Goal: Transaction & Acquisition: Purchase product/service

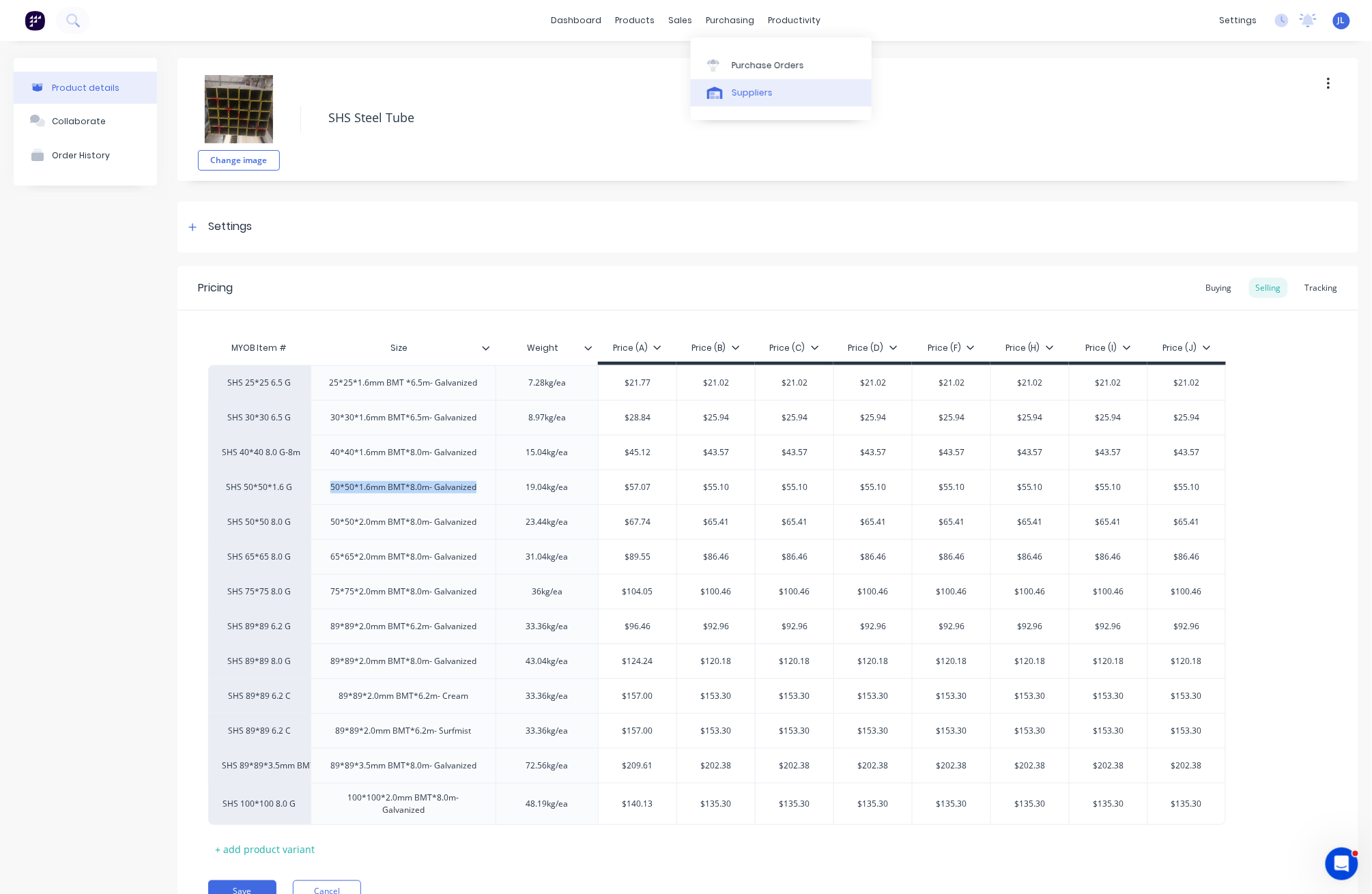
click at [730, 92] on link "Suppliers" at bounding box center [780, 92] width 181 height 27
type textarea "x"
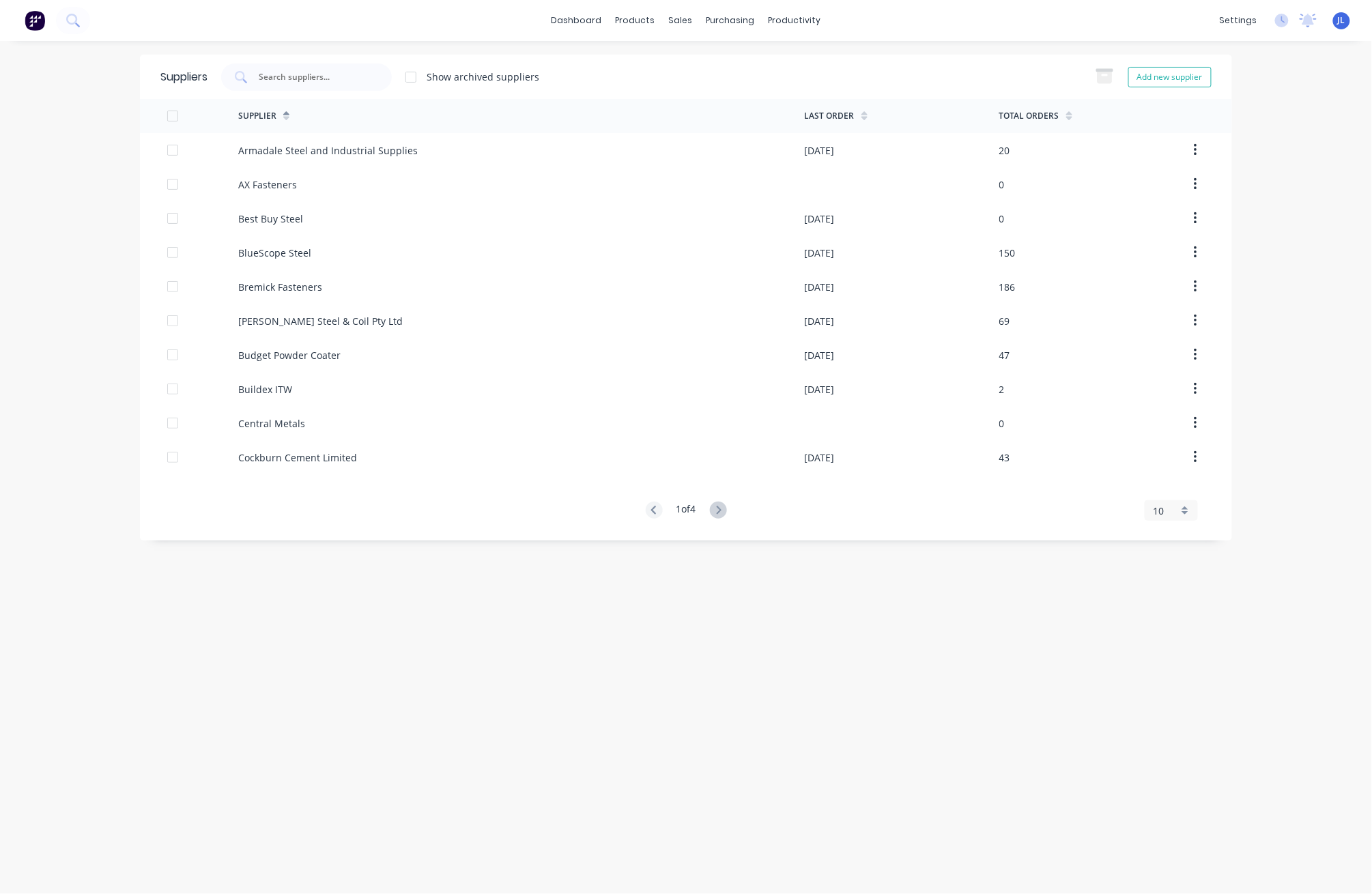
click at [346, 74] on input "text" at bounding box center [314, 77] width 114 height 14
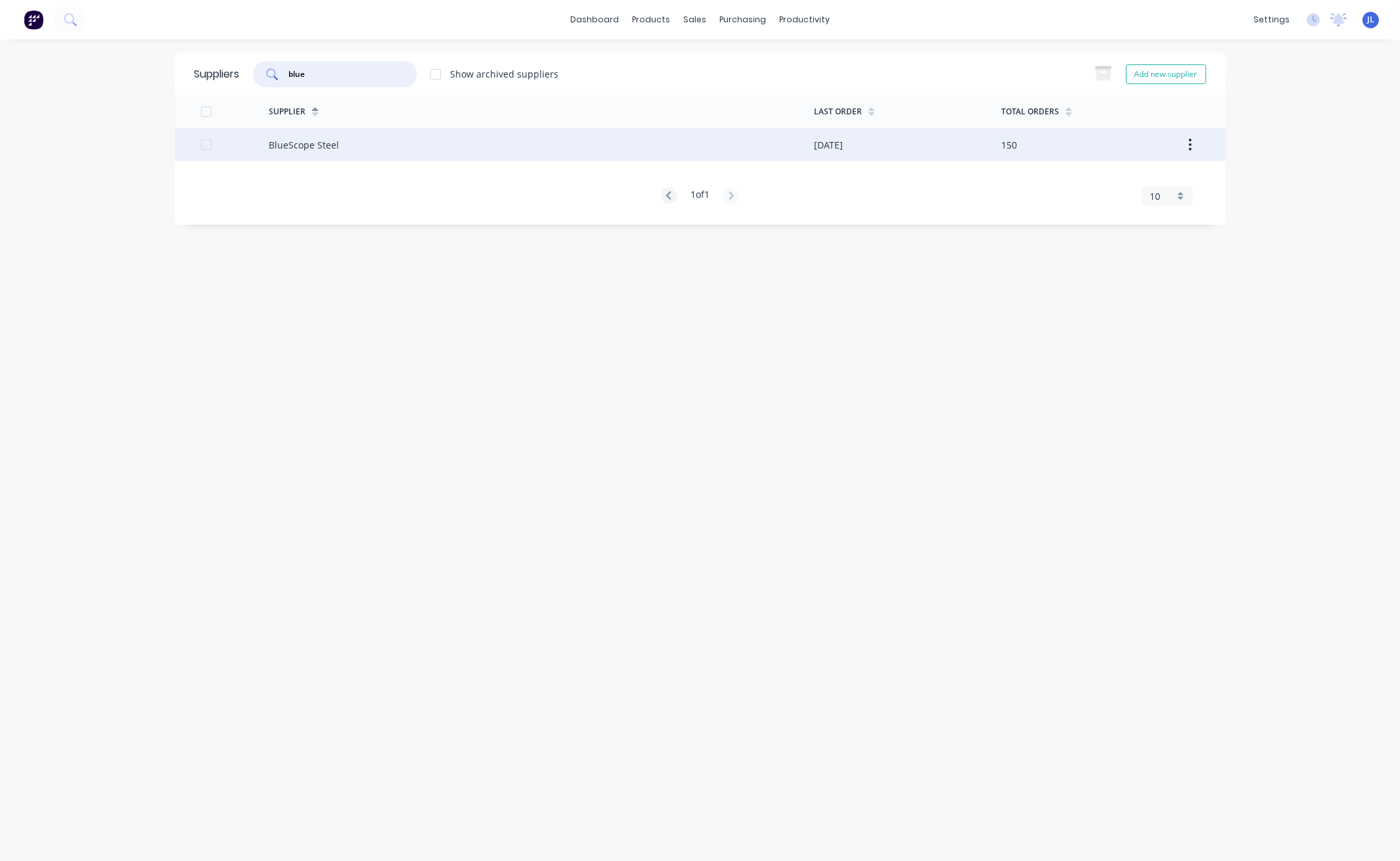
type input "blue"
click at [277, 145] on div "BlueScope Steel" at bounding box center [303, 144] width 70 height 14
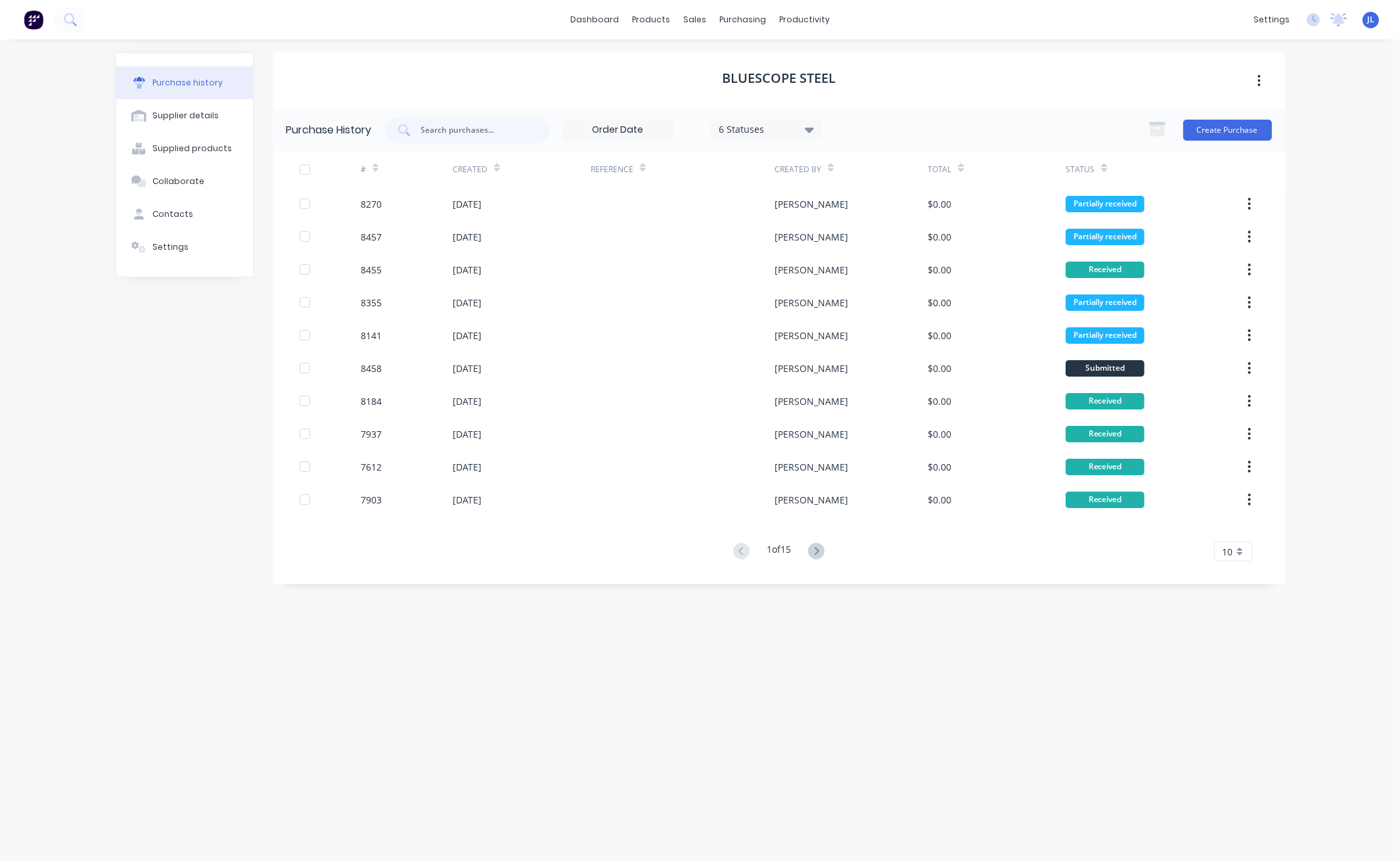
click at [494, 160] on div at bounding box center [497, 167] width 6 height 20
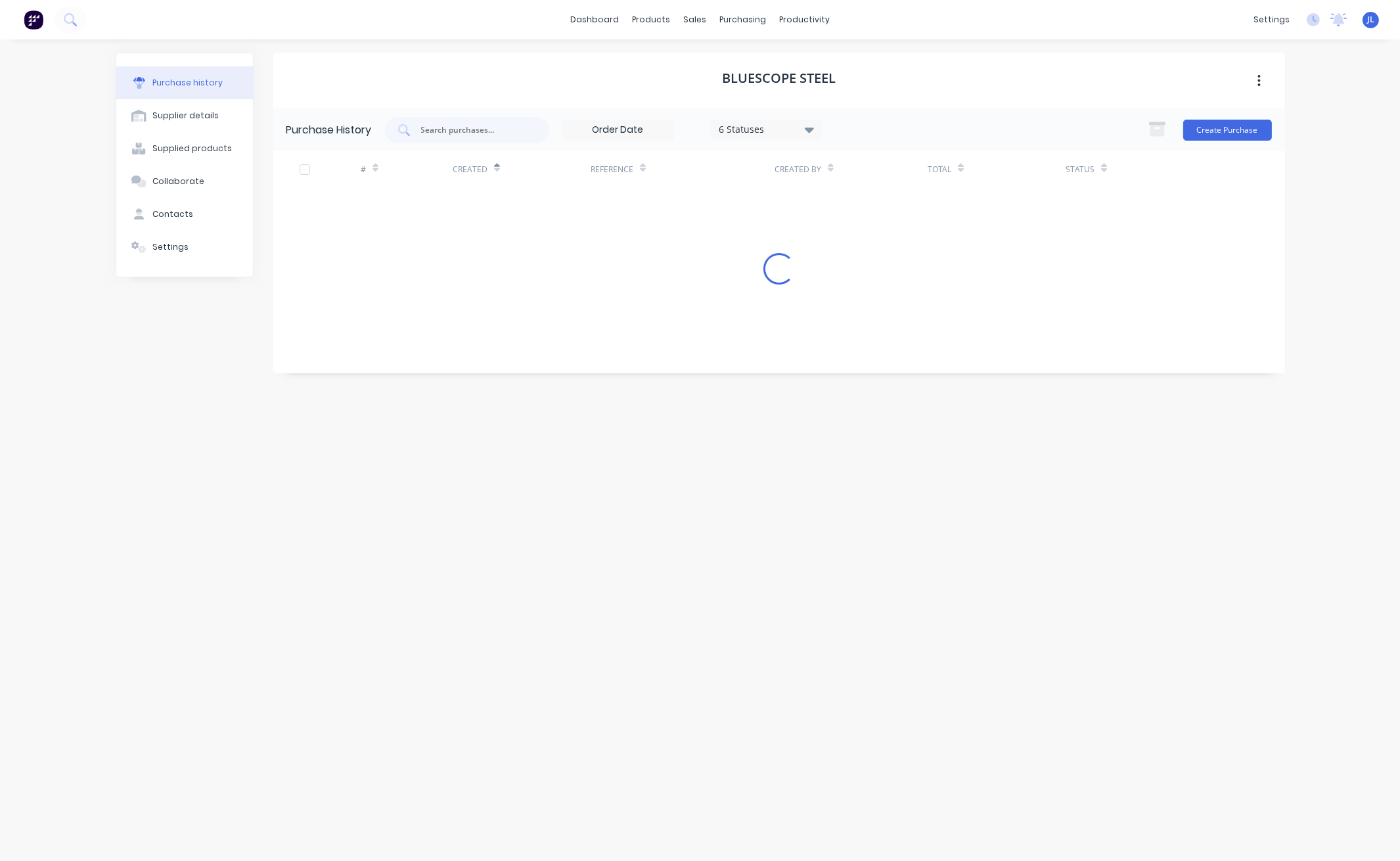
click at [812, 130] on icon at bounding box center [809, 130] width 9 height 5
click at [853, 164] on div at bounding box center [855, 163] width 26 height 26
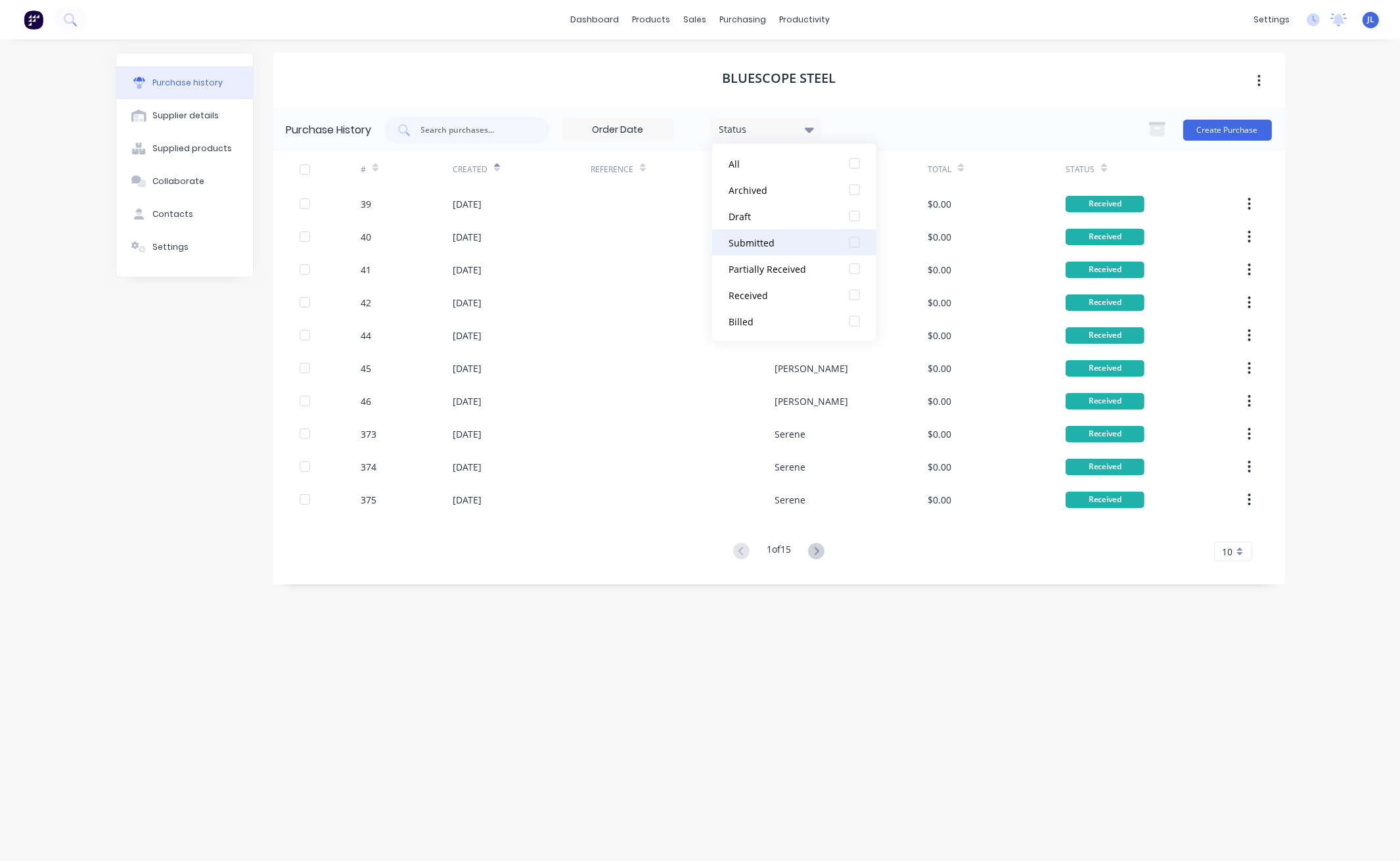
click at [853, 242] on div at bounding box center [855, 242] width 26 height 26
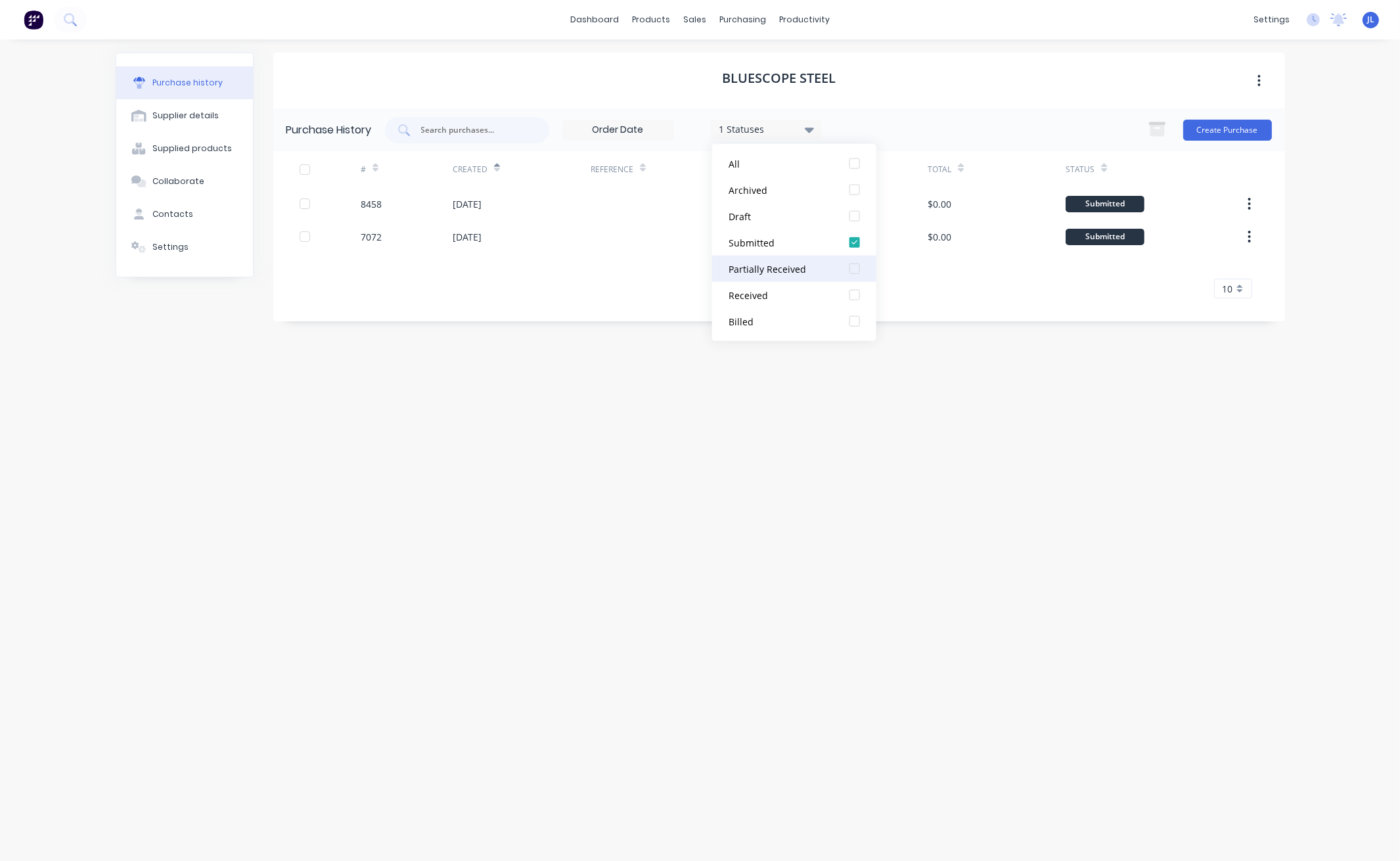
click at [854, 269] on div at bounding box center [855, 269] width 26 height 26
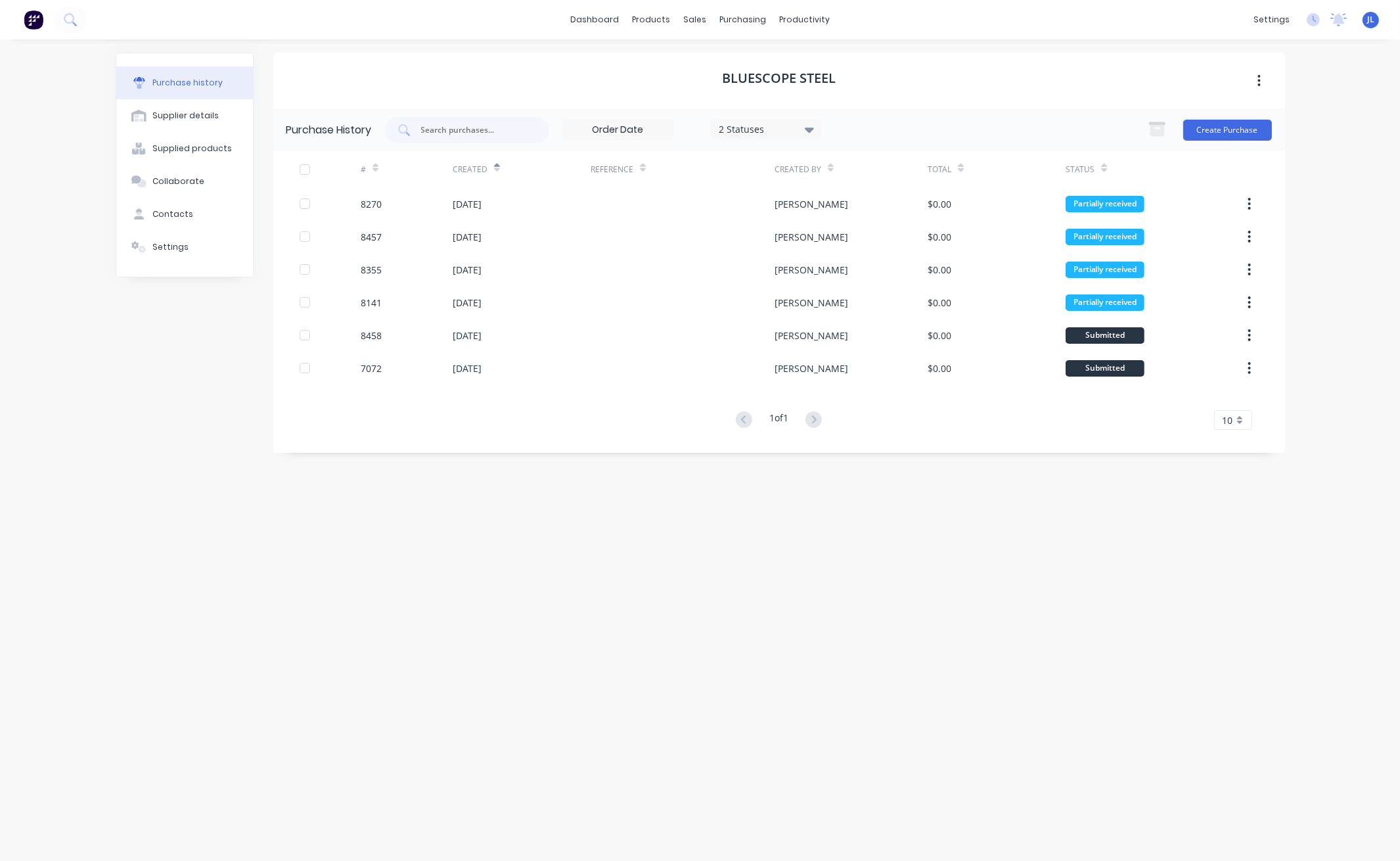
click at [1045, 49] on div "Purchase history Supplier details Supplied products Collaborate Contacts Settin…" at bounding box center [701, 443] width 1196 height 808
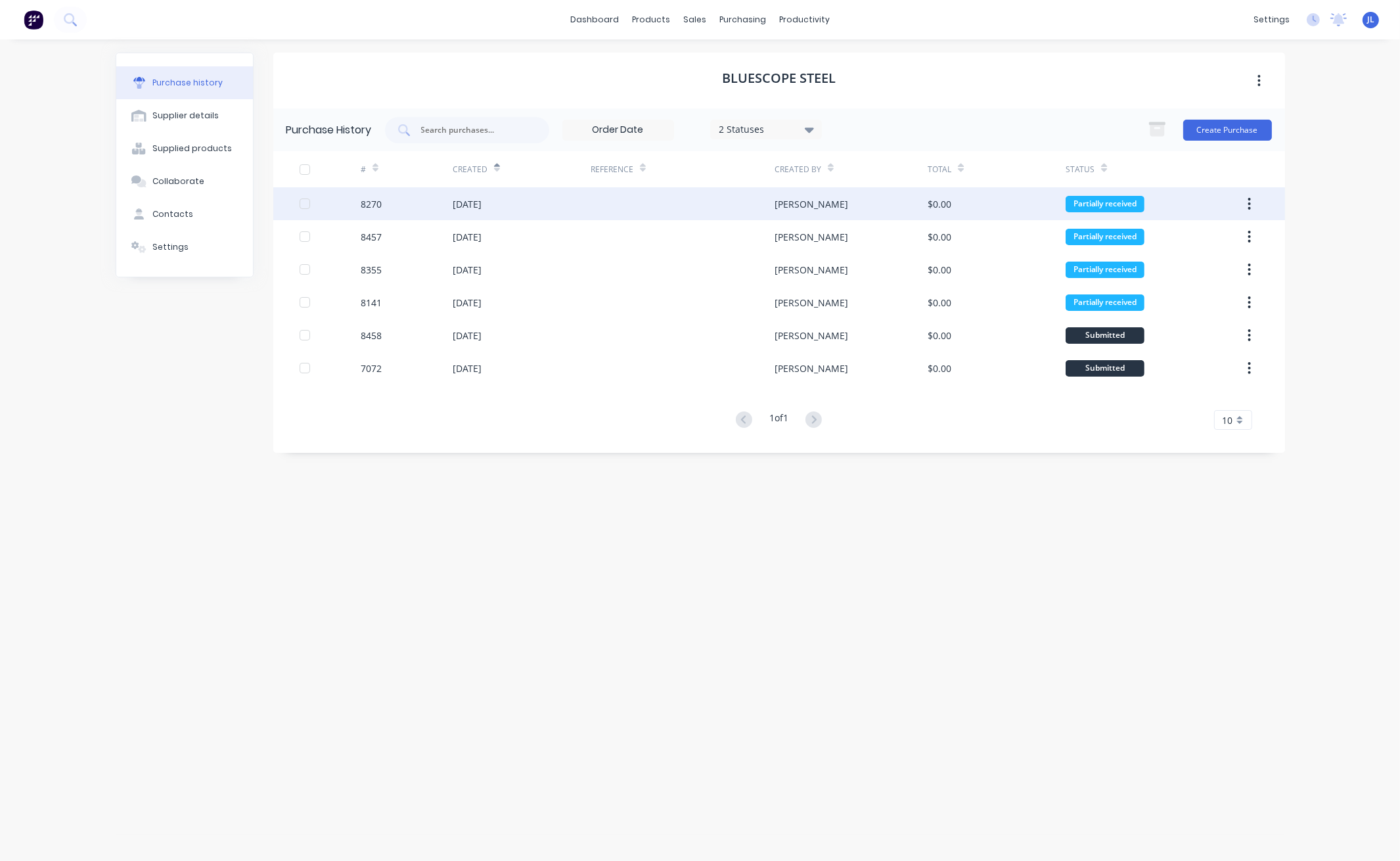
click at [671, 206] on div at bounding box center [682, 204] width 184 height 33
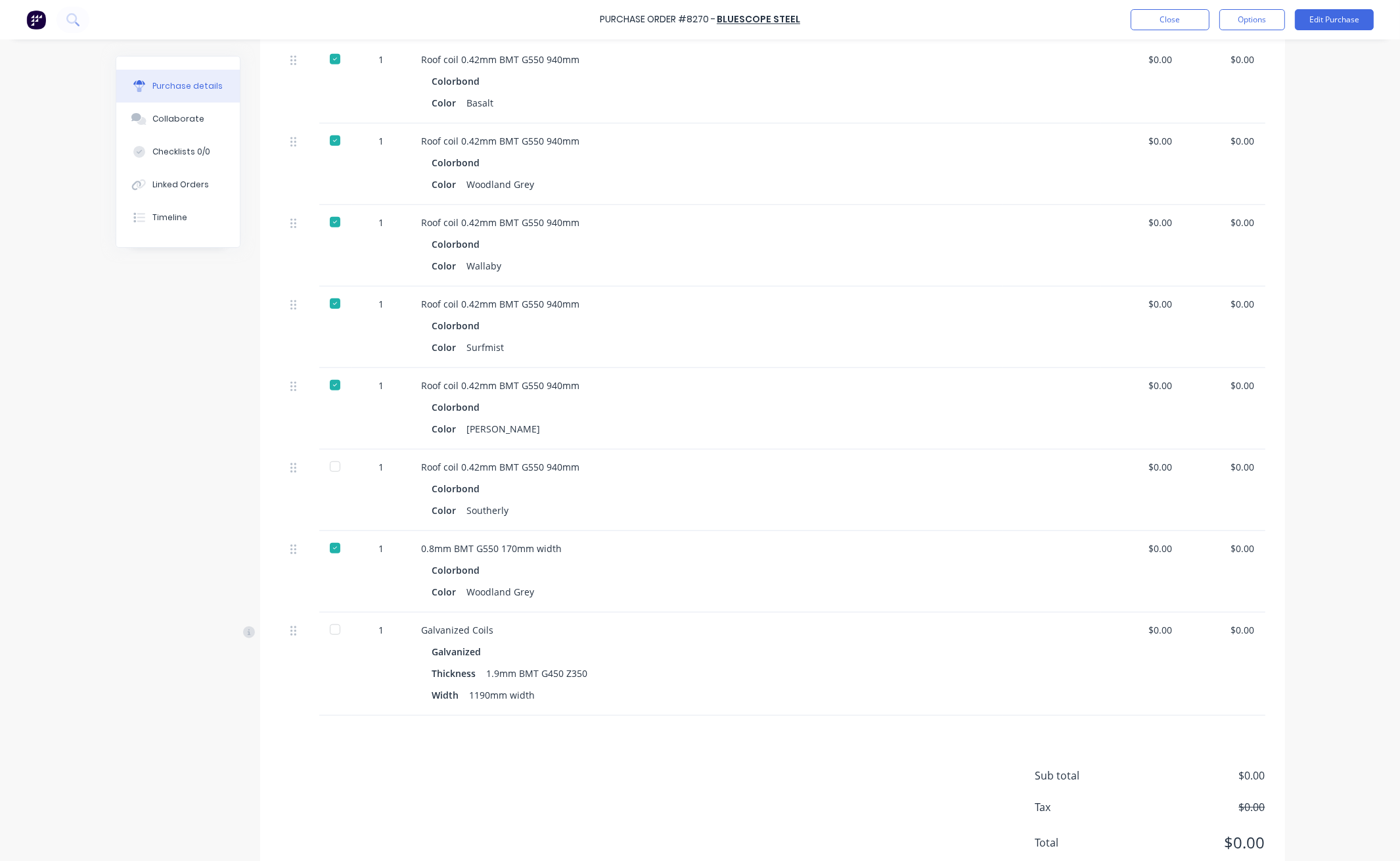
scroll to position [1835, 0]
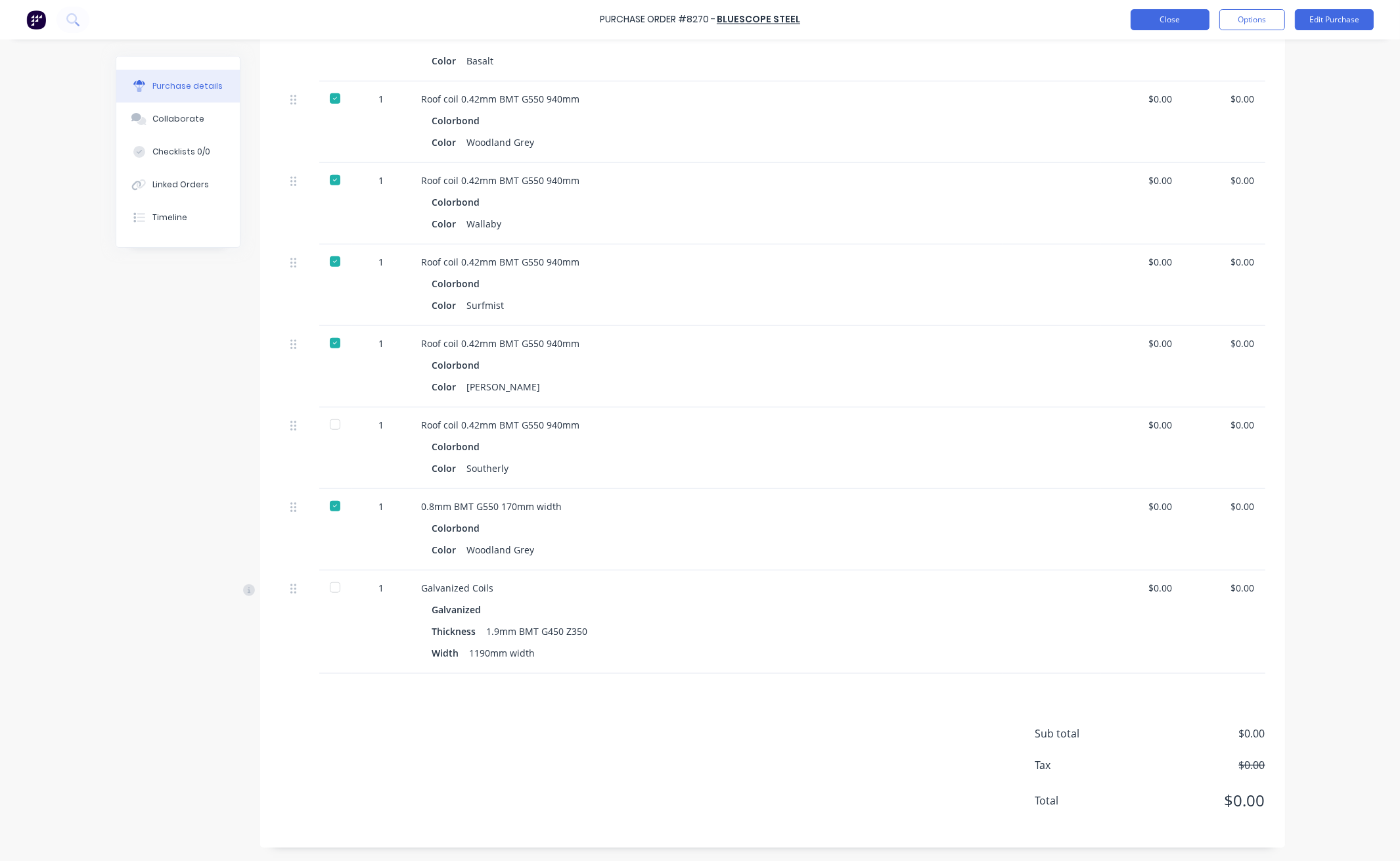
click at [1190, 19] on button "Close" at bounding box center [1170, 20] width 79 height 21
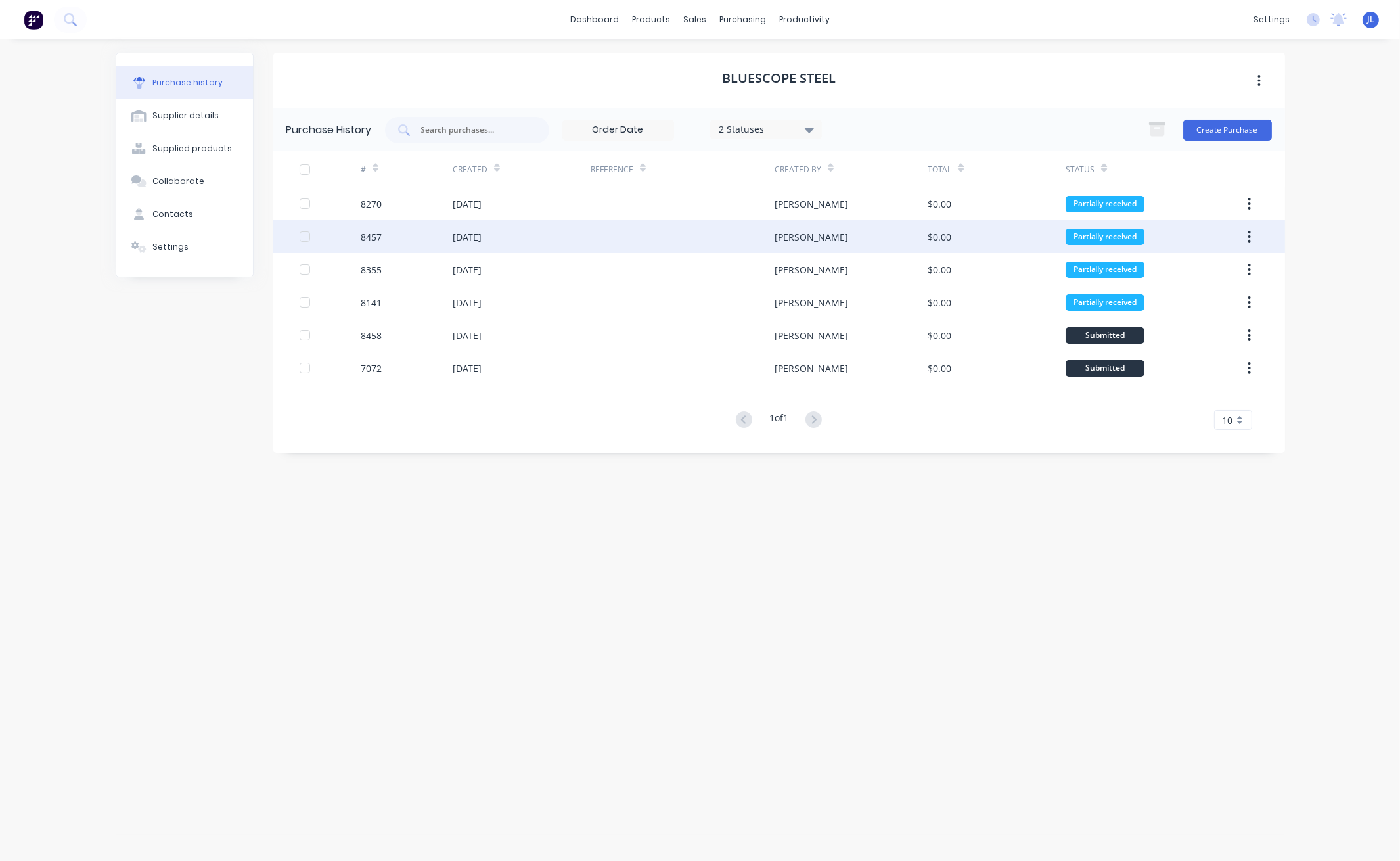
click at [679, 230] on div at bounding box center [682, 237] width 184 height 33
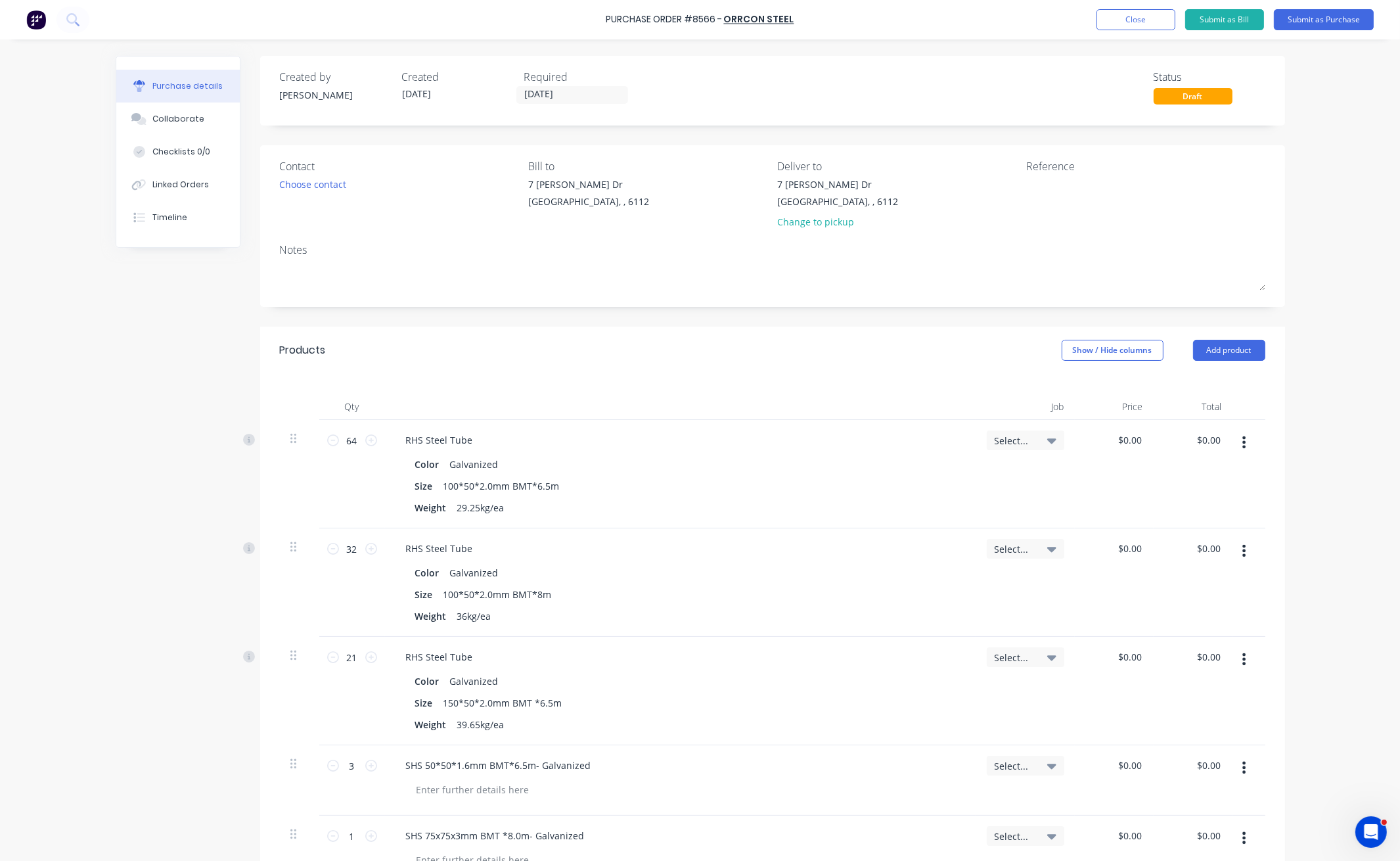
click at [1233, 550] on button "button" at bounding box center [1244, 550] width 31 height 24
click at [1192, 589] on button "Edit" at bounding box center [1204, 585] width 112 height 26
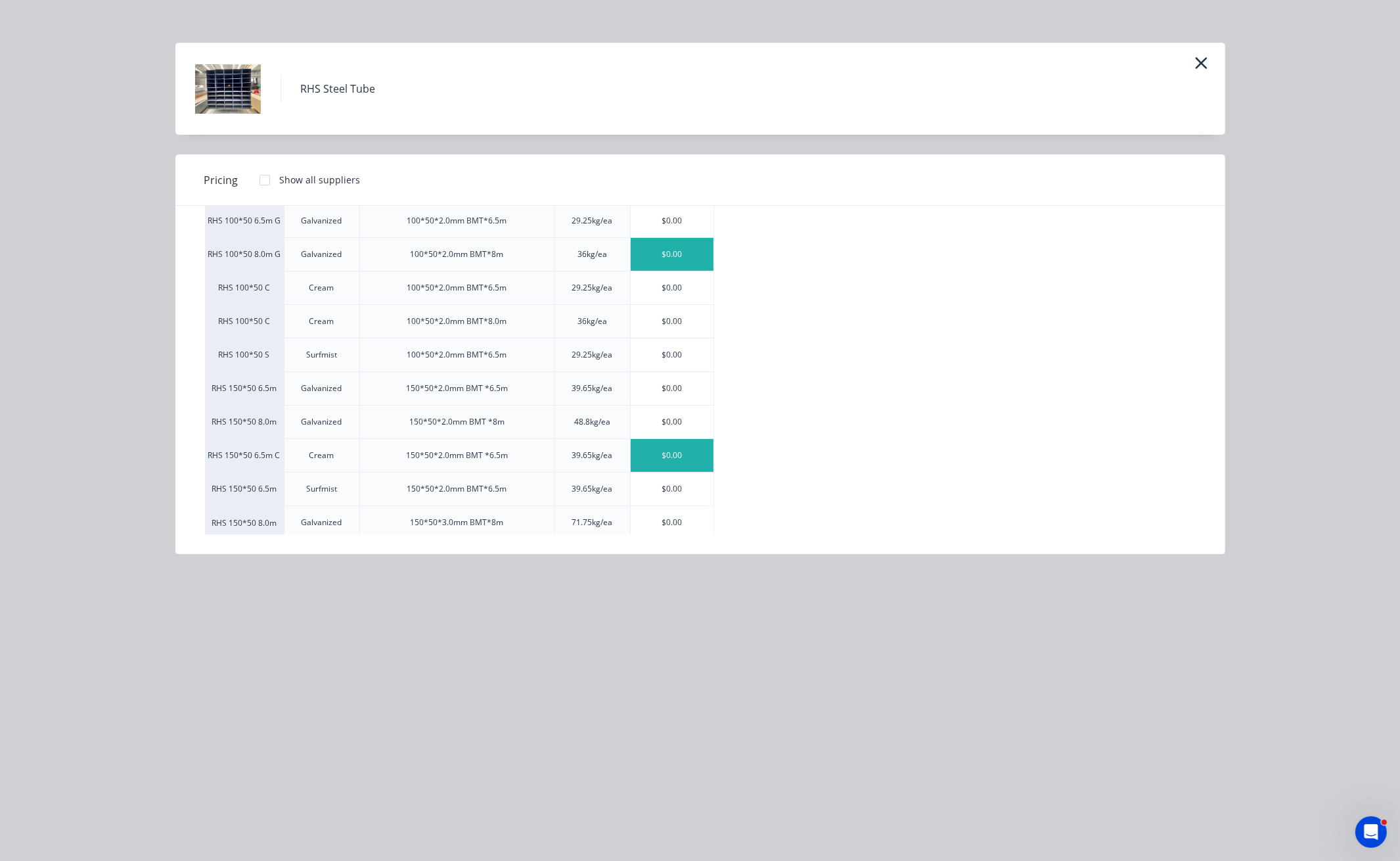
scroll to position [258, 0]
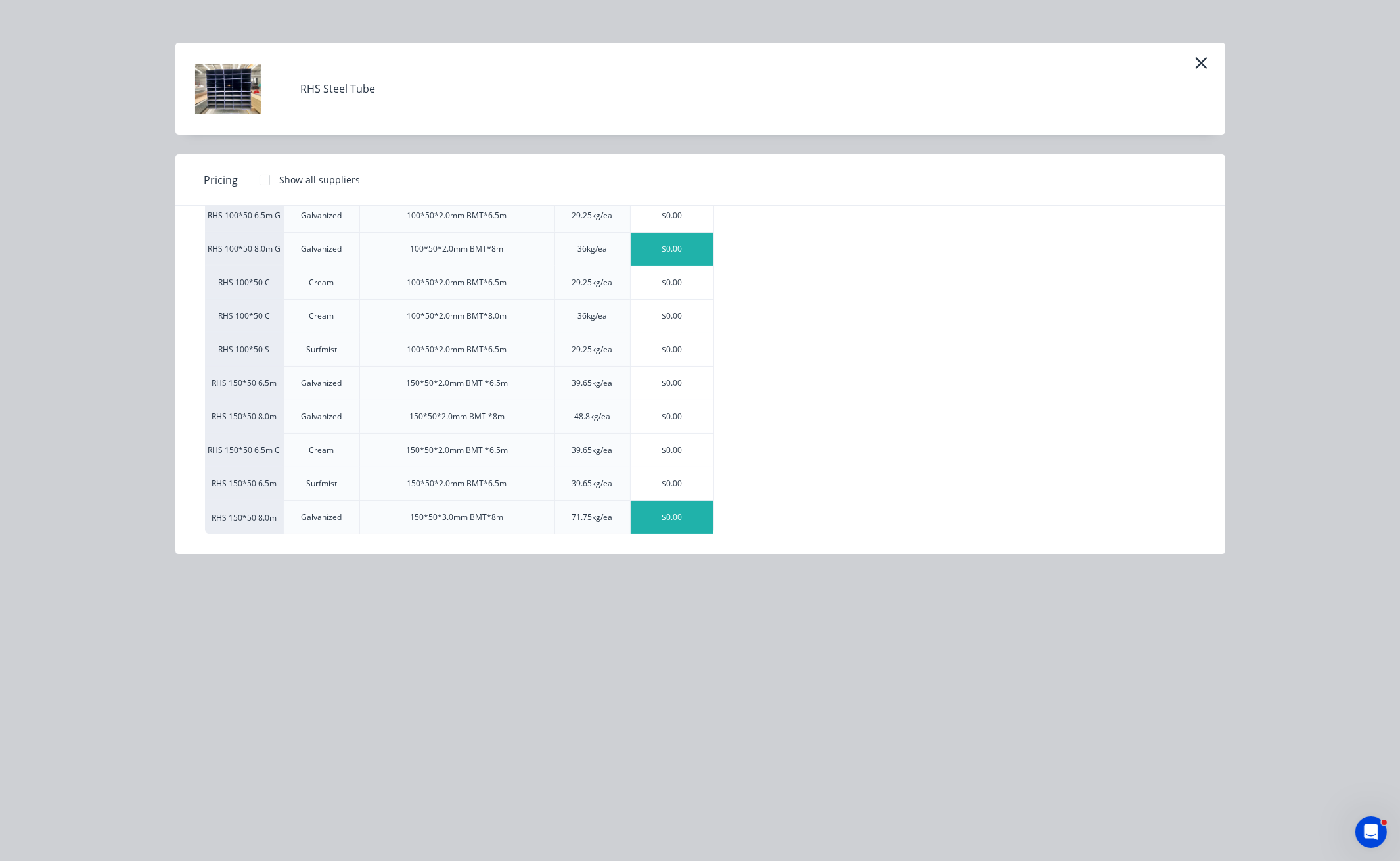
click at [663, 519] on div "$0.00" at bounding box center [671, 517] width 82 height 33
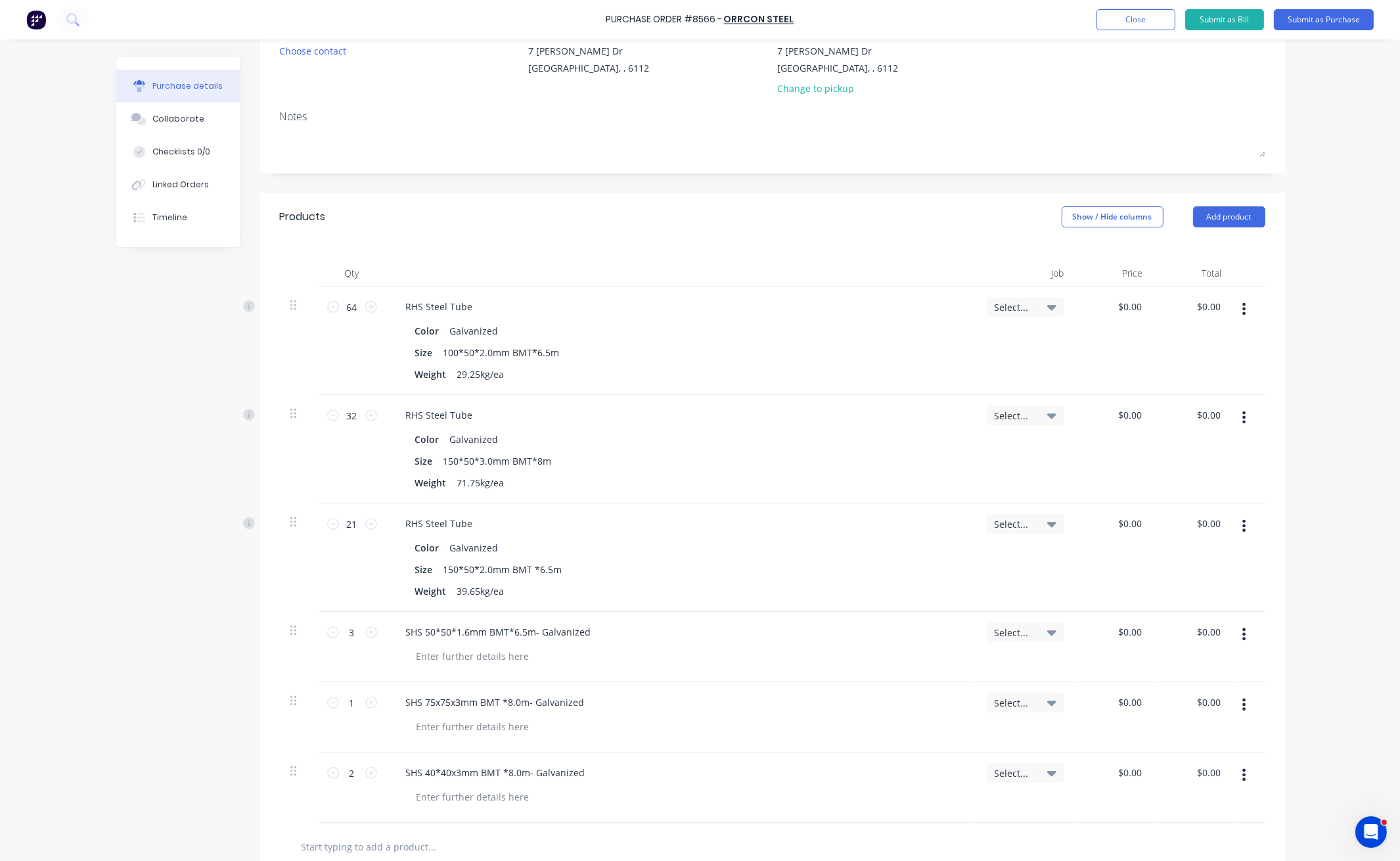
scroll to position [175, 0]
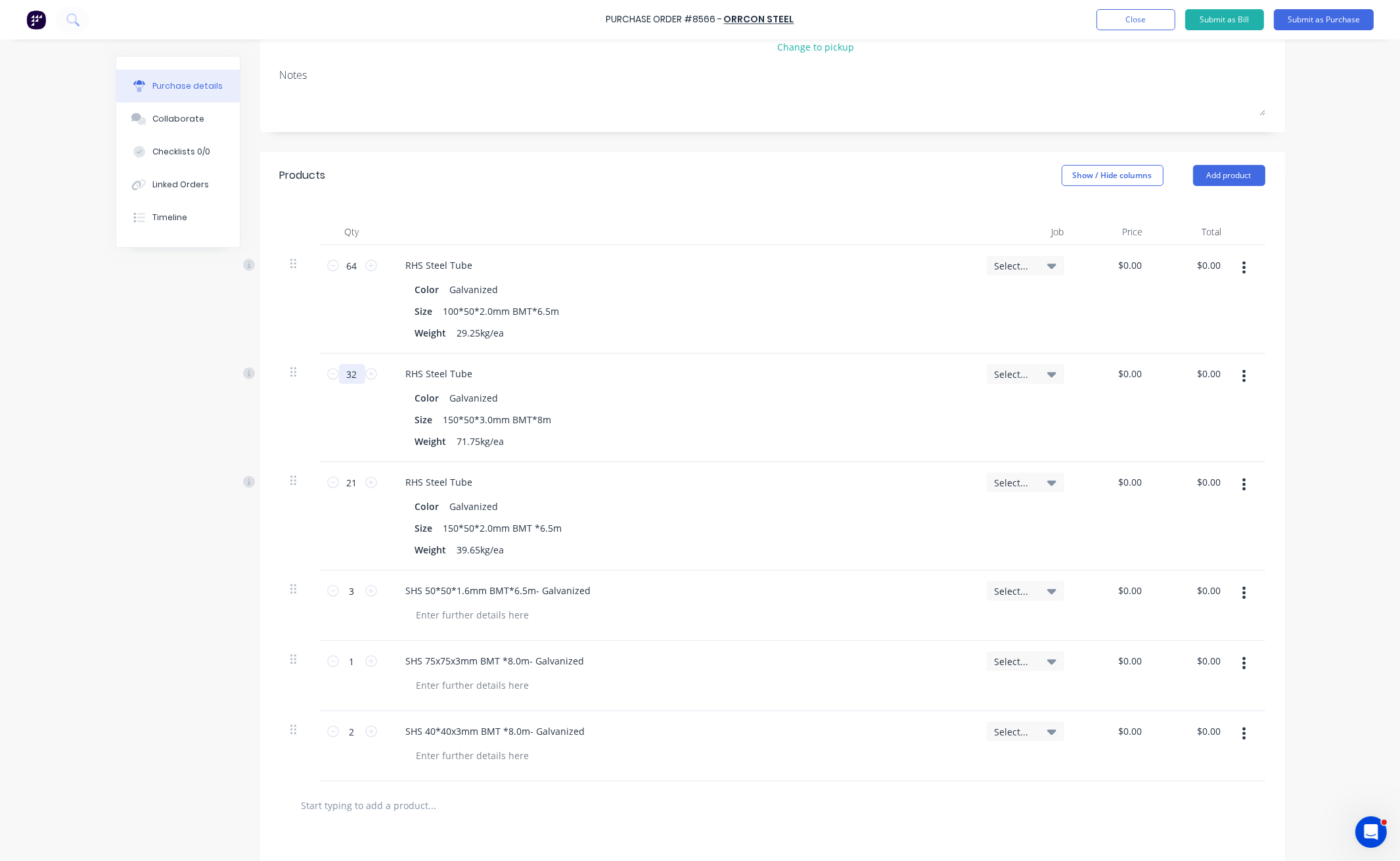
click at [354, 373] on input "32" at bounding box center [352, 374] width 26 height 20
type input "21"
click at [303, 414] on div at bounding box center [299, 407] width 39 height 109
click at [179, 577] on div "Created by Juana Created 02/09/25 Required 02/09/25 Status Draft Contact Choose…" at bounding box center [700, 463] width 1169 height 1165
click at [1231, 180] on button "Add product" at bounding box center [1229, 175] width 73 height 21
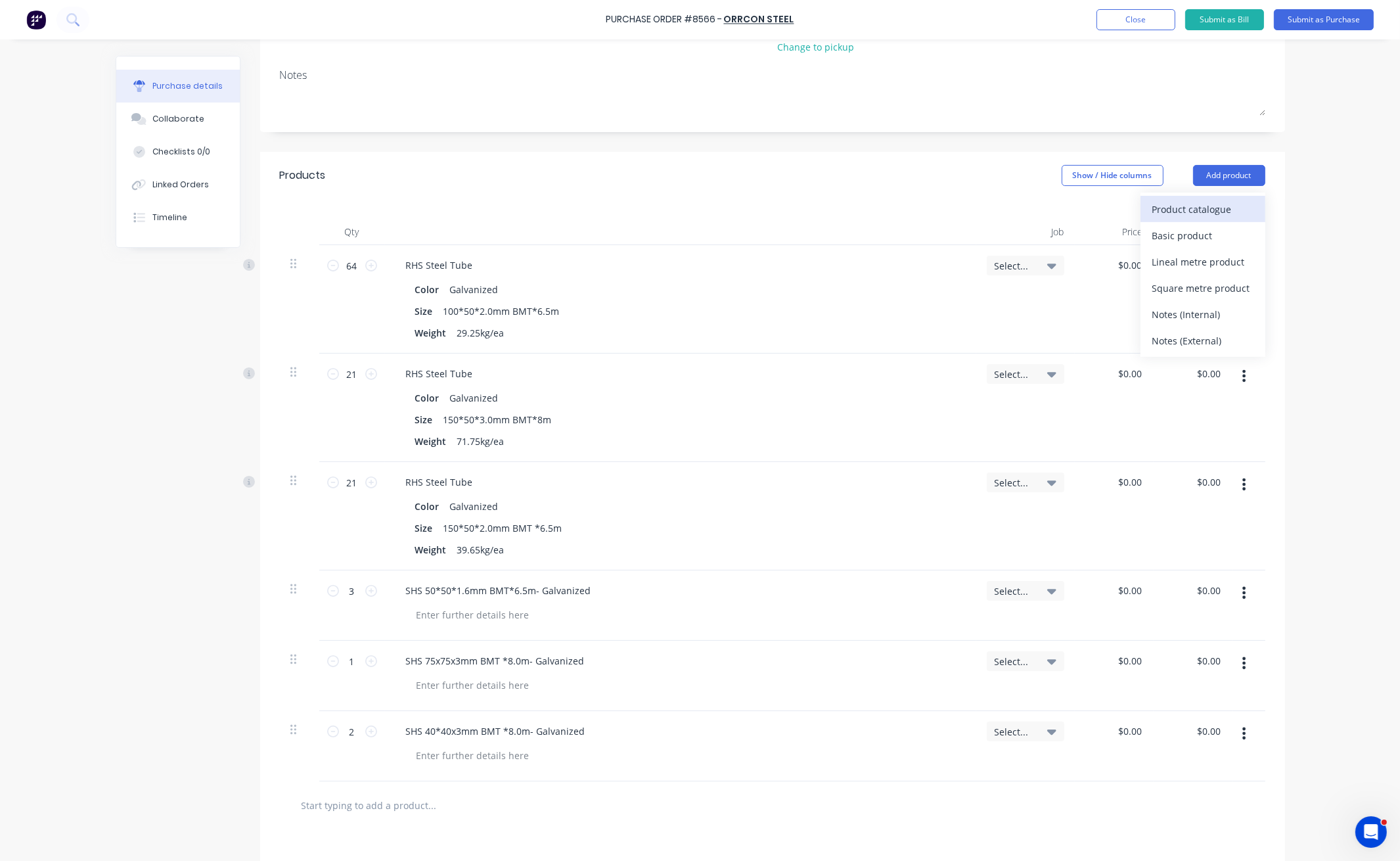
click at [1207, 211] on div "Product catalogue" at bounding box center [1203, 209] width 101 height 19
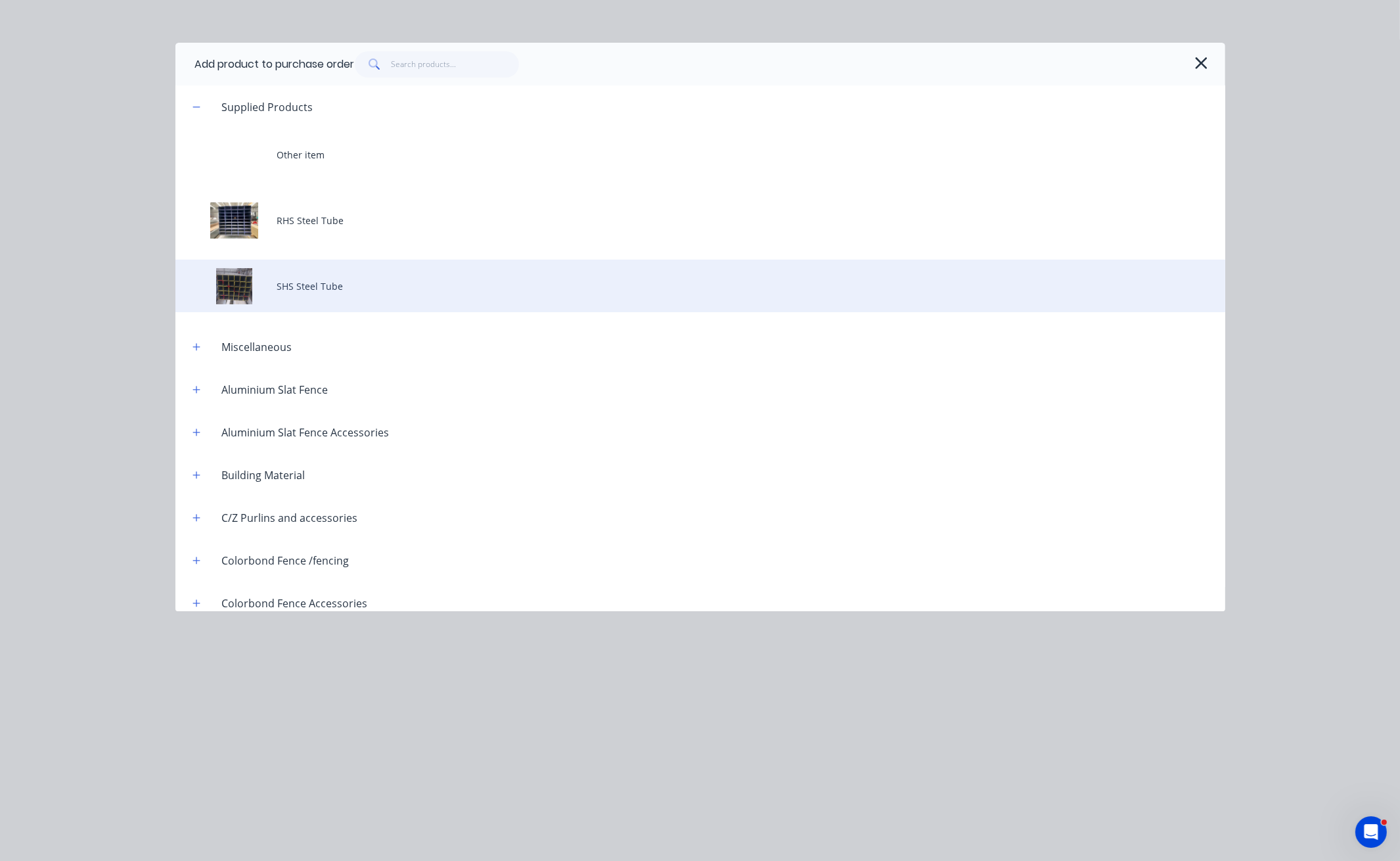
click at [298, 291] on div "SHS Steel Tube" at bounding box center [700, 286] width 1050 height 52
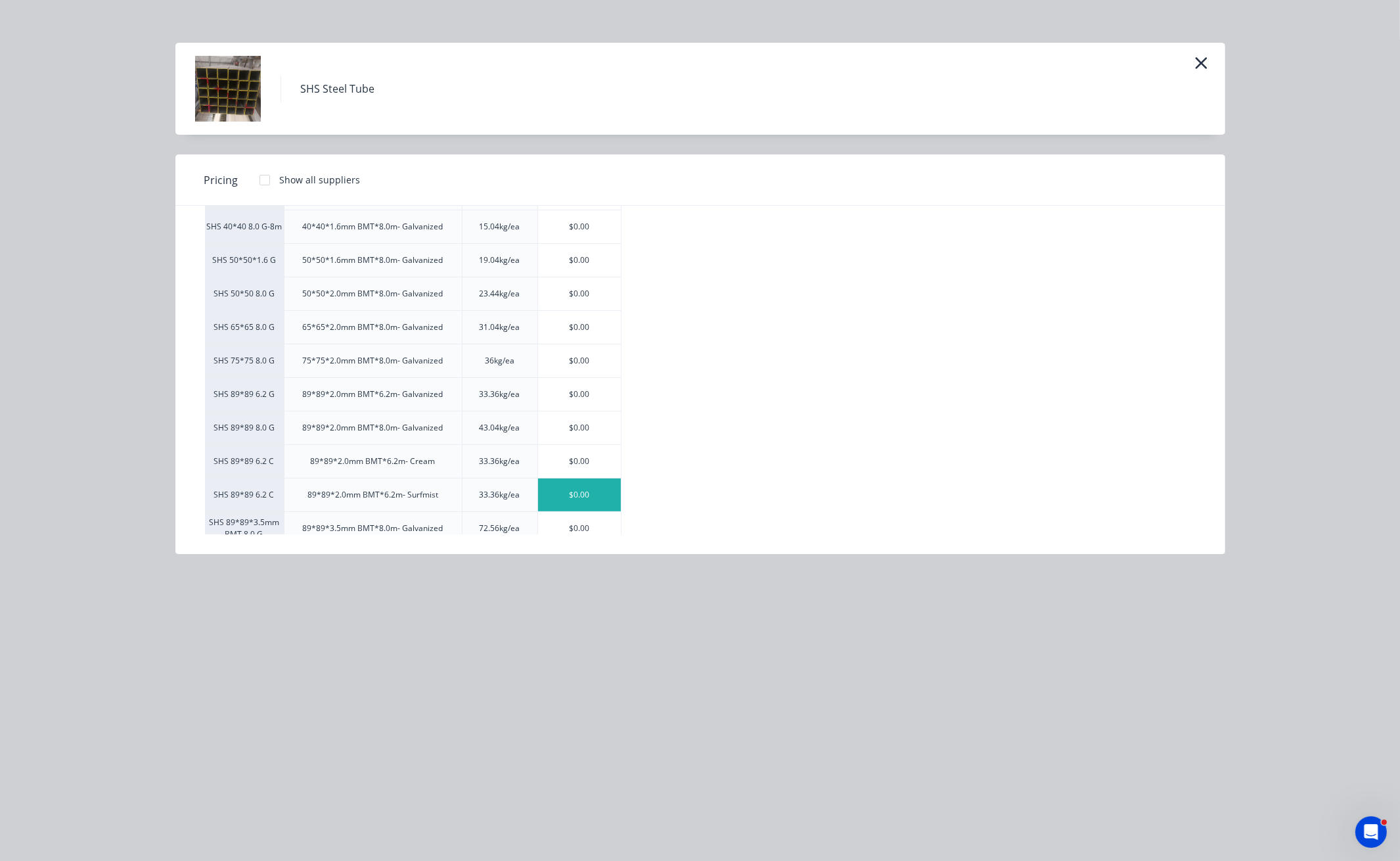
scroll to position [158, 0]
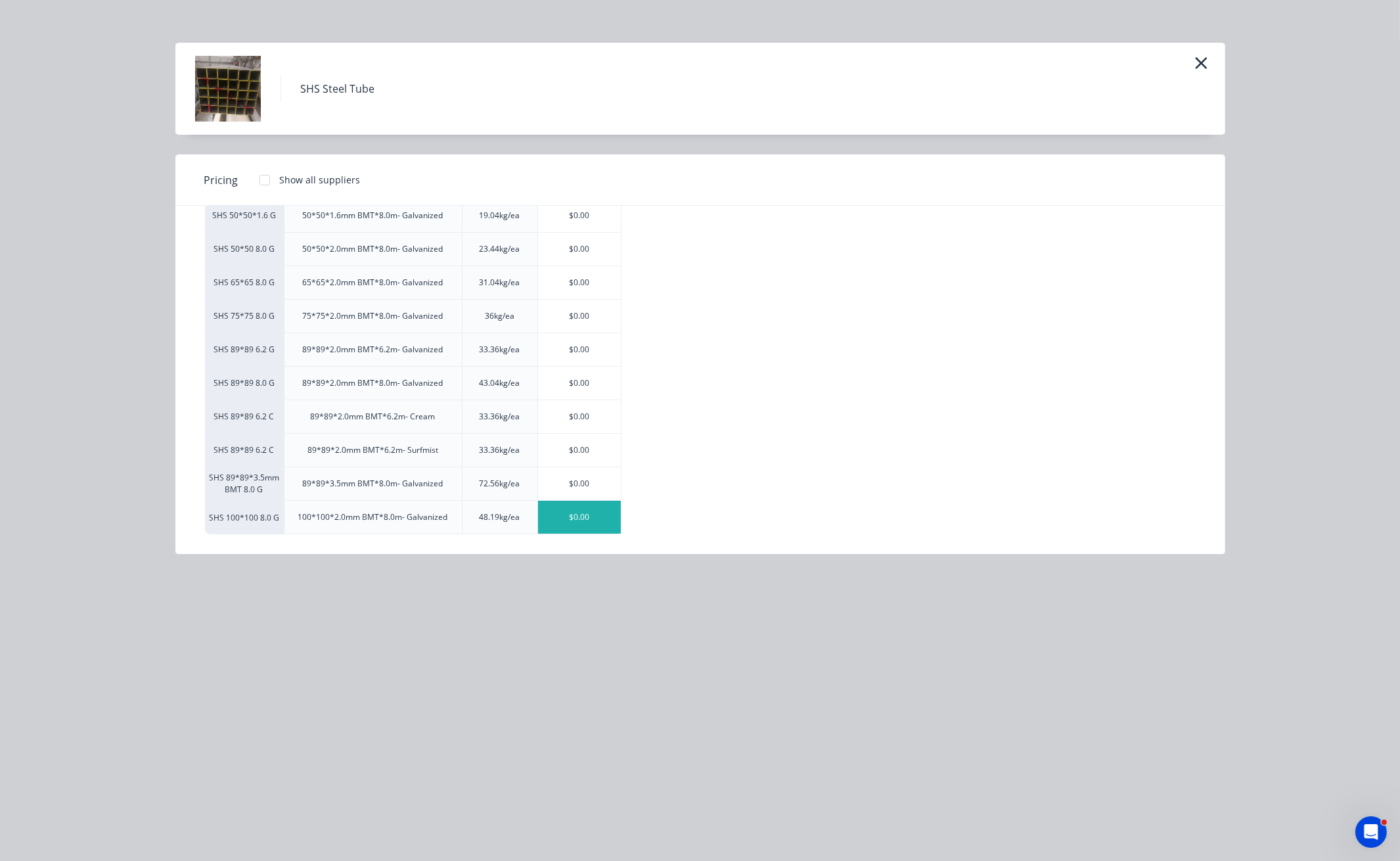
click at [587, 509] on div "$0.00" at bounding box center [579, 517] width 82 height 33
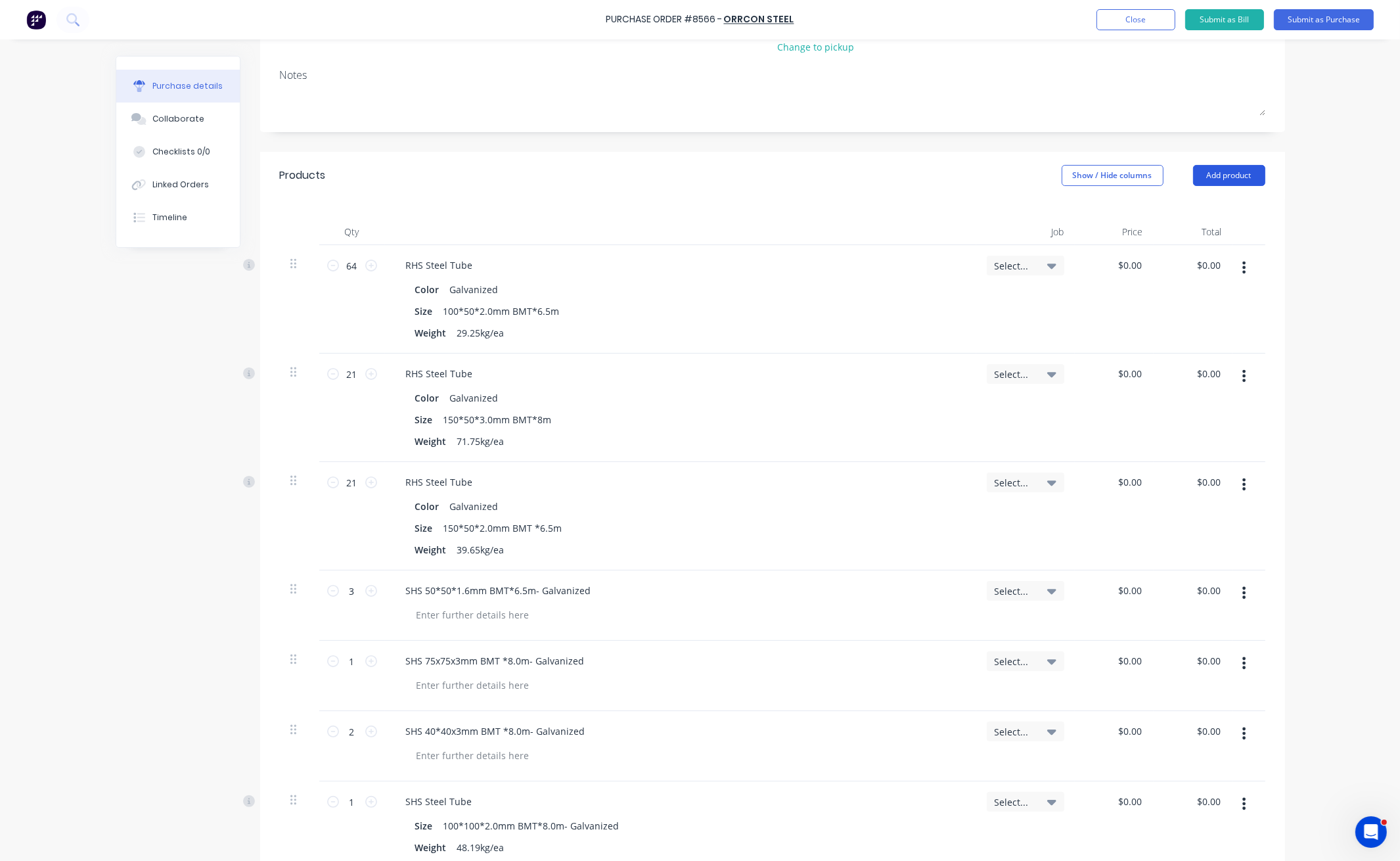
click at [1218, 179] on button "Add product" at bounding box center [1229, 175] width 73 height 21
click at [1223, 207] on div "Product catalogue" at bounding box center [1203, 209] width 101 height 19
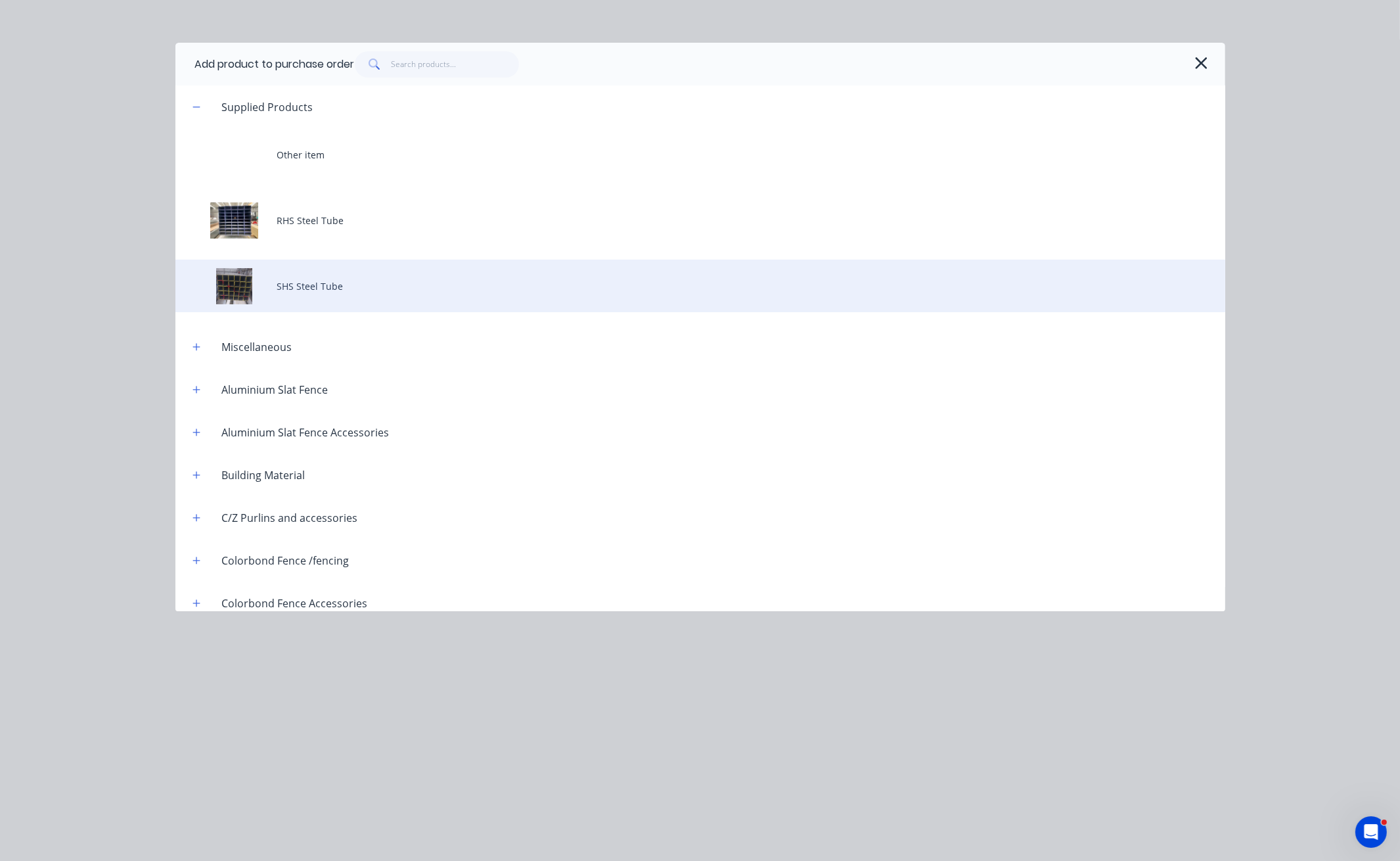
click at [351, 282] on div "SHS Steel Tube" at bounding box center [700, 286] width 1050 height 52
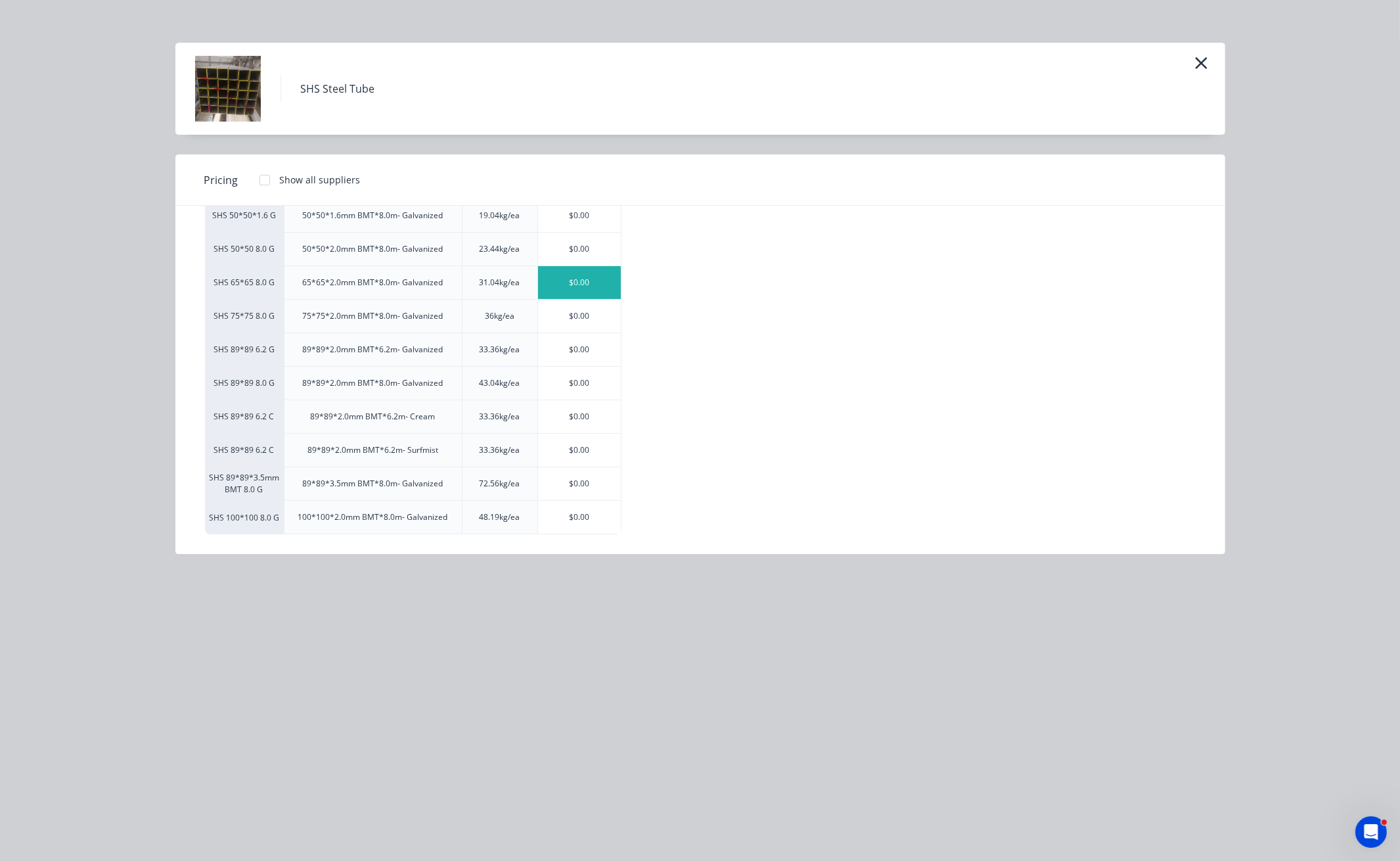
scroll to position [69, 0]
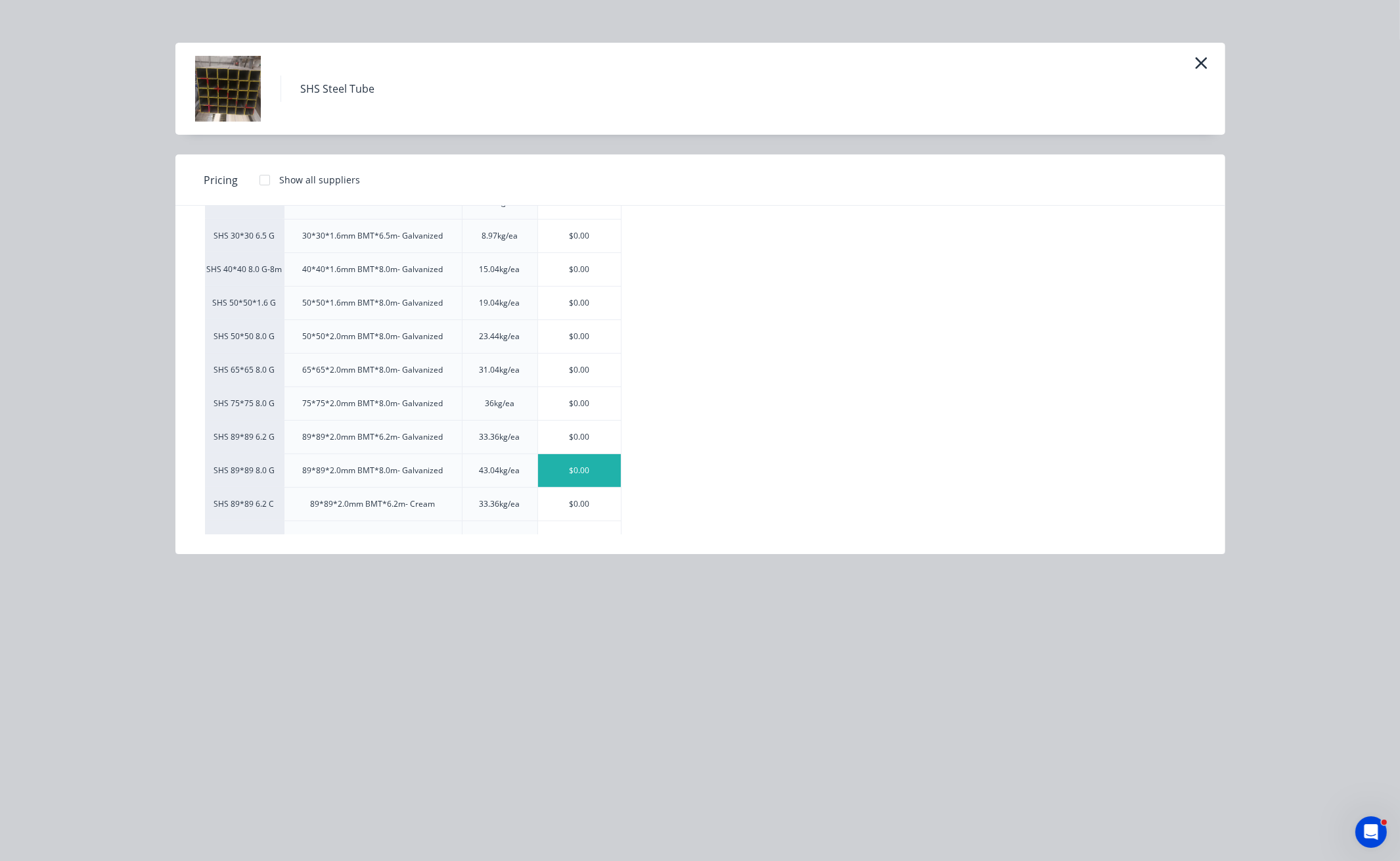
click at [596, 471] on div "$0.00" at bounding box center [579, 470] width 82 height 33
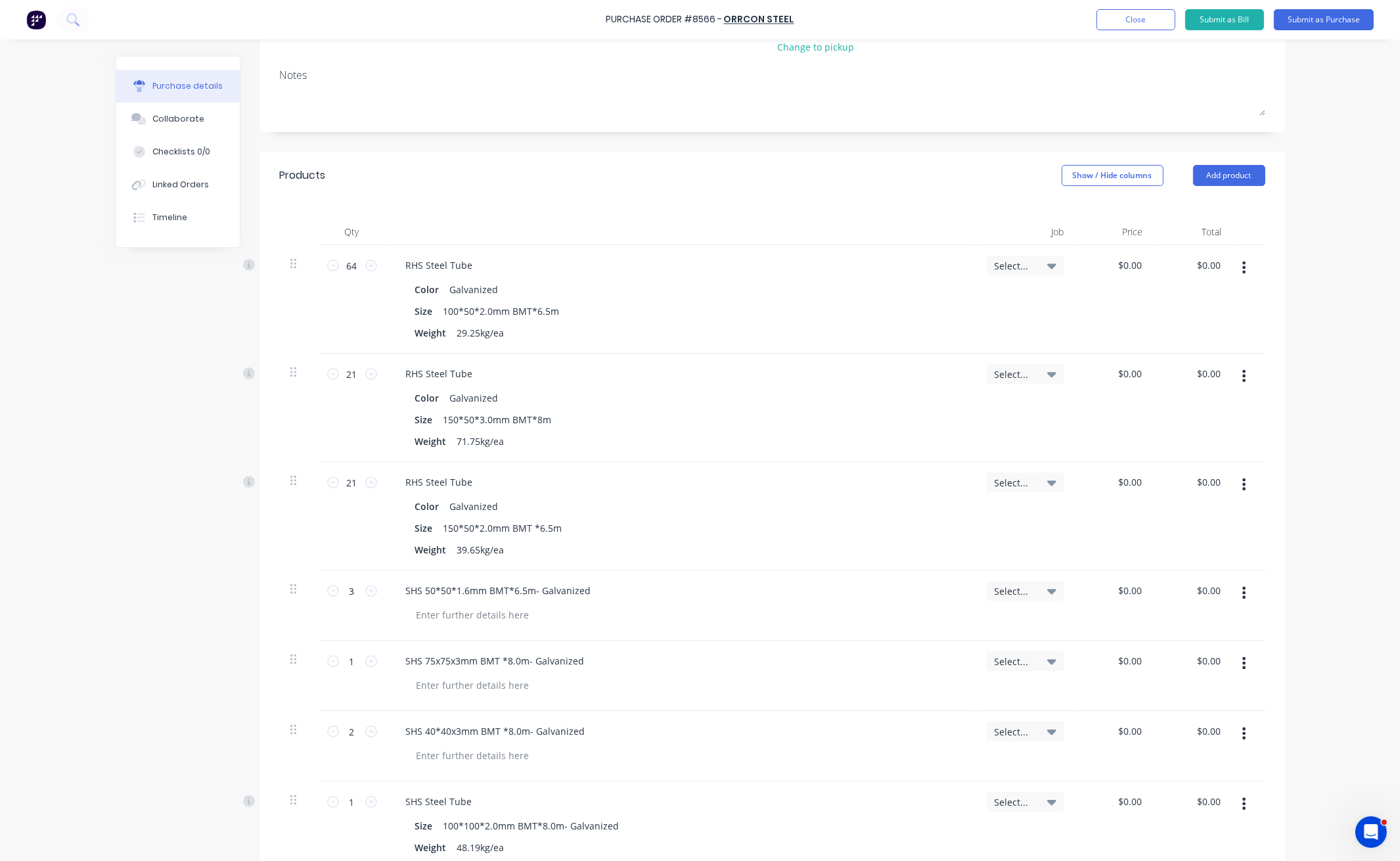
scroll to position [548, 0]
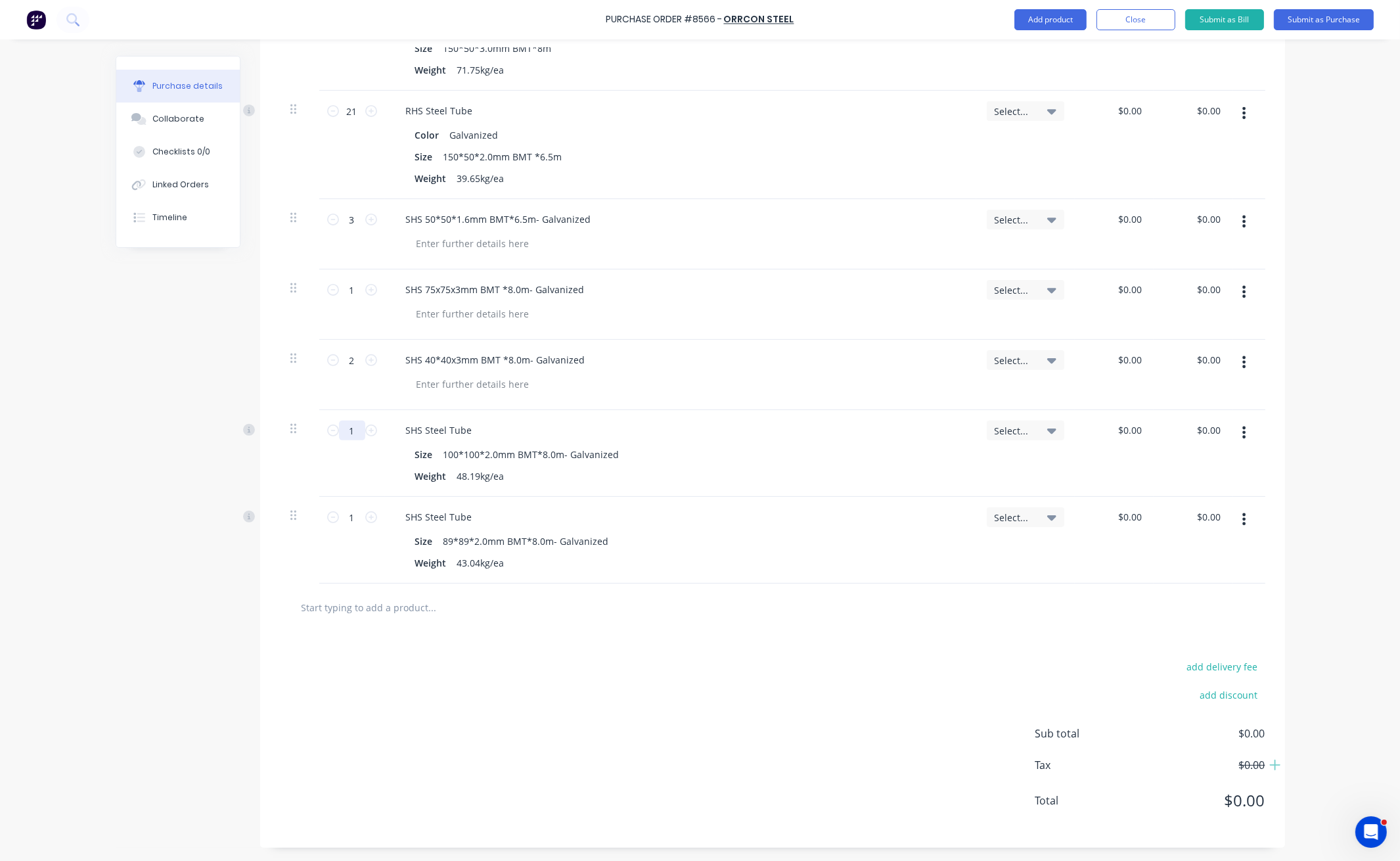
click at [349, 427] on input "1" at bounding box center [352, 430] width 26 height 20
type input "25"
click at [353, 513] on input "1" at bounding box center [352, 517] width 26 height 20
type input "25"
click at [349, 431] on input "25" at bounding box center [352, 430] width 26 height 20
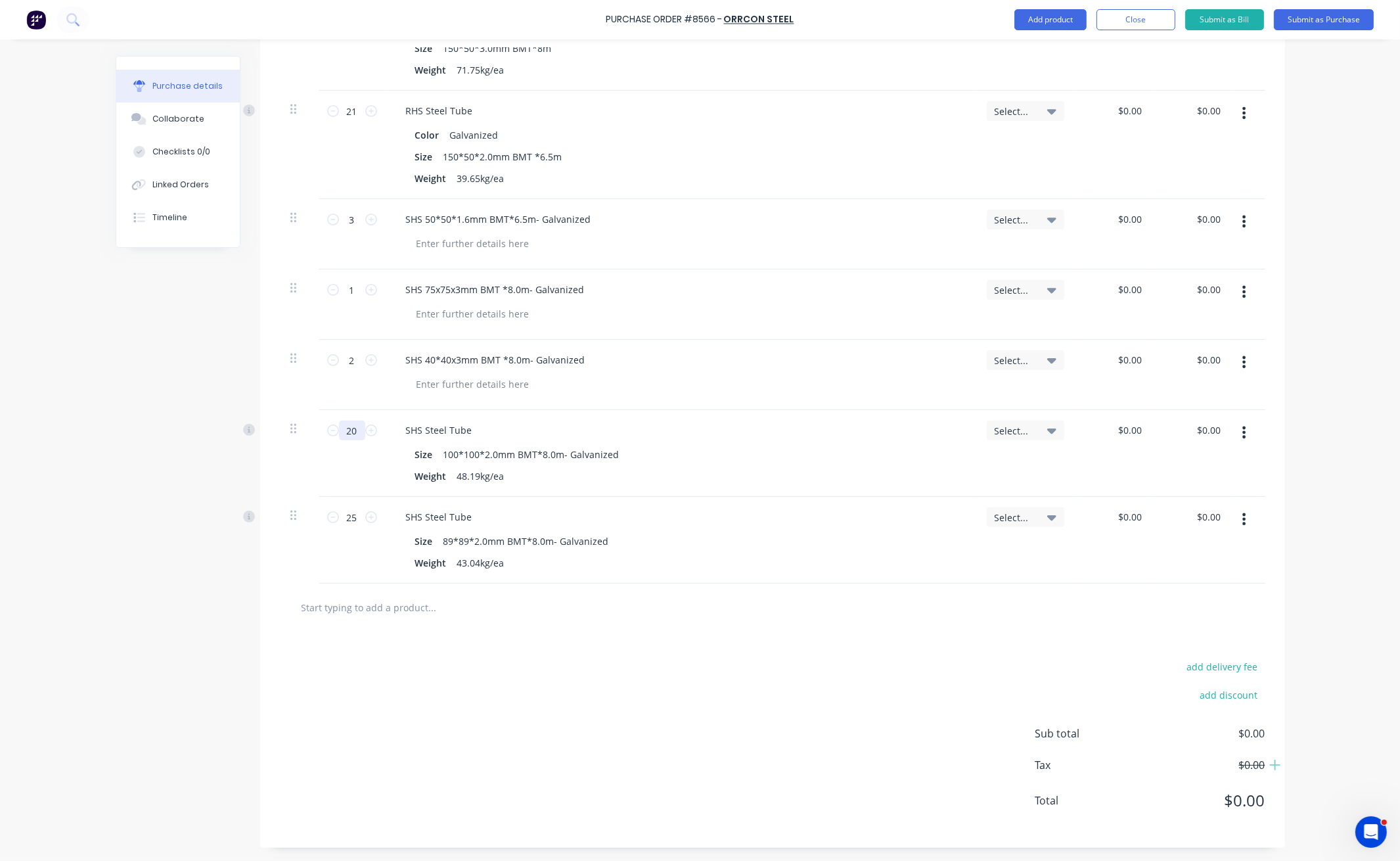
type input "20"
click at [720, 632] on div "add delivery fee add discount Sub total $0.00 Tax $0.00 Total $0.00" at bounding box center [773, 739] width 1025 height 216
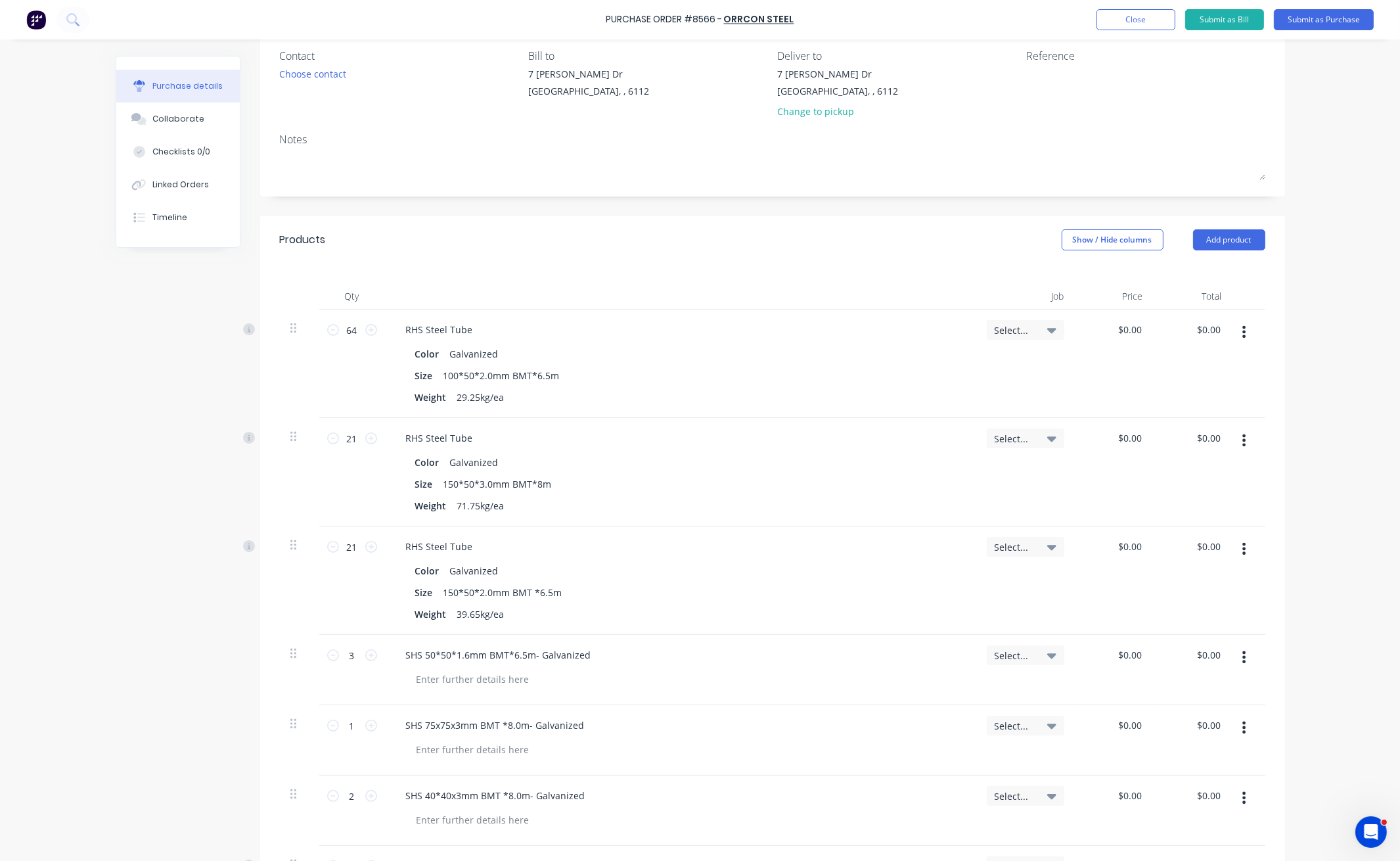
scroll to position [109, 0]
click at [1318, 15] on button "Submit as Purchase" at bounding box center [1323, 20] width 100 height 21
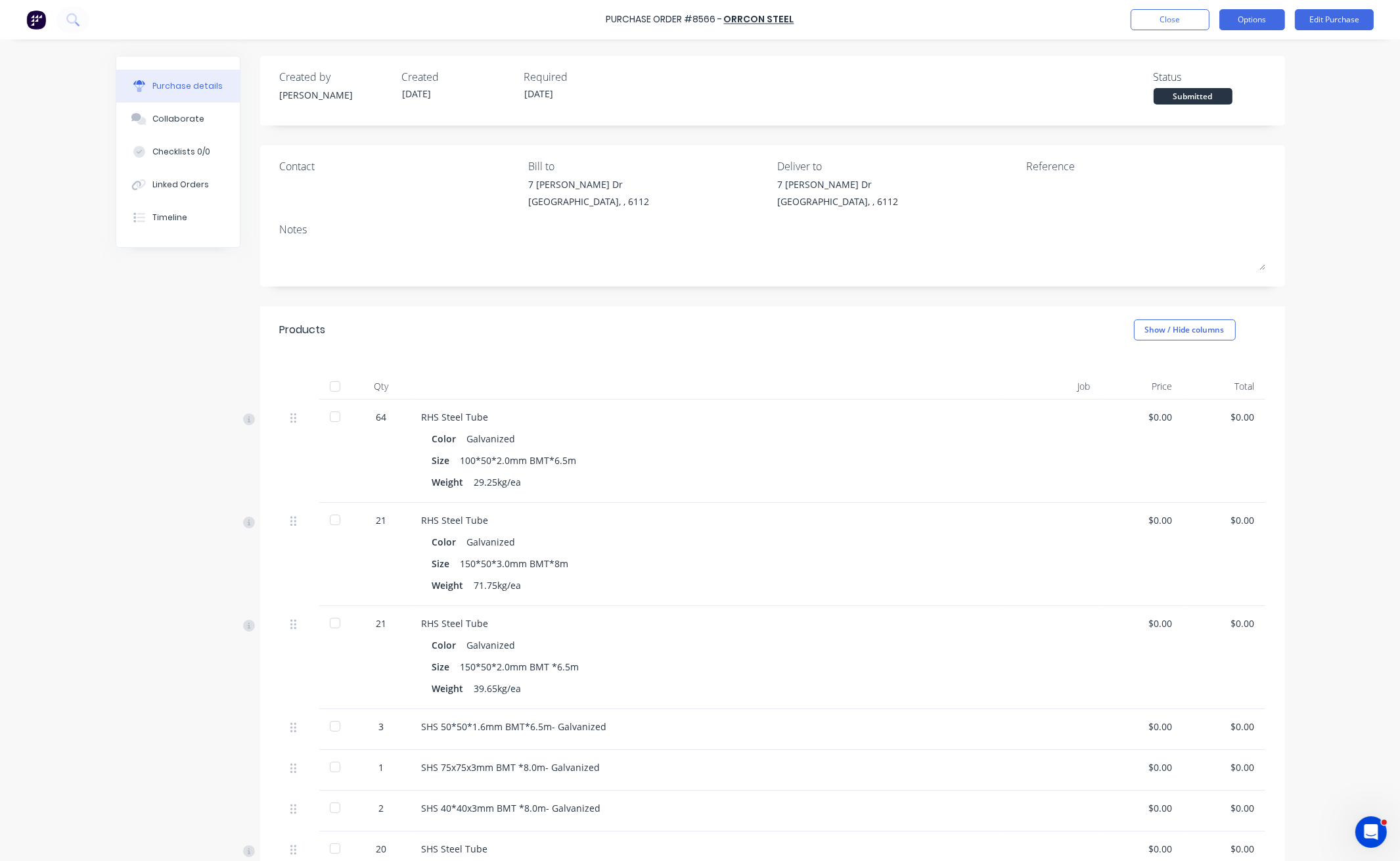
click at [1232, 20] on button "Options" at bounding box center [1252, 20] width 66 height 21
click at [1225, 49] on div "Print / Email" at bounding box center [1223, 53] width 101 height 19
click at [1203, 104] on div "Without pricing" at bounding box center [1223, 105] width 101 height 19
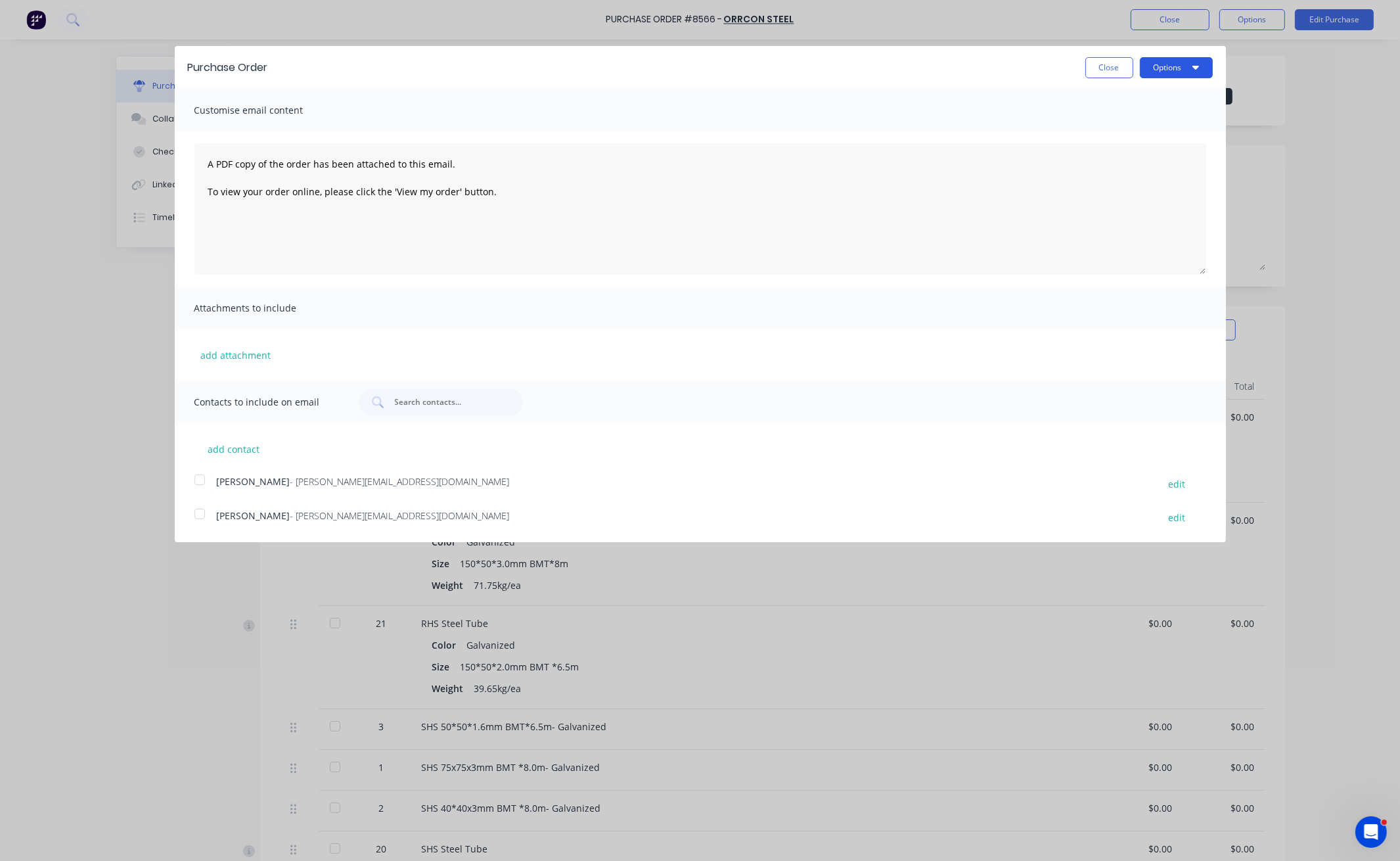
click at [1181, 71] on button "Options" at bounding box center [1176, 68] width 73 height 21
click at [1168, 103] on div "Print" at bounding box center [1150, 100] width 101 height 19
click at [1119, 69] on button "Close" at bounding box center [1109, 68] width 48 height 21
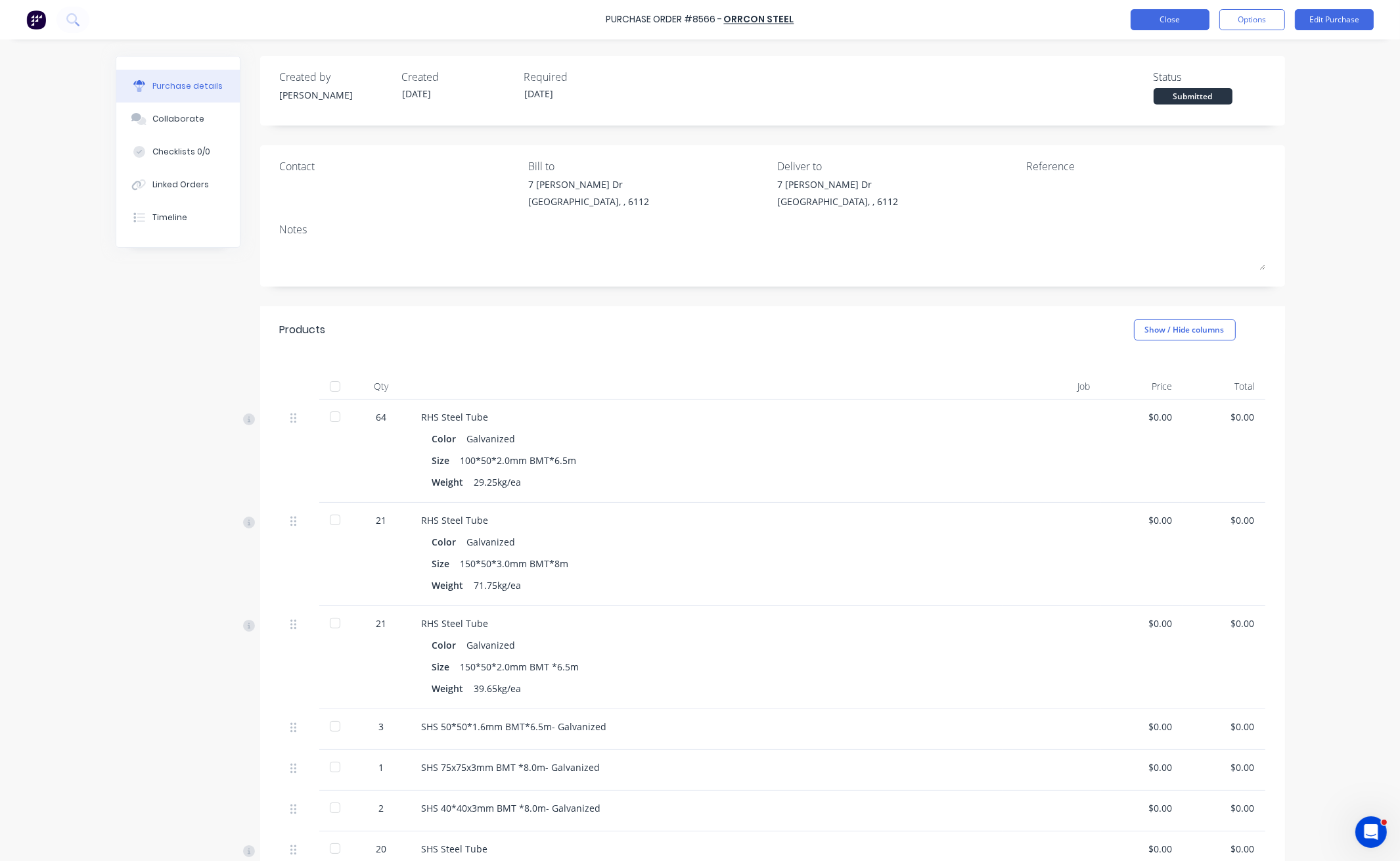
click at [1162, 22] on button "Close" at bounding box center [1170, 20] width 79 height 21
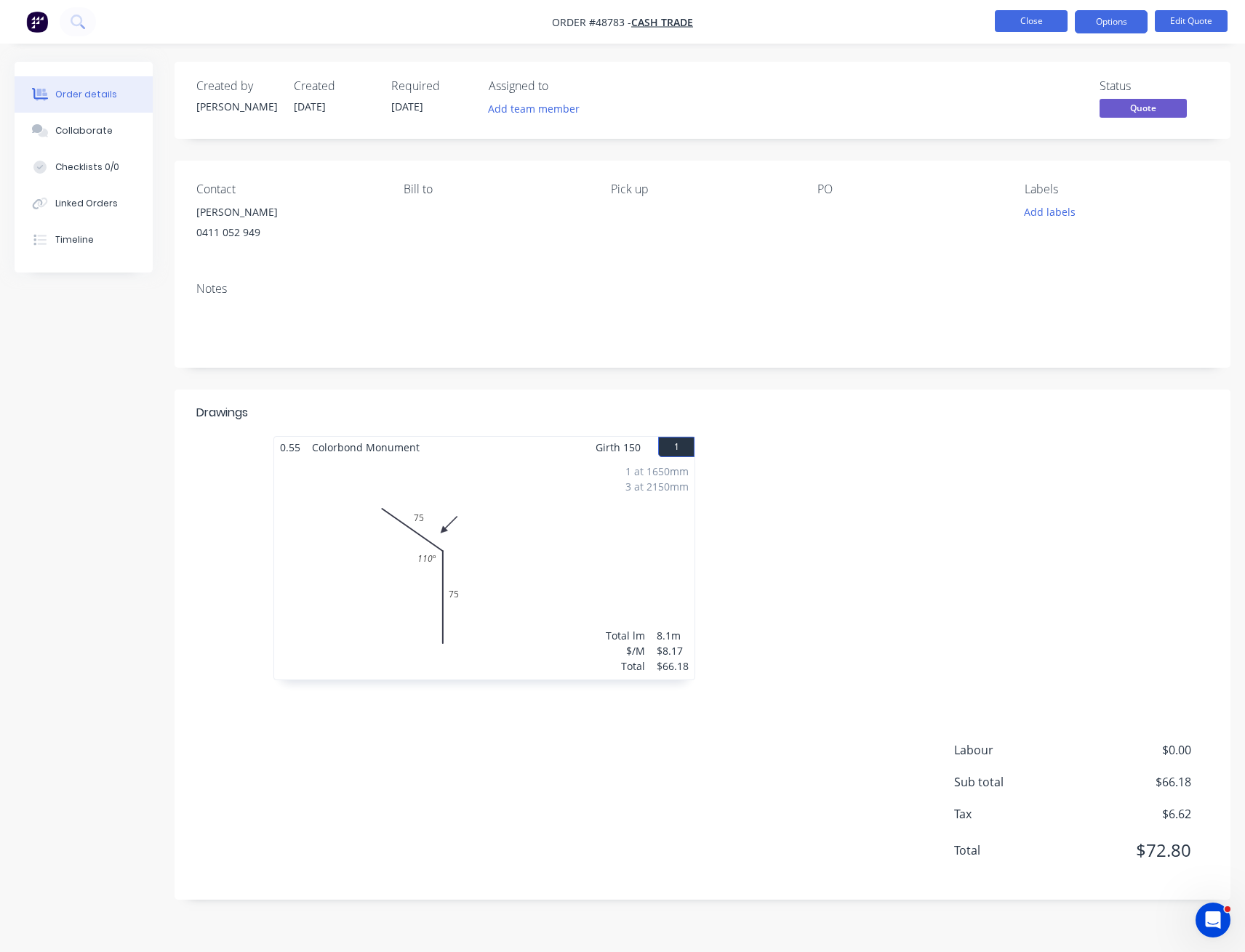
click at [1057, 21] on button "Close" at bounding box center [1031, 21] width 73 height 22
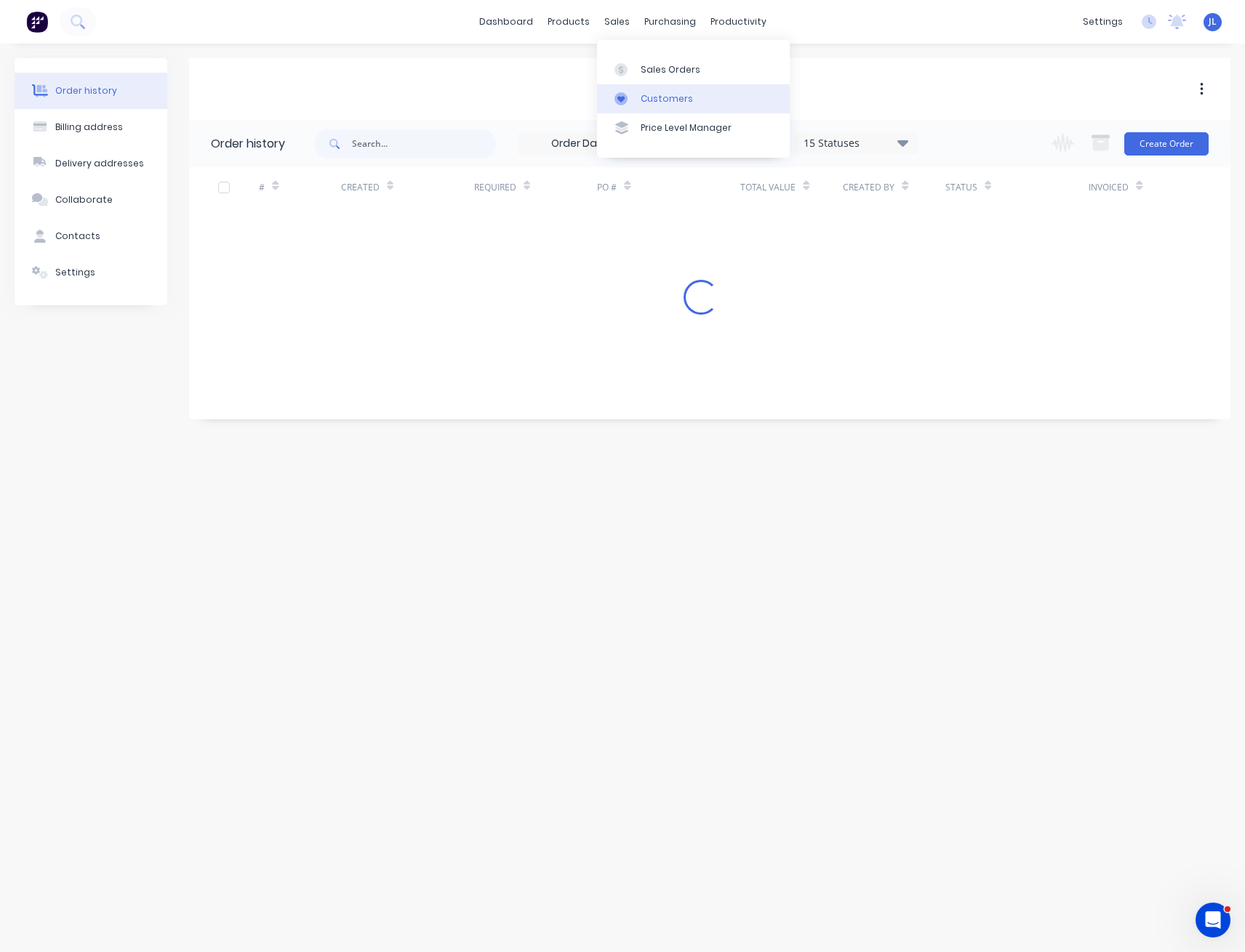
click at [663, 106] on link "Customers" at bounding box center [692, 98] width 192 height 29
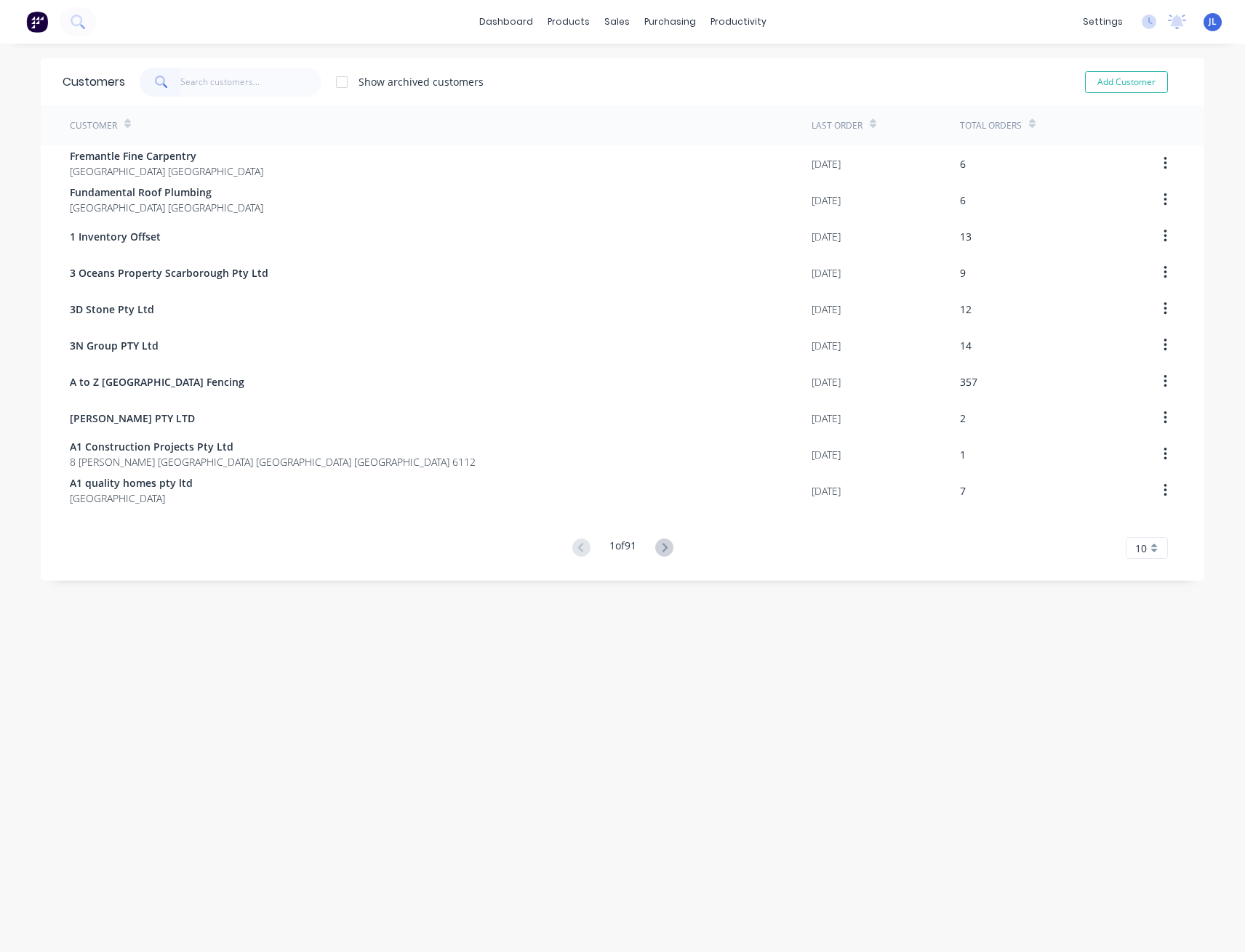
click at [240, 84] on input "text" at bounding box center [251, 82] width 142 height 29
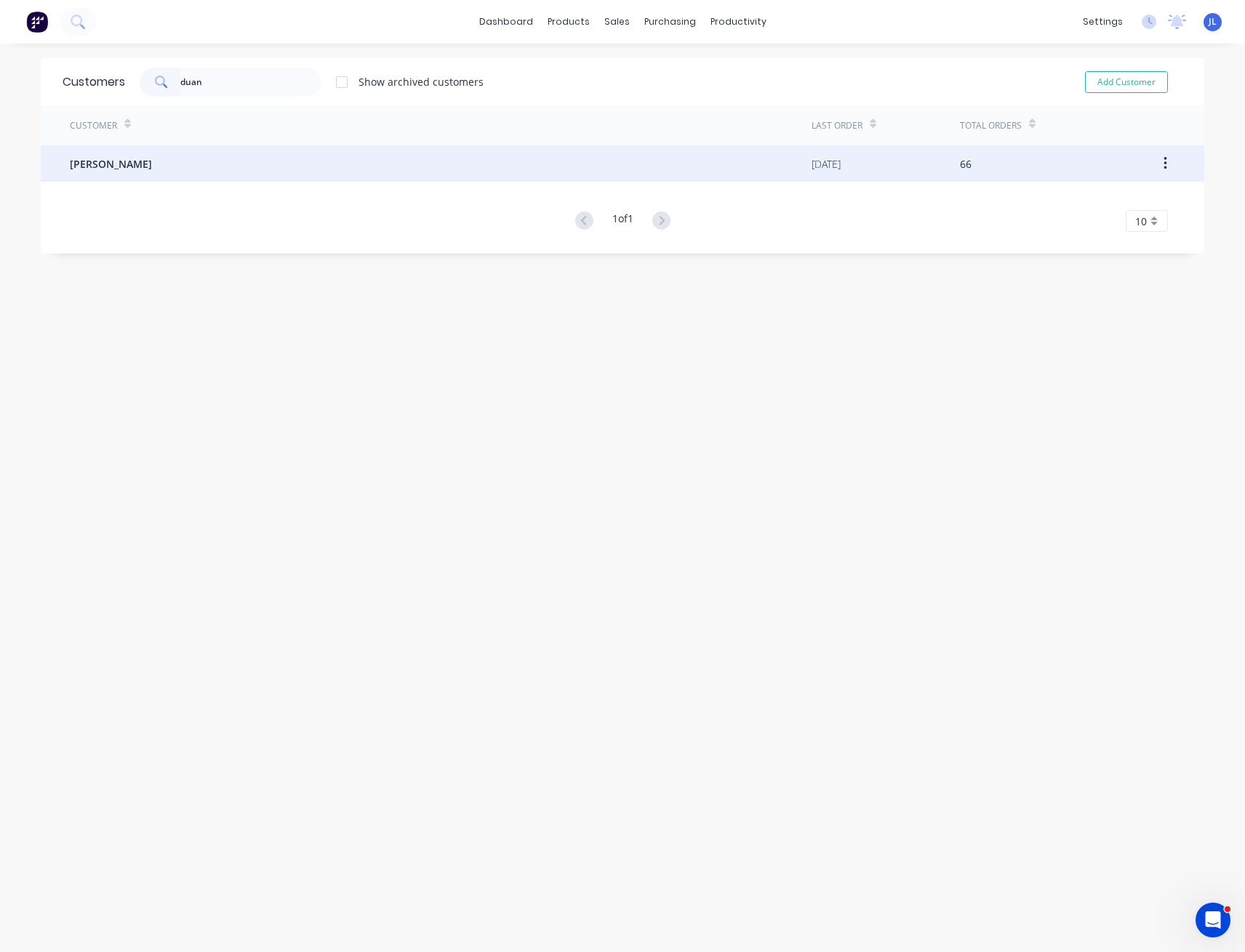
type input "duan"
click at [181, 171] on div "Arthur Duan" at bounding box center [440, 163] width 741 height 36
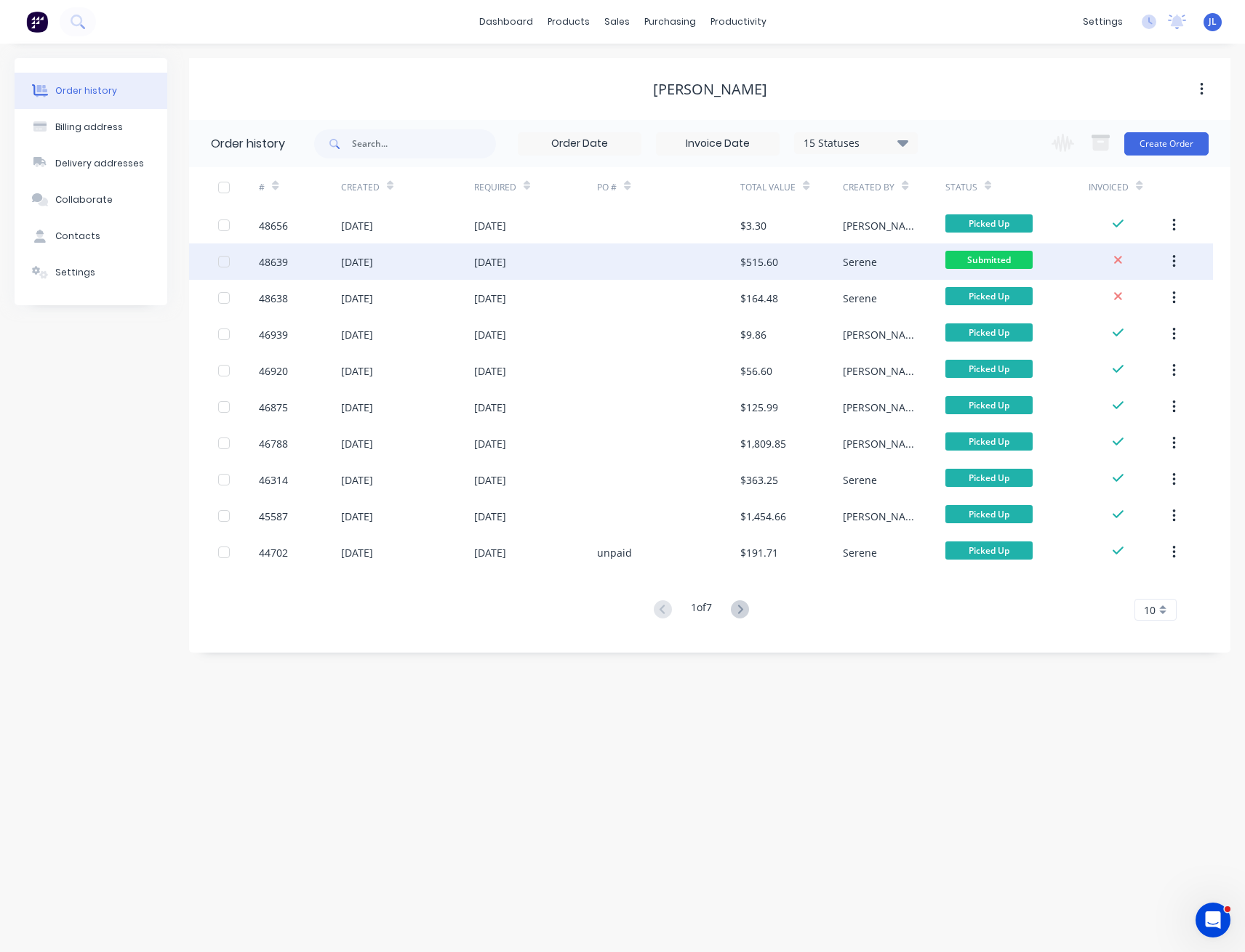
click at [629, 267] on div at bounding box center [668, 262] width 144 height 36
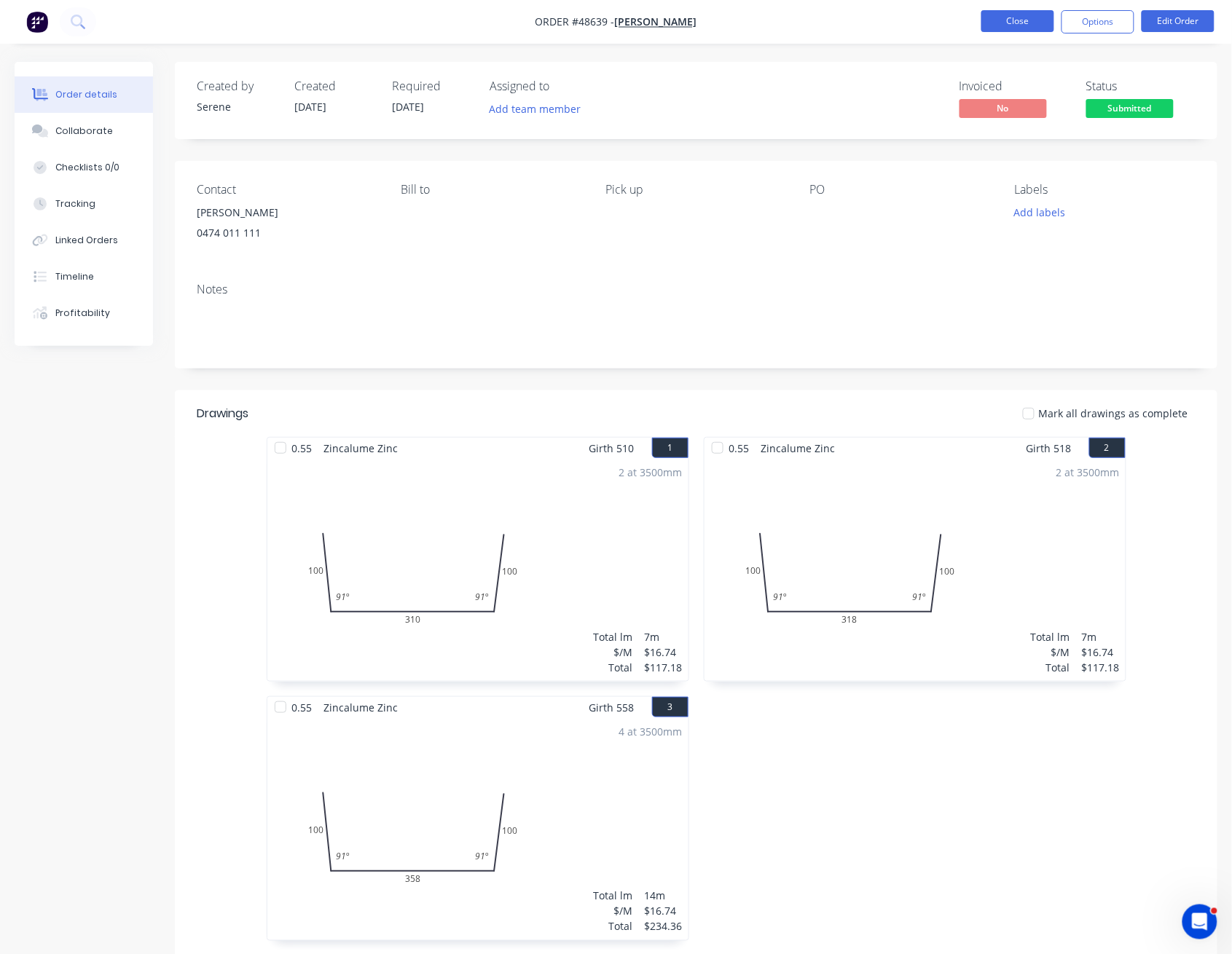
click at [1027, 24] on button "Close" at bounding box center [1018, 21] width 73 height 22
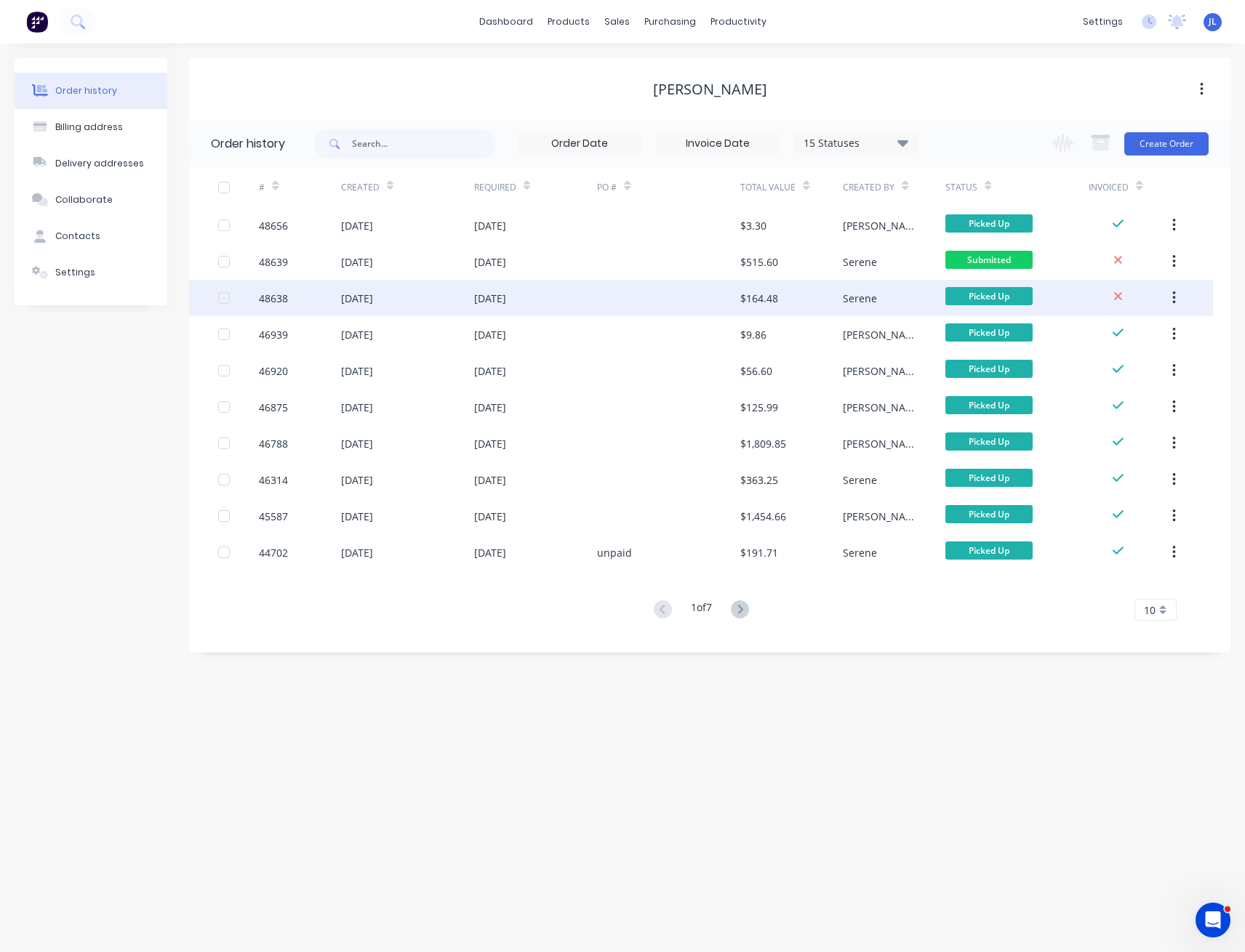
click at [578, 292] on div "29 Aug 2025" at bounding box center [535, 298] width 123 height 36
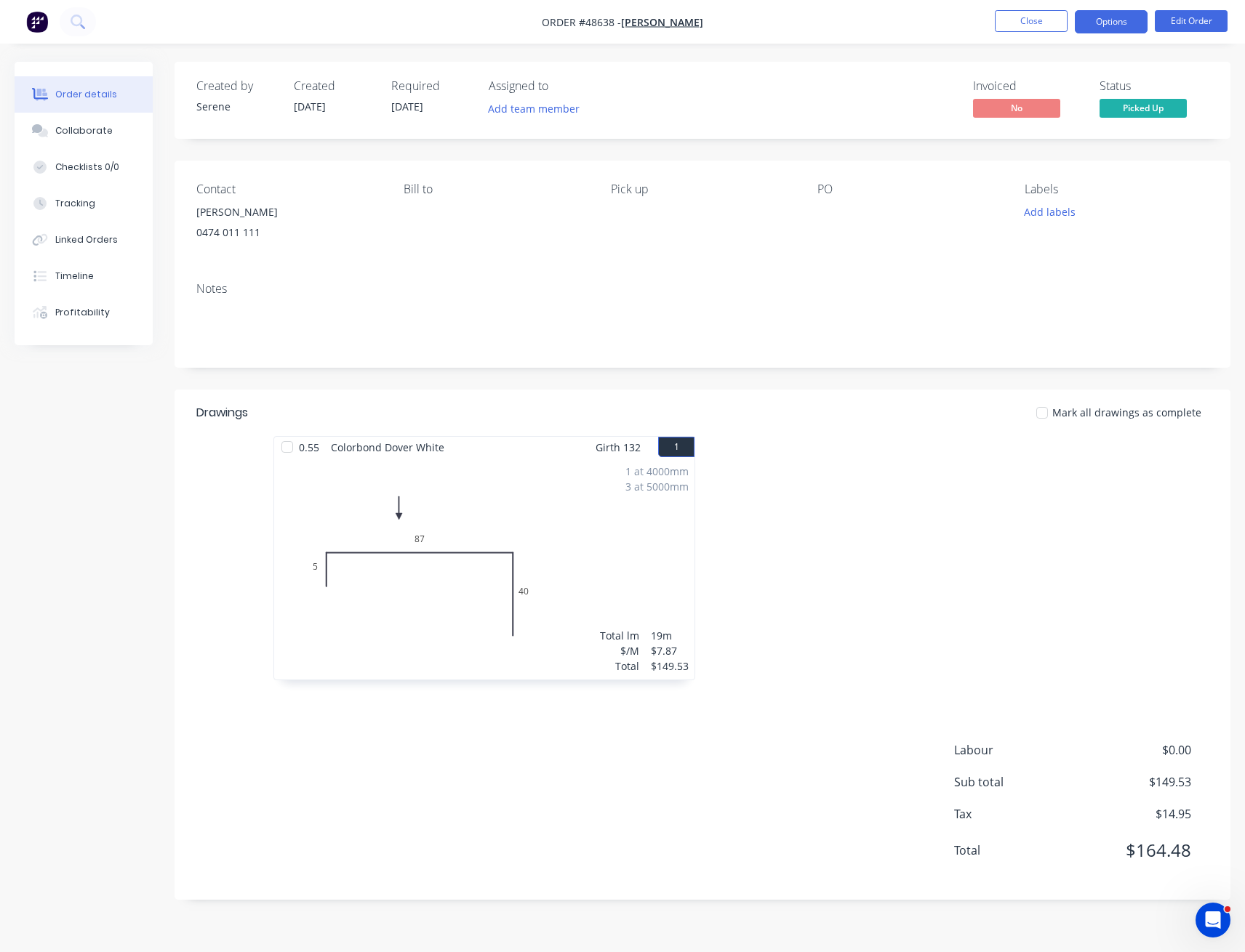
click at [1107, 21] on button "Options" at bounding box center [1110, 22] width 73 height 23
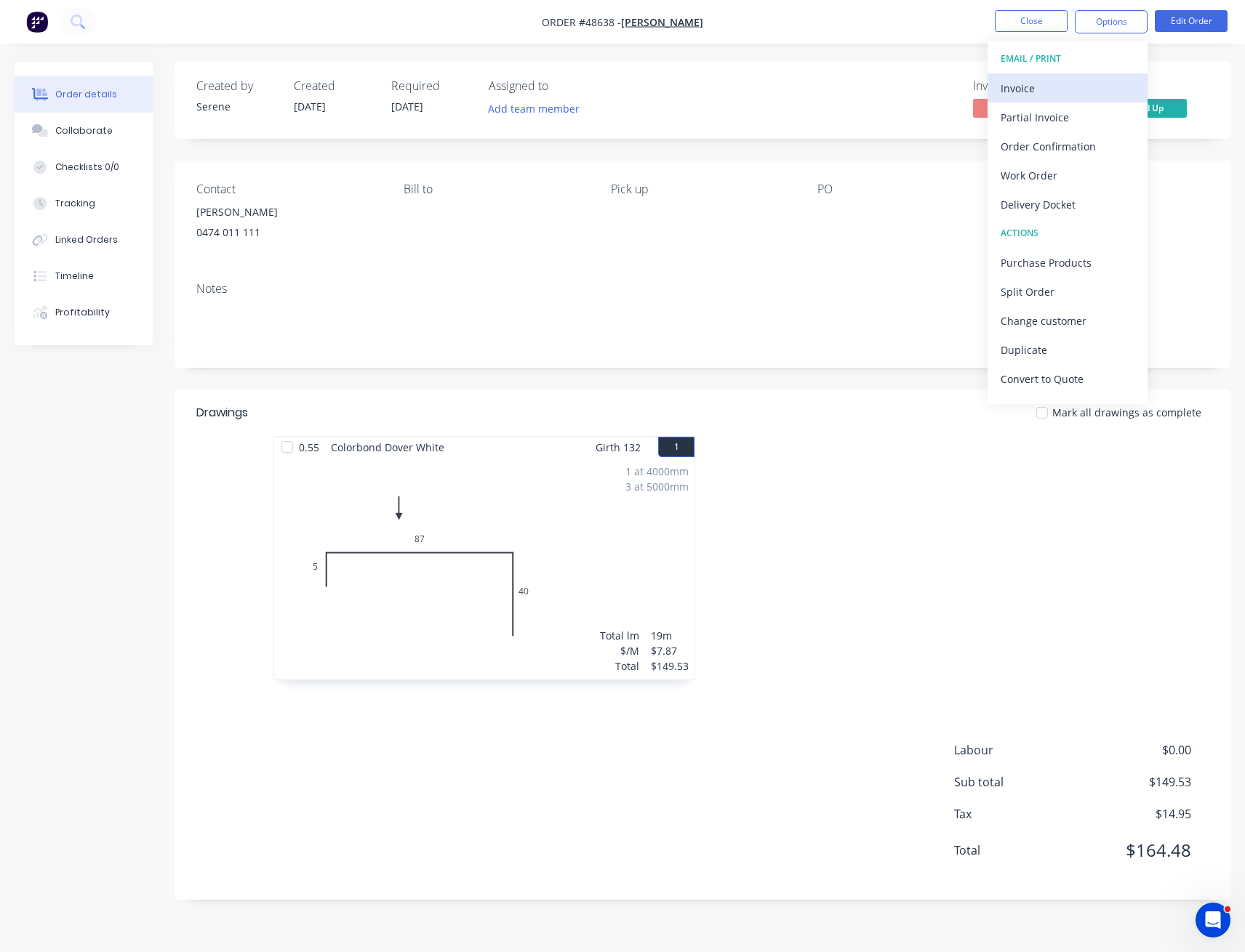
click at [1066, 88] on div "Invoice" at bounding box center [1067, 88] width 134 height 21
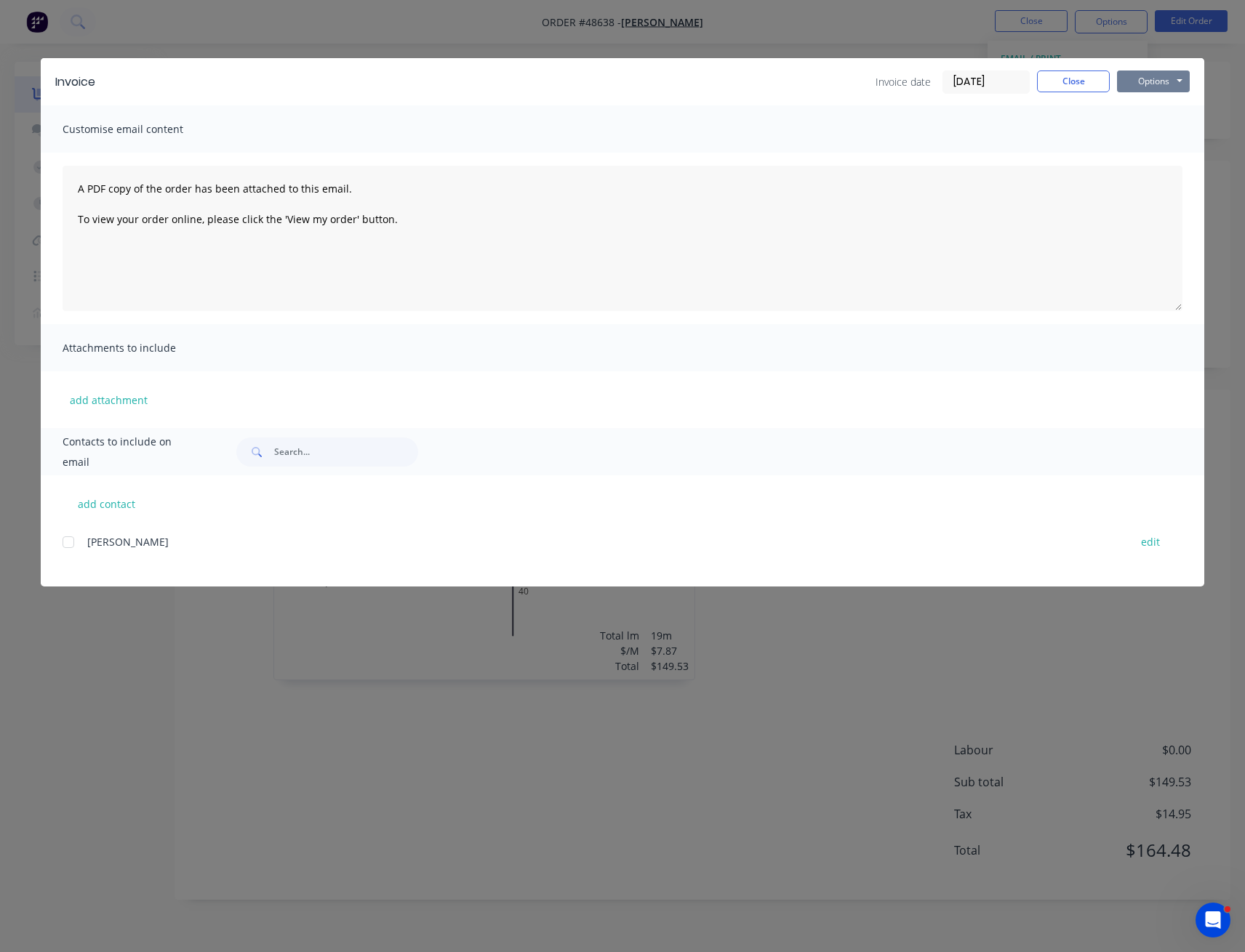
click at [1157, 85] on button "Options" at bounding box center [1153, 81] width 73 height 22
click at [1167, 133] on button "Print" at bounding box center [1163, 131] width 93 height 24
click at [832, 13] on div "Invoice Invoice date 02/09/25 Close Options Preview Print Email Customise email…" at bounding box center [622, 476] width 1245 height 952
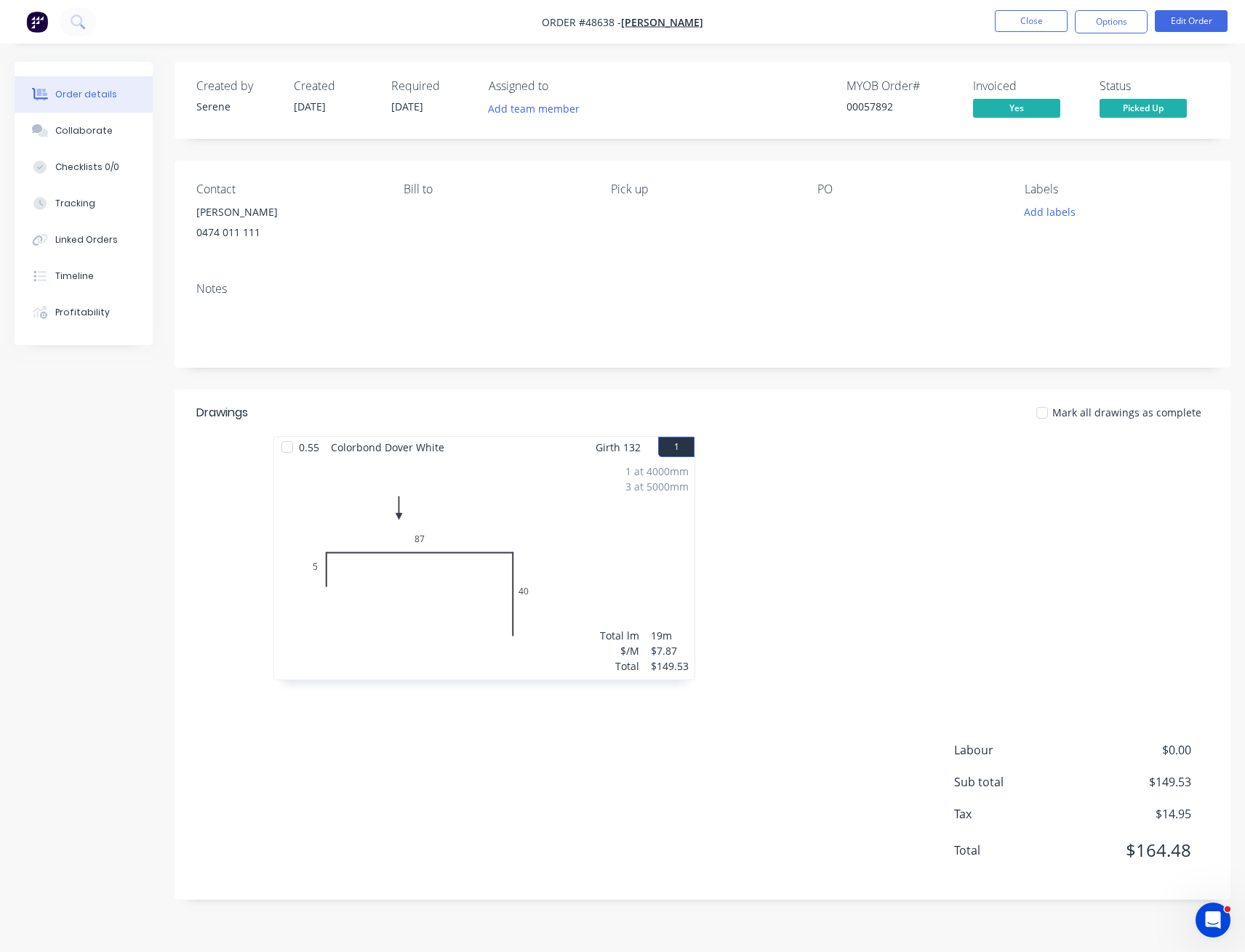
drag, startPoint x: 1008, startPoint y: 43, endPoint x: 1027, endPoint y: 35, distance: 20.6
click at [1008, 42] on nav "Order #48638 - Arthur Duan Close Options Edit Order" at bounding box center [622, 22] width 1245 height 43
click at [1040, 21] on button "Close" at bounding box center [1031, 21] width 73 height 22
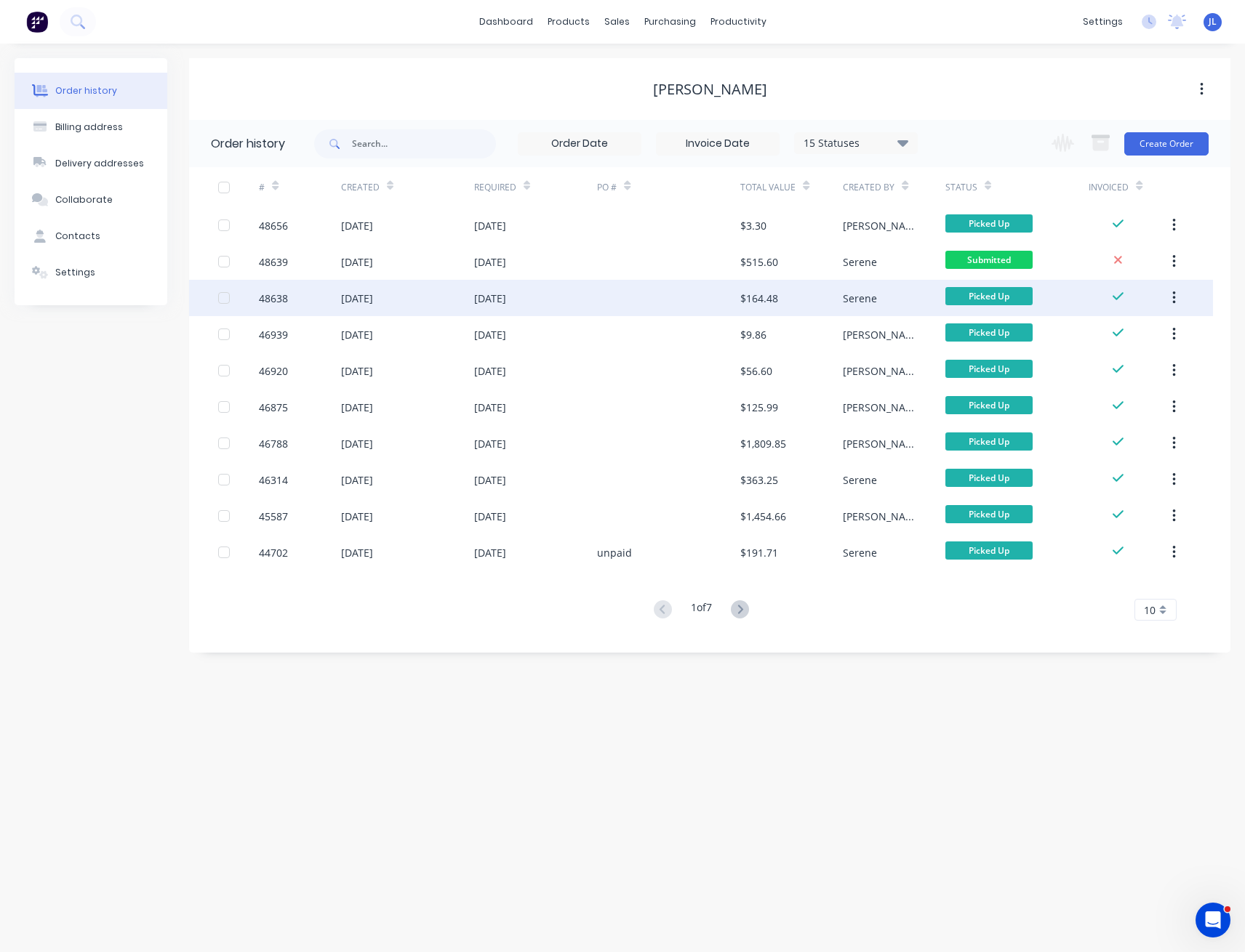
click at [517, 283] on div "[DATE]" at bounding box center [535, 298] width 123 height 36
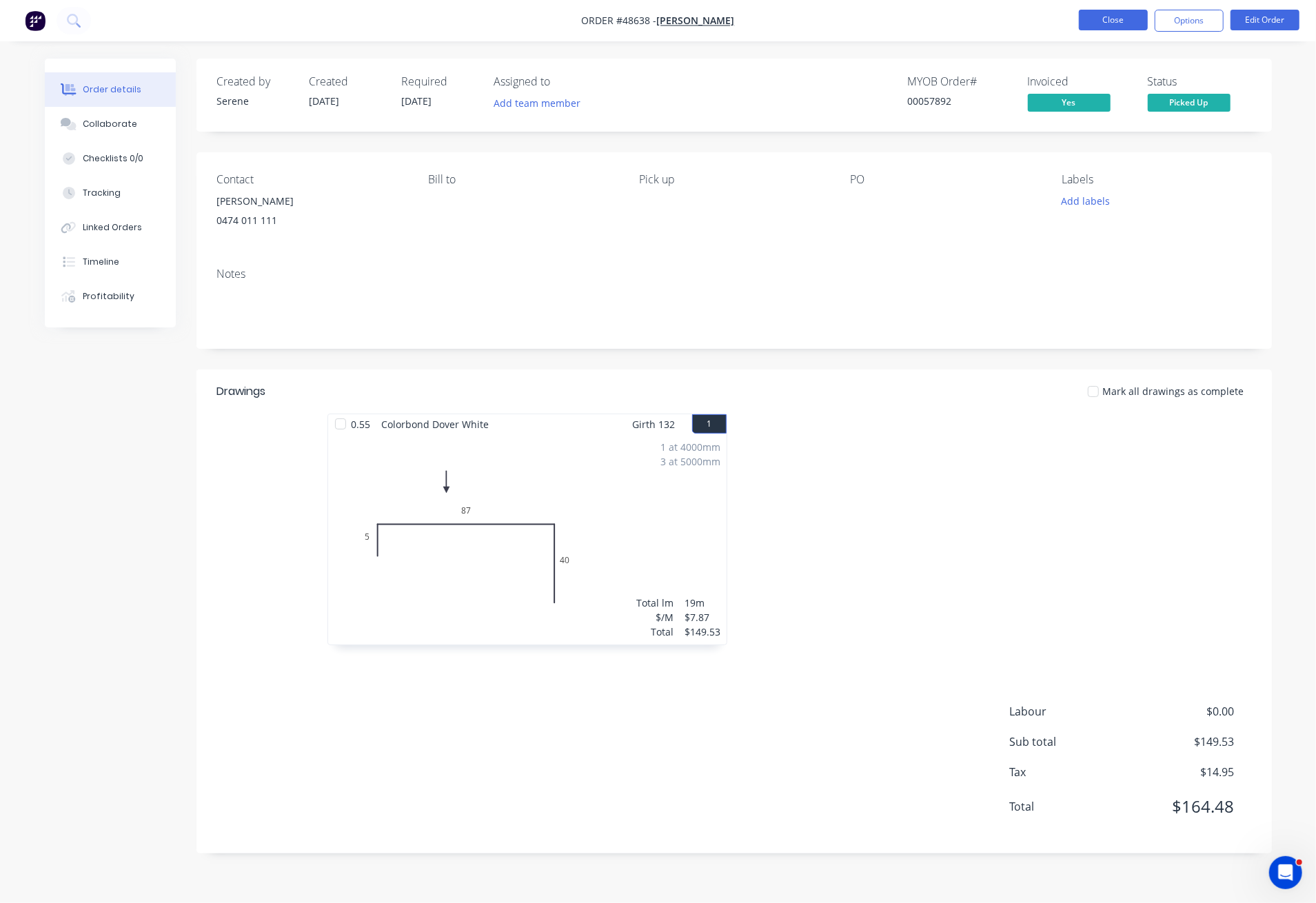
click at [1120, 23] on button "Close" at bounding box center [1113, 20] width 69 height 21
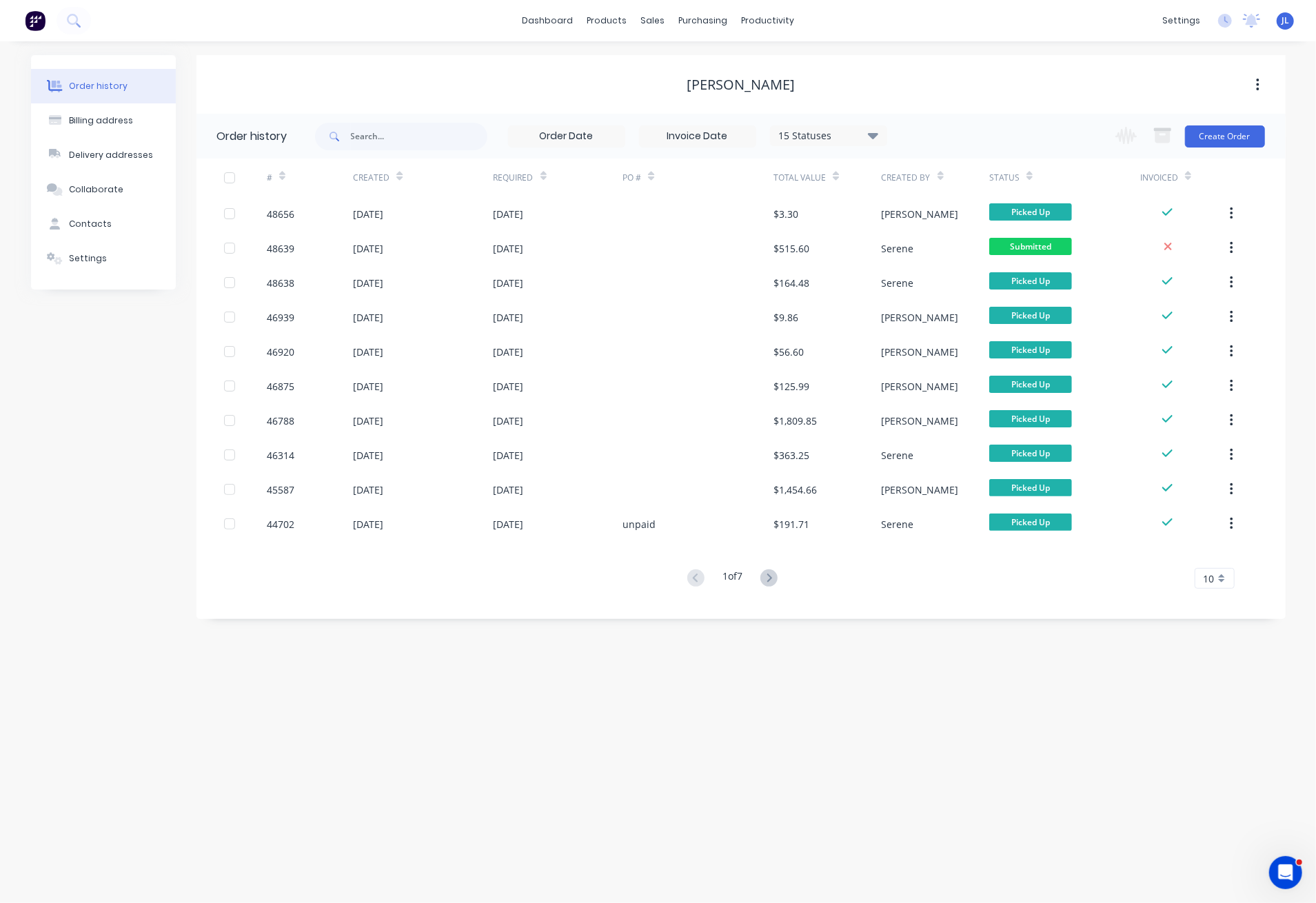
click at [4, 340] on div "Order history Billing address Delivery addresses Collaborate Contacts Settings …" at bounding box center [658, 472] width 1316 height 862
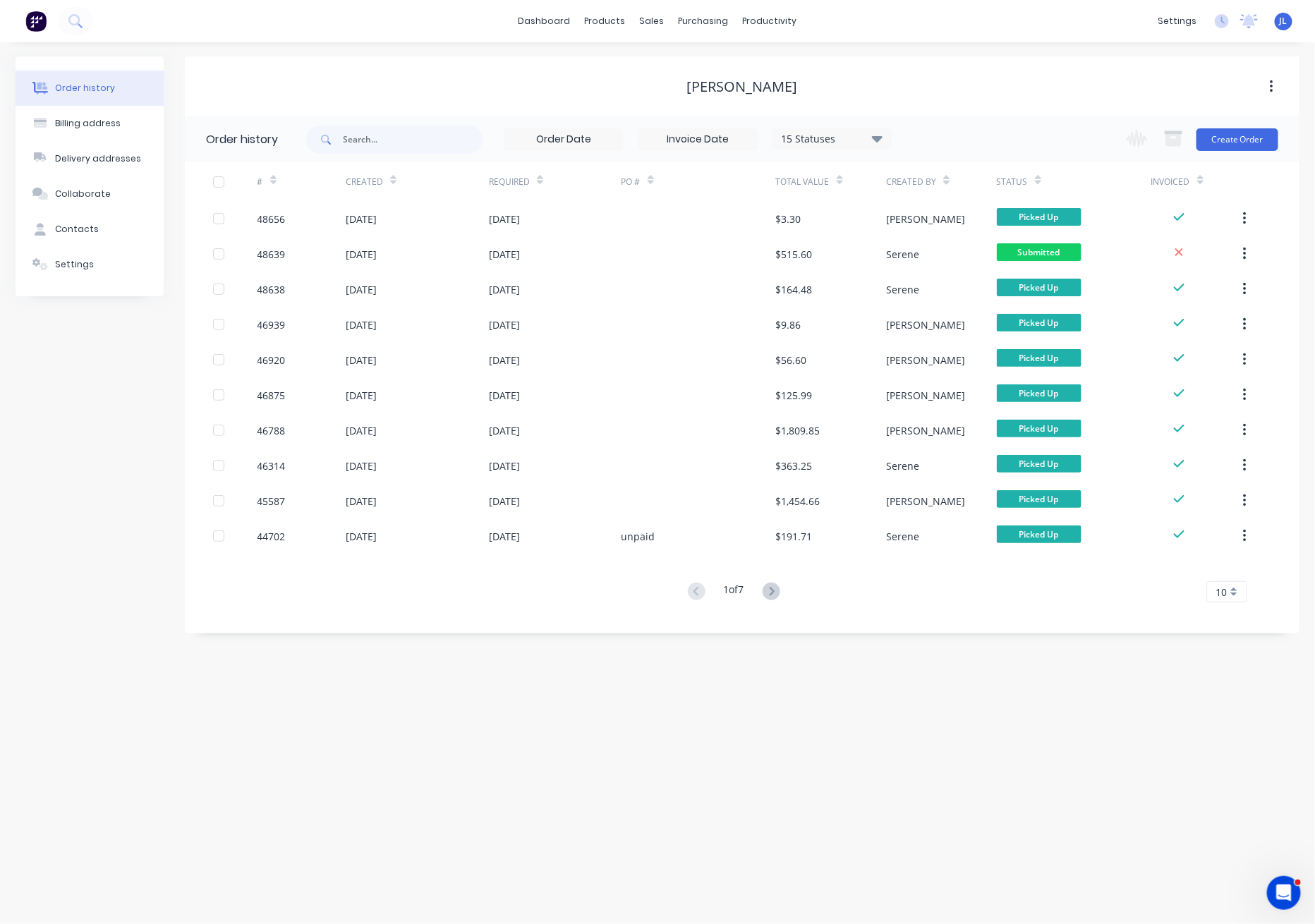
click at [474, 12] on div "dashboard products sales purchasing productivity dashboard products Product Cat…" at bounding box center [657, 21] width 1315 height 42
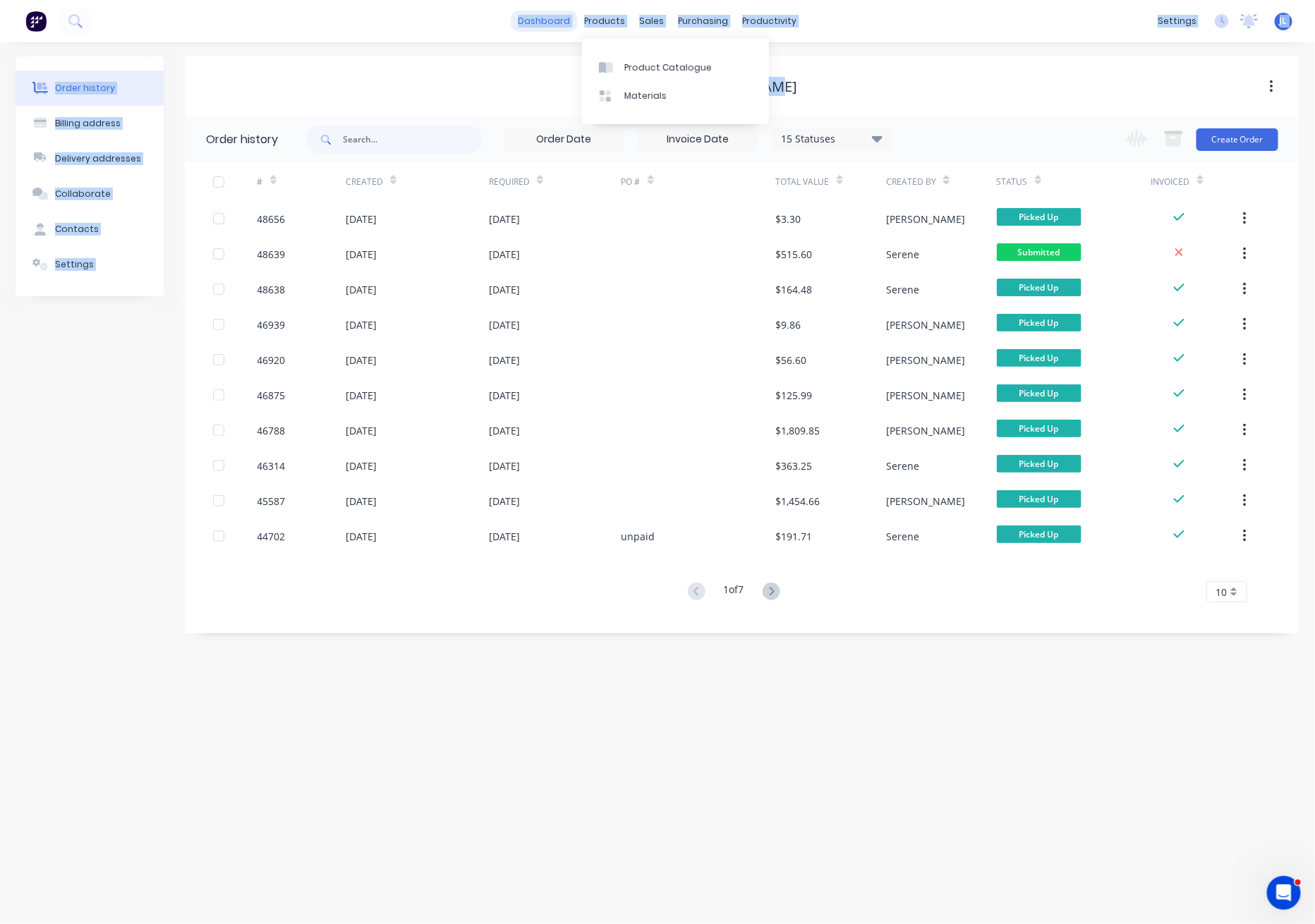
drag, startPoint x: 763, startPoint y: 81, endPoint x: 526, endPoint y: 11, distance: 247.1
click at [526, 11] on div "dashboard products sales purchasing productivity dashboard products Product Cat…" at bounding box center [657, 462] width 1315 height 924
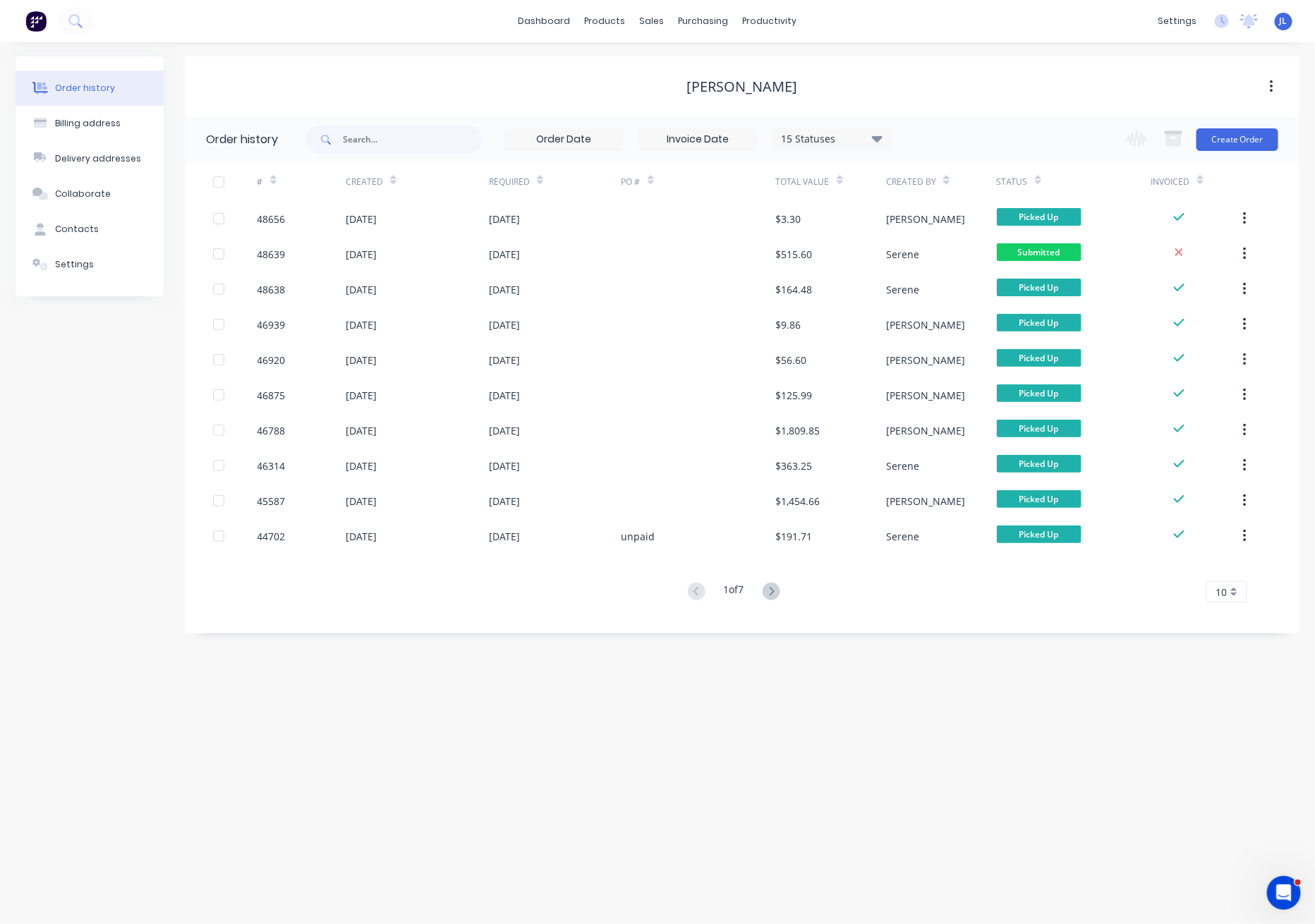
click at [477, 27] on div "dashboard products sales purchasing productivity dashboard products Product Cat…" at bounding box center [657, 21] width 1315 height 42
click at [635, 53] on link "Product Catalogue" at bounding box center [675, 67] width 187 height 28
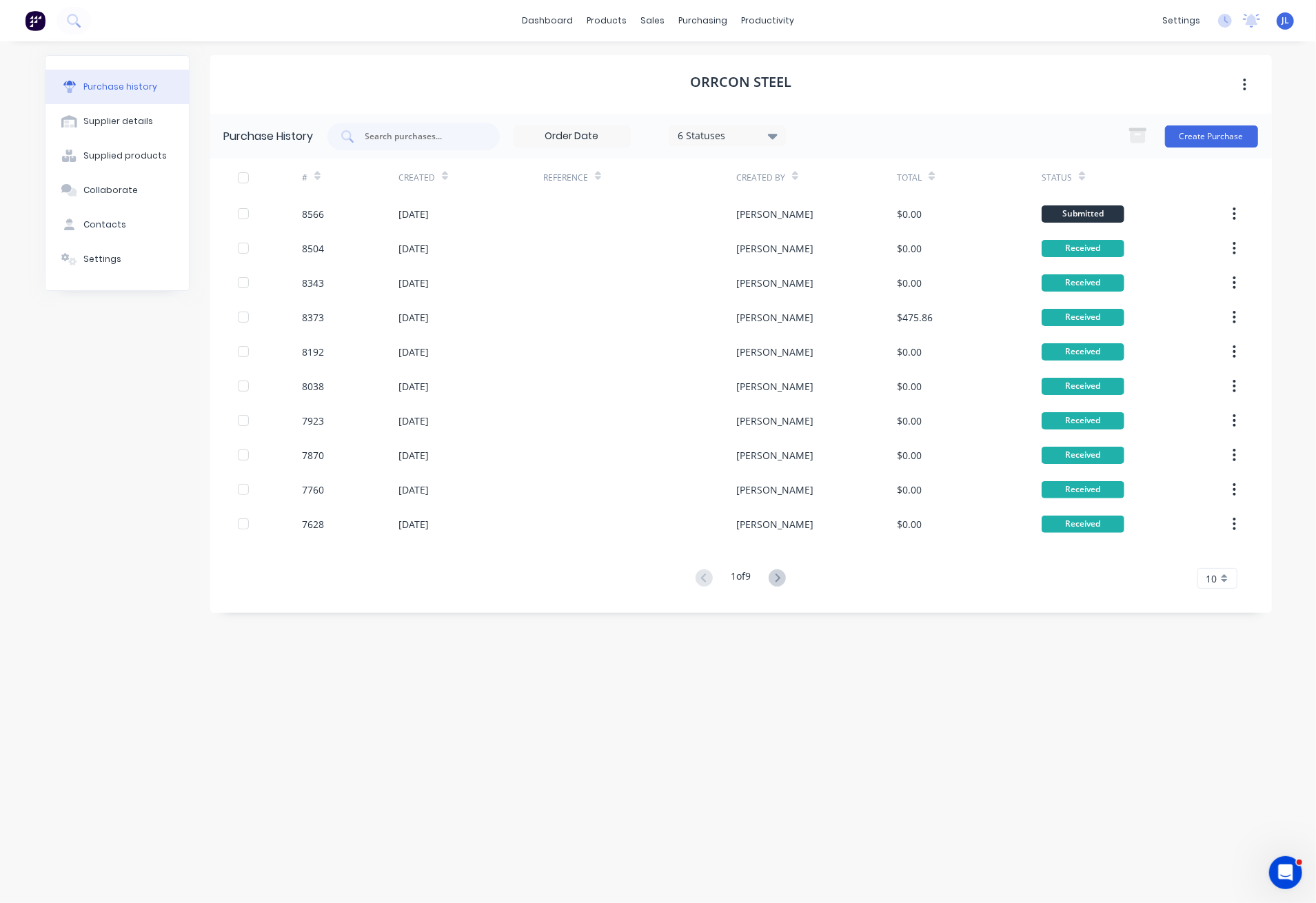
click at [508, 70] on div "Orrcon Steel" at bounding box center [741, 84] width 1062 height 58
click at [723, 93] on div "Suppliers" at bounding box center [732, 93] width 41 height 12
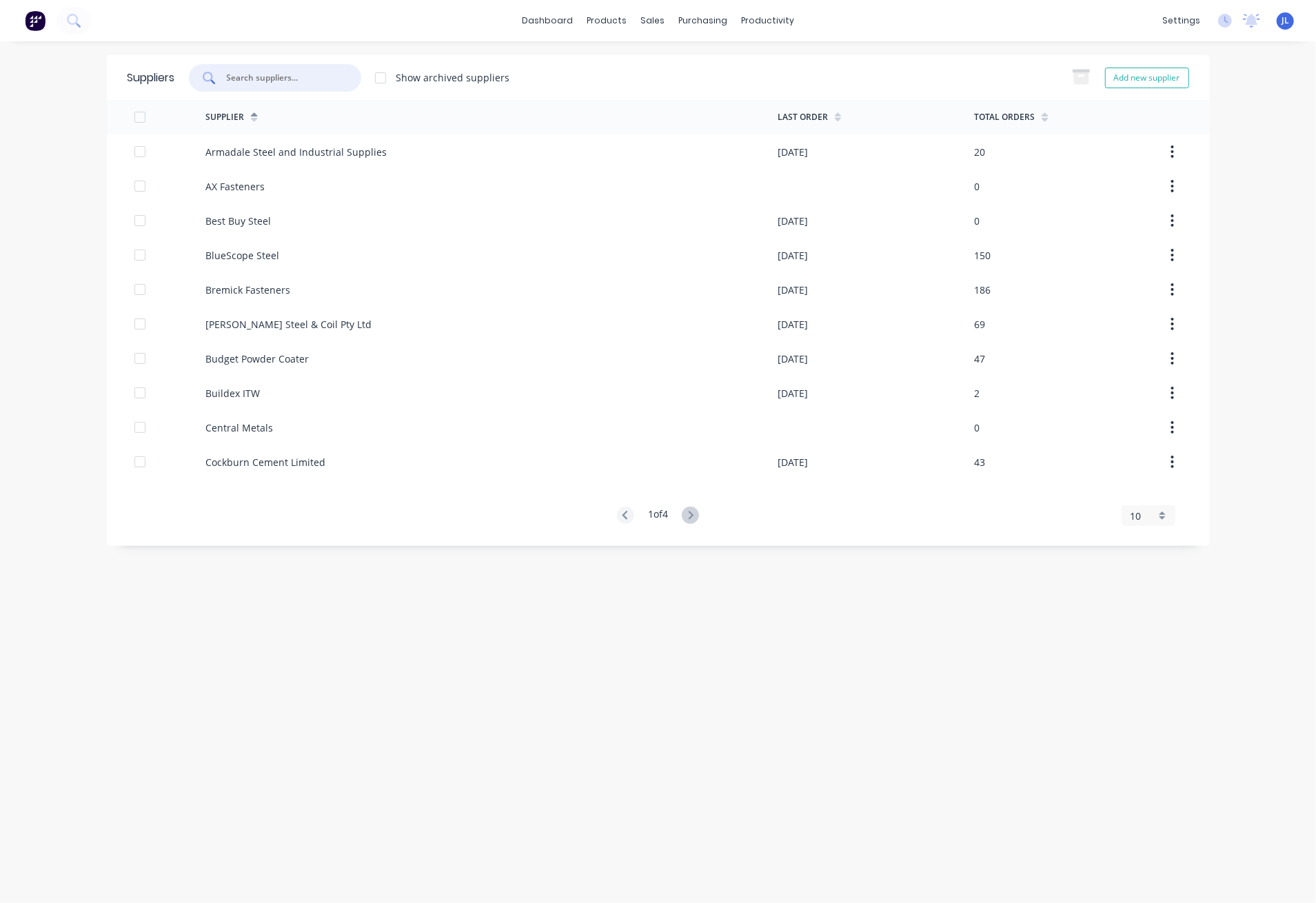
click at [292, 73] on input "text" at bounding box center [283, 78] width 115 height 14
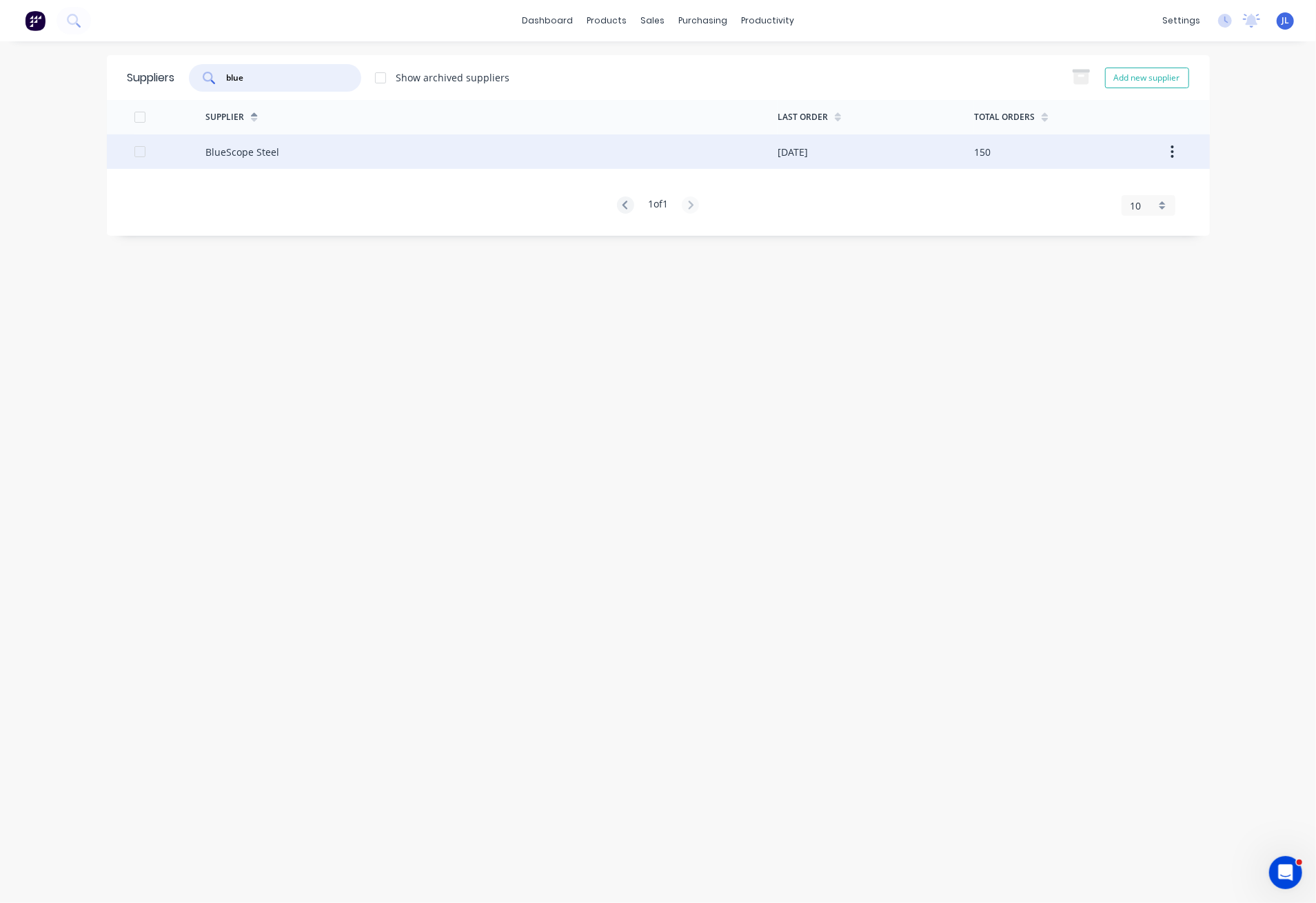
type input "blue"
click at [250, 154] on div "BlueScope Steel" at bounding box center [242, 151] width 74 height 15
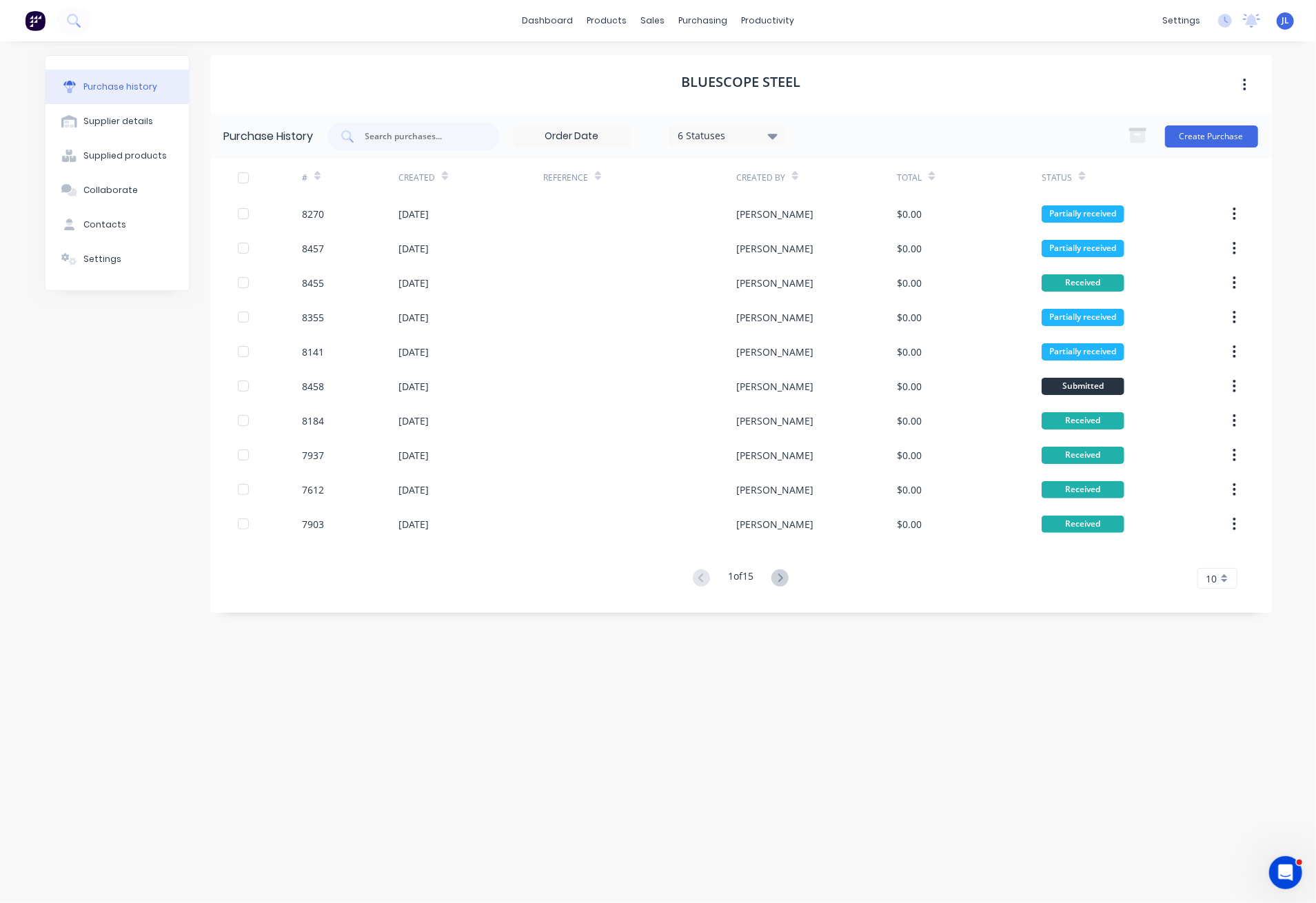
click at [766, 131] on div "6 Statuses" at bounding box center [727, 135] width 98 height 15
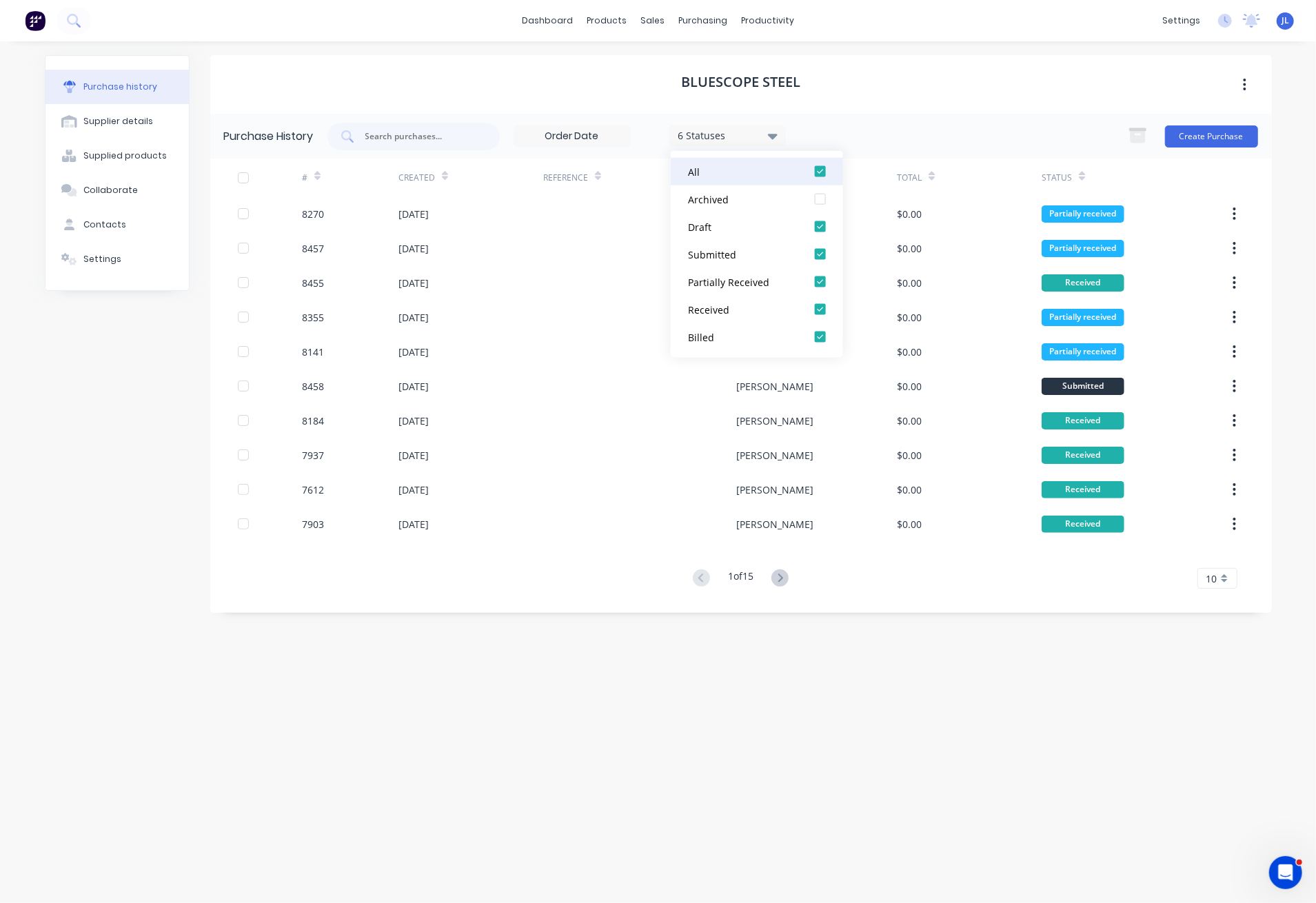
click at [820, 169] on div at bounding box center [820, 171] width 27 height 27
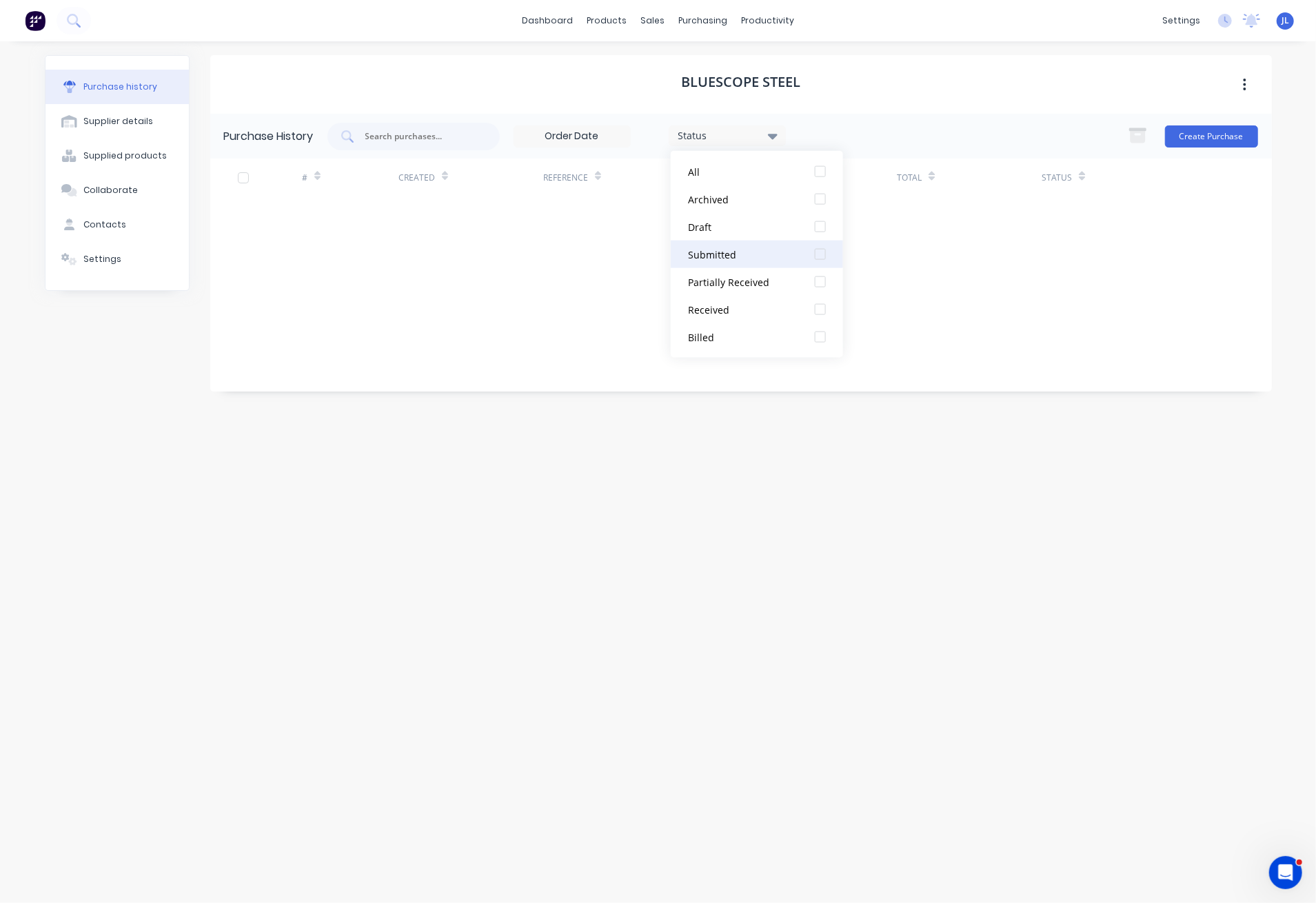
click at [819, 257] on div at bounding box center [820, 254] width 27 height 27
click at [819, 282] on div at bounding box center [820, 282] width 27 height 27
click at [997, 83] on div "BlueScope Steel" at bounding box center [741, 84] width 1062 height 58
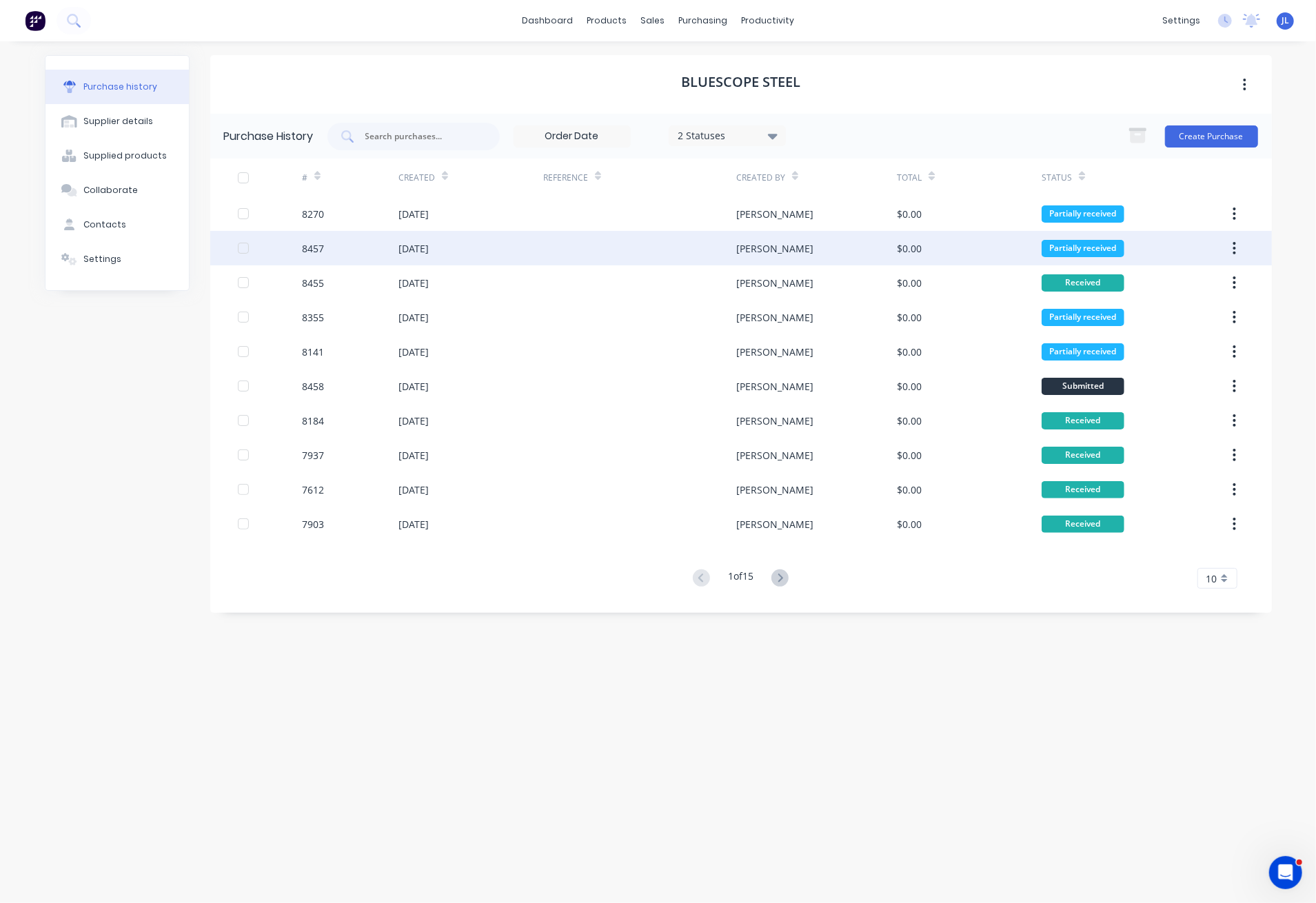
click at [735, 258] on div at bounding box center [640, 248] width 193 height 34
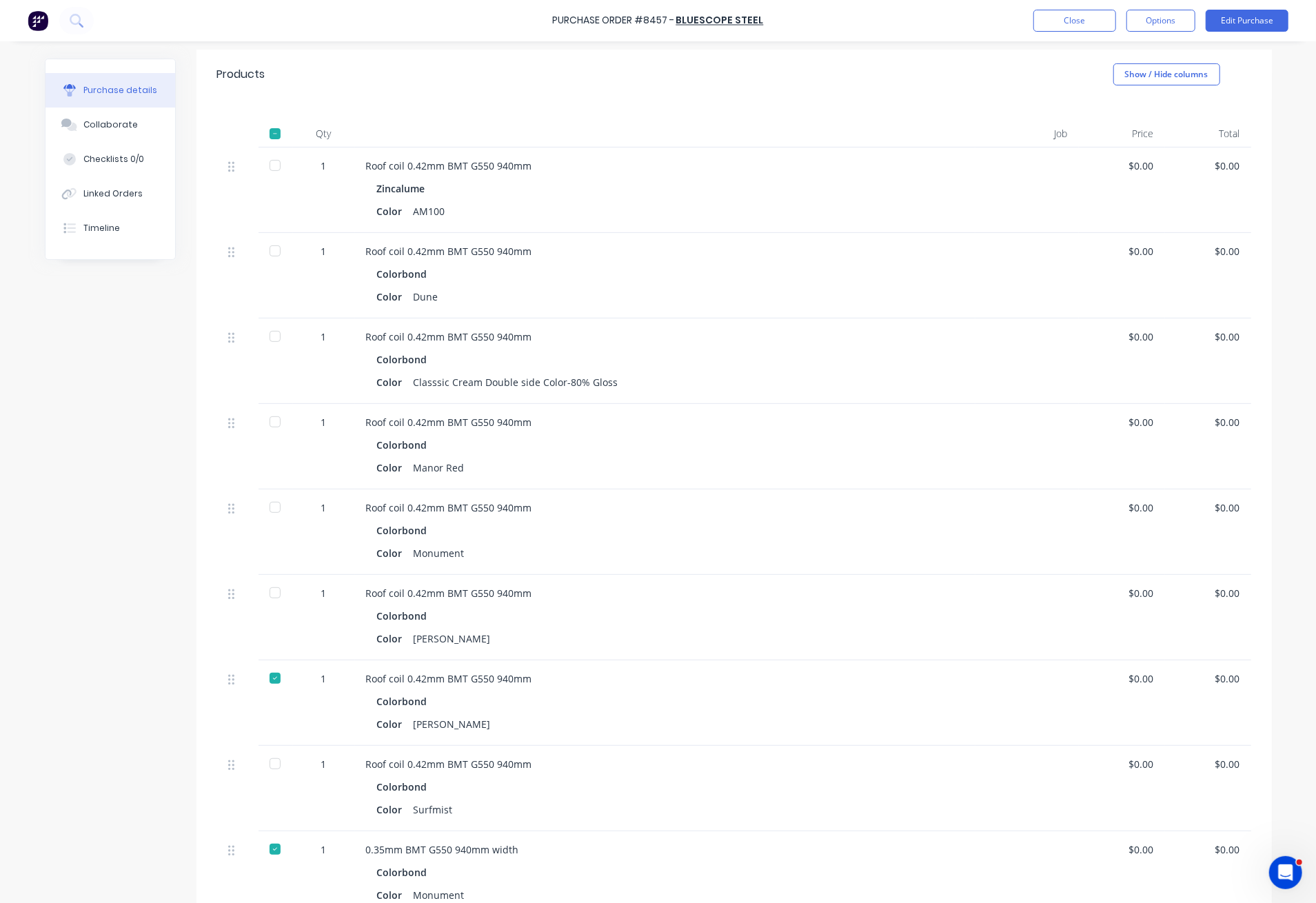
scroll to position [183, 0]
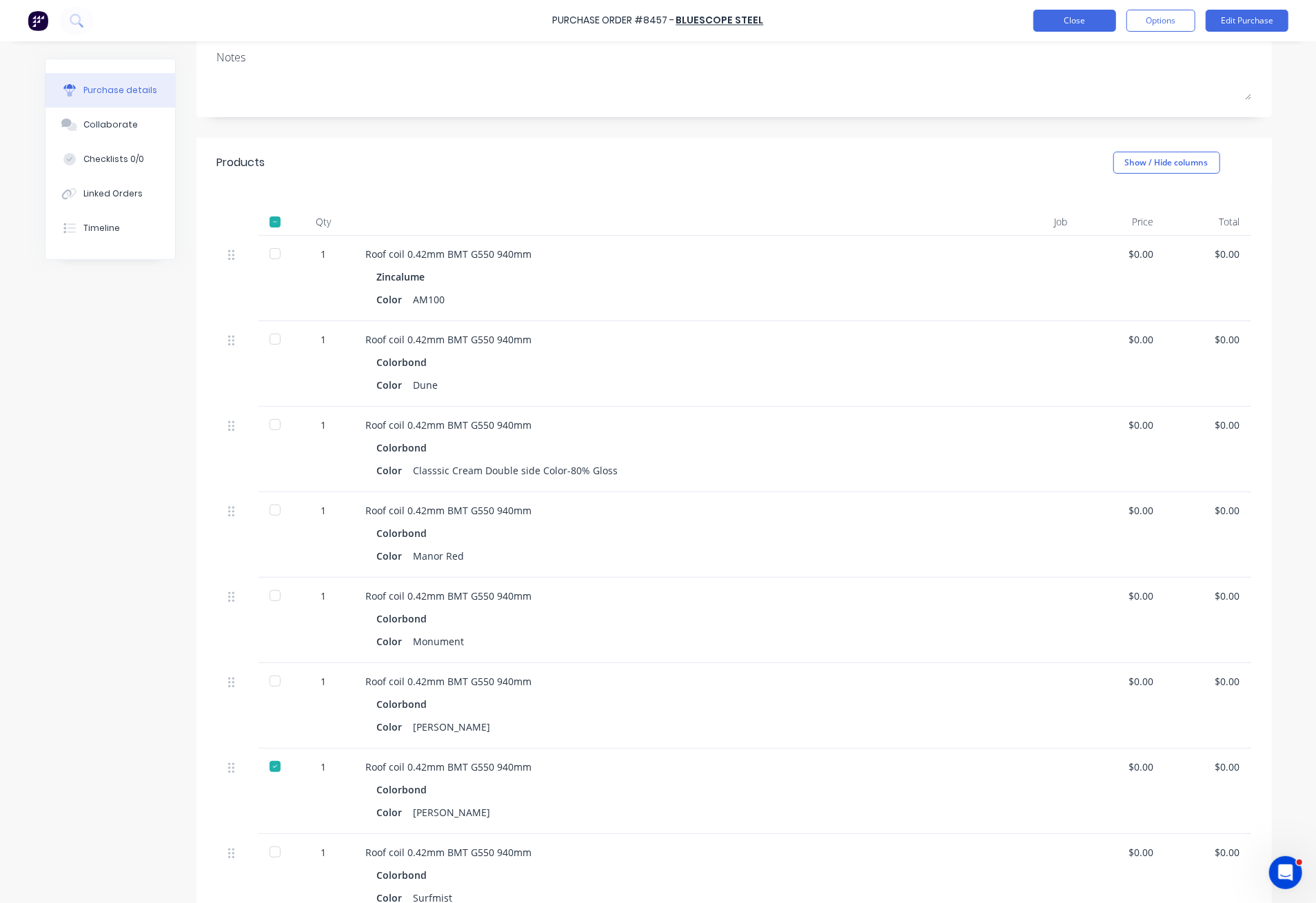
click at [1055, 15] on button "Close" at bounding box center [1075, 21] width 83 height 22
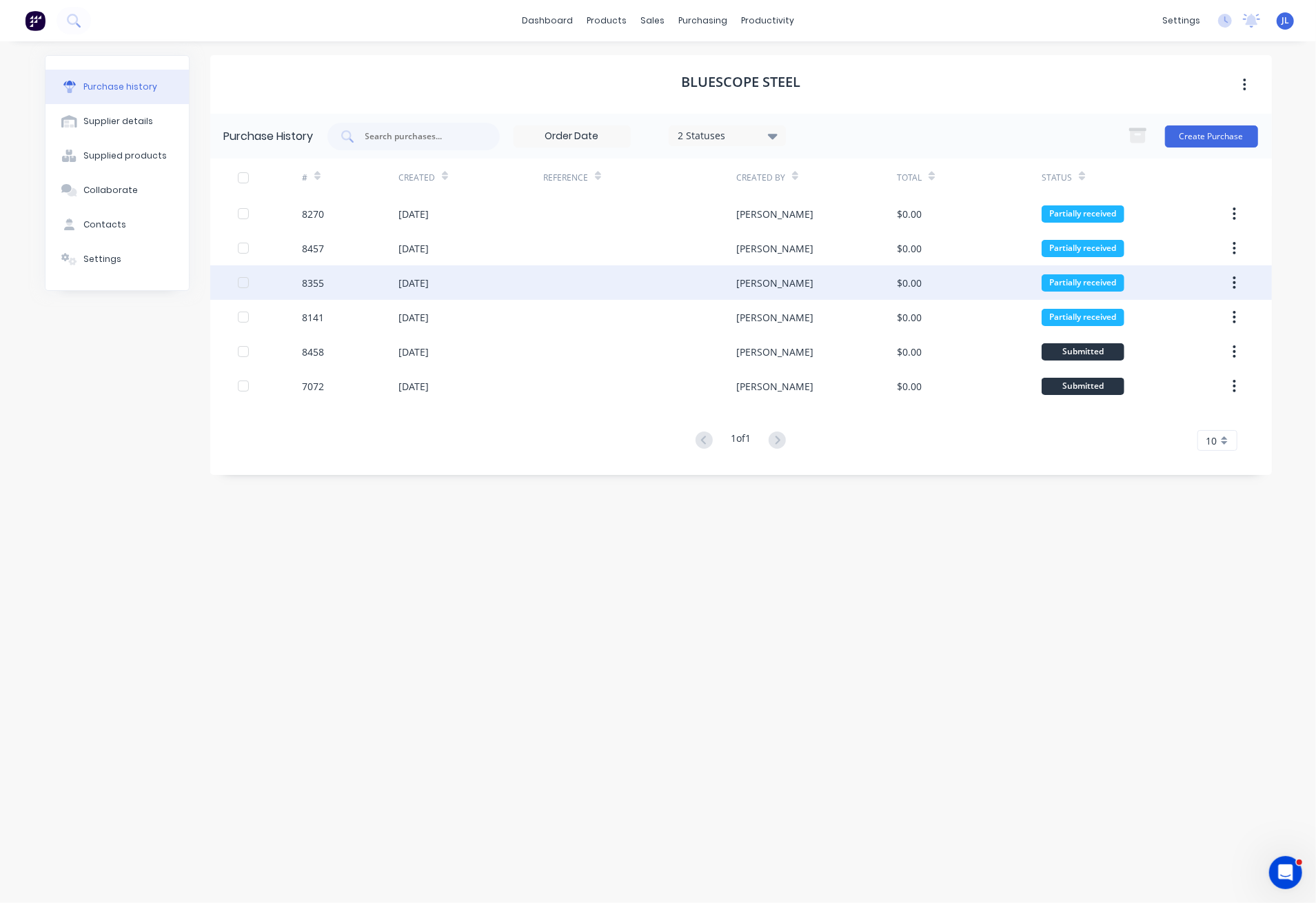
click at [659, 282] on div at bounding box center [640, 282] width 193 height 34
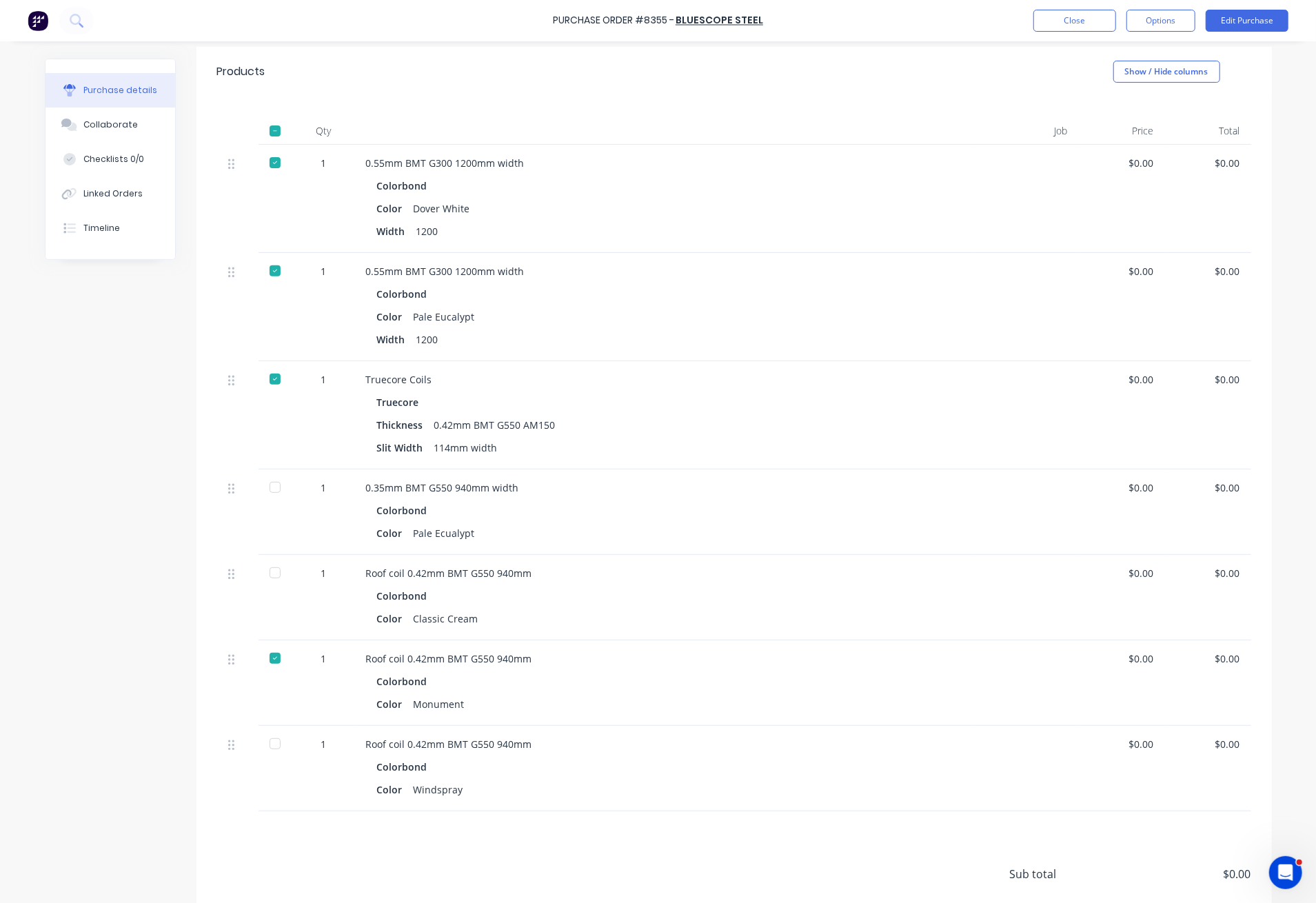
scroll to position [276, 0]
click at [1078, 23] on button "Close" at bounding box center [1075, 21] width 83 height 22
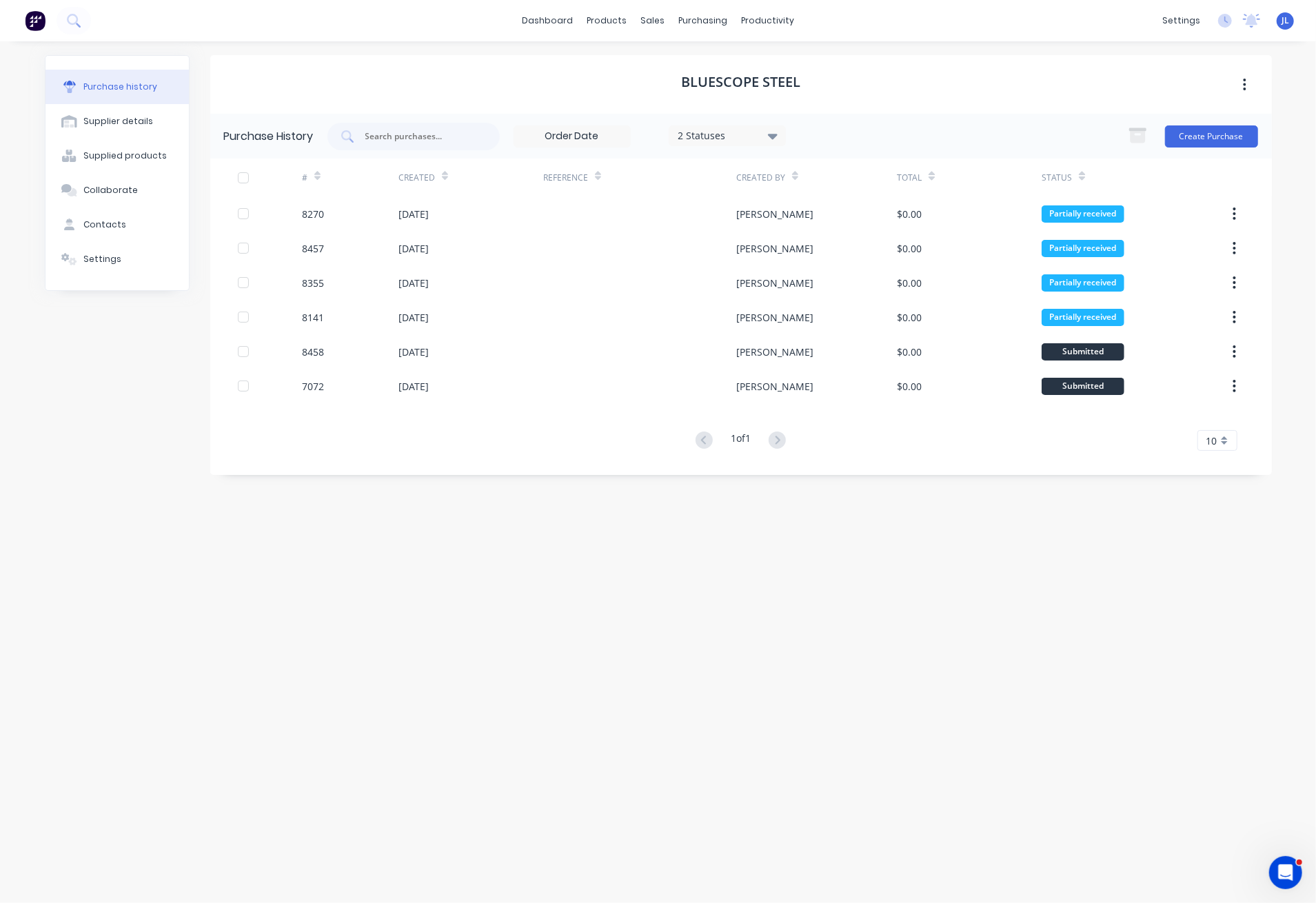
click at [842, 82] on div "BlueScope Steel" at bounding box center [741, 84] width 1062 height 58
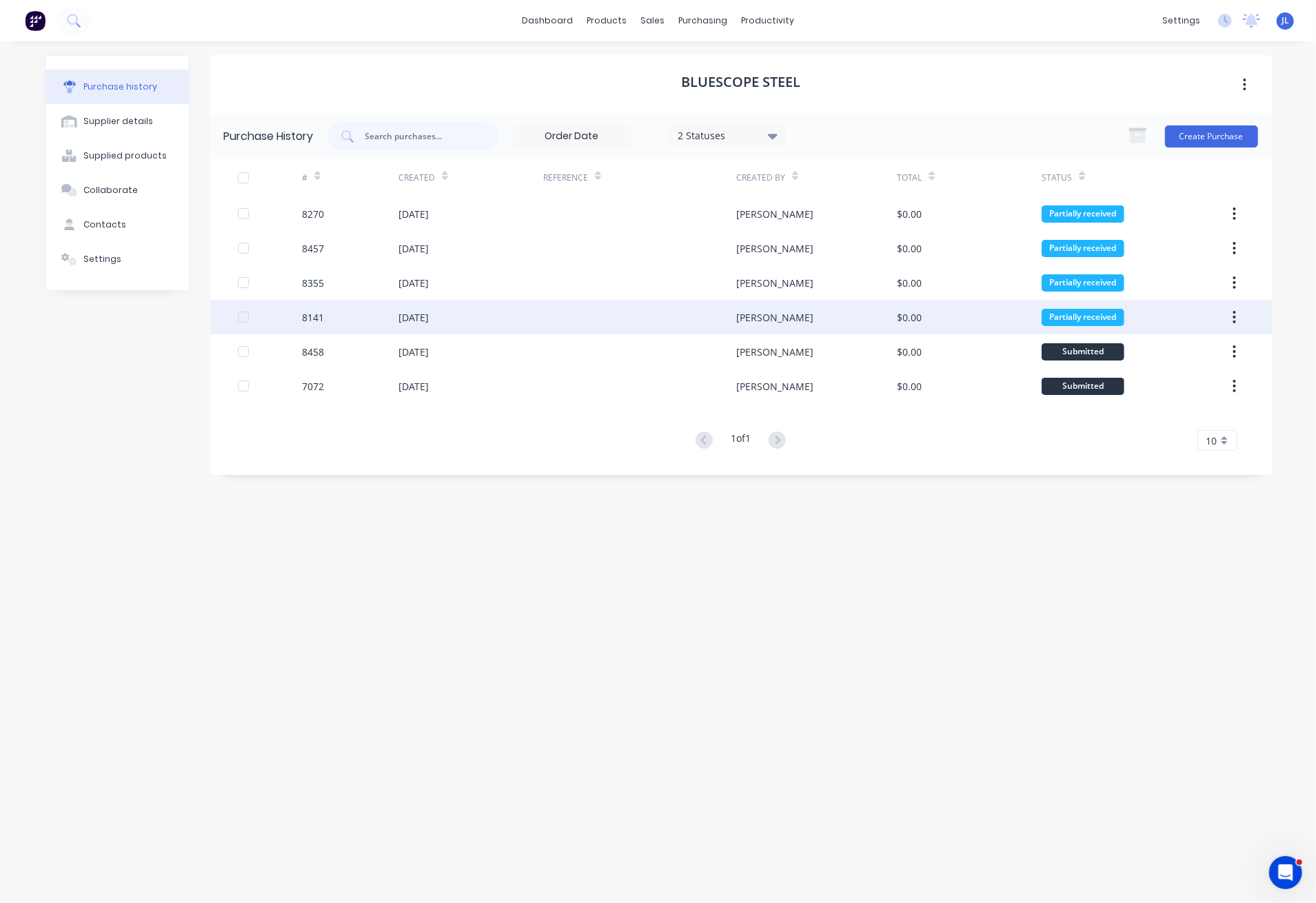
click at [791, 325] on div "[PERSON_NAME]" at bounding box center [817, 317] width 161 height 34
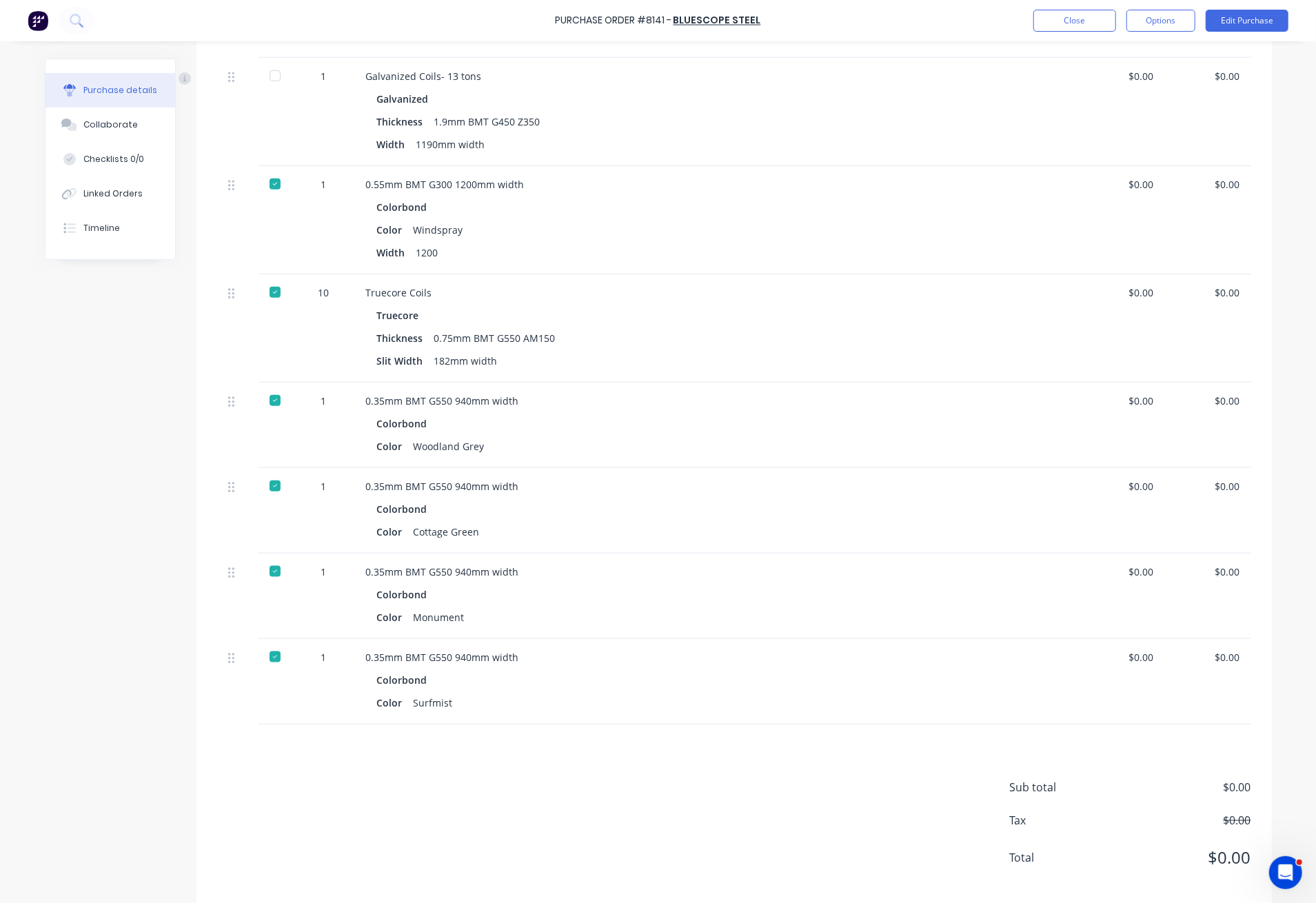
scroll to position [977, 0]
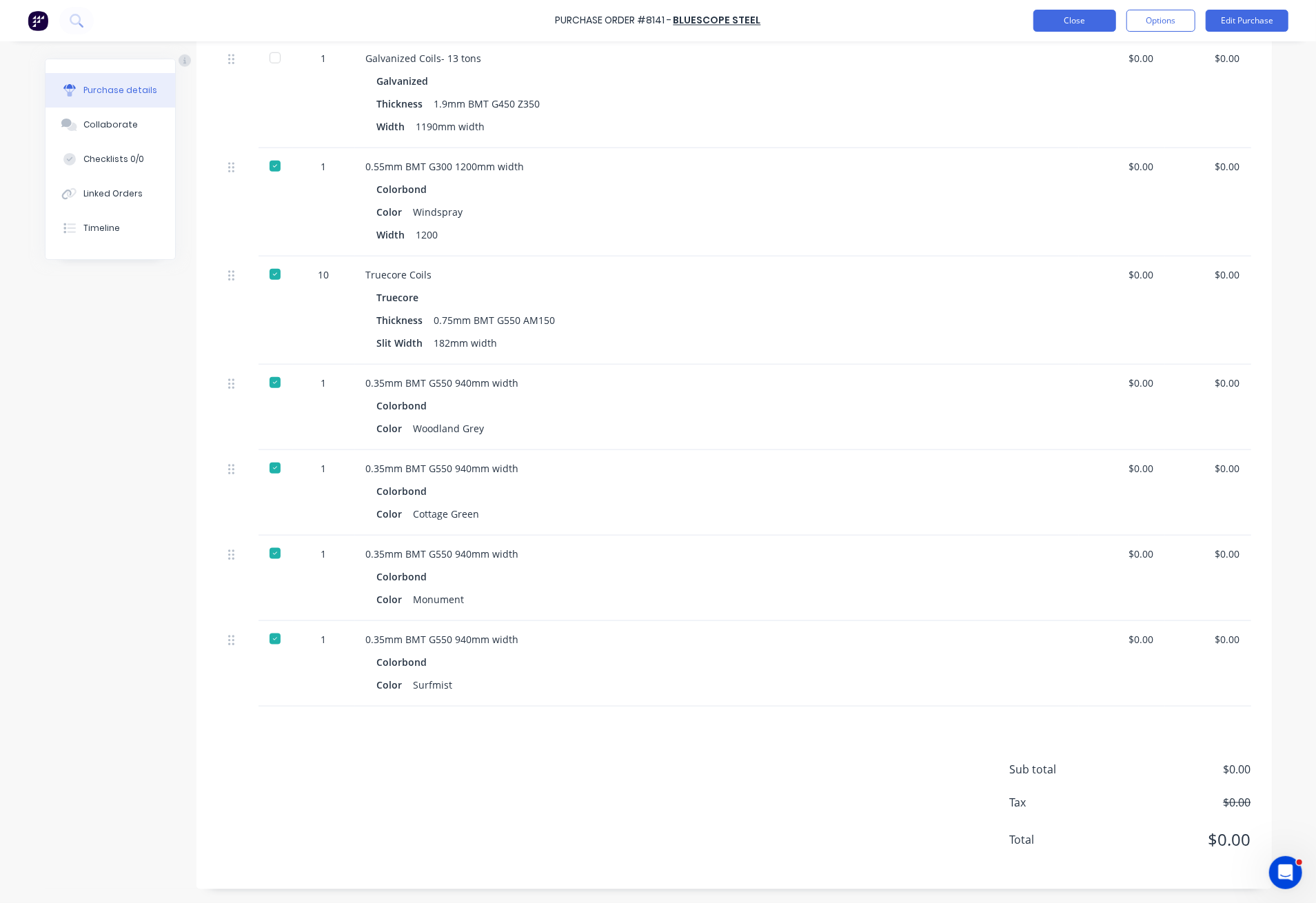
click at [1079, 22] on button "Close" at bounding box center [1075, 21] width 83 height 22
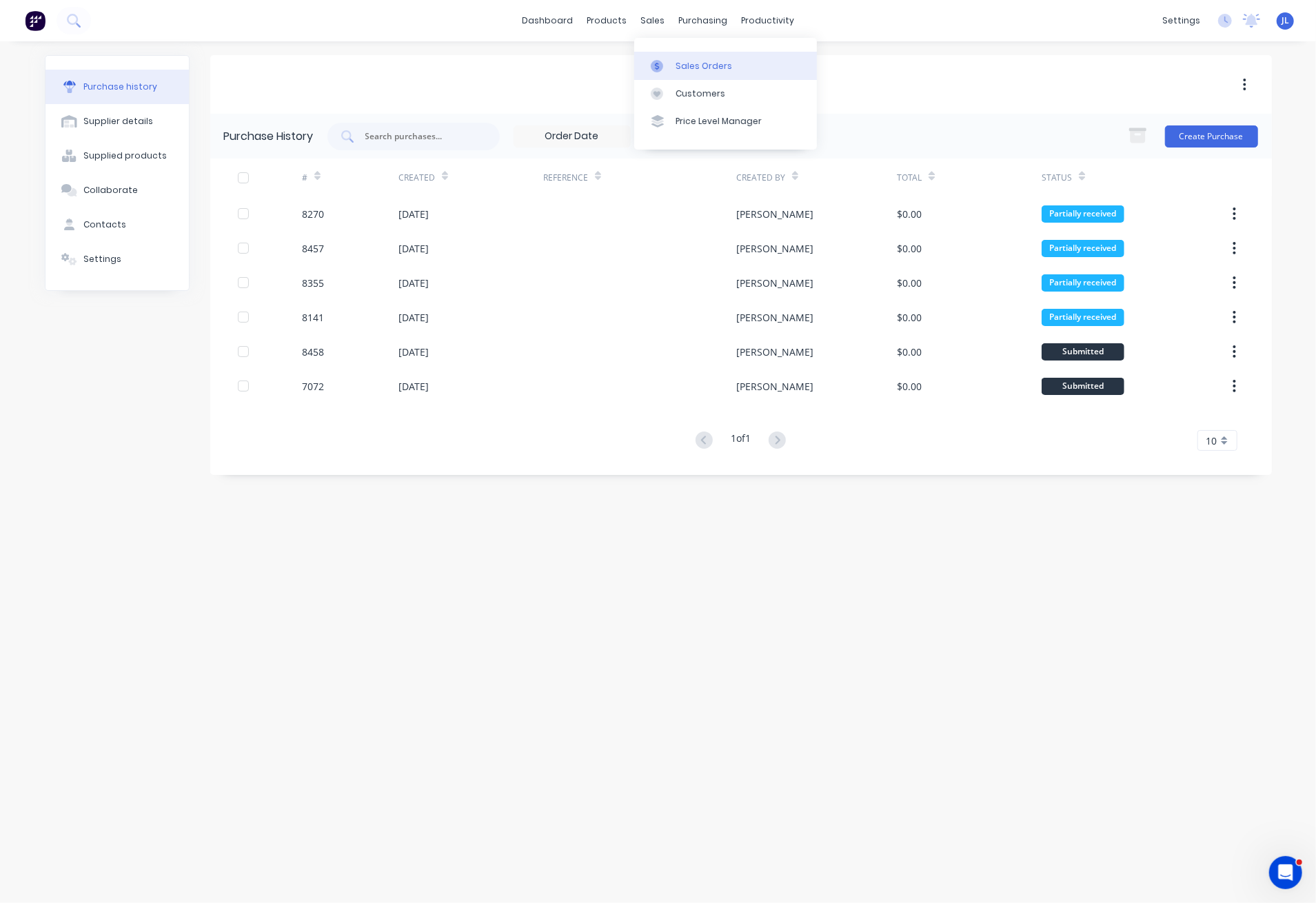
click at [686, 61] on div "Sales Orders" at bounding box center [704, 66] width 57 height 12
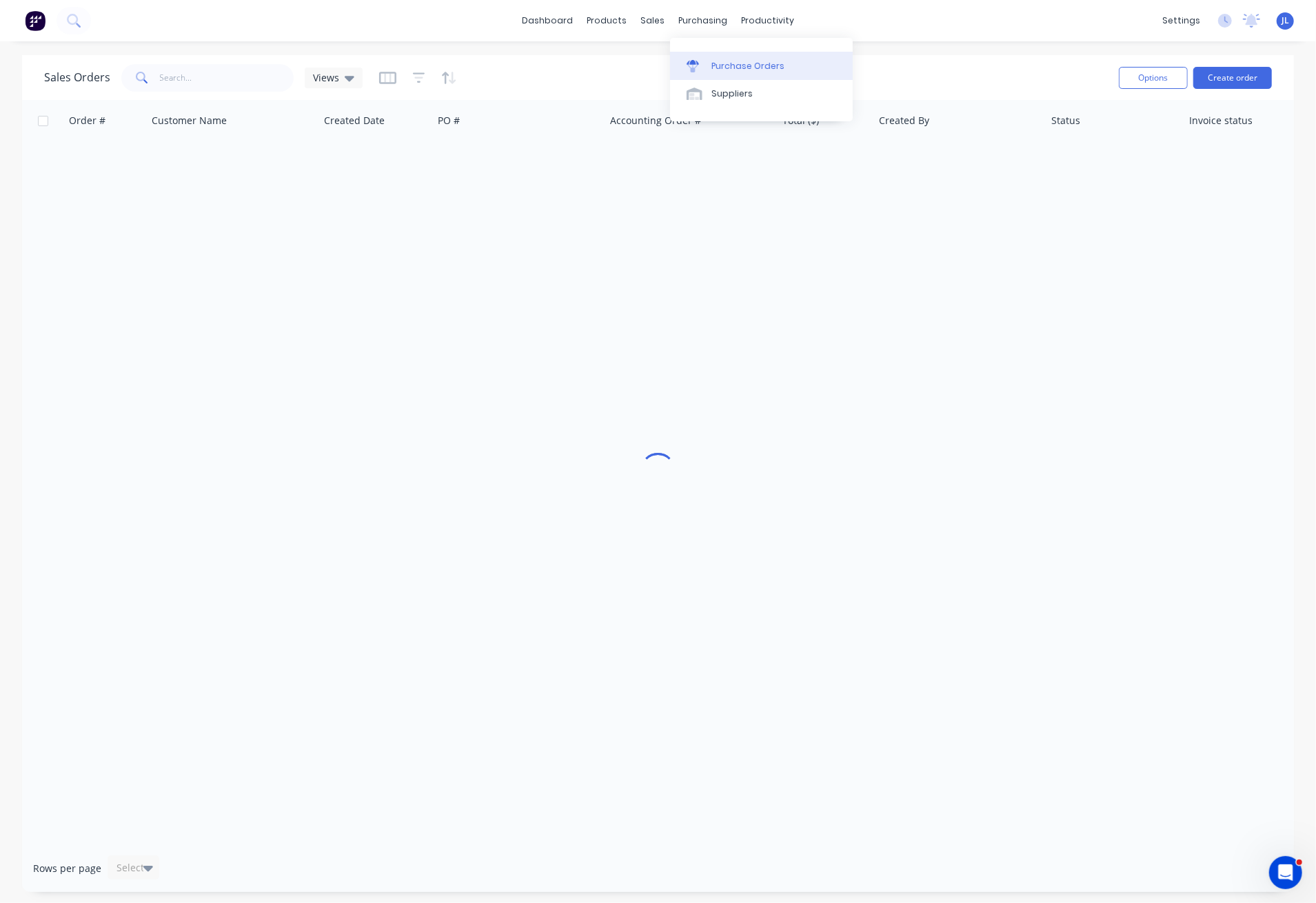
click at [741, 67] on div "Purchase Orders" at bounding box center [747, 66] width 73 height 12
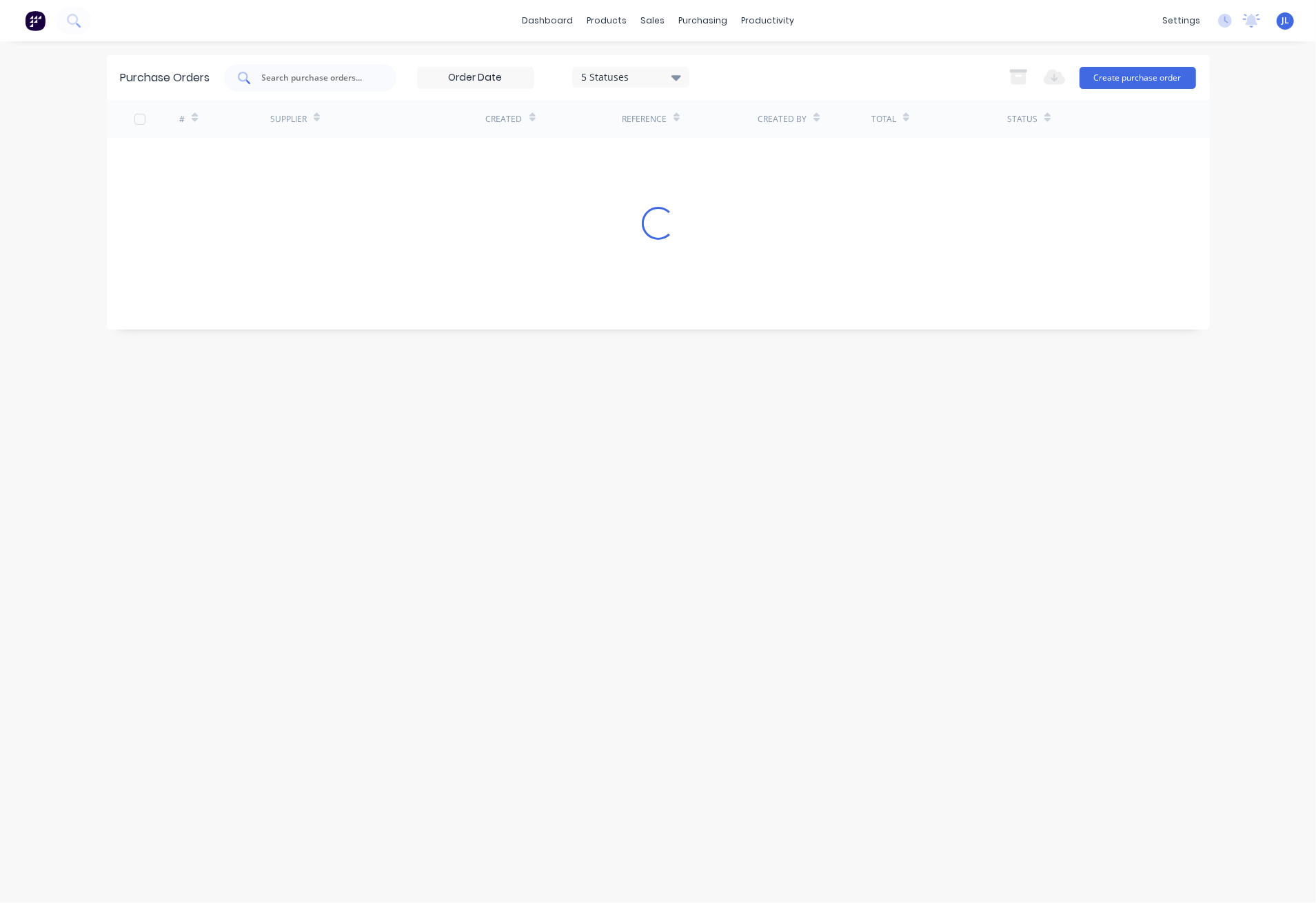
click at [324, 78] on input "text" at bounding box center [318, 78] width 115 height 14
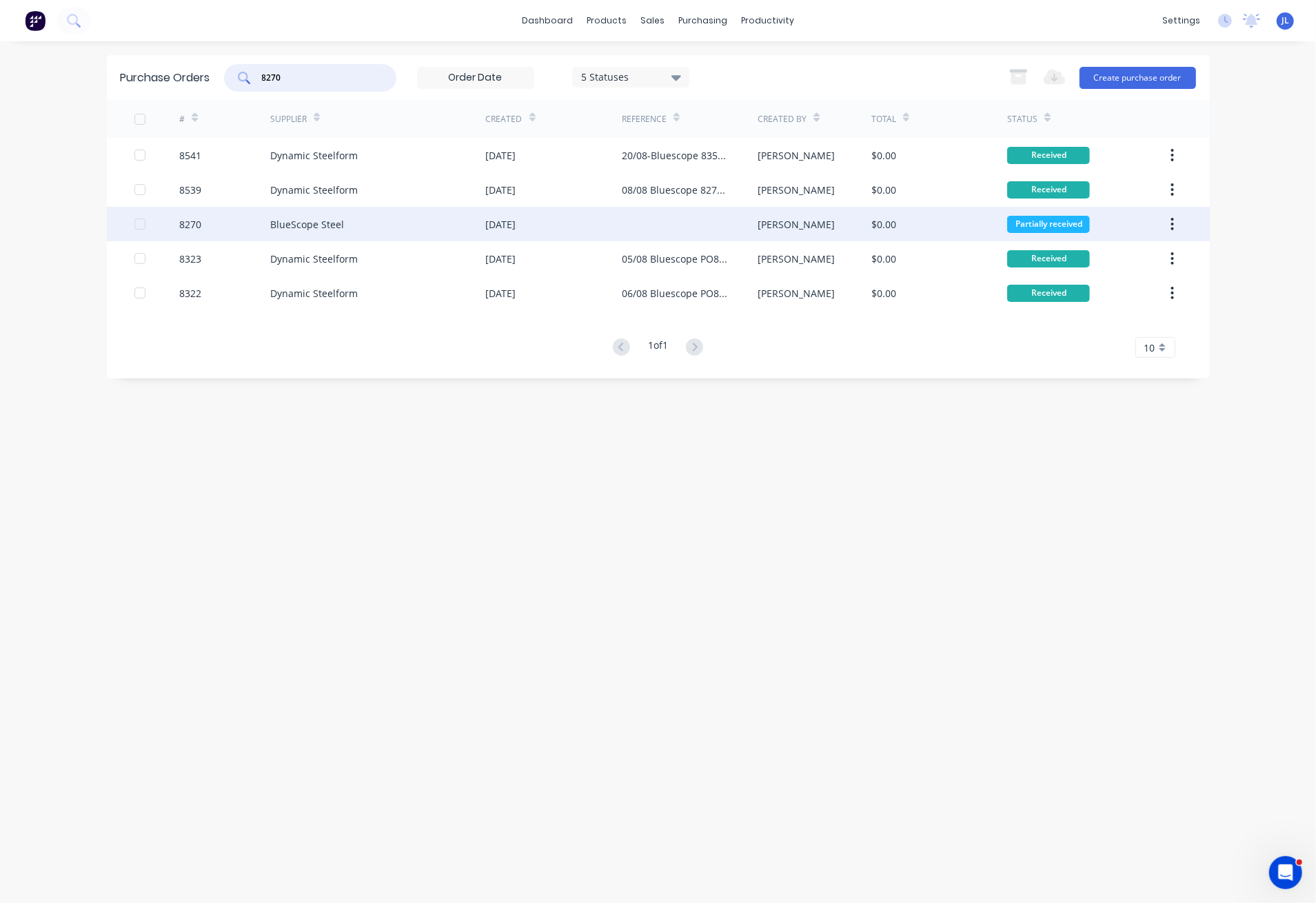
type input "8270"
click at [289, 219] on div "BlueScope Steel" at bounding box center [307, 224] width 74 height 15
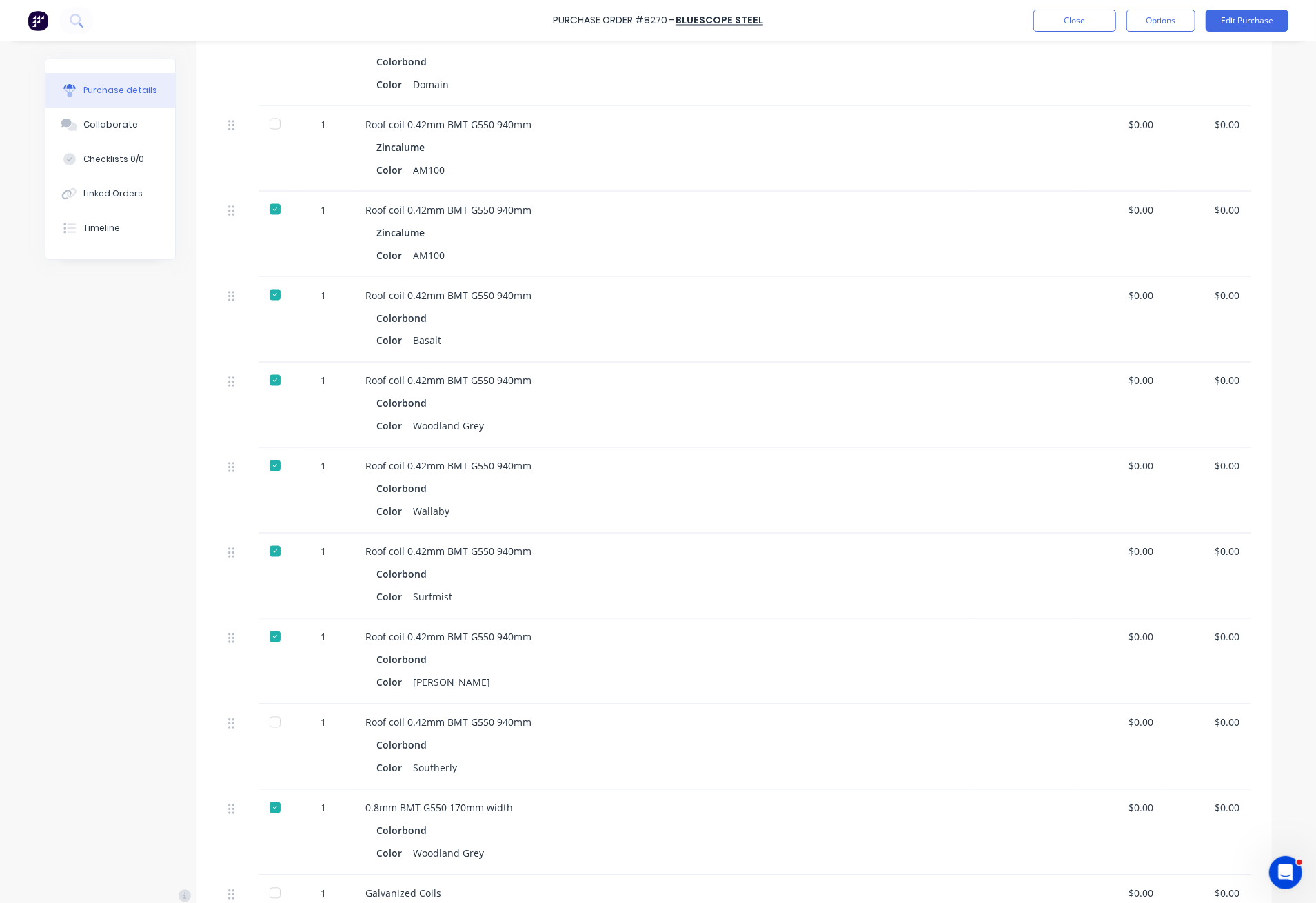
scroll to position [1655, 0]
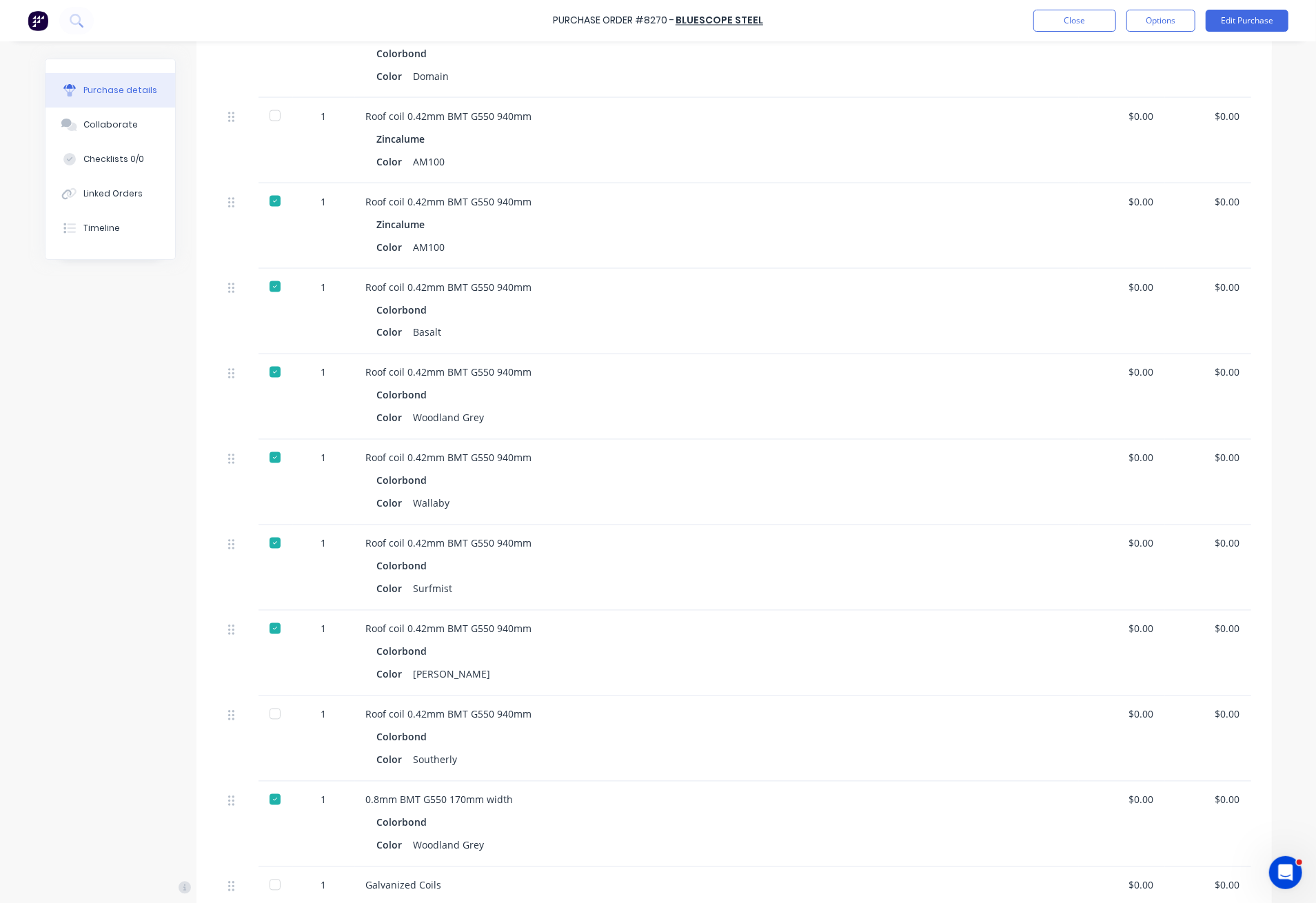
click at [267, 716] on div at bounding box center [275, 714] width 27 height 27
click at [1081, 21] on button "Close" at bounding box center [1075, 21] width 83 height 22
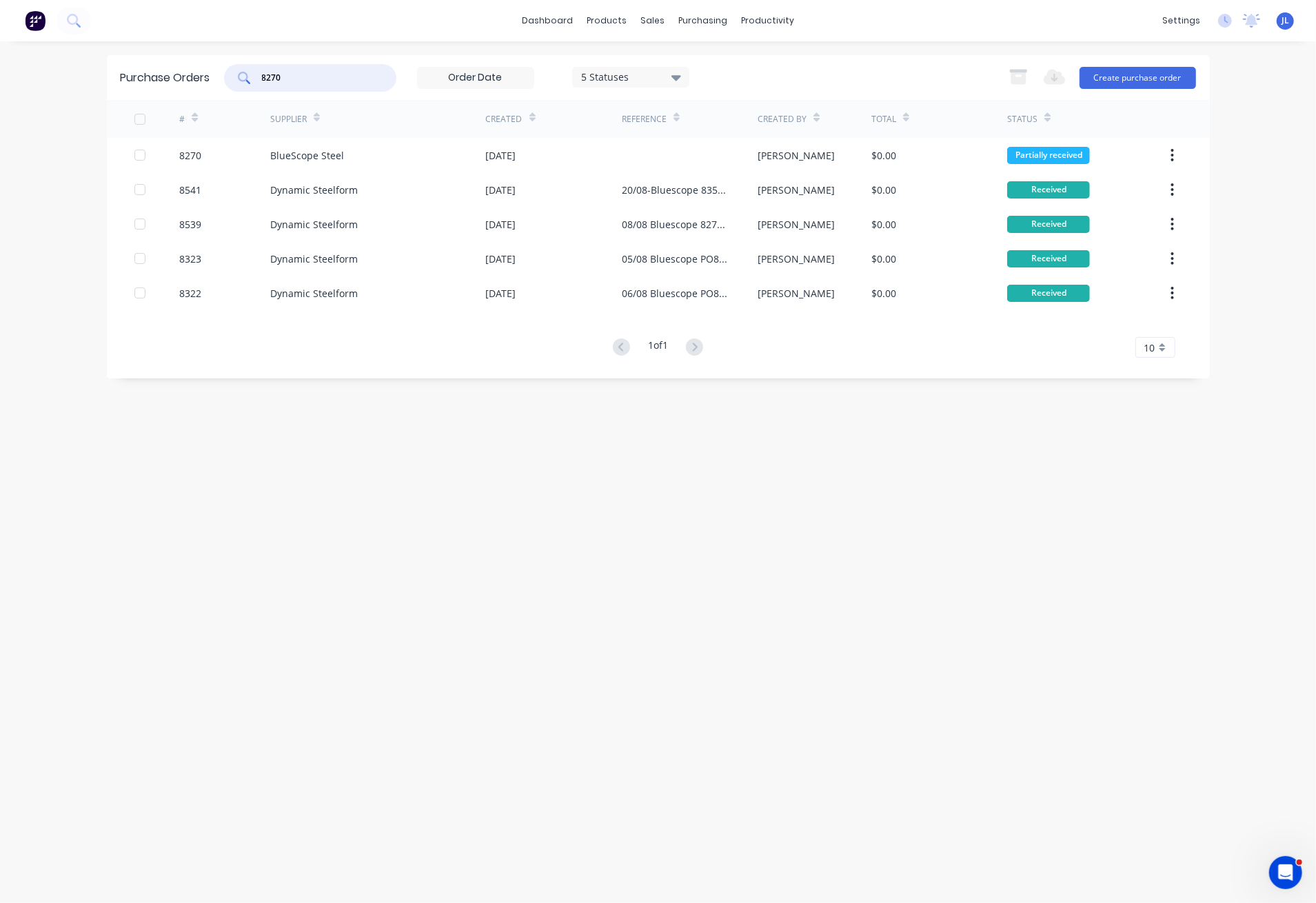
drag, startPoint x: 285, startPoint y: 75, endPoint x: 252, endPoint y: 76, distance: 33.0
click at [252, 76] on div "8270" at bounding box center [310, 78] width 172 height 27
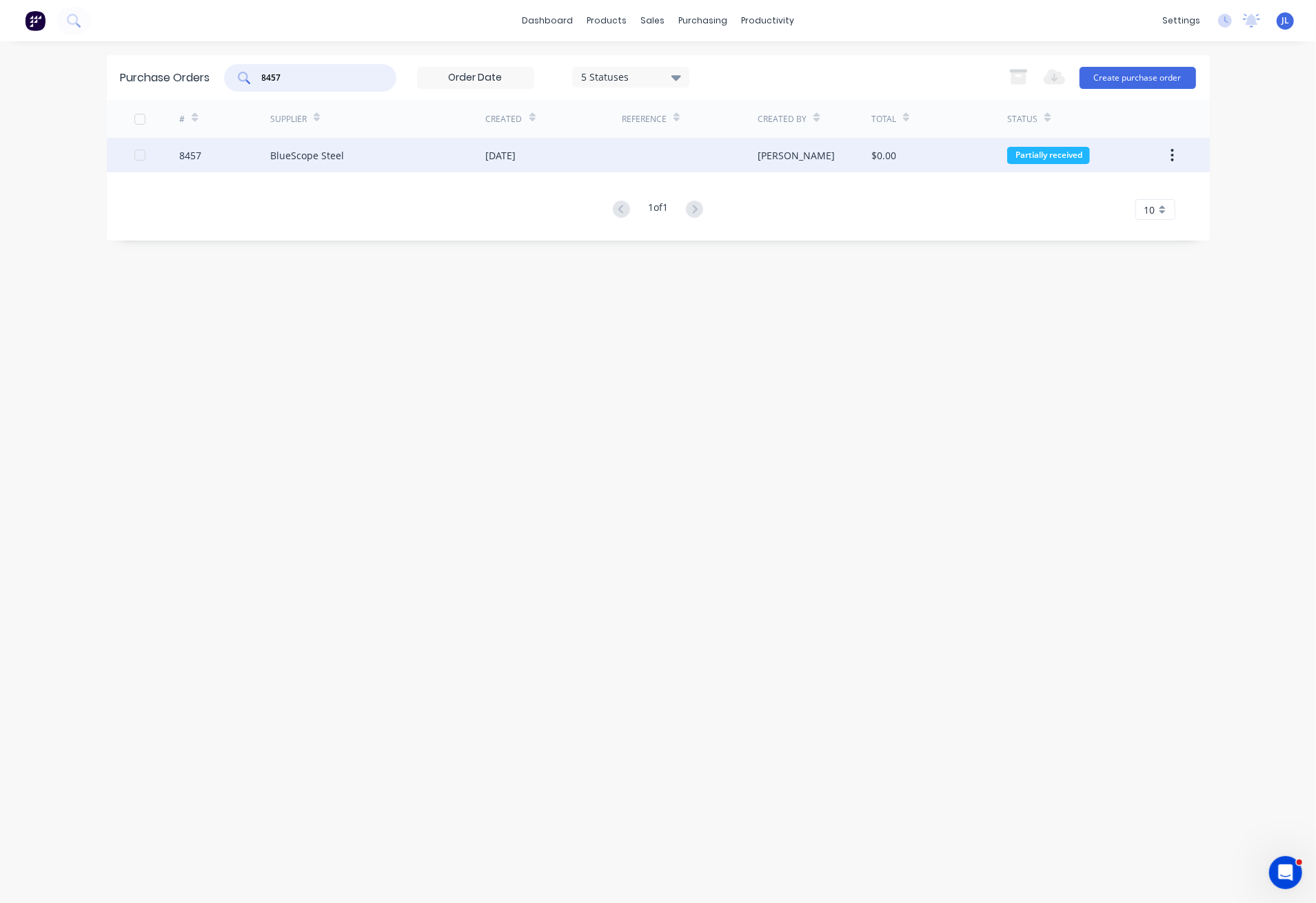
type input "8457"
click at [325, 155] on div "BlueScope Steel" at bounding box center [307, 155] width 74 height 15
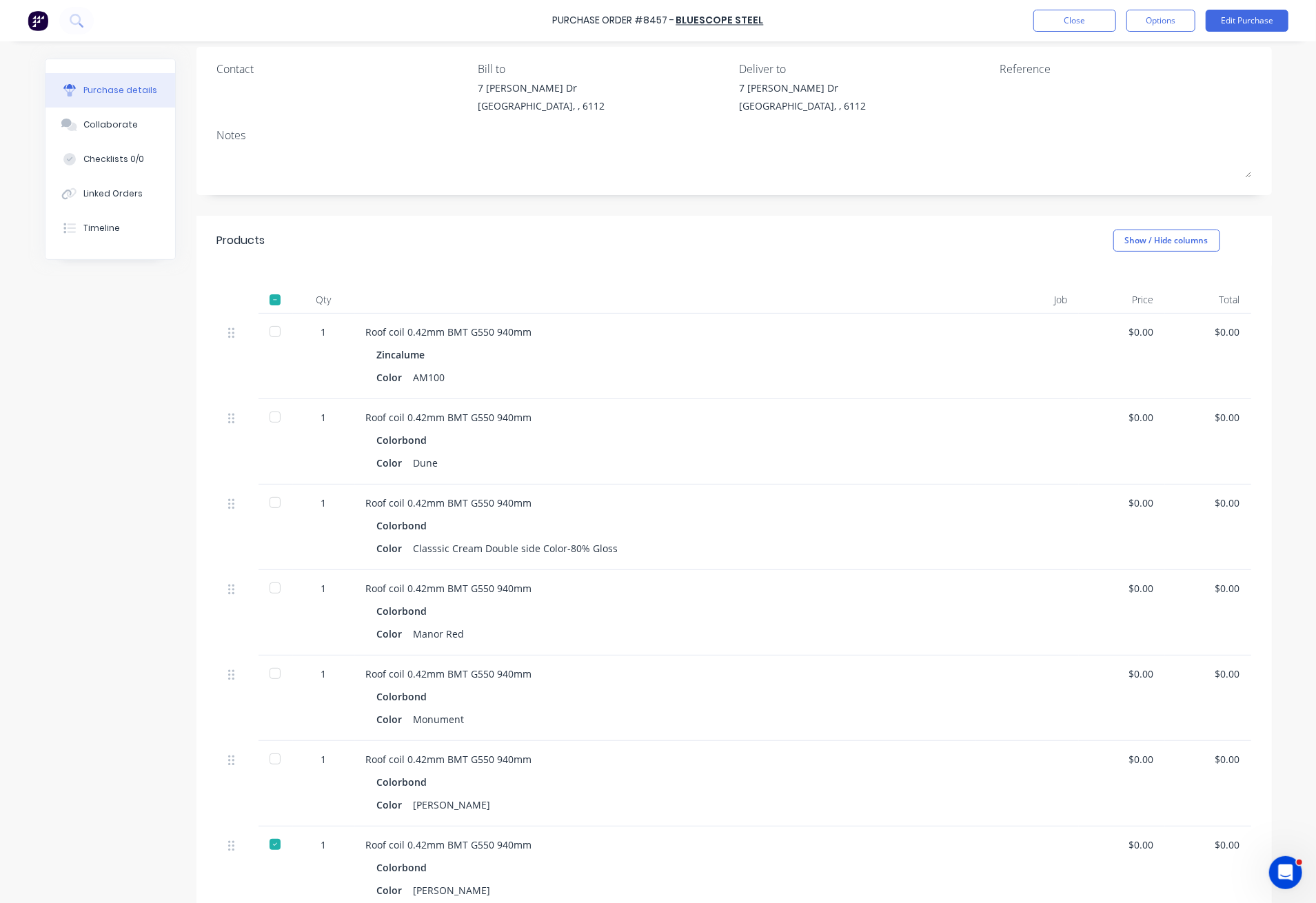
scroll to position [183, 0]
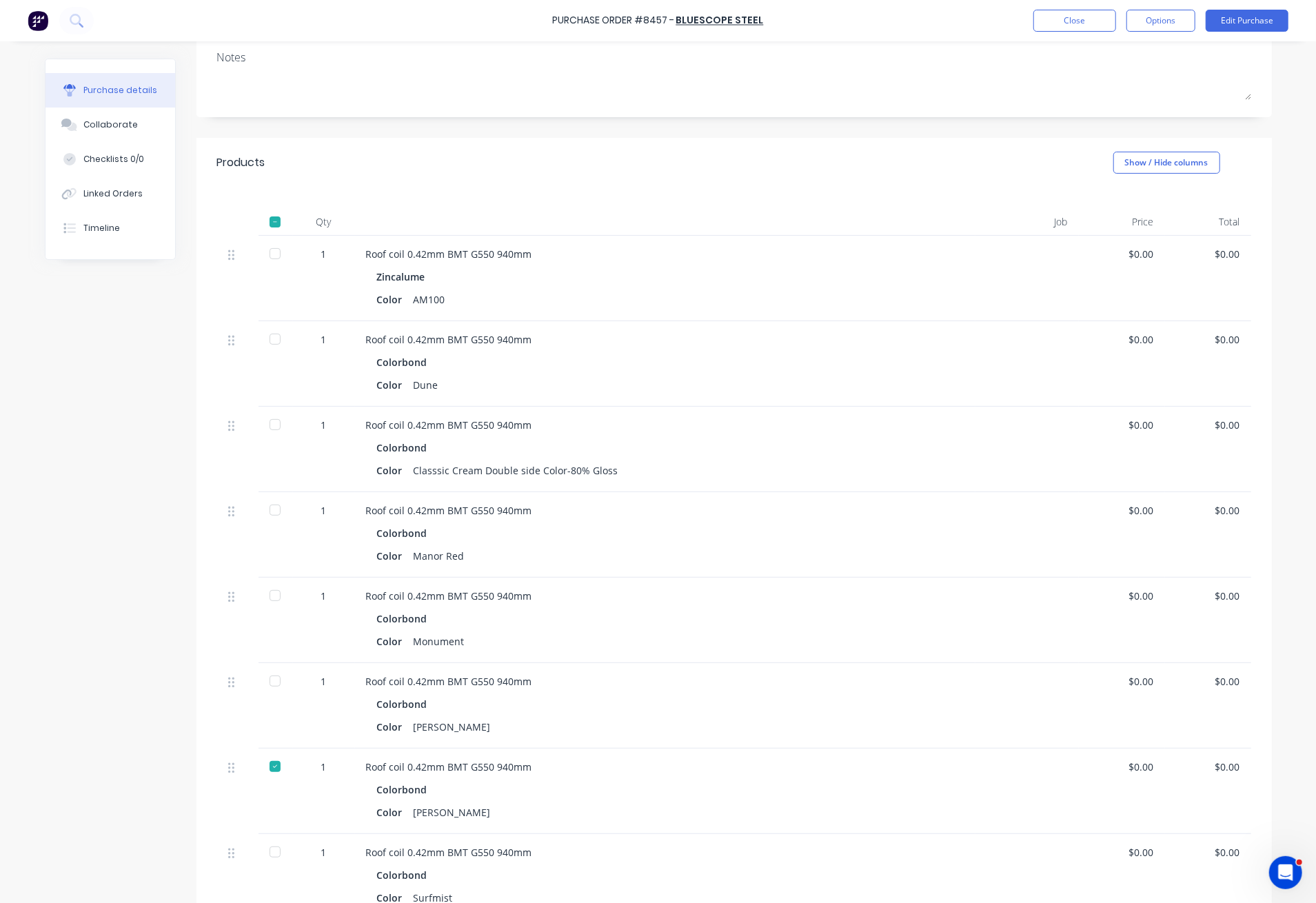
click at [266, 249] on div at bounding box center [275, 253] width 27 height 27
click at [1068, 21] on button "Close" at bounding box center [1075, 21] width 83 height 22
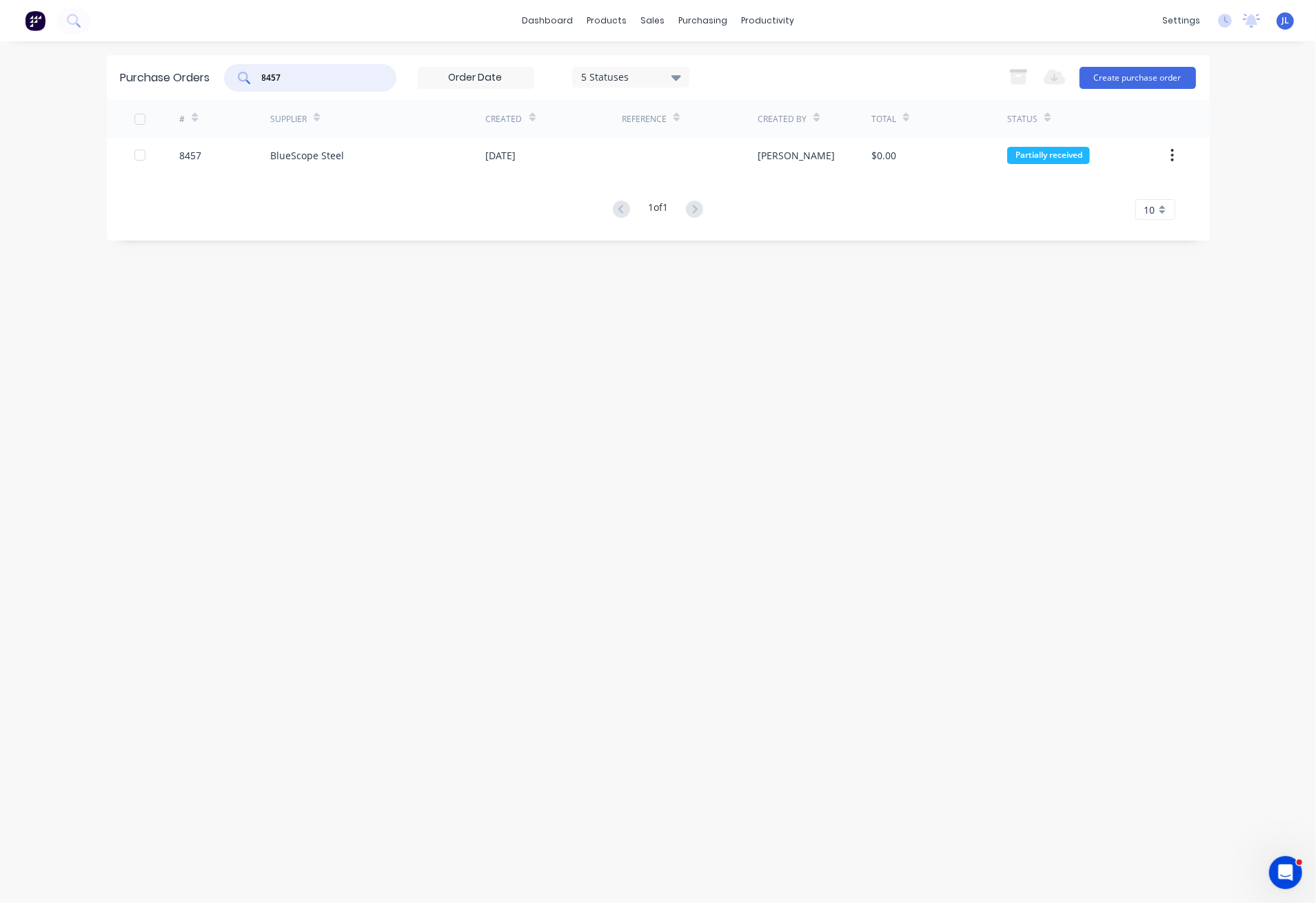
drag, startPoint x: 307, startPoint y: 75, endPoint x: 207, endPoint y: 76, distance: 100.0
click at [207, 76] on div "Purchase Orders 8457 5 Statuses 5 Statuses Export to Excel (XLSX) Create purcha…" at bounding box center [658, 77] width 1103 height 45
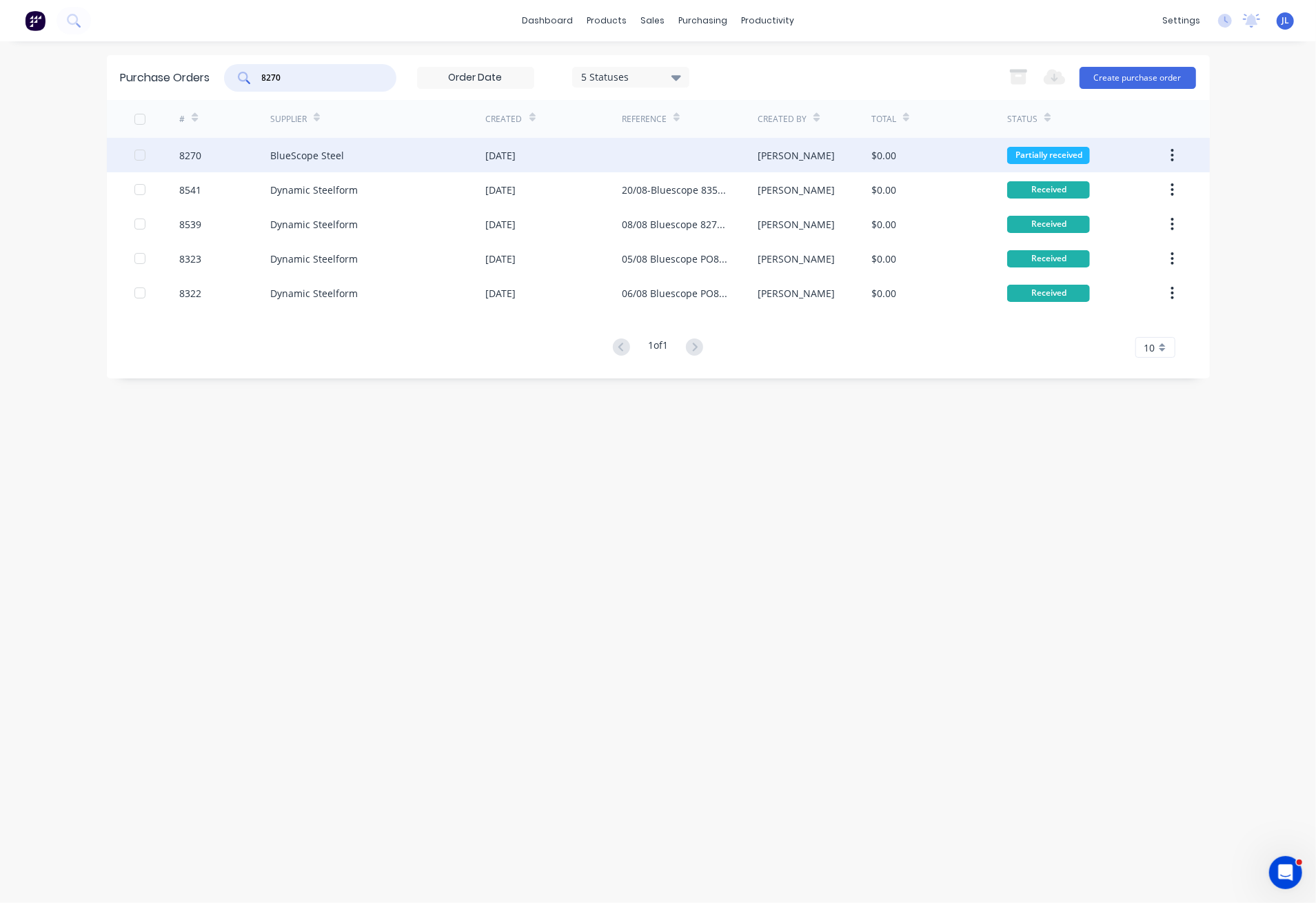
type input "8270"
click at [380, 151] on div "BlueScope Steel" at bounding box center [378, 155] width 216 height 34
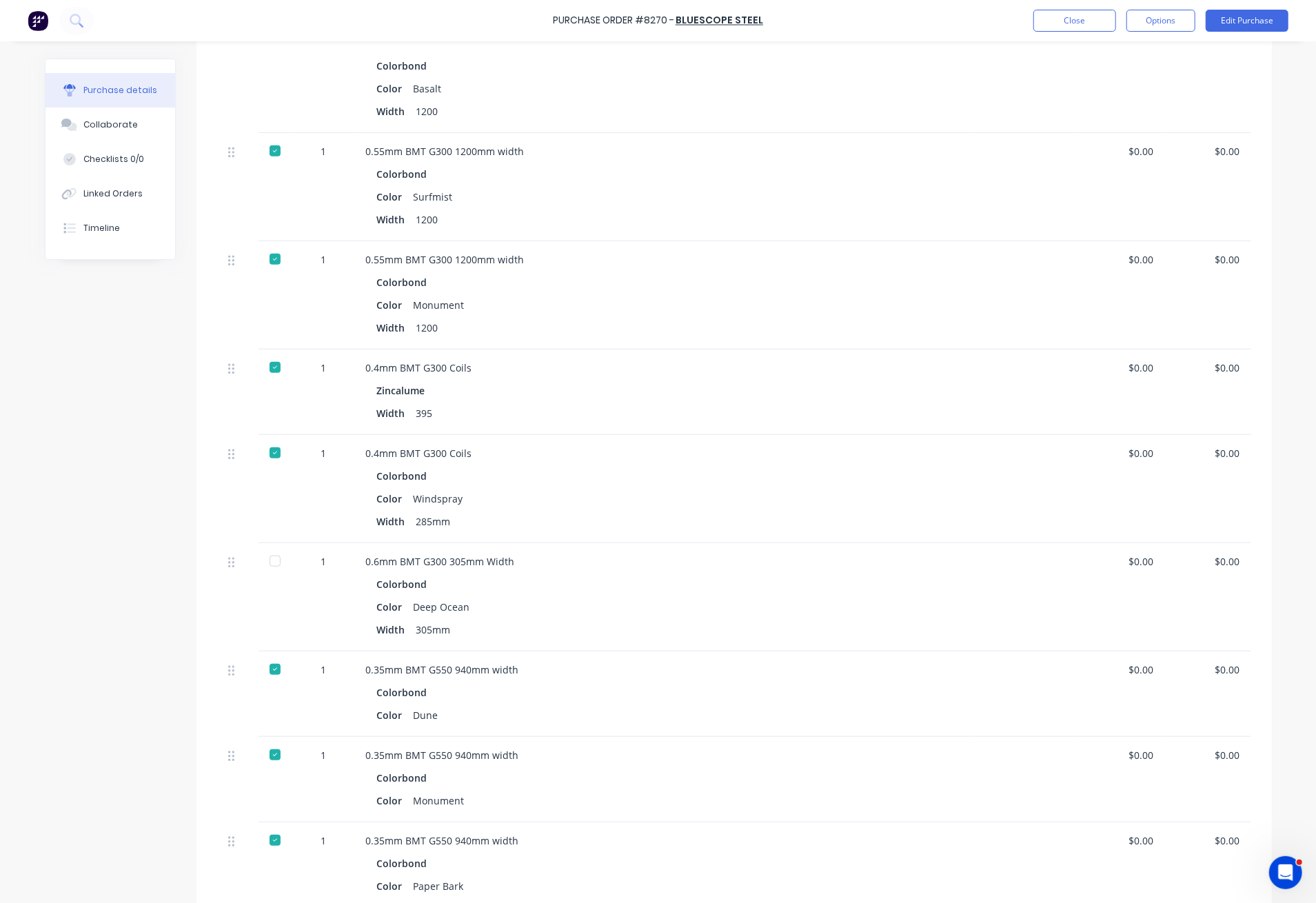
scroll to position [459, 0]
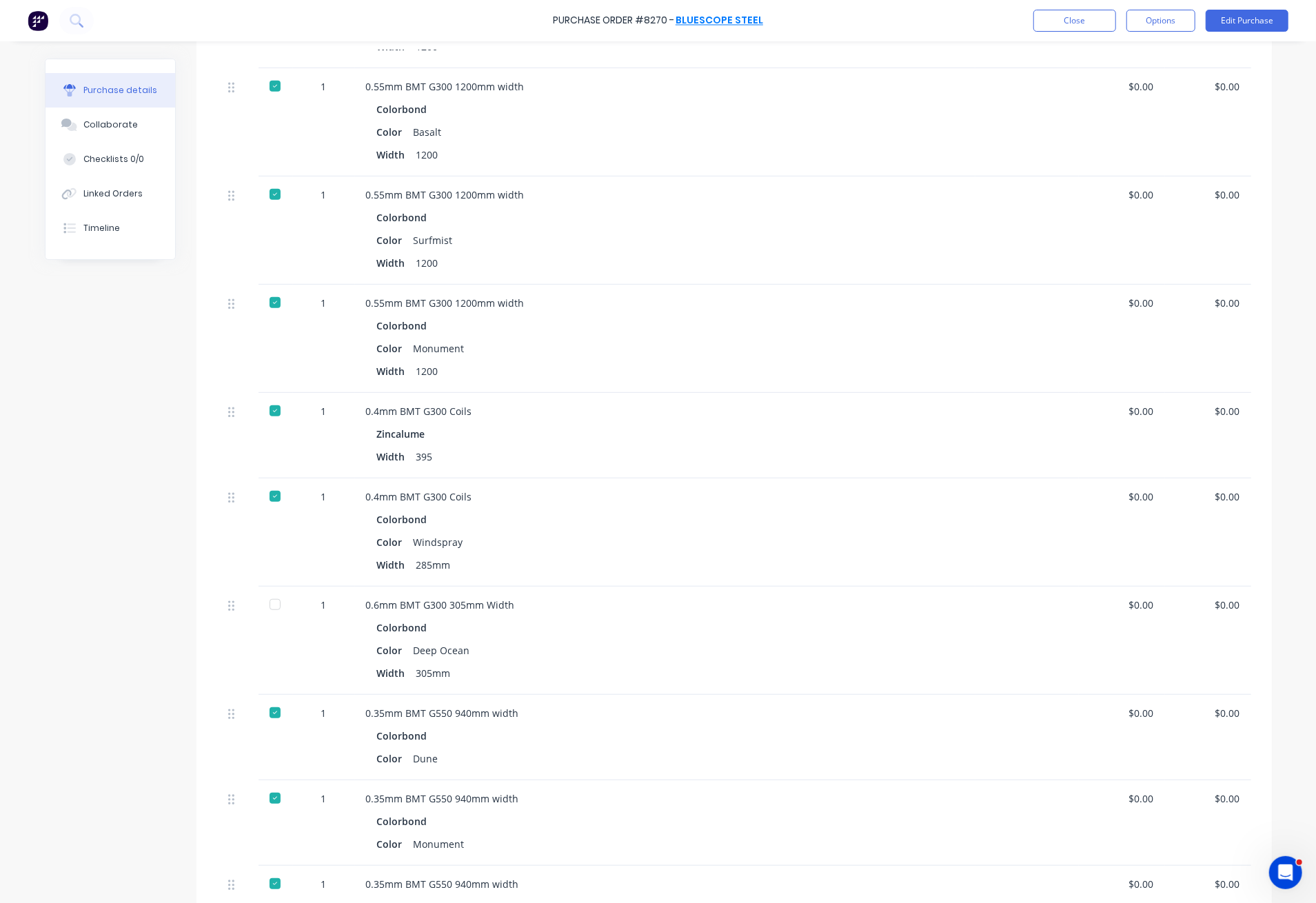
click at [741, 23] on link "BlueScope Steel" at bounding box center [719, 21] width 87 height 14
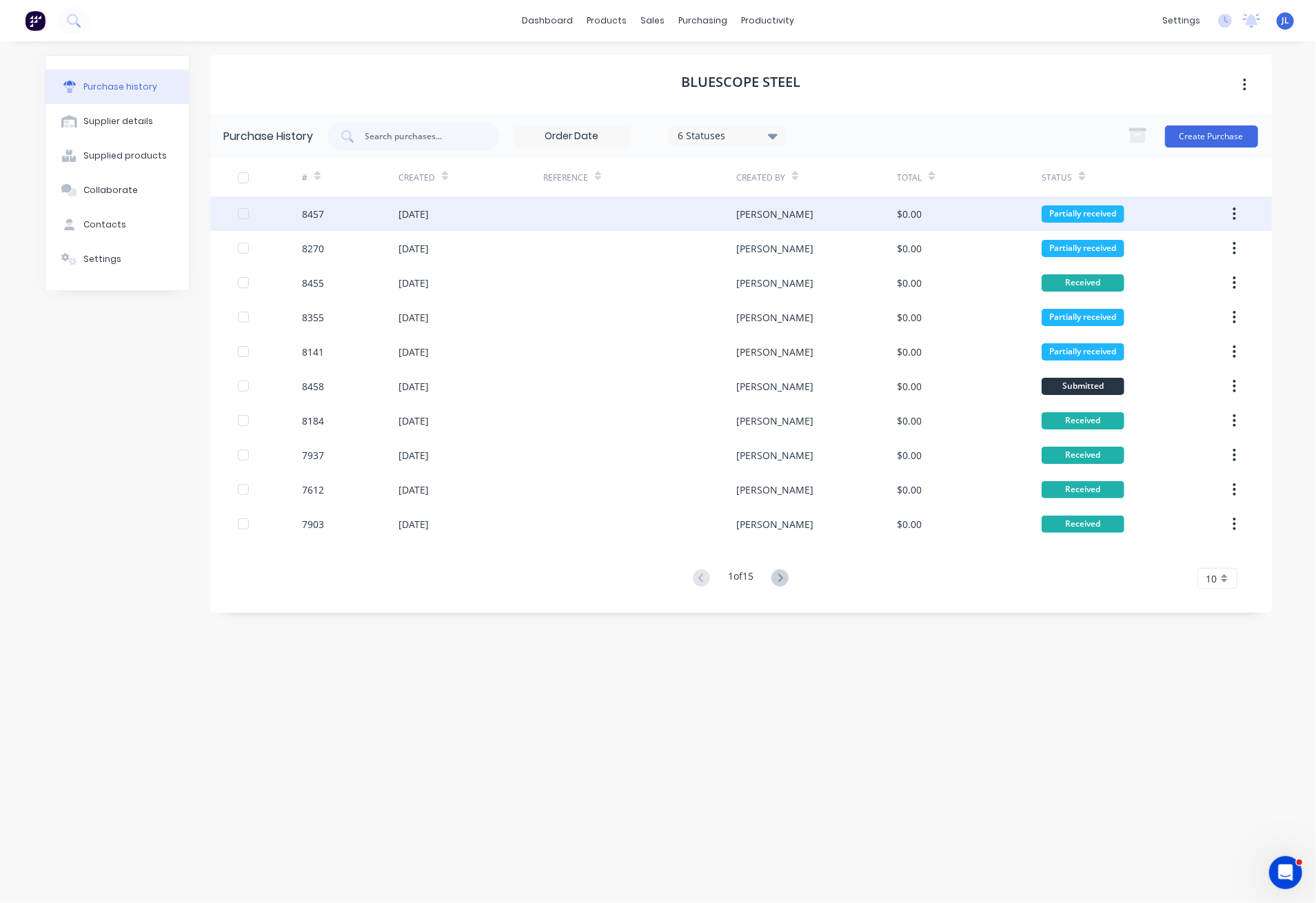
click at [404, 210] on div "19 Aug 2025" at bounding box center [413, 214] width 30 height 15
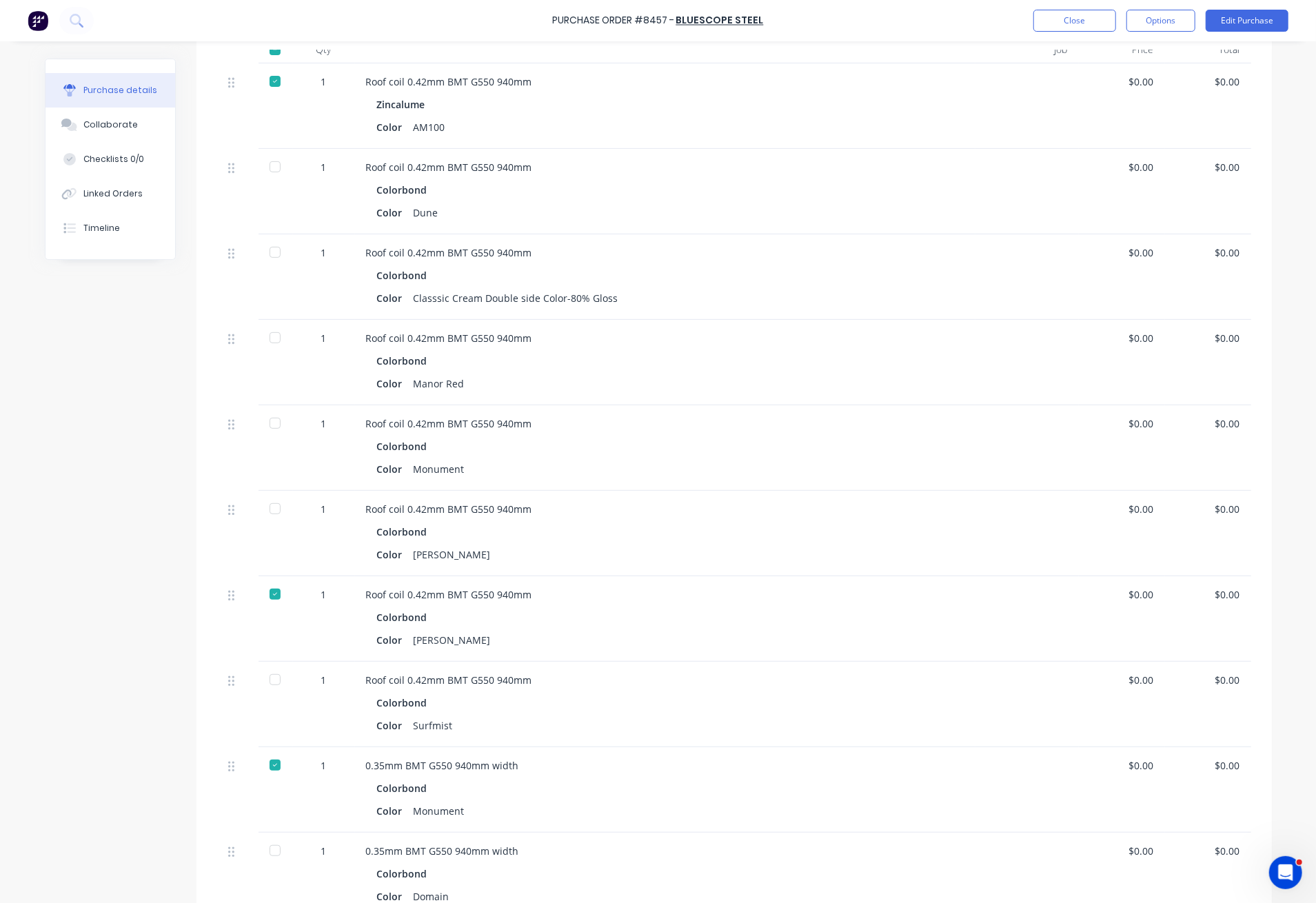
scroll to position [367, 0]
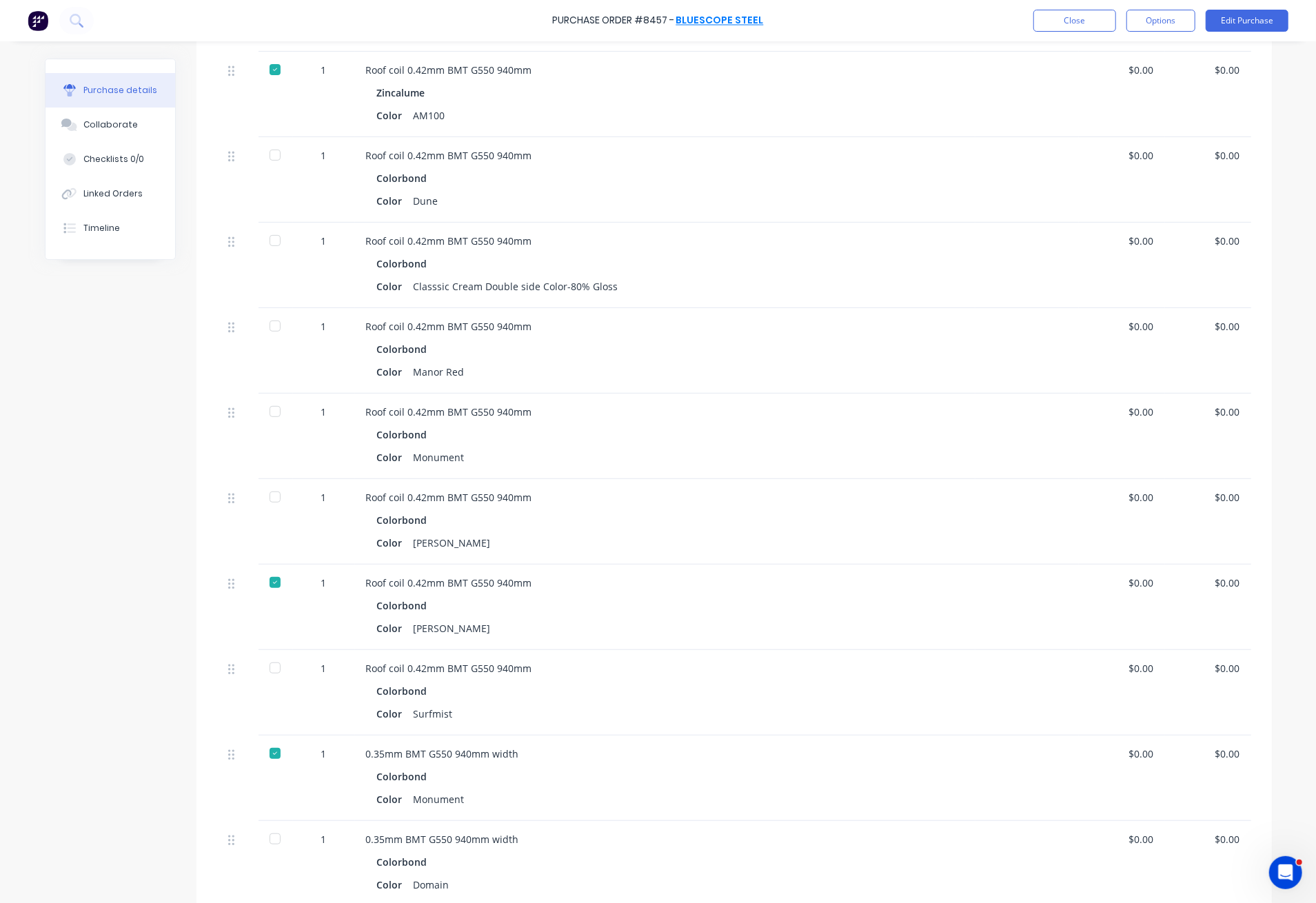
click at [729, 25] on link "BlueScope Steel" at bounding box center [720, 21] width 87 height 14
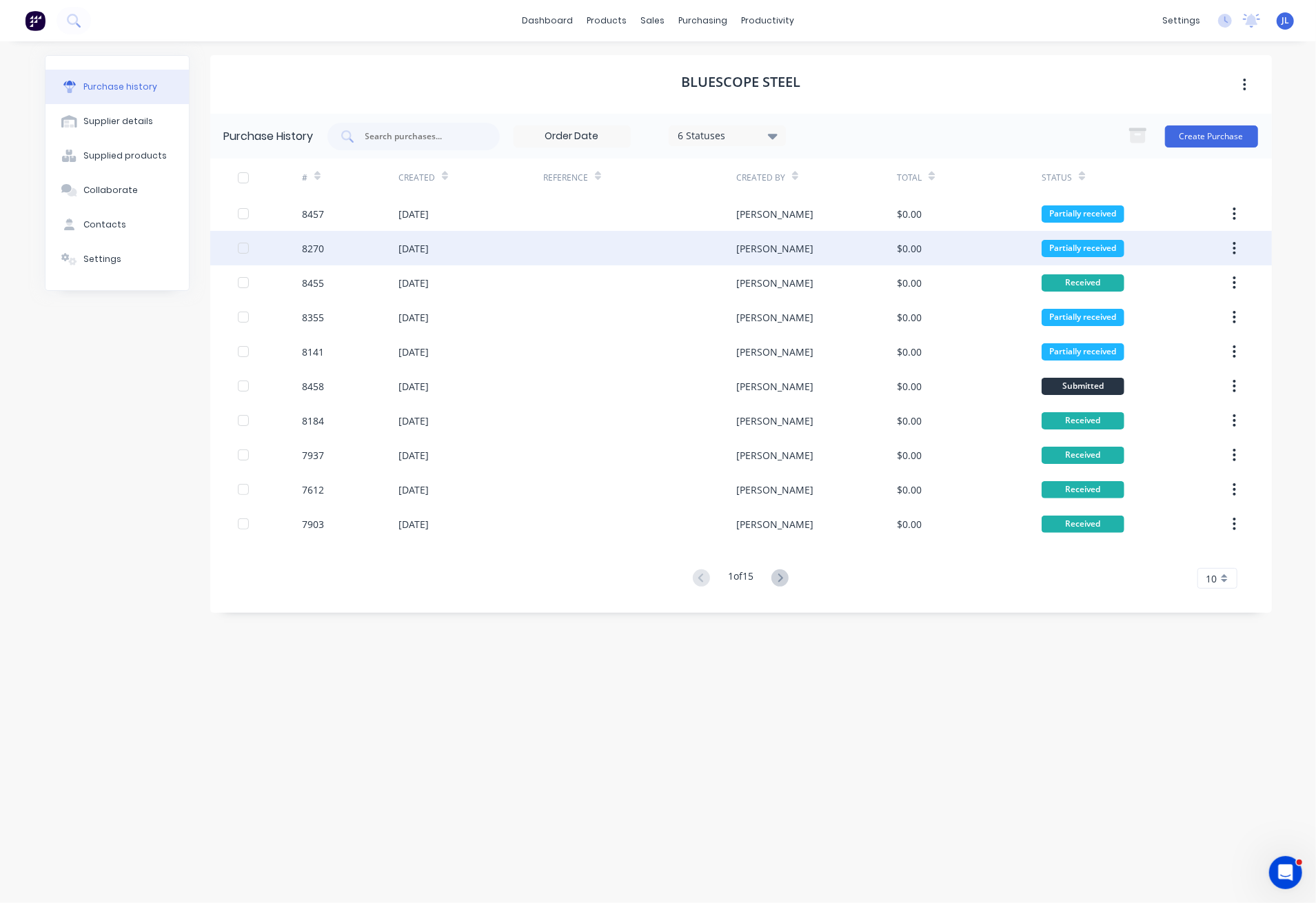
click at [467, 252] on div "30 Jul 2025" at bounding box center [470, 248] width 145 height 34
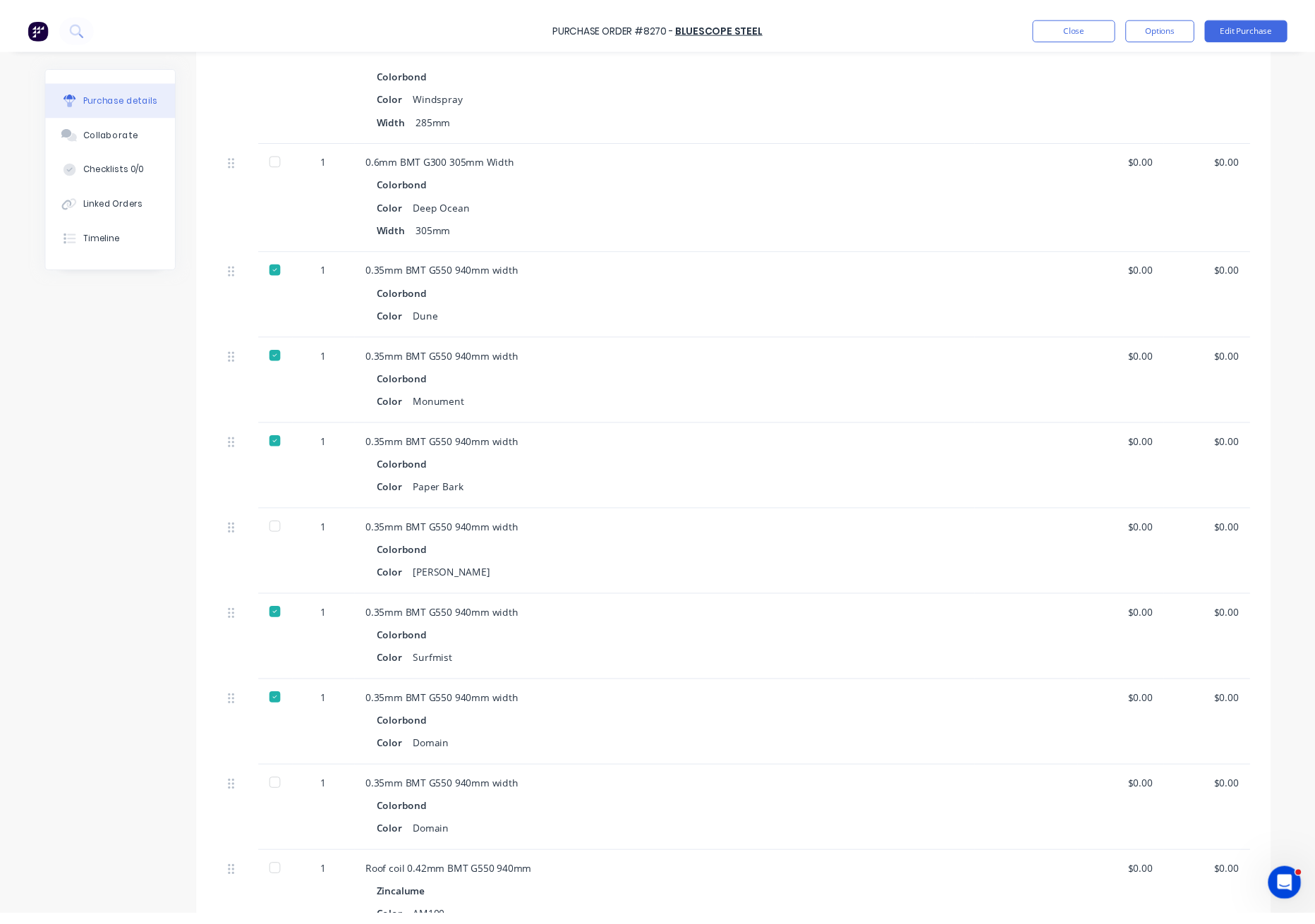
scroll to position [940, 0]
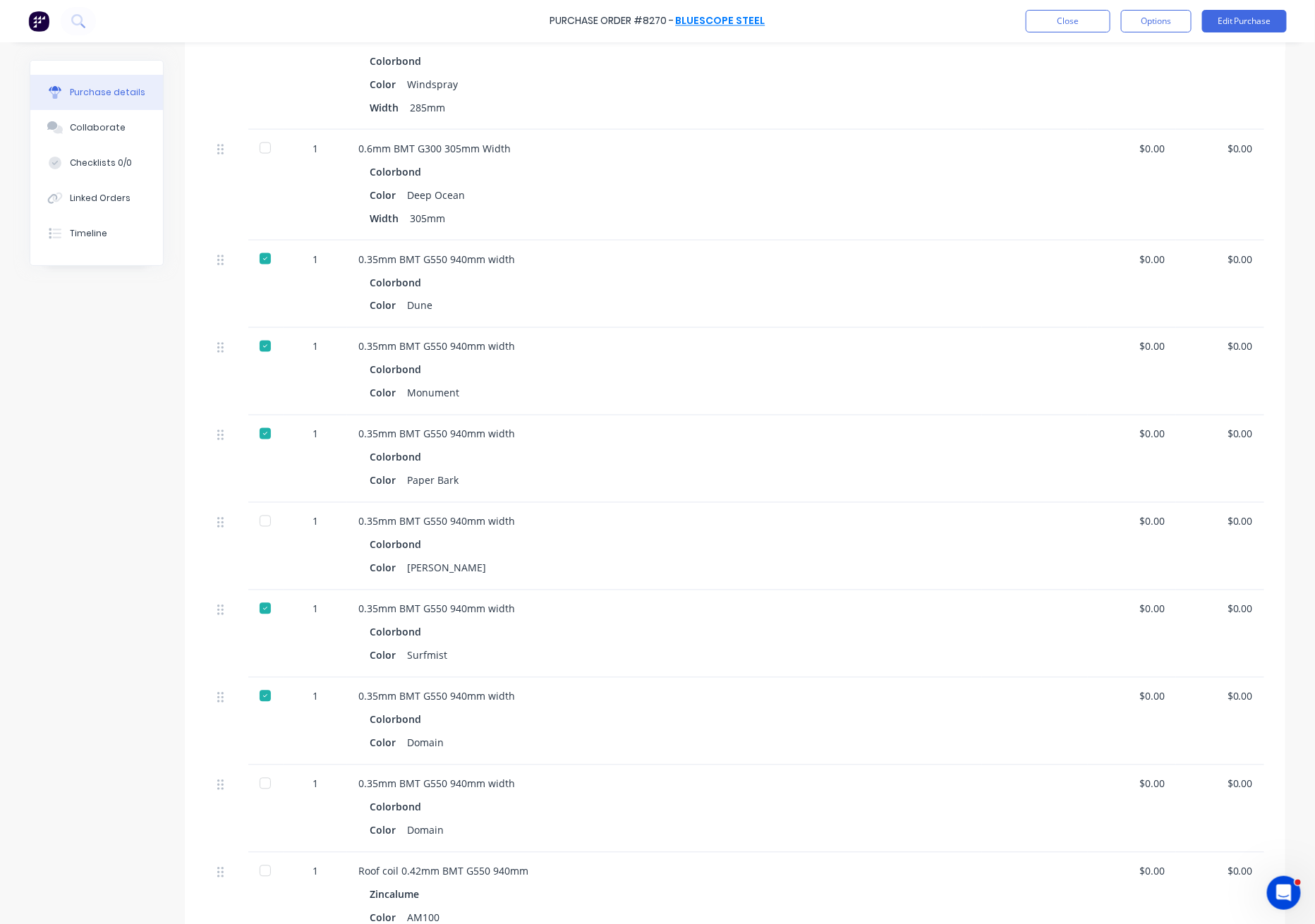
click at [738, 17] on link "BlueScope Steel" at bounding box center [720, 21] width 89 height 14
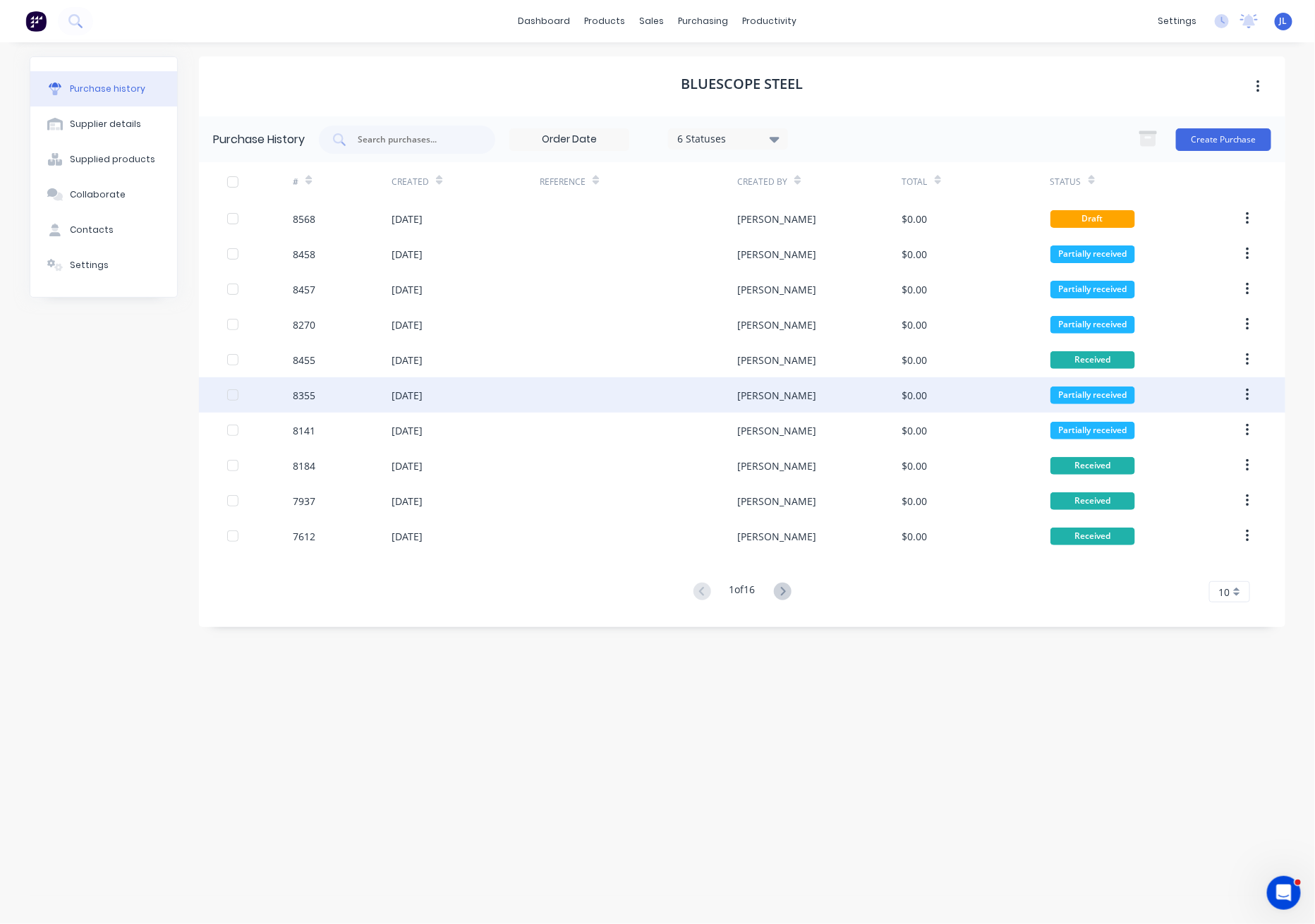
click at [422, 384] on div "08 Aug 2025" at bounding box center [465, 395] width 148 height 35
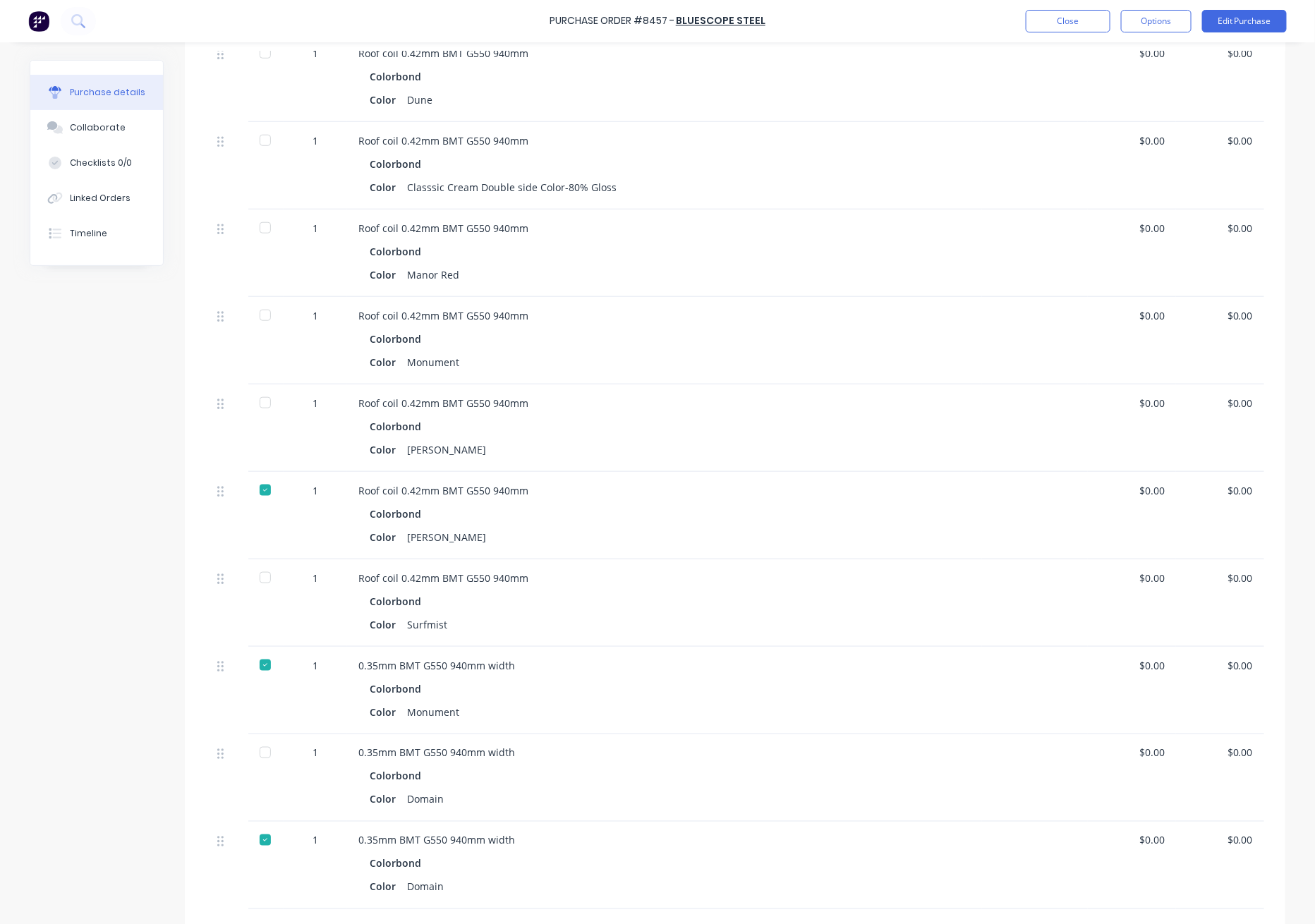
scroll to position [564, 0]
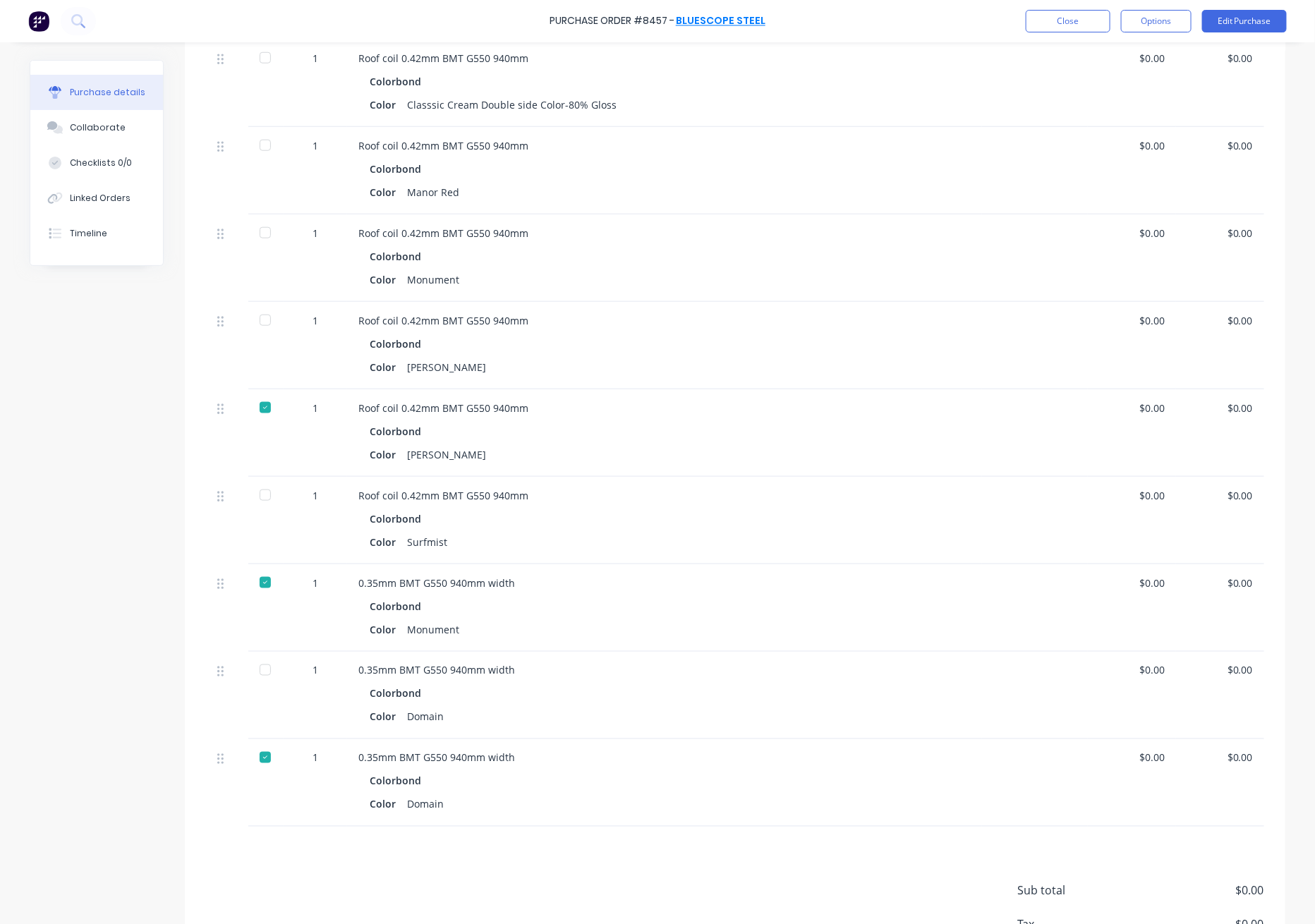
click at [737, 17] on link "BlueScope Steel" at bounding box center [720, 21] width 89 height 14
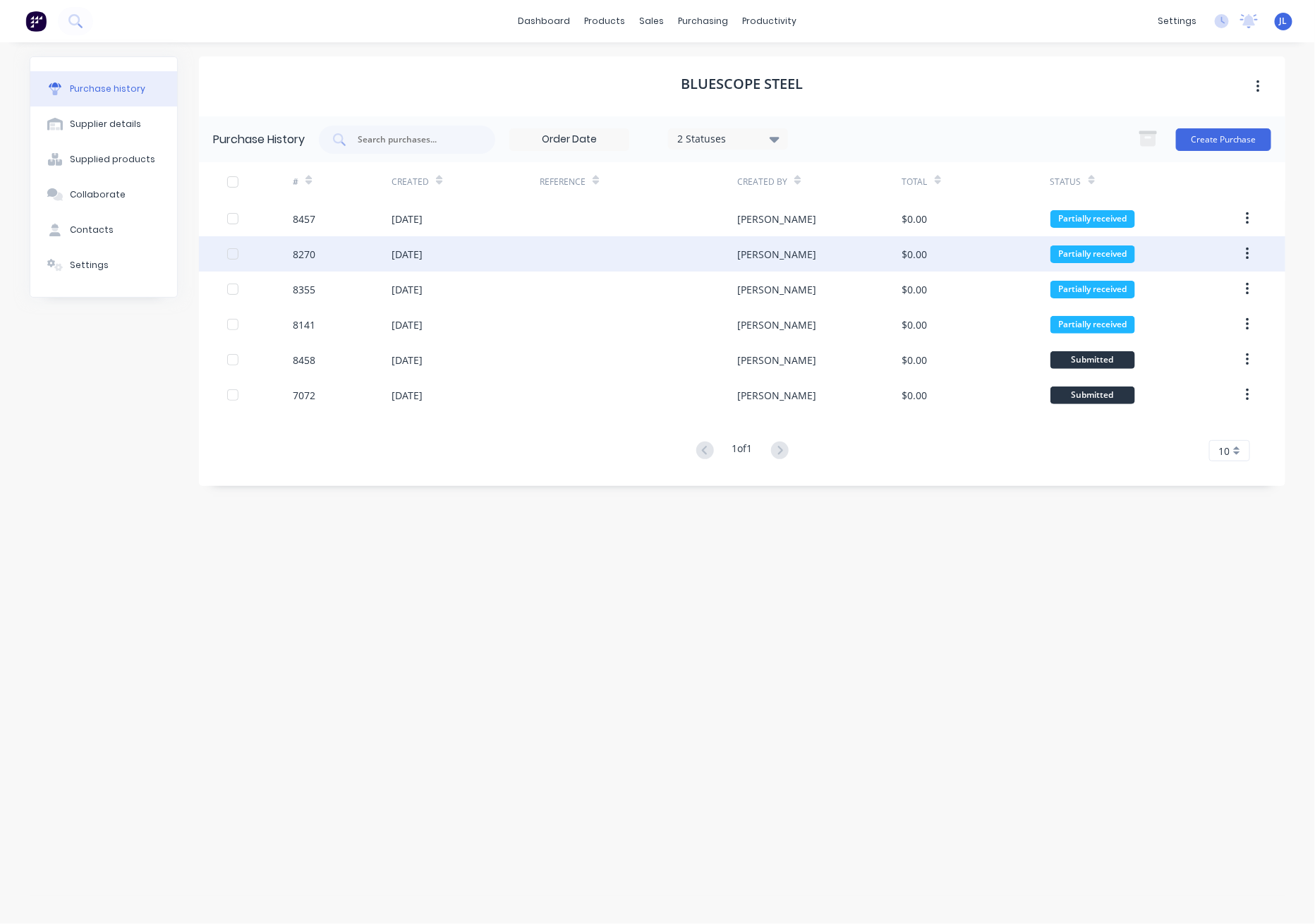
click at [480, 248] on div "30 Jul 2025" at bounding box center [465, 254] width 148 height 35
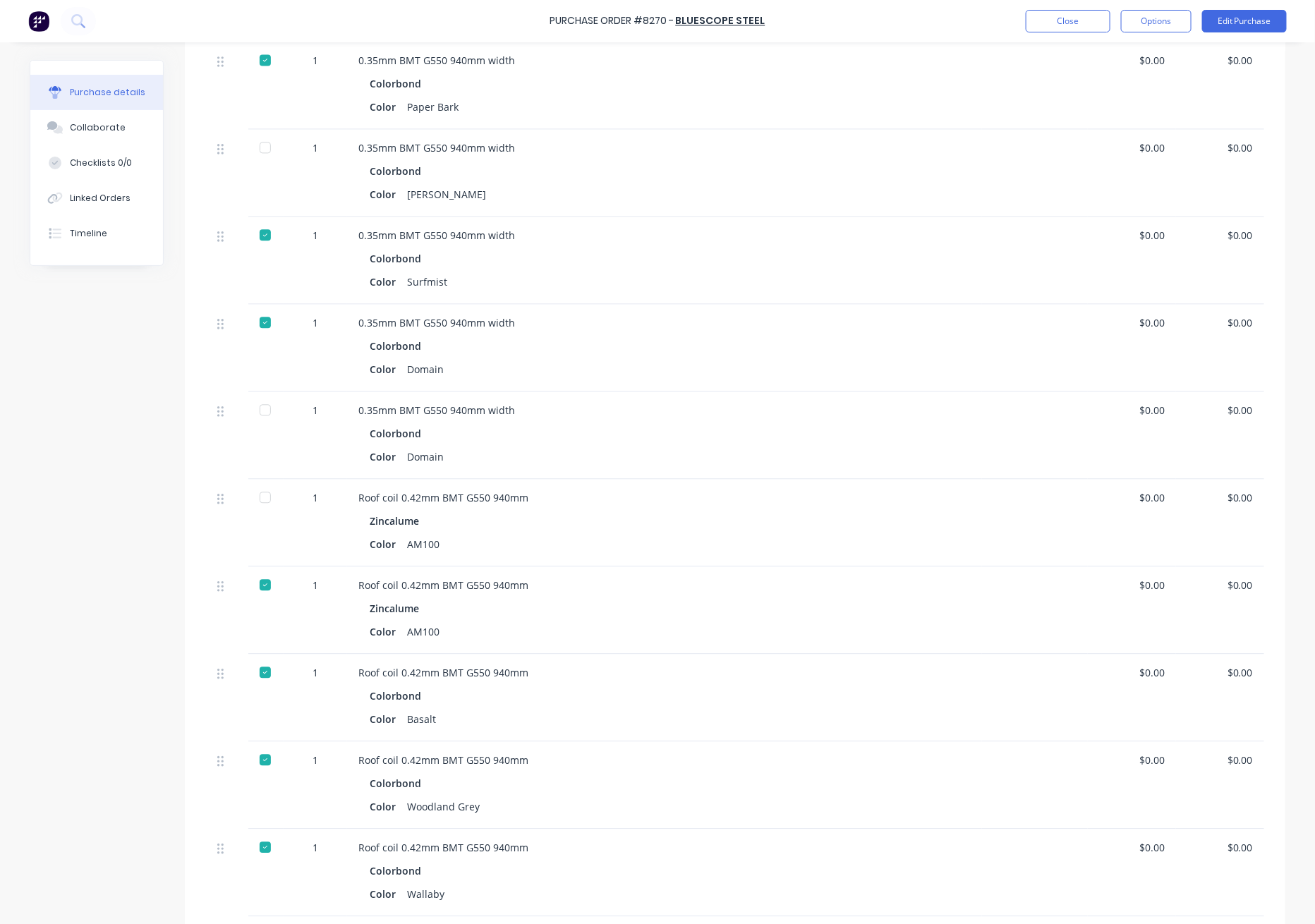
scroll to position [1316, 0]
drag, startPoint x: 353, startPoint y: 495, endPoint x: 469, endPoint y: 554, distance: 130.1
click at [469, 554] on div "Roof coil 0.42mm BMT G550 940mm Zincalume Color AM100" at bounding box center [664, 520] width 635 height 88
click at [473, 549] on div "Color AM100" at bounding box center [664, 541] width 590 height 20
click at [732, 25] on link "BlueScope Steel" at bounding box center [720, 21] width 89 height 14
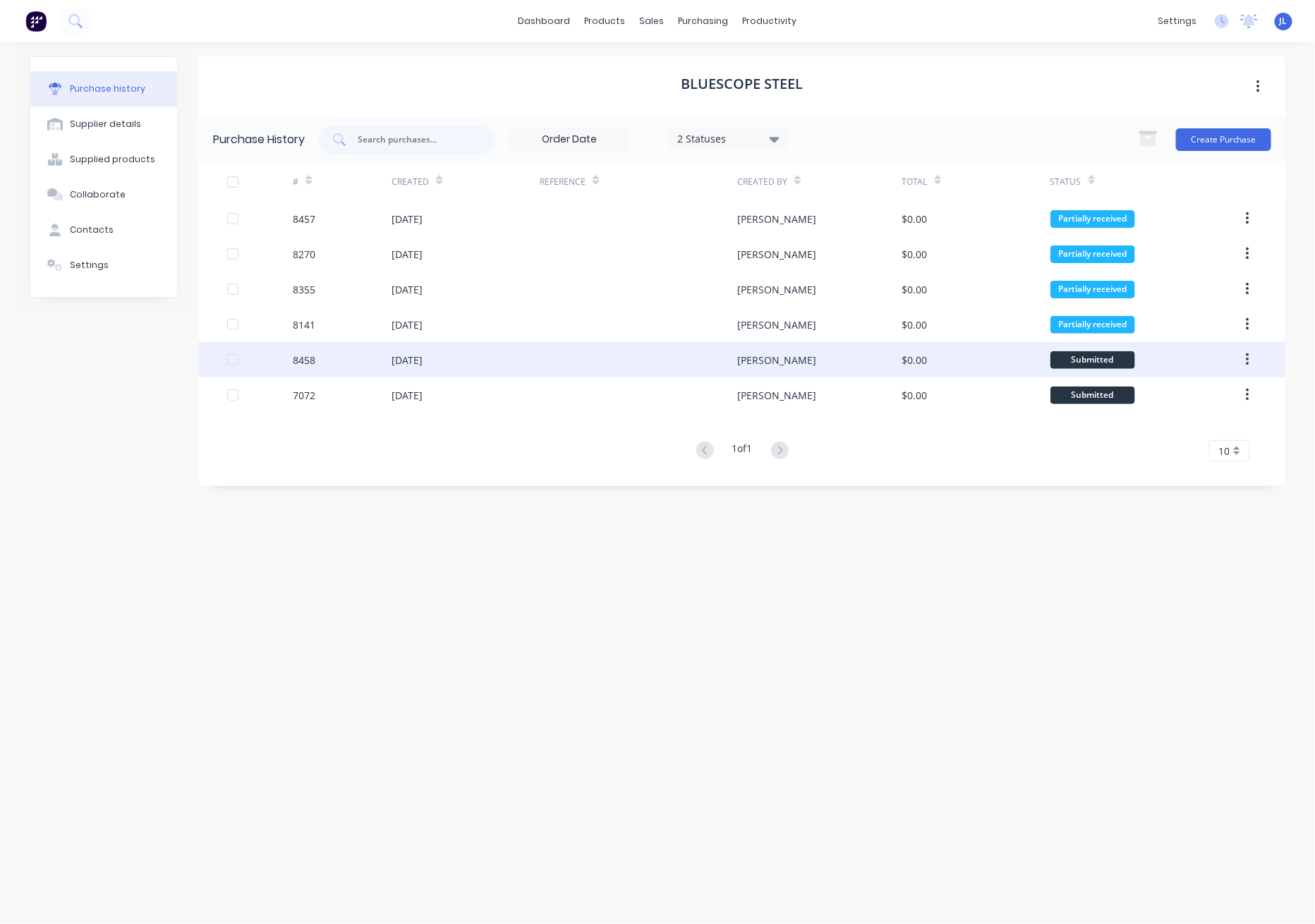
click at [404, 361] on div "19 Aug 2025" at bounding box center [407, 360] width 31 height 15
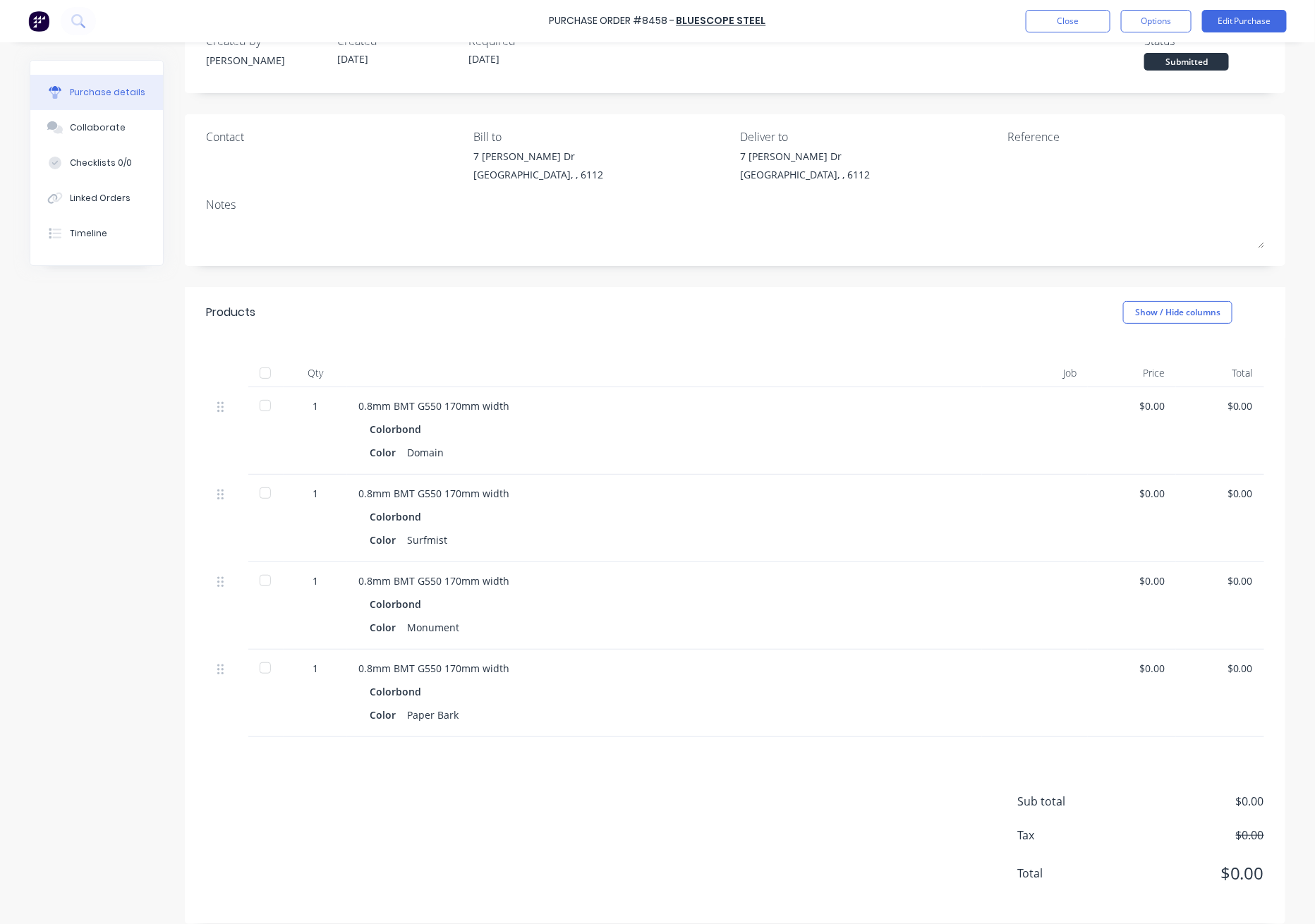
scroll to position [55, 0]
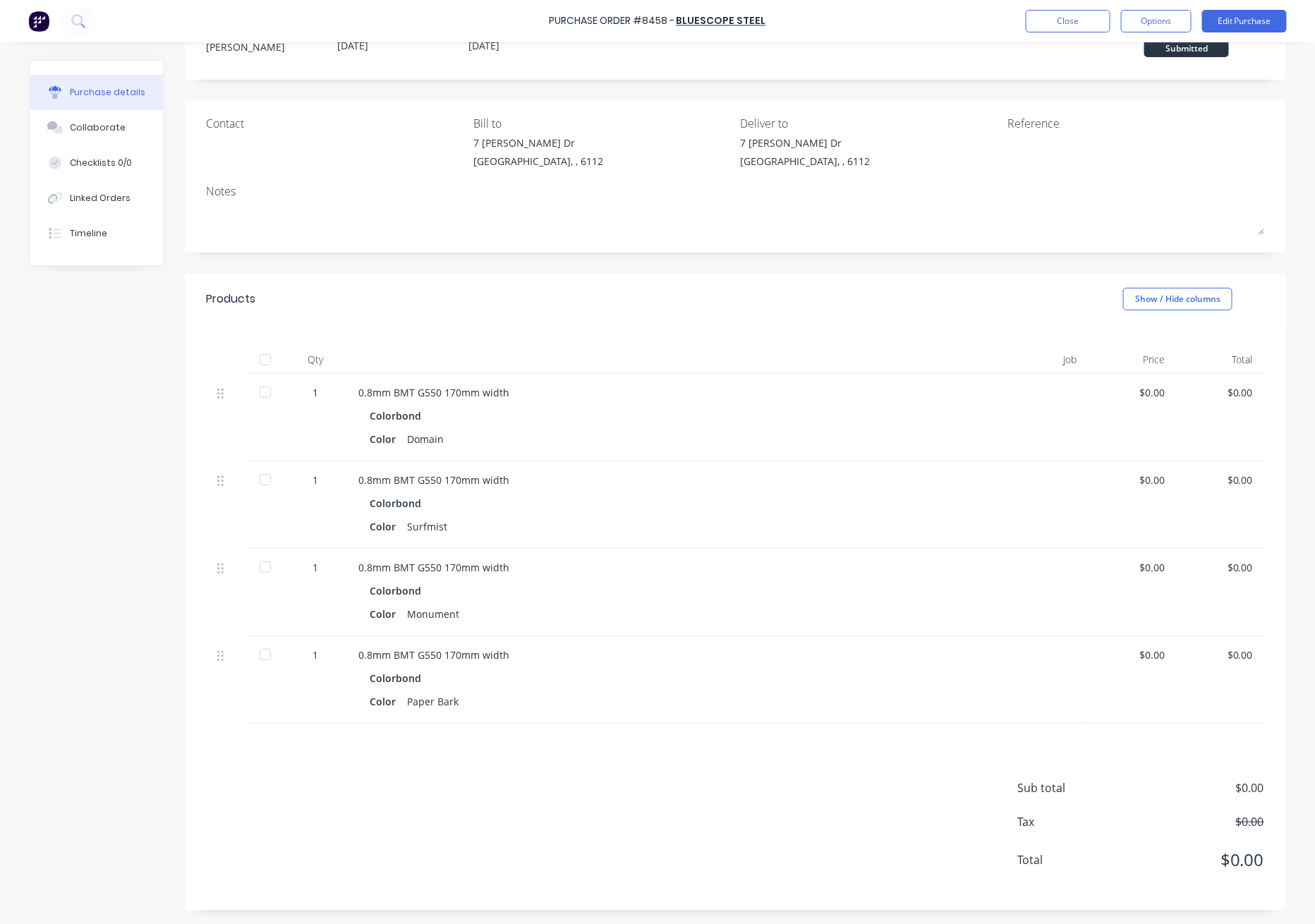
click at [258, 655] on div at bounding box center [265, 654] width 28 height 28
click at [665, 735] on div "Sub total $0.00 Tax $0.00 Total $0.00" at bounding box center [735, 816] width 1100 height 187
click at [1064, 17] on button "Close" at bounding box center [1068, 21] width 85 height 23
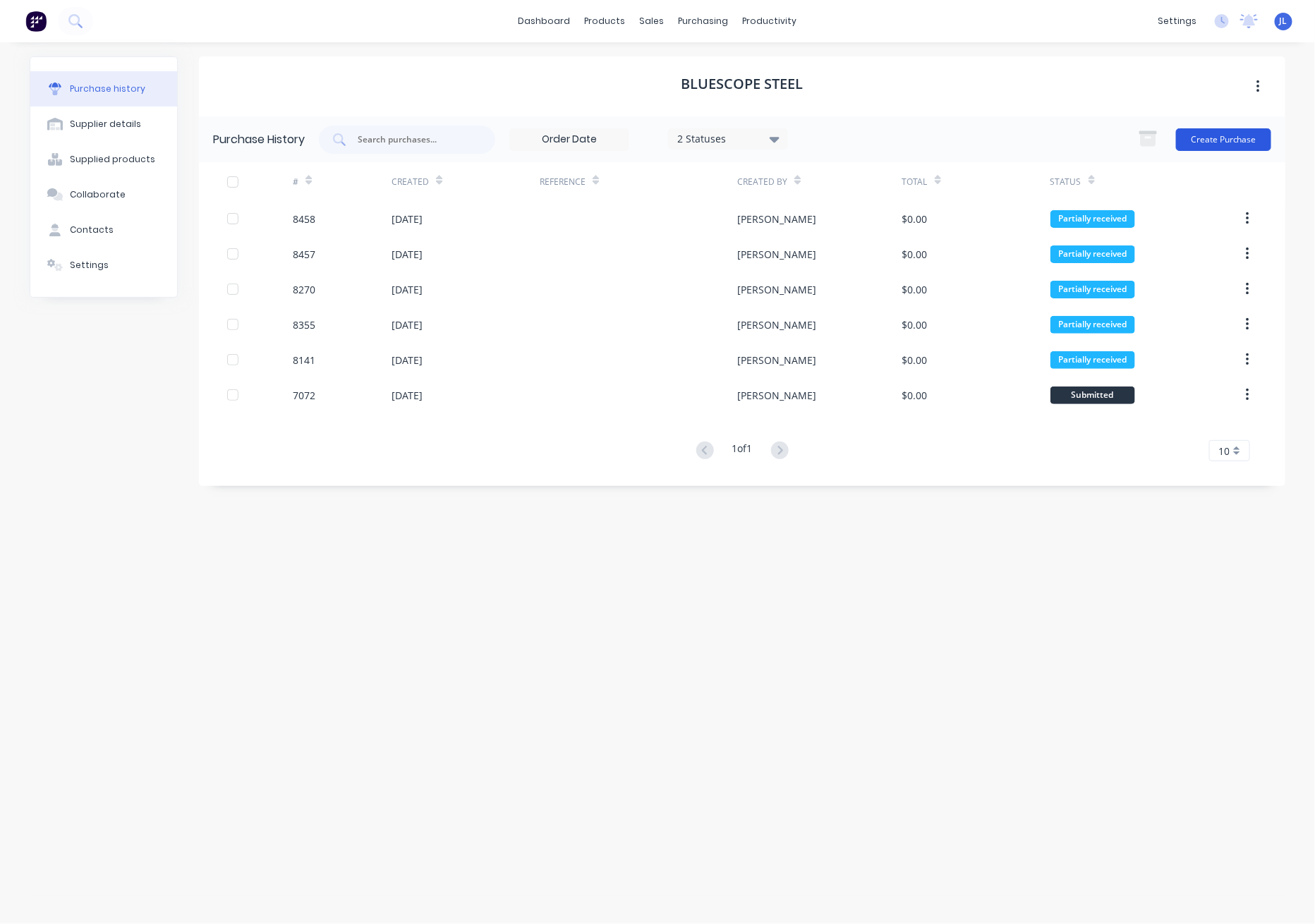
click at [1240, 136] on button "Create Purchase" at bounding box center [1223, 140] width 95 height 23
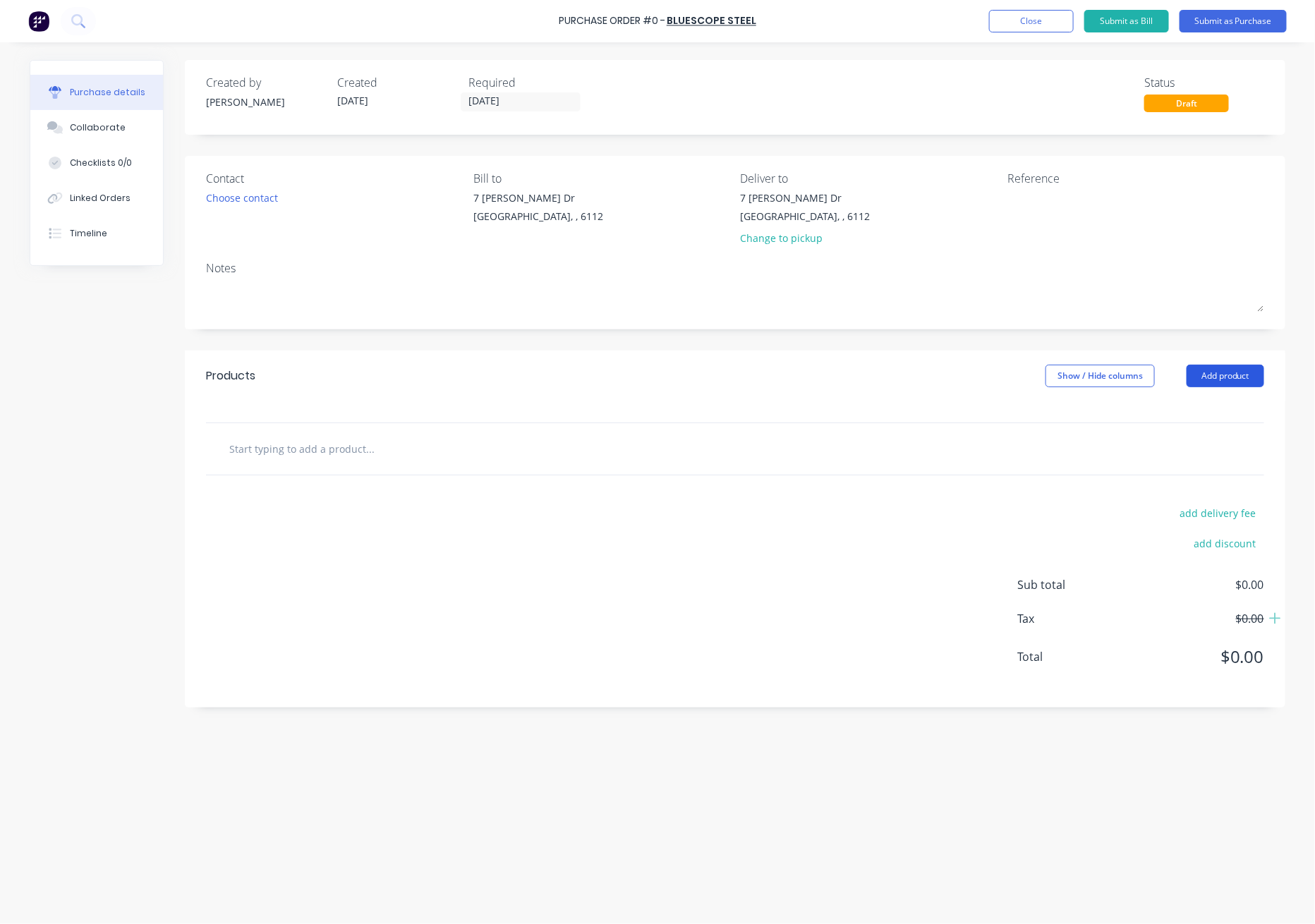
click at [1218, 377] on button "Add product" at bounding box center [1225, 376] width 78 height 23
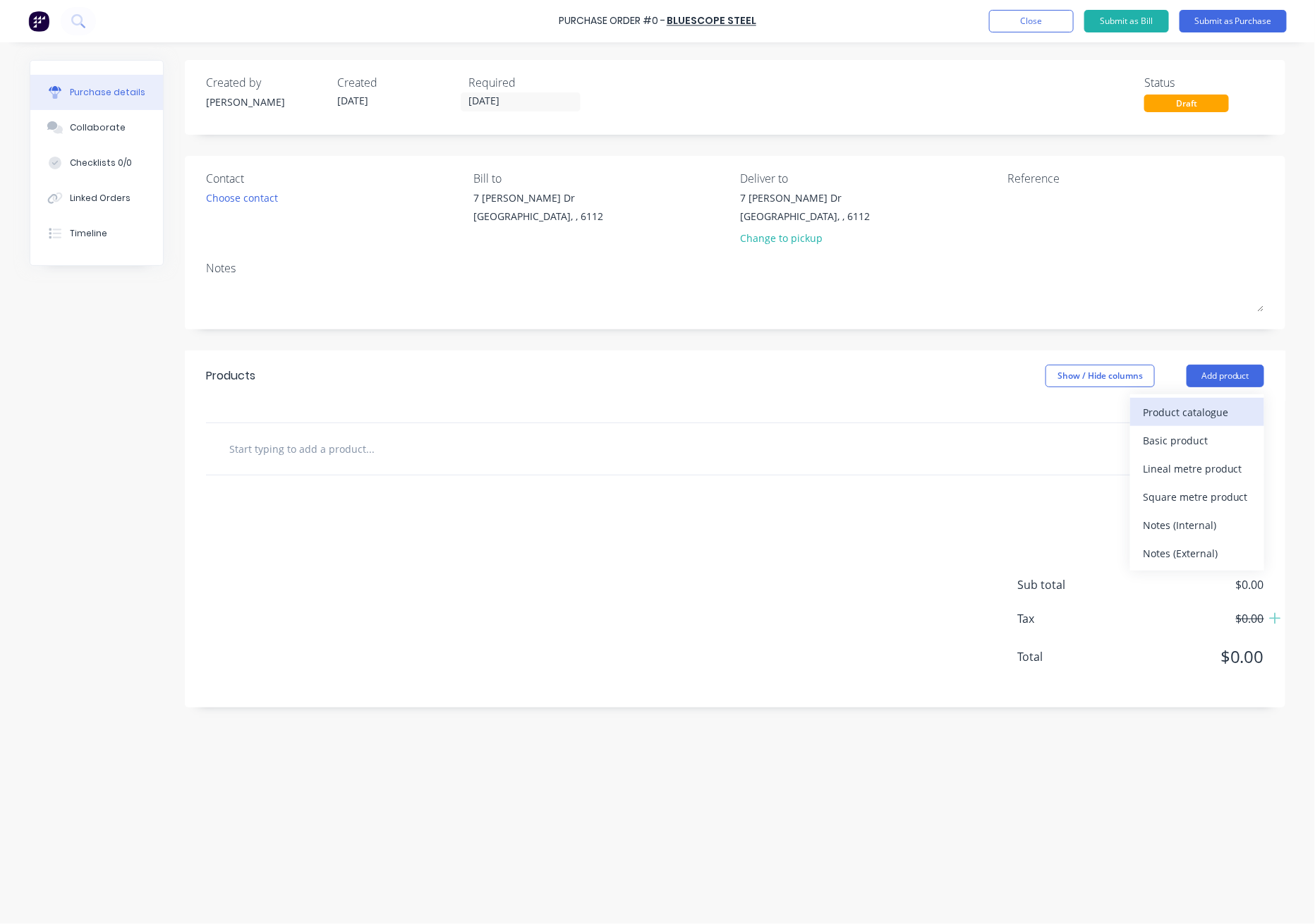
click at [1224, 414] on div "Product catalogue" at bounding box center [1198, 412] width 109 height 20
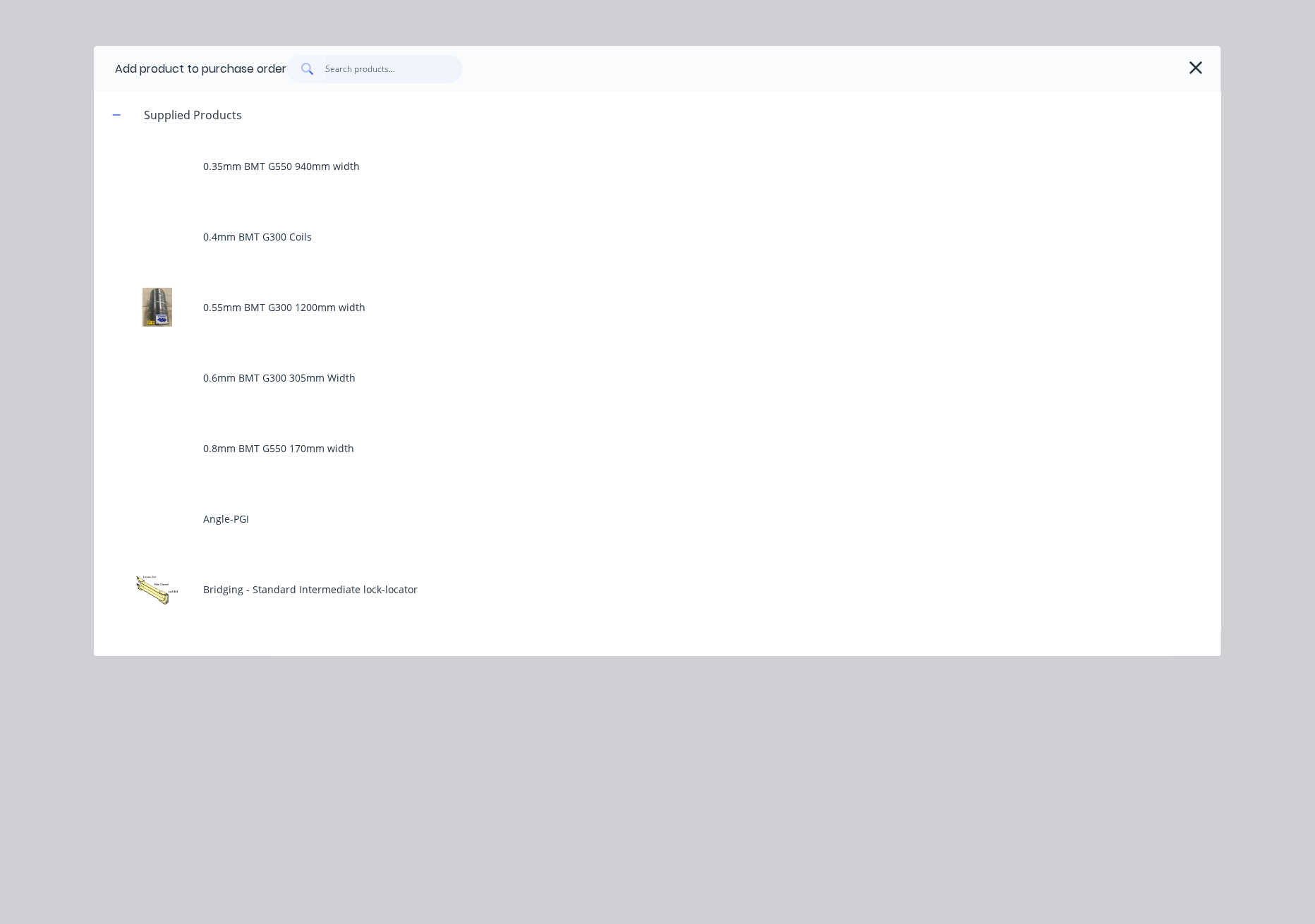
click at [429, 74] on input "text" at bounding box center [394, 69] width 138 height 28
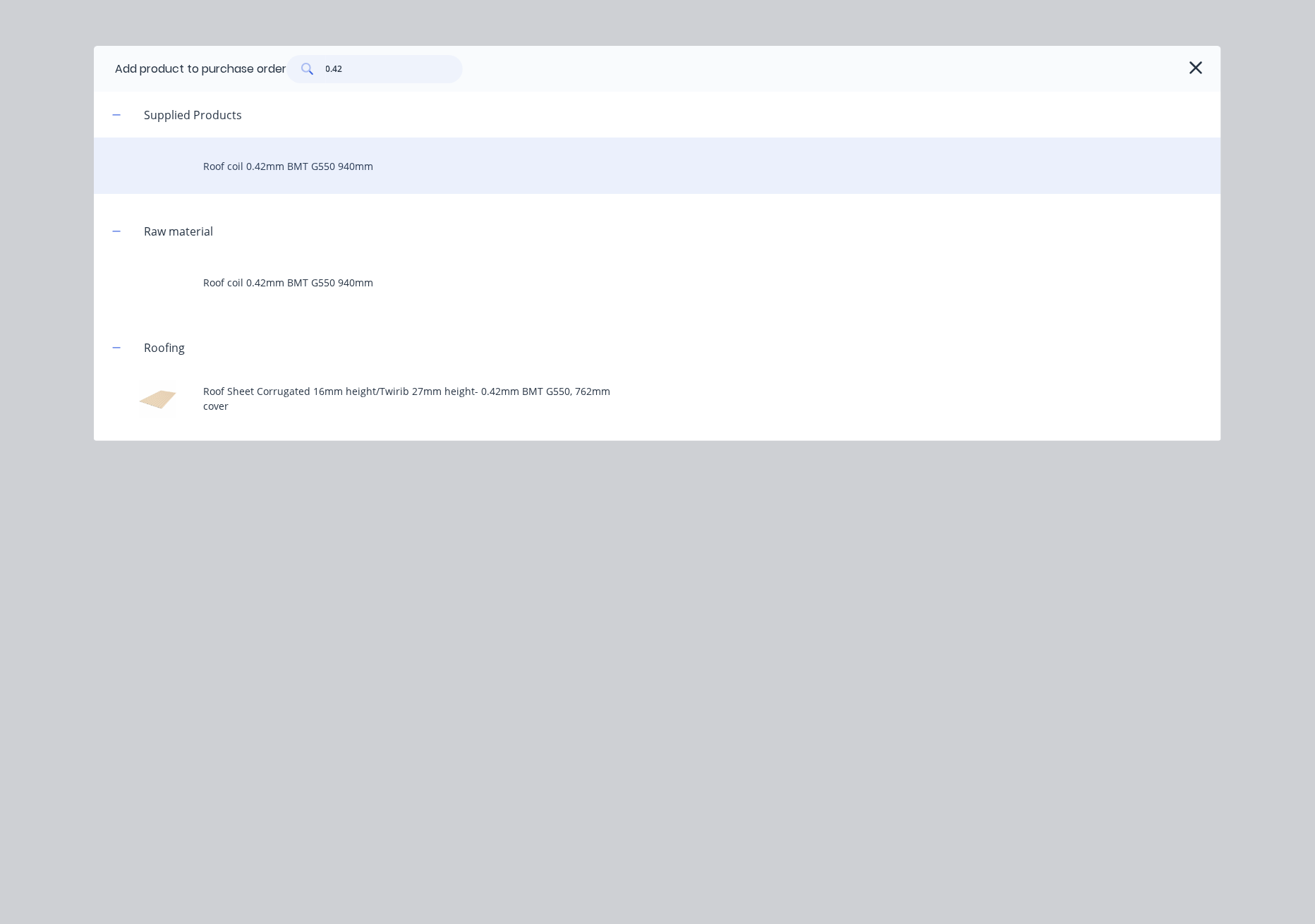
type input "0.42"
click at [291, 154] on div "Roof coil 0.42mm BMT G550 940mm" at bounding box center [657, 166] width 1128 height 56
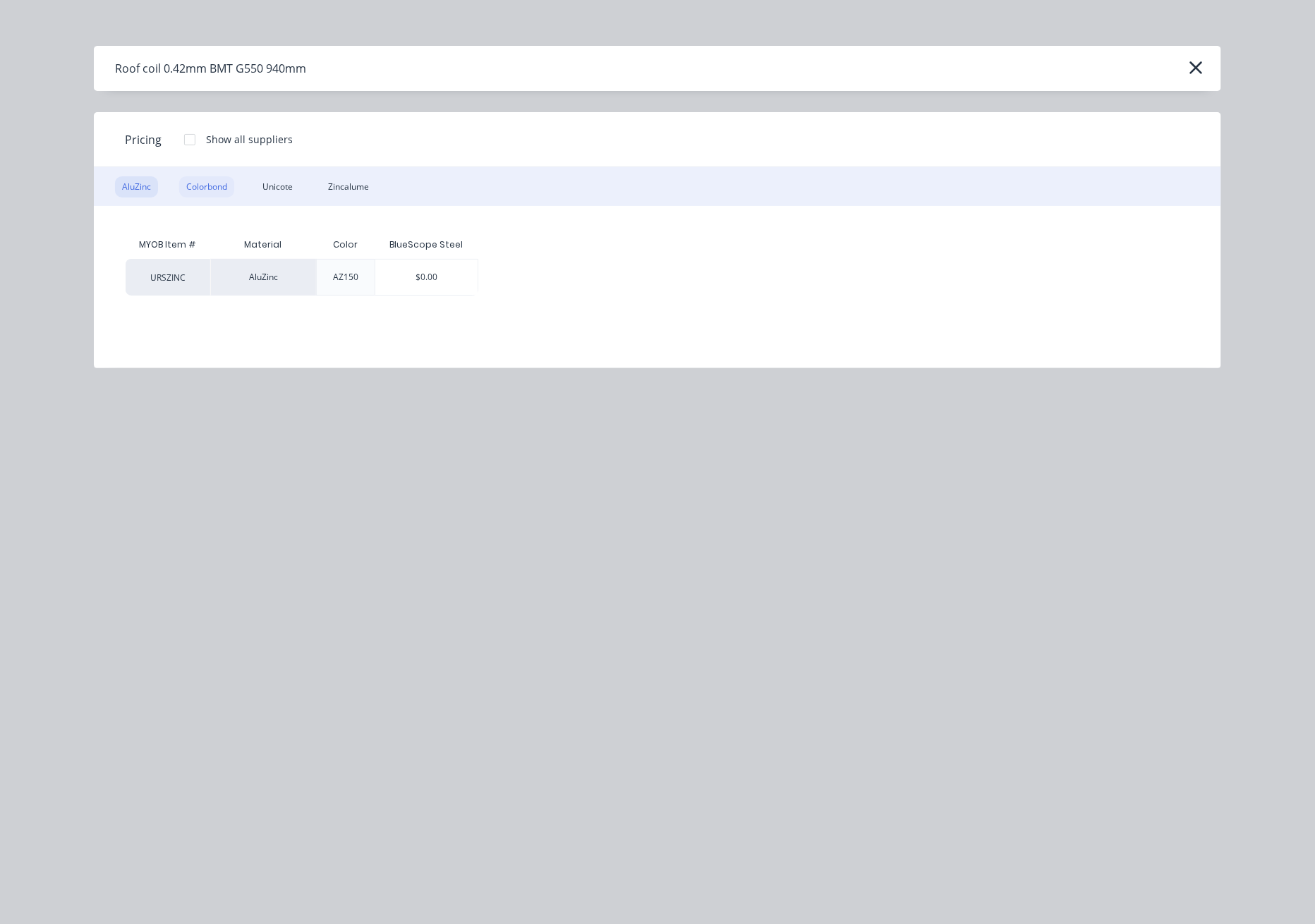
click at [211, 190] on div "Colorbond" at bounding box center [207, 187] width 55 height 21
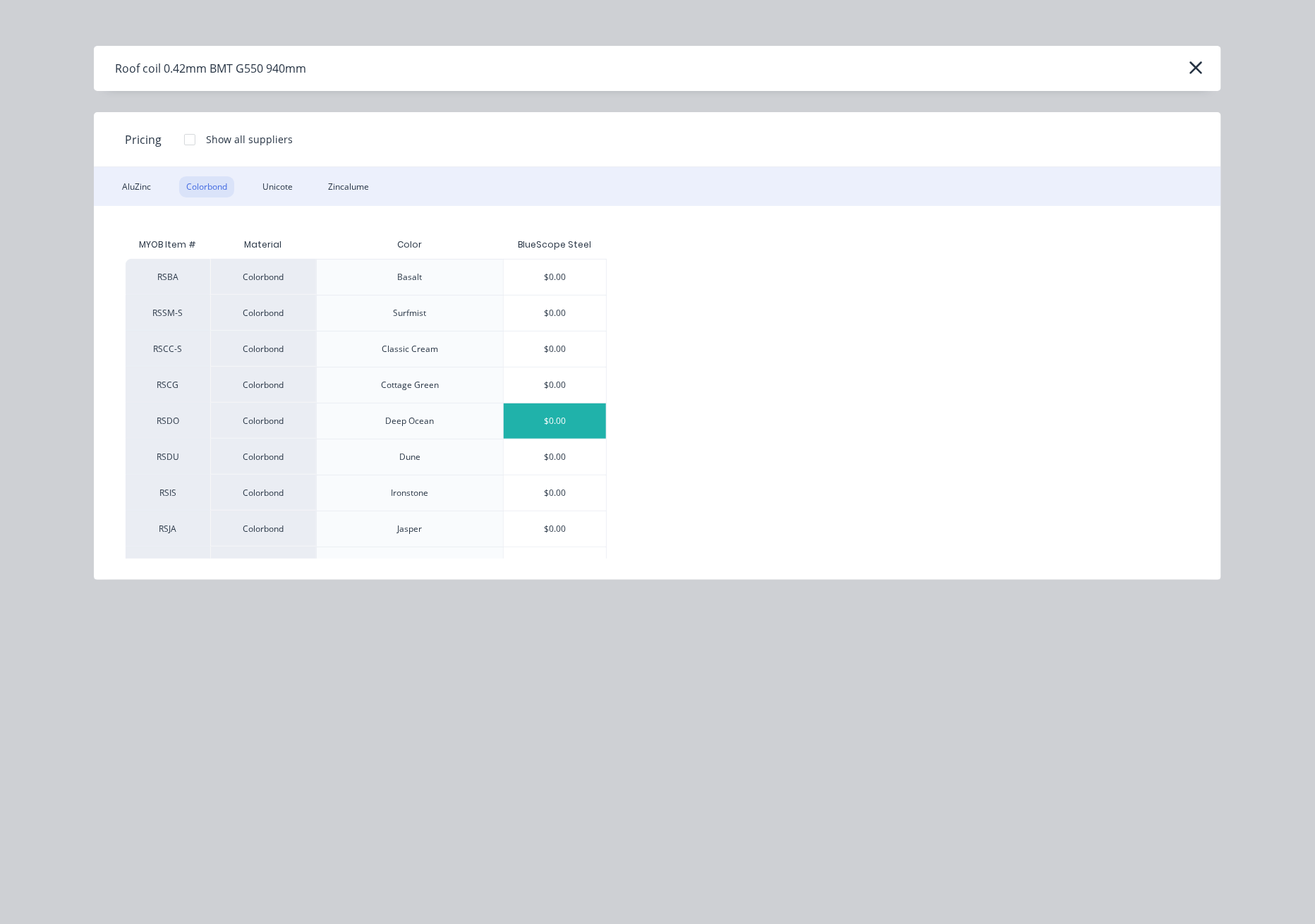
click at [574, 416] on div "$0.00" at bounding box center [555, 421] width 103 height 35
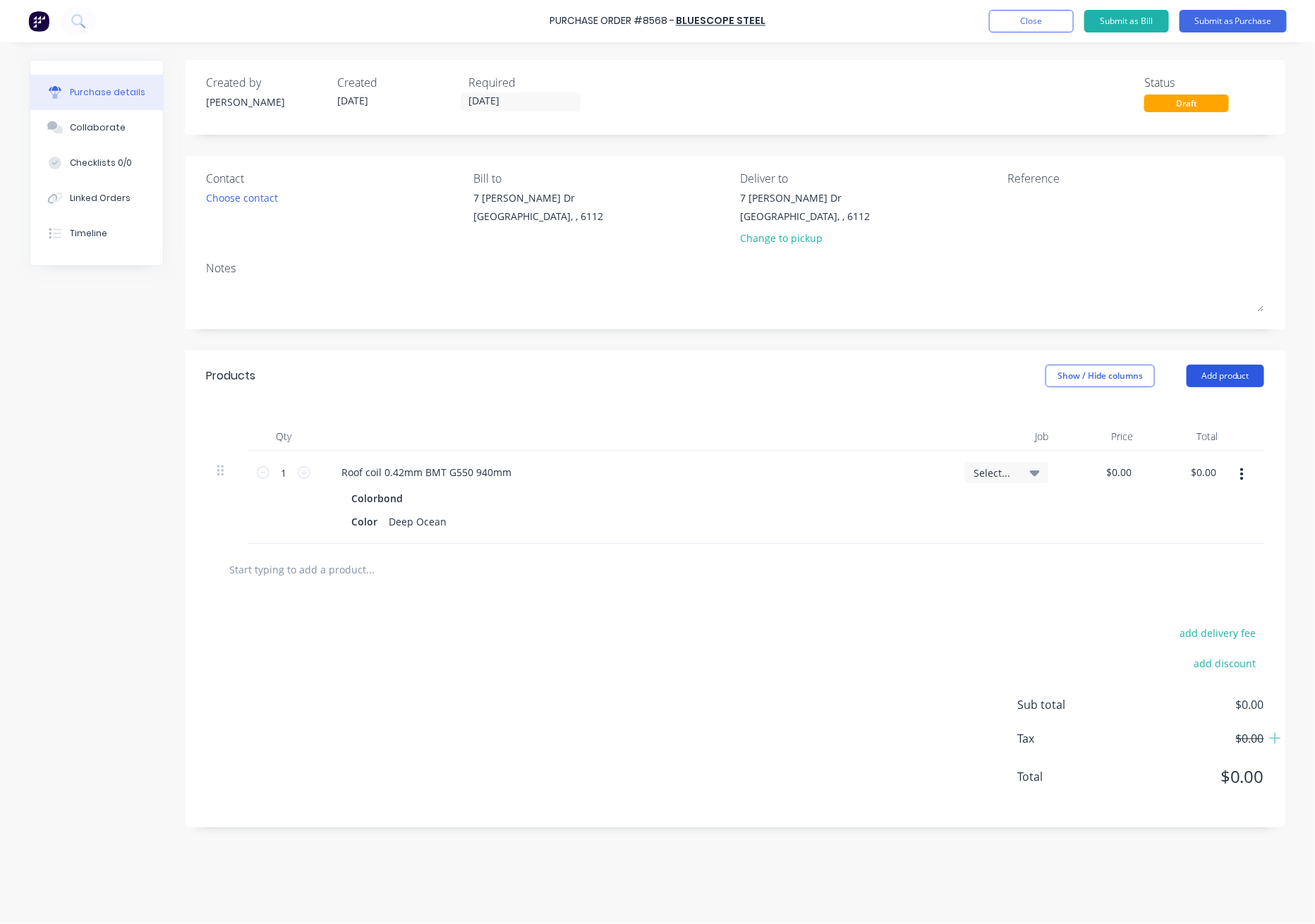
click at [1227, 375] on button "Add product" at bounding box center [1225, 376] width 78 height 23
click at [1218, 402] on div "Product catalogue" at bounding box center [1198, 412] width 109 height 20
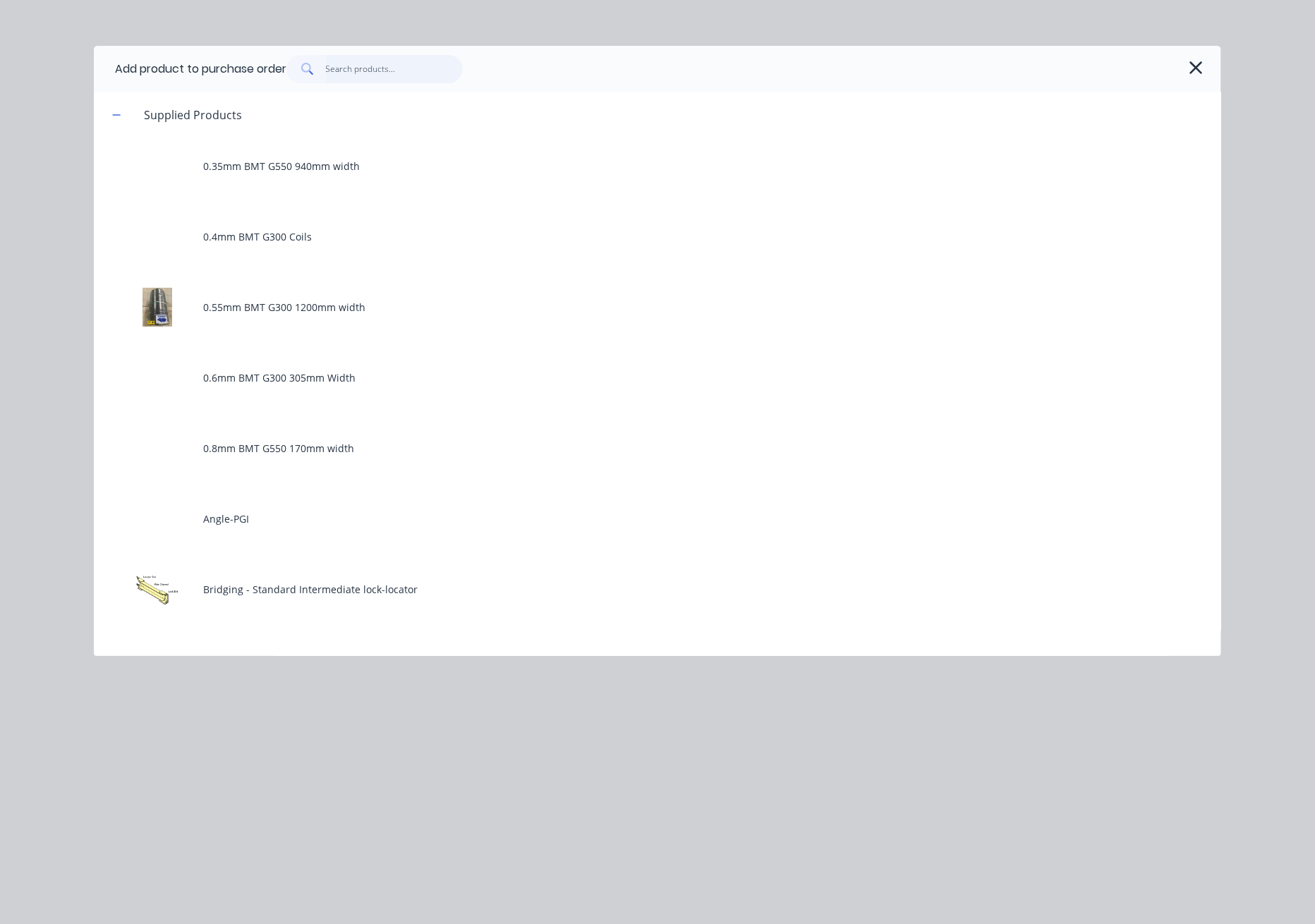
click at [404, 63] on input "text" at bounding box center [394, 69] width 138 height 28
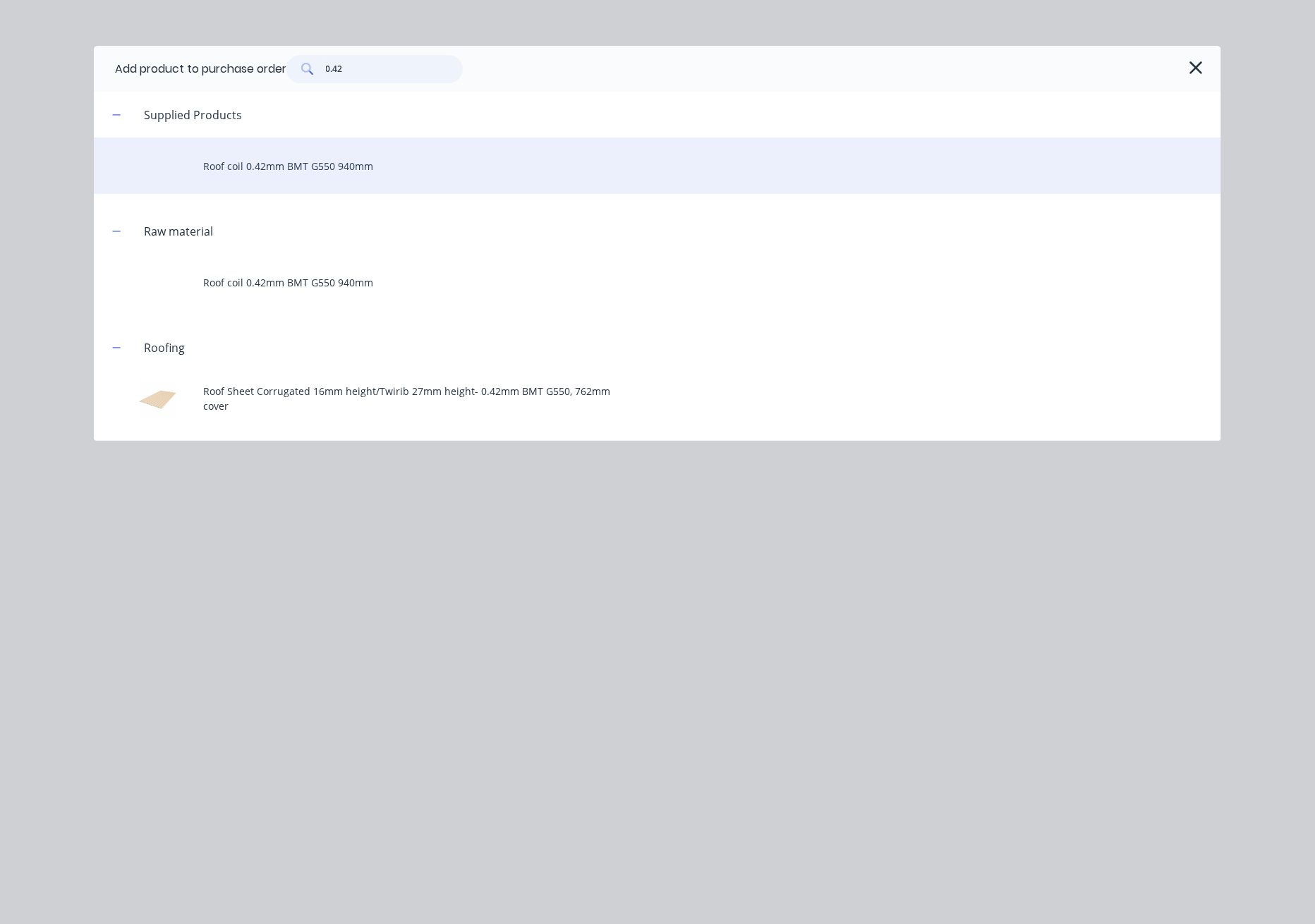
type input "0.42"
click at [323, 174] on div "Roof coil 0.42mm BMT G550 940mm" at bounding box center [657, 166] width 1128 height 56
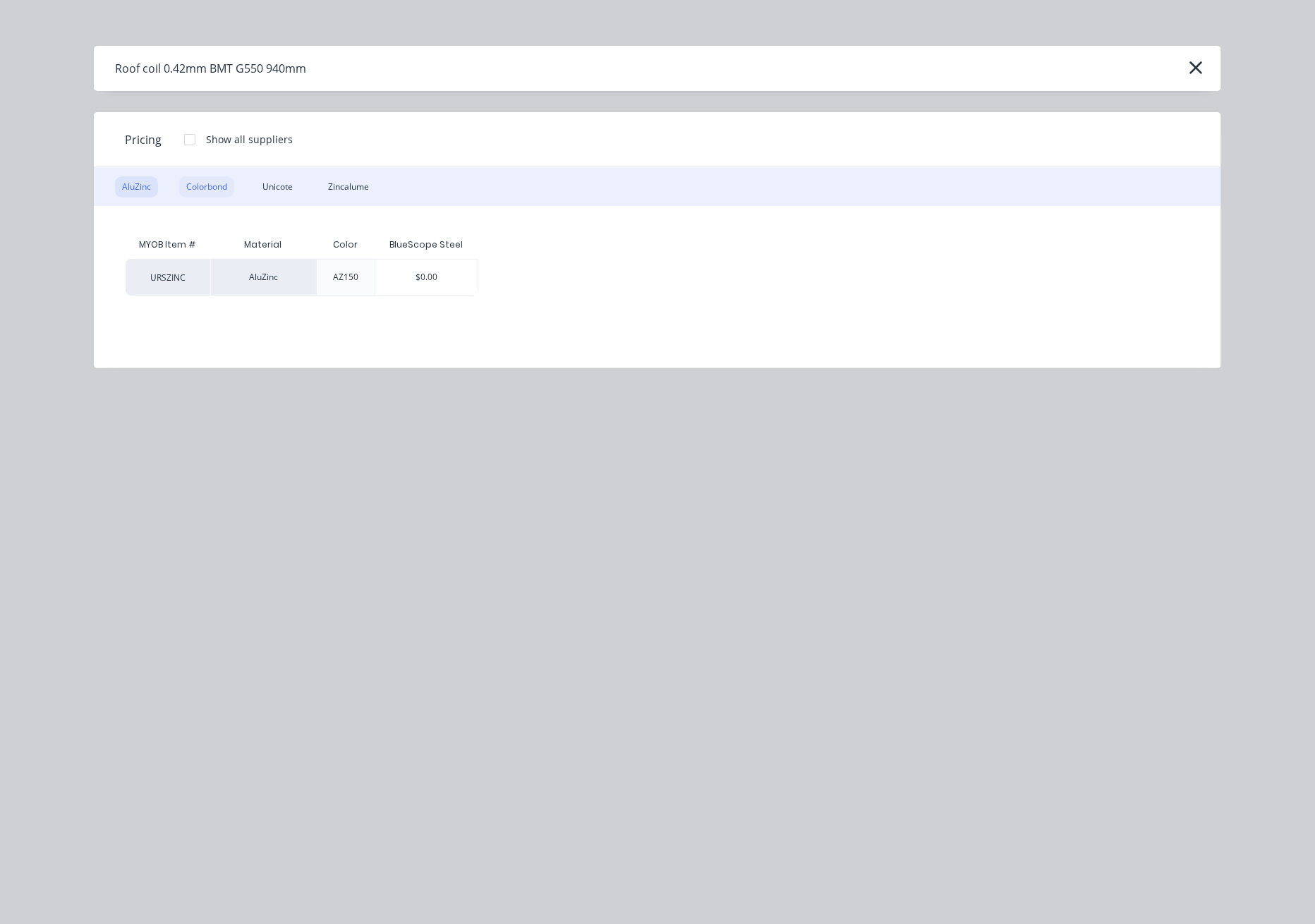
click at [204, 187] on div "Colorbond" at bounding box center [207, 187] width 55 height 21
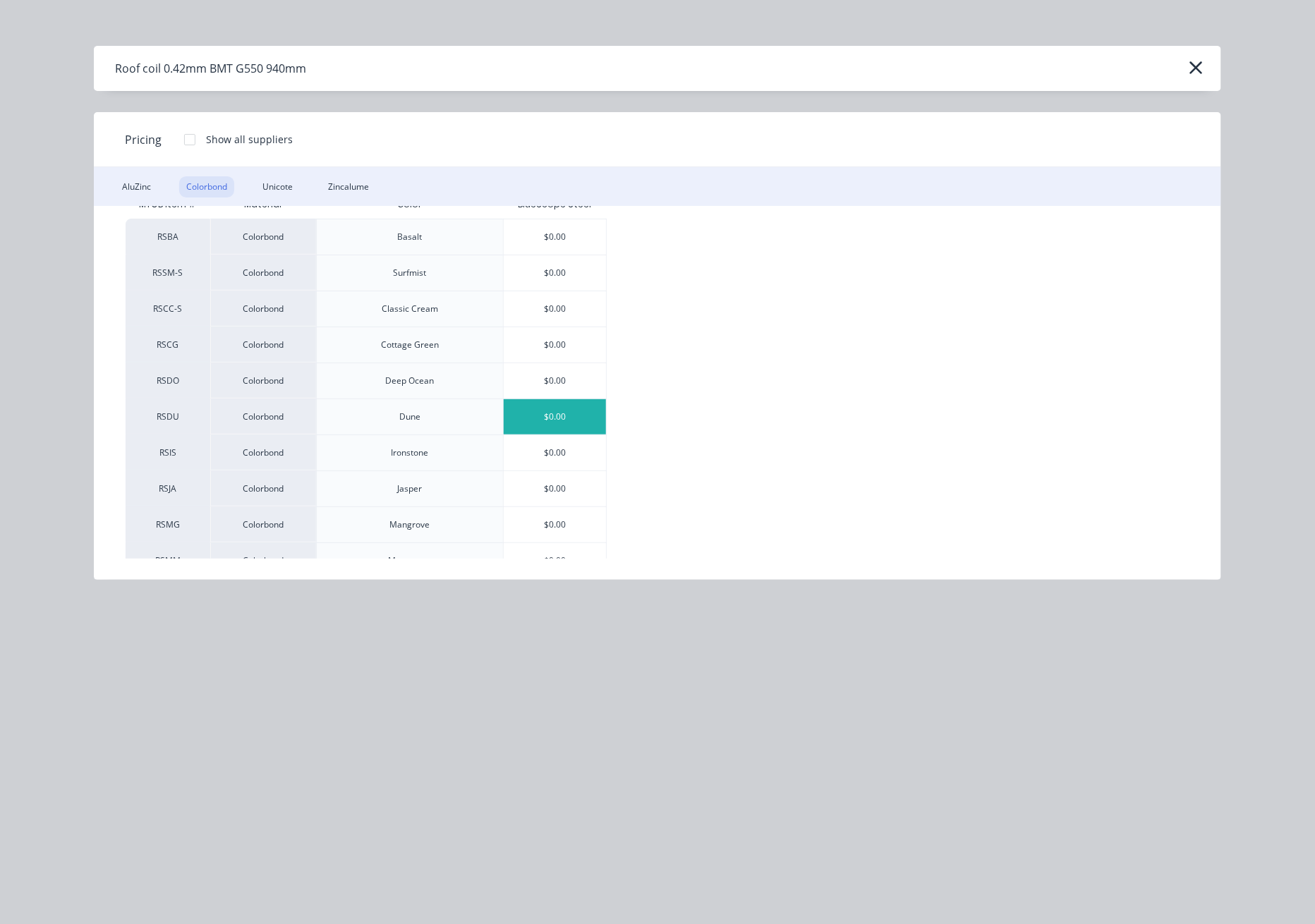
scroll to position [187, 0]
click at [580, 444] on div "$0.00" at bounding box center [555, 449] width 103 height 35
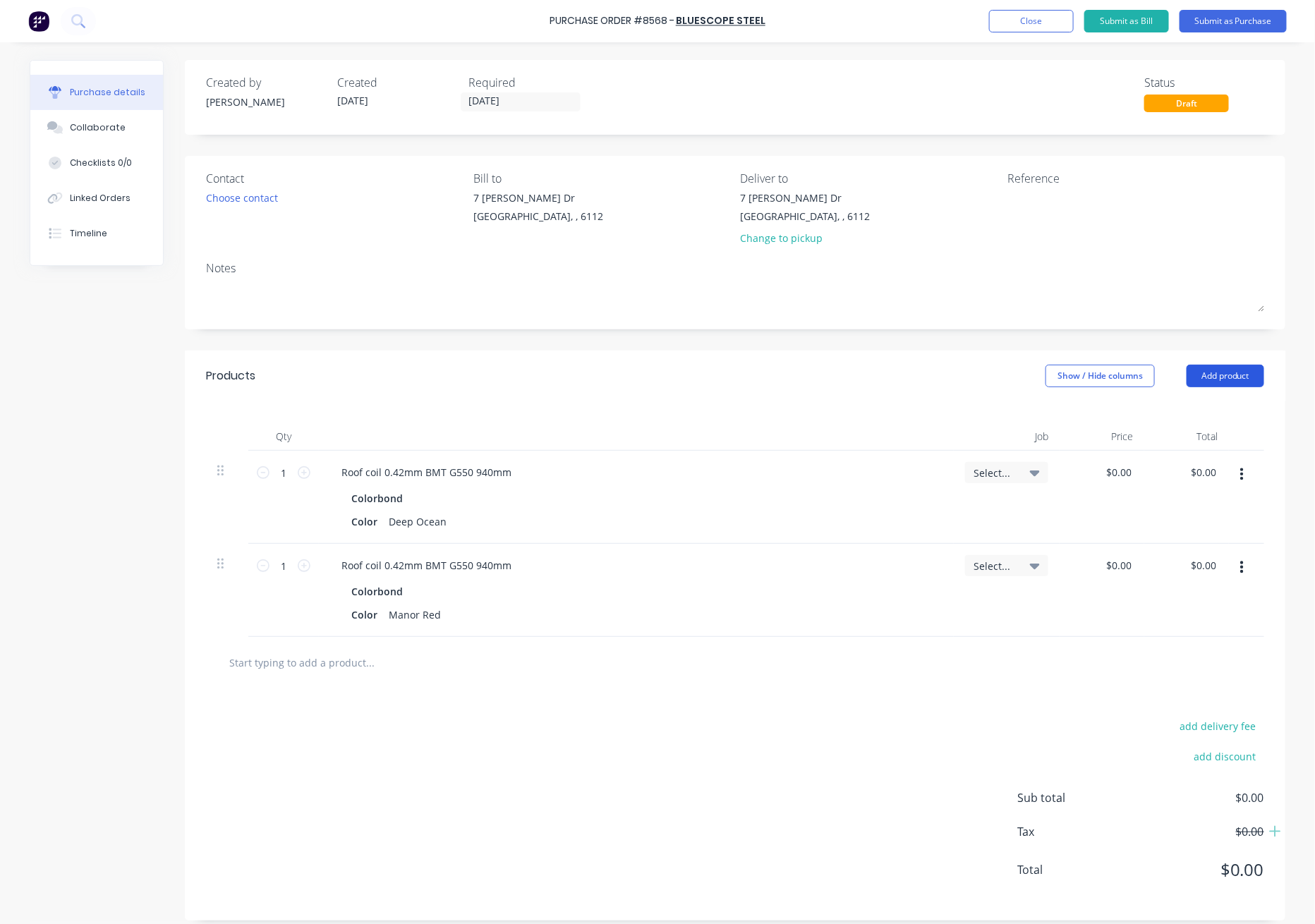
click at [1211, 379] on button "Add product" at bounding box center [1225, 376] width 78 height 23
click at [1208, 407] on div "Product catalogue" at bounding box center [1198, 412] width 109 height 20
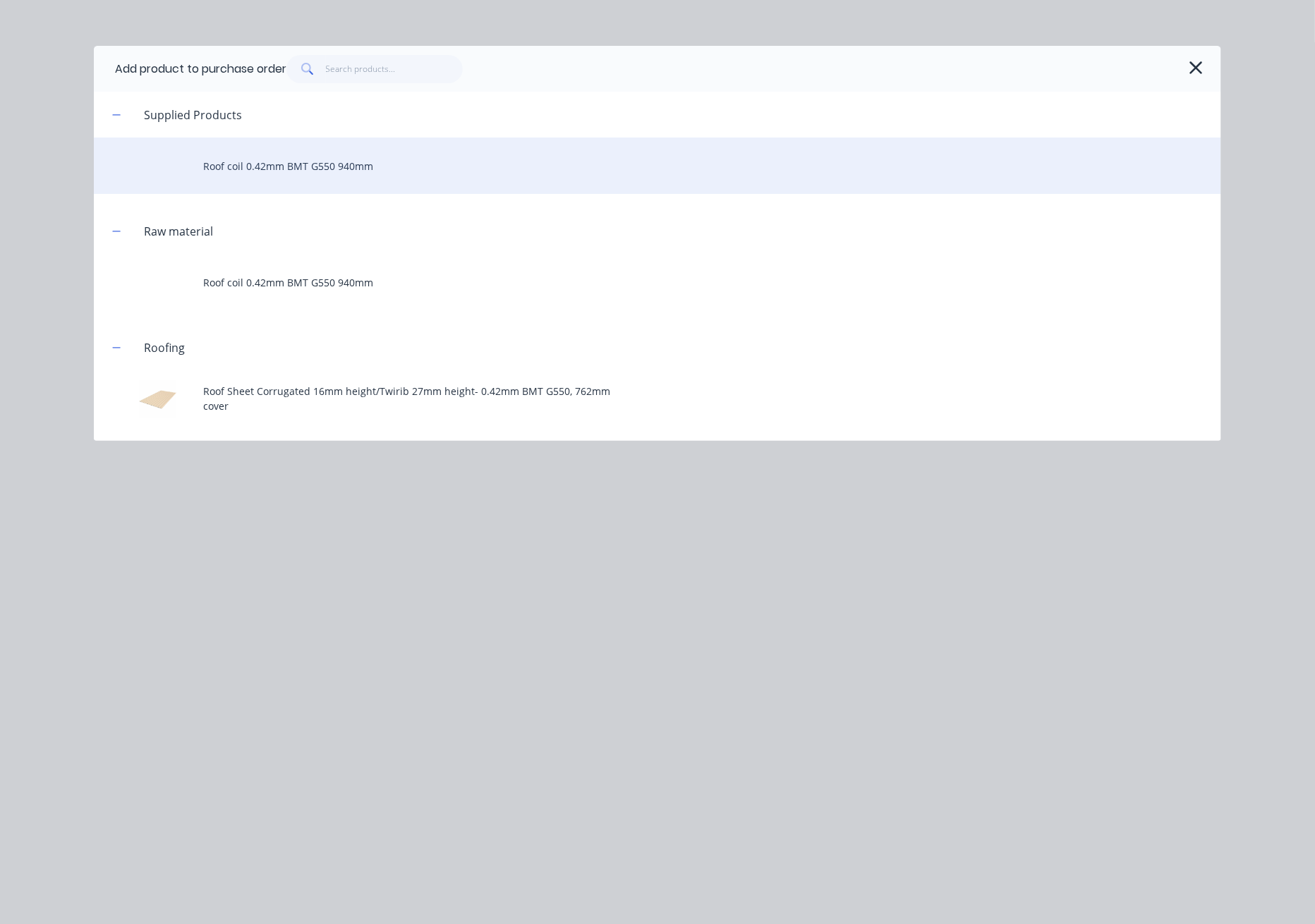
click at [311, 161] on div "Roof coil 0.42mm BMT G550 940mm" at bounding box center [657, 166] width 1128 height 56
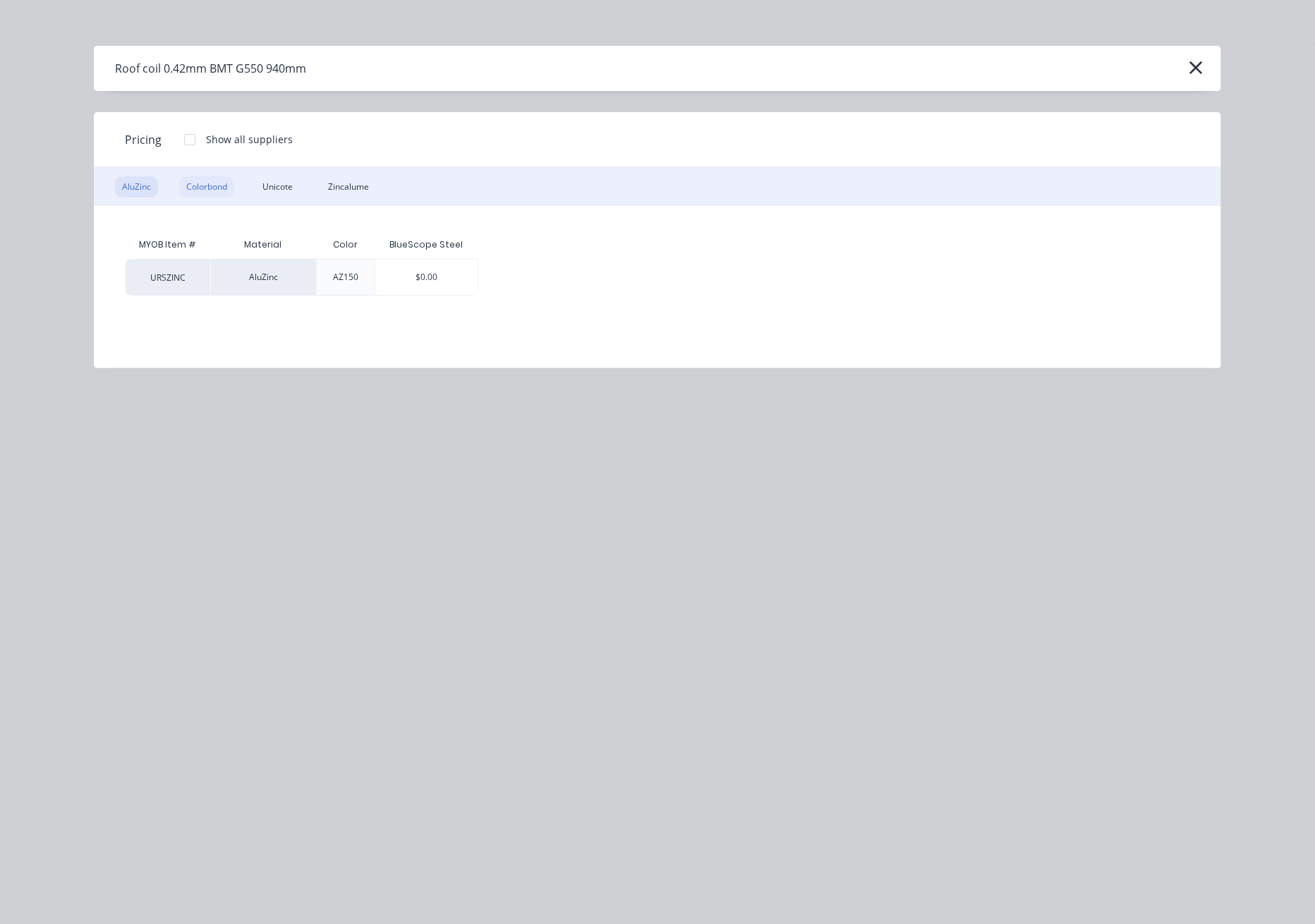
click at [209, 183] on div "Colorbond" at bounding box center [207, 187] width 55 height 21
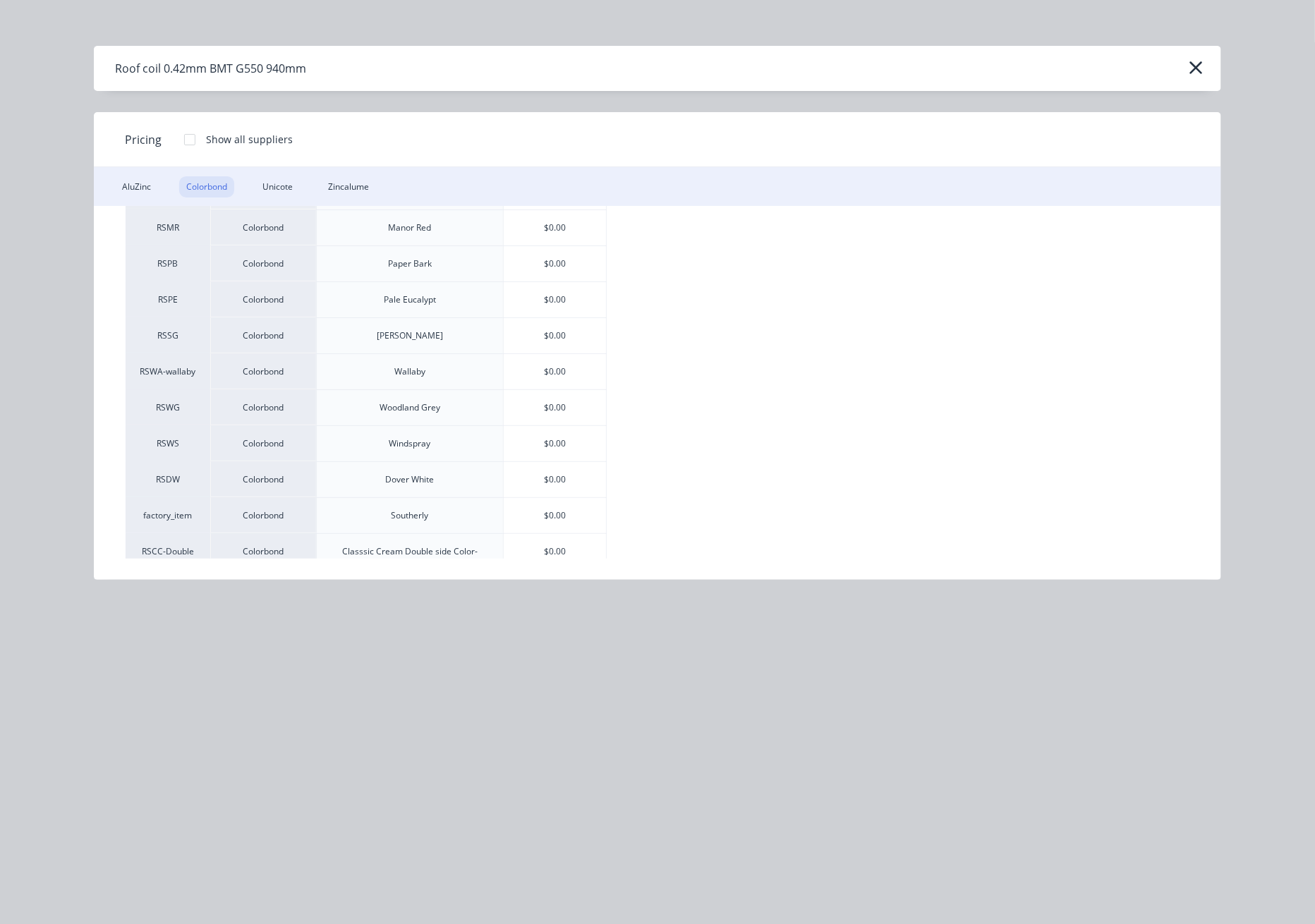
scroll to position [492, 0]
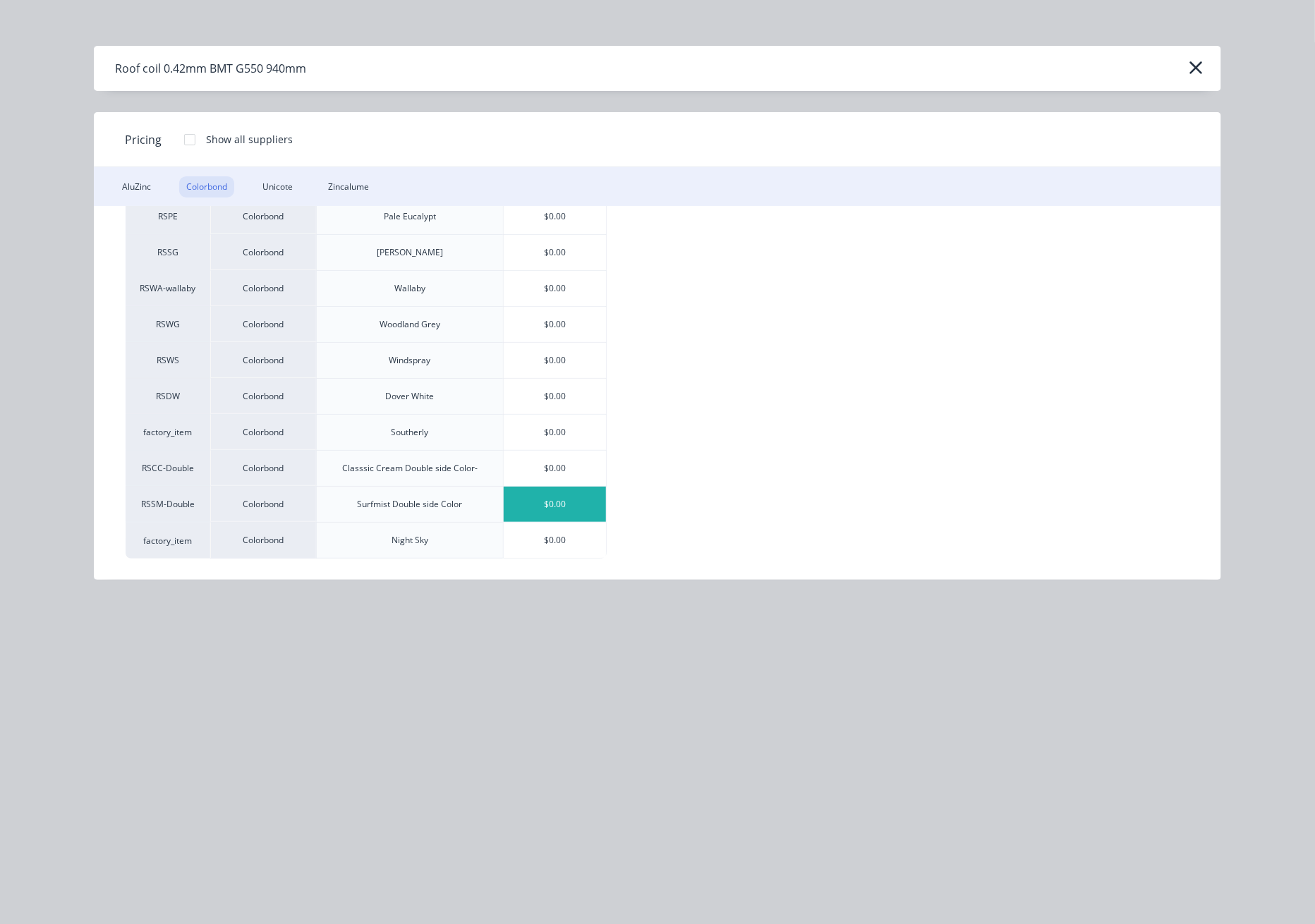
click at [576, 515] on div "$0.00" at bounding box center [555, 504] width 103 height 35
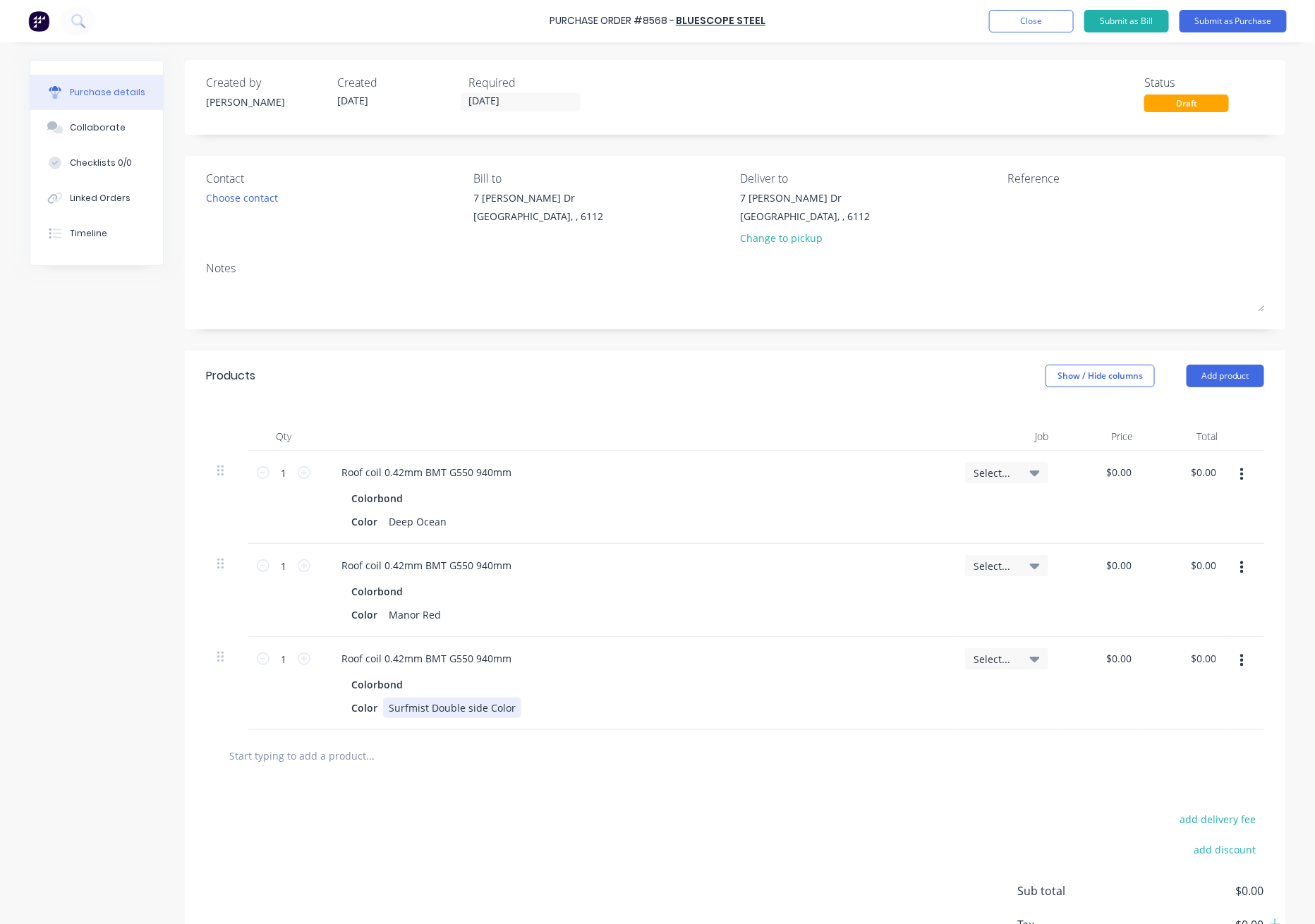
click at [513, 710] on div "Color Surfmist Double side Color" at bounding box center [633, 707] width 576 height 20
click at [598, 700] on div "Color Surfmist Double side Color" at bounding box center [633, 707] width 576 height 20
click at [1230, 370] on button "Add product" at bounding box center [1225, 376] width 78 height 23
click at [1220, 415] on div "Product catalogue" at bounding box center [1198, 412] width 109 height 20
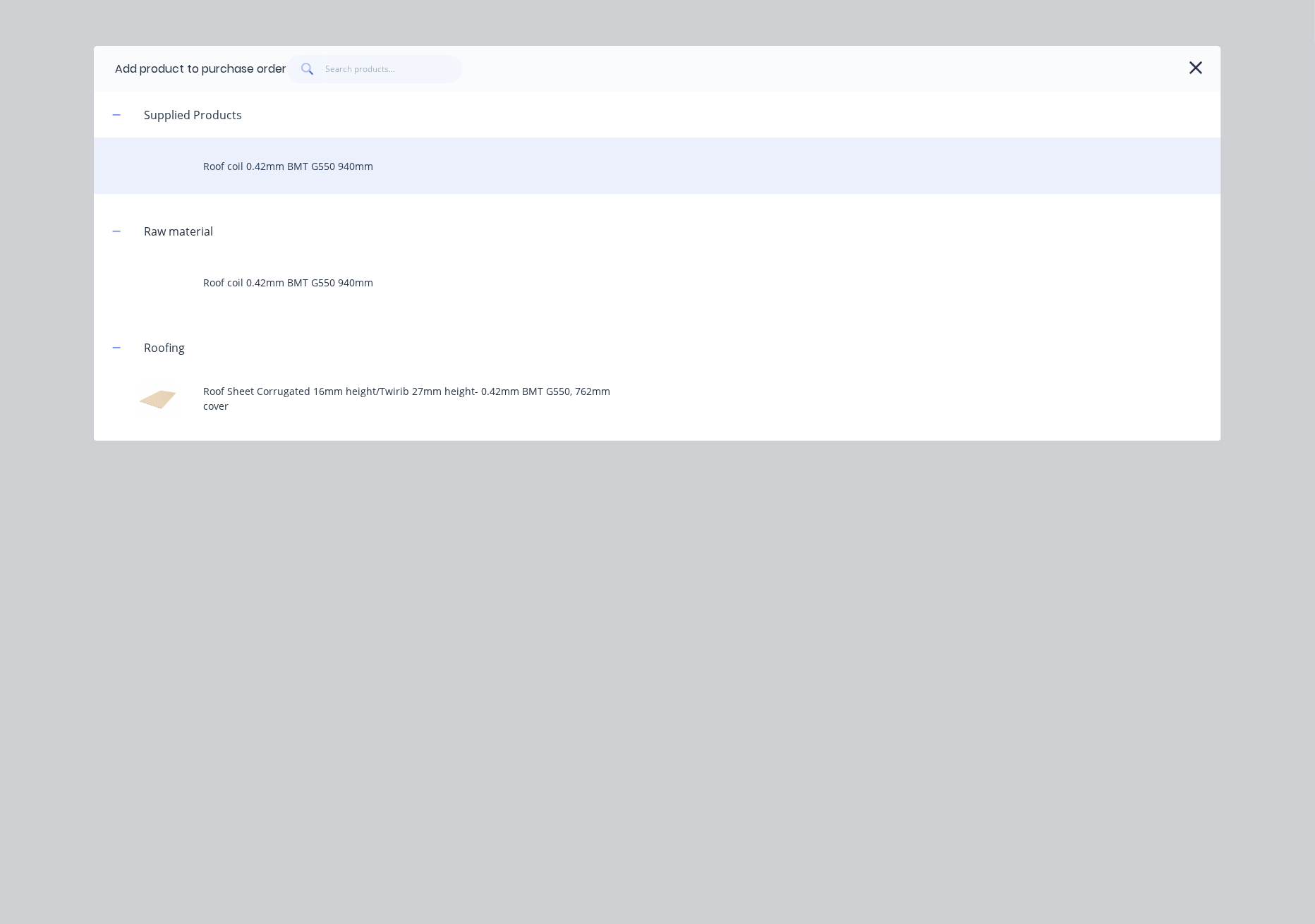
click at [317, 167] on div "Roof coil 0.42mm BMT G550 940mm" at bounding box center [657, 166] width 1128 height 56
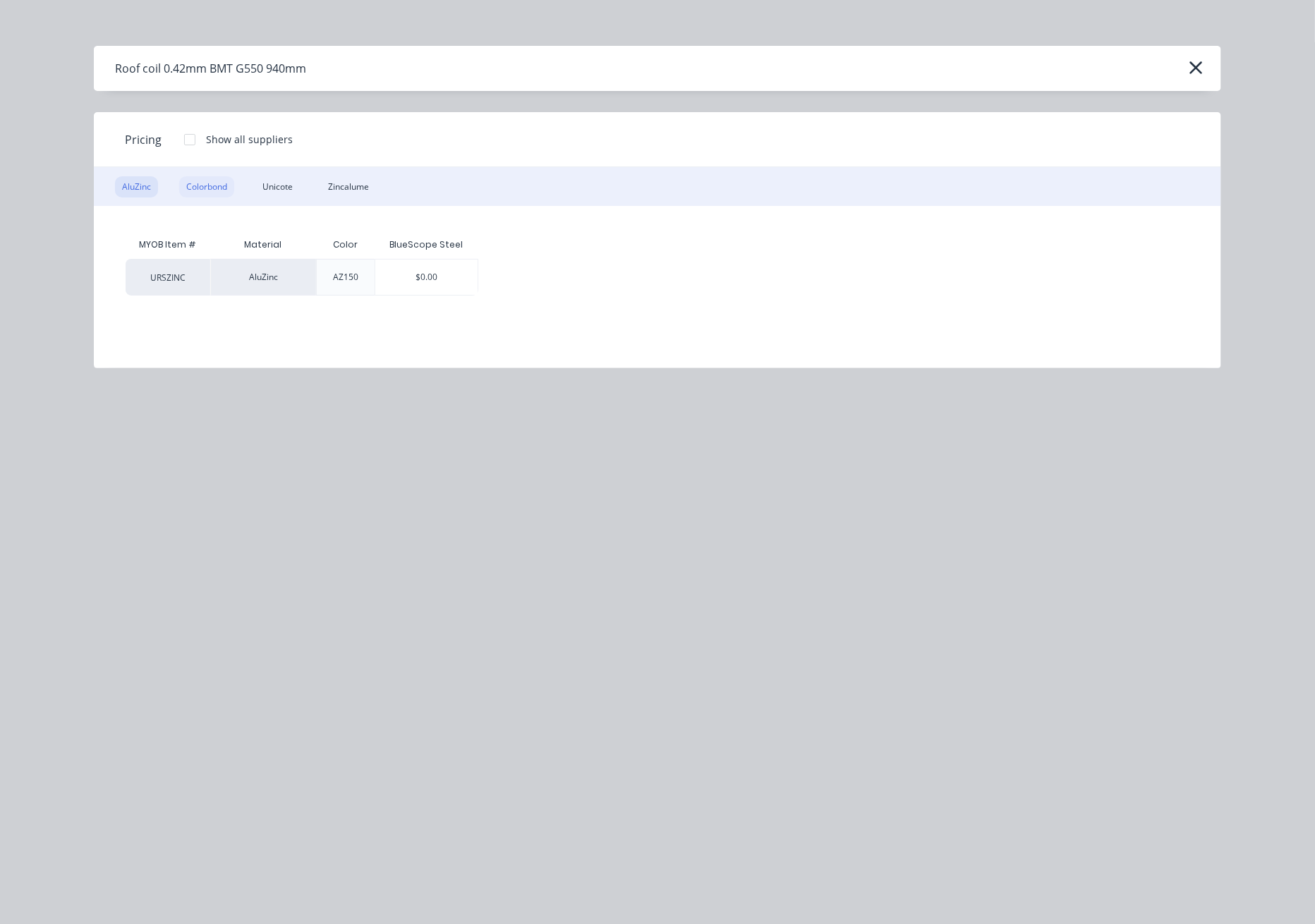
click at [216, 183] on div "Colorbond" at bounding box center [207, 187] width 55 height 21
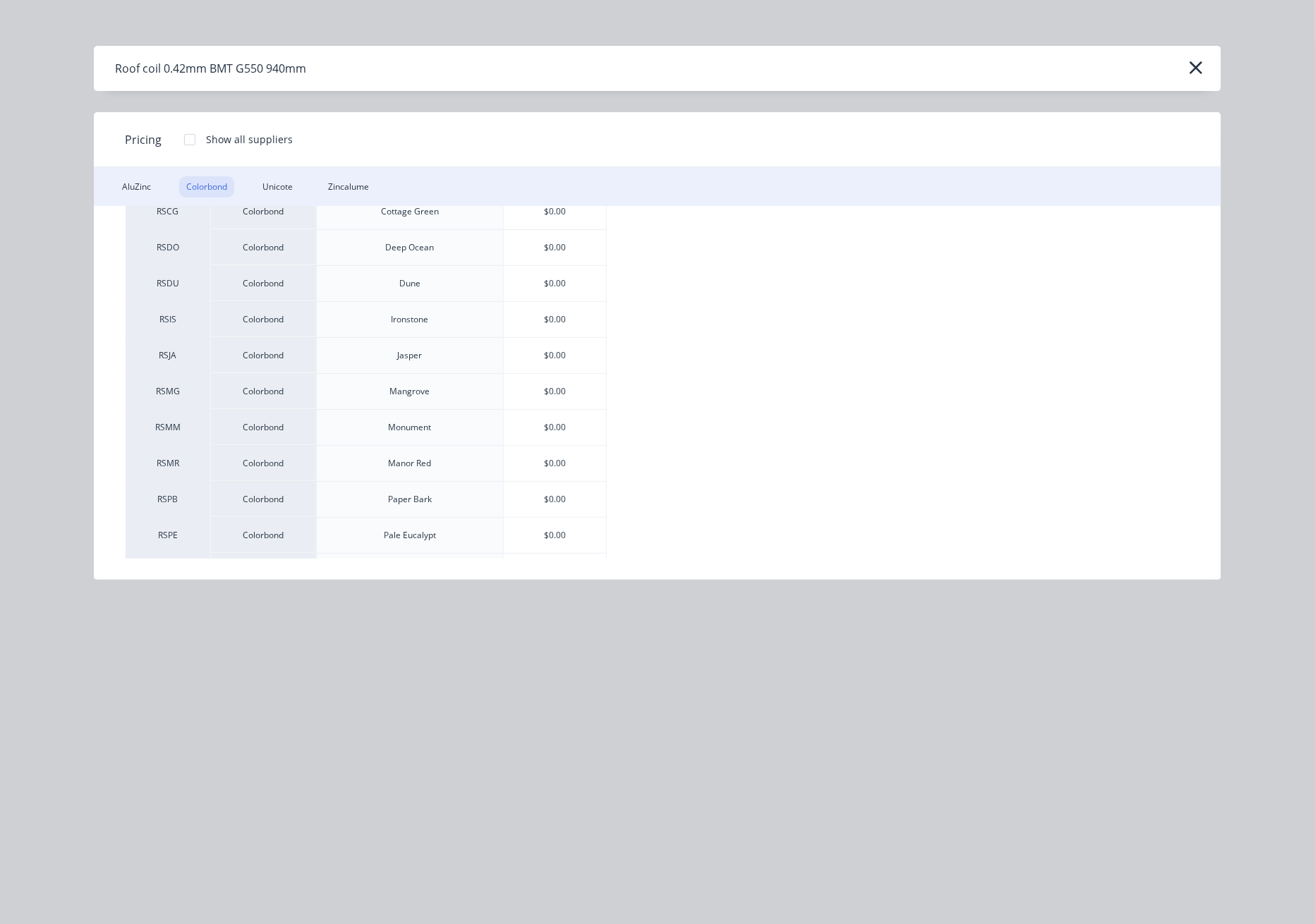
scroll to position [282, 0]
click at [576, 328] on div "$0.00" at bounding box center [555, 319] width 103 height 35
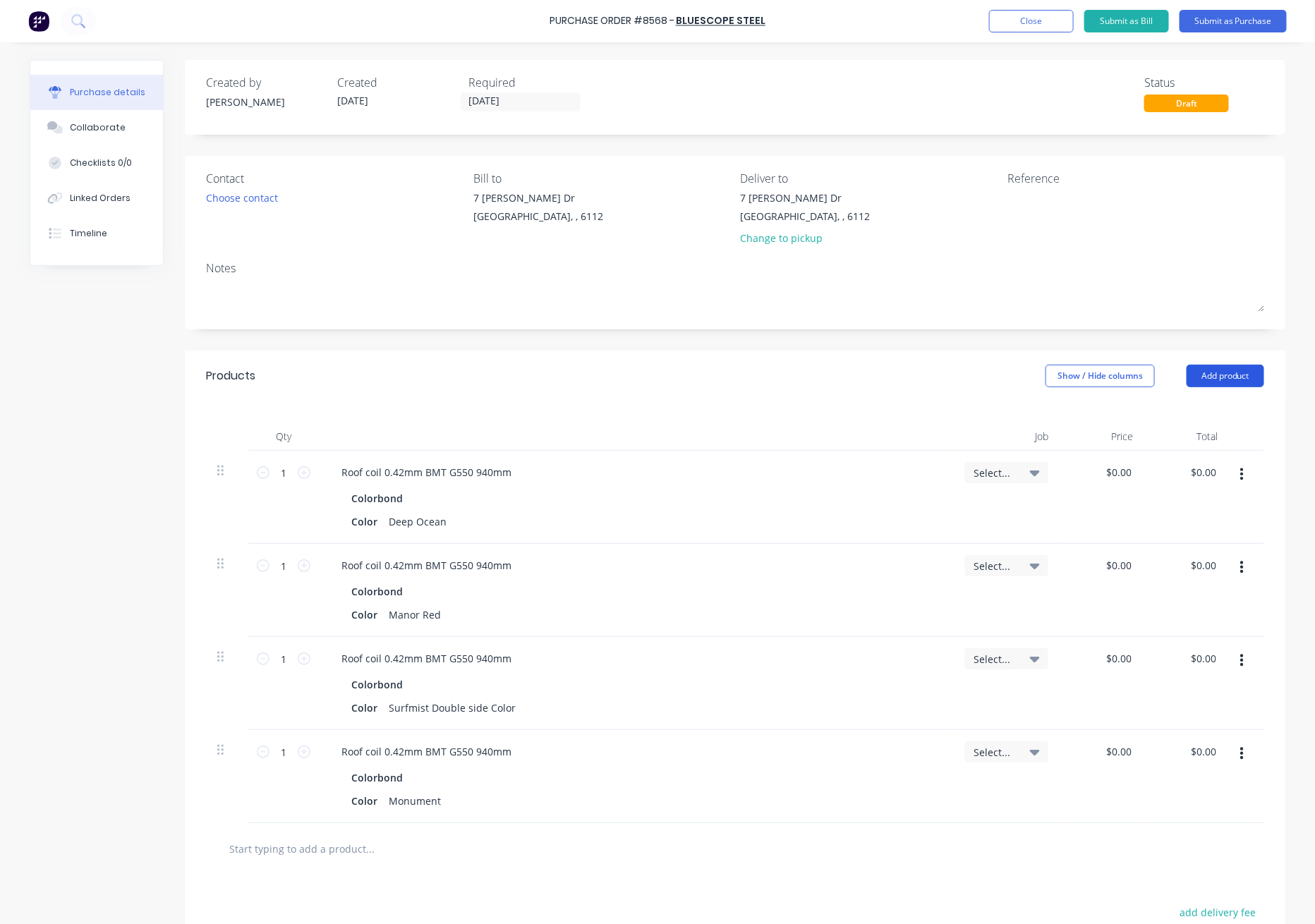
click at [1247, 382] on button "Add product" at bounding box center [1225, 376] width 78 height 23
click at [1227, 404] on div "Product catalogue" at bounding box center [1198, 412] width 109 height 20
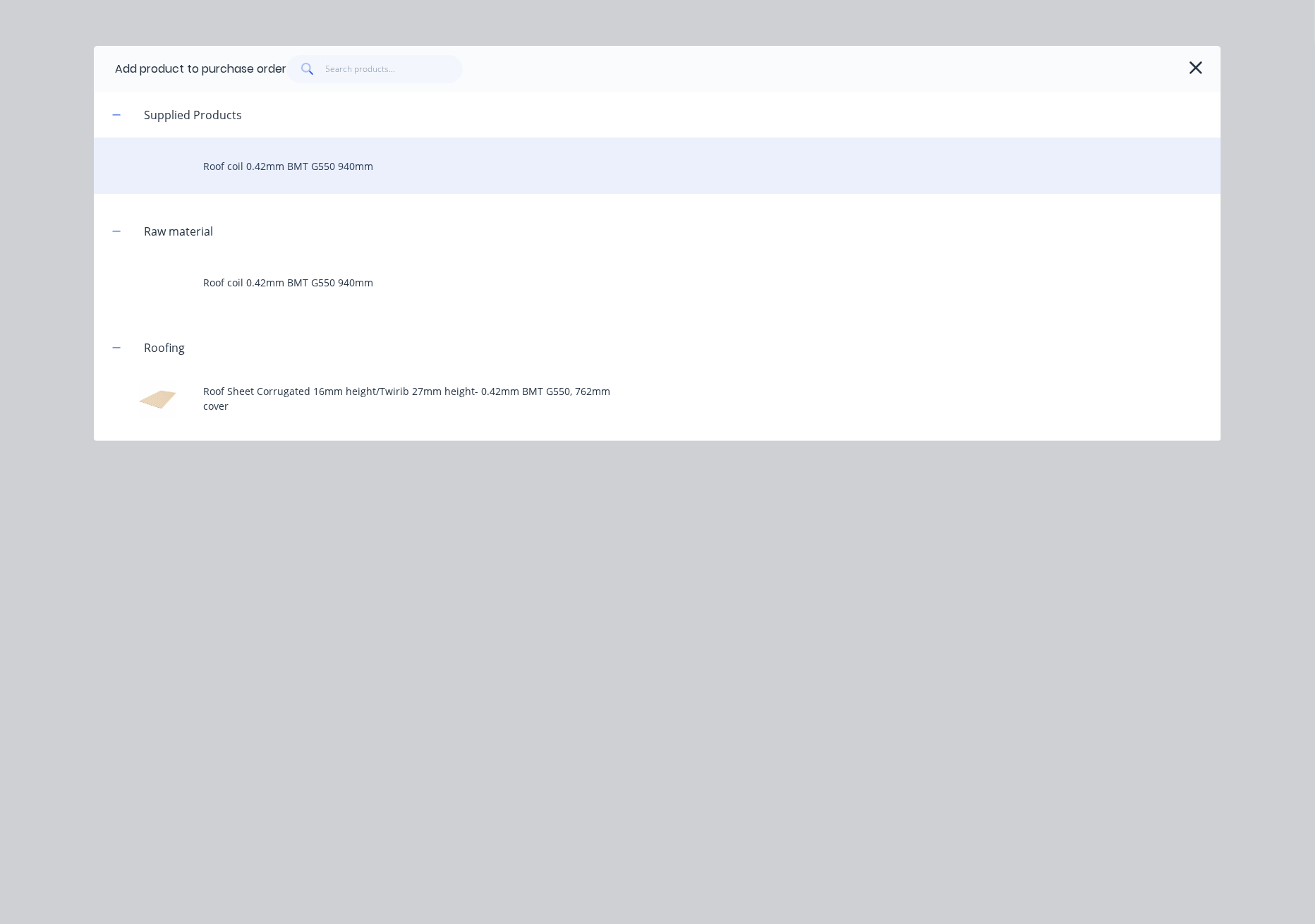
click at [350, 155] on div "Roof coil 0.42mm BMT G550 940mm" at bounding box center [657, 166] width 1128 height 56
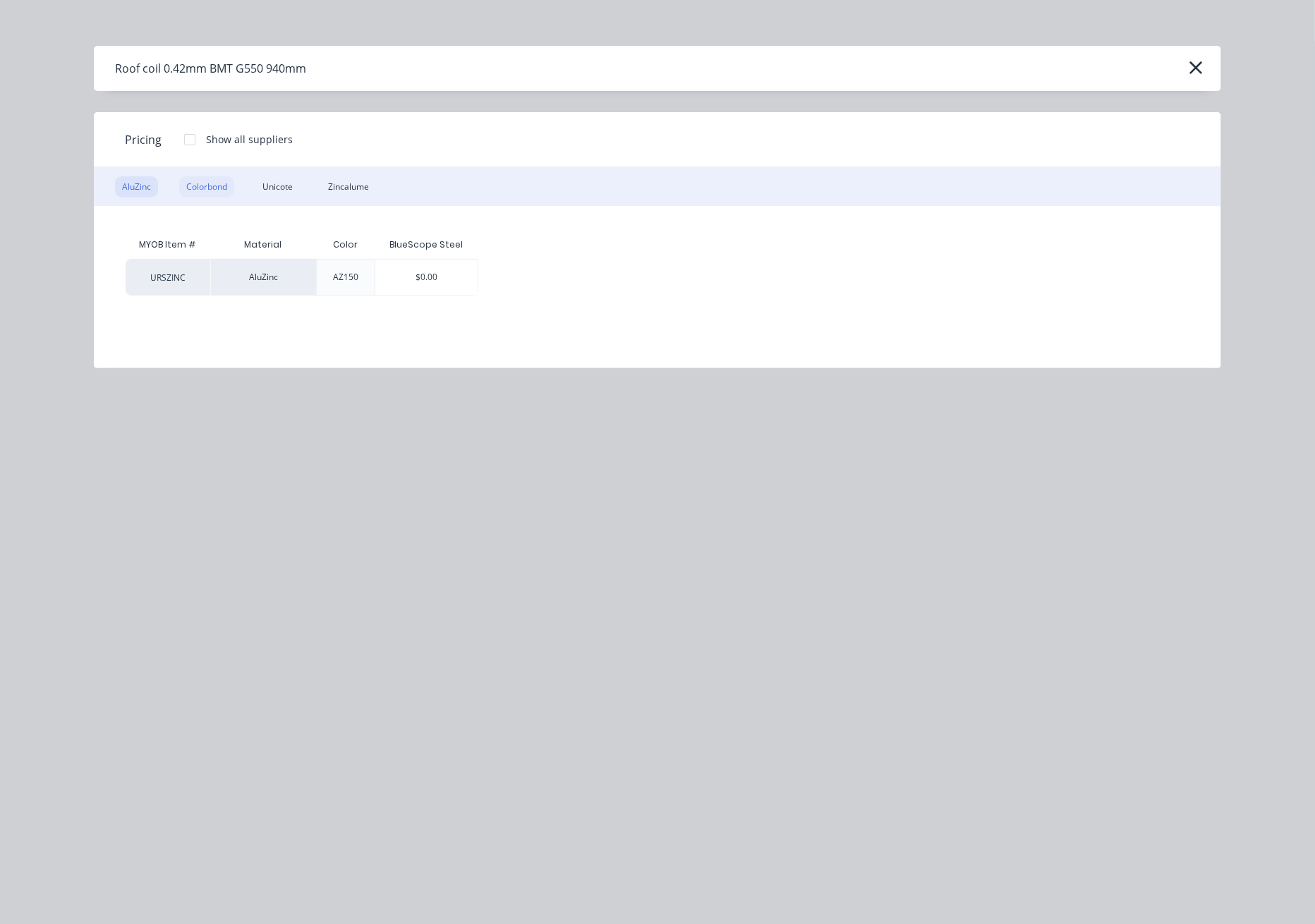
click at [223, 179] on div "Colorbond" at bounding box center [207, 187] width 55 height 21
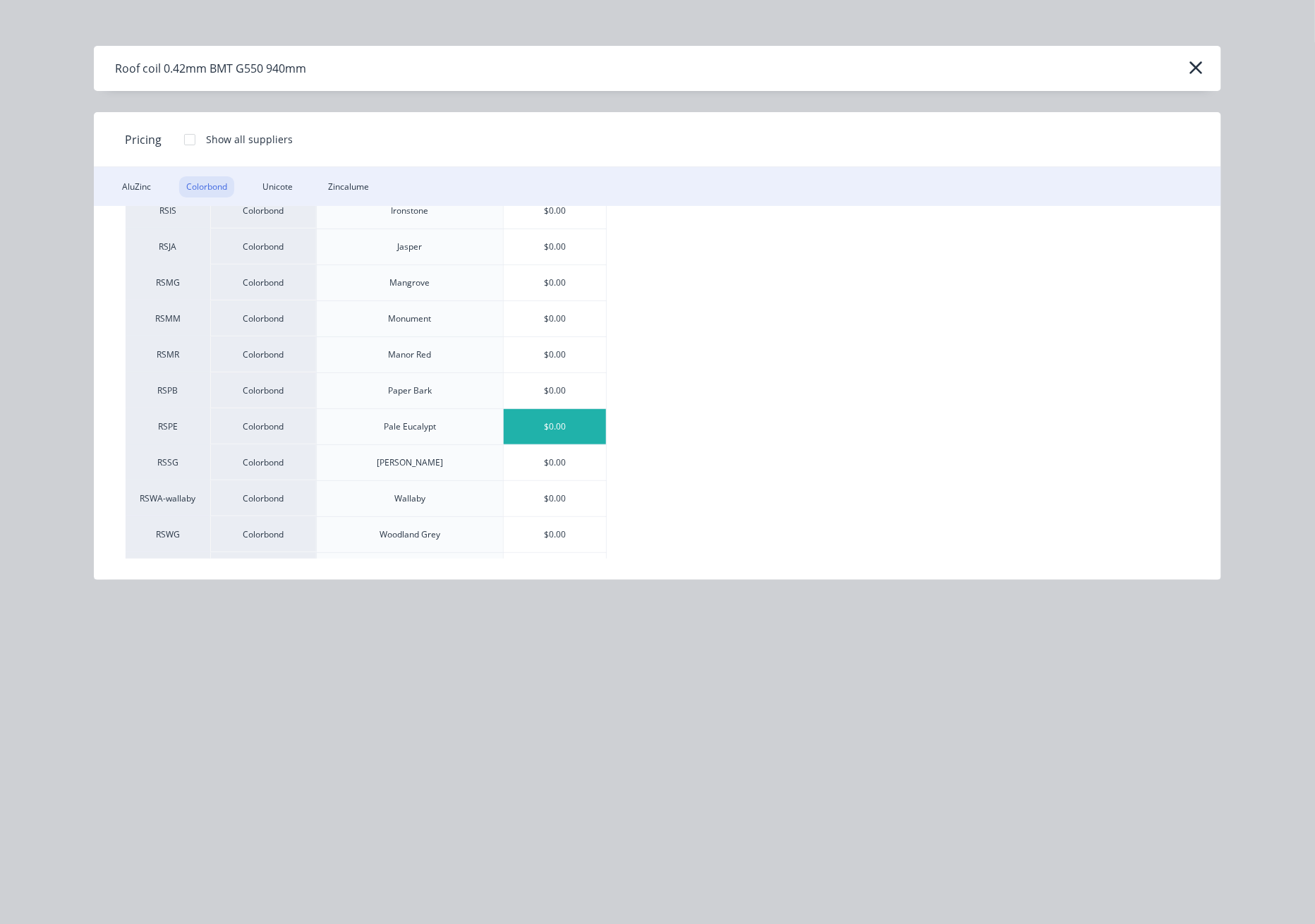
click at [569, 430] on div "$0.00" at bounding box center [555, 427] width 103 height 35
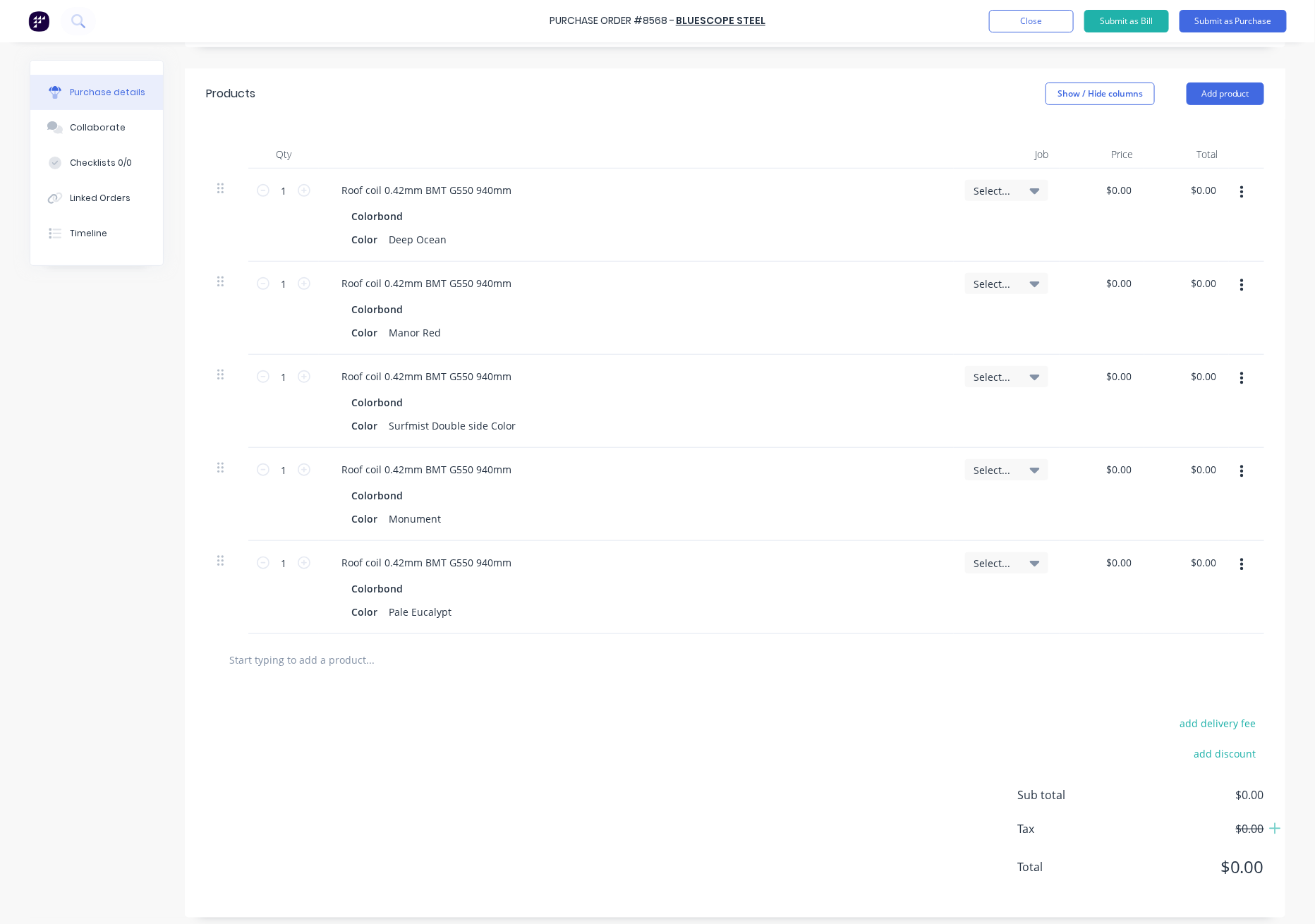
click at [633, 590] on div "Colorbond" at bounding box center [636, 588] width 570 height 20
click at [633, 593] on div "Colorbond" at bounding box center [636, 588] width 570 height 20
click at [1228, 101] on button "Add product" at bounding box center [1225, 94] width 78 height 23
click at [1230, 123] on div "Product catalogue" at bounding box center [1198, 130] width 109 height 20
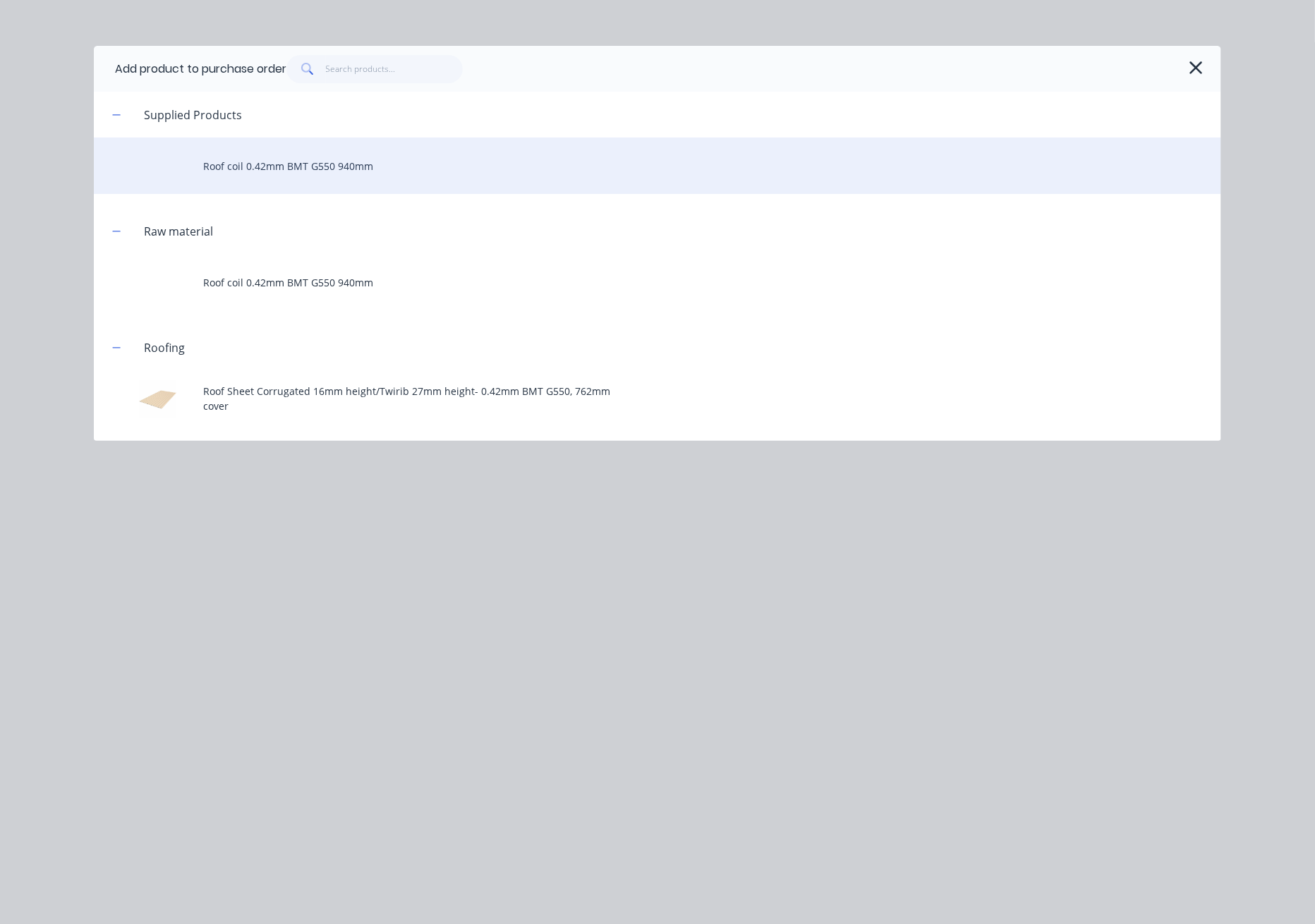
click at [314, 159] on div "Roof coil 0.42mm BMT G550 940mm" at bounding box center [657, 166] width 1128 height 56
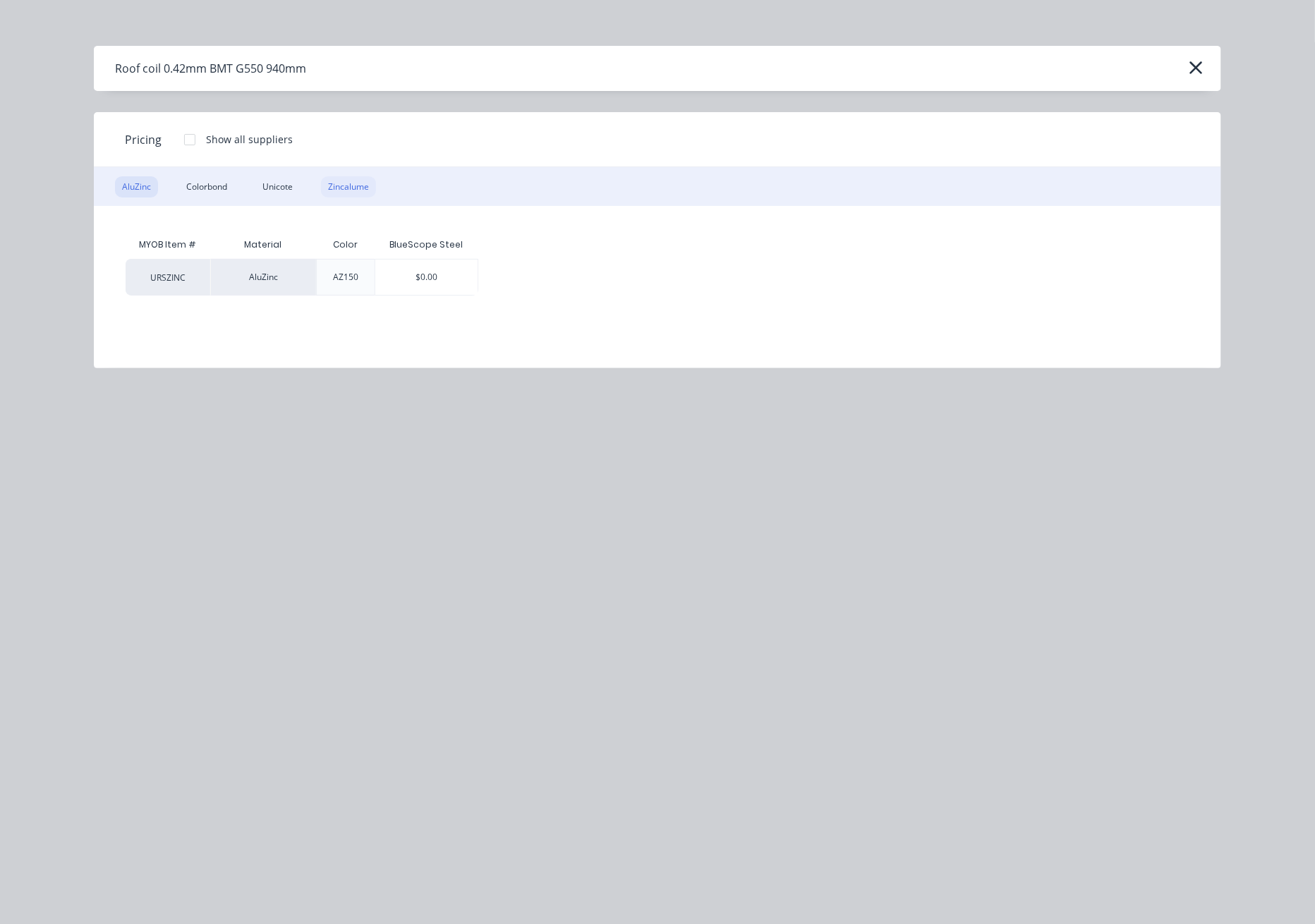
click at [355, 187] on div "Zincalume" at bounding box center [348, 187] width 55 height 21
click at [441, 271] on div "$0.00" at bounding box center [427, 277] width 103 height 35
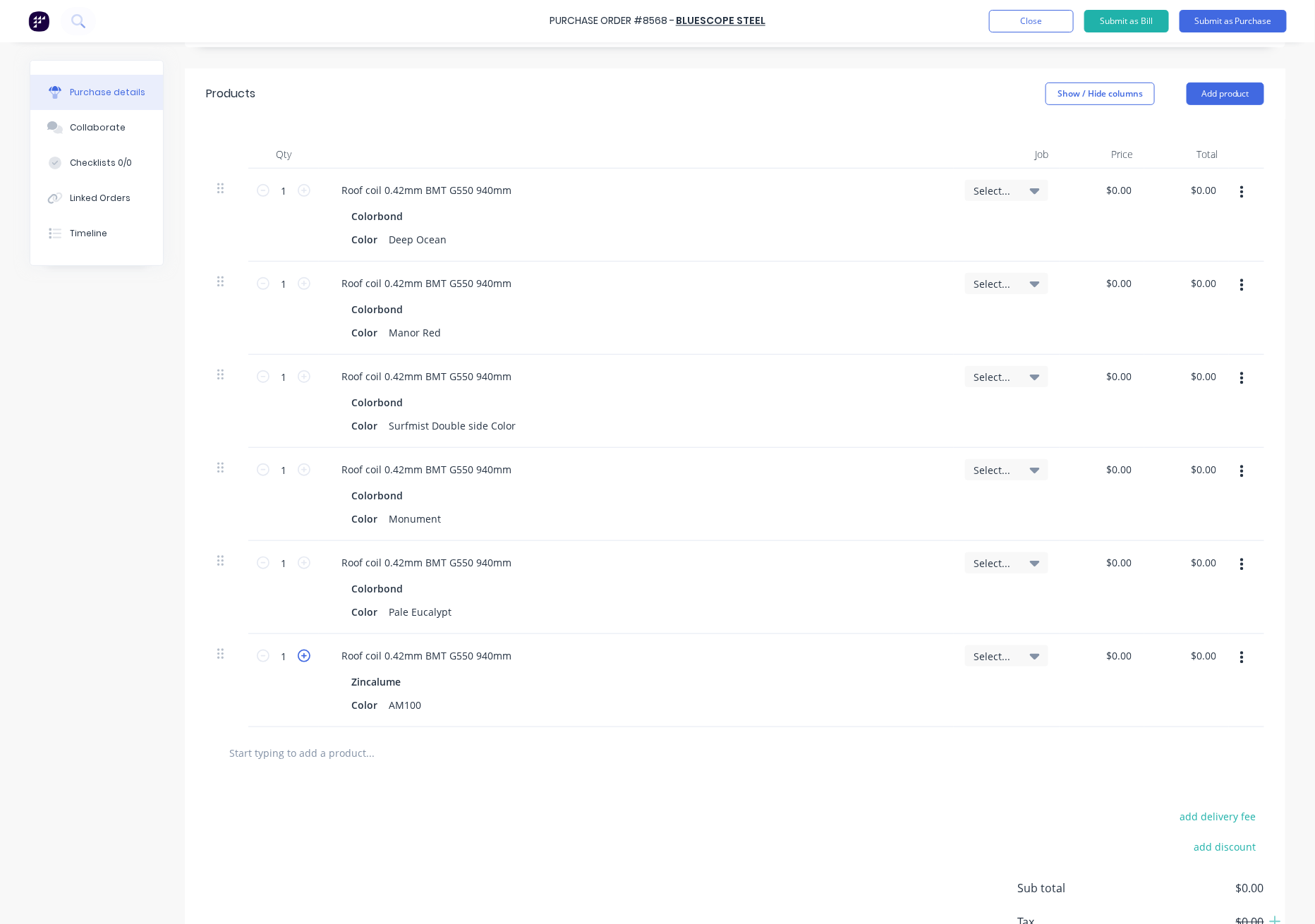
click at [298, 658] on icon at bounding box center [304, 656] width 12 height 12
type input "2"
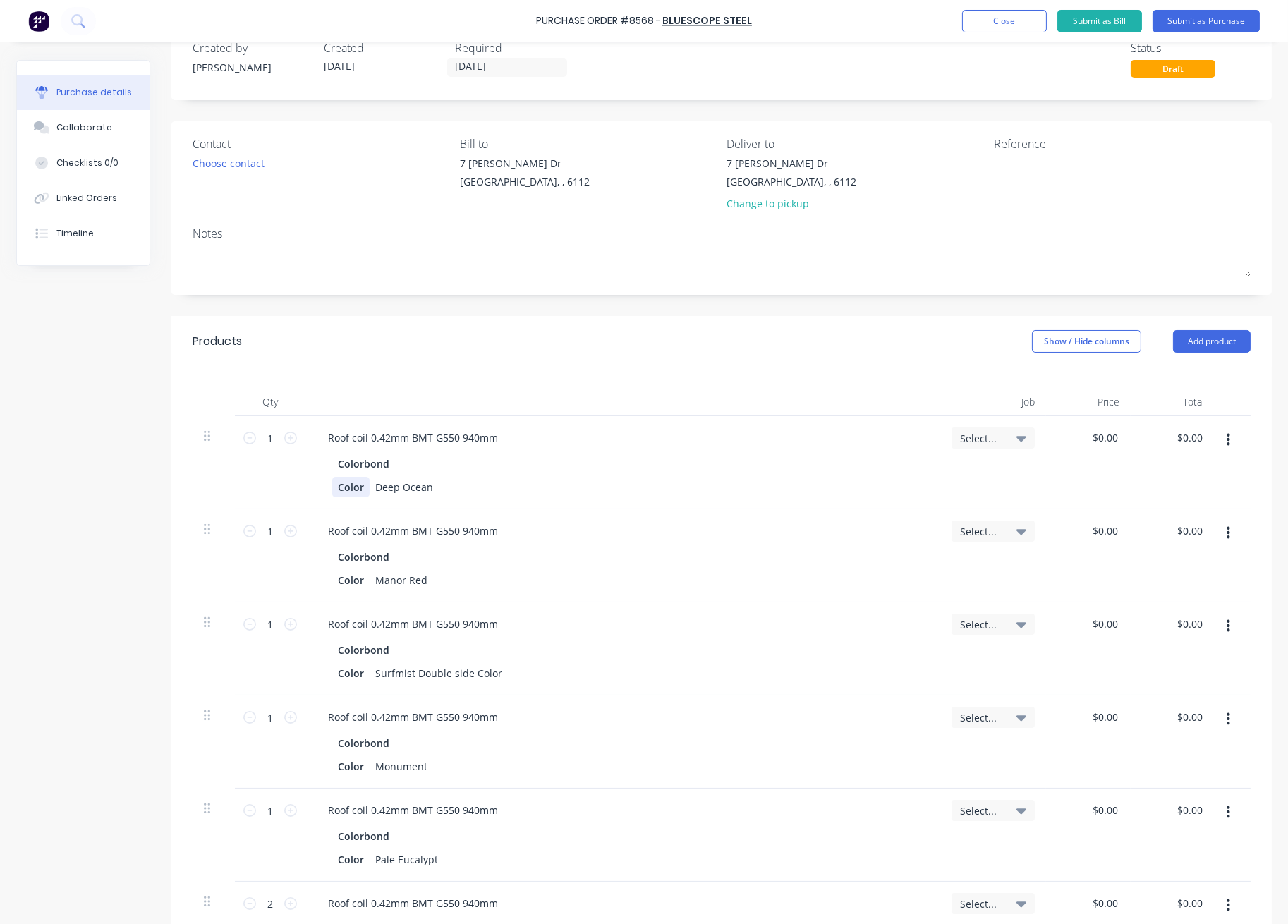
scroll to position [0, 0]
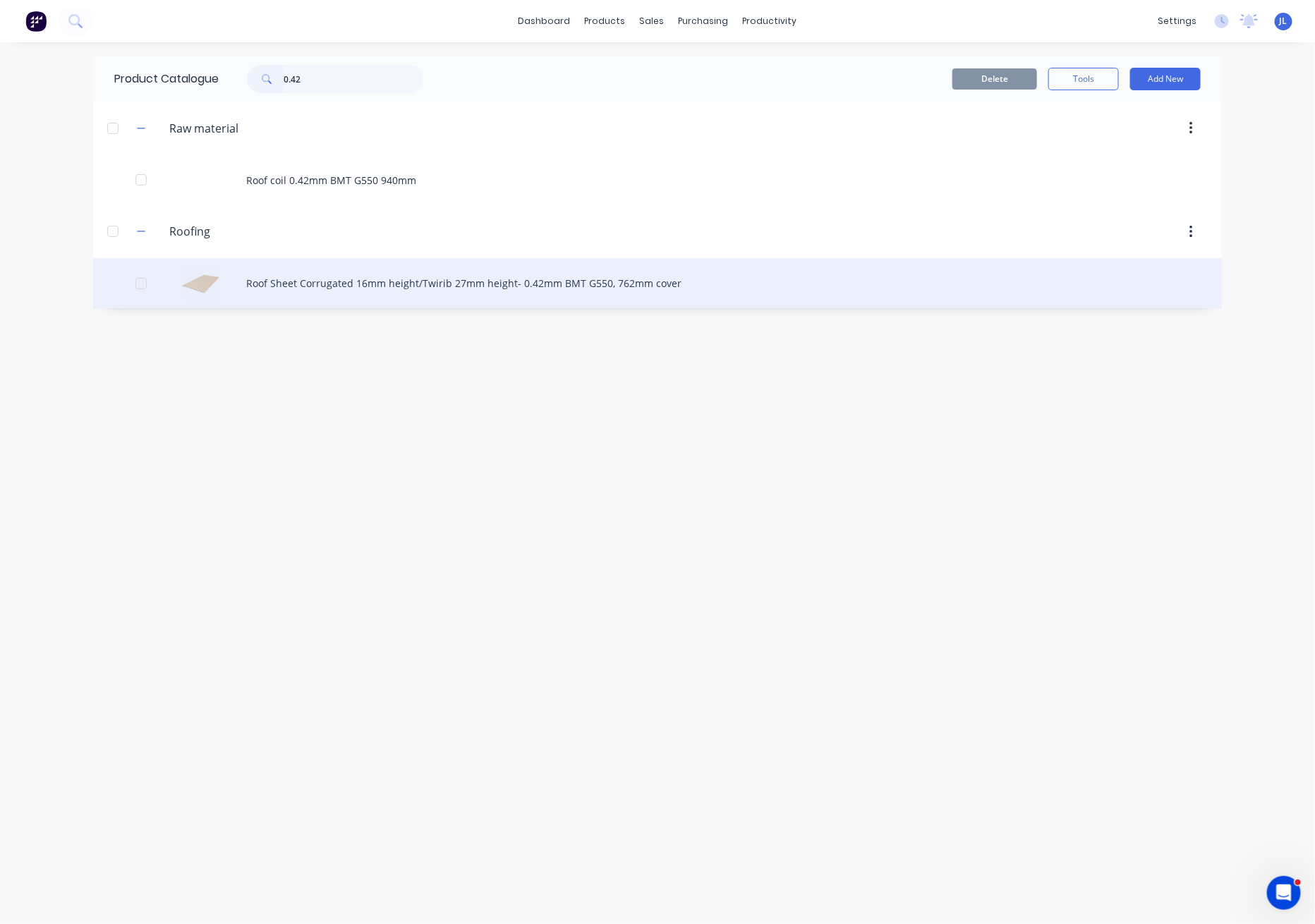
type input "0.42"
click at [347, 279] on div "Roof Sheet Corrugated 16mm height/Twirib 27mm height- 0.42mm BMT G550, 762mm co…" at bounding box center [657, 283] width 1128 height 50
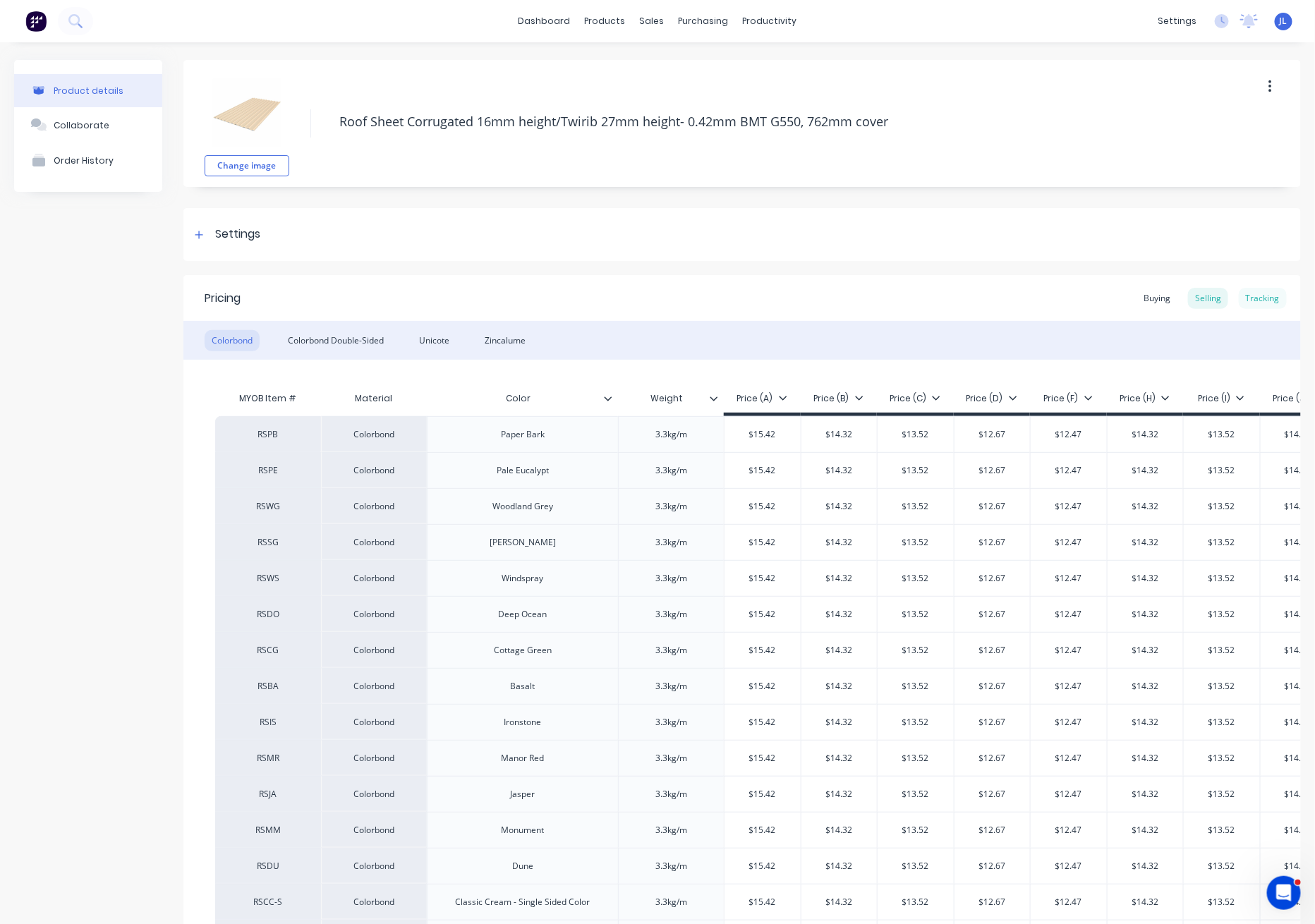
click at [1244, 297] on div "Tracking" at bounding box center [1262, 299] width 48 height 21
type textarea "x"
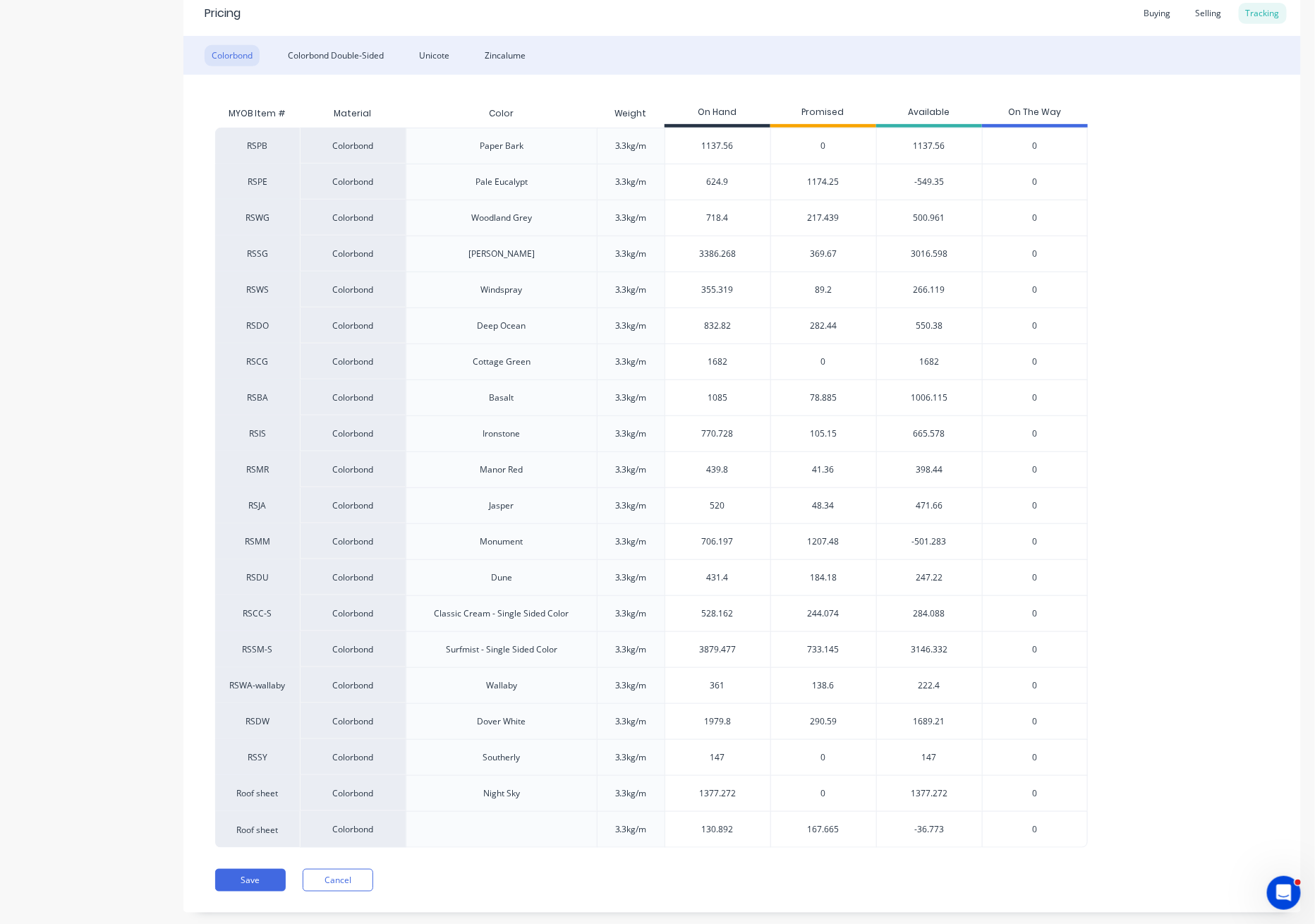
scroll to position [313, 0]
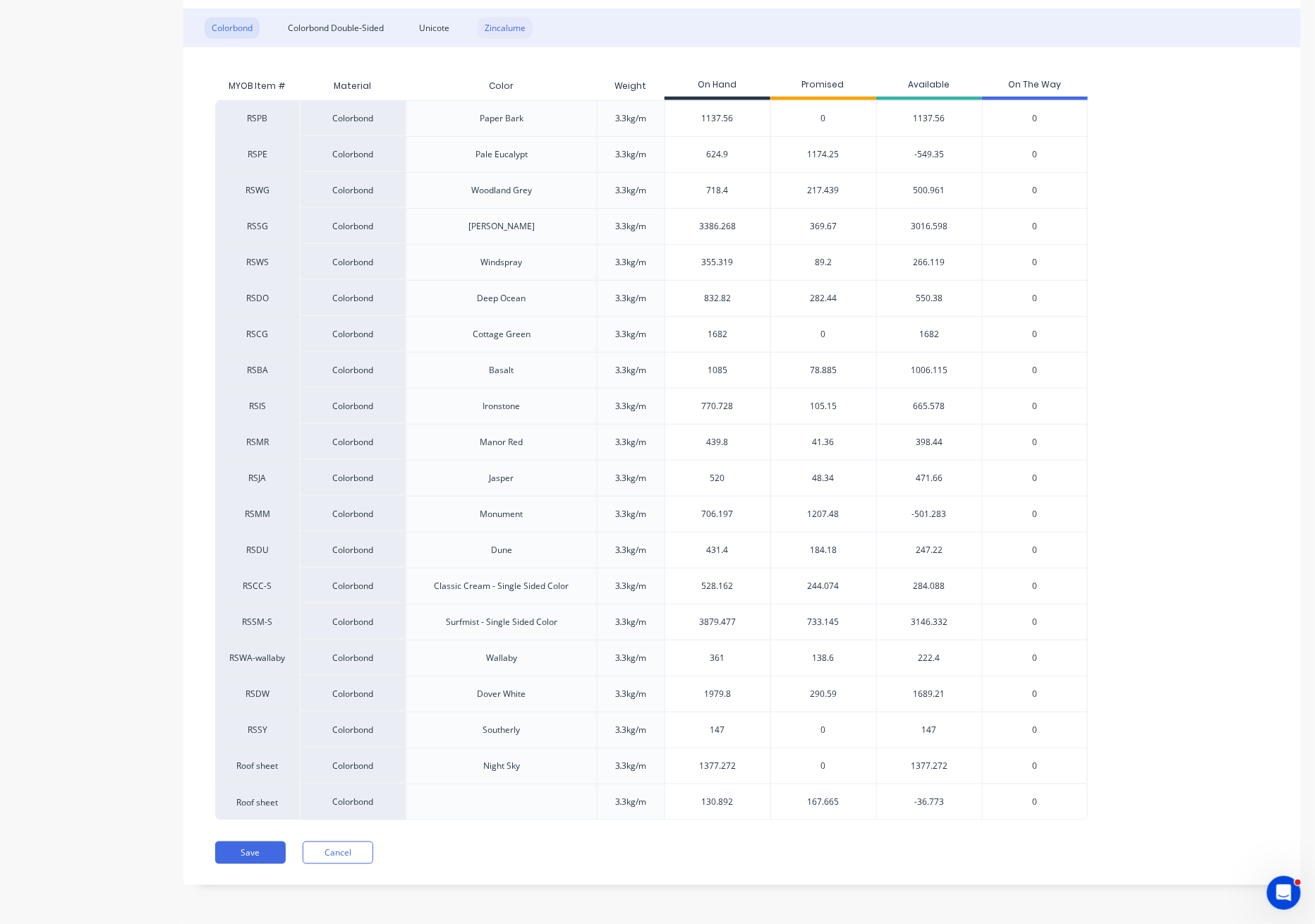
click at [509, 29] on div "Zincalume" at bounding box center [505, 28] width 55 height 21
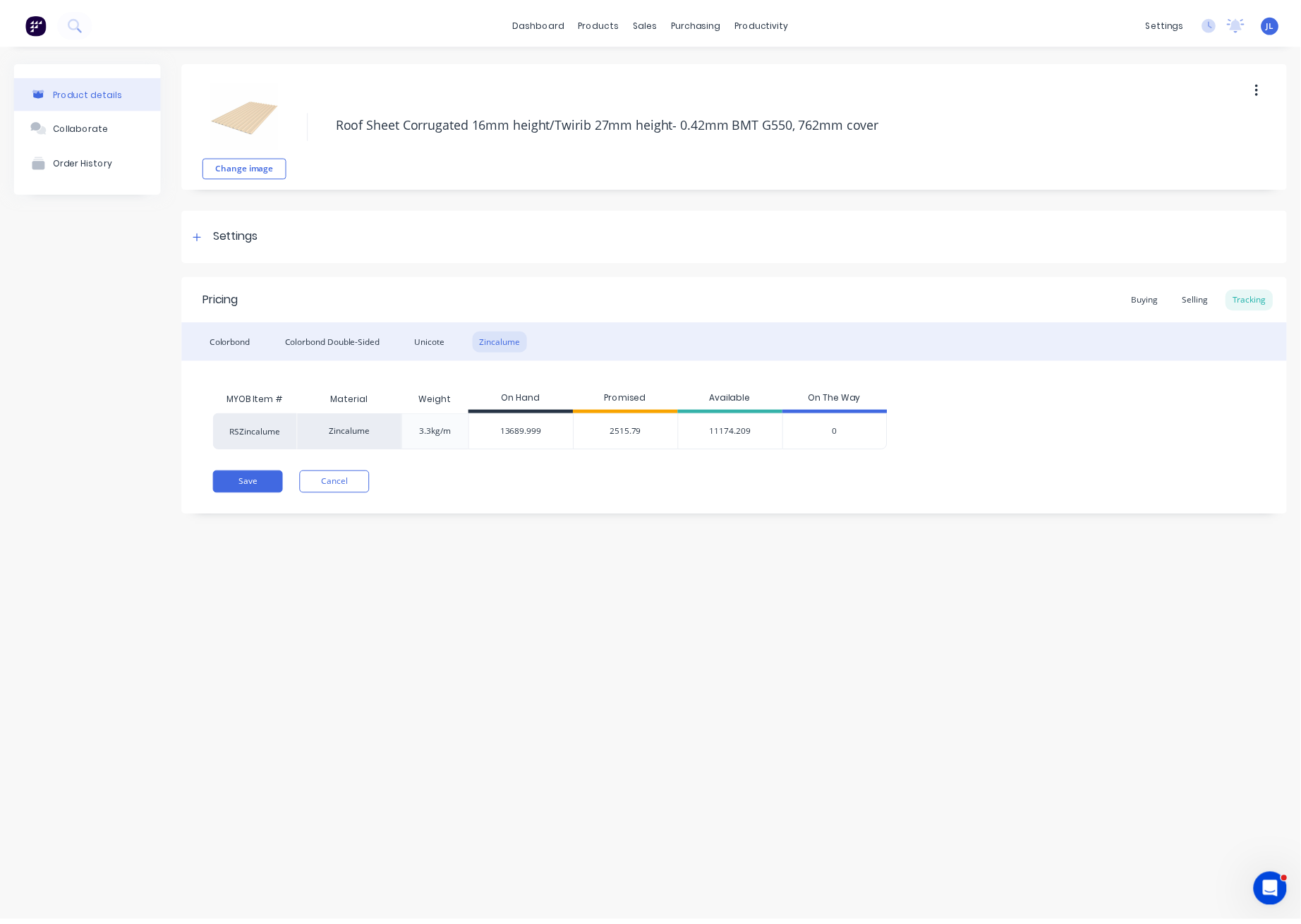
scroll to position [0, 0]
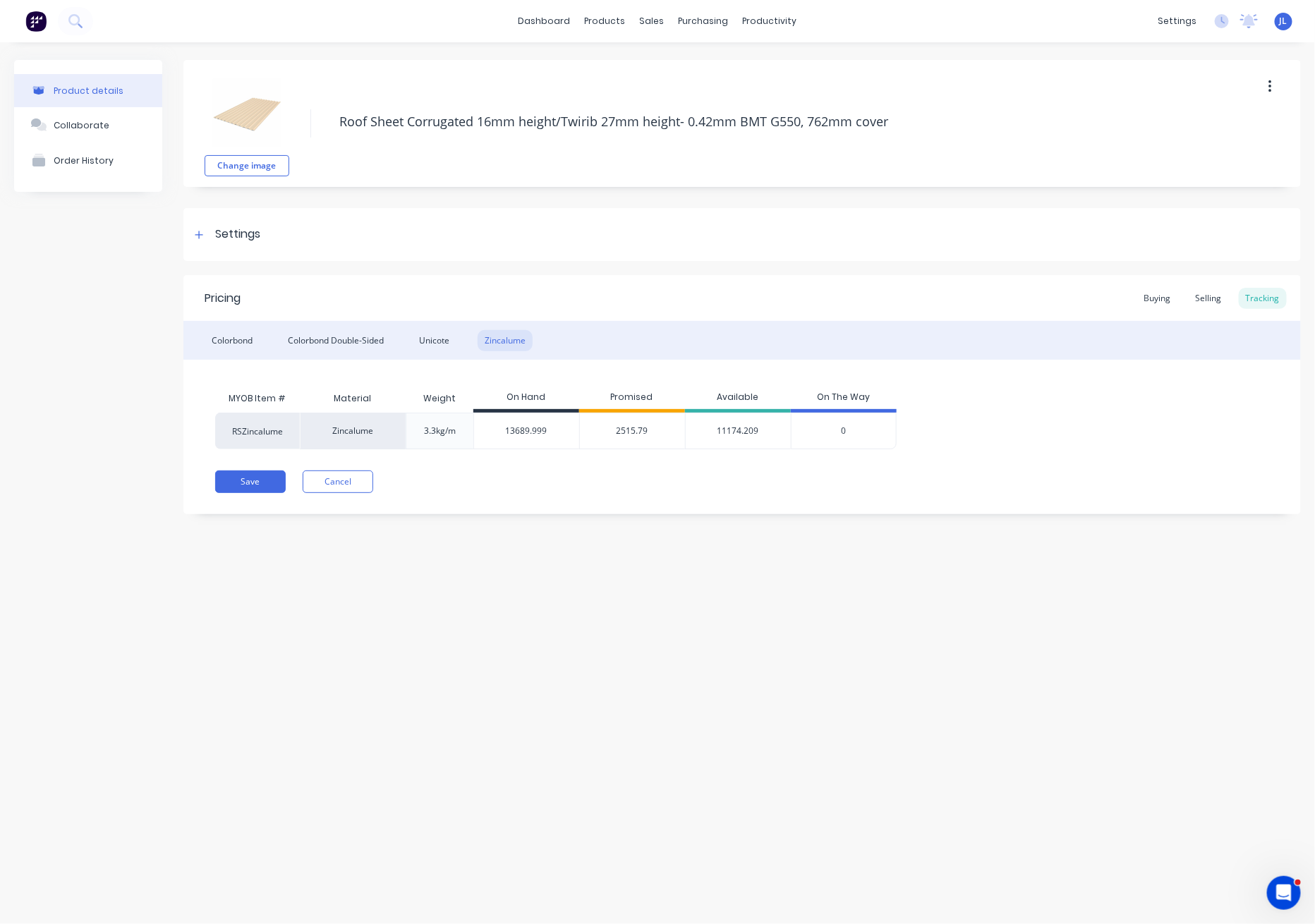
type input "13689.999"
click at [521, 433] on input "13689.999" at bounding box center [527, 431] width 105 height 12
click at [634, 432] on span "2515.79" at bounding box center [633, 431] width 32 height 12
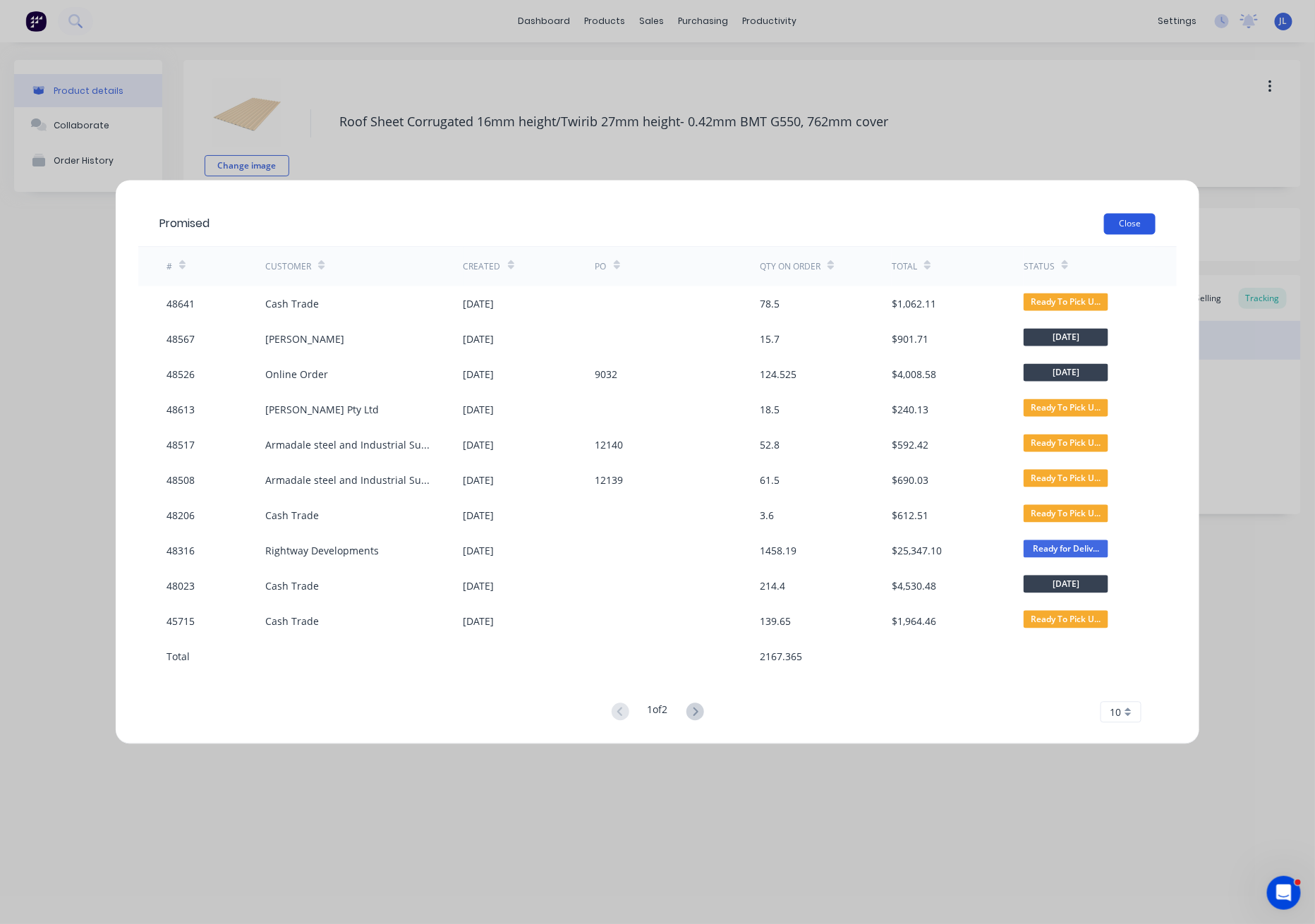
click at [1138, 222] on button "Close" at bounding box center [1129, 224] width 52 height 21
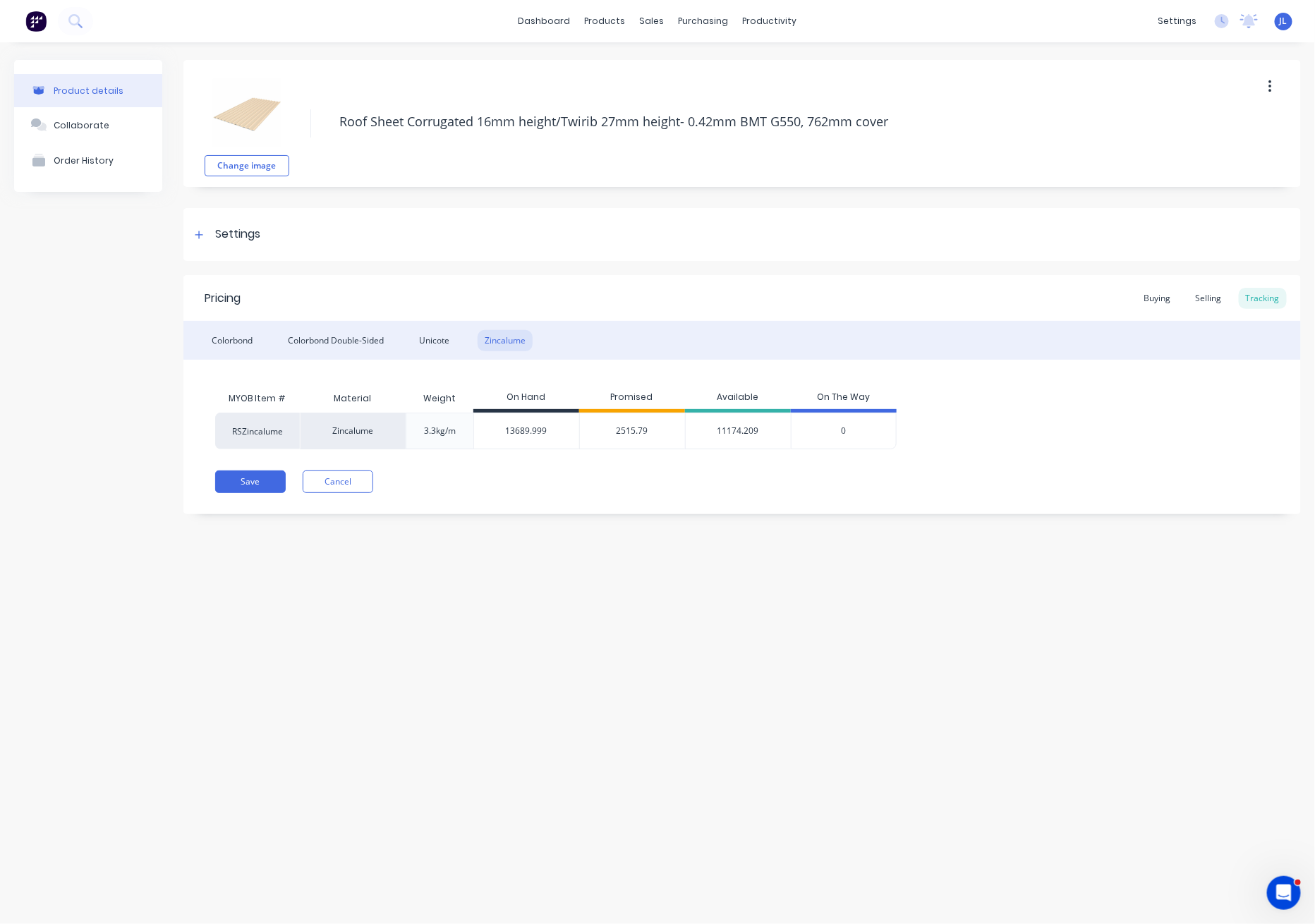
click at [626, 429] on span "2515.79" at bounding box center [633, 431] width 32 height 12
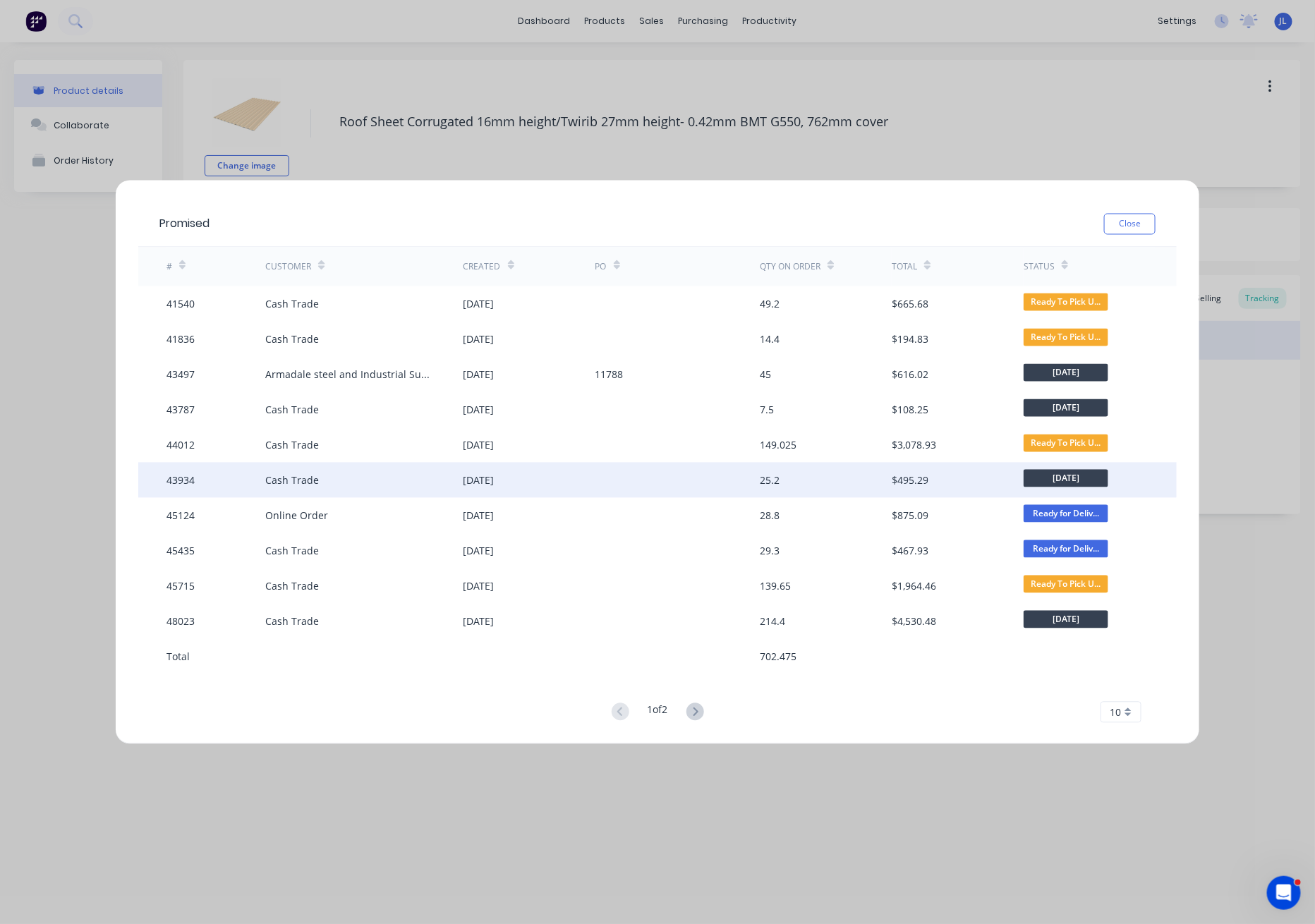
click at [633, 479] on div at bounding box center [678, 480] width 165 height 35
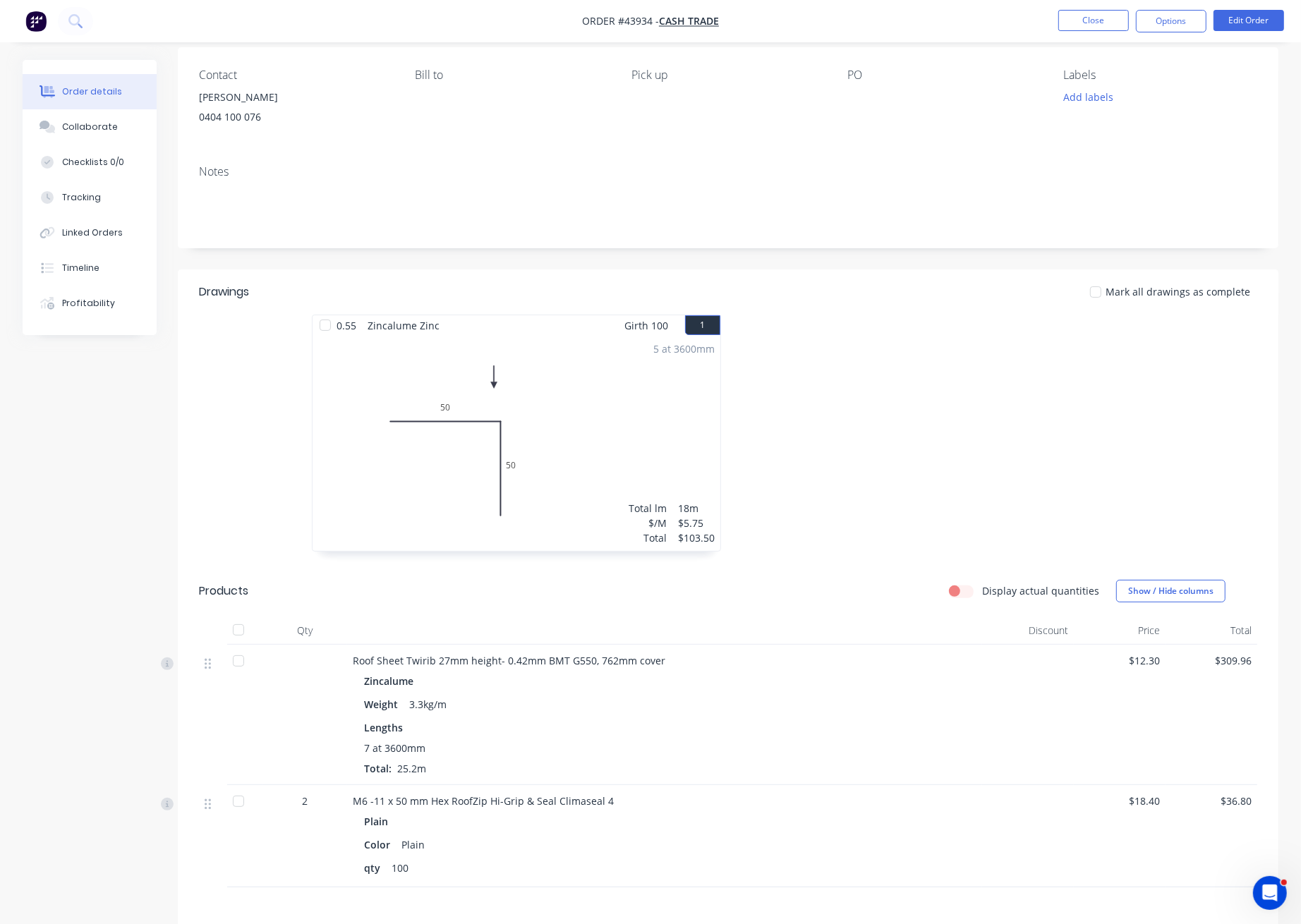
scroll to position [104, 0]
click at [103, 257] on button "Timeline" at bounding box center [89, 268] width 134 height 35
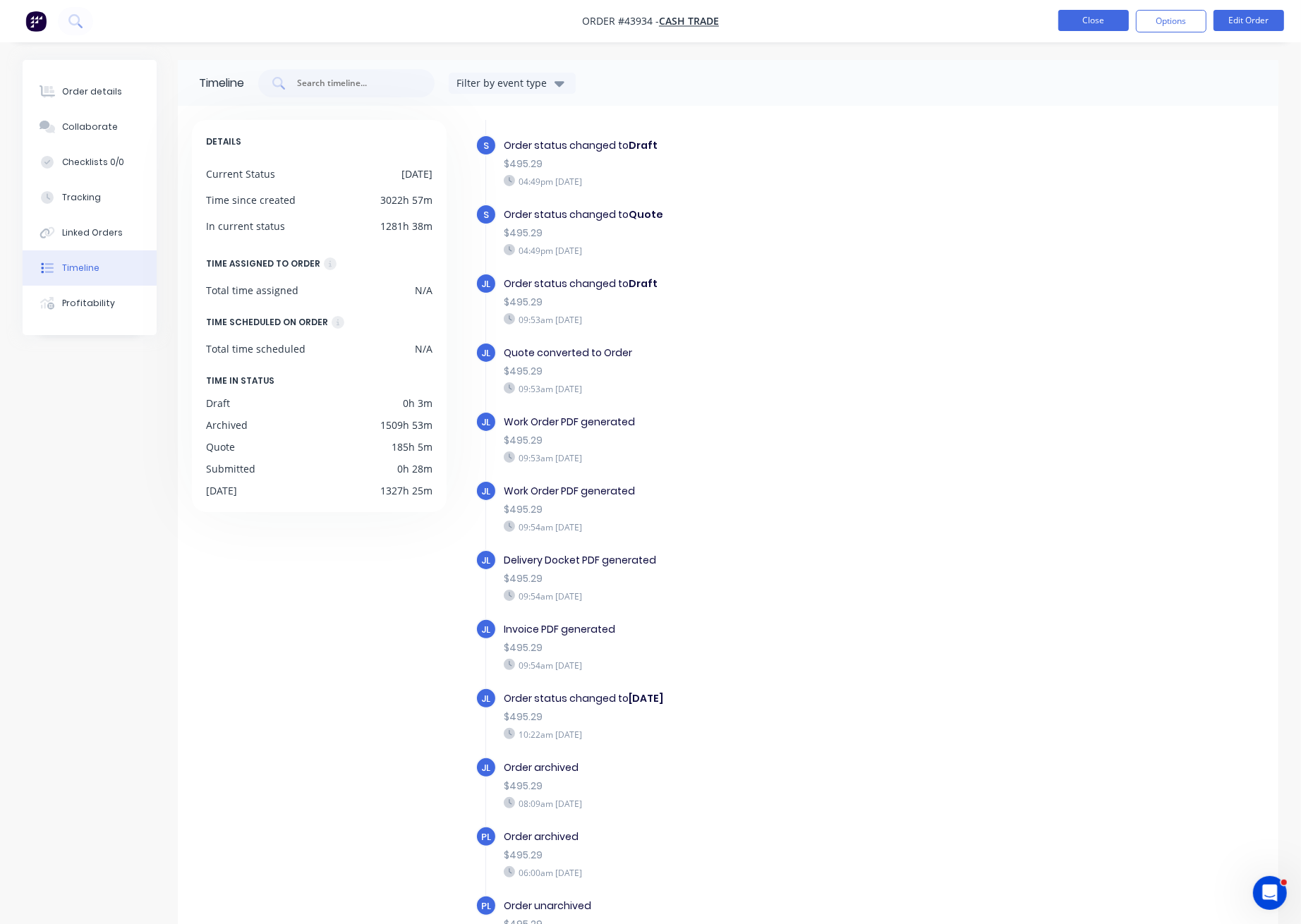
click at [1073, 21] on button "Close" at bounding box center [1093, 20] width 71 height 21
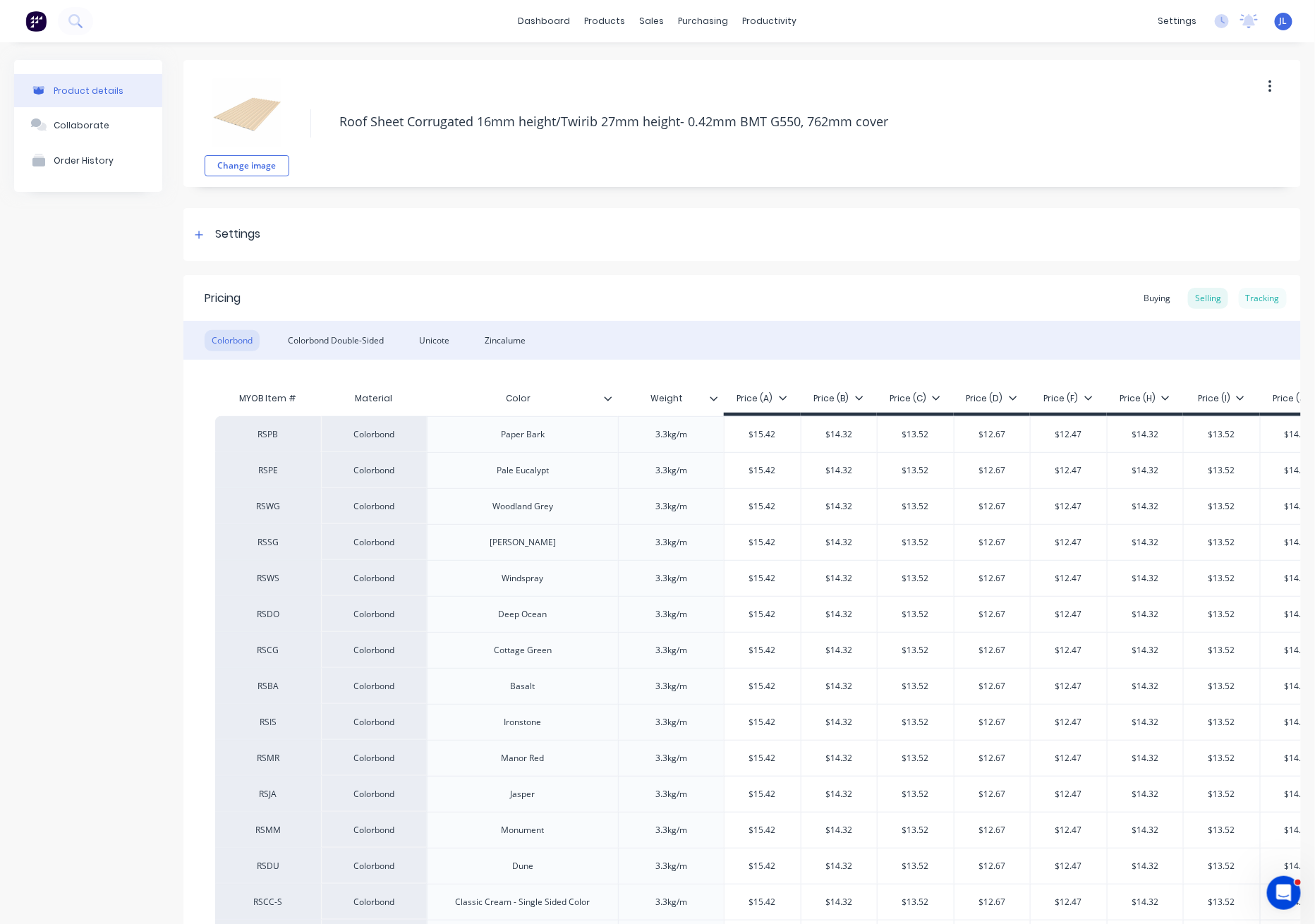
click at [1248, 298] on div "Tracking" at bounding box center [1262, 299] width 48 height 21
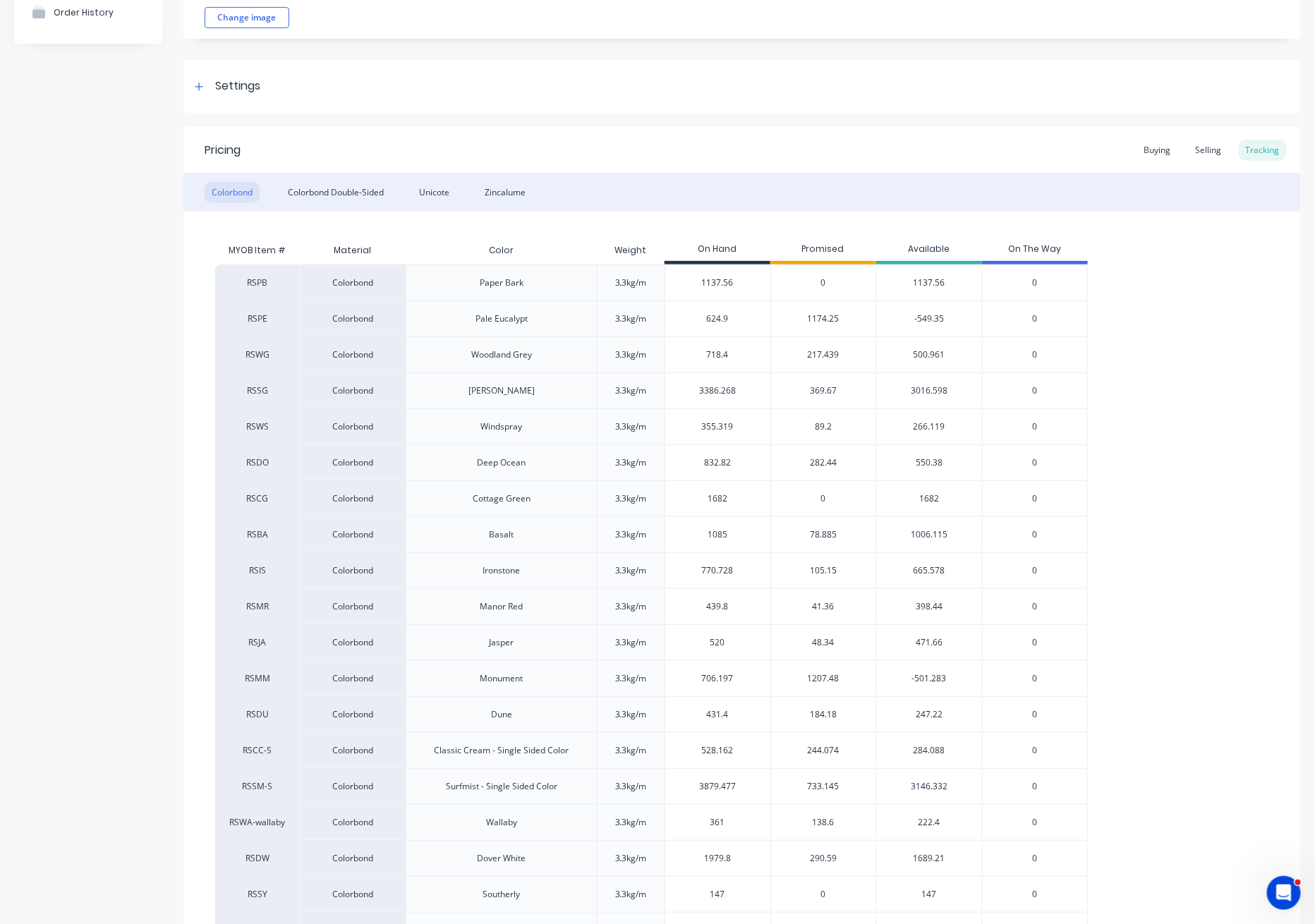
scroll to position [125, 0]
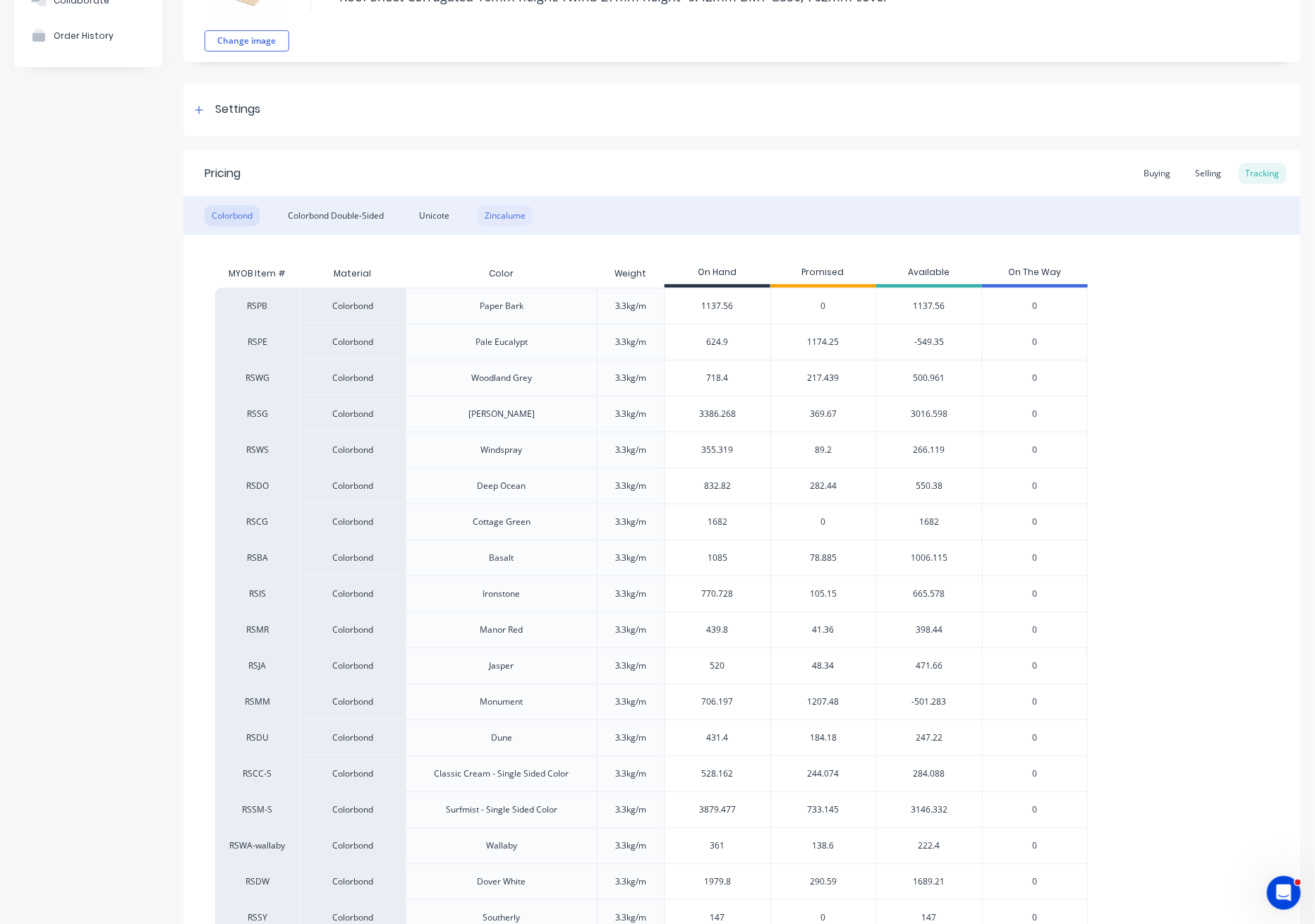
click at [510, 215] on div "Zincalume" at bounding box center [505, 215] width 55 height 21
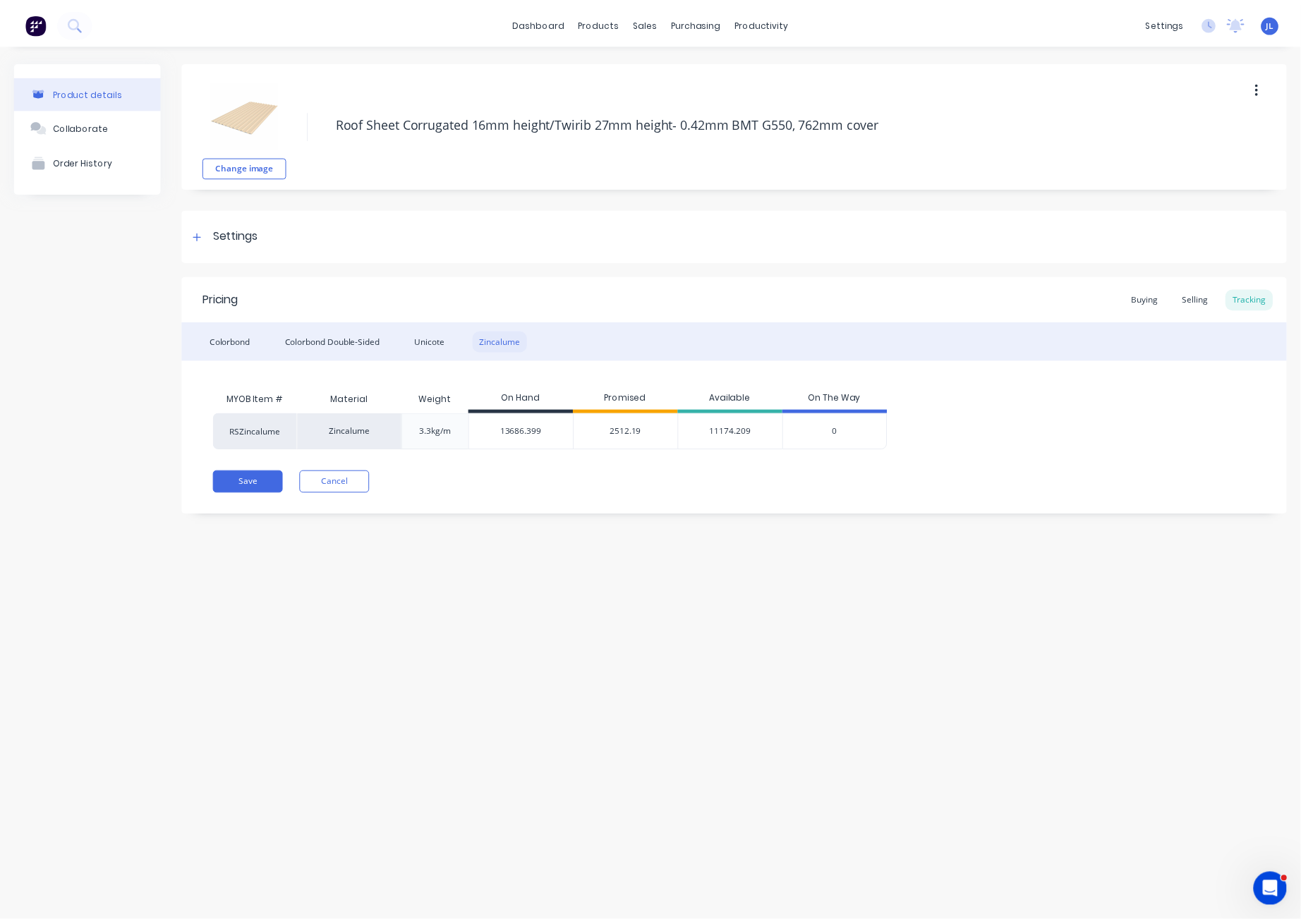
scroll to position [0, 0]
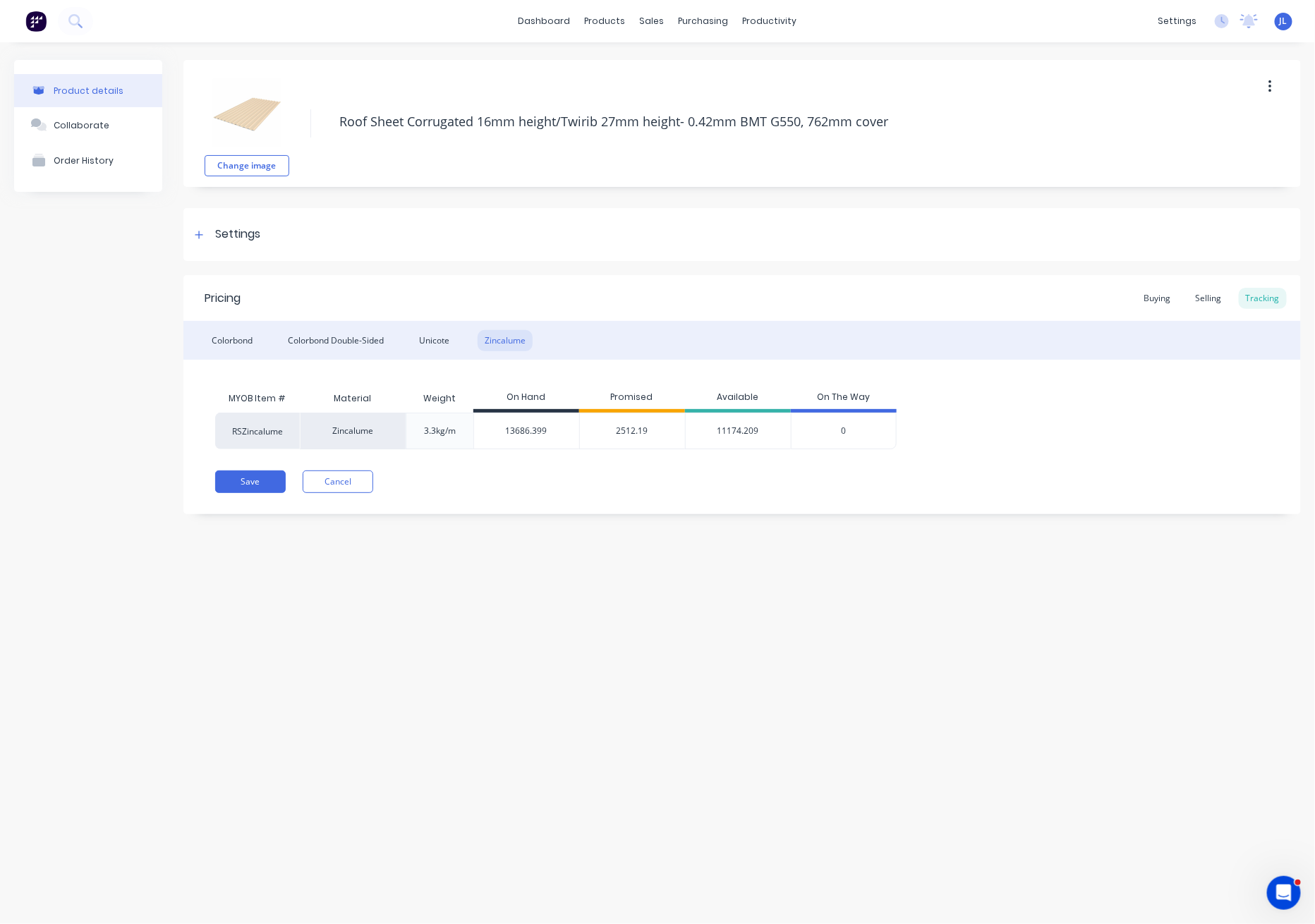
click at [633, 433] on span "2512.19" at bounding box center [633, 431] width 32 height 12
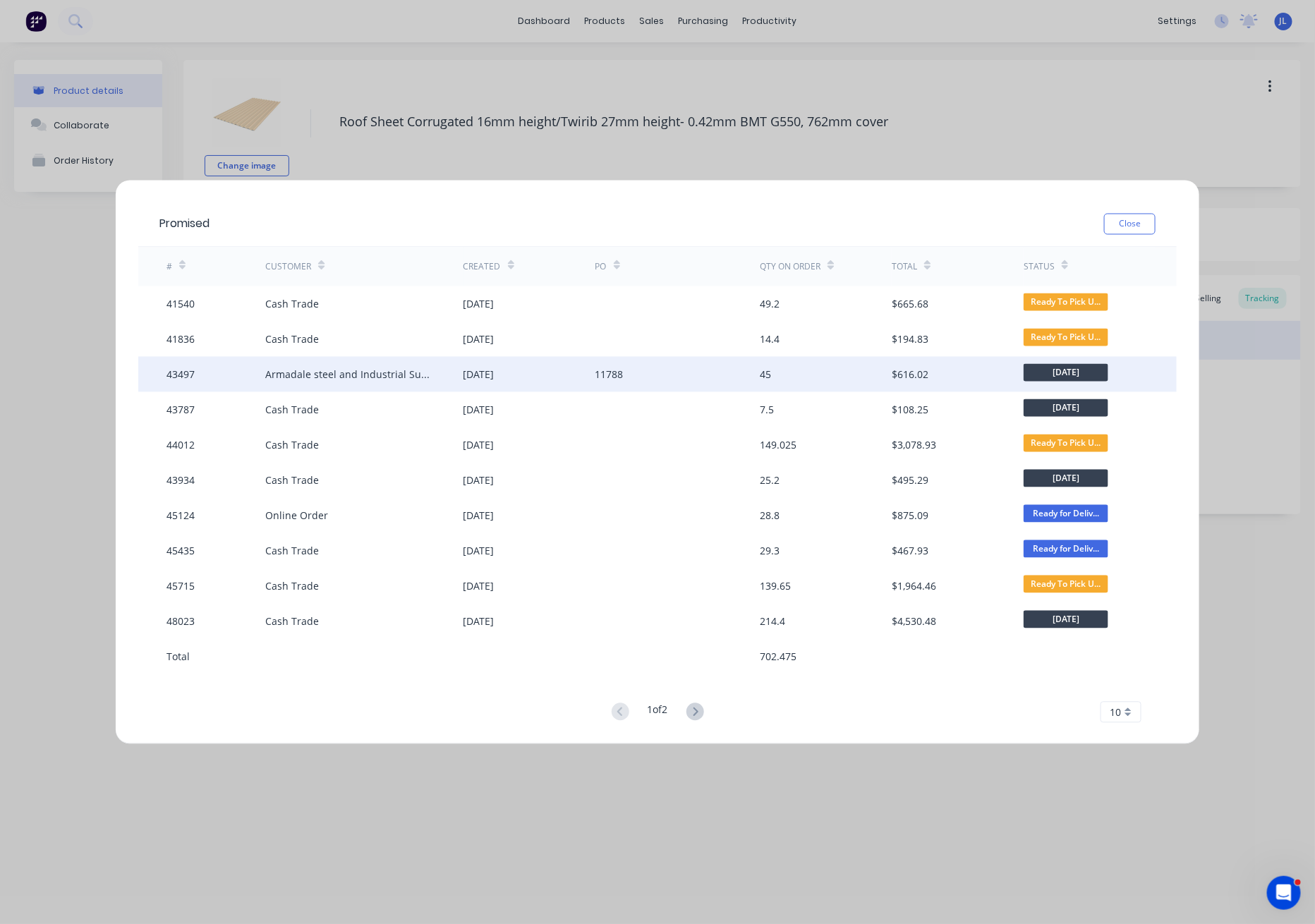
click at [554, 373] on div "16 Apr 2025" at bounding box center [529, 374] width 132 height 35
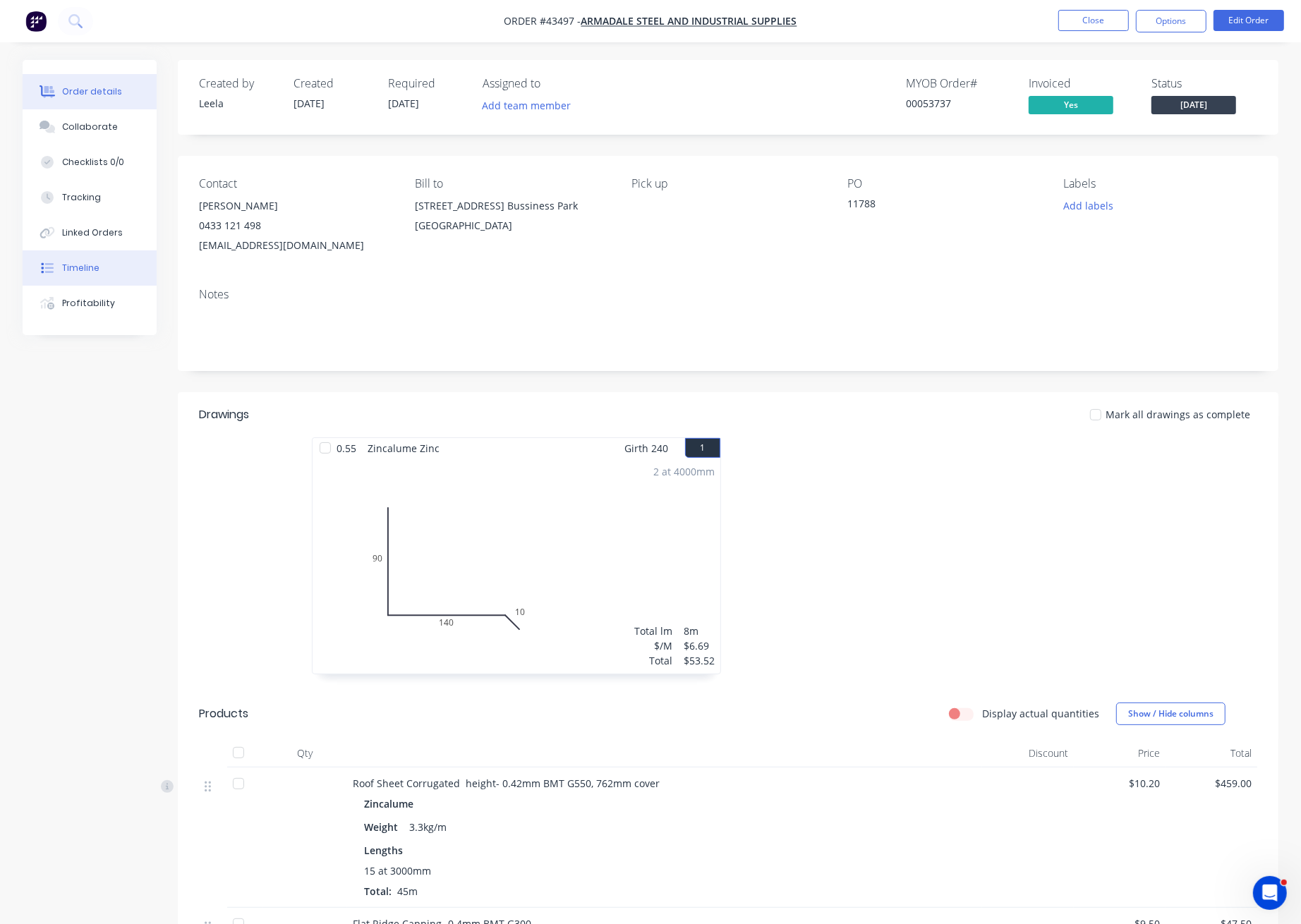
click at [74, 270] on div "Timeline" at bounding box center [81, 268] width 38 height 12
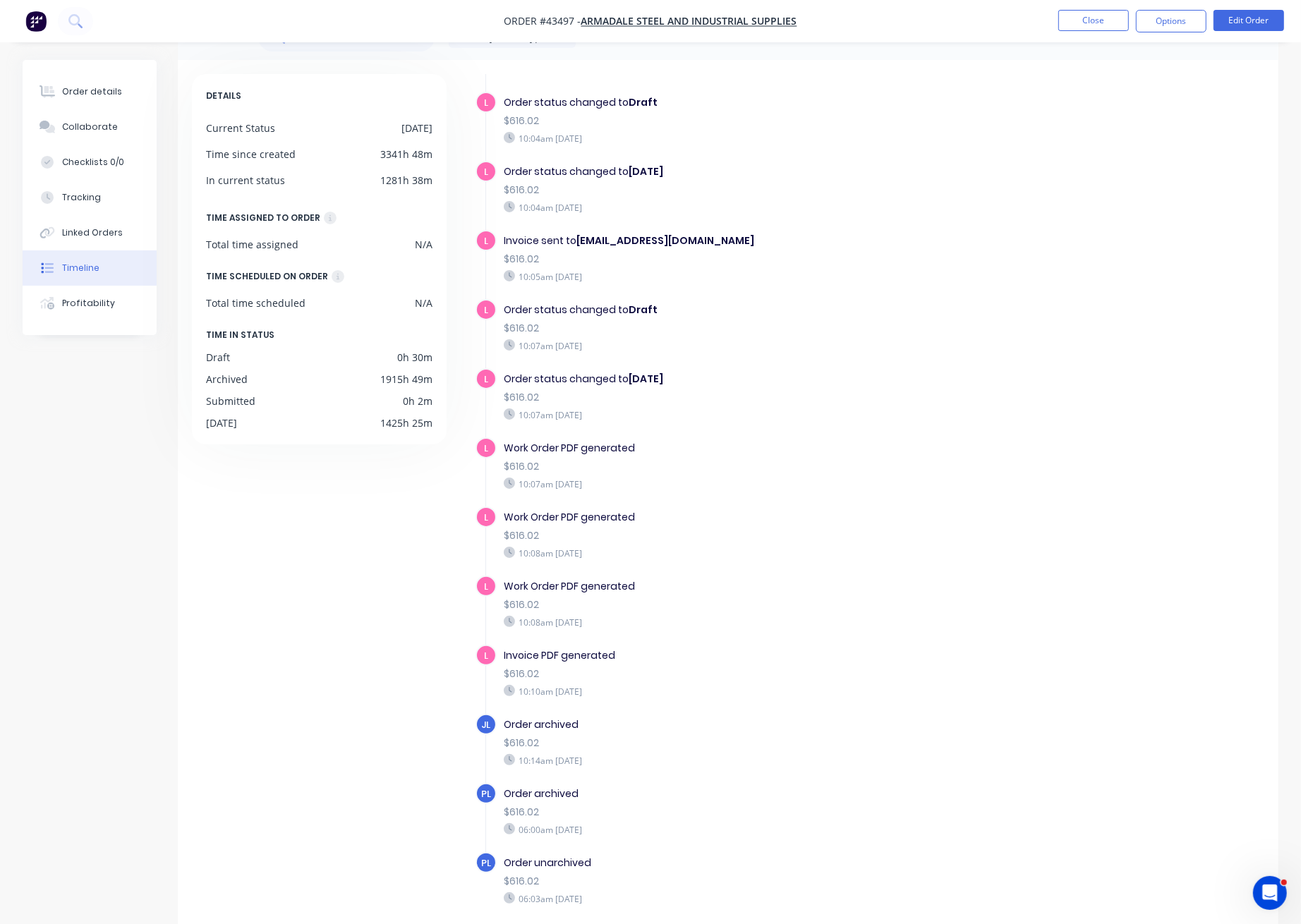
scroll to position [94, 0]
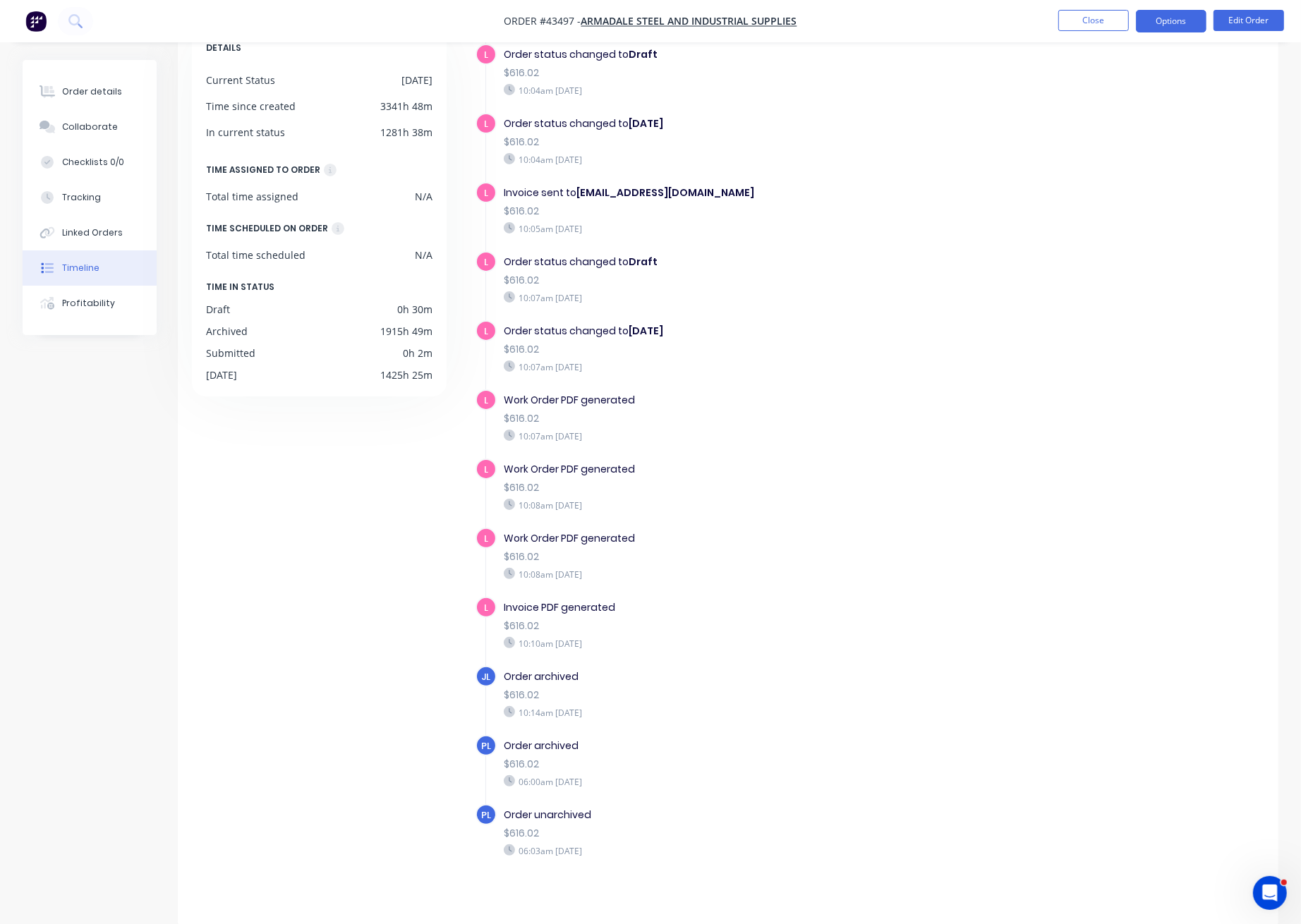
click at [1186, 30] on button "Options" at bounding box center [1170, 21] width 71 height 23
click at [1188, 22] on button "Options" at bounding box center [1170, 21] width 71 height 23
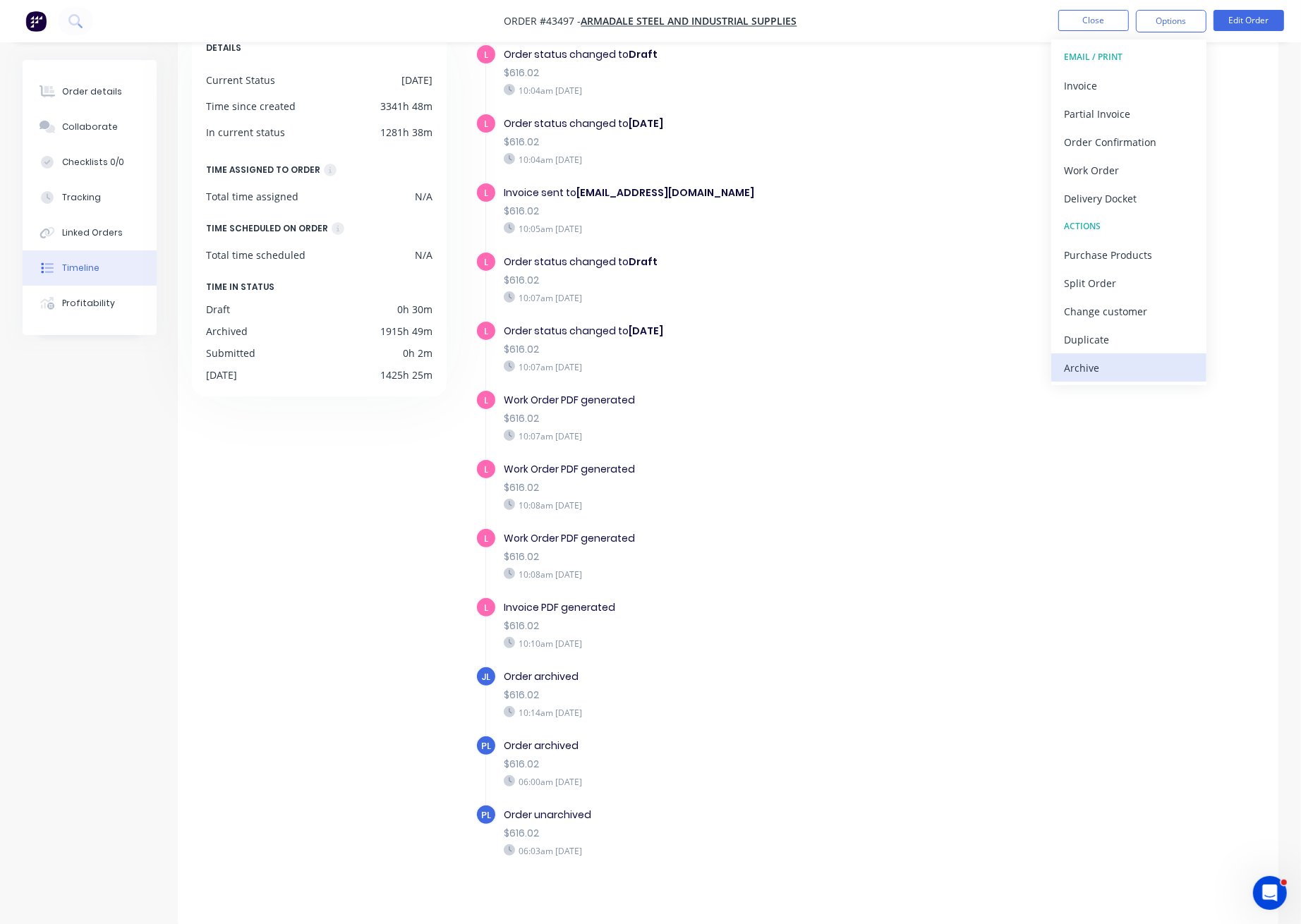
click at [1101, 364] on div "Archive" at bounding box center [1128, 367] width 130 height 20
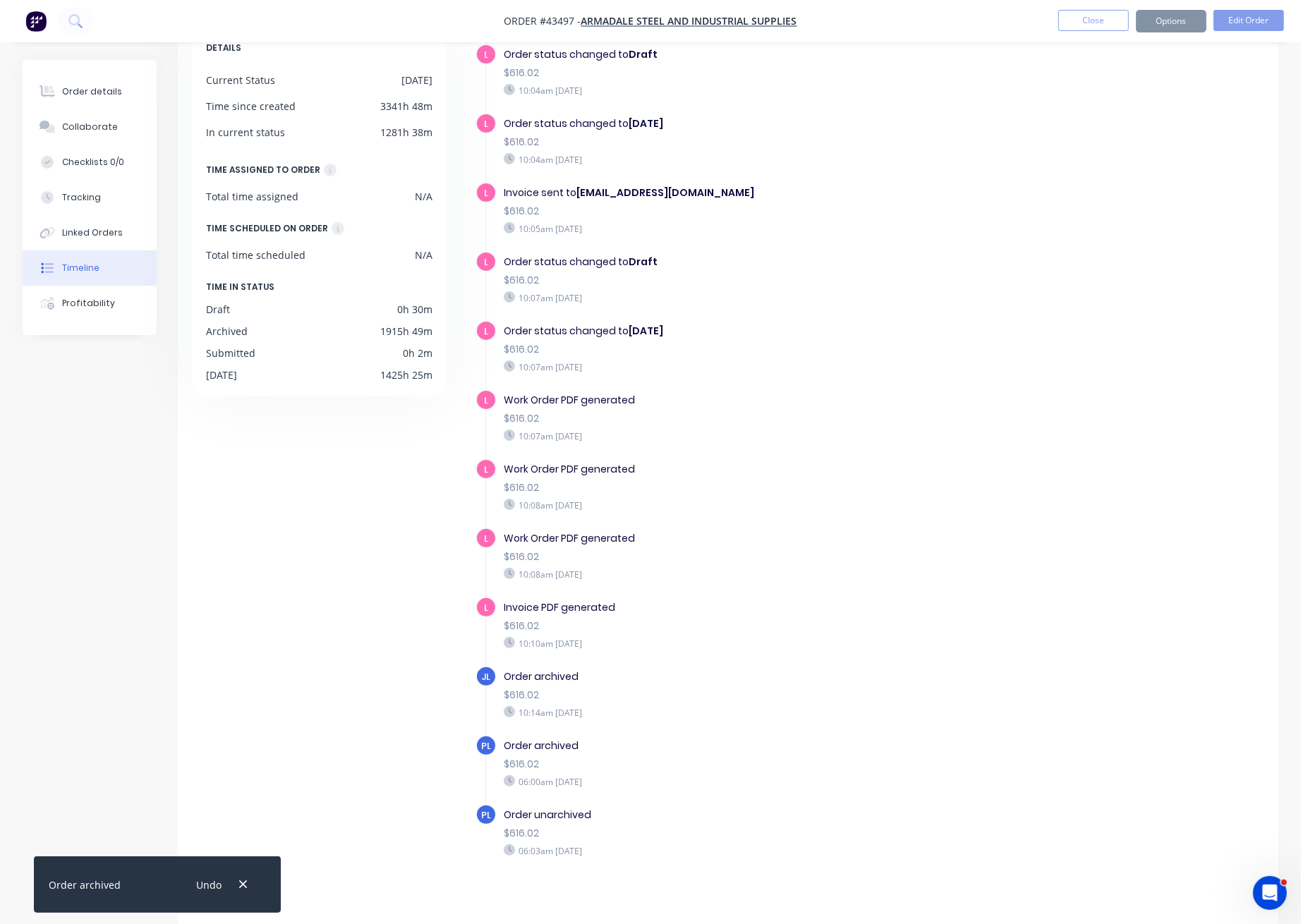
click at [1099, 20] on button "Close" at bounding box center [1093, 20] width 71 height 21
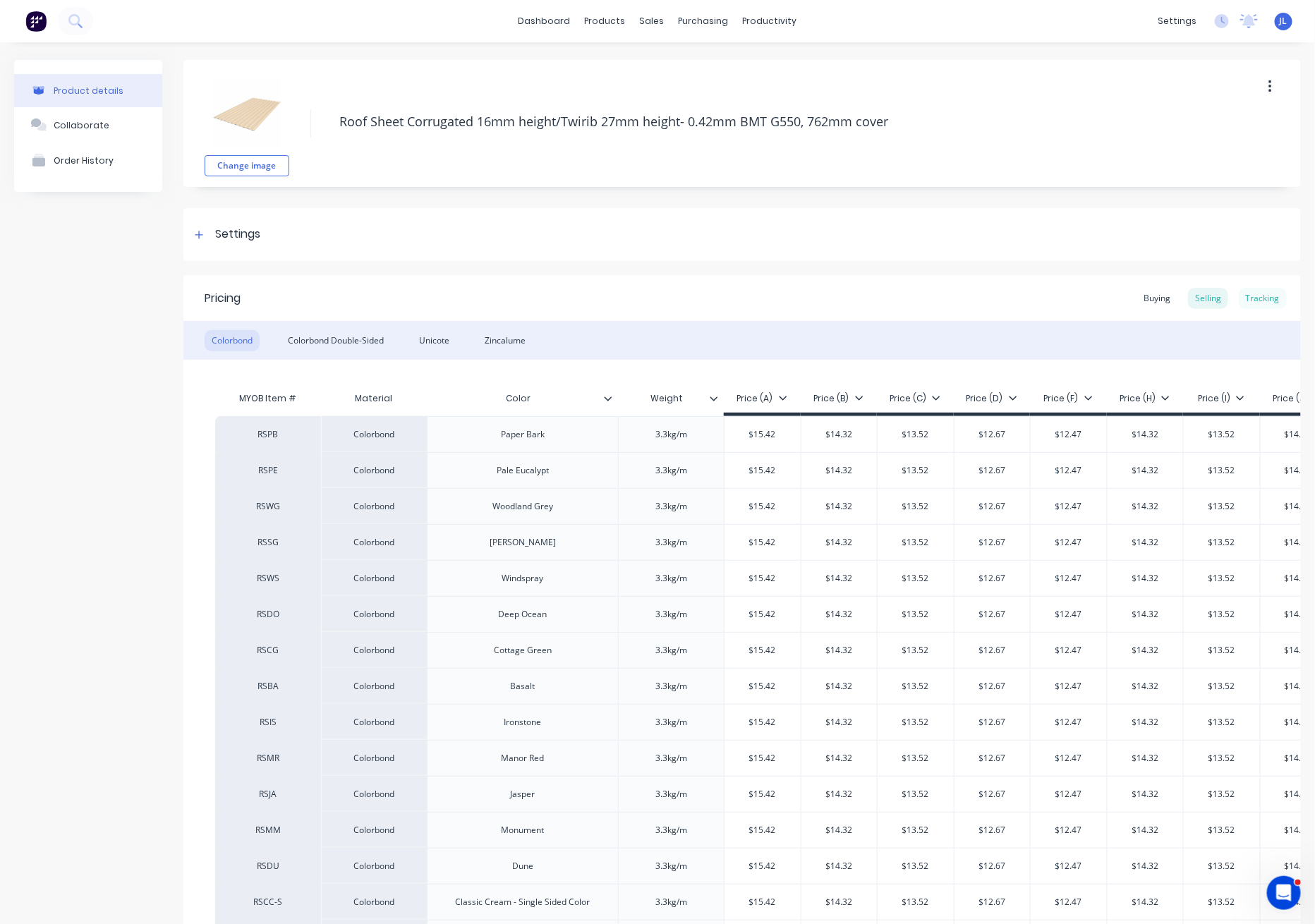
click at [1241, 291] on div "Tracking" at bounding box center [1262, 299] width 48 height 21
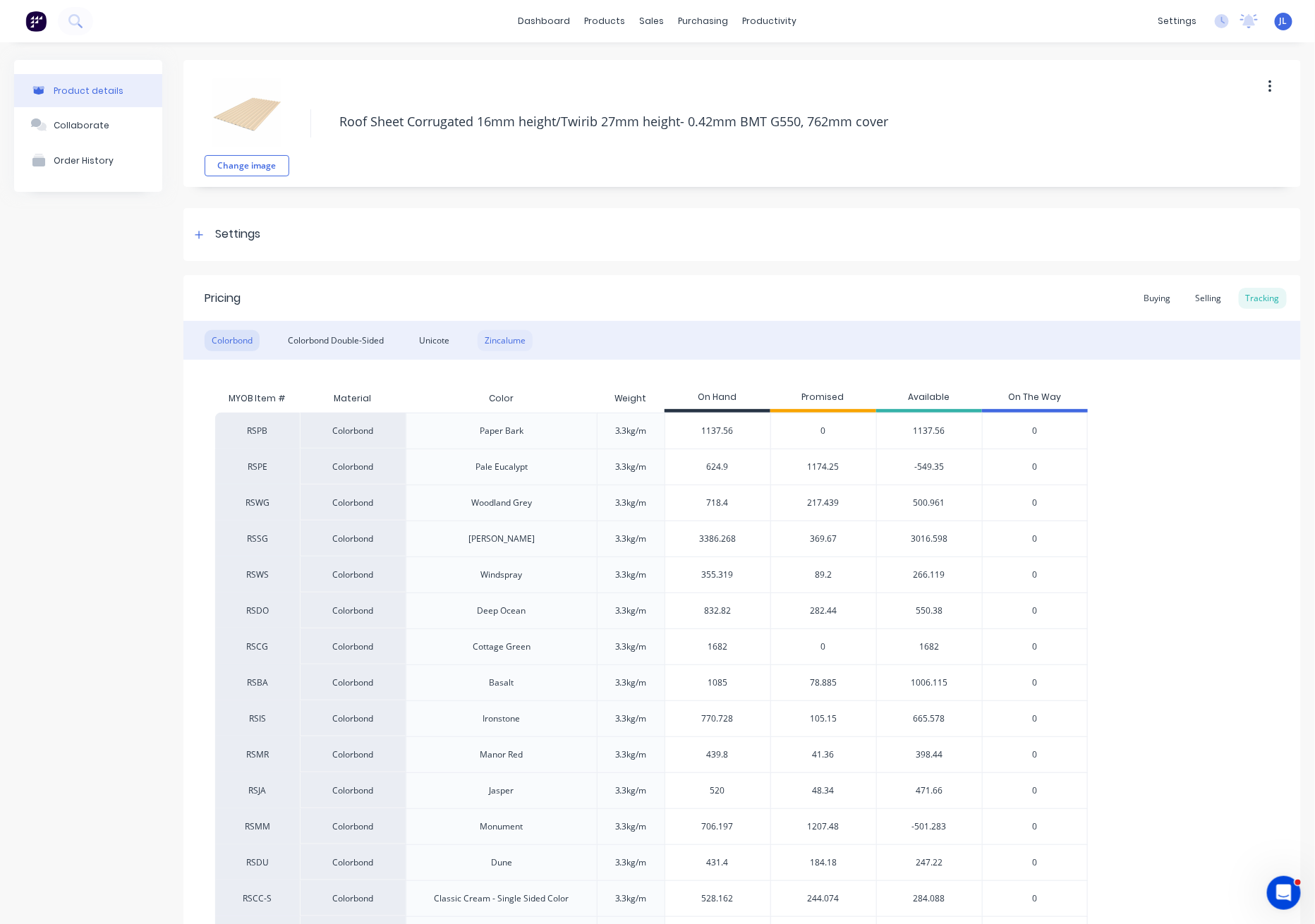
click at [513, 342] on div "Zincalume" at bounding box center [505, 341] width 55 height 21
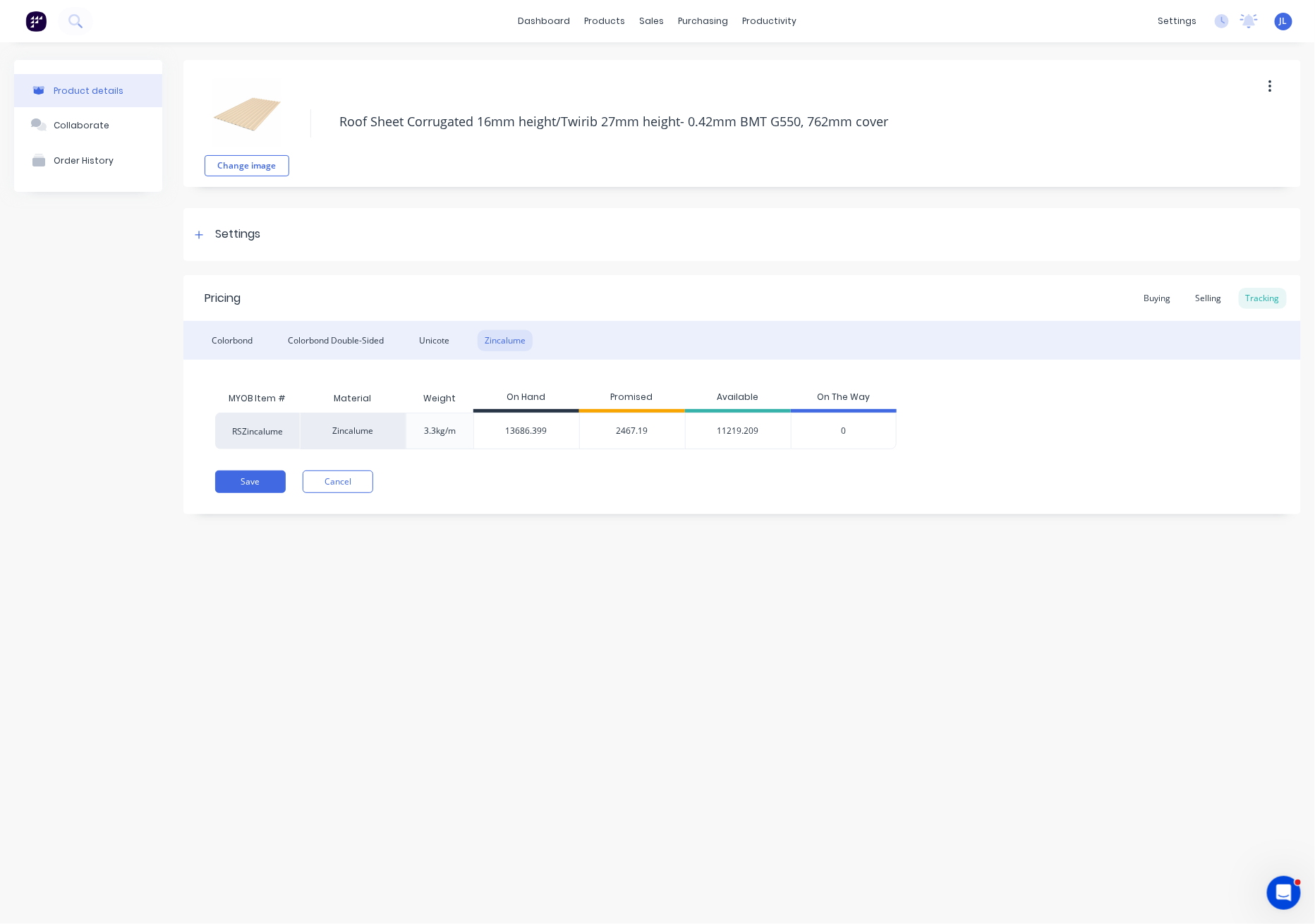
click at [628, 426] on span "2467.19" at bounding box center [633, 431] width 32 height 12
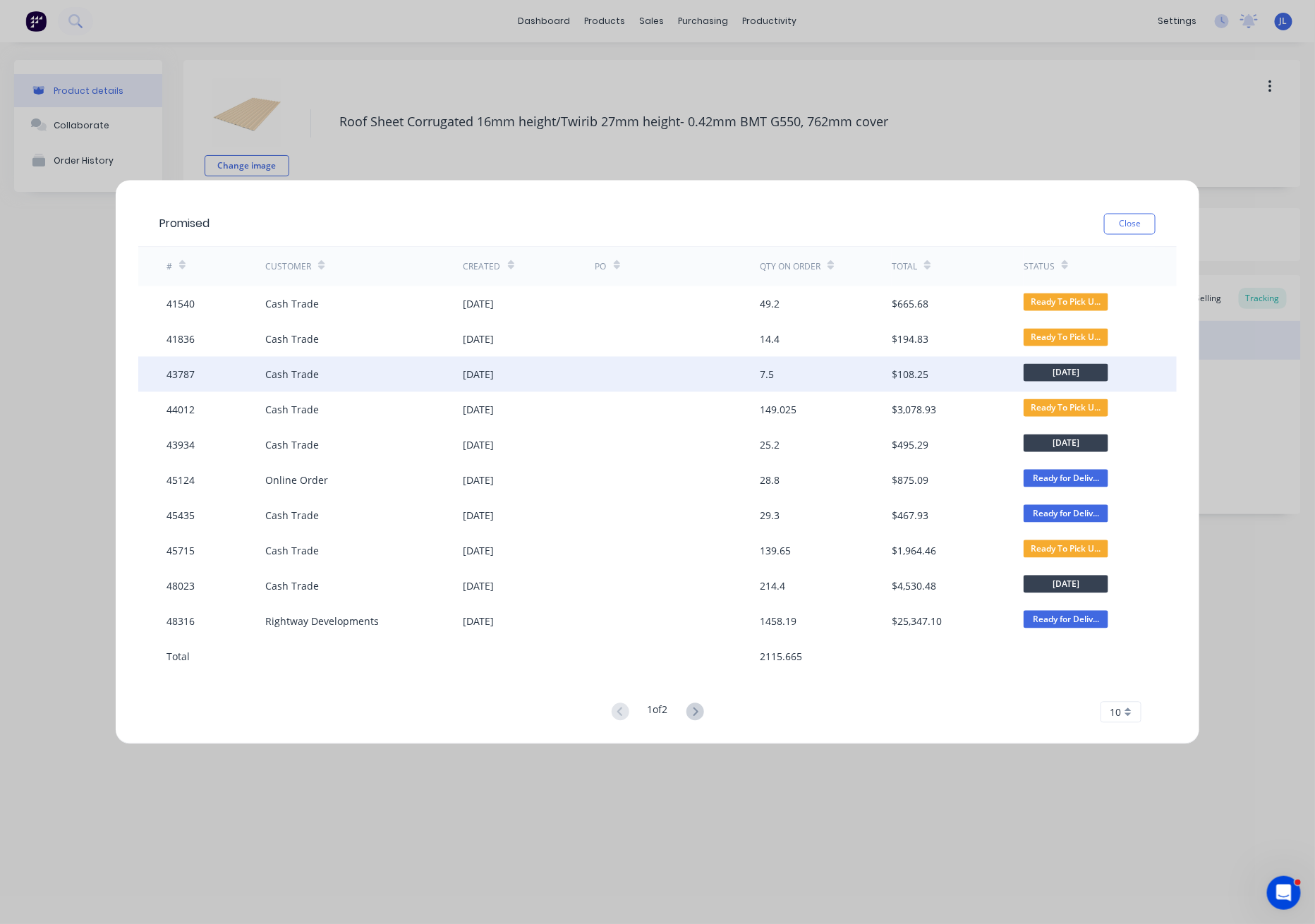
click at [626, 369] on div at bounding box center [678, 374] width 165 height 35
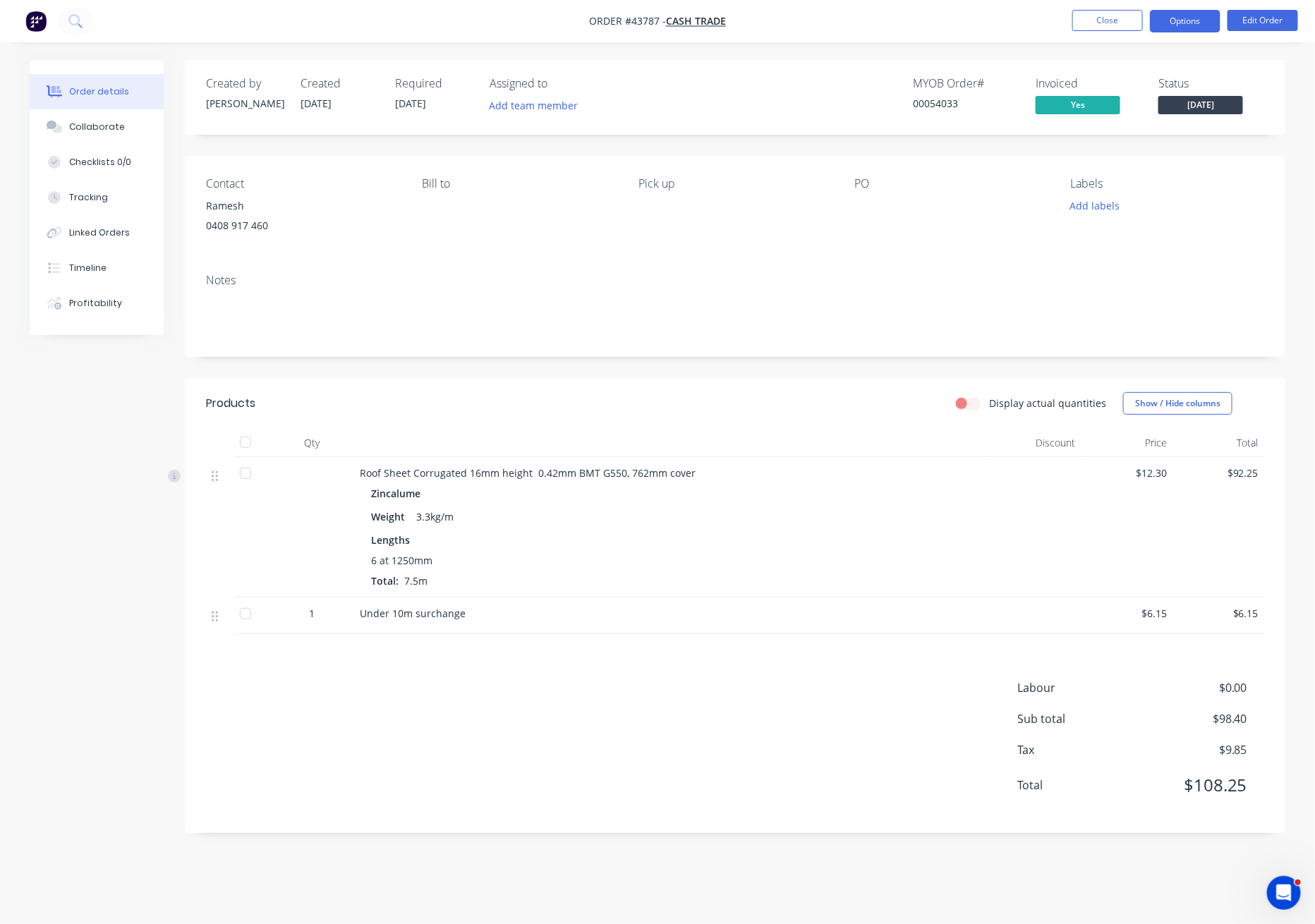
click at [1195, 24] on button "Options" at bounding box center [1185, 21] width 71 height 23
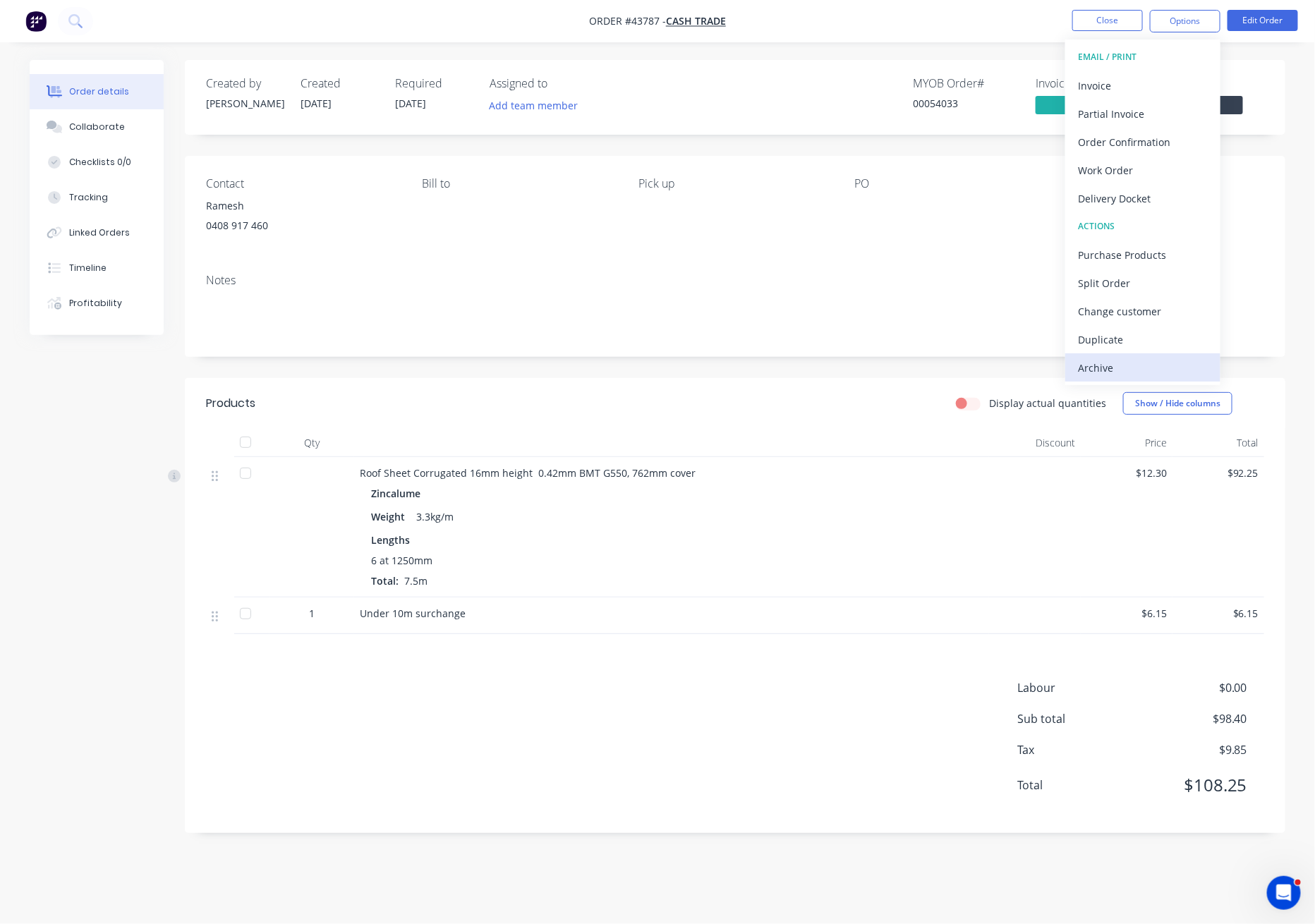
click at [1114, 372] on div "Archive" at bounding box center [1142, 367] width 130 height 20
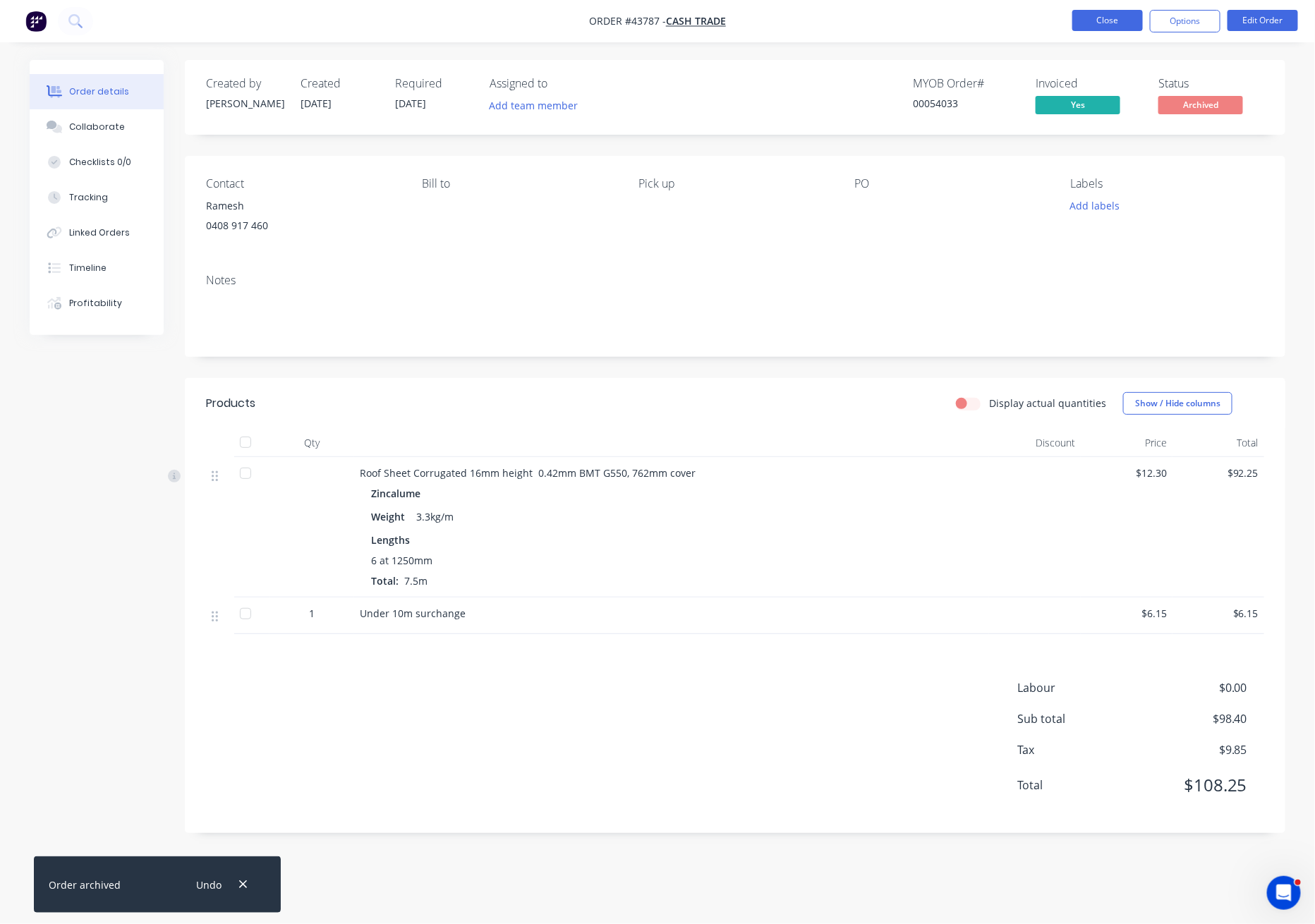
click at [1103, 19] on button "Close" at bounding box center [1107, 20] width 71 height 21
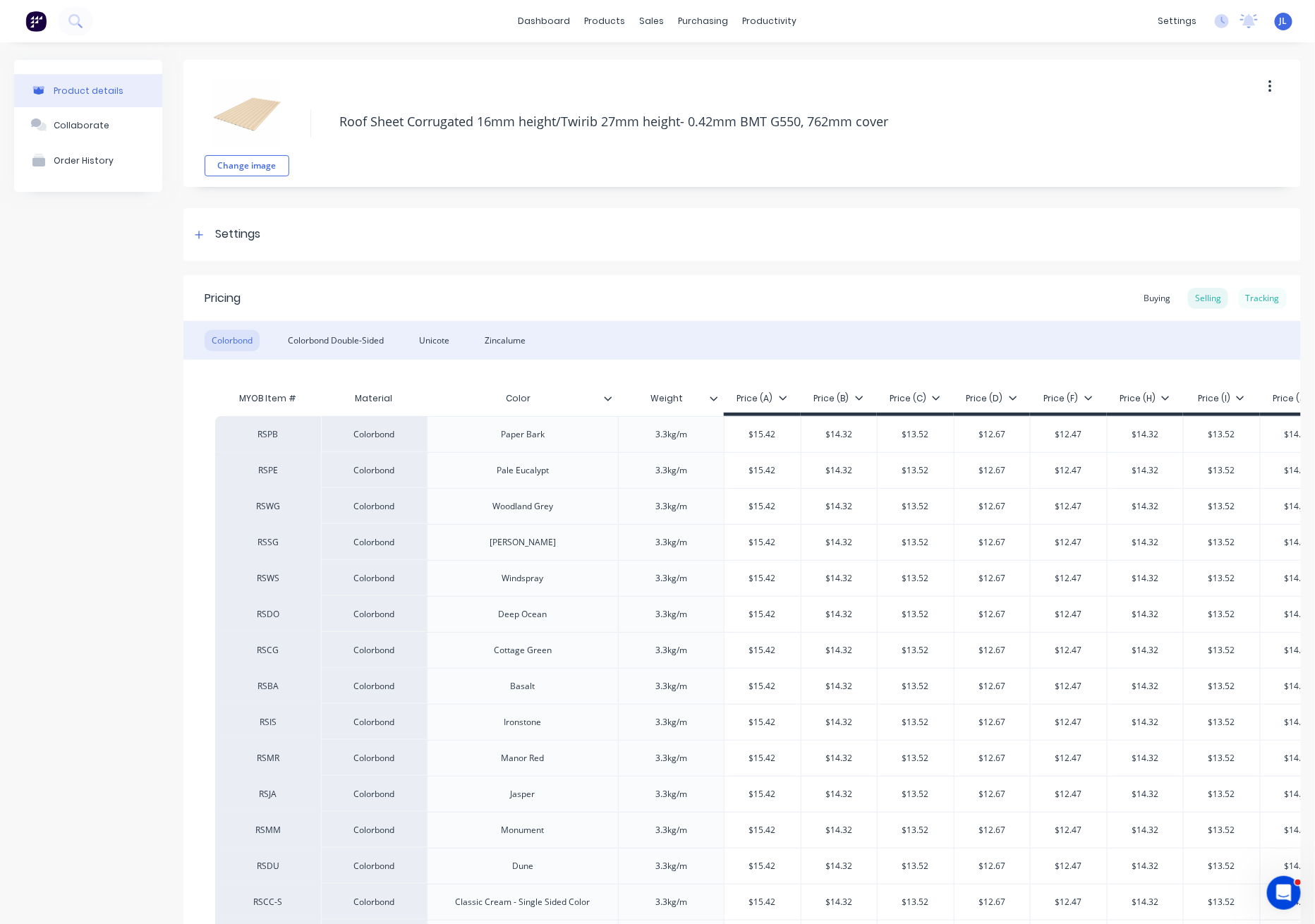
click at [1244, 292] on div "Tracking" at bounding box center [1262, 299] width 48 height 21
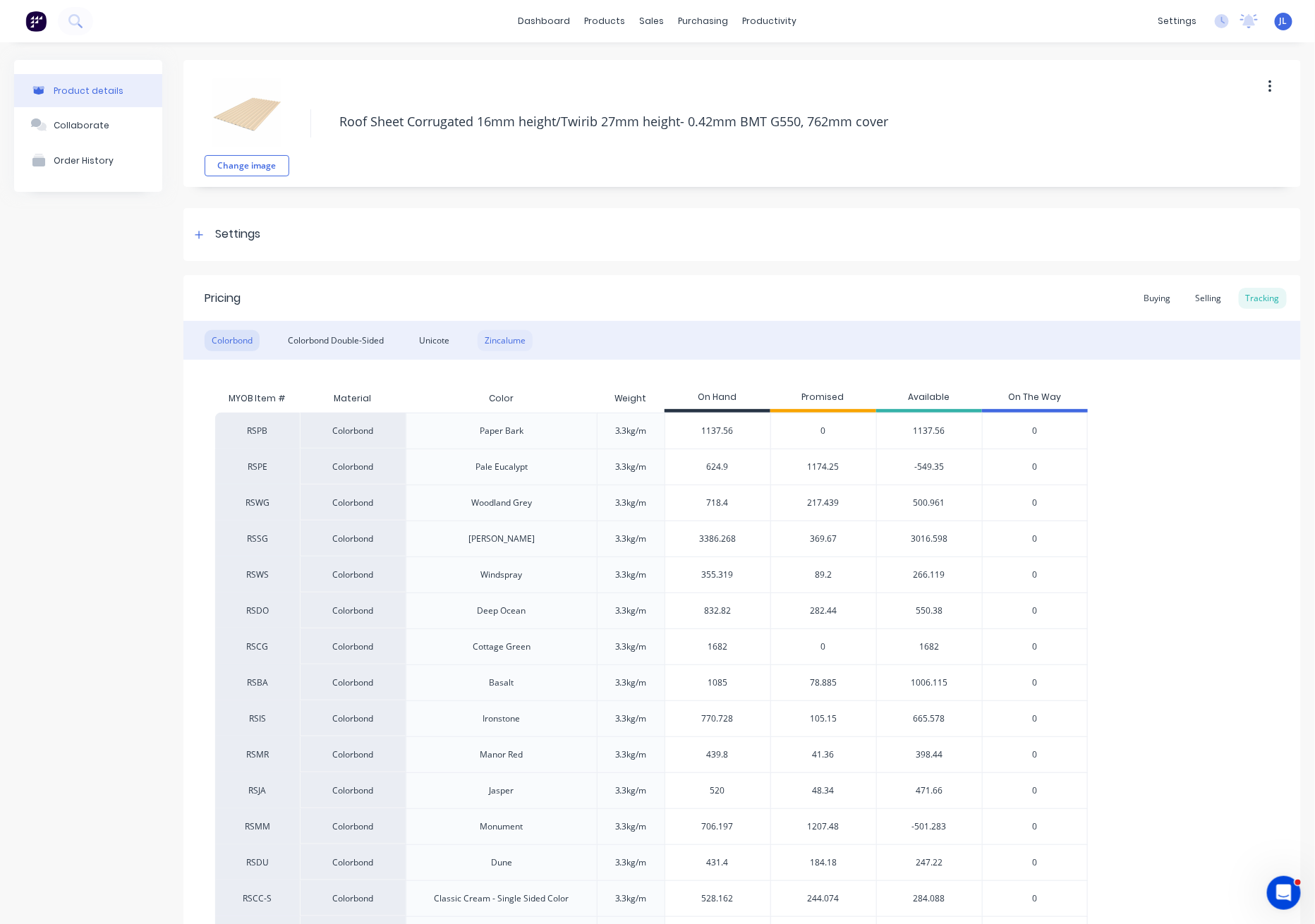
click at [515, 336] on div "Zincalume" at bounding box center [505, 341] width 55 height 21
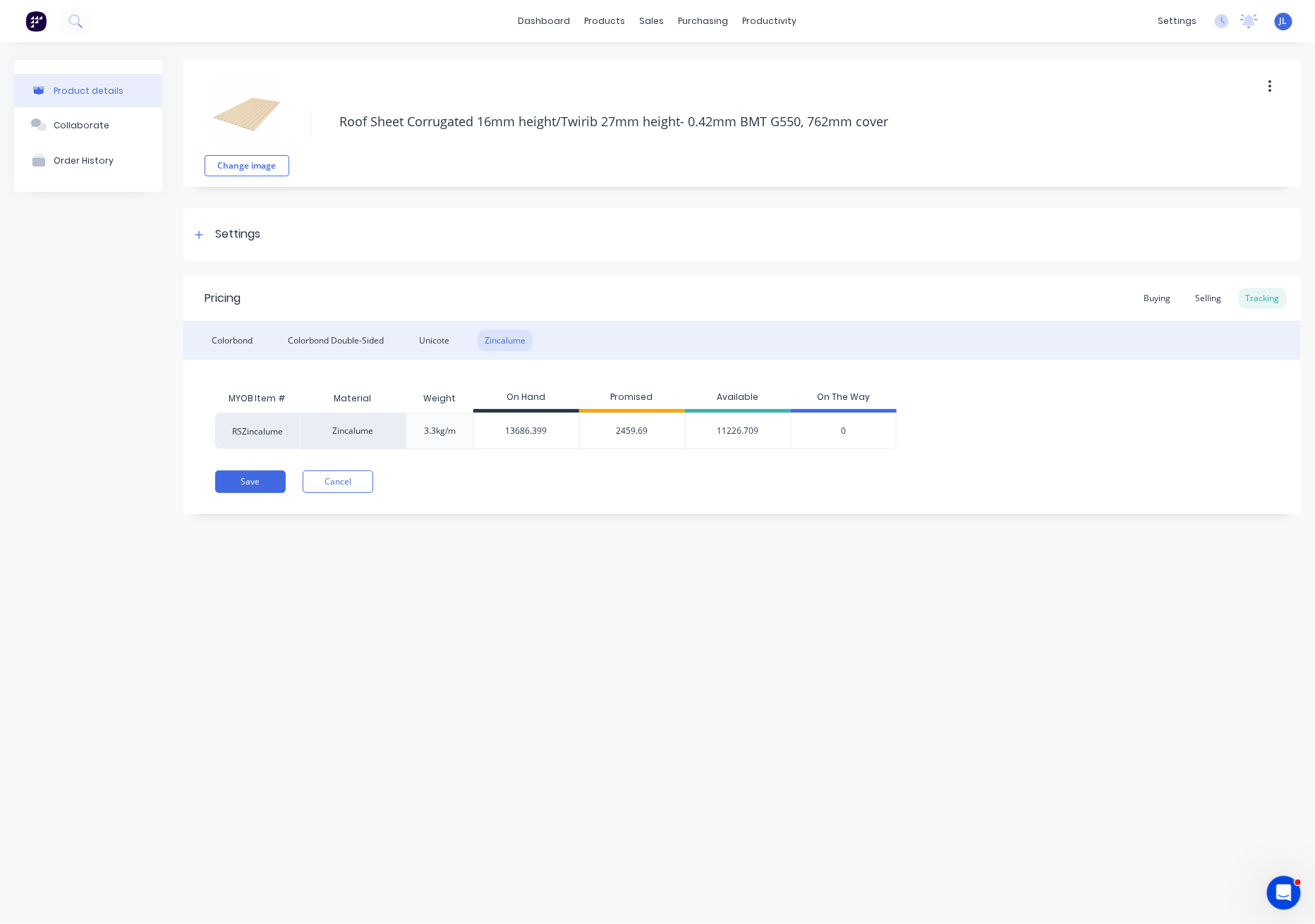
click at [624, 426] on span "2459.69" at bounding box center [633, 431] width 32 height 12
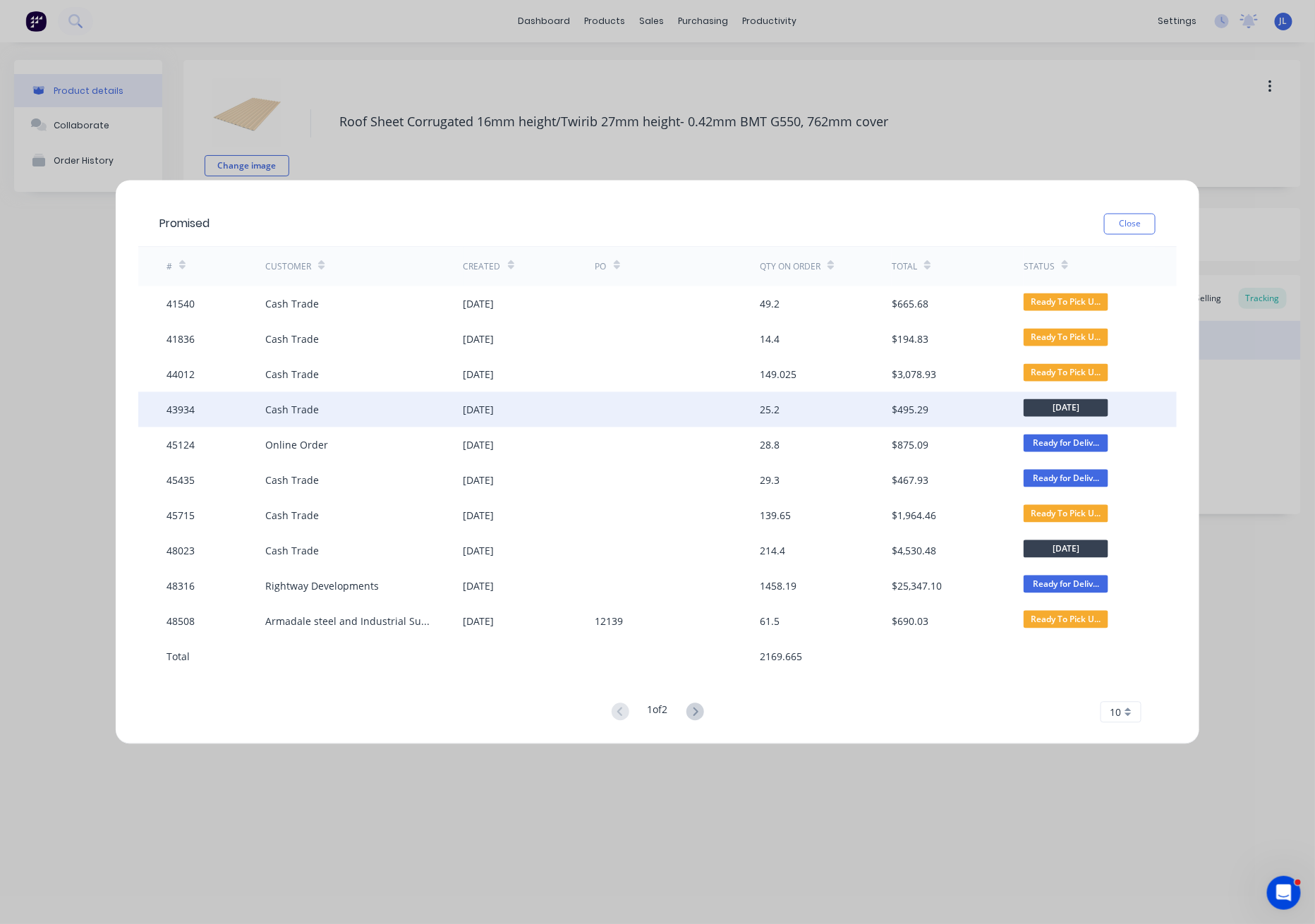
click at [708, 406] on div at bounding box center [678, 410] width 165 height 35
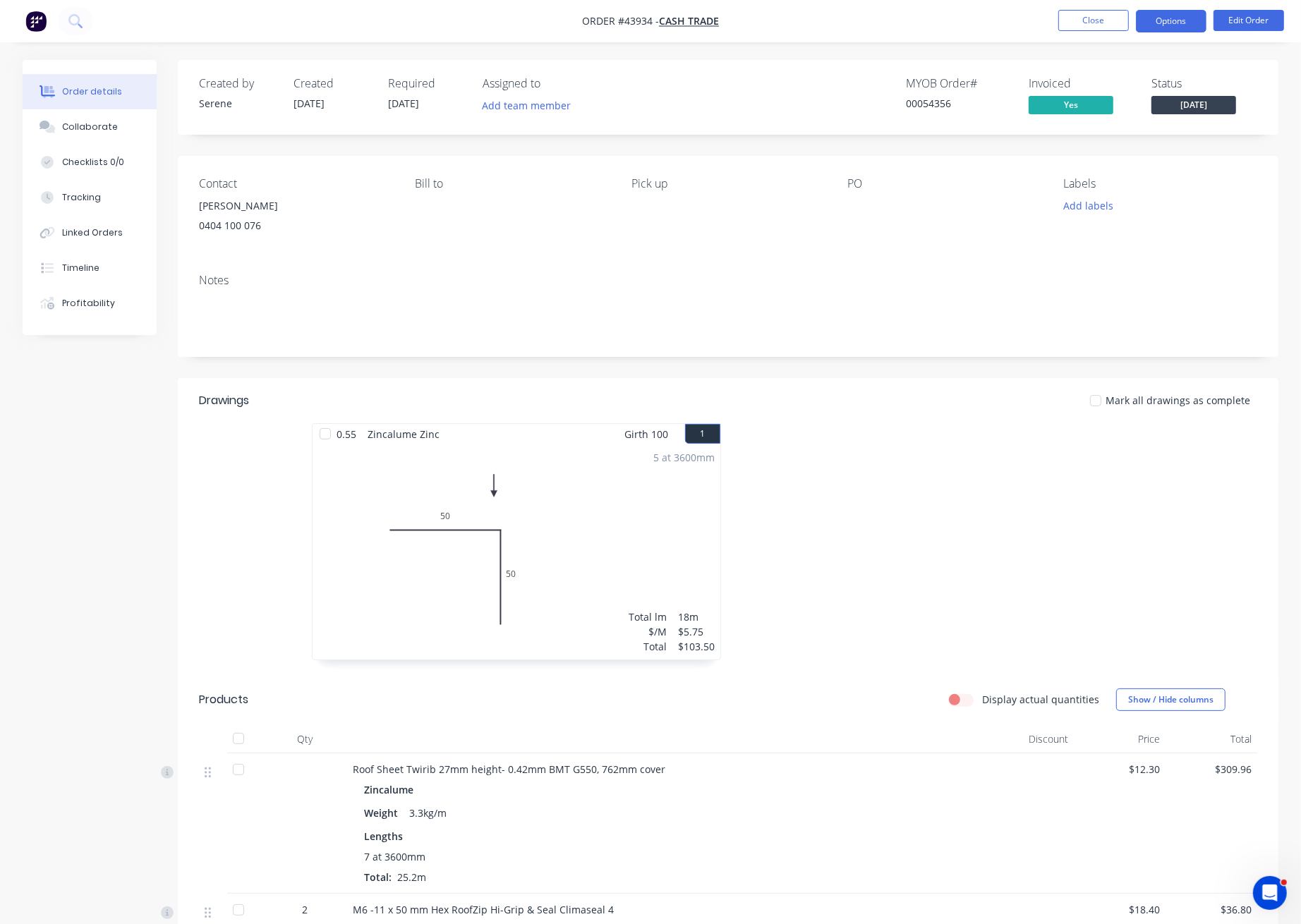
click at [1185, 24] on button "Options" at bounding box center [1170, 21] width 71 height 23
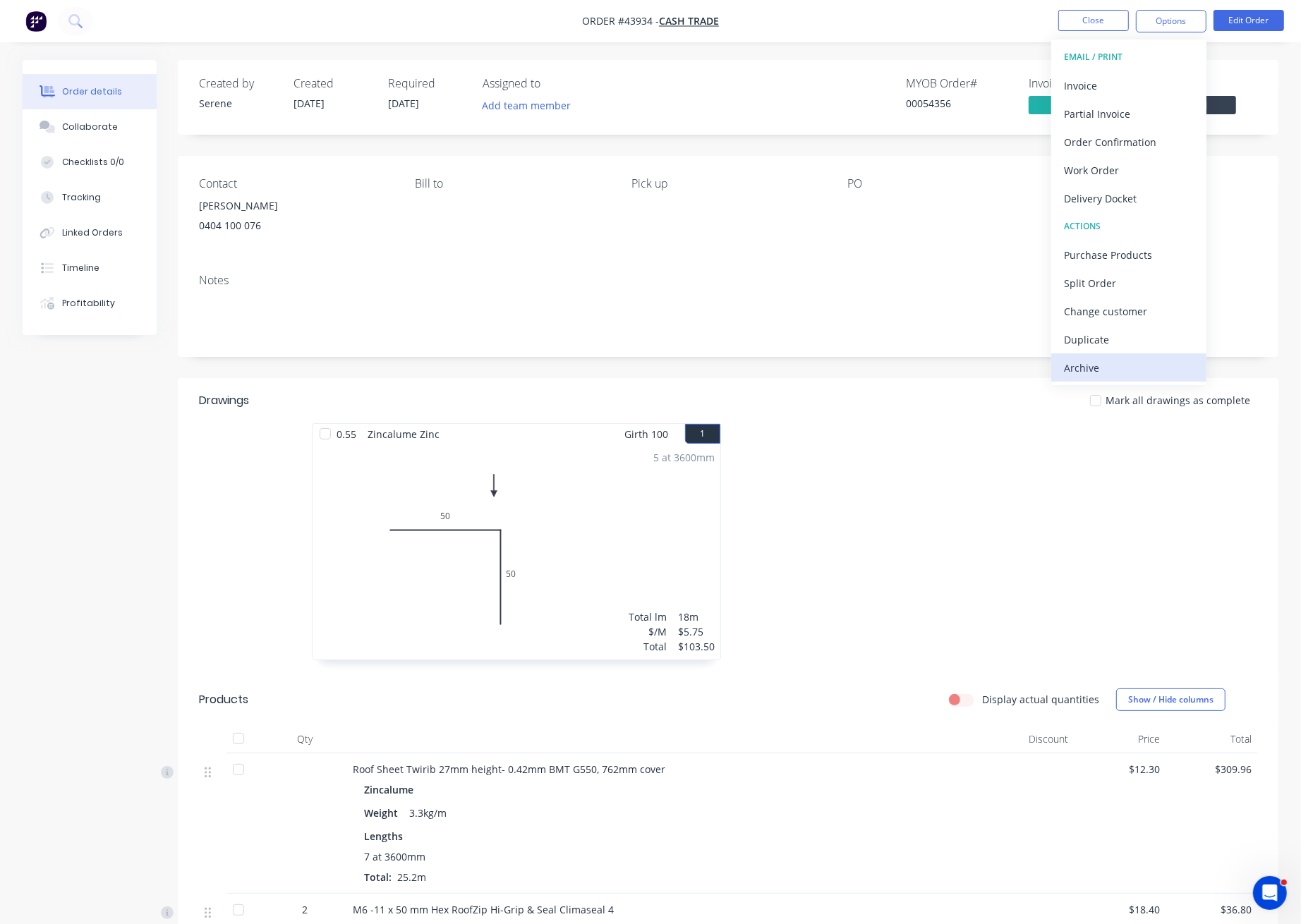
click at [1108, 371] on div "Archive" at bounding box center [1128, 367] width 130 height 20
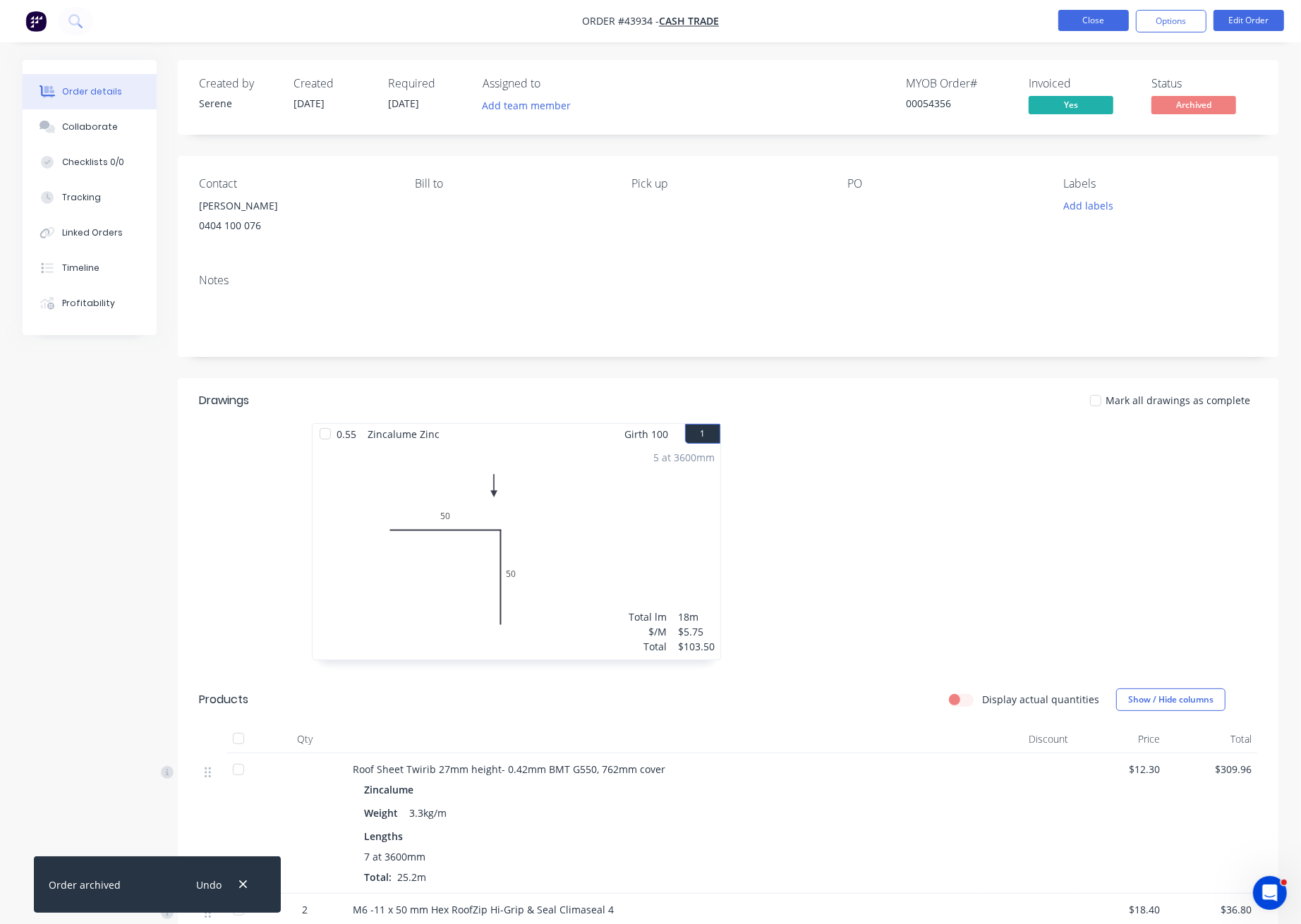
click at [1093, 20] on button "Close" at bounding box center [1093, 20] width 71 height 21
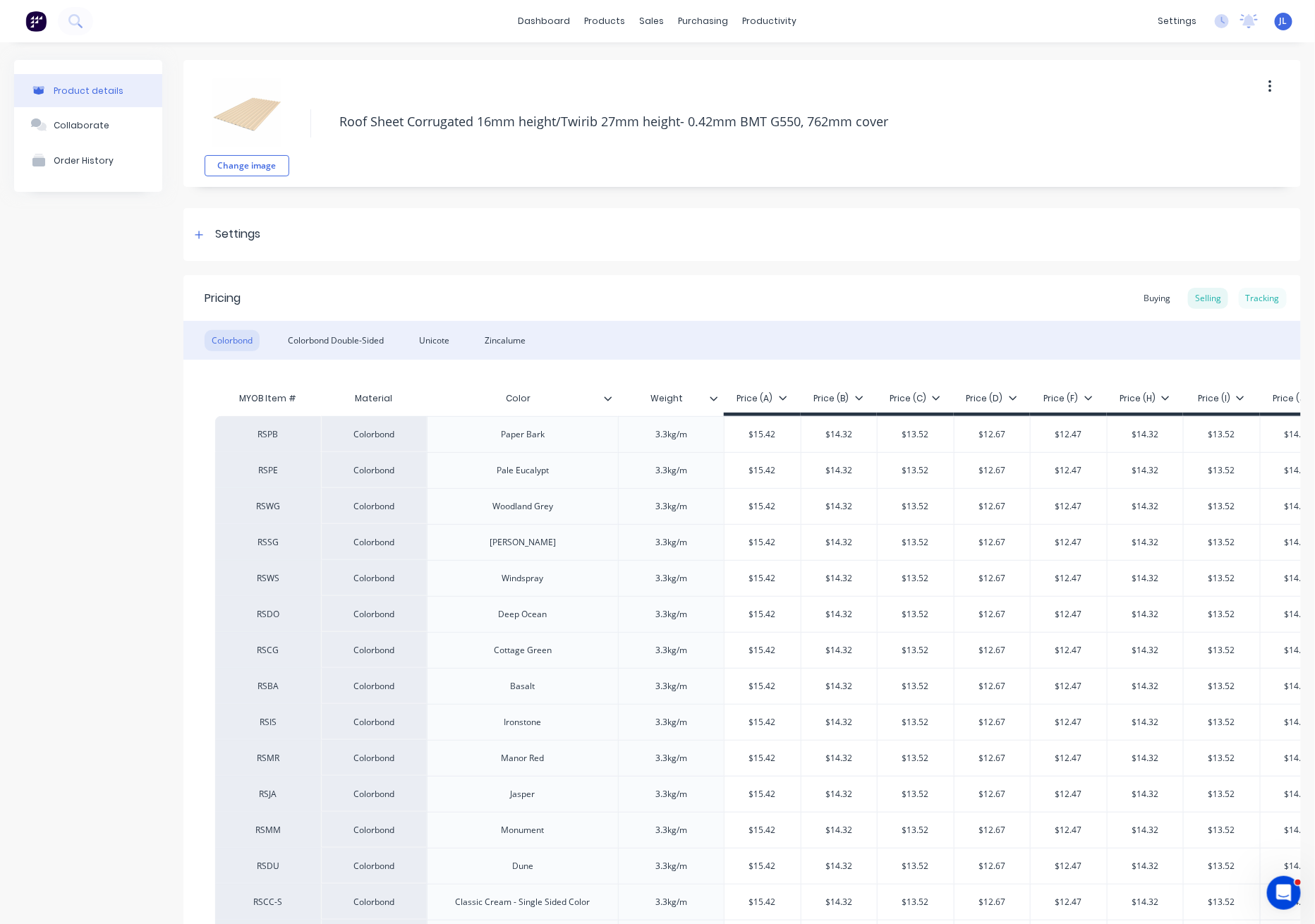
click at [1245, 295] on div "Tracking" at bounding box center [1262, 299] width 48 height 21
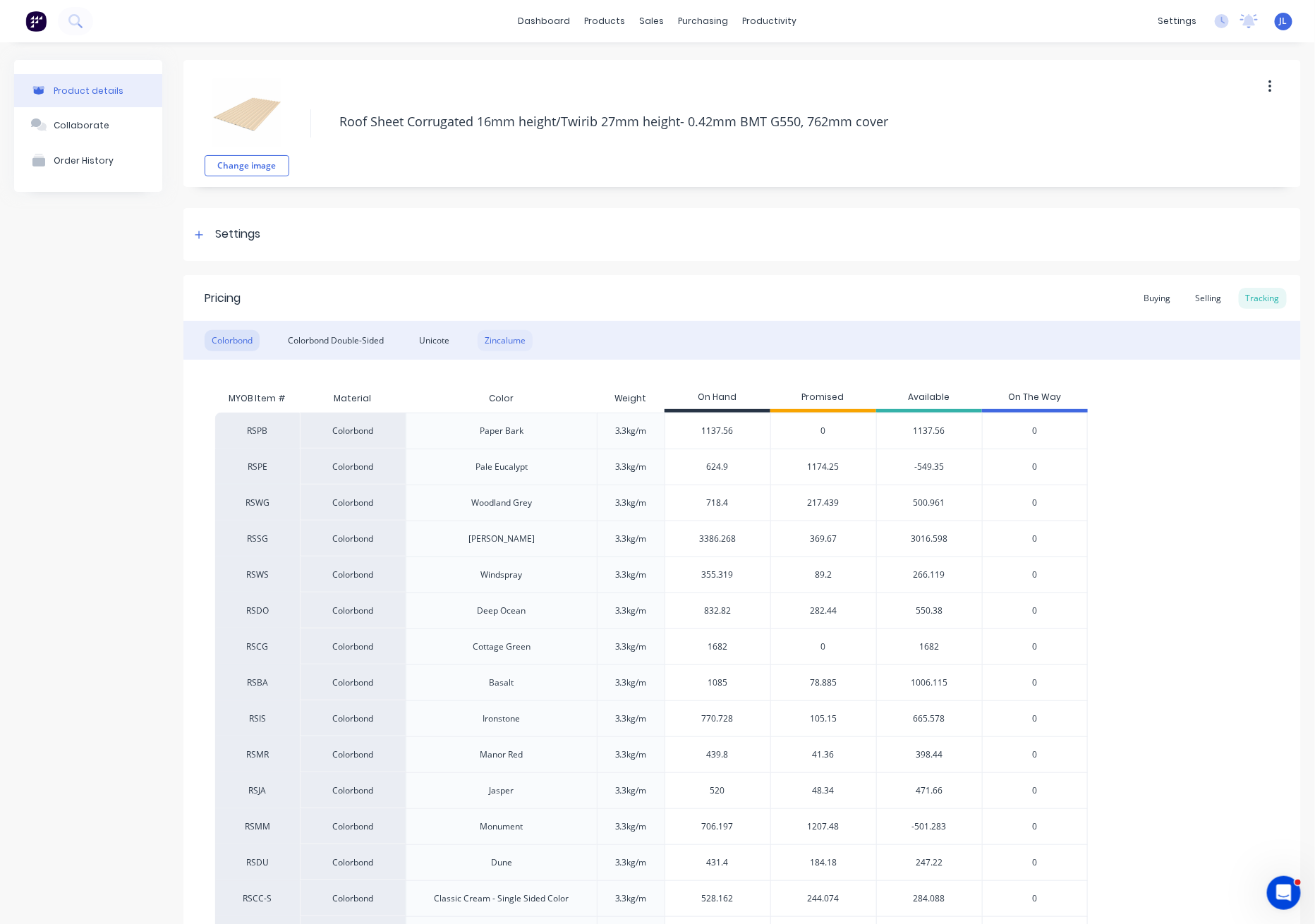
click at [509, 336] on div "Zincalume" at bounding box center [505, 341] width 55 height 21
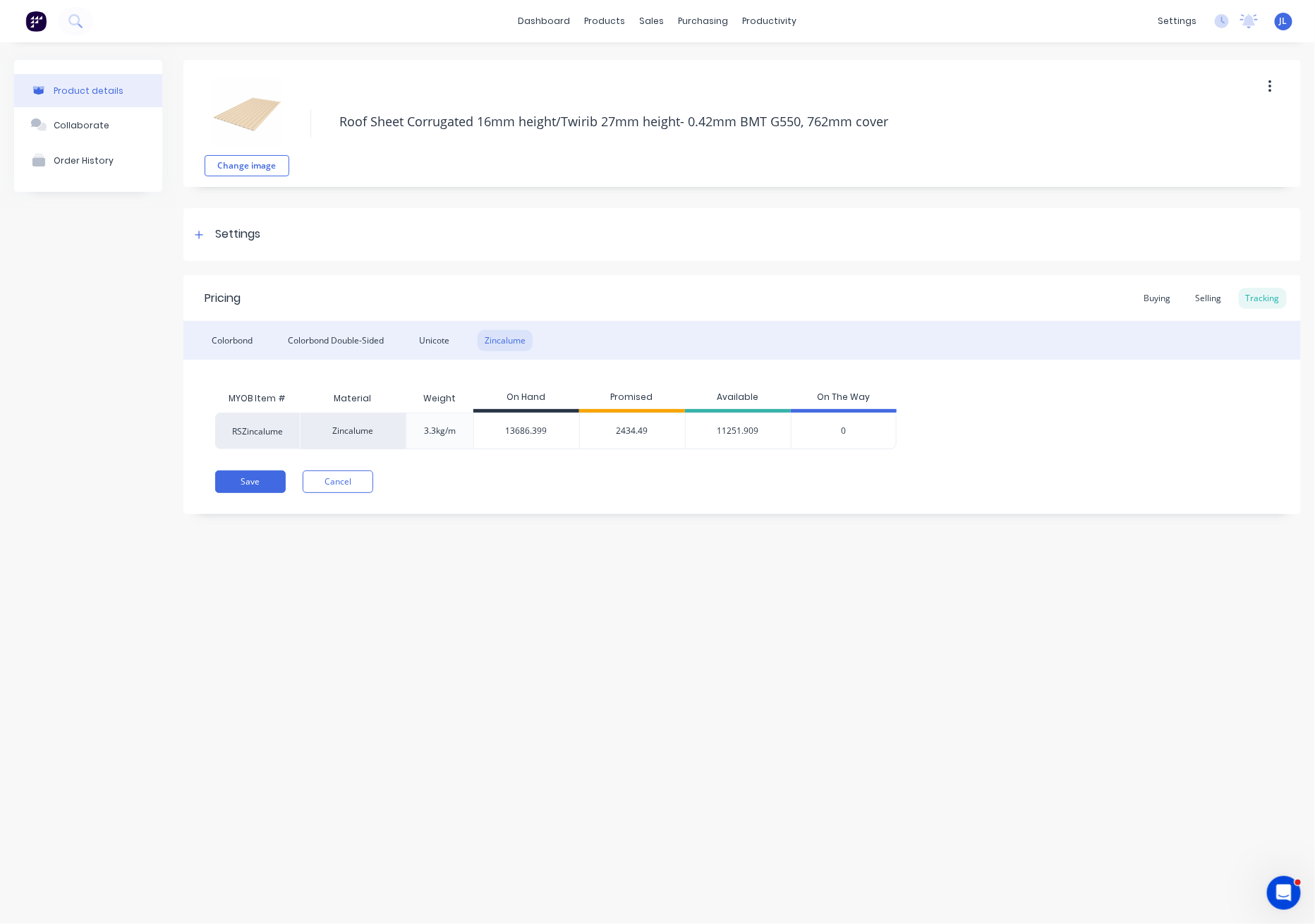
click at [621, 433] on span "2434.49" at bounding box center [633, 431] width 32 height 12
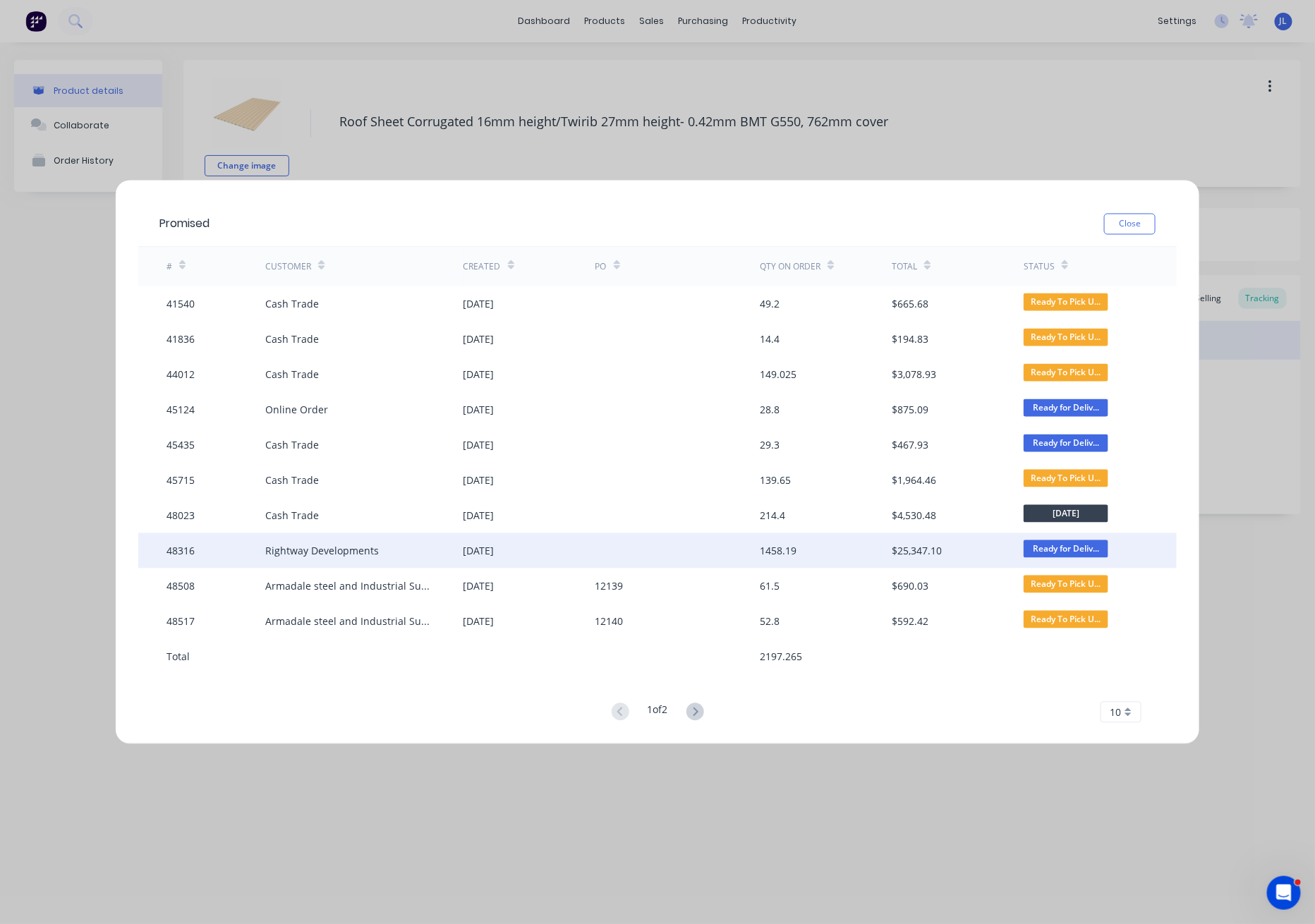
click at [633, 548] on div at bounding box center [678, 551] width 165 height 35
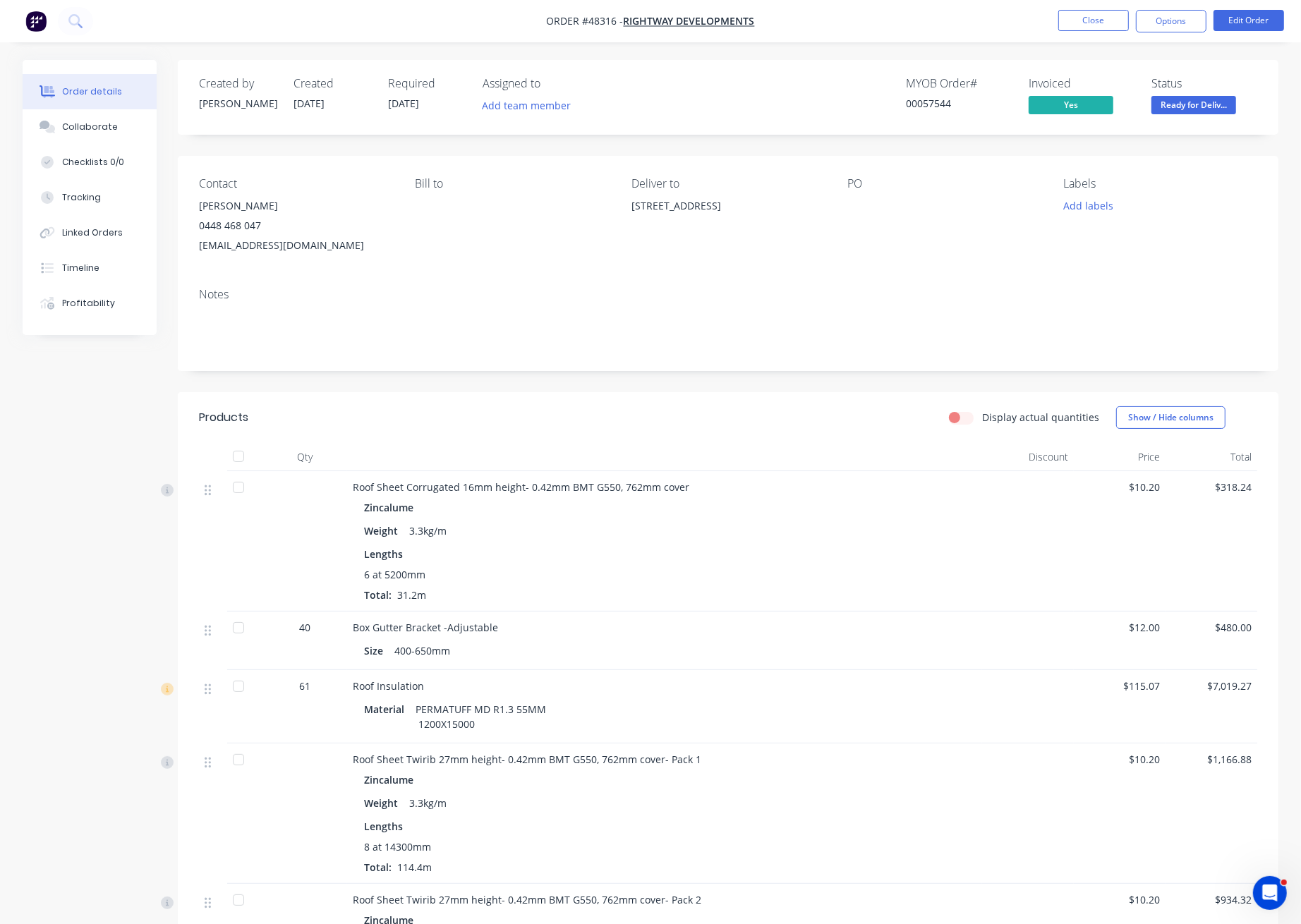
click at [1214, 109] on span "Ready for Deliv..." at bounding box center [1193, 105] width 85 height 18
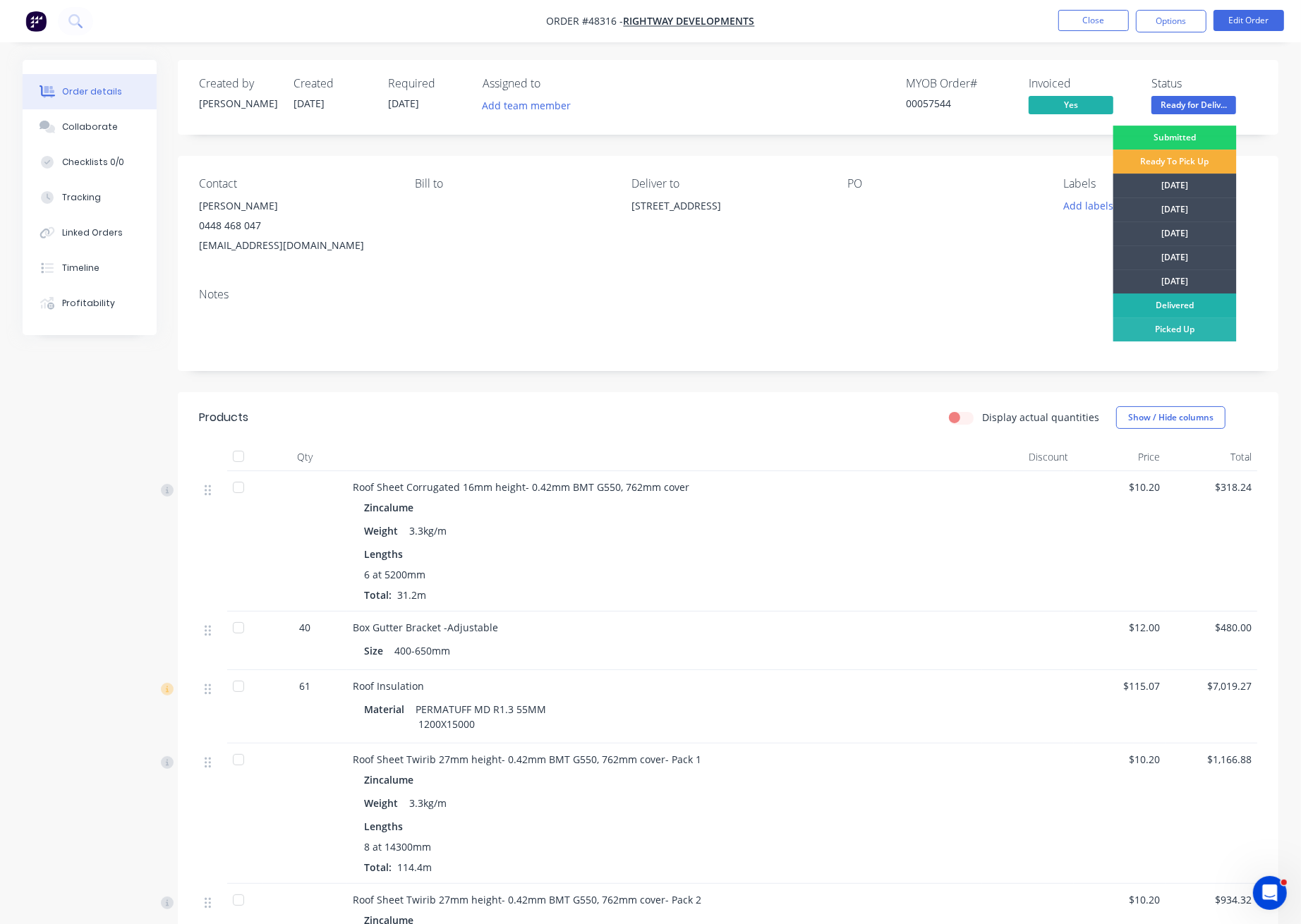
click at [1191, 302] on div "Delivered" at bounding box center [1175, 305] width 124 height 24
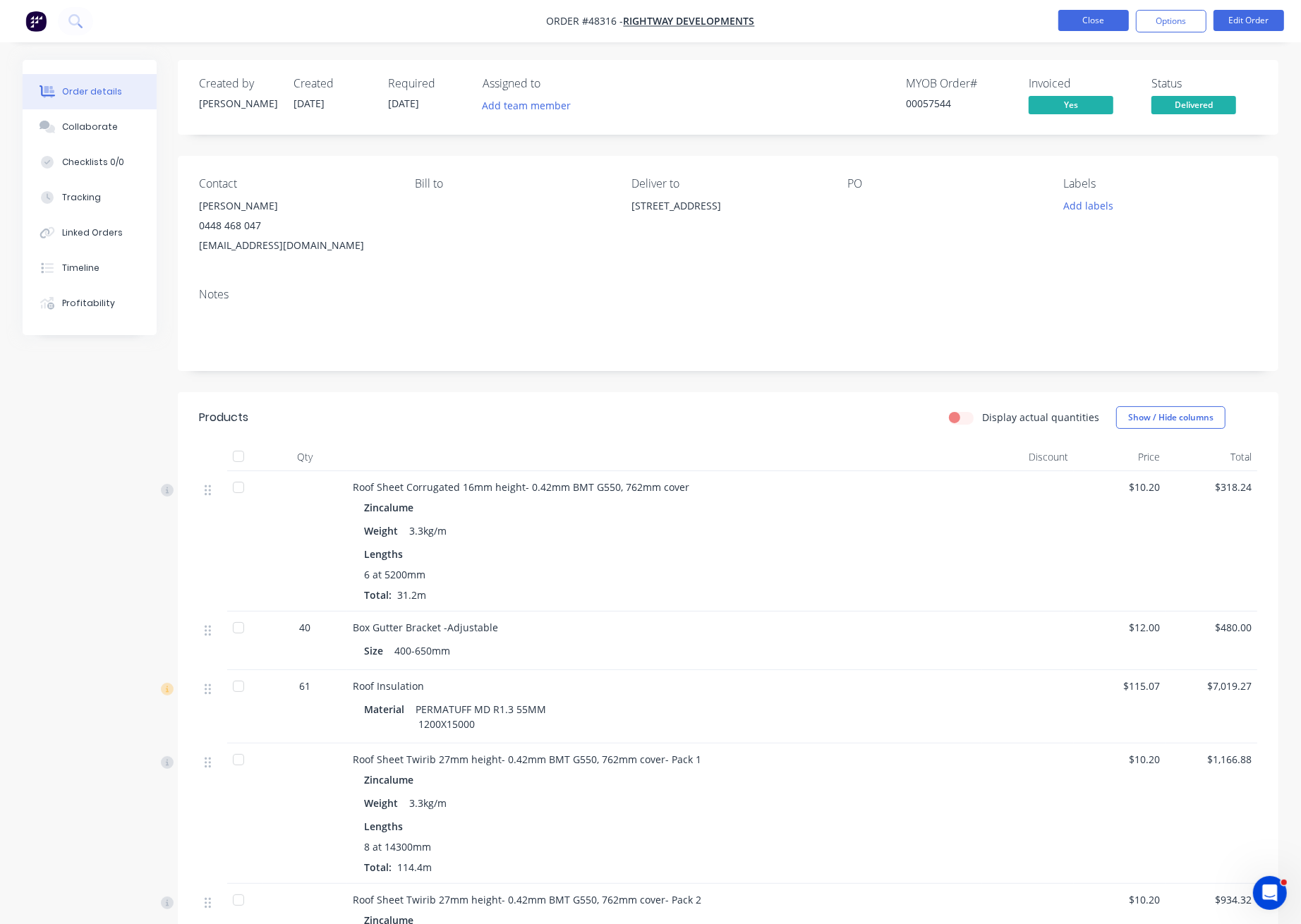
click at [1119, 15] on button "Close" at bounding box center [1093, 20] width 71 height 21
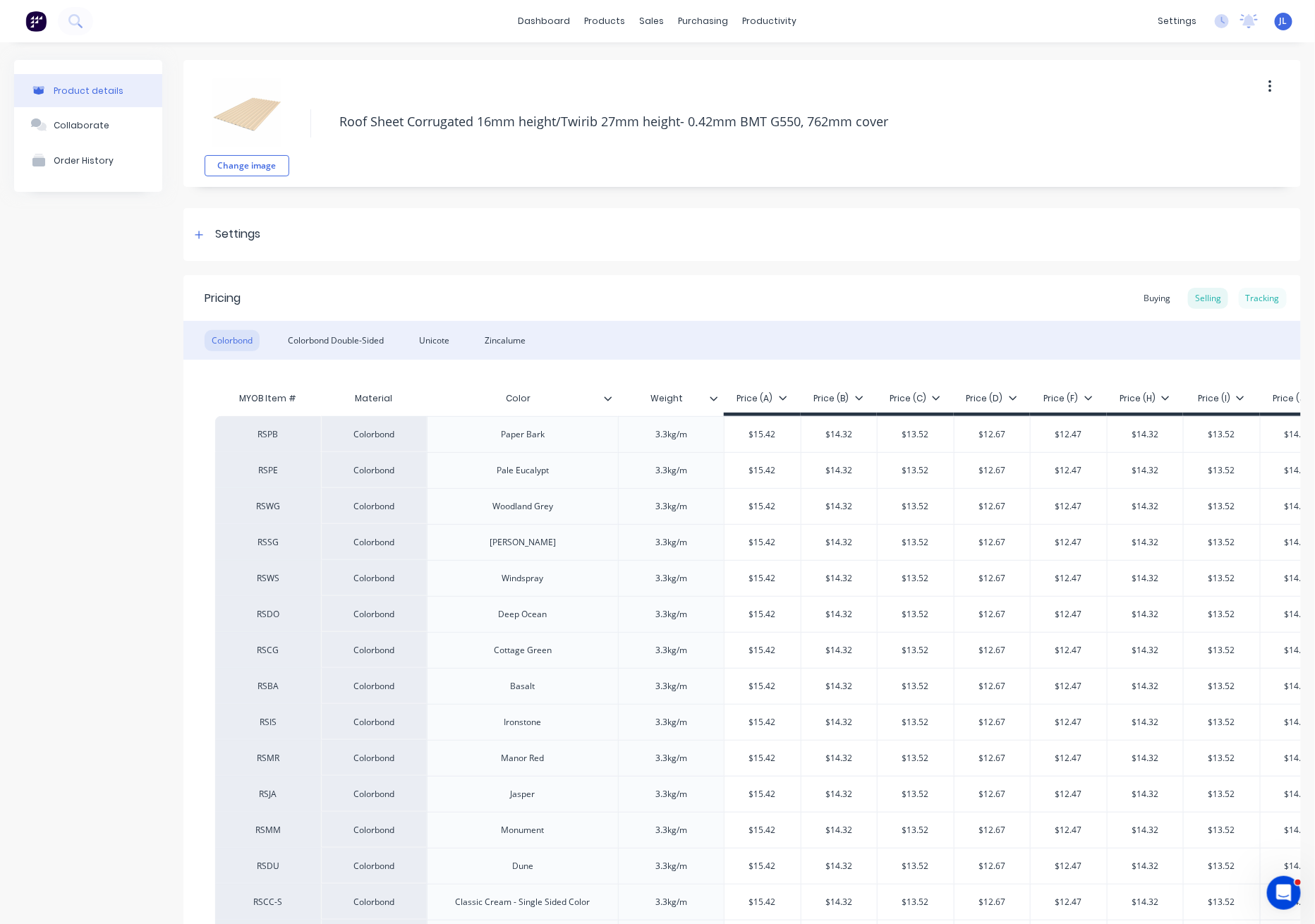
click at [1253, 297] on div "Tracking" at bounding box center [1262, 299] width 48 height 21
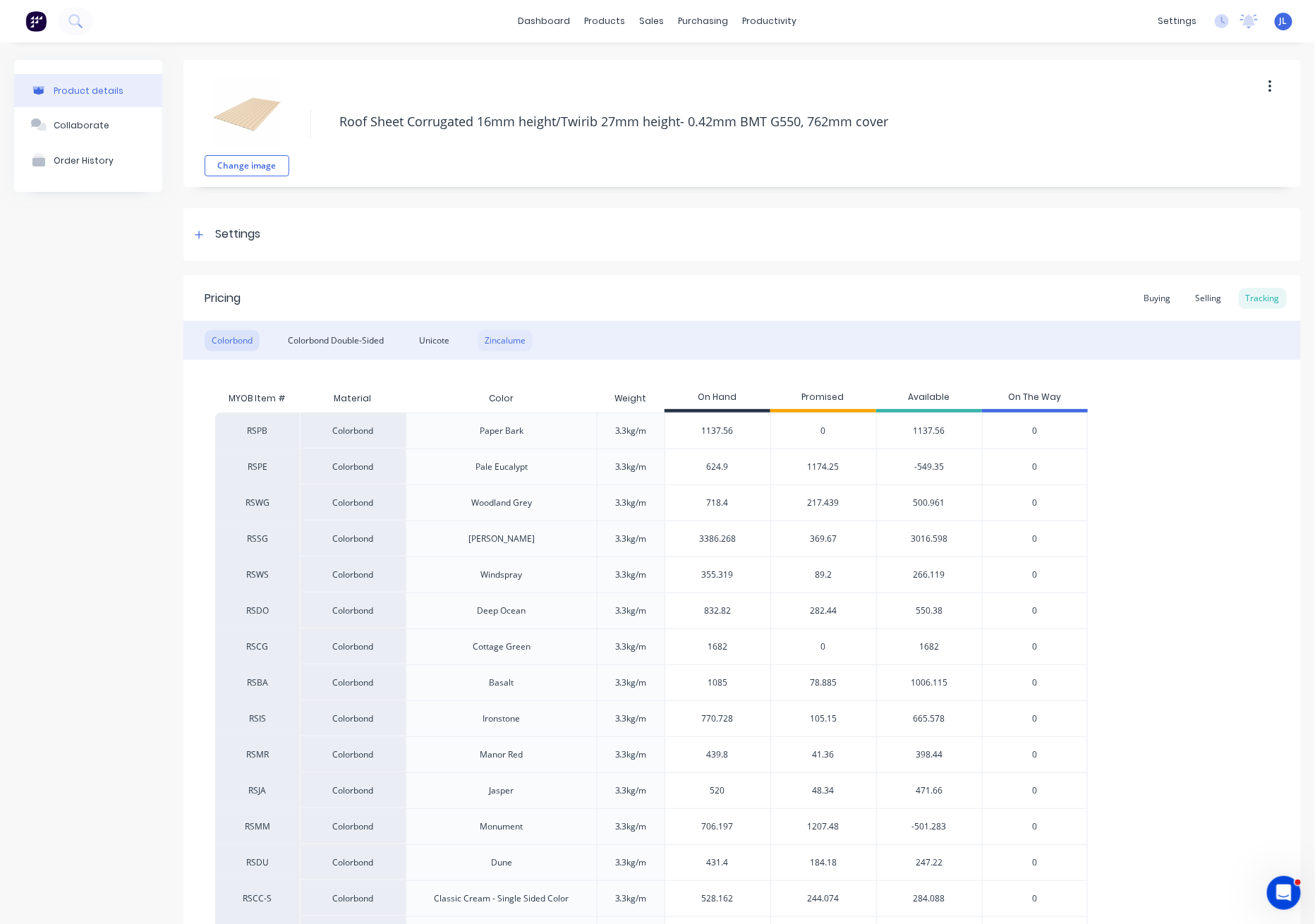
click at [495, 335] on div "Zincalume" at bounding box center [505, 341] width 55 height 21
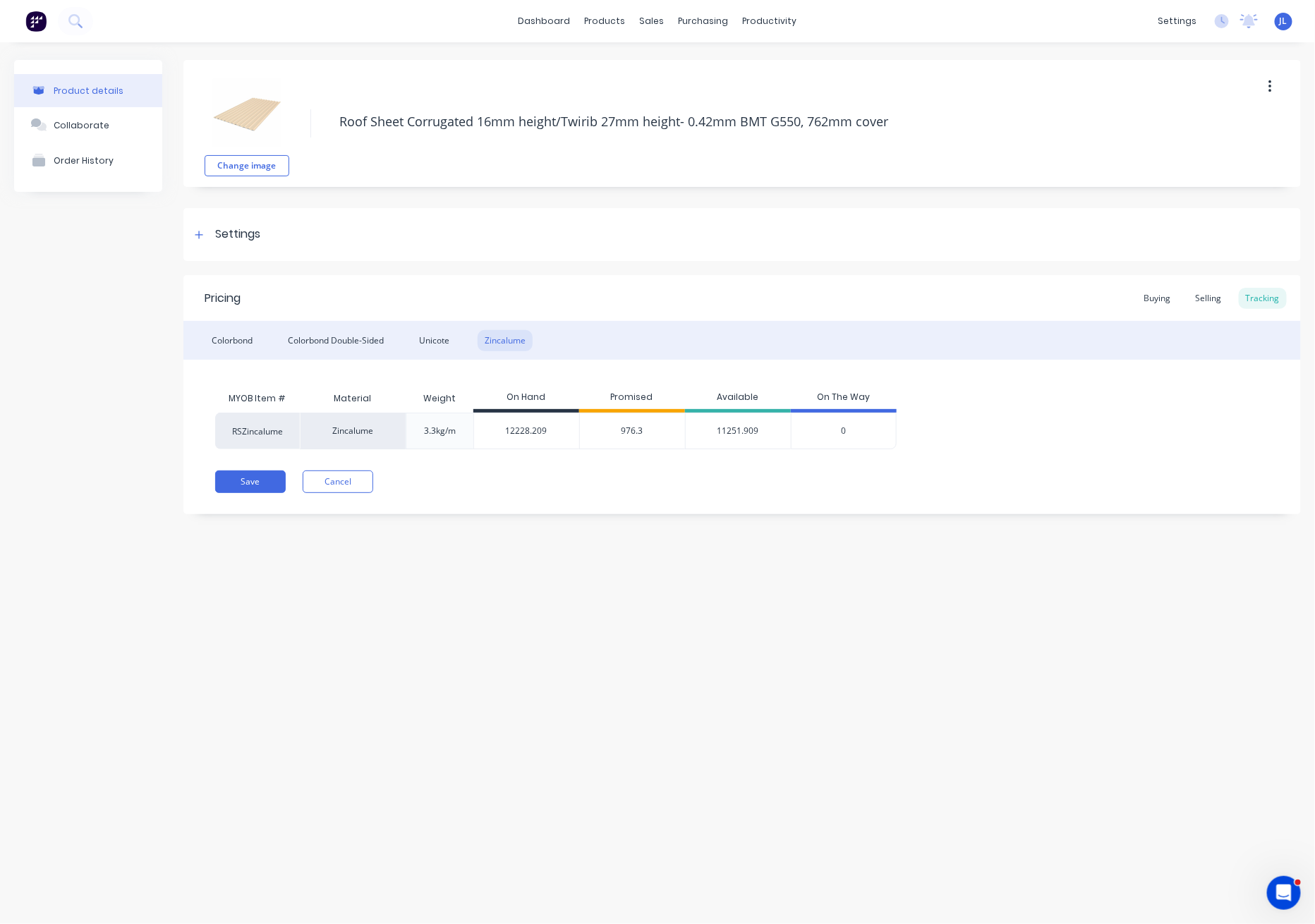
click at [631, 433] on span "976.3" at bounding box center [632, 431] width 22 height 12
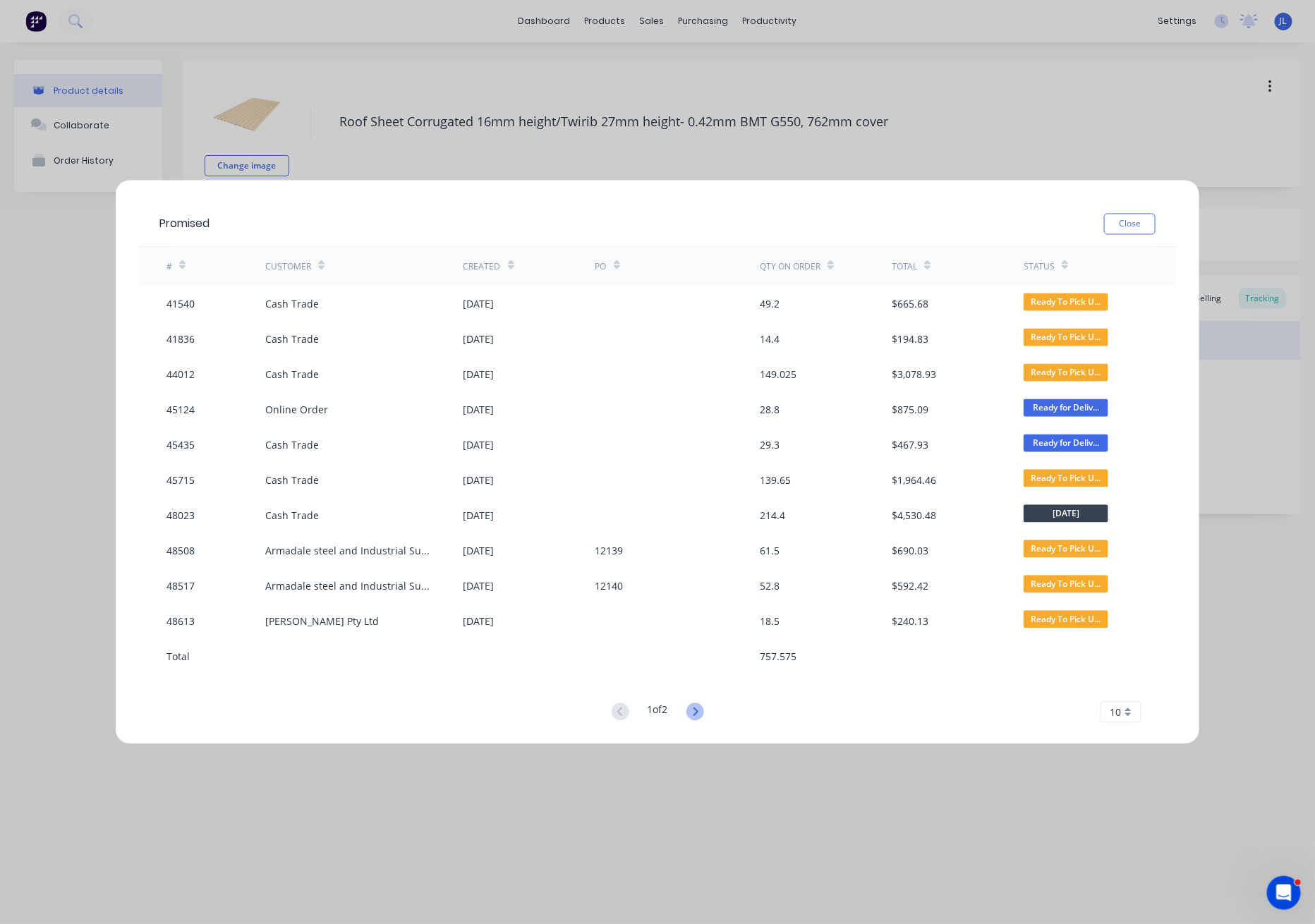
click at [698, 707] on icon at bounding box center [696, 712] width 18 height 18
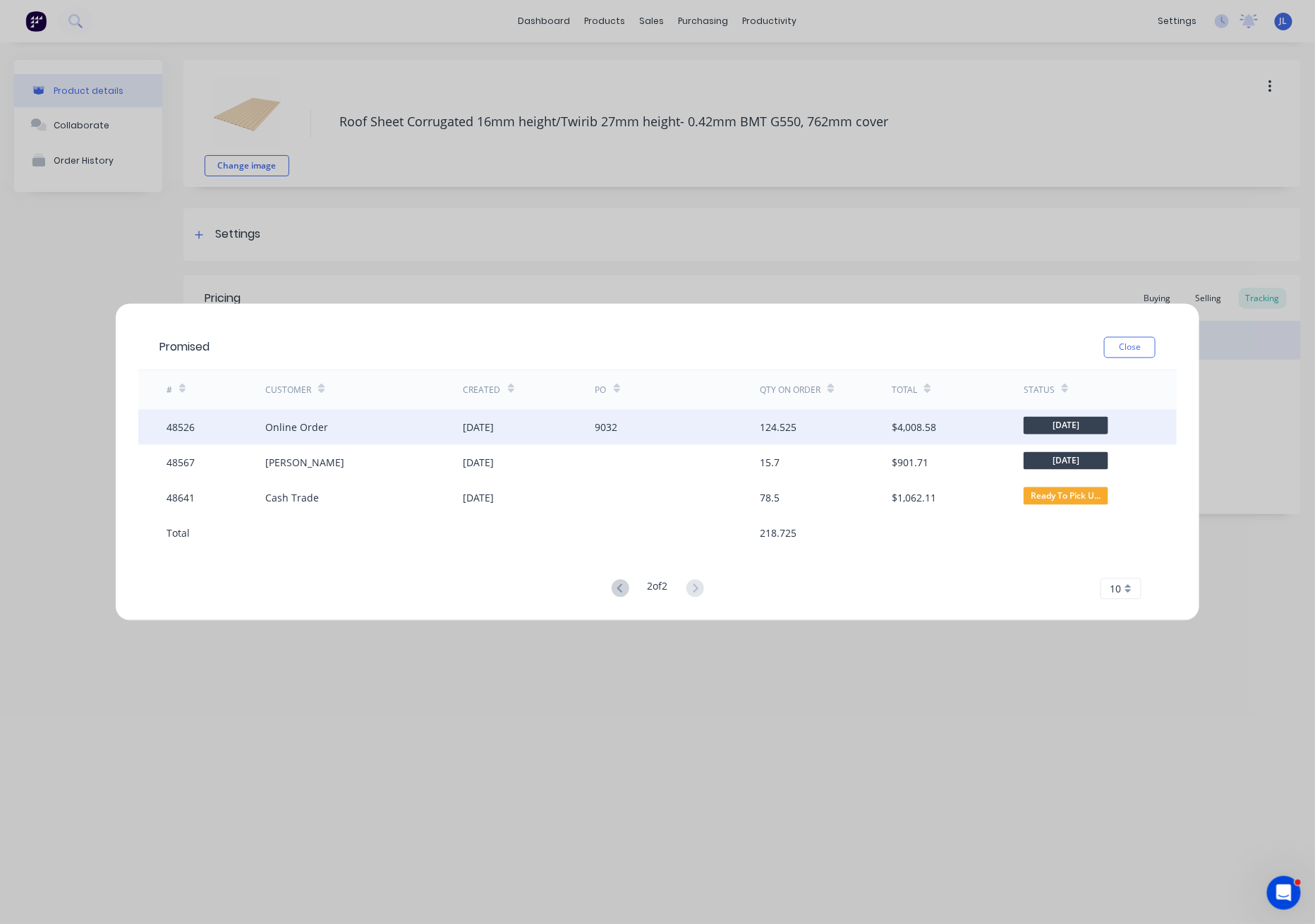
click at [556, 419] on div "29 Aug 2025" at bounding box center [529, 427] width 132 height 35
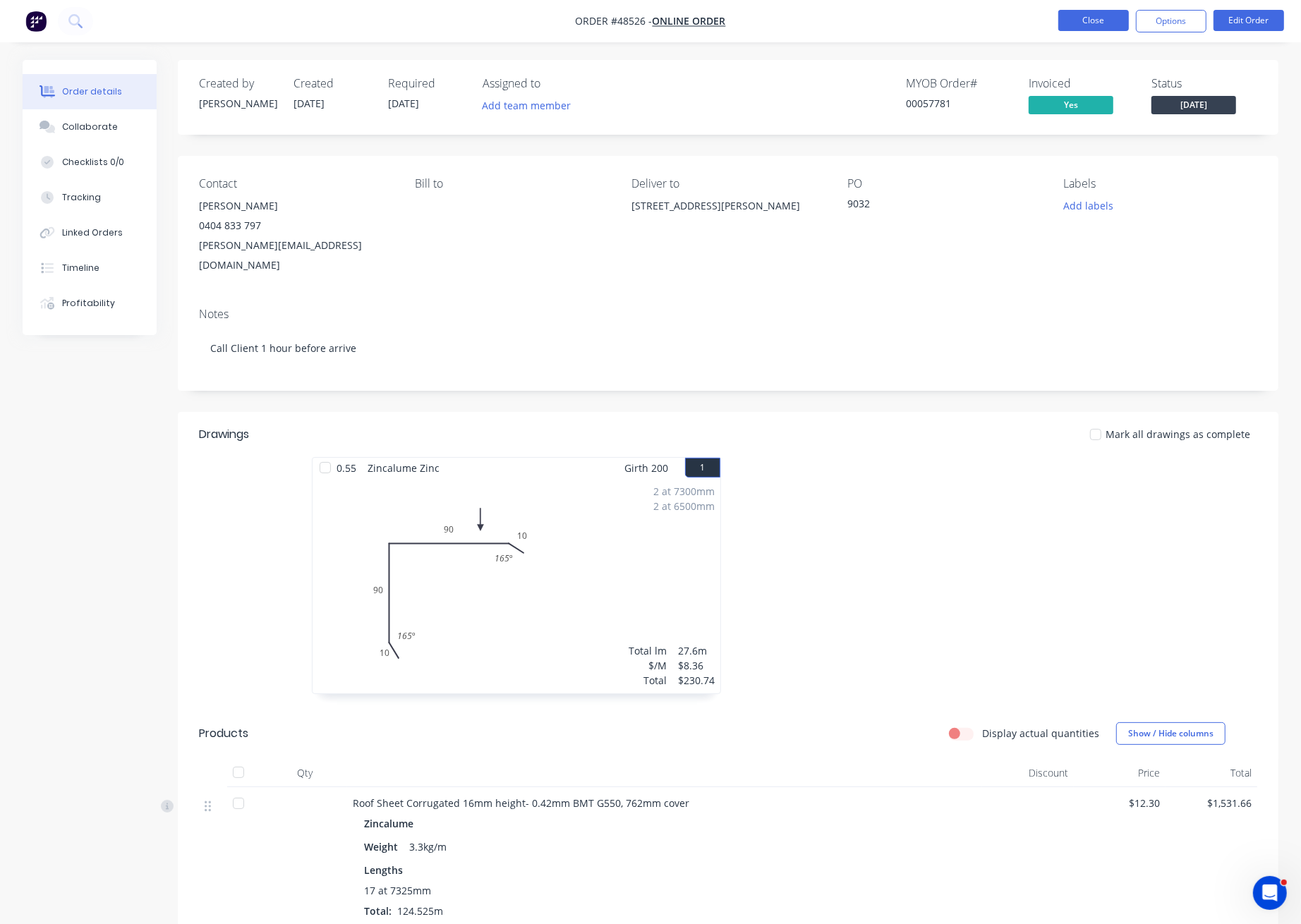
click at [1085, 18] on button "Close" at bounding box center [1093, 20] width 71 height 21
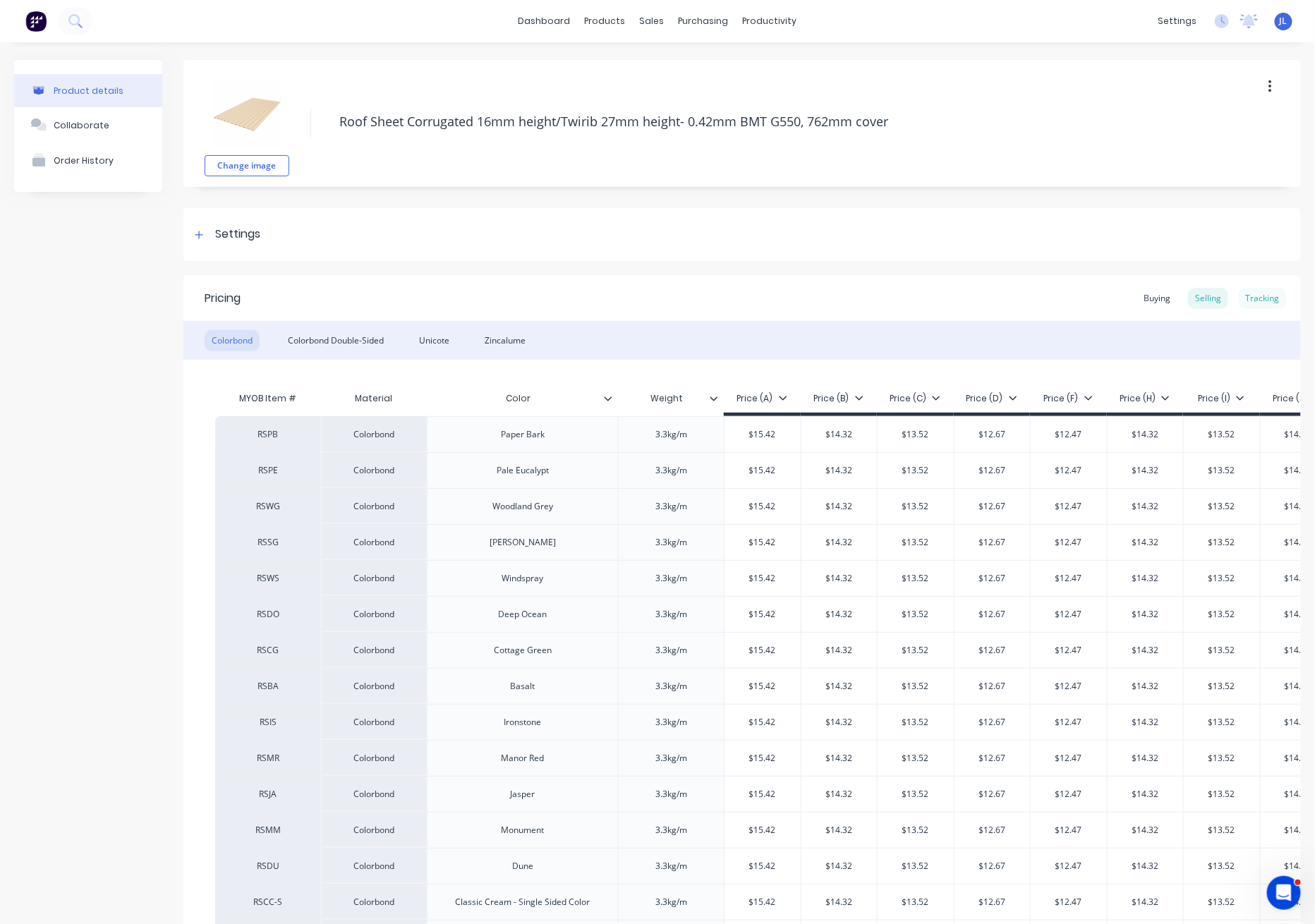
click at [1255, 305] on div "Tracking" at bounding box center [1262, 299] width 48 height 21
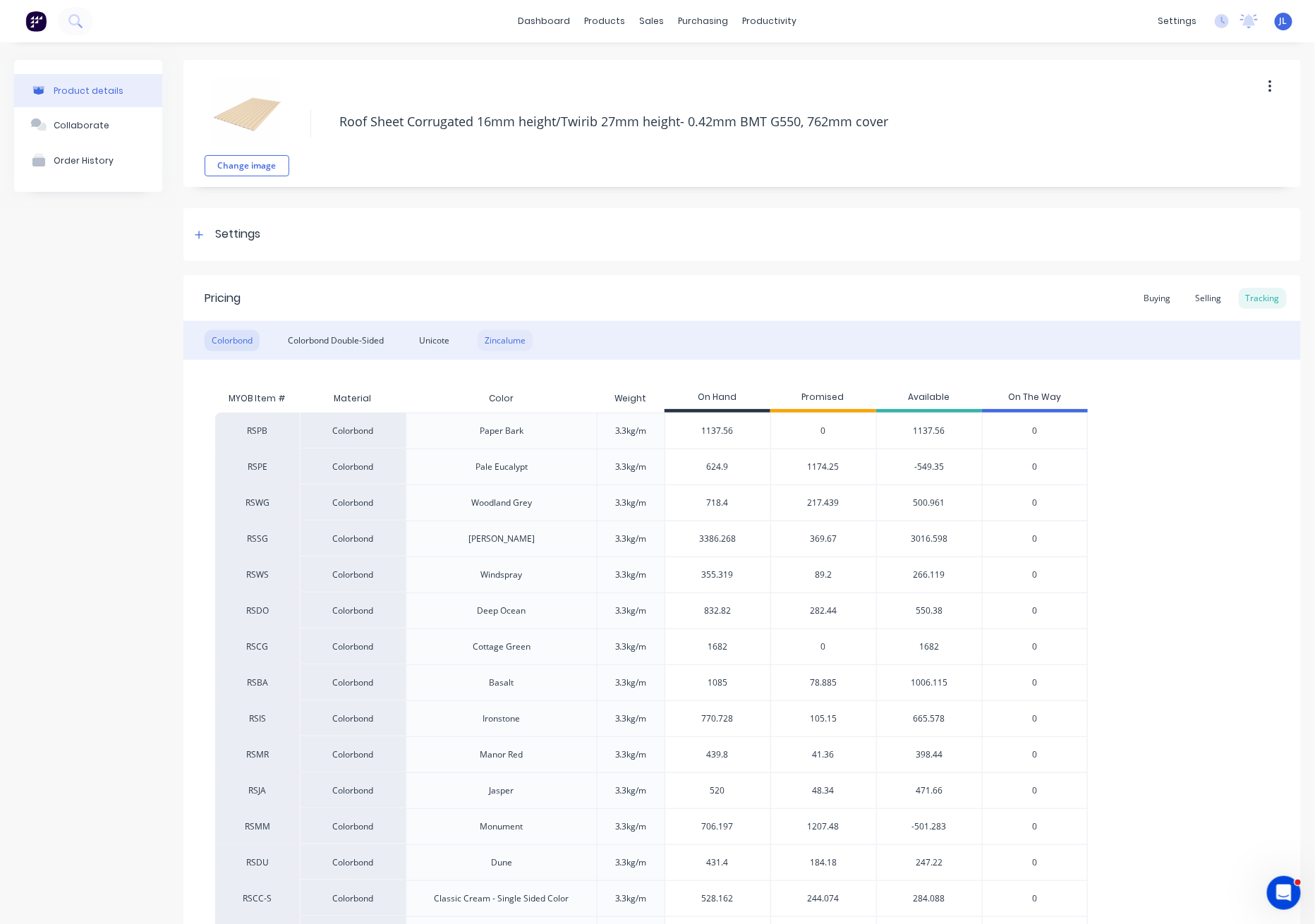
click at [509, 342] on div "Zincalume" at bounding box center [505, 341] width 55 height 21
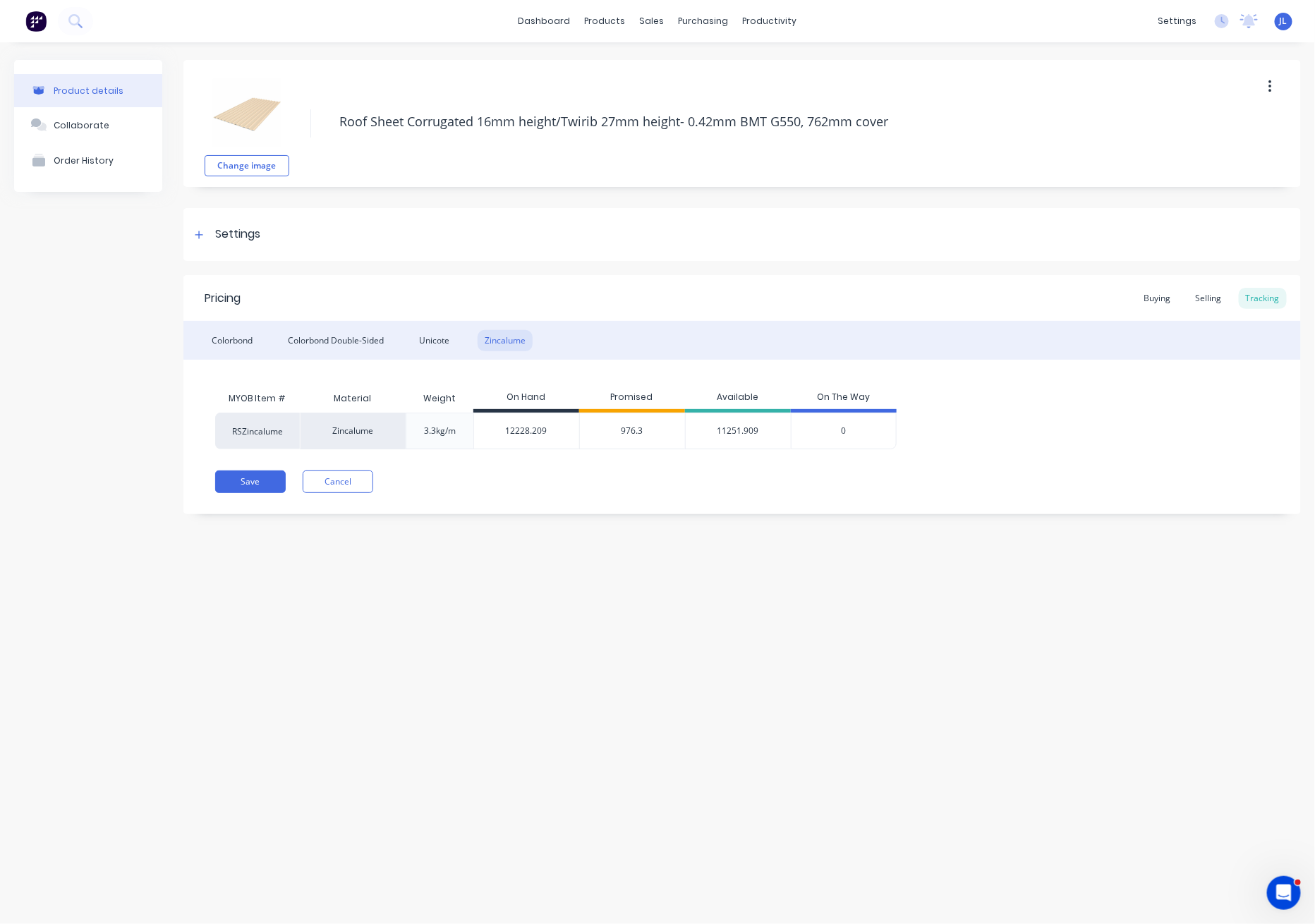
click at [628, 433] on span "976.3" at bounding box center [632, 431] width 22 height 12
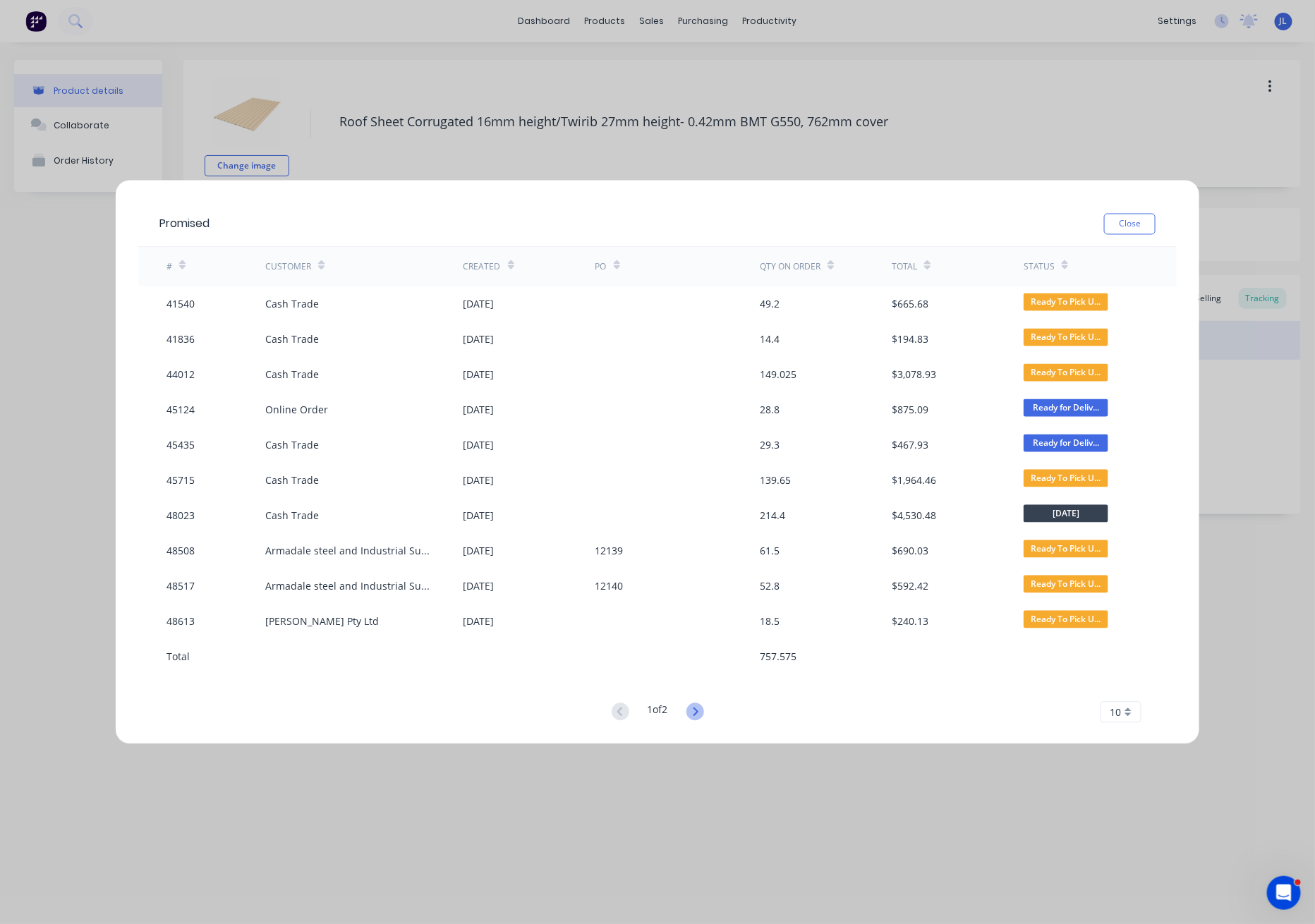
click at [695, 709] on icon at bounding box center [696, 712] width 18 height 18
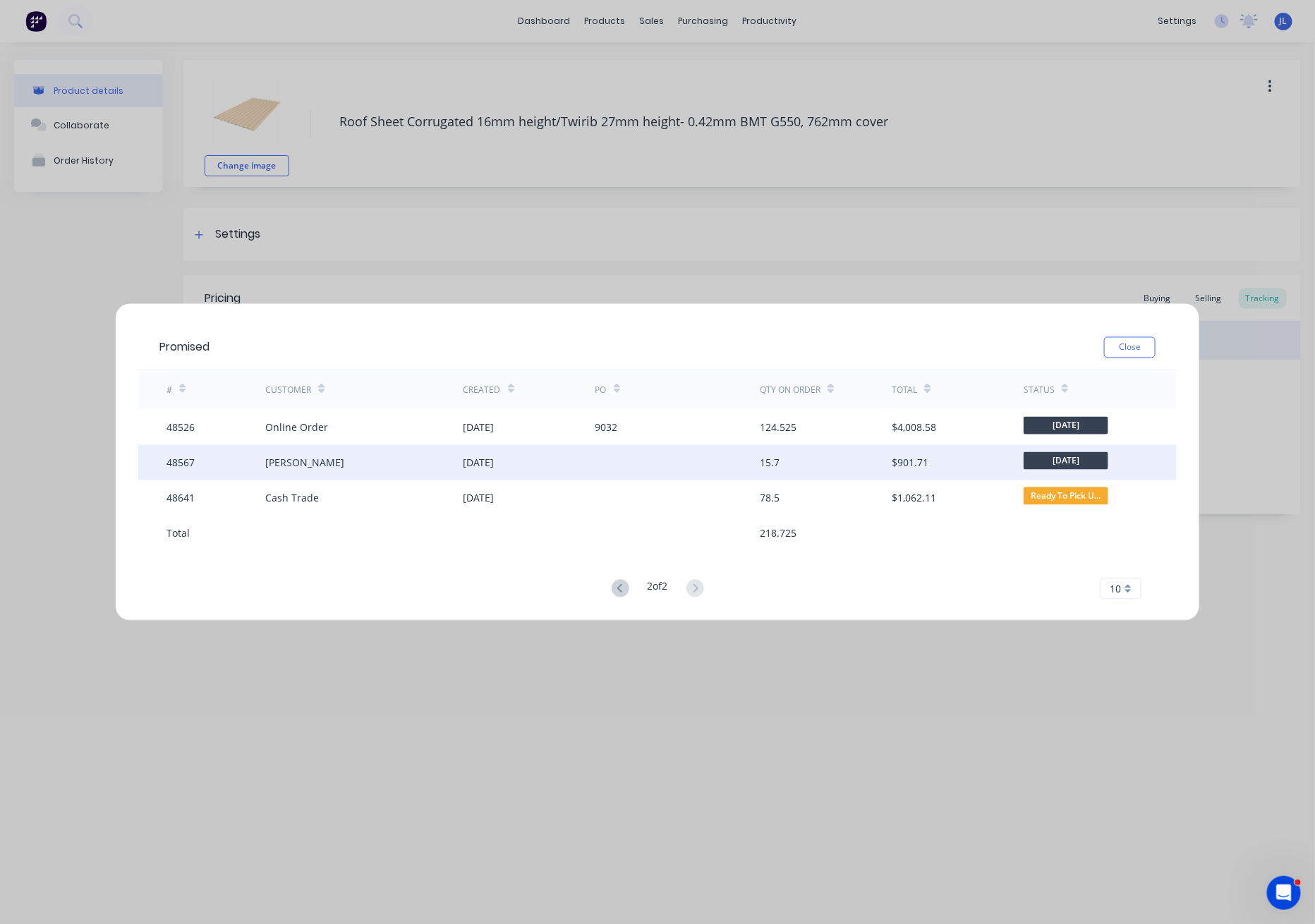
click at [655, 450] on div at bounding box center [678, 462] width 165 height 35
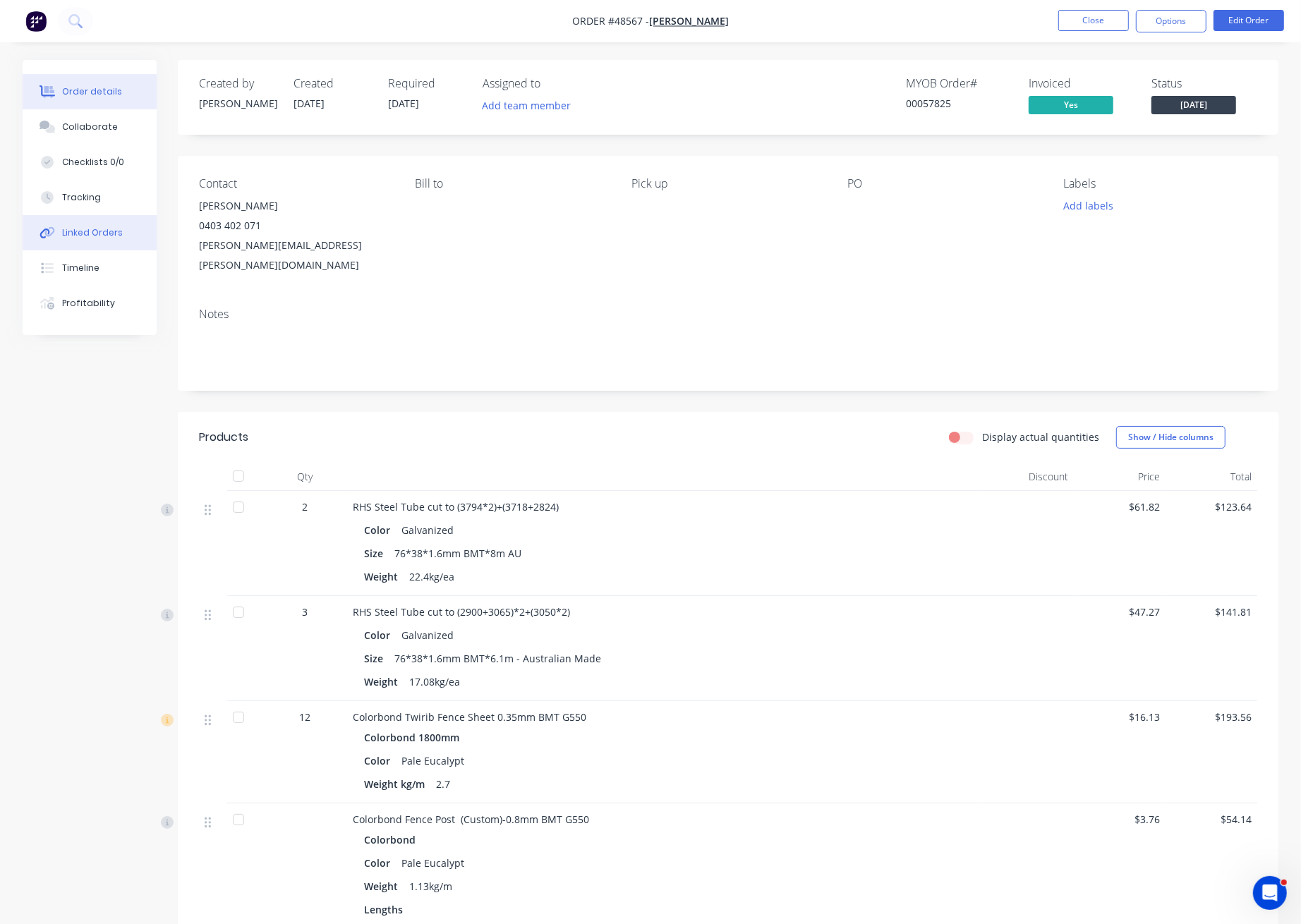
click at [79, 230] on div "Linked Orders" at bounding box center [92, 232] width 60 height 12
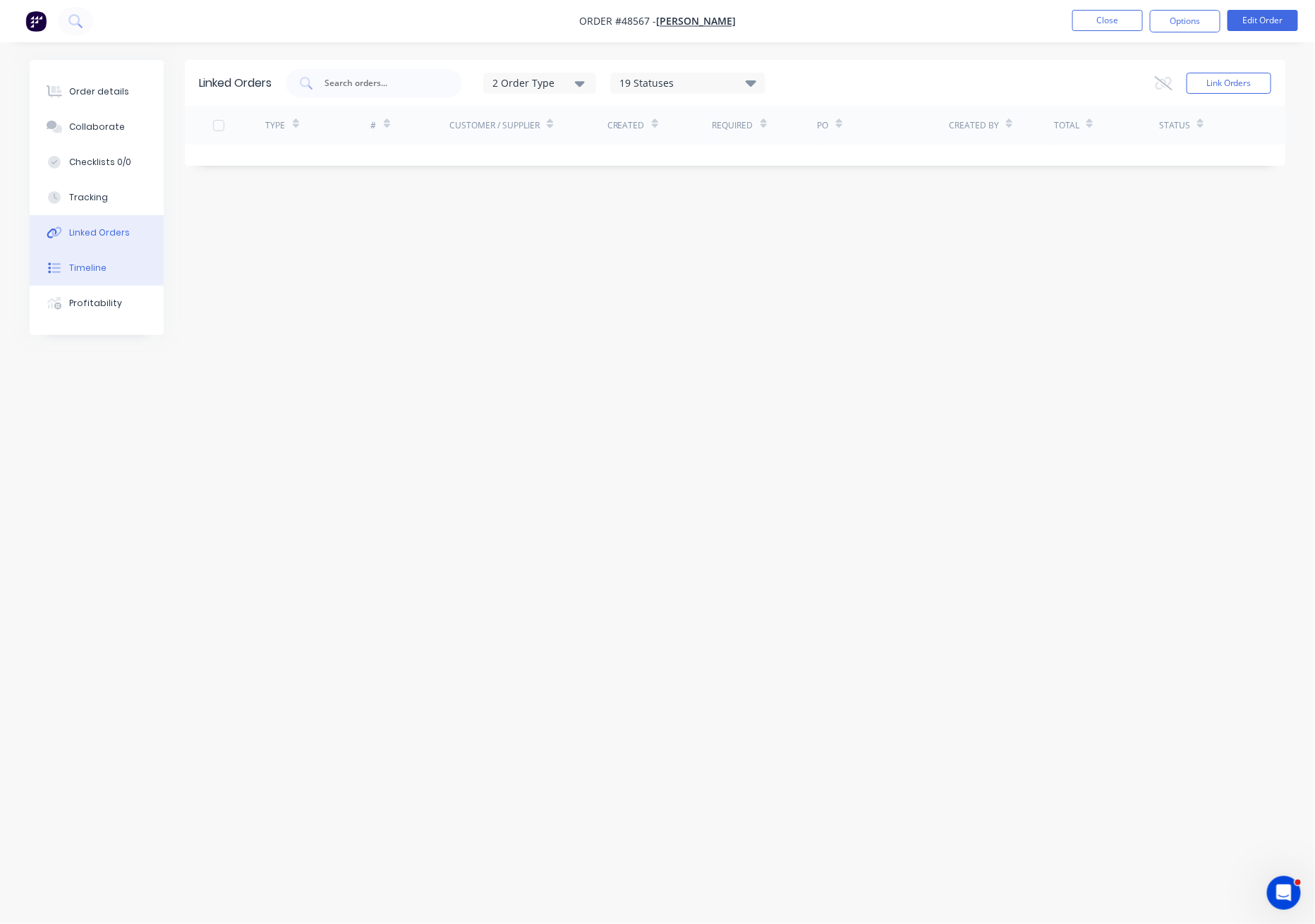
click at [93, 267] on div "Timeline" at bounding box center [88, 268] width 38 height 12
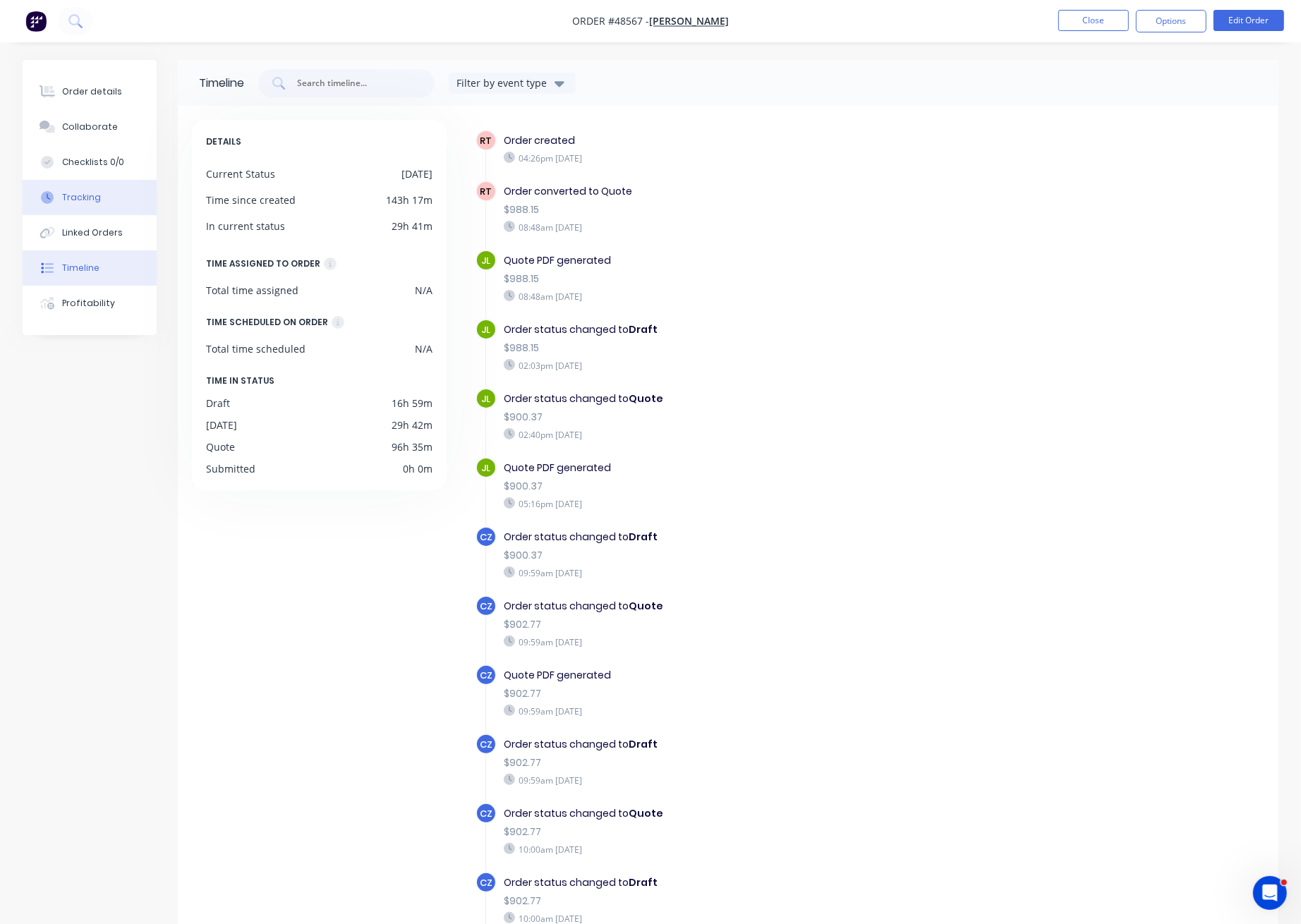
click at [103, 194] on button "Tracking" at bounding box center [89, 197] width 134 height 35
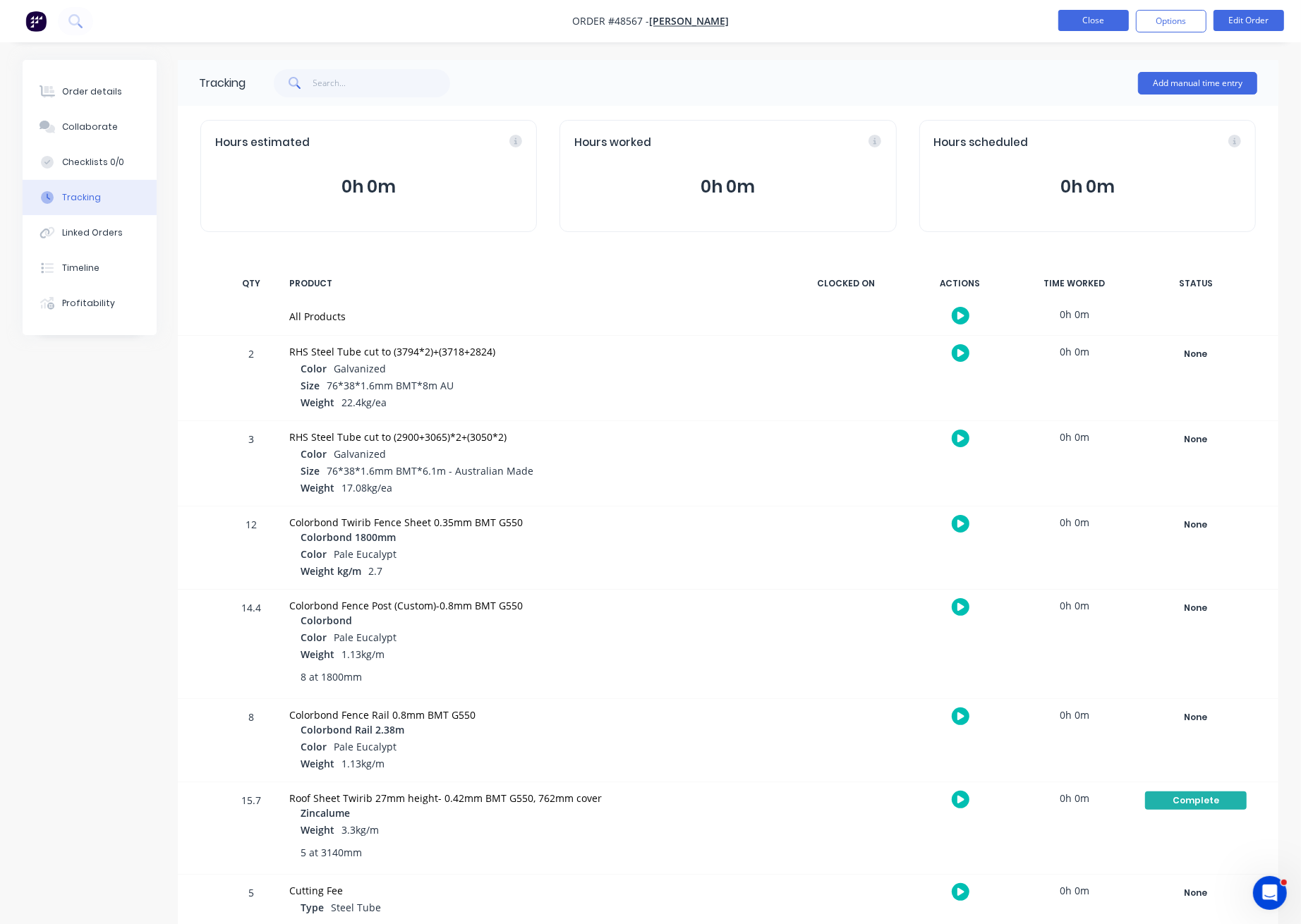
click at [1082, 27] on button "Close" at bounding box center [1093, 20] width 71 height 21
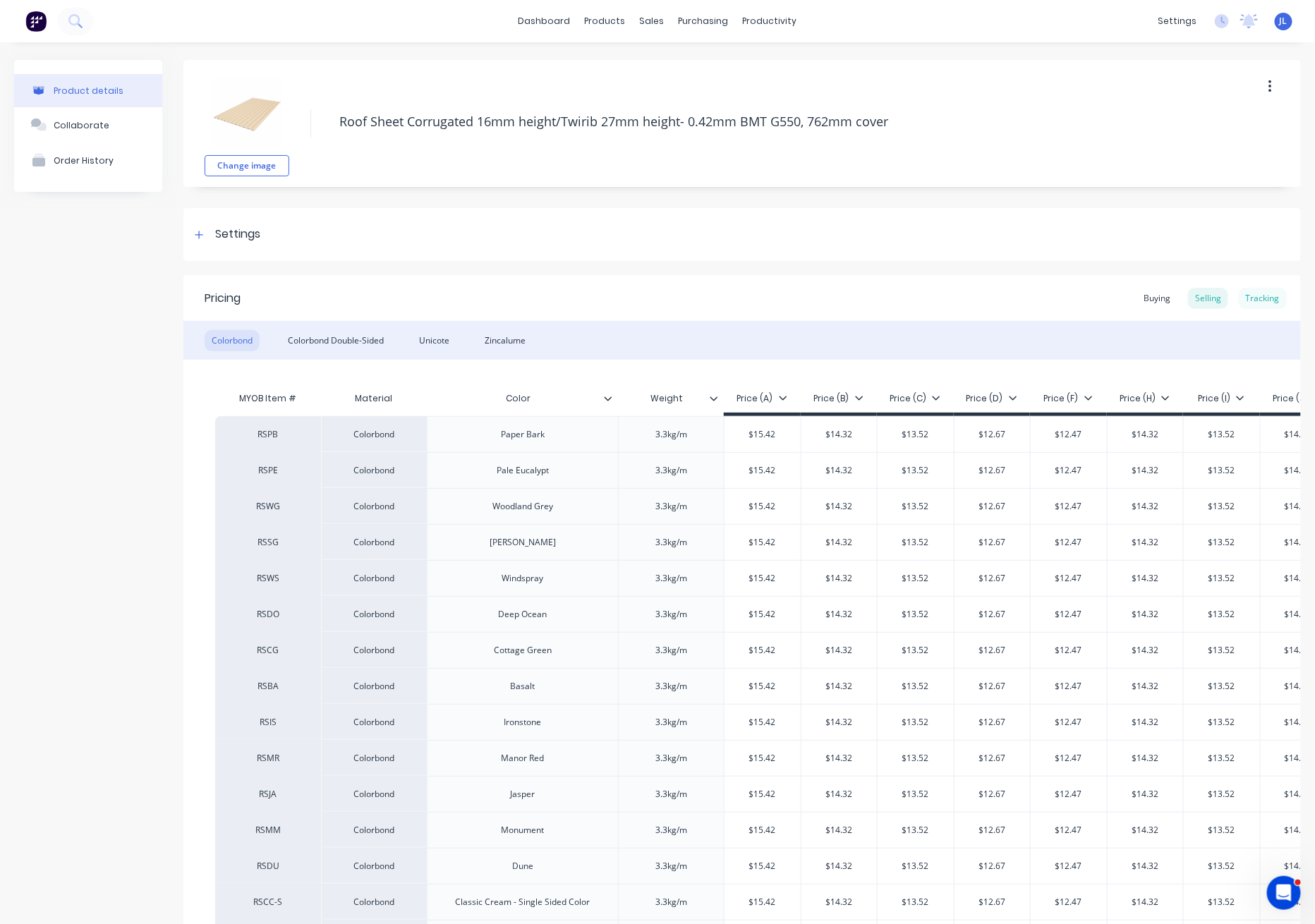
click at [1247, 295] on div "Tracking" at bounding box center [1262, 299] width 48 height 21
type textarea "x"
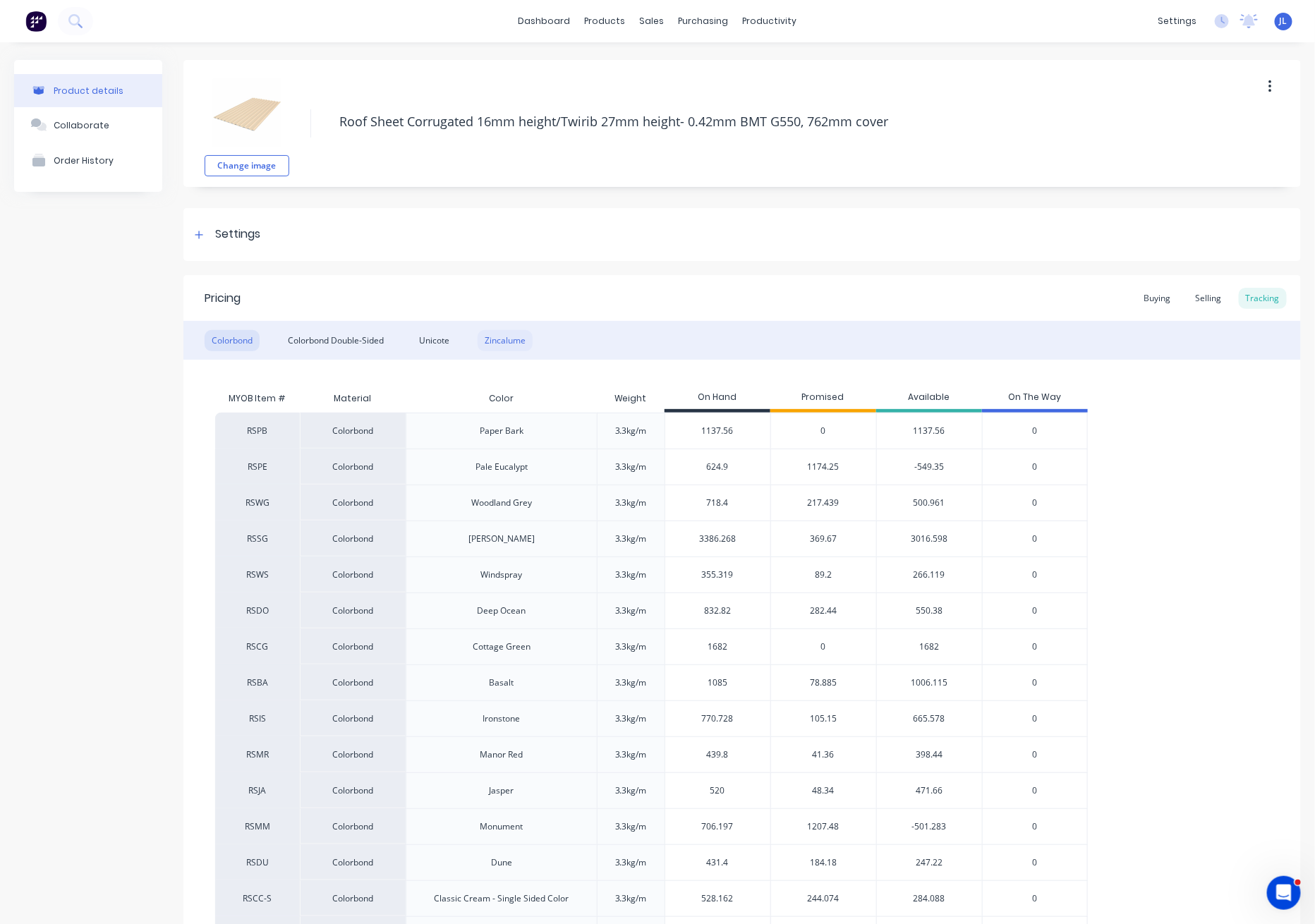
click at [523, 342] on div "Zincalume" at bounding box center [505, 341] width 55 height 21
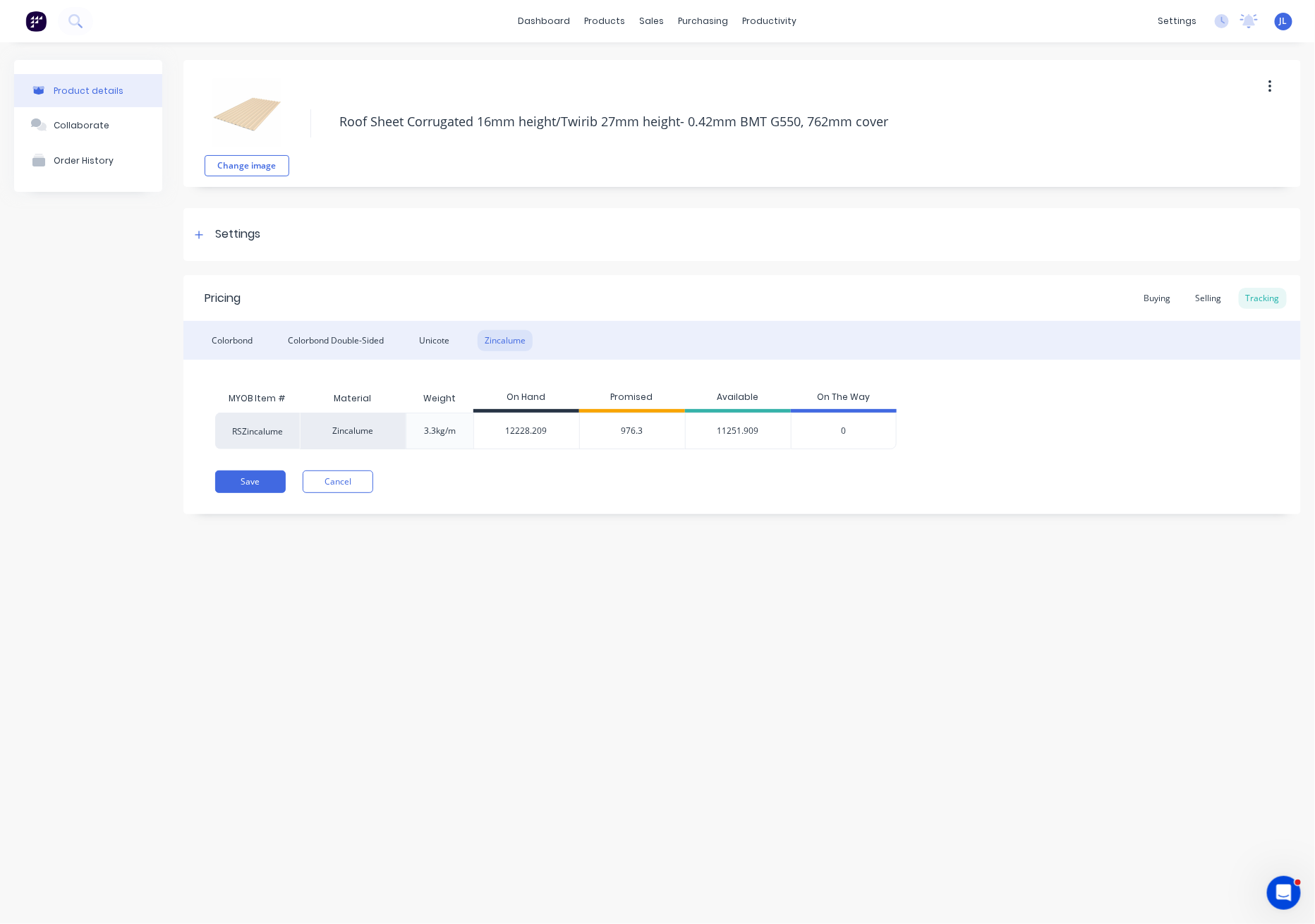
click at [626, 429] on span "976.3" at bounding box center [632, 431] width 22 height 12
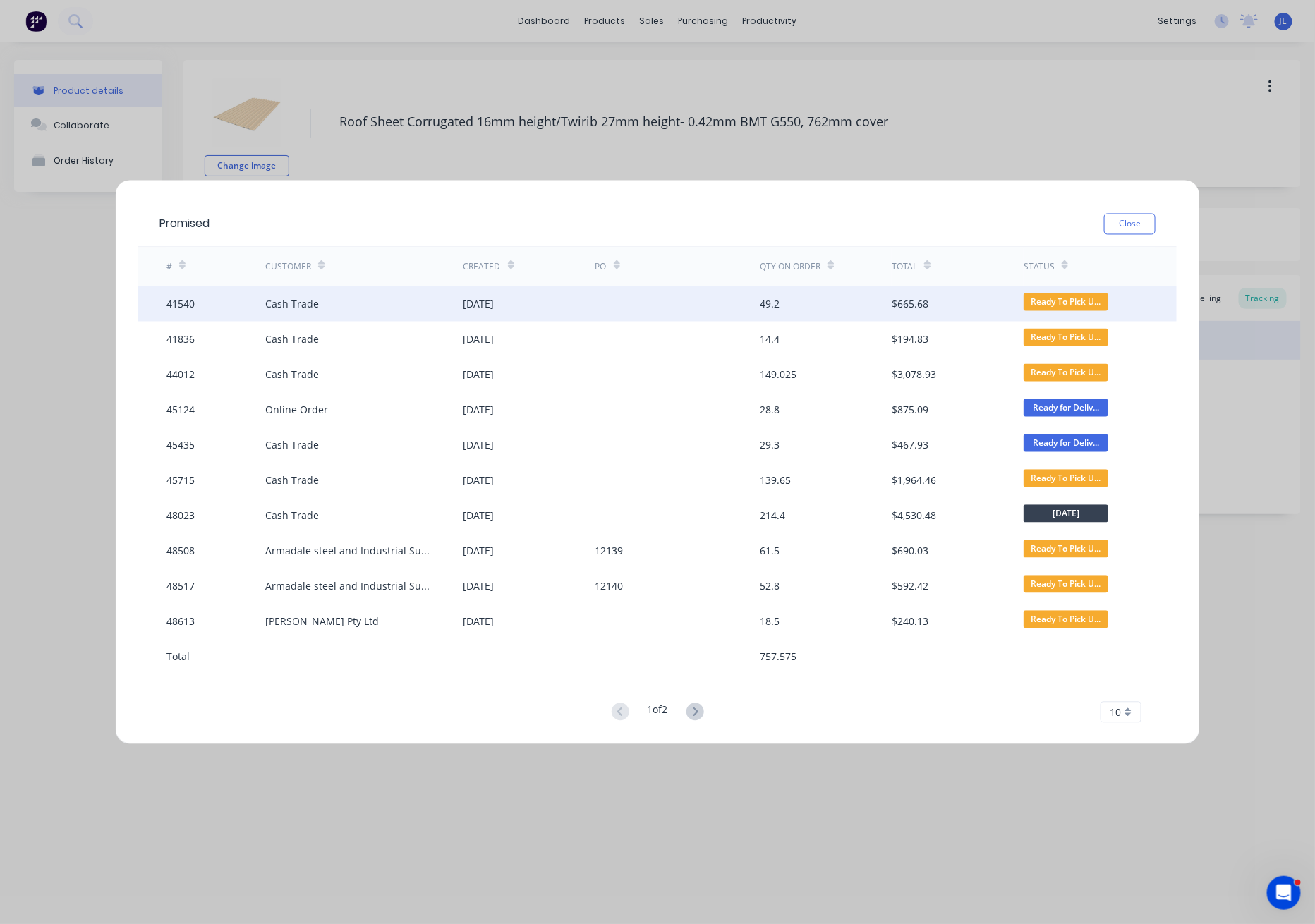
click at [527, 292] on div "21 Feb 2025" at bounding box center [529, 304] width 132 height 35
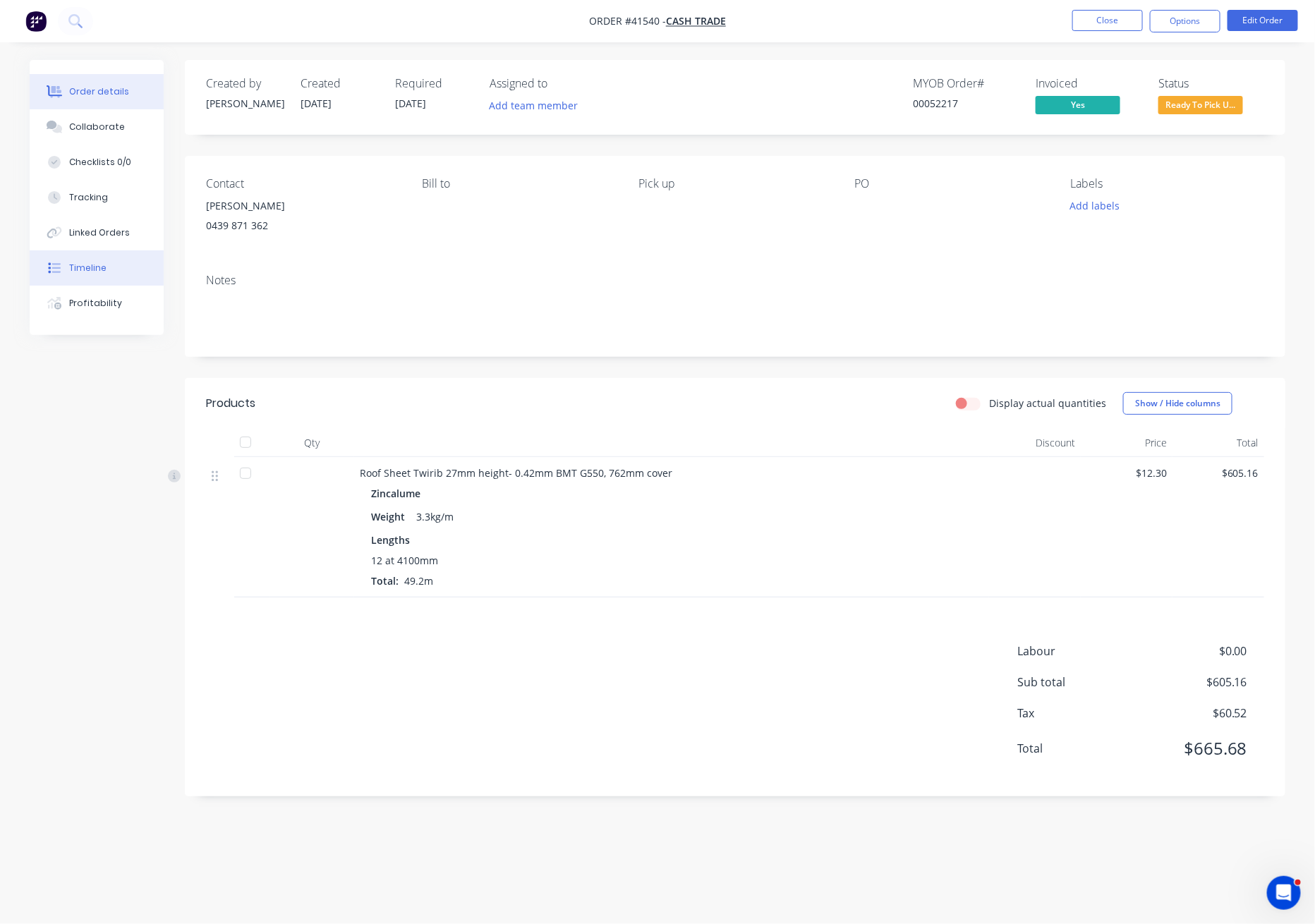
click at [96, 265] on div "Timeline" at bounding box center [88, 268] width 38 height 12
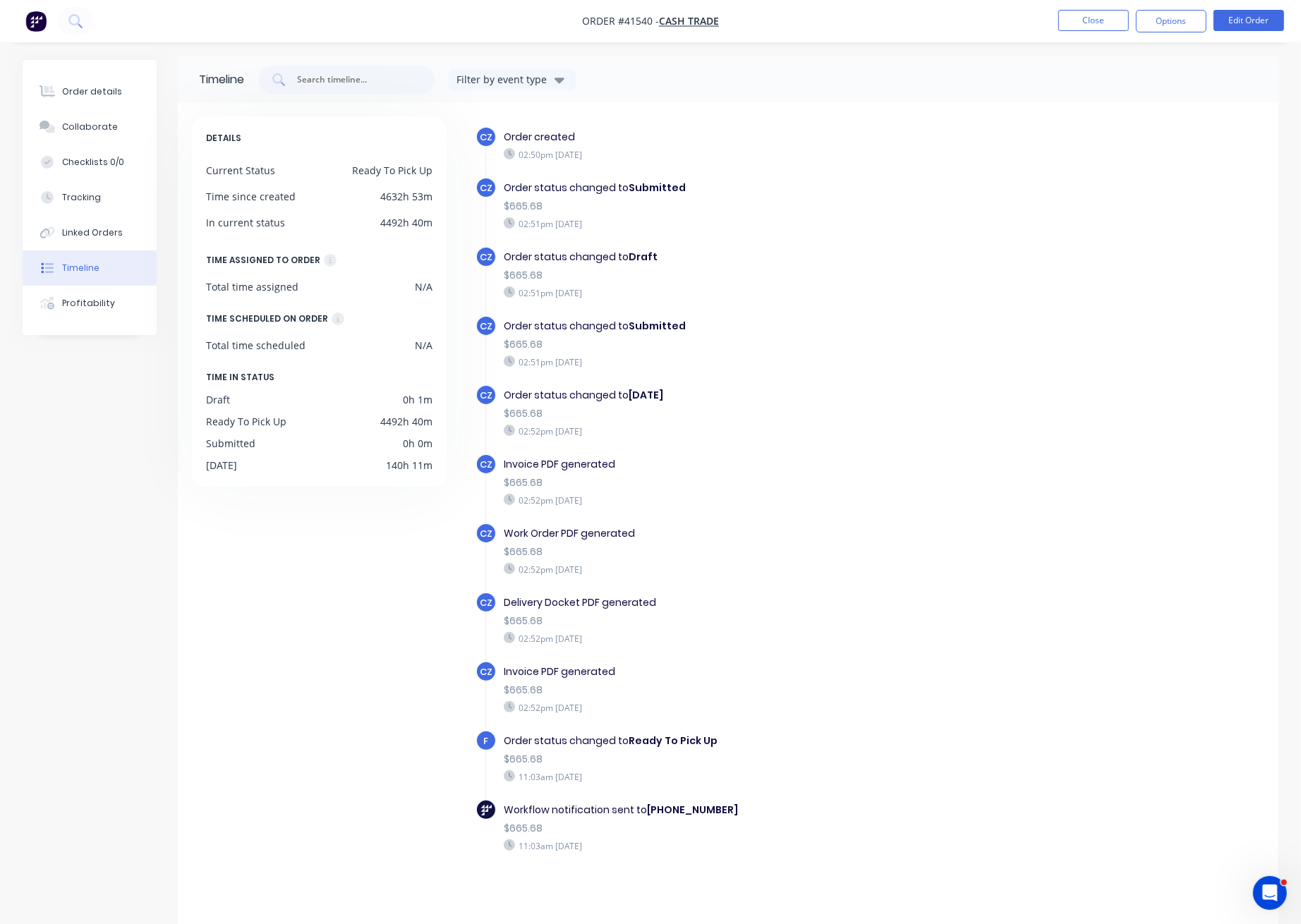
scroll to position [4, 0]
click at [110, 89] on div "Order details" at bounding box center [92, 91] width 60 height 12
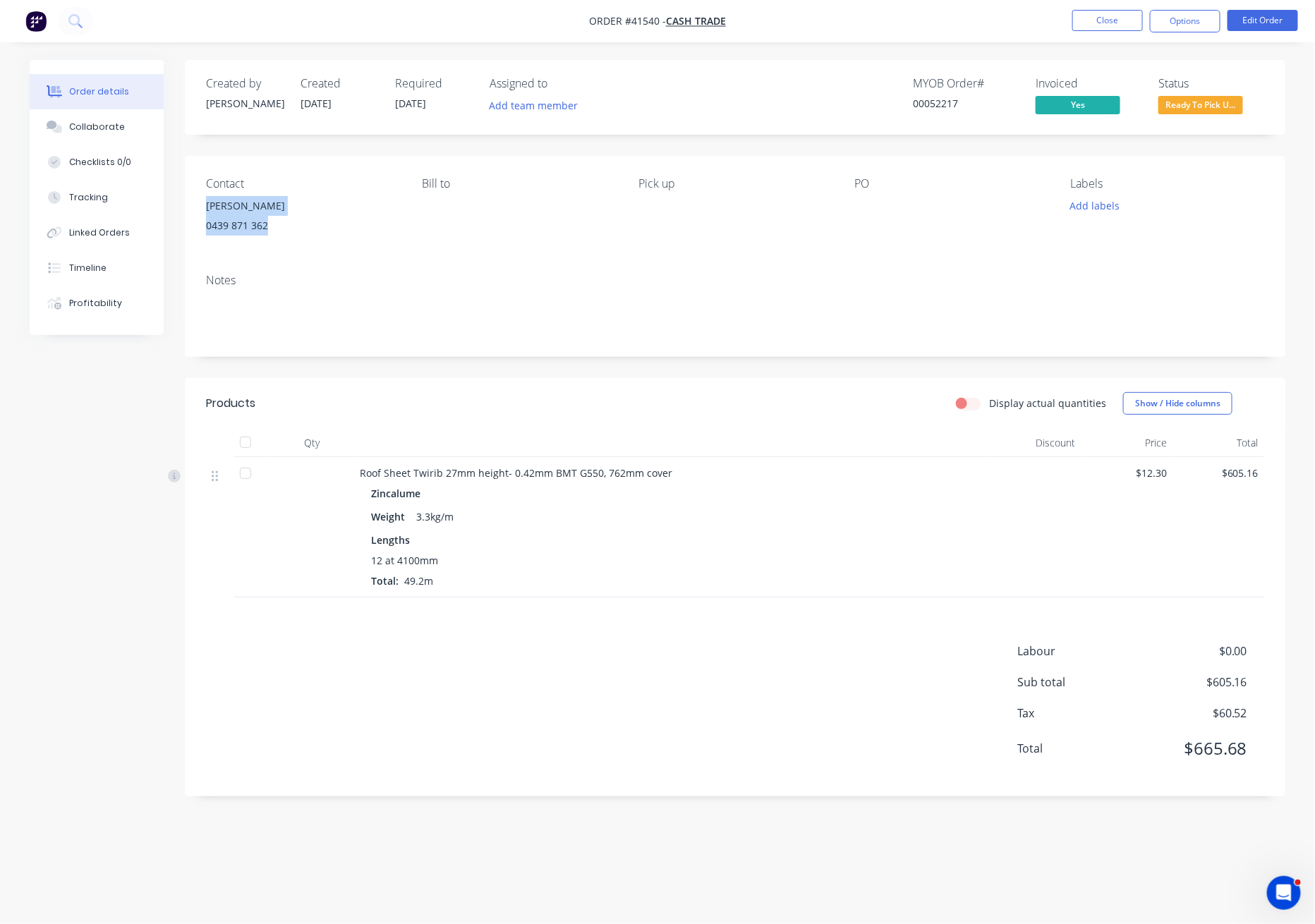
drag, startPoint x: 279, startPoint y: 225, endPoint x: 197, endPoint y: 203, distance: 84.9
click at [197, 203] on div "Contact James Wardle 0439 871 362 Bill to Pick up PO Labels Add labels" at bounding box center [735, 209] width 1100 height 107
copy div "James Wardle 0439 871 362"
click at [1270, 16] on button "Edit Order" at bounding box center [1262, 20] width 71 height 21
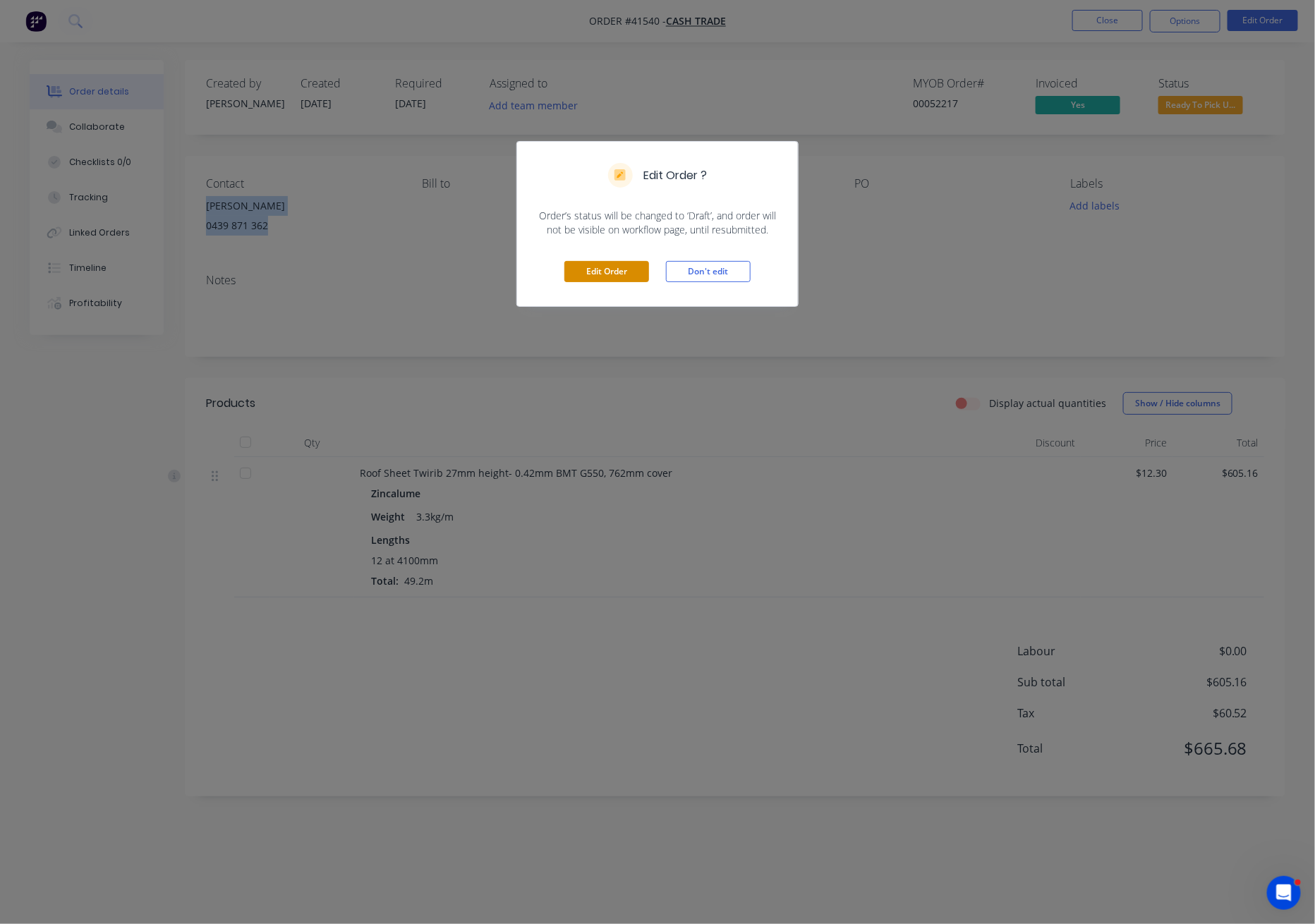
click at [602, 261] on button "Edit Order" at bounding box center [606, 272] width 85 height 21
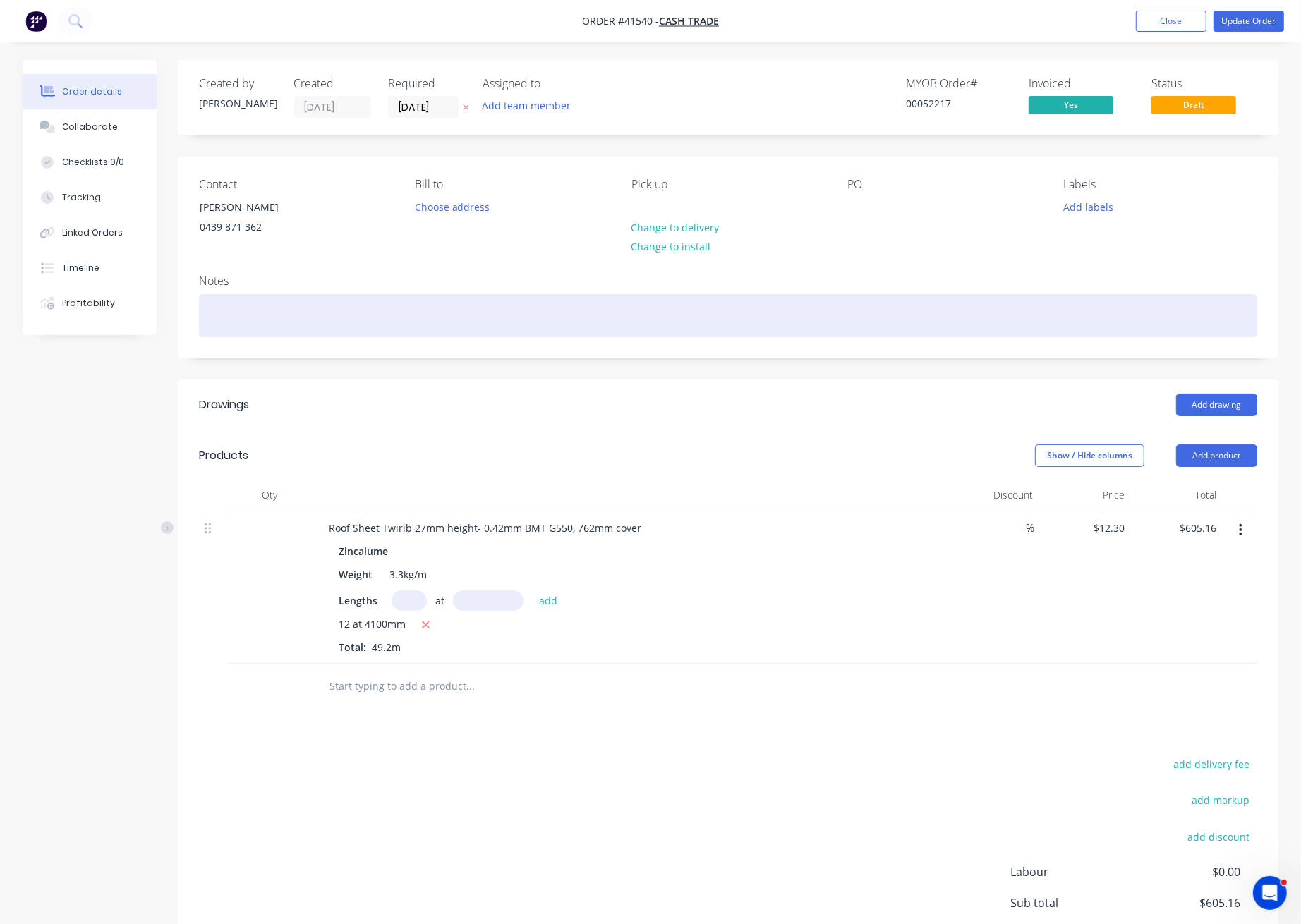
click at [283, 308] on div at bounding box center [728, 315] width 1058 height 43
paste div
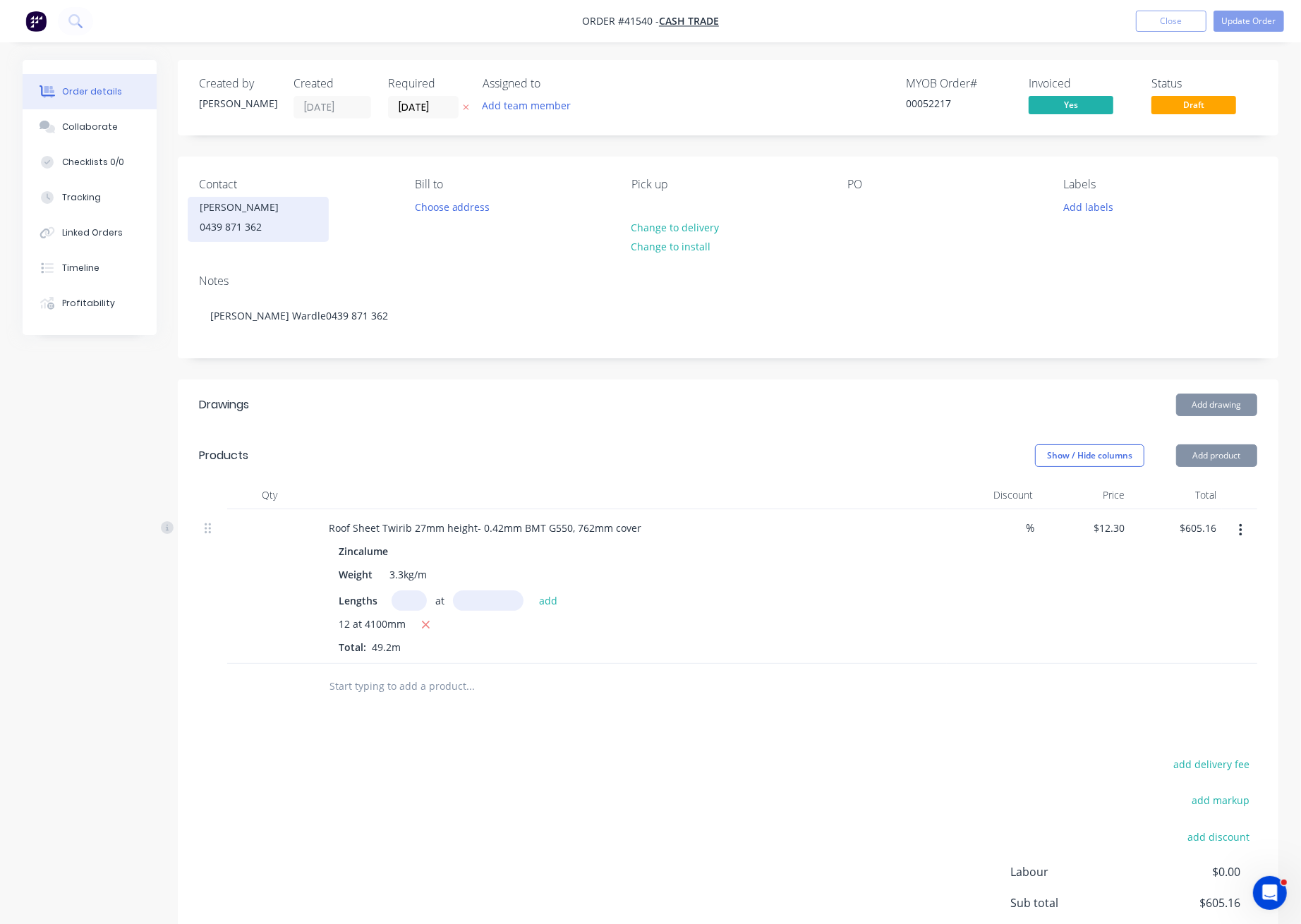
click at [247, 209] on div "James Wardle" at bounding box center [258, 207] width 117 height 20
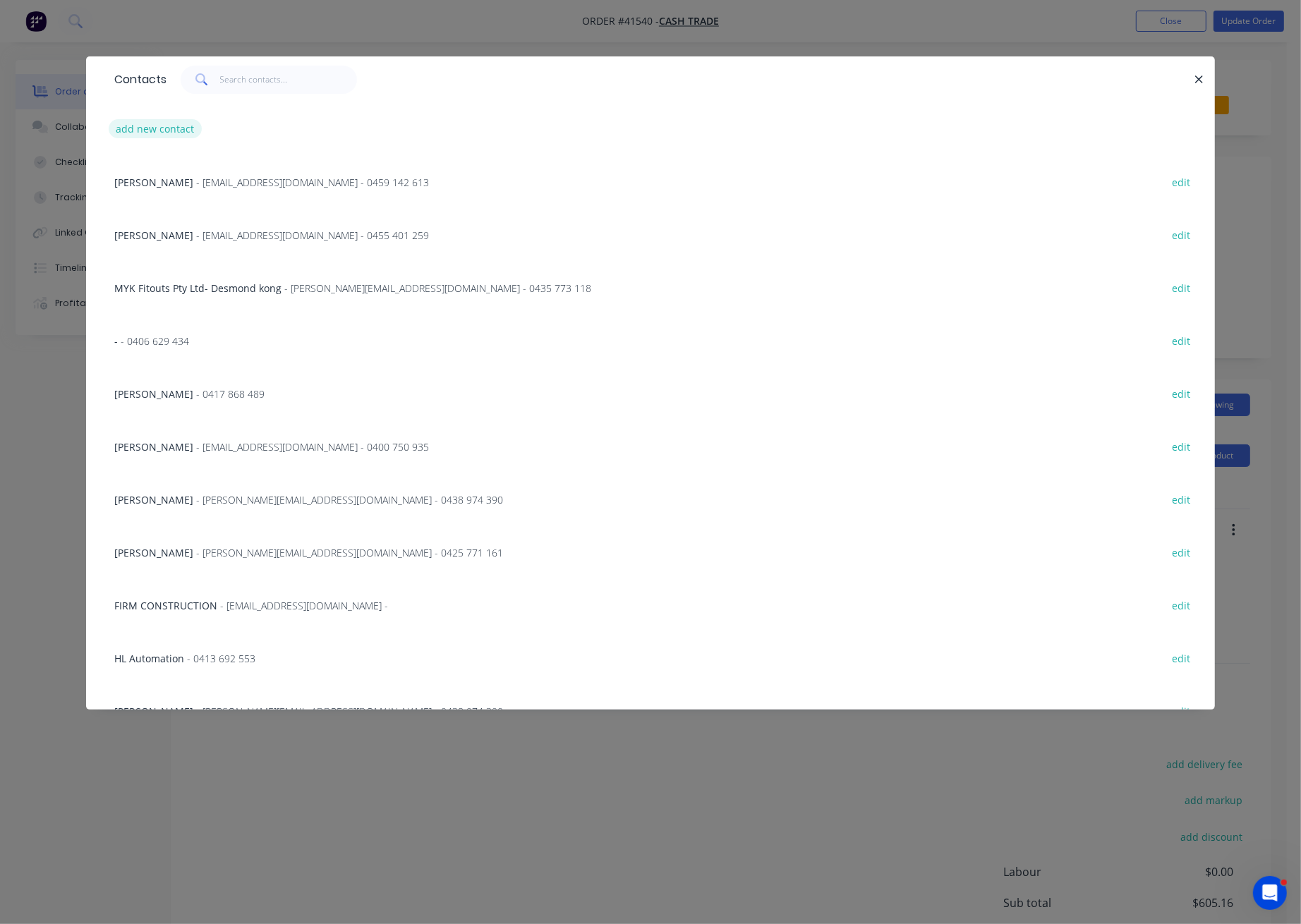
click at [140, 130] on button "add new contact" at bounding box center [155, 129] width 93 height 19
select select "AU"
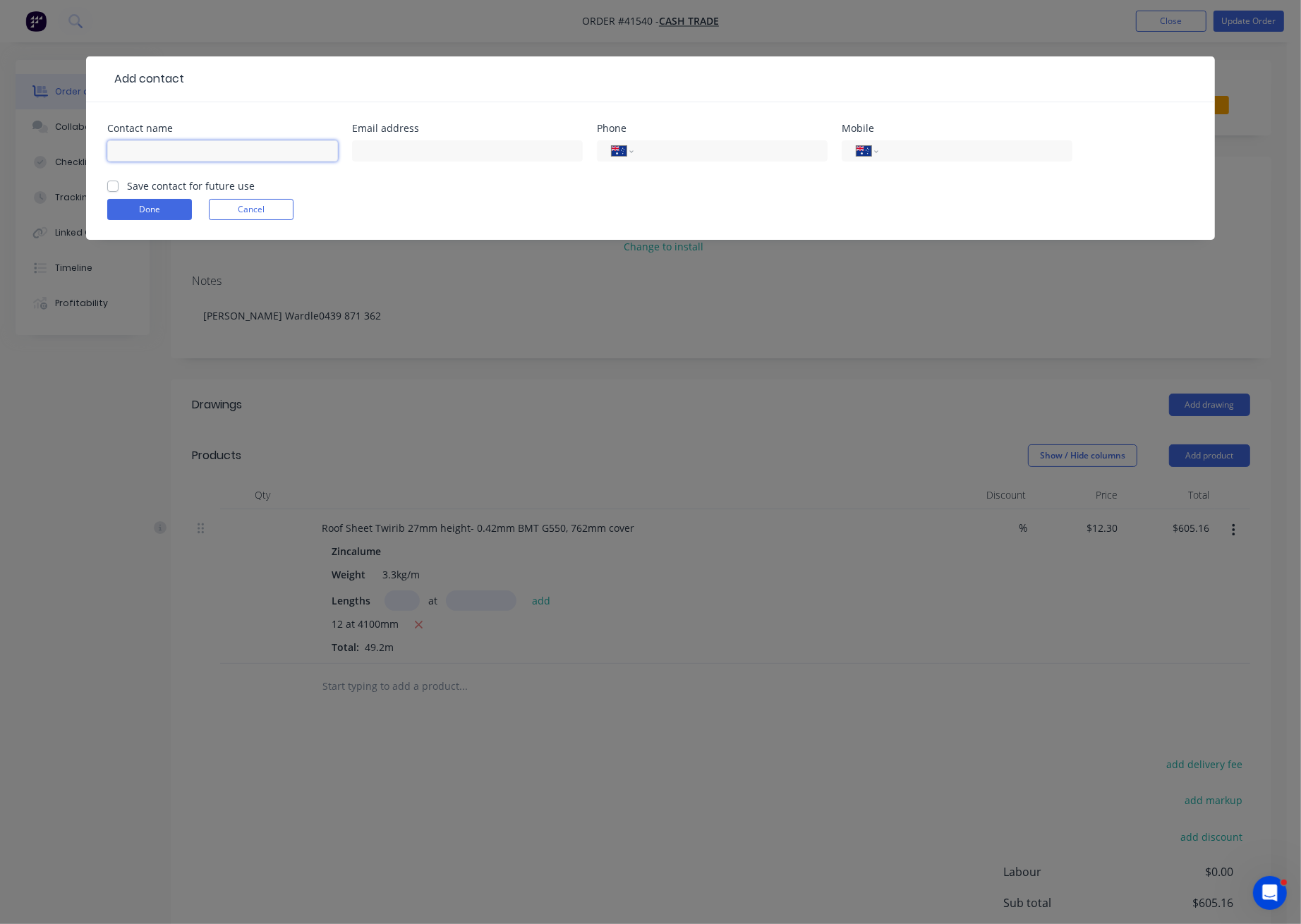
click at [132, 146] on input "text" at bounding box center [222, 151] width 230 height 21
type input "`"
click at [175, 206] on button "Done" at bounding box center [149, 209] width 85 height 21
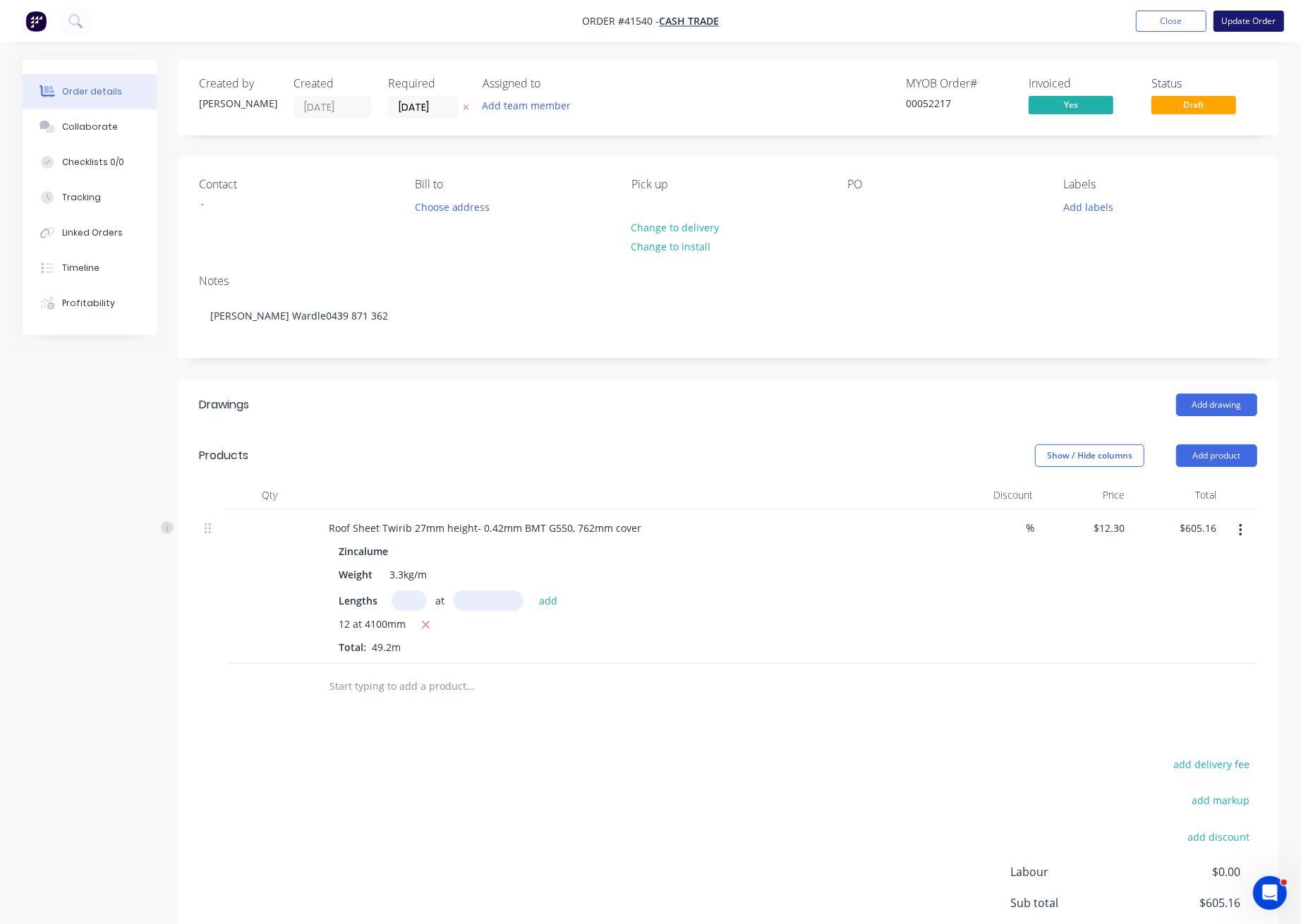
click at [1253, 18] on button "Update Order" at bounding box center [1248, 21] width 71 height 21
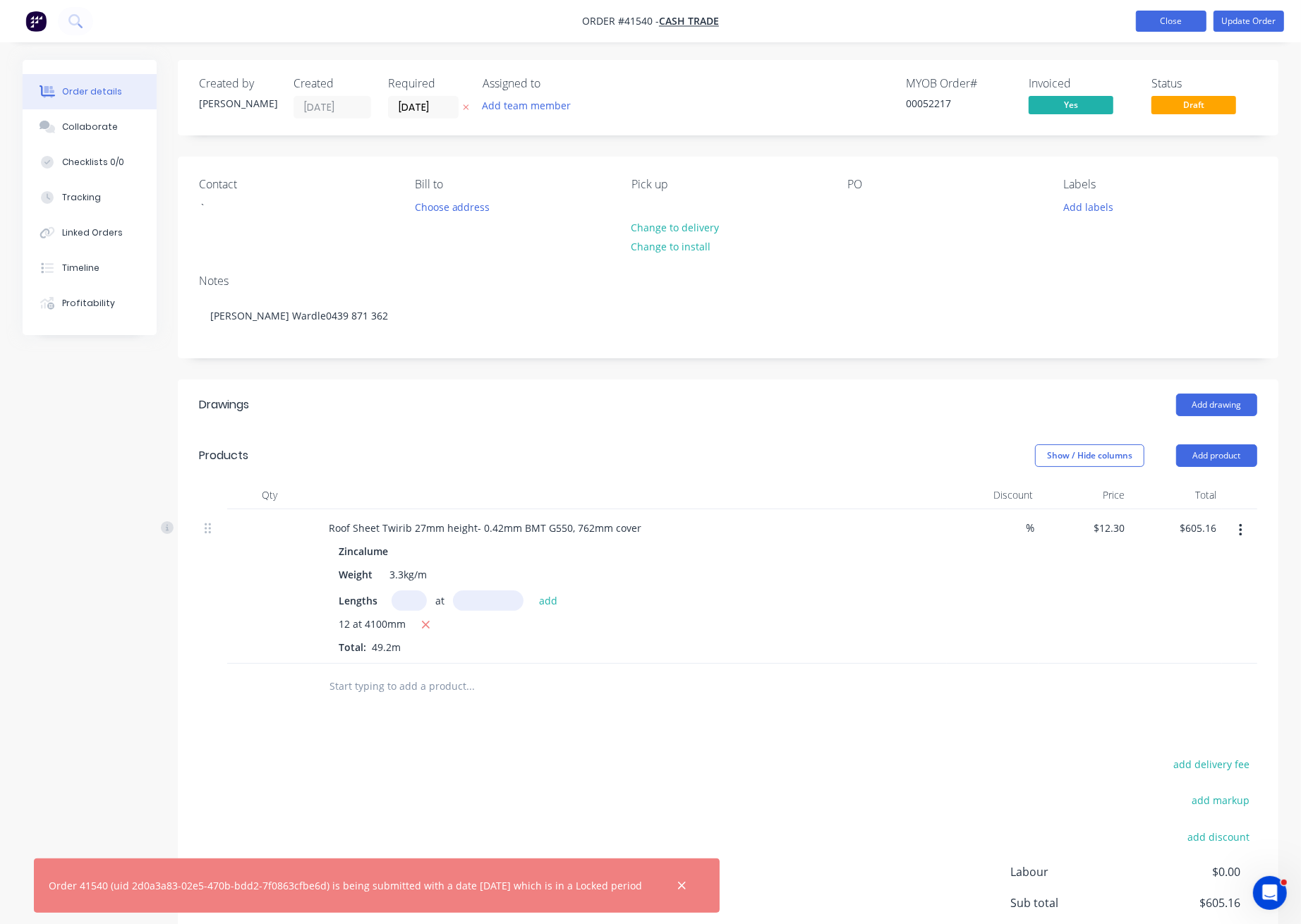
click at [1170, 20] on button "Close" at bounding box center [1170, 21] width 71 height 21
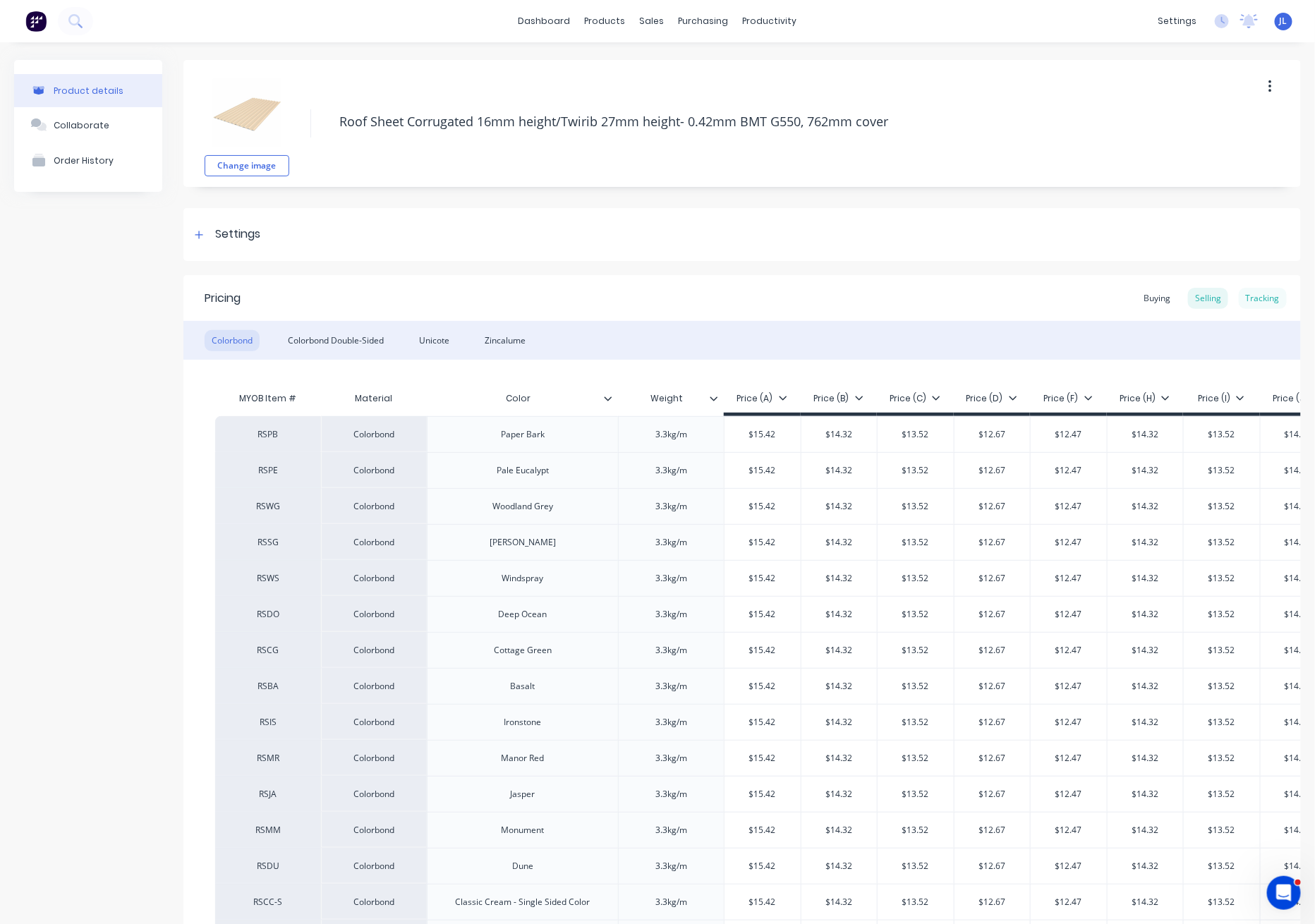
click at [1257, 295] on div "Tracking" at bounding box center [1262, 299] width 48 height 21
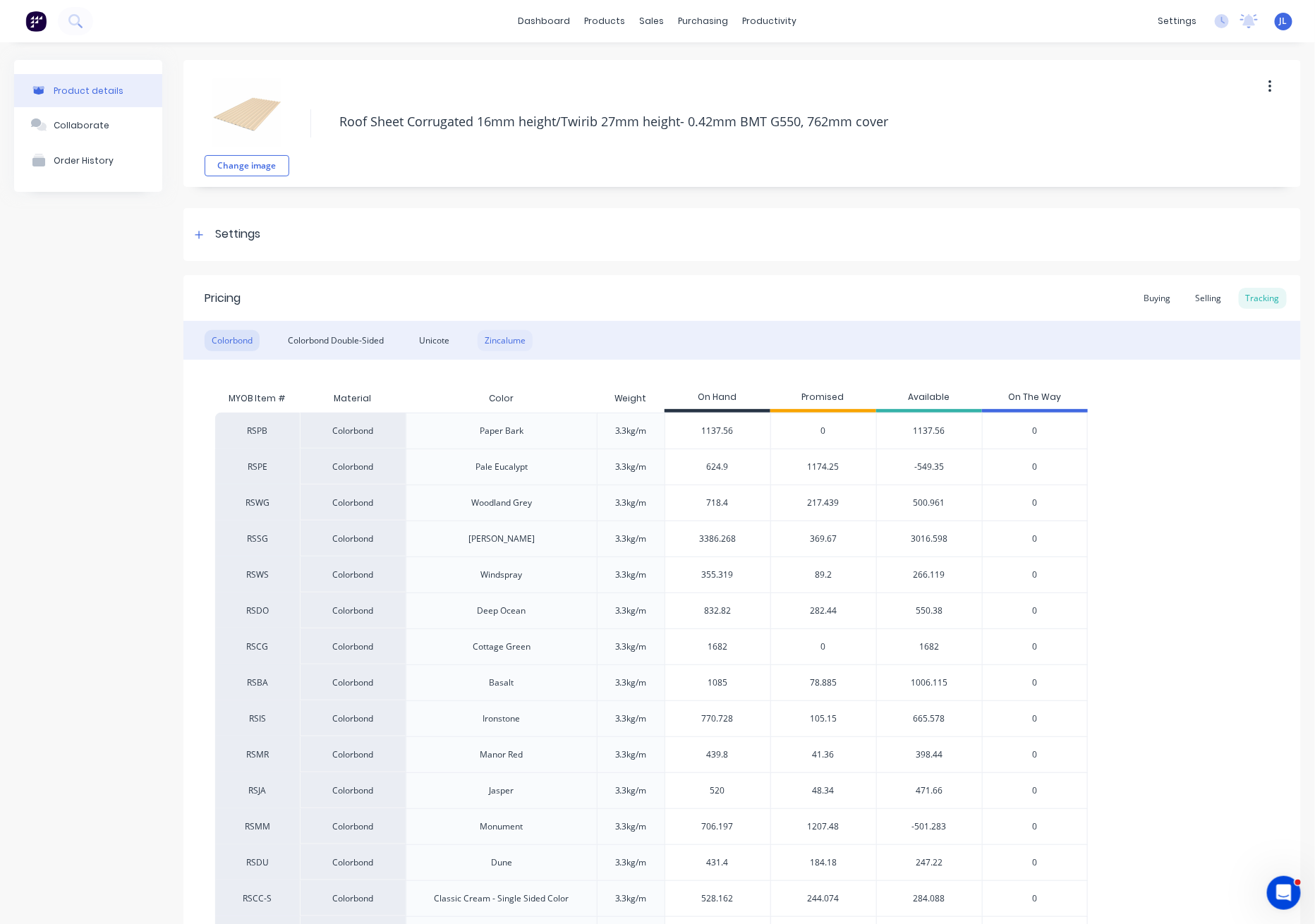
click at [528, 338] on div "Zincalume" at bounding box center [505, 341] width 55 height 21
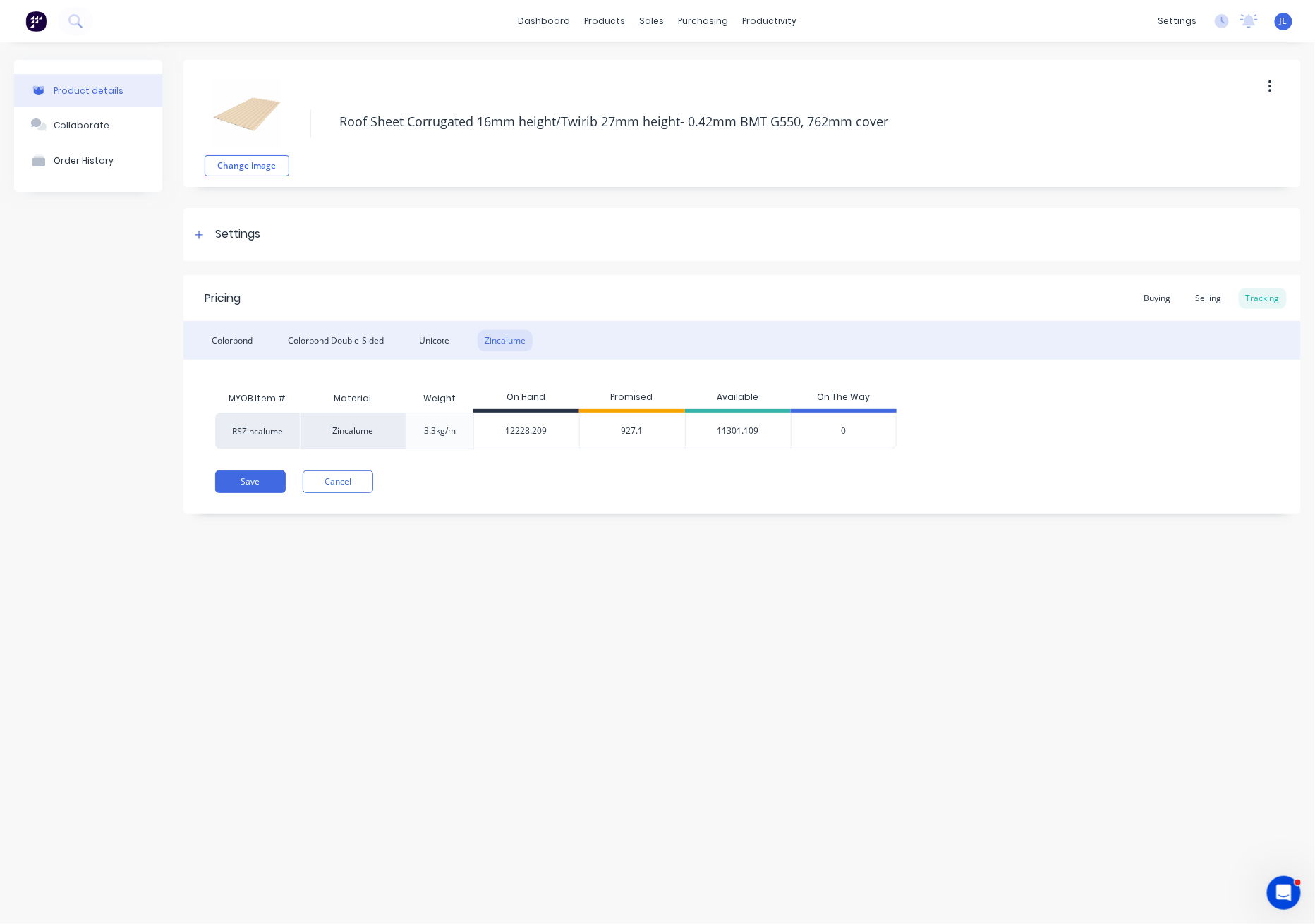
click at [633, 429] on span "927.1" at bounding box center [632, 431] width 22 height 12
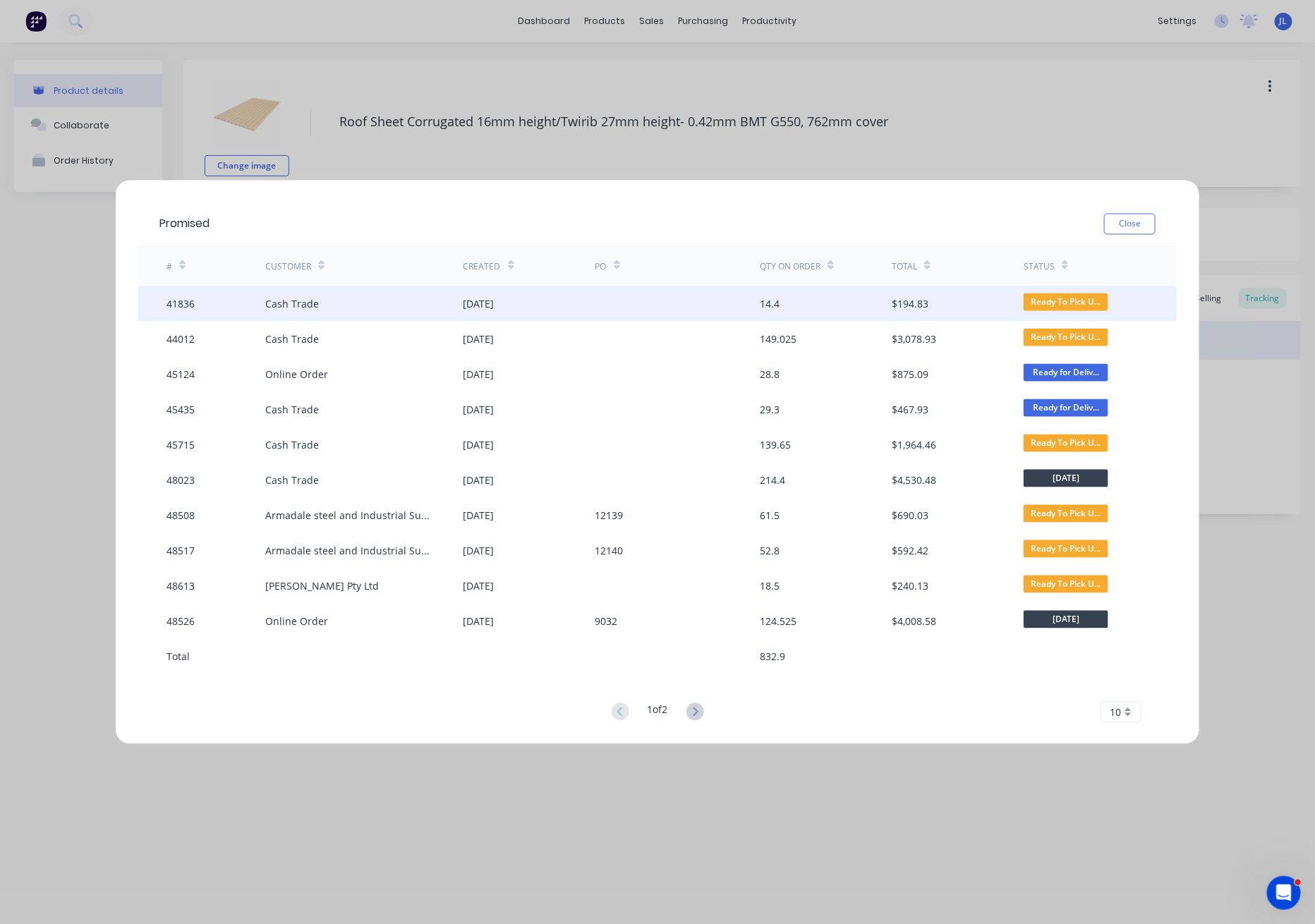
click at [646, 305] on div at bounding box center [678, 304] width 165 height 35
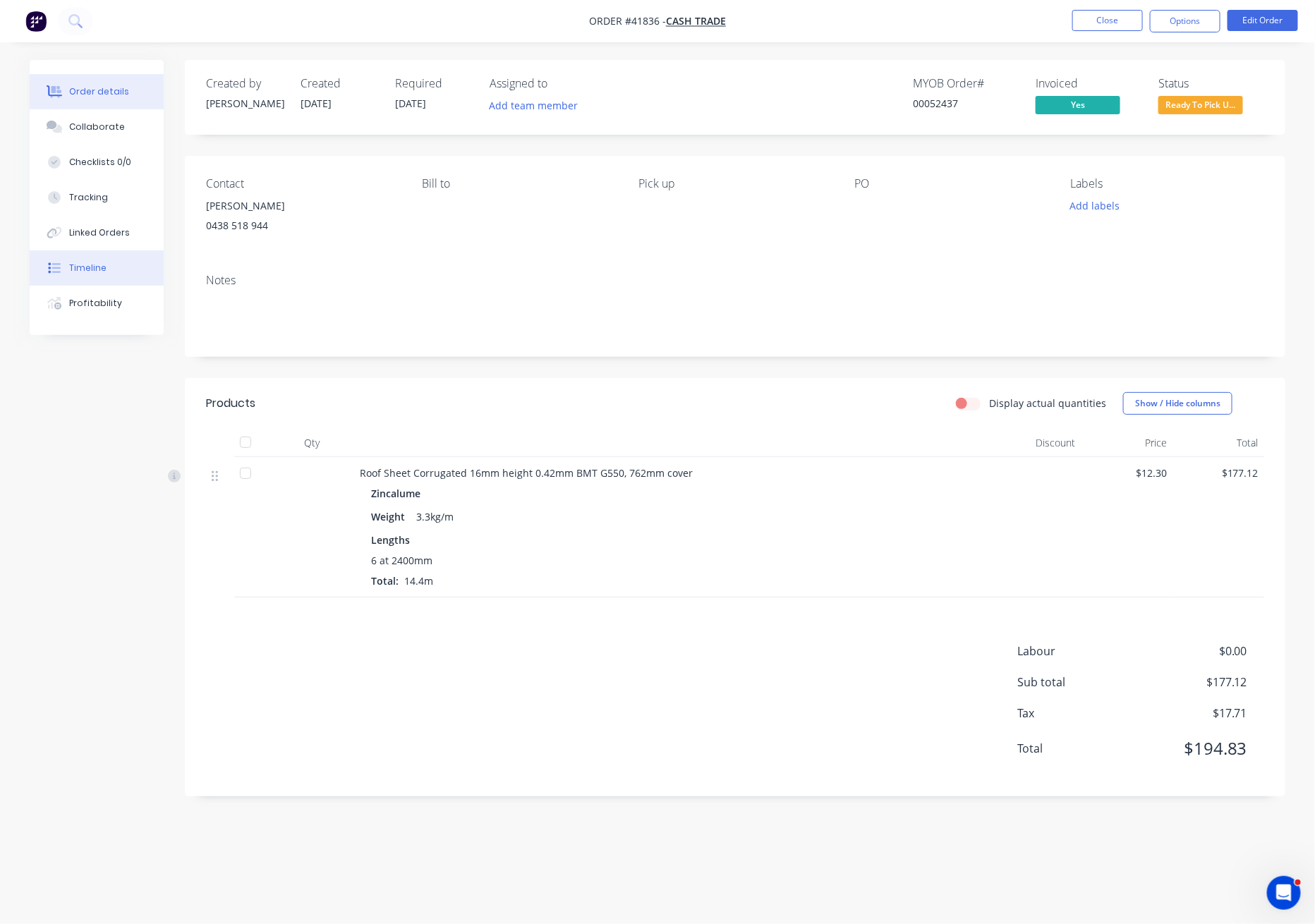
click at [74, 266] on div "Timeline" at bounding box center [88, 268] width 38 height 12
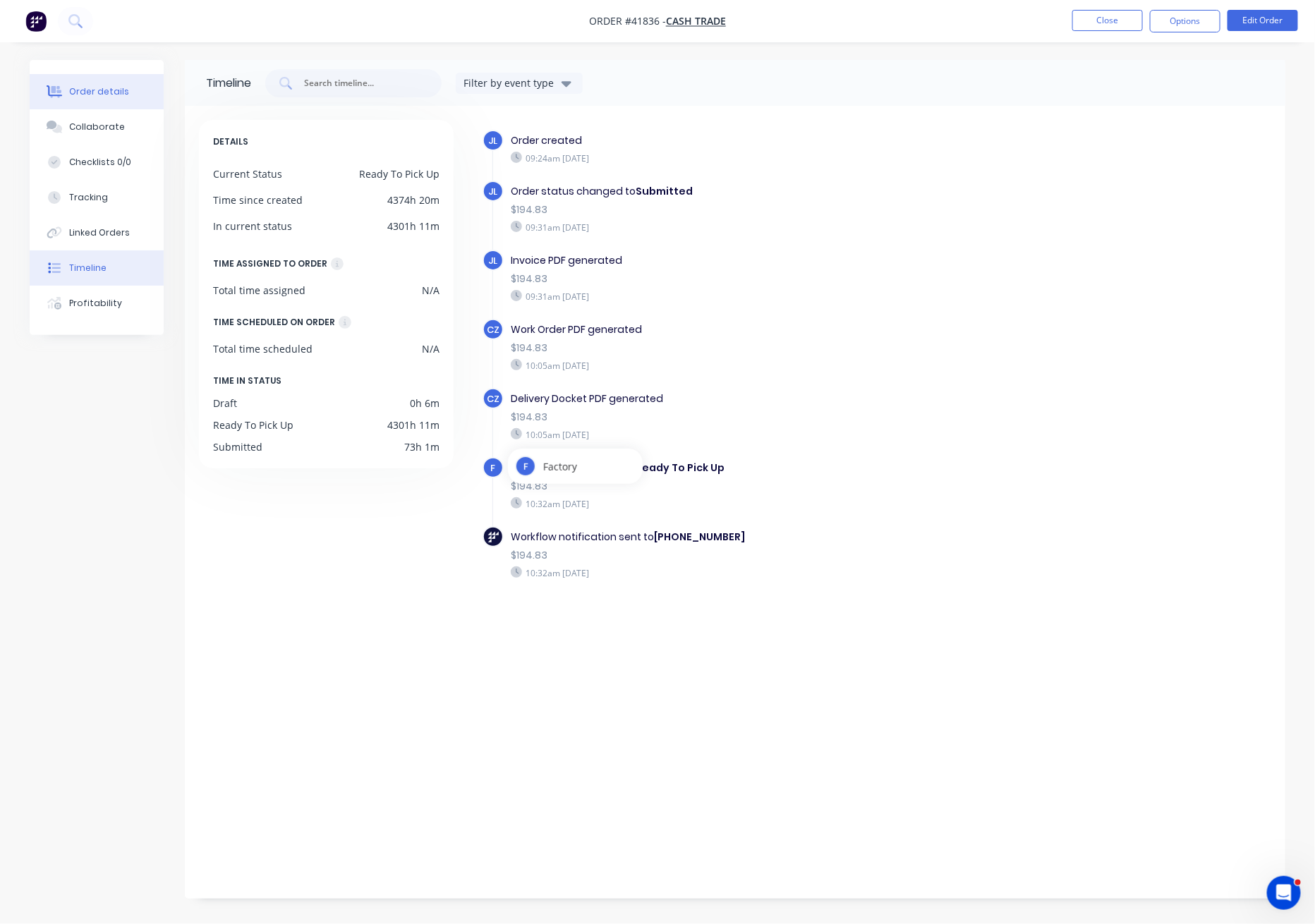
click at [110, 87] on div "Order details" at bounding box center [99, 91] width 60 height 12
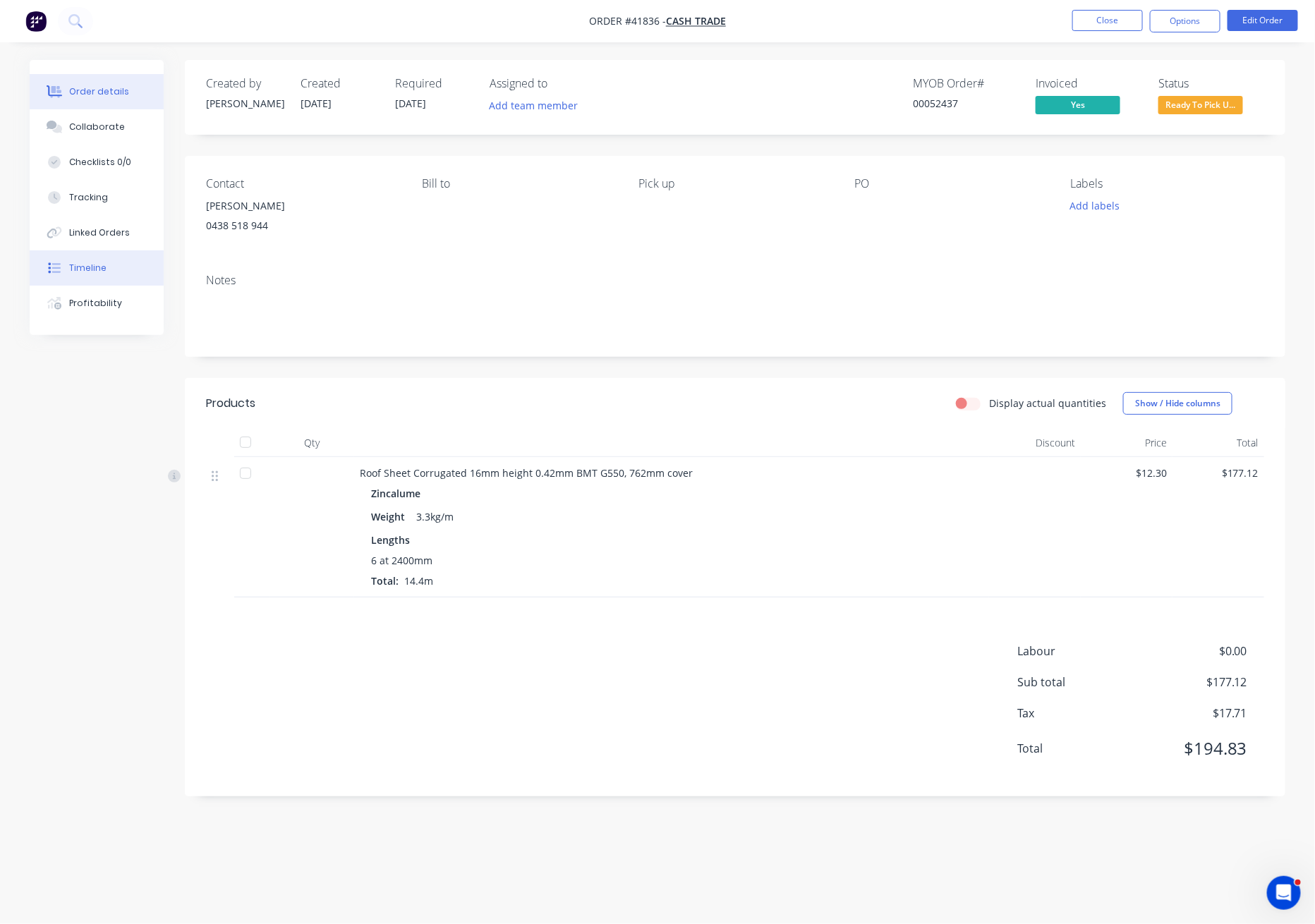
click at [102, 265] on div "Timeline" at bounding box center [88, 268] width 38 height 12
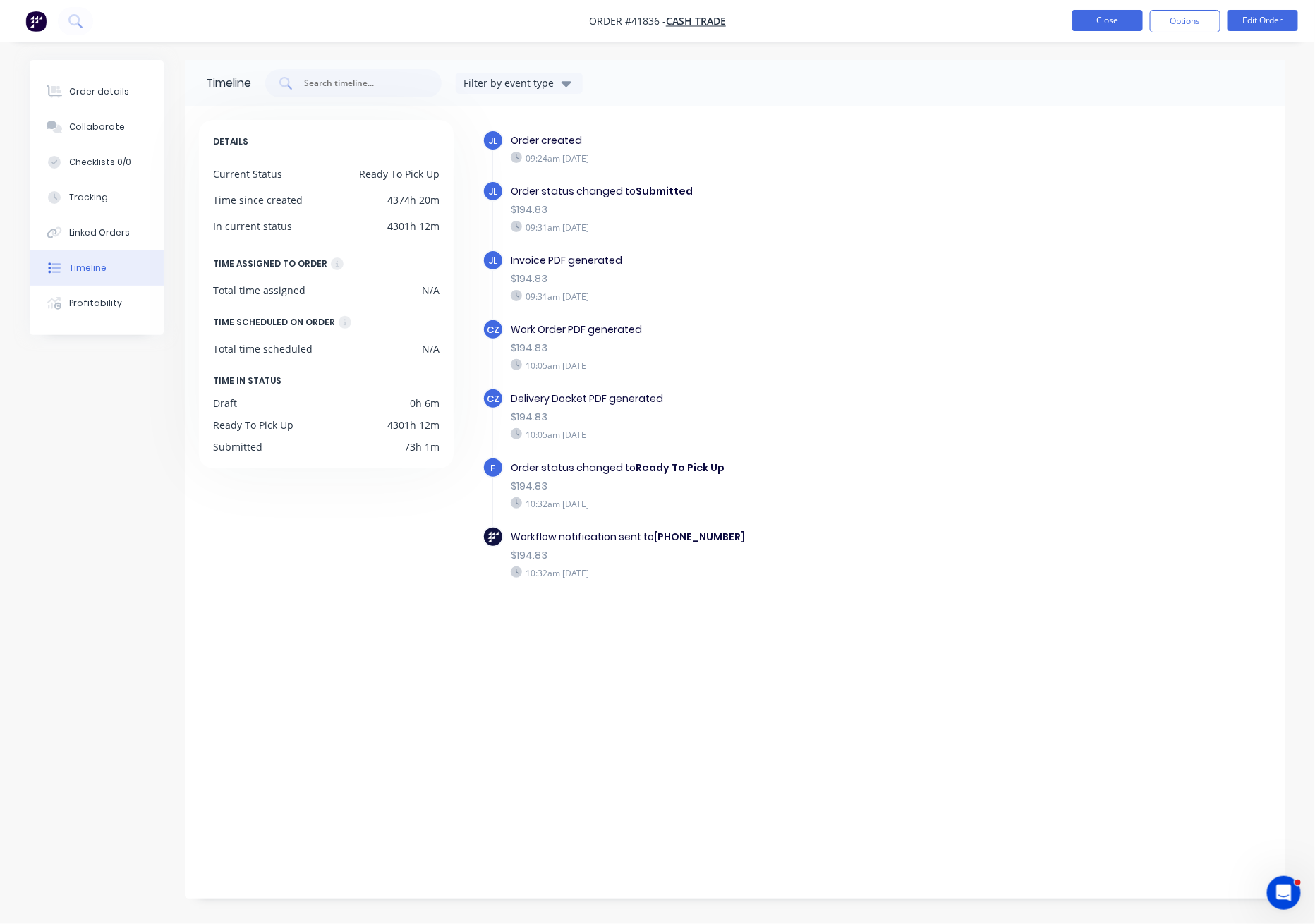
click at [1104, 27] on button "Close" at bounding box center [1107, 20] width 71 height 21
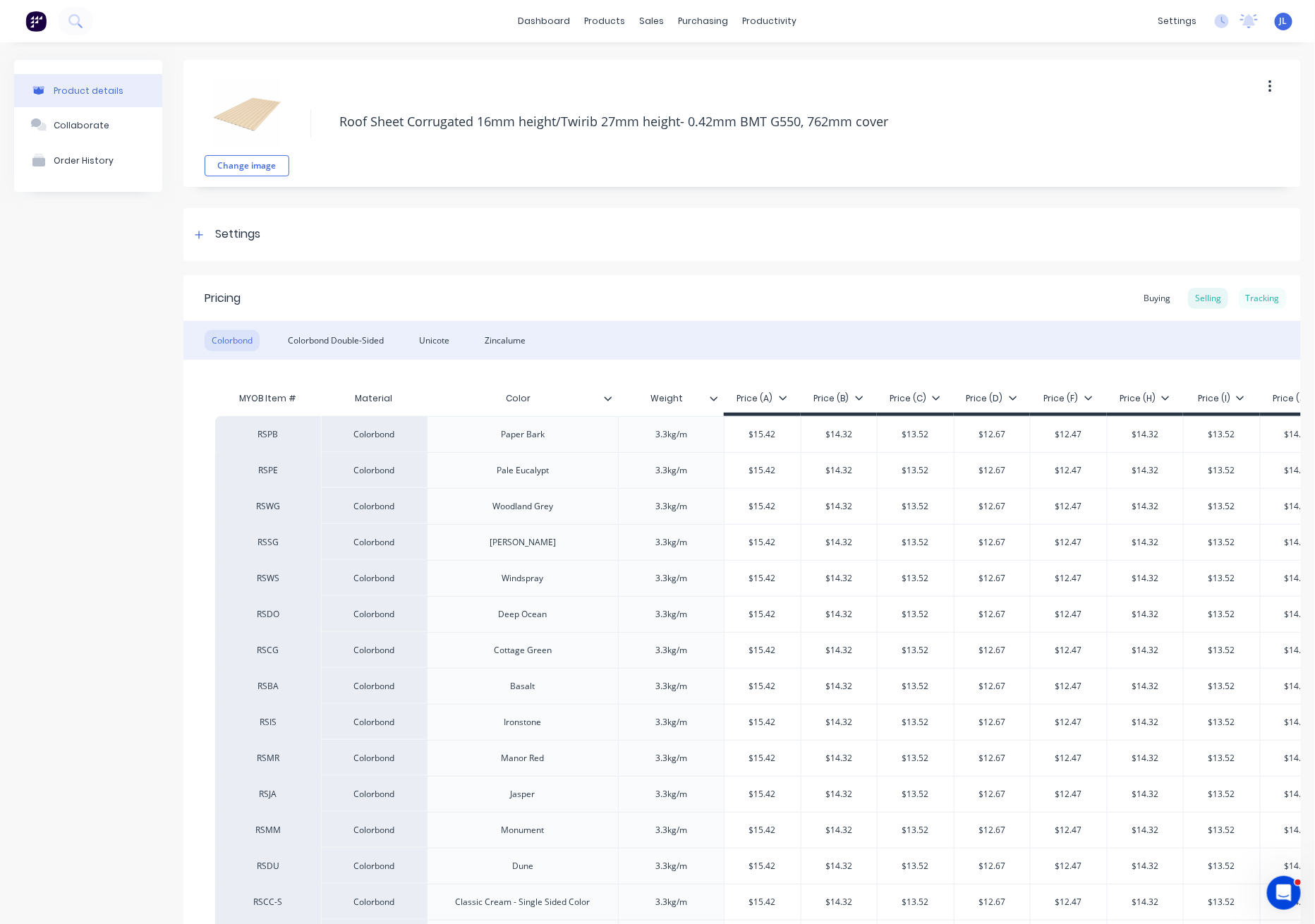
click at [1249, 297] on div "Tracking" at bounding box center [1262, 299] width 48 height 21
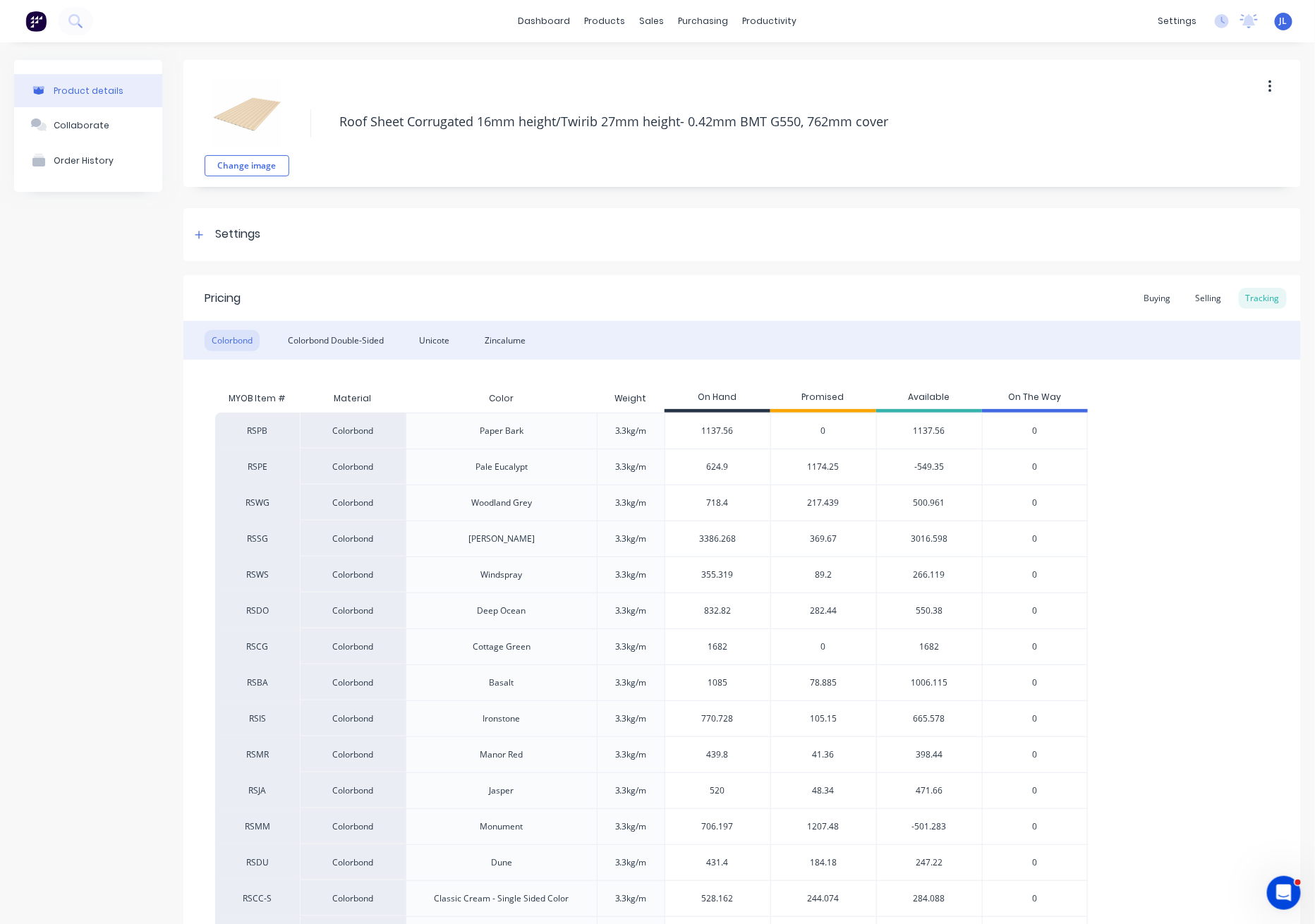
type textarea "x"
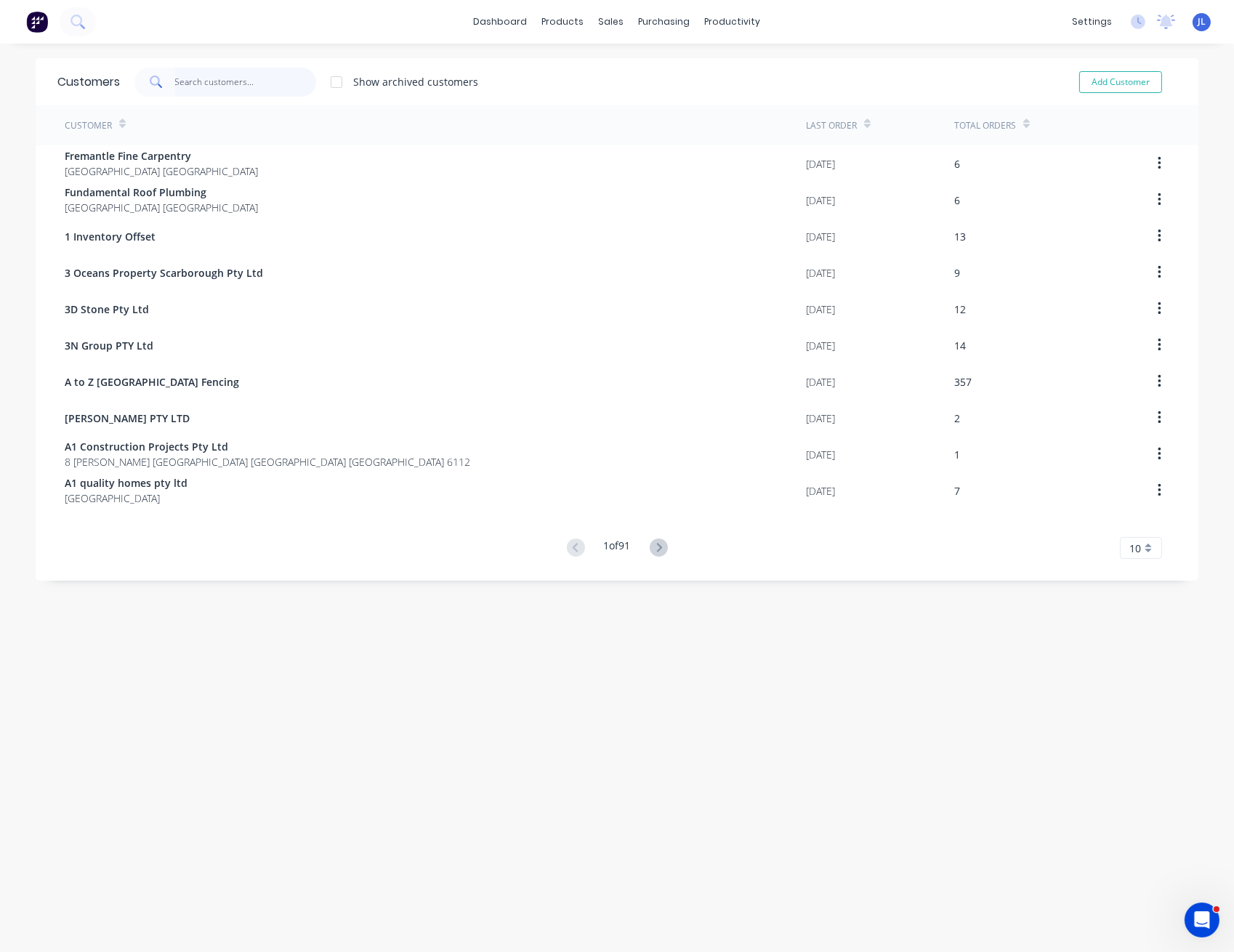
click at [259, 81] on input "text" at bounding box center [246, 82] width 142 height 29
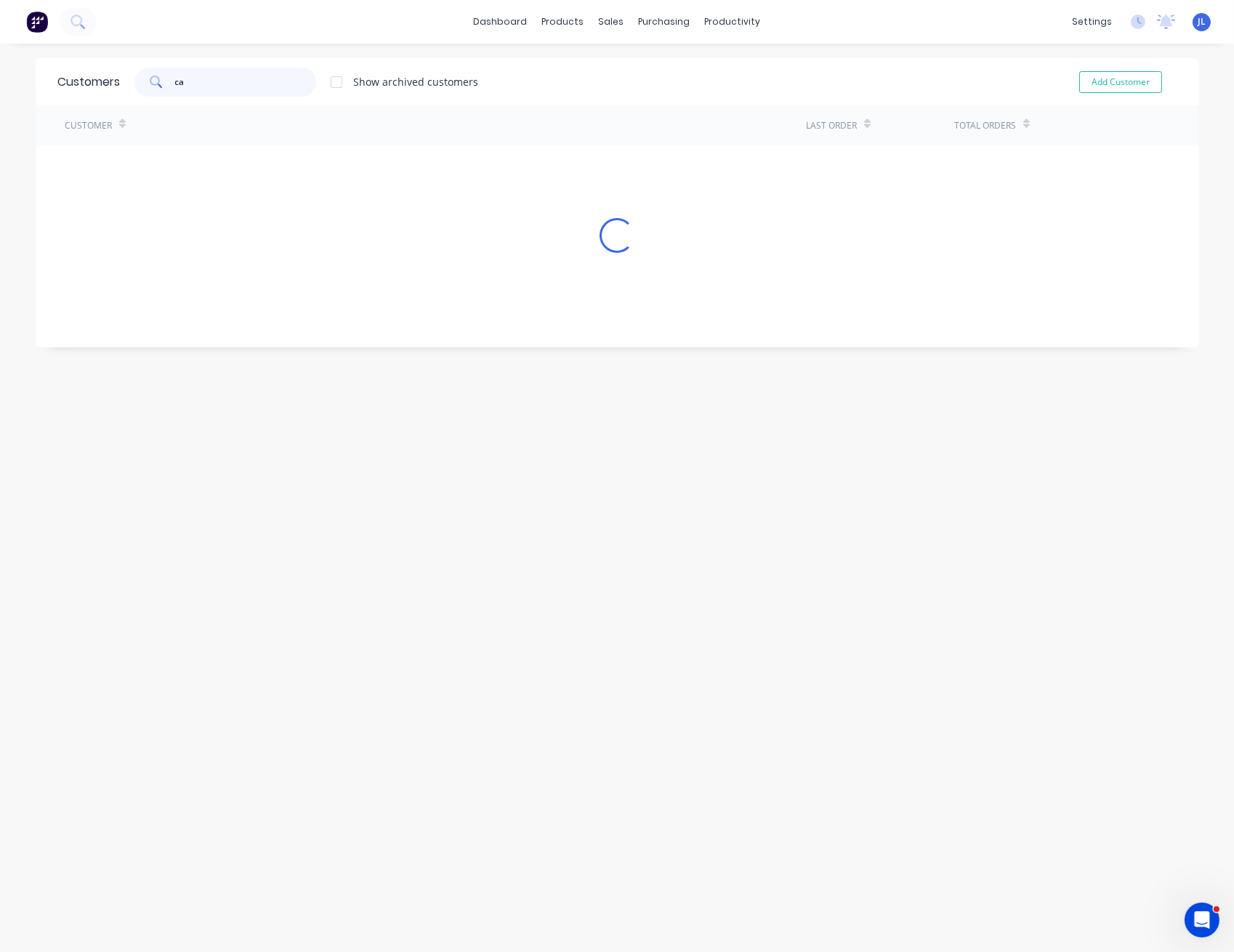
type input "ca"
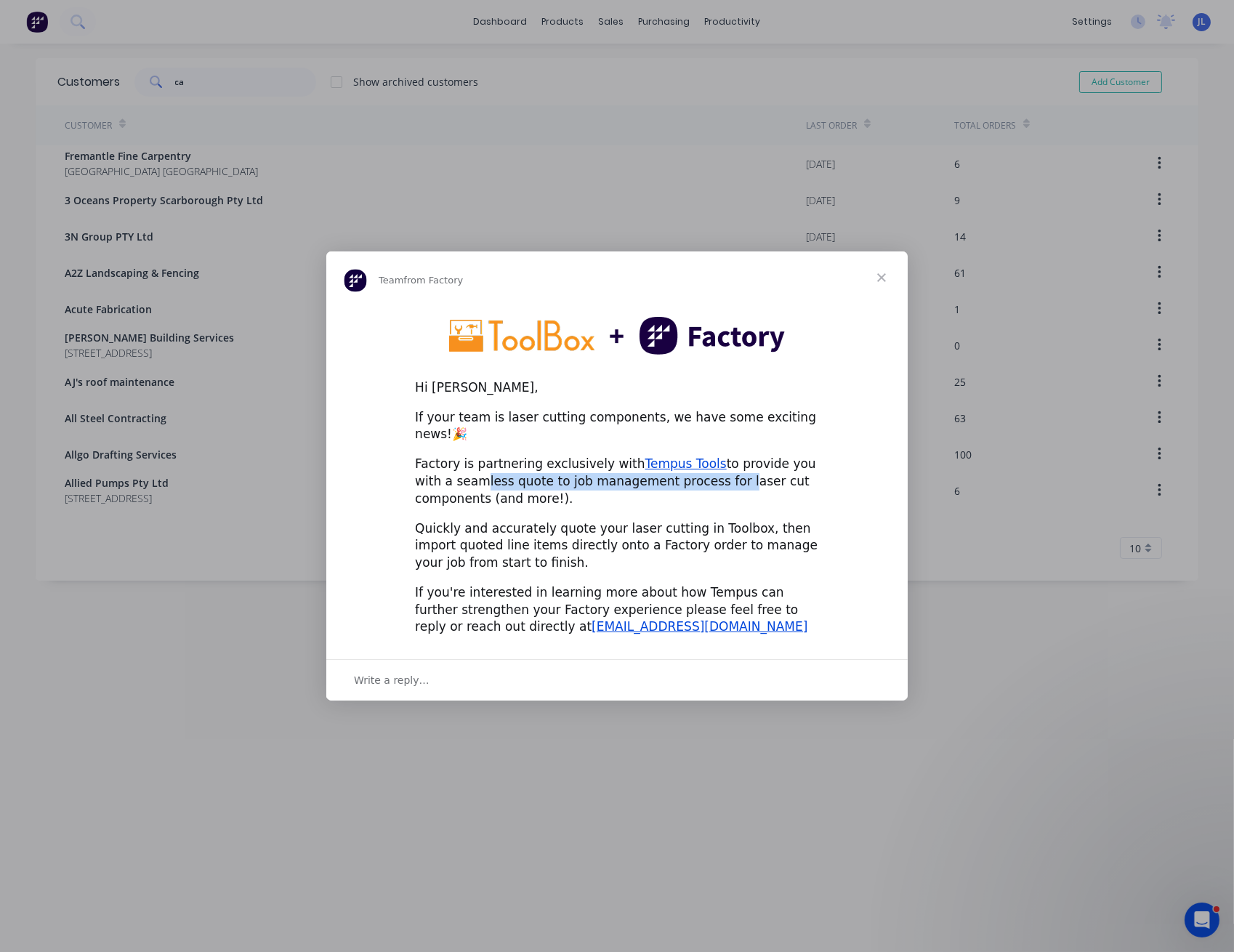
drag, startPoint x: 450, startPoint y: 478, endPoint x: 678, endPoint y: 476, distance: 228.0
click at [678, 476] on div "Factory is partnering exclusively with Tempus Tools to provide you with a seaml…" at bounding box center [617, 481] width 404 height 51
click at [722, 480] on div "Factory is partnering exclusively with Tempus Tools to provide you with a seaml…" at bounding box center [617, 481] width 404 height 51
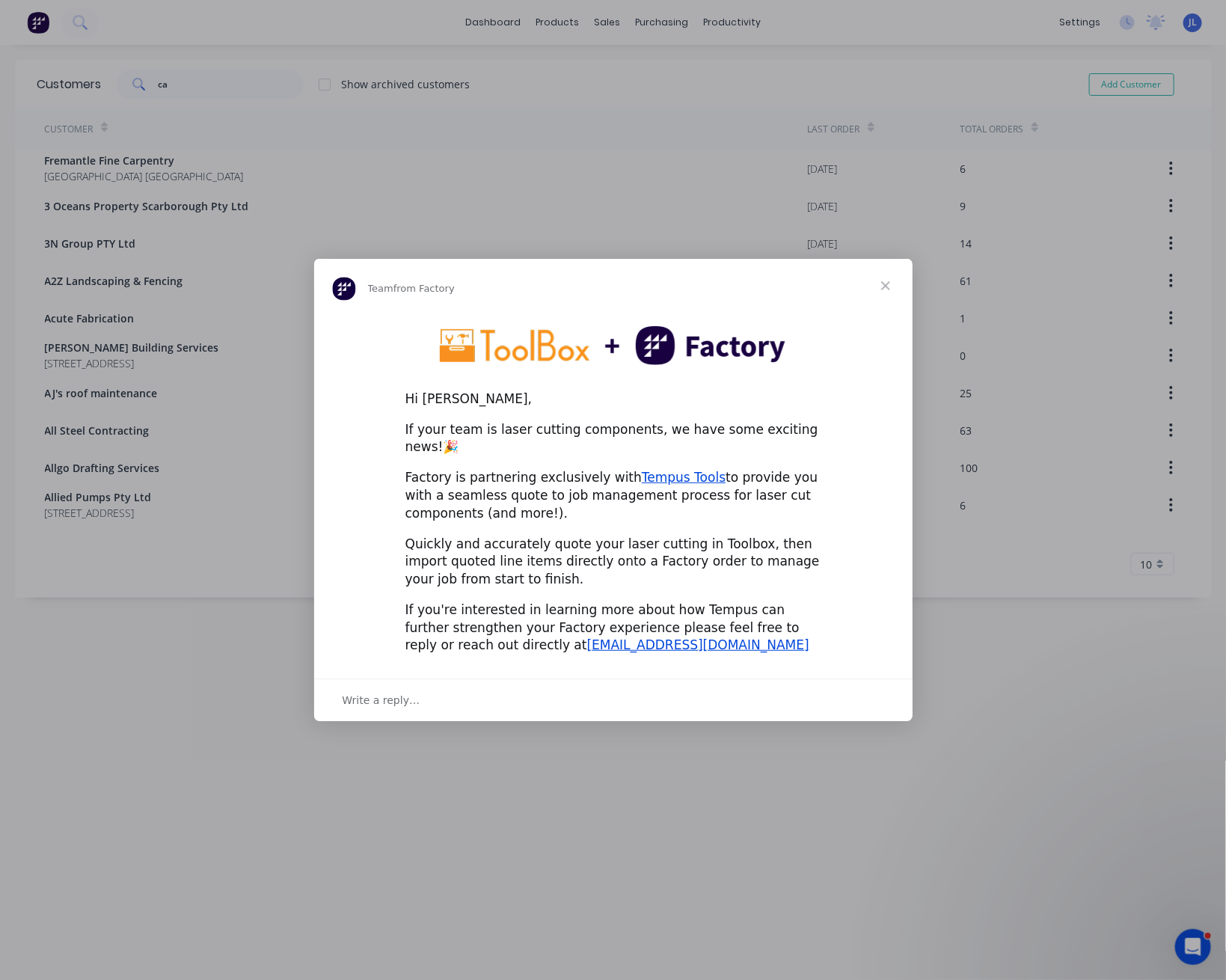
click at [888, 296] on span "Close" at bounding box center [885, 286] width 54 height 54
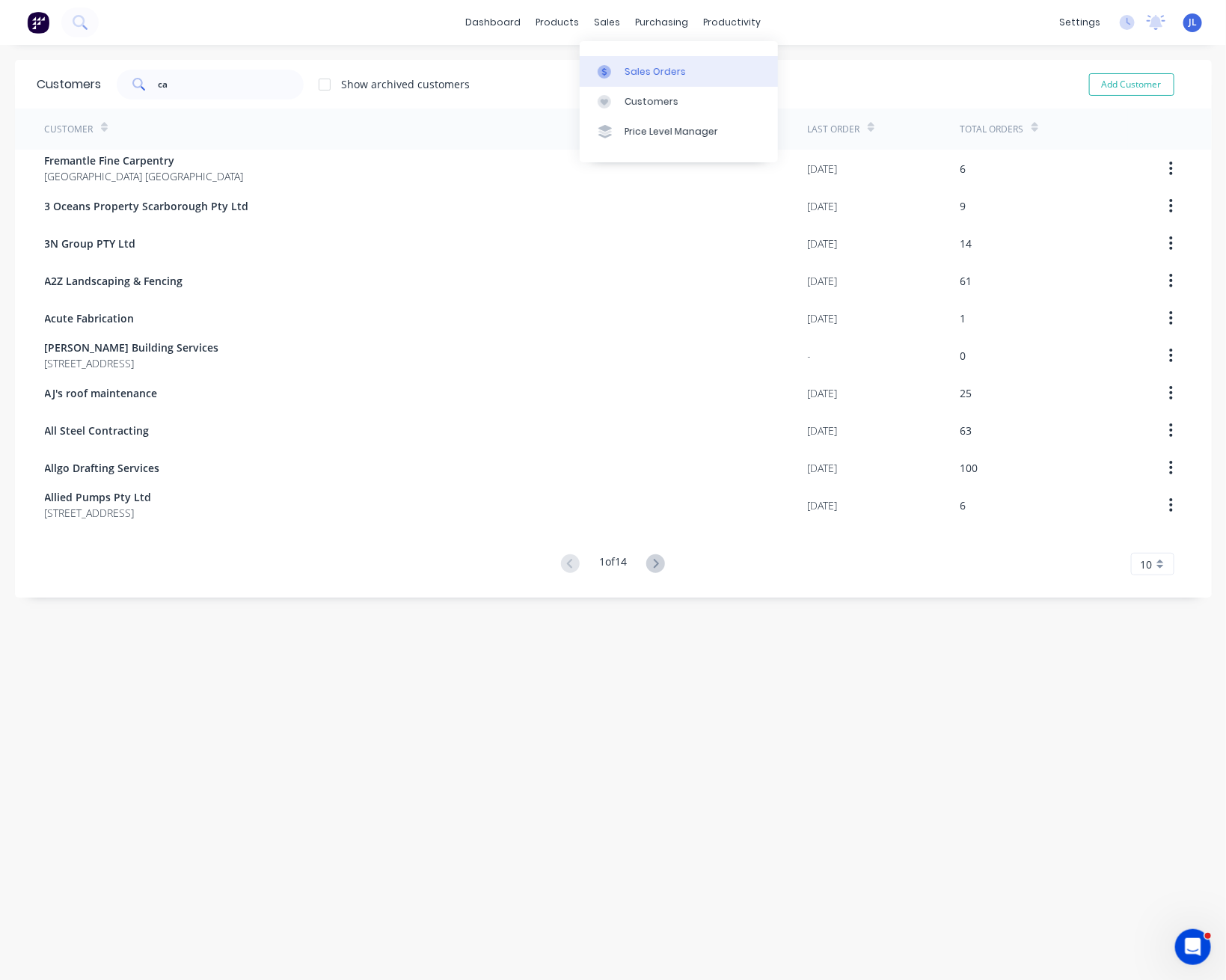
click at [651, 80] on link "Sales Orders" at bounding box center [678, 71] width 198 height 30
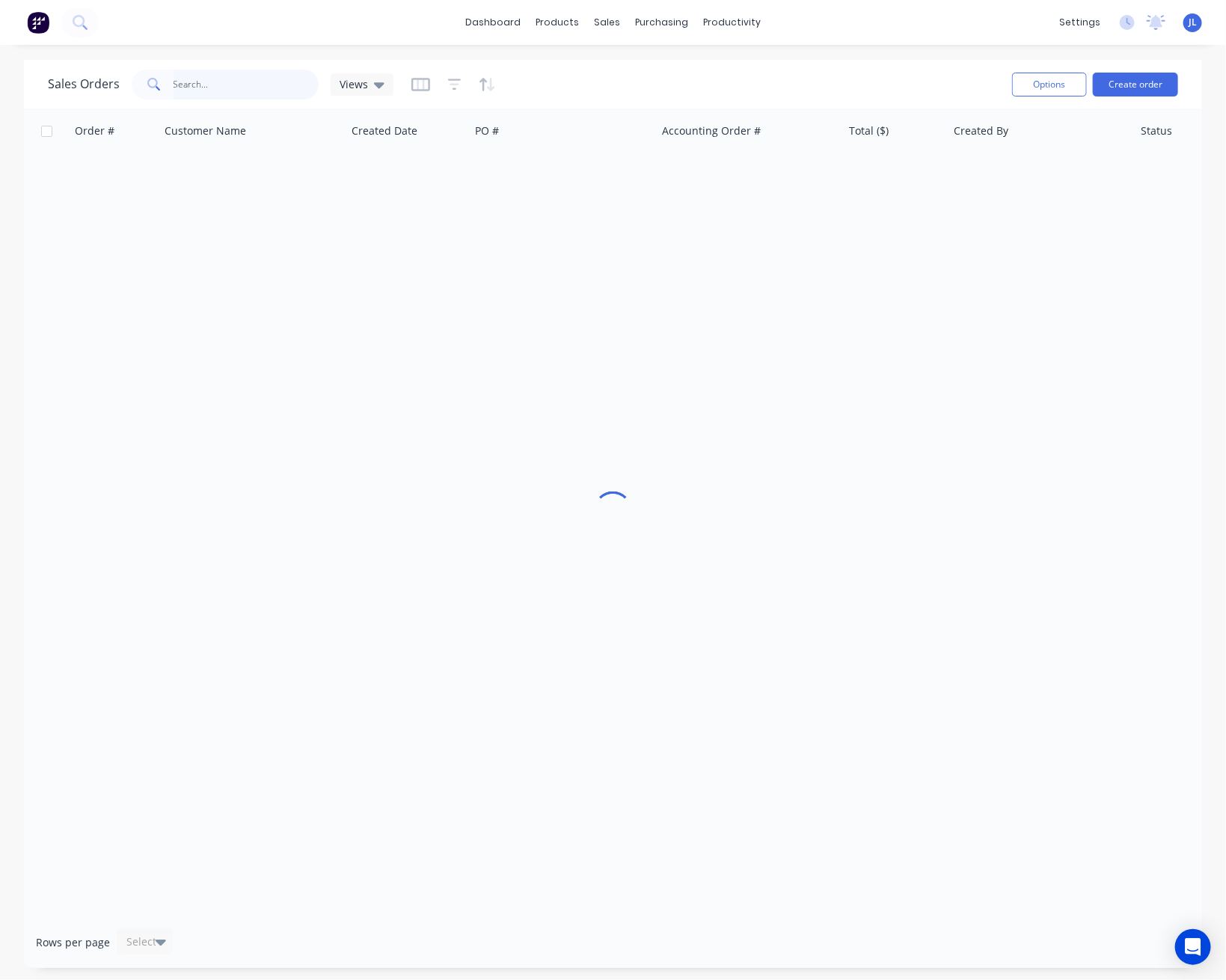
click at [205, 83] on input "text" at bounding box center [246, 85] width 146 height 30
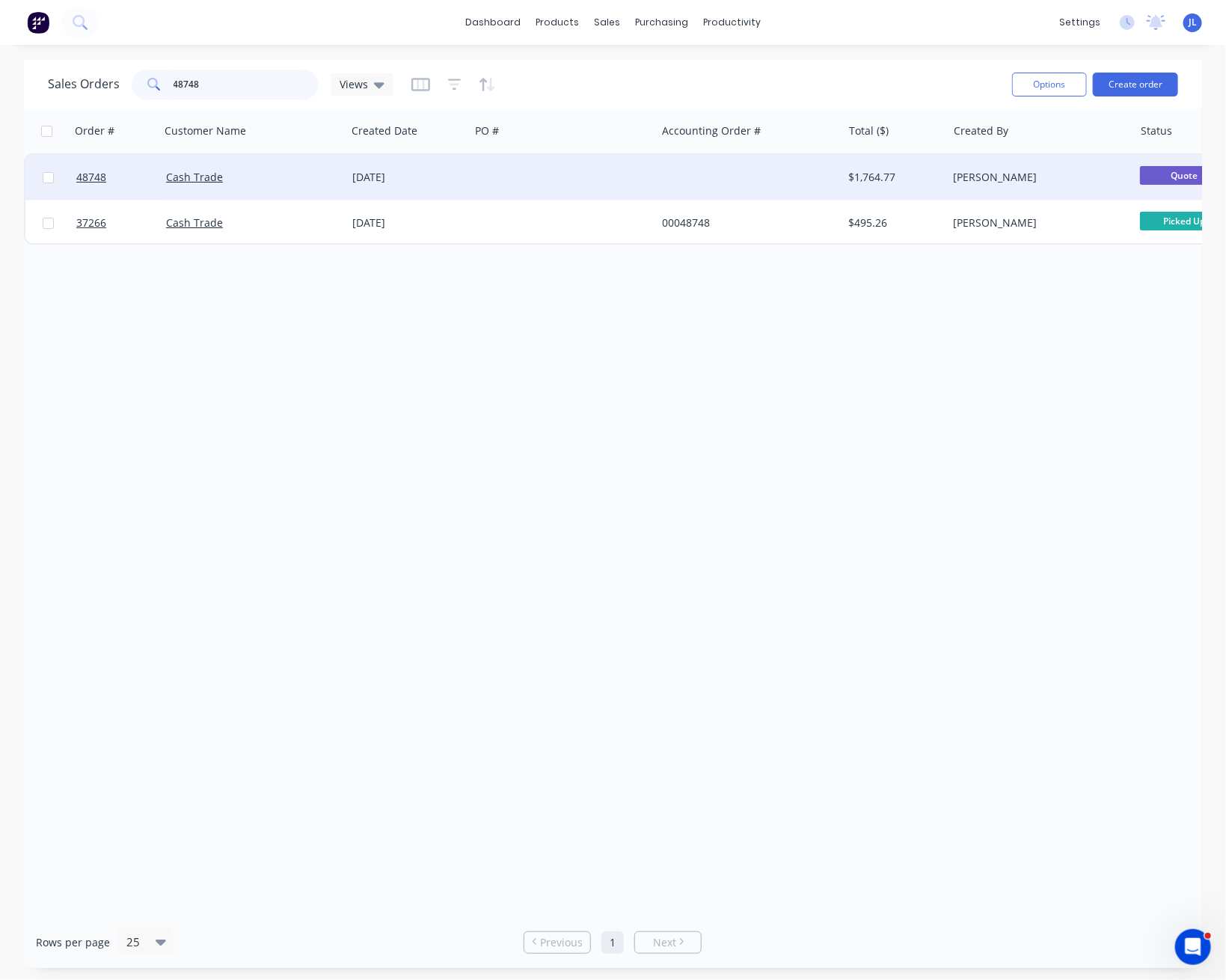
type input "48748"
click at [73, 177] on div at bounding box center [115, 177] width 90 height 45
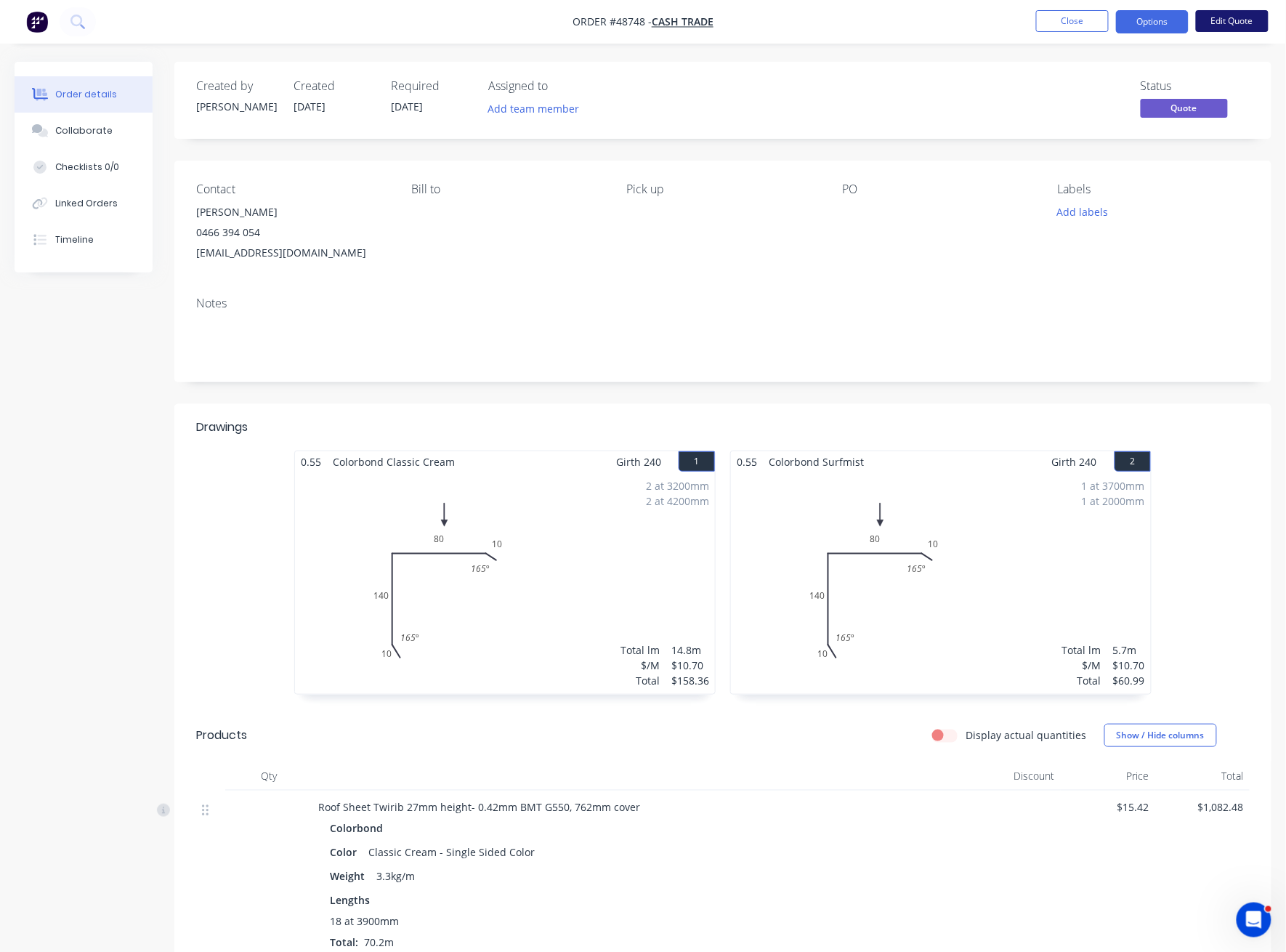
click at [1190, 20] on button "Edit Quote" at bounding box center [1232, 21] width 73 height 22
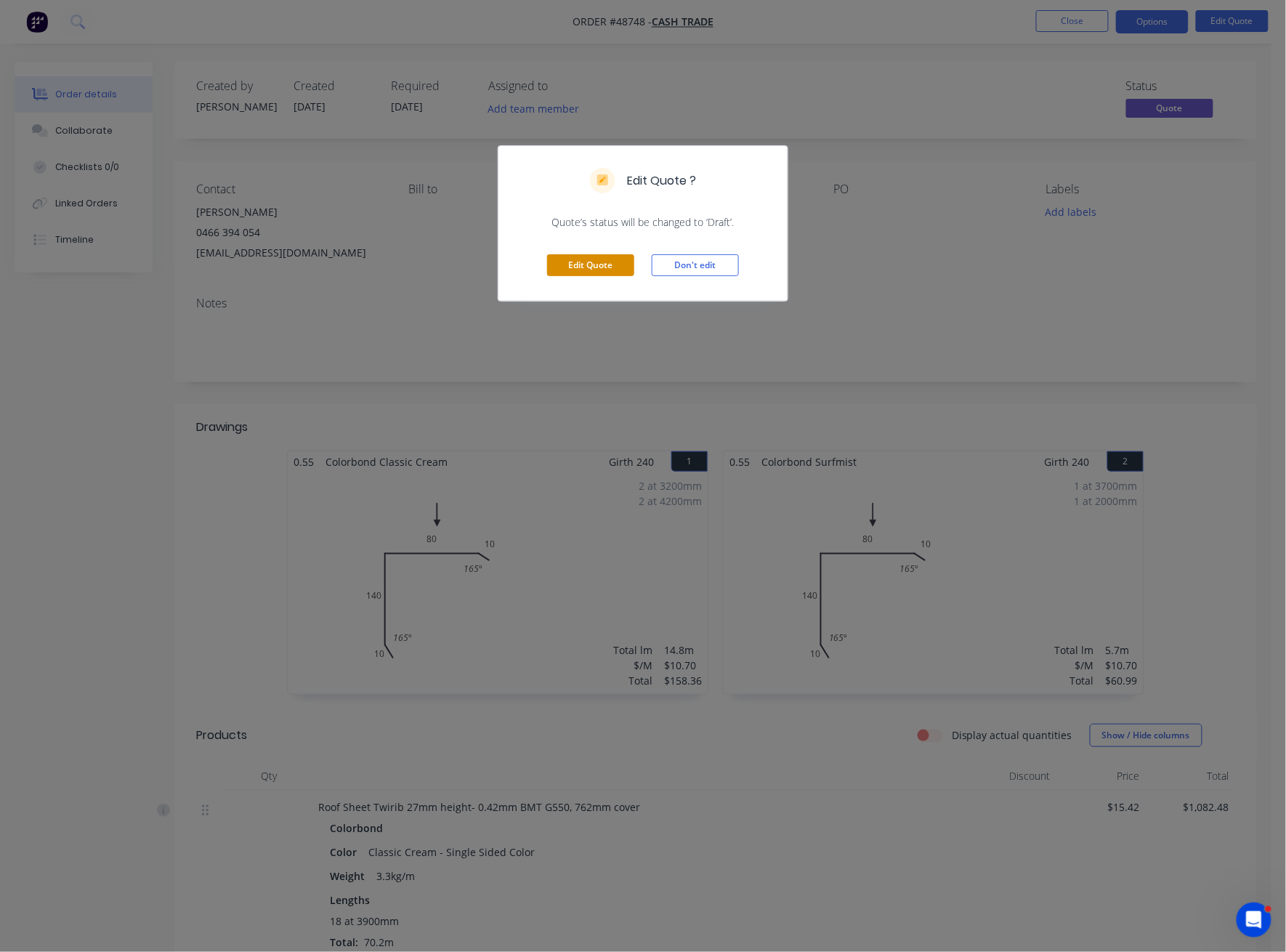
click at [603, 273] on button "Edit Quote" at bounding box center [590, 265] width 88 height 22
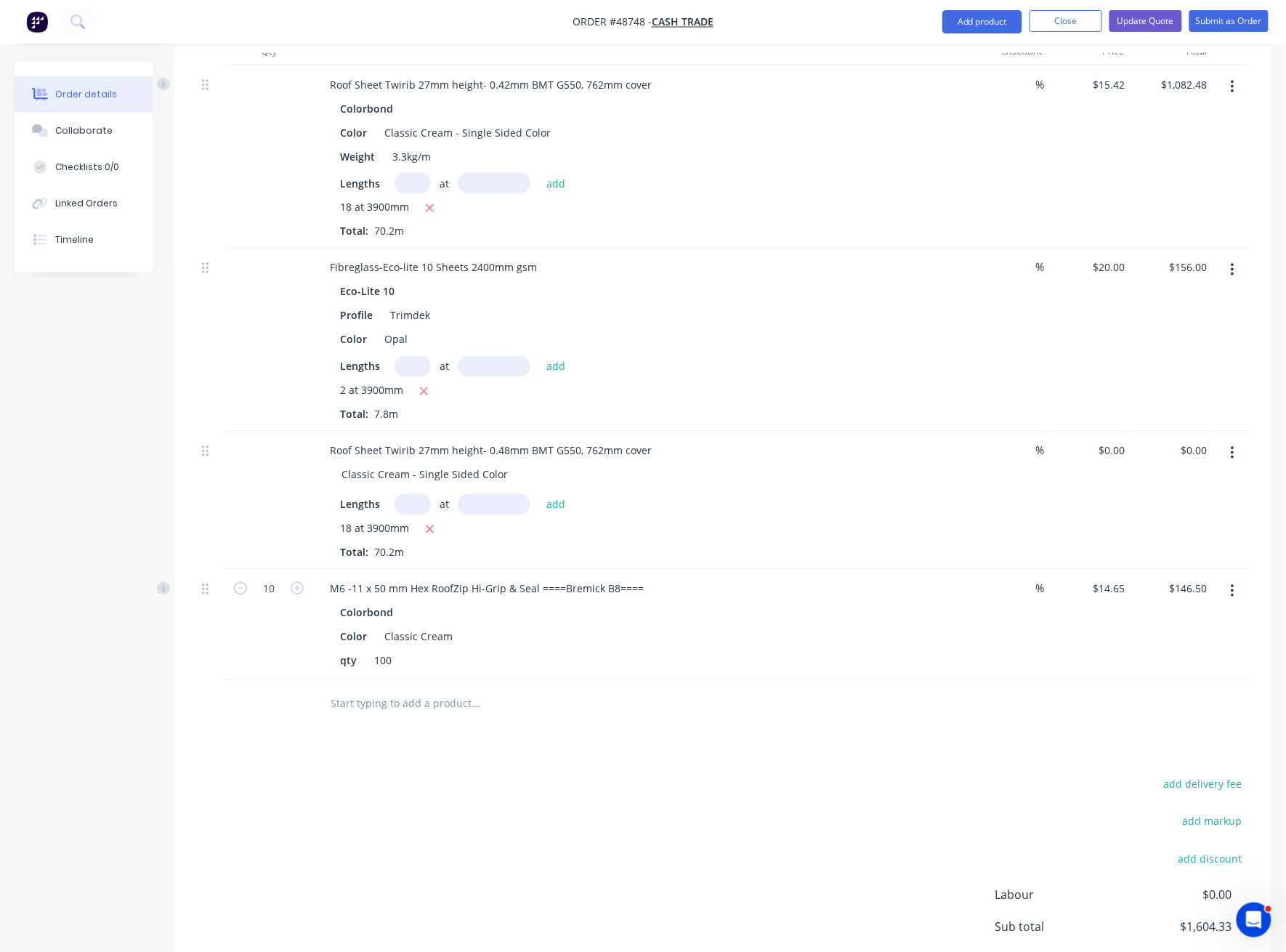
scroll to position [774, 0]
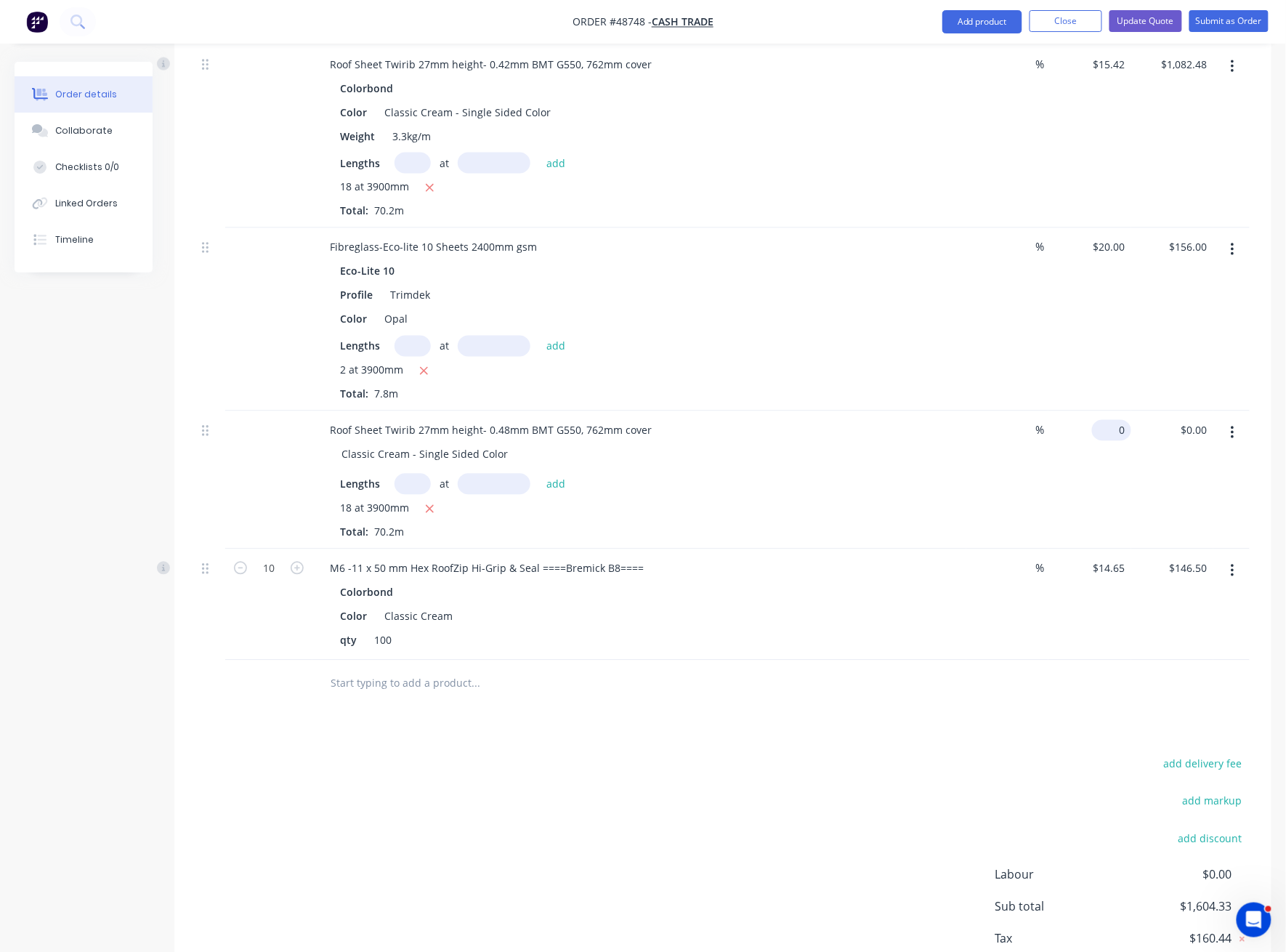
click at [1106, 411] on div "0 $0.00" at bounding box center [1089, 480] width 82 height 138
click at [1106, 411] on div "$0.00 0" at bounding box center [1089, 480] width 82 height 138
click at [1106, 411] on div "0 $0.00" at bounding box center [1089, 480] width 82 height 138
click at [1106, 411] on div "$0.00 0" at bounding box center [1089, 480] width 82 height 138
click at [1133, 450] on div "$0.00 $0.00" at bounding box center [1172, 480] width 82 height 138
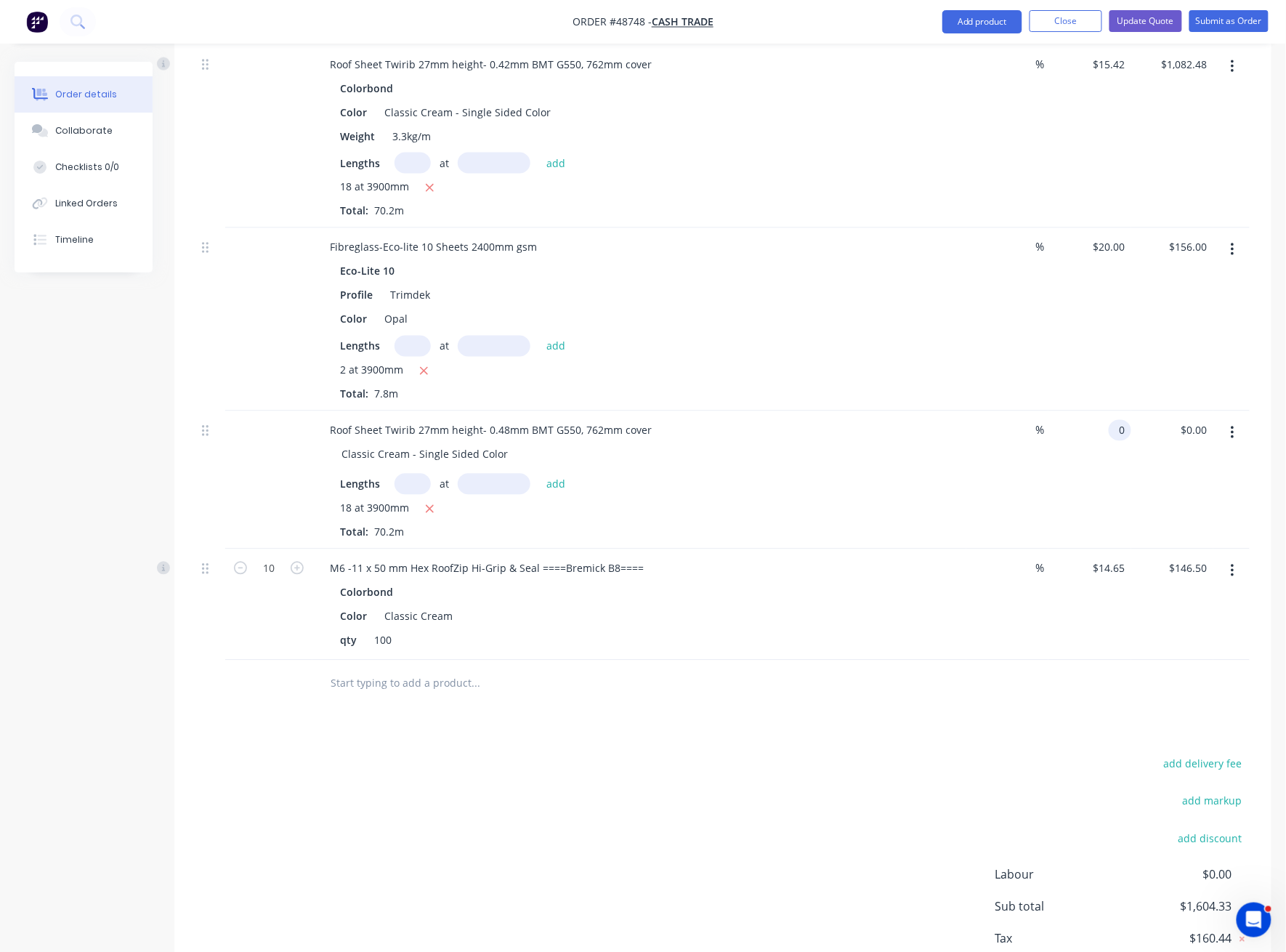
click at [1106, 411] on div "0 0" at bounding box center [1089, 480] width 82 height 138
click at [1106, 411] on div "$0.00 0" at bounding box center [1089, 480] width 82 height 138
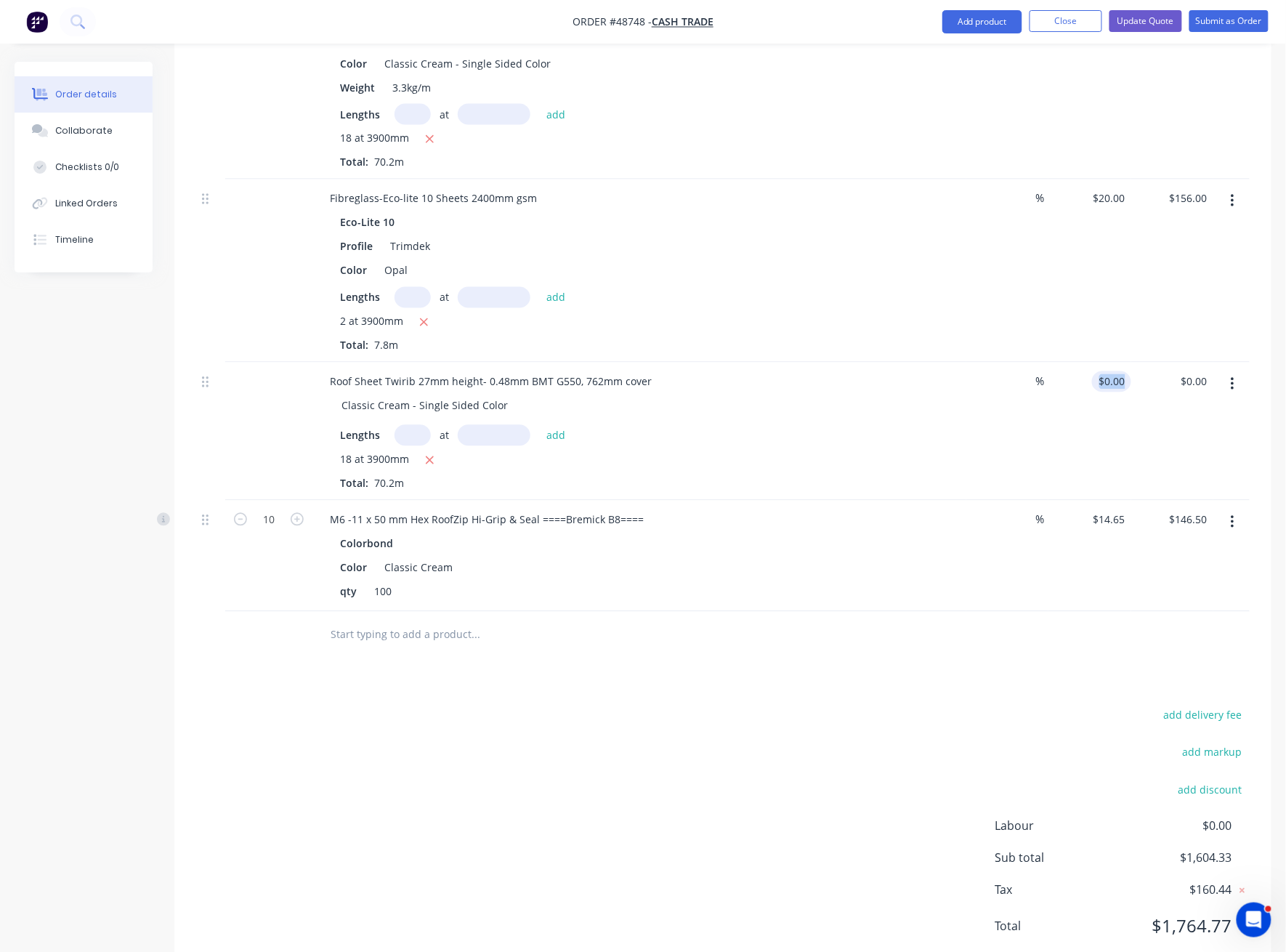
scroll to position [809, 0]
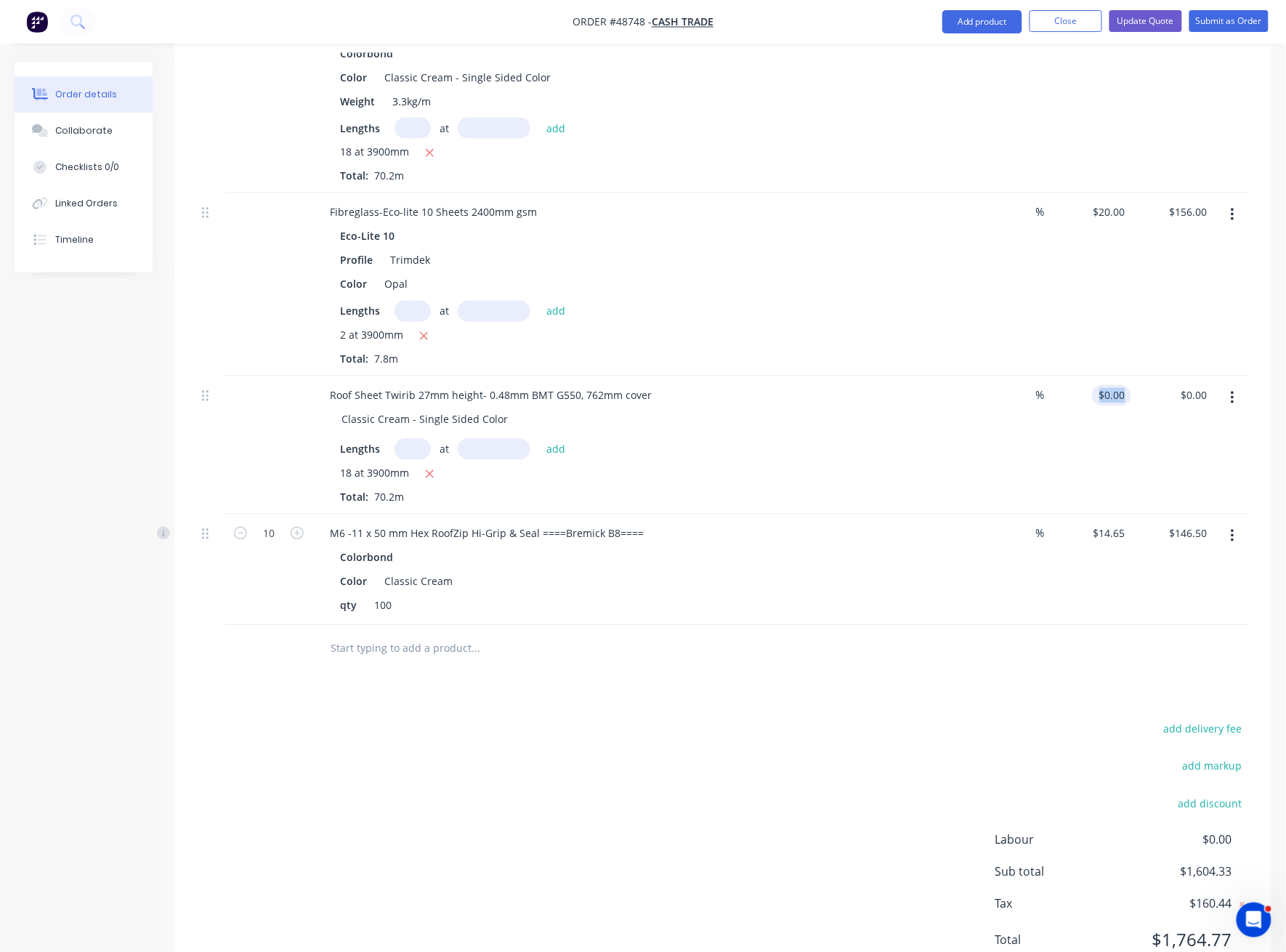
click at [1106, 409] on div "$0.00 $0.00" at bounding box center [1089, 445] width 82 height 138
click at [1117, 385] on input "0" at bounding box center [1115, 395] width 33 height 21
type input "$18.05"
type input "$1,267.11"
click at [1116, 446] on div "$18.05 18.05" at bounding box center [1089, 445] width 82 height 138
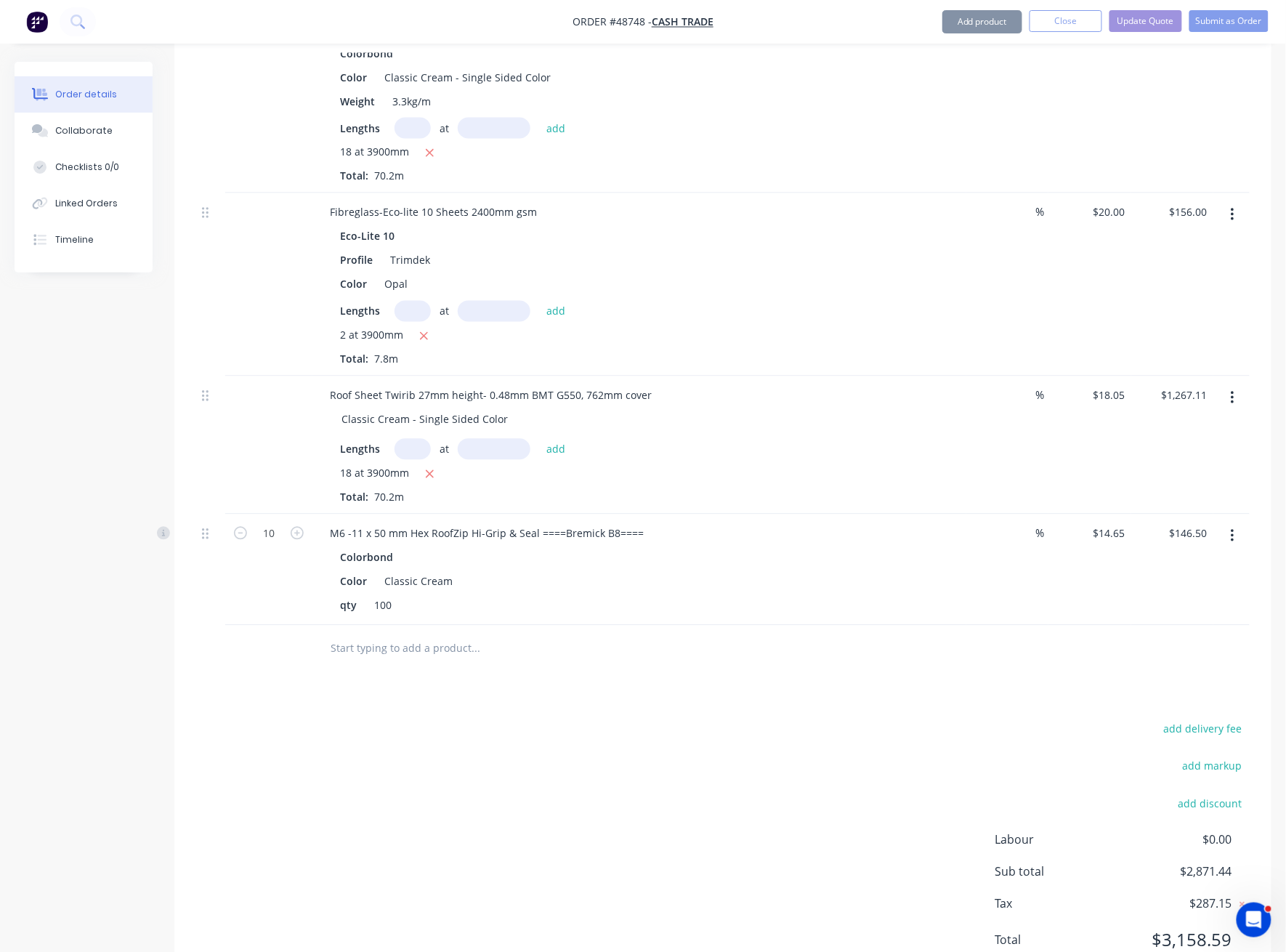
click at [1114, 443] on div "$18.05 $18.05" at bounding box center [1089, 445] width 82 height 138
click at [1148, 435] on div "$1,267.11 $1,267.11" at bounding box center [1172, 445] width 82 height 138
click at [1013, 295] on div "%" at bounding box center [1007, 284] width 82 height 183
click at [1113, 385] on input "18.05" at bounding box center [1111, 395] width 39 height 21
type input "$18.10"
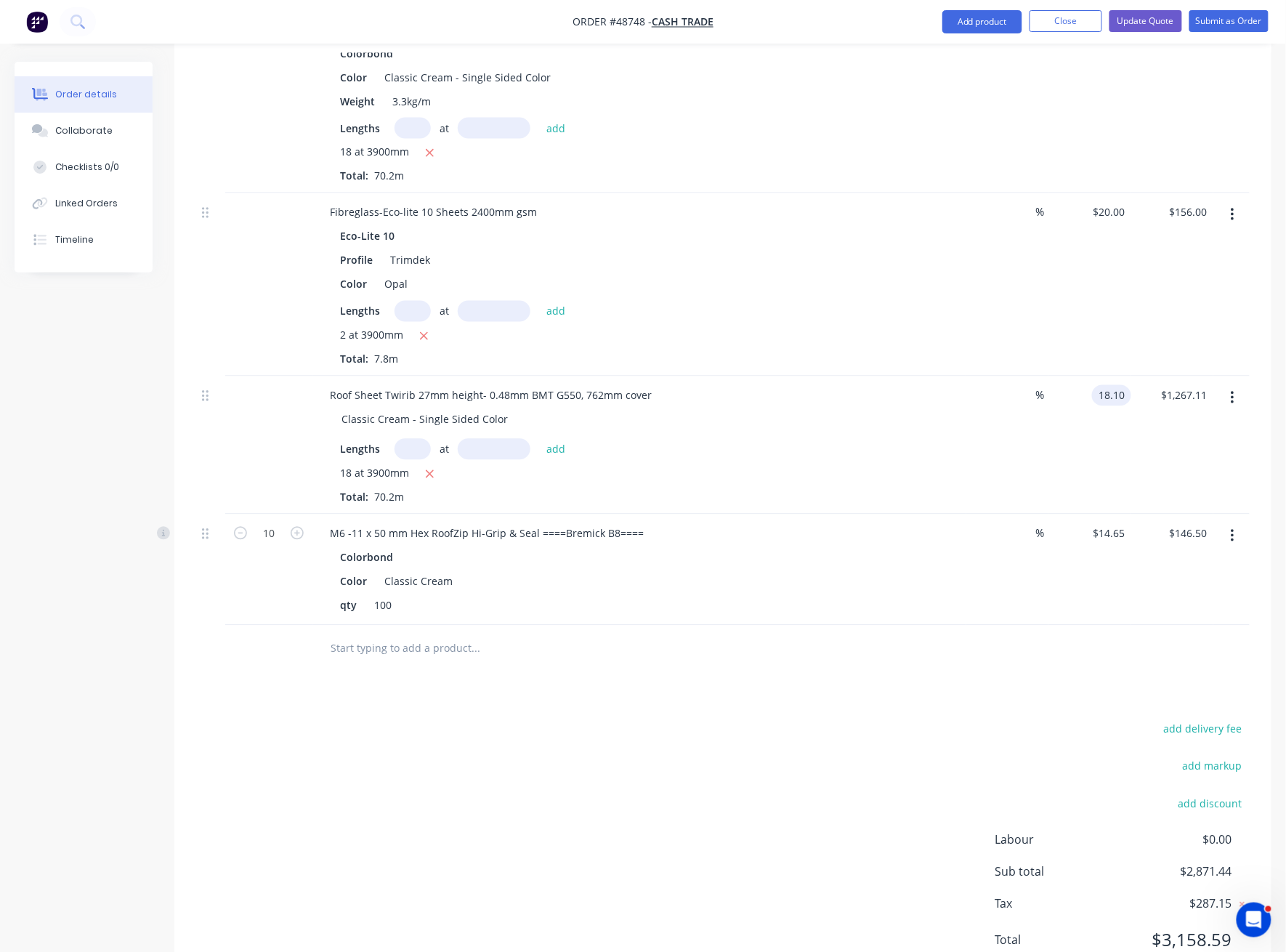
type input "$1,270.62"
click at [1132, 449] on div "$1,270.62 $1,267.11" at bounding box center [1172, 445] width 82 height 138
click at [1190, 23] on button "Submit as Order" at bounding box center [1229, 21] width 79 height 22
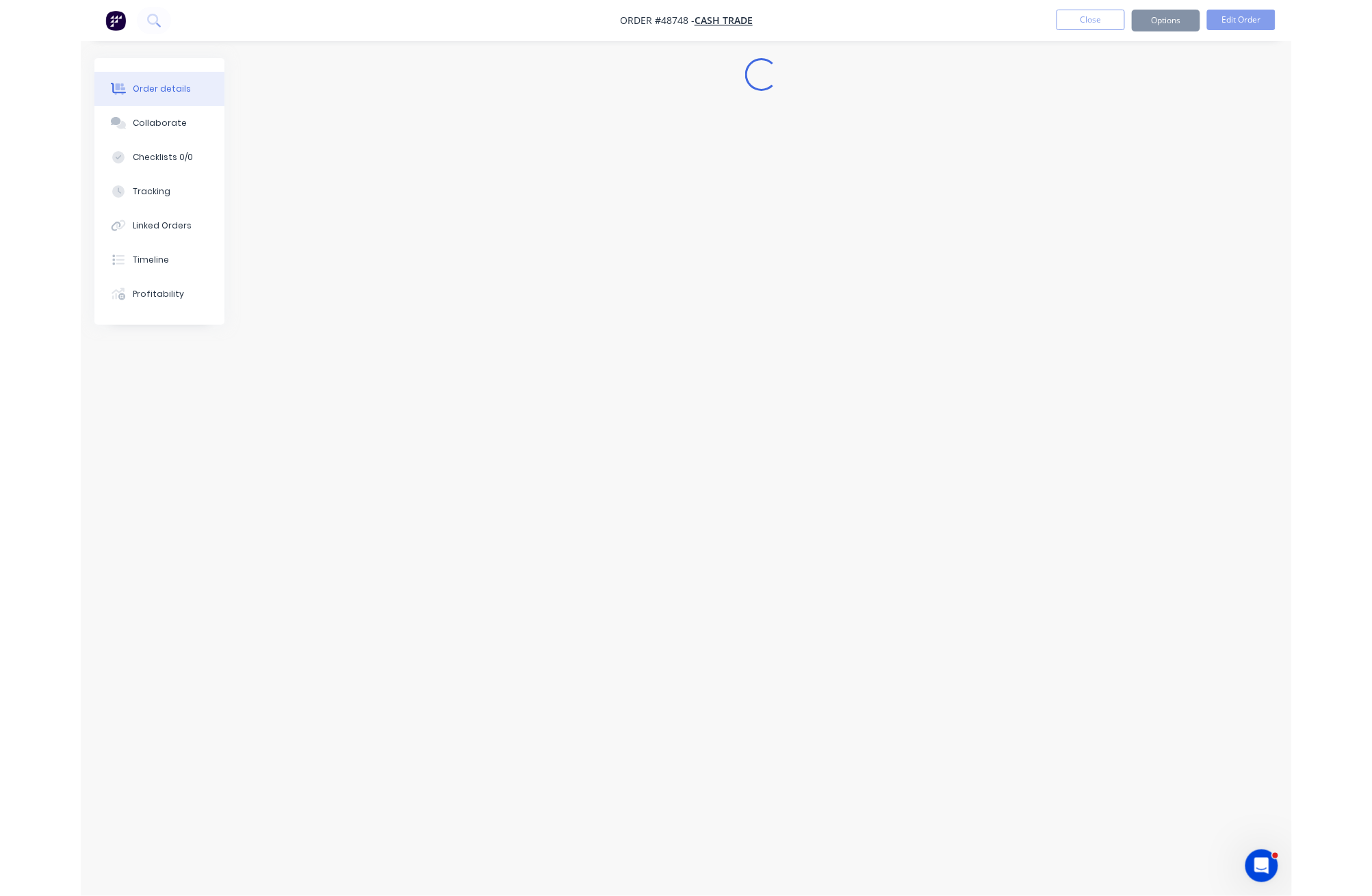
scroll to position [0, 0]
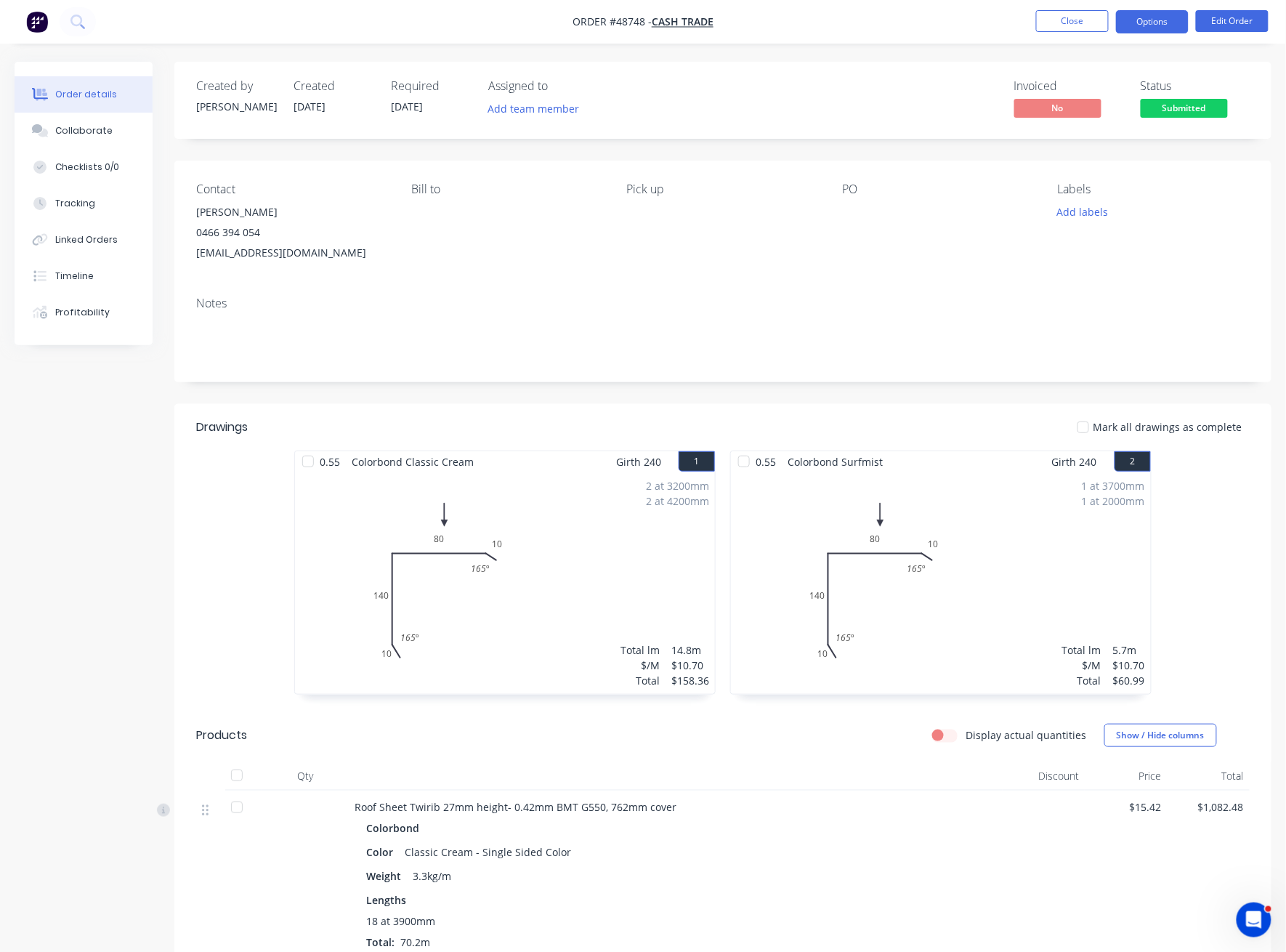
click at [1169, 24] on button "Options" at bounding box center [1152, 22] width 73 height 23
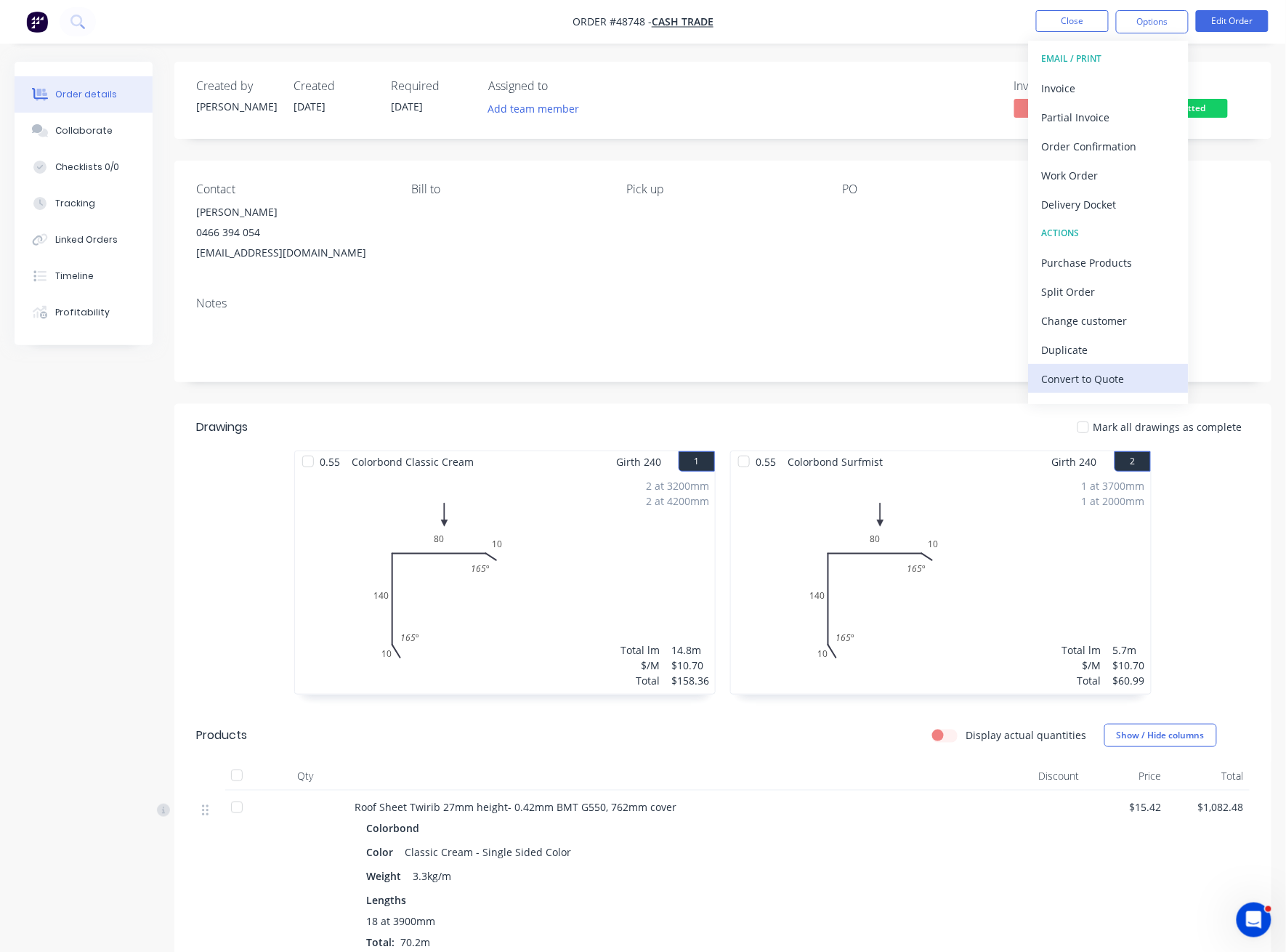
click at [1078, 383] on div "Convert to Quote" at bounding box center [1109, 378] width 134 height 21
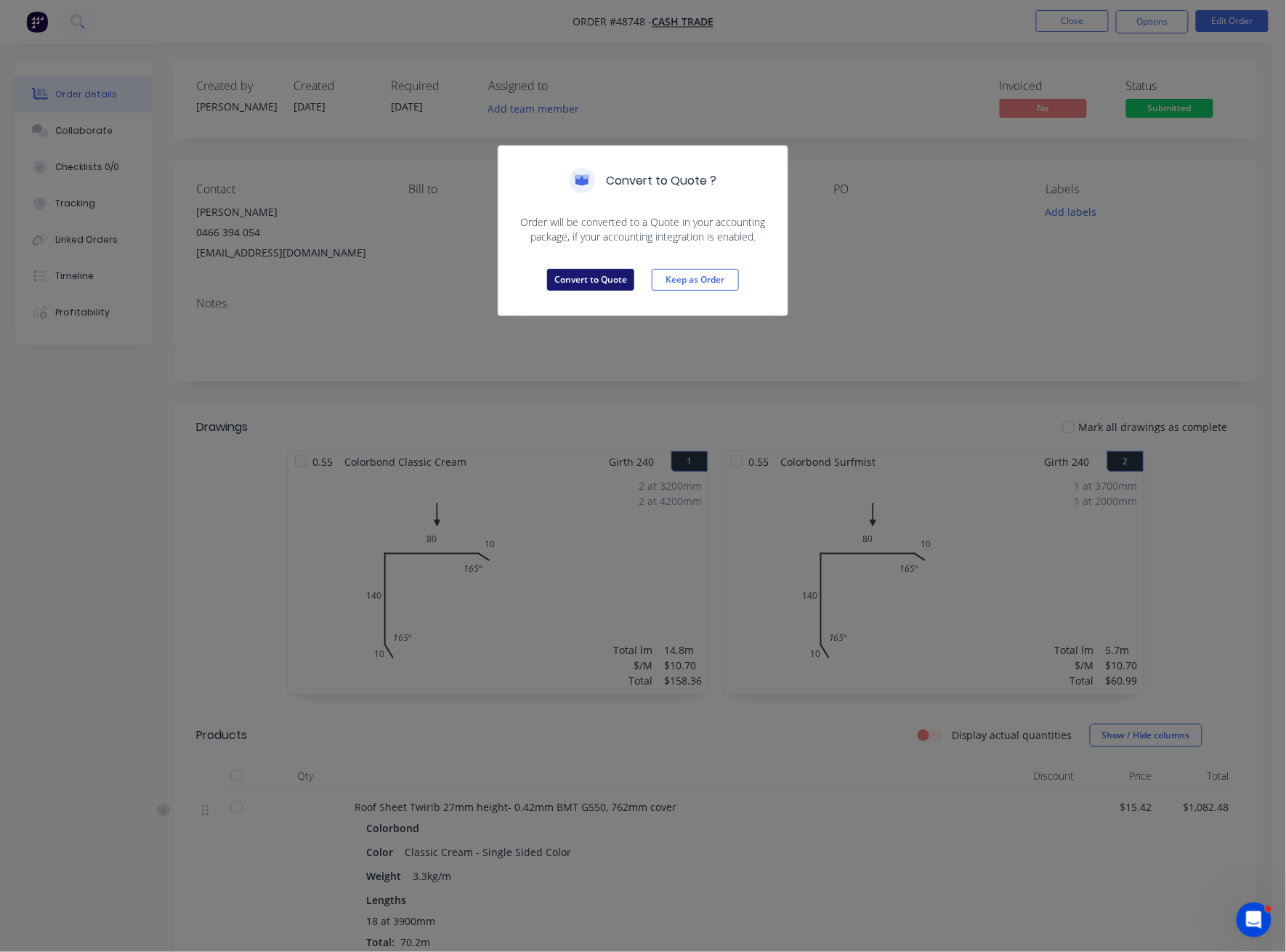
click at [597, 278] on button "Convert to Quote" at bounding box center [590, 280] width 88 height 22
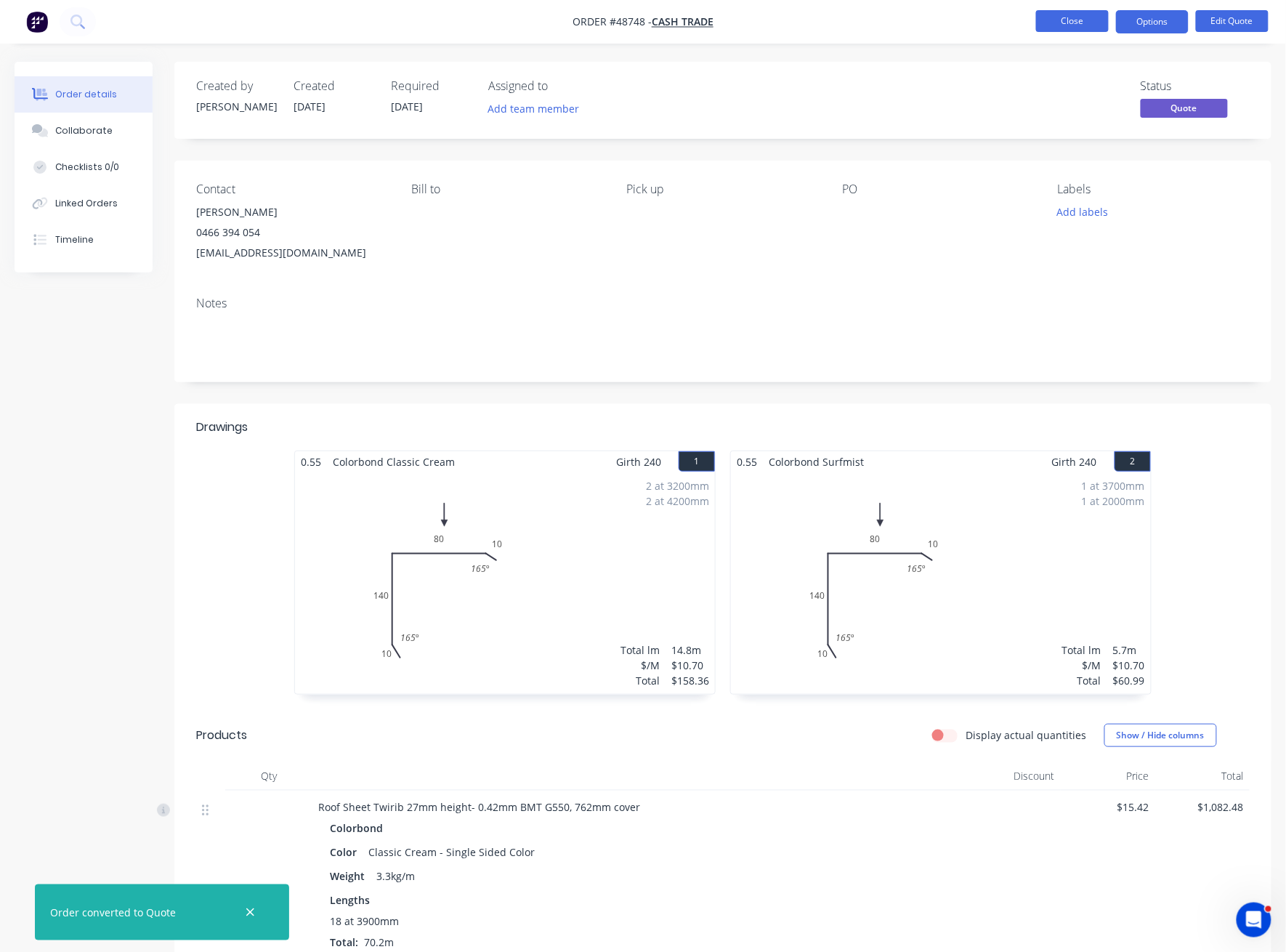
click at [1077, 19] on button "Close" at bounding box center [1072, 21] width 73 height 22
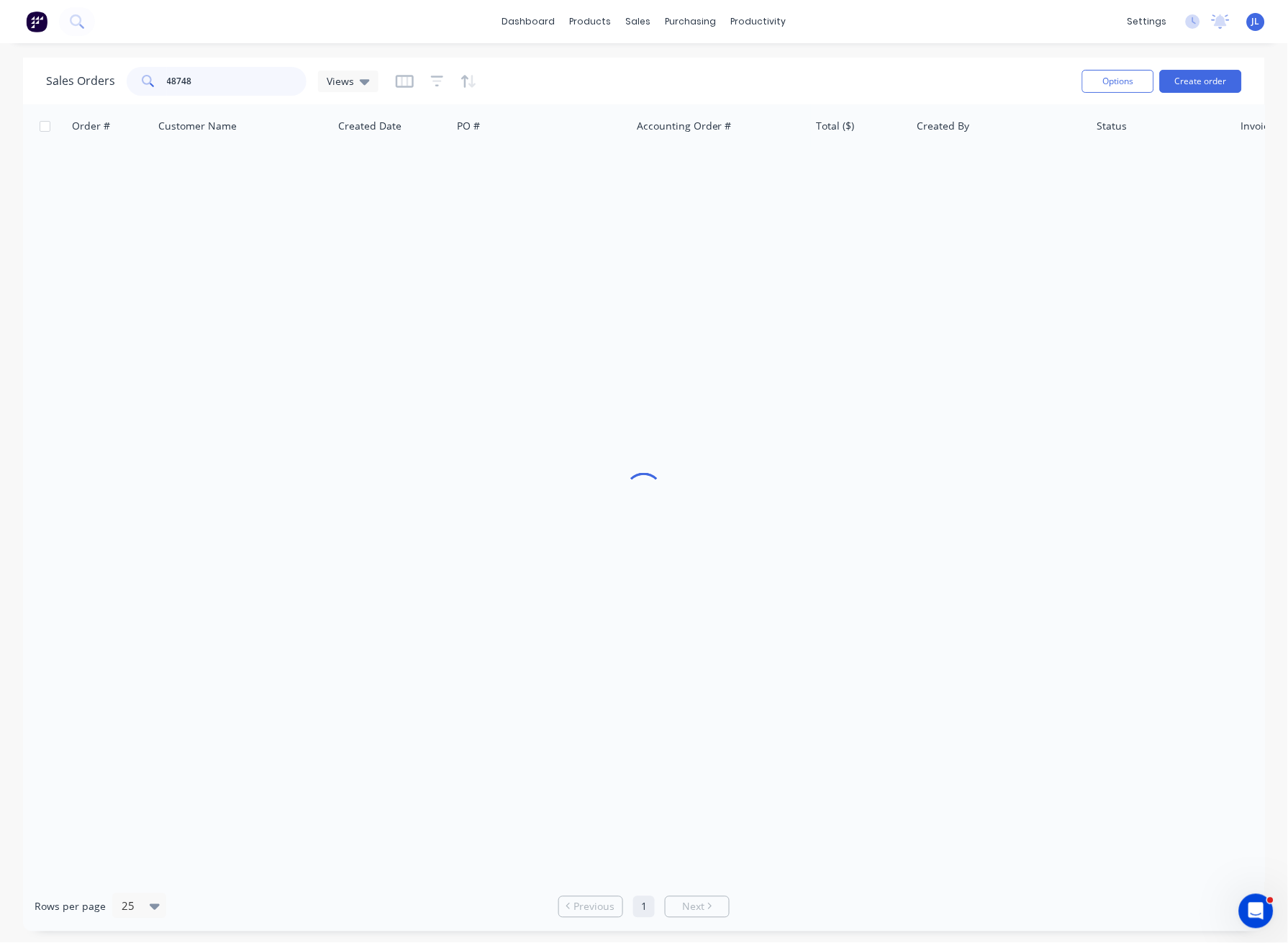
click at [210, 72] on input "48748" at bounding box center [237, 81] width 140 height 29
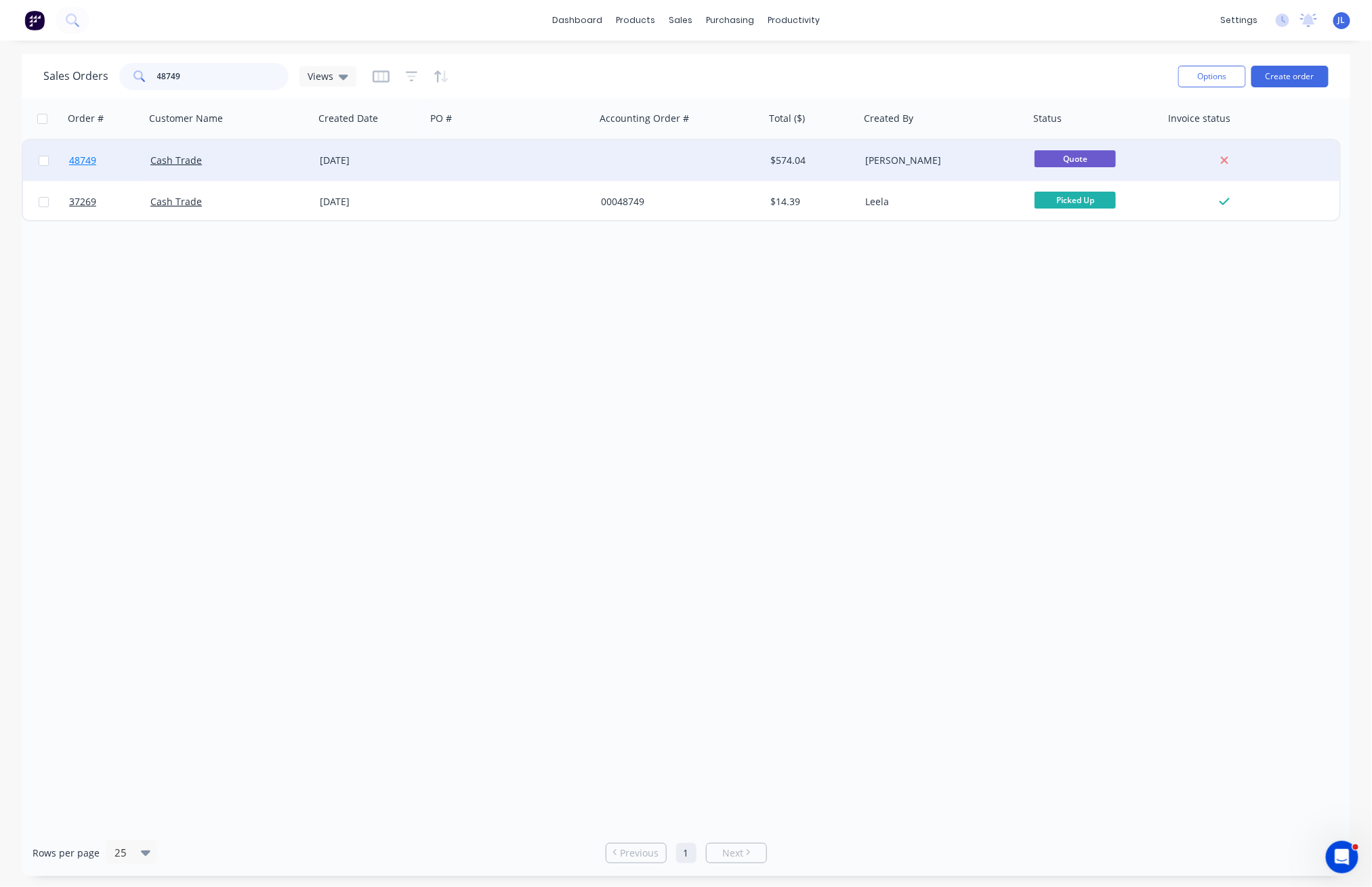
type input "48749"
click at [83, 161] on span "48749" at bounding box center [82, 161] width 27 height 13
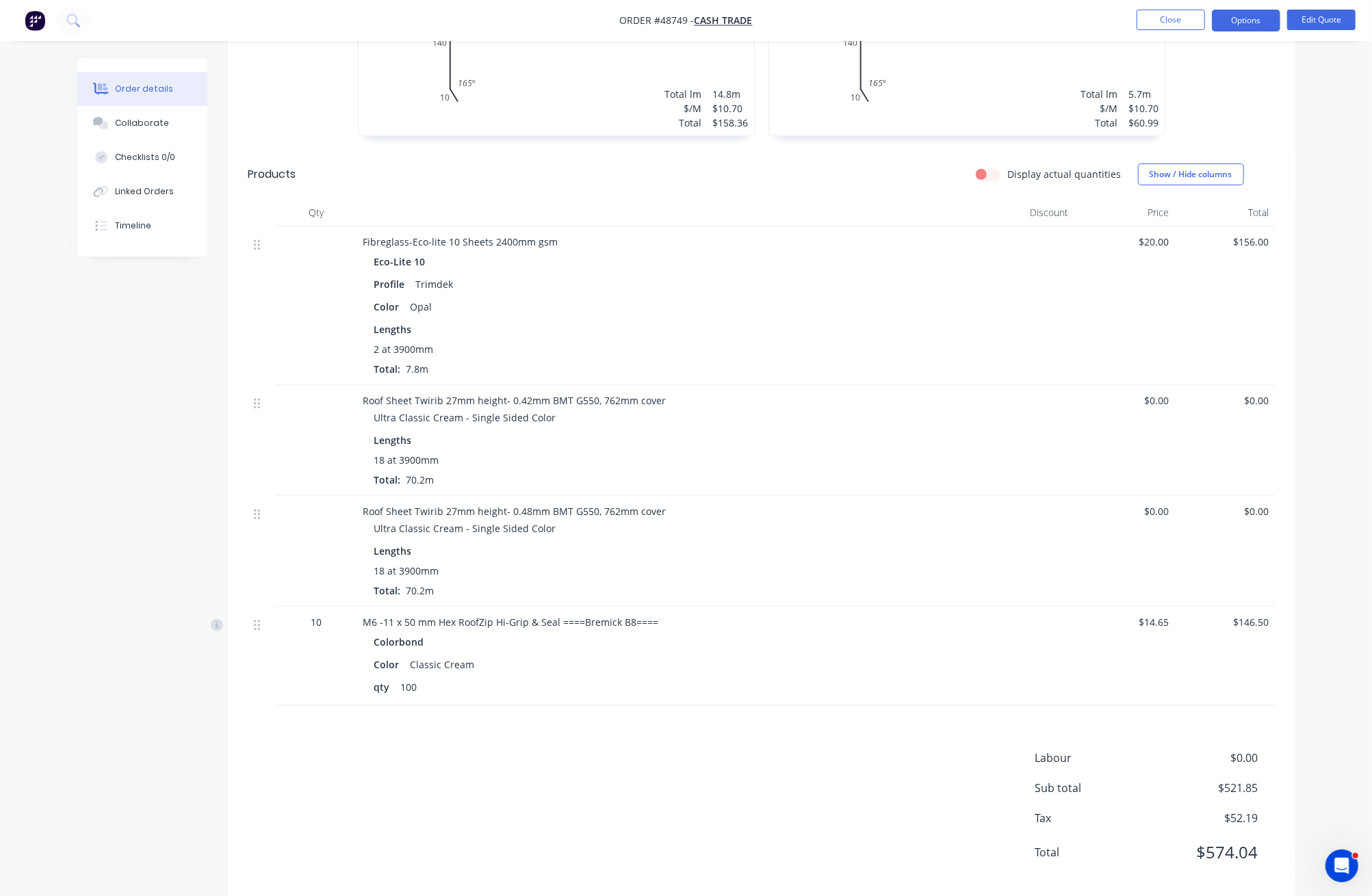
scroll to position [541, 0]
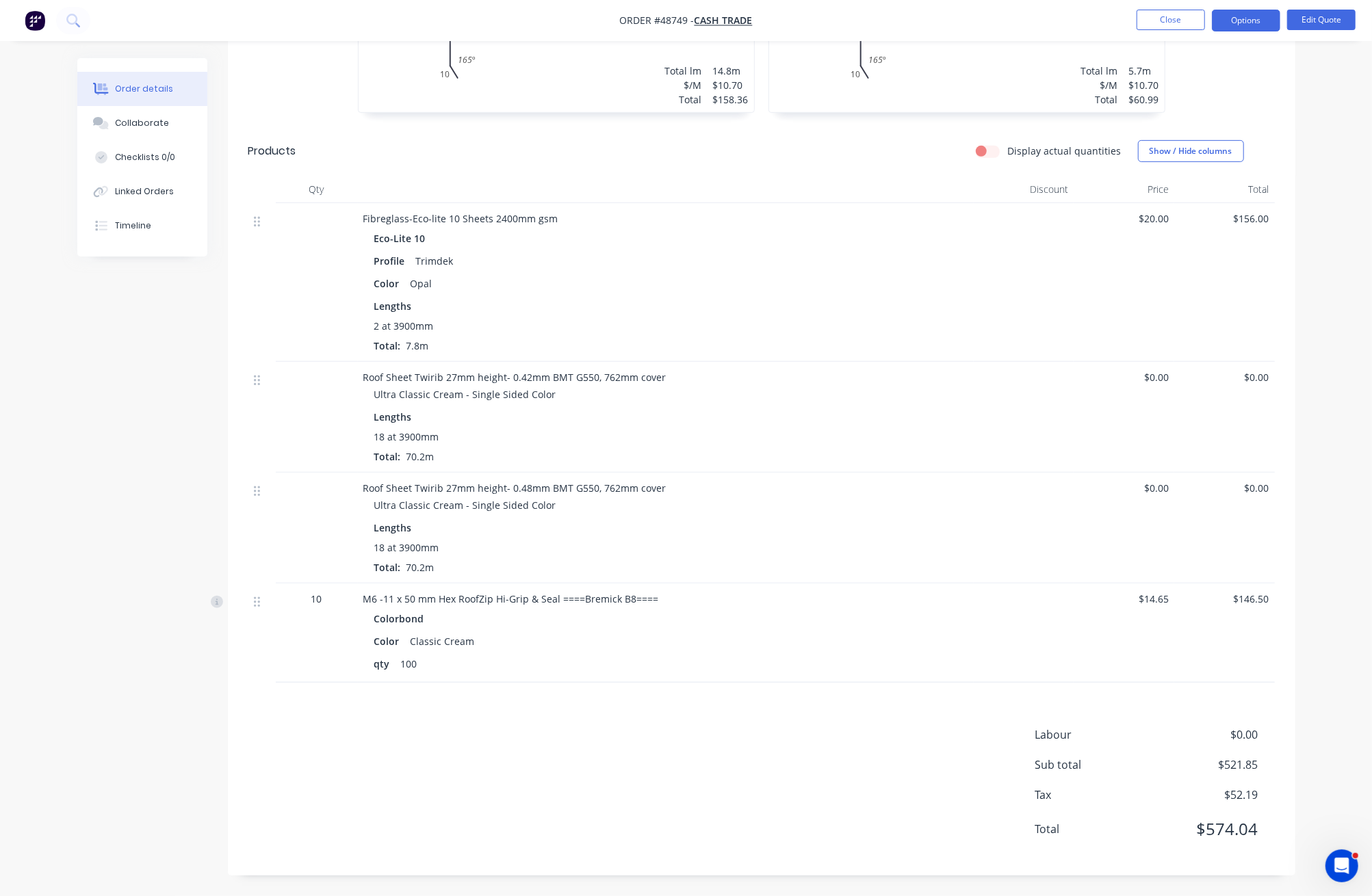
click at [614, 534] on div "Lengths" at bounding box center [665, 527] width 583 height 14
click at [1121, 20] on button "Edit Quote" at bounding box center [1321, 20] width 69 height 20
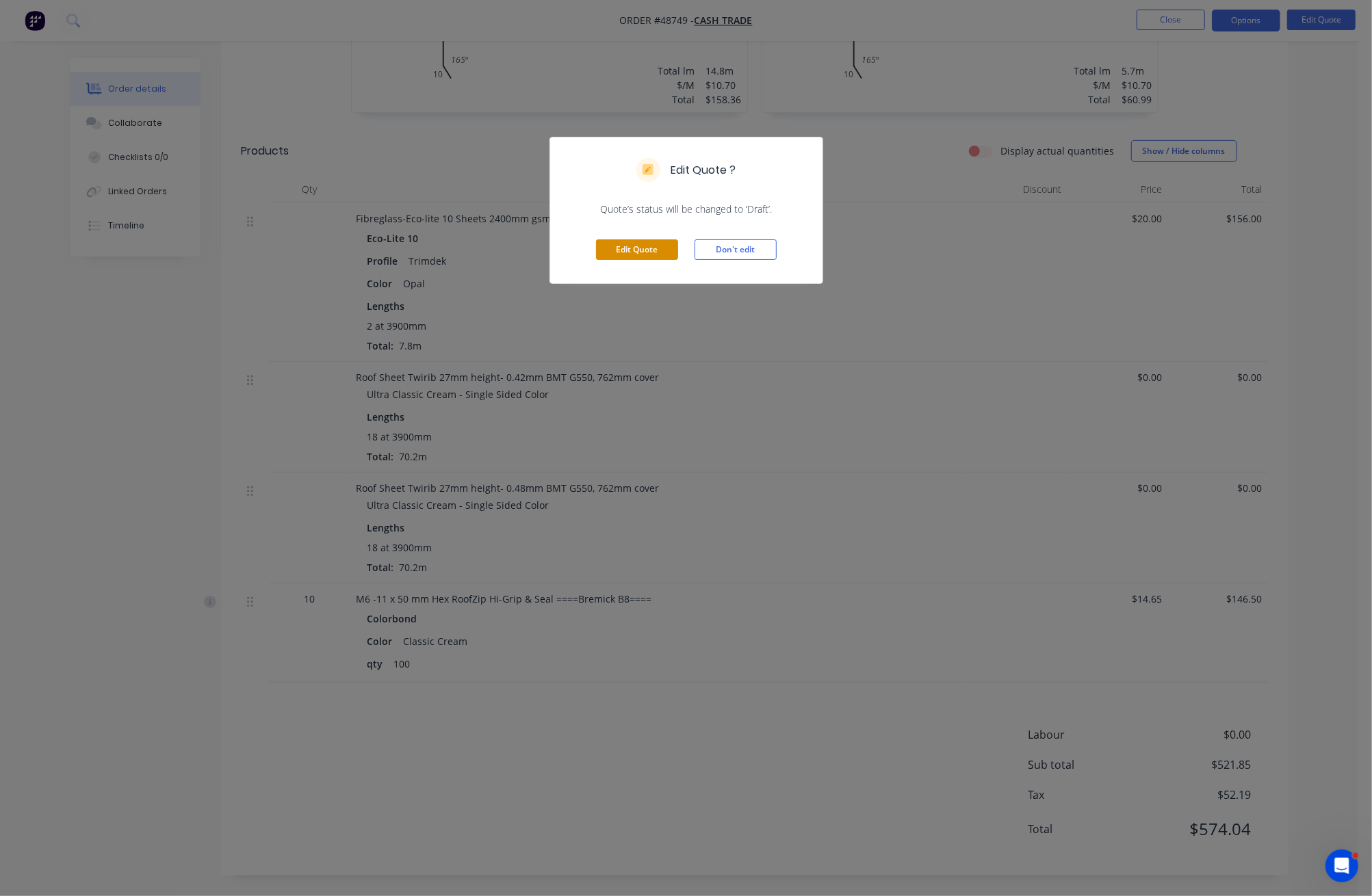
click at [639, 246] on button "Edit Quote" at bounding box center [636, 250] width 82 height 20
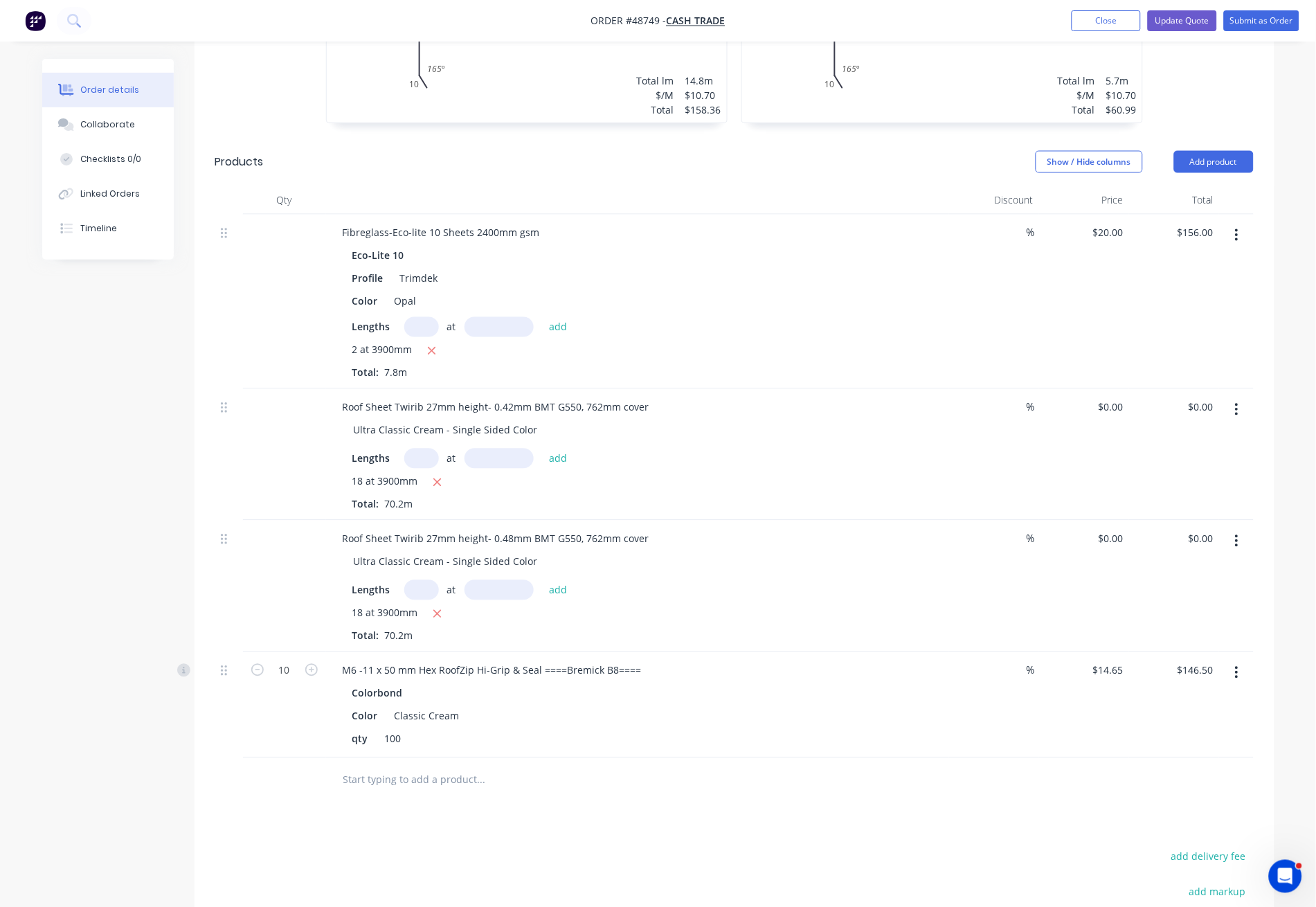
scroll to position [646, 0]
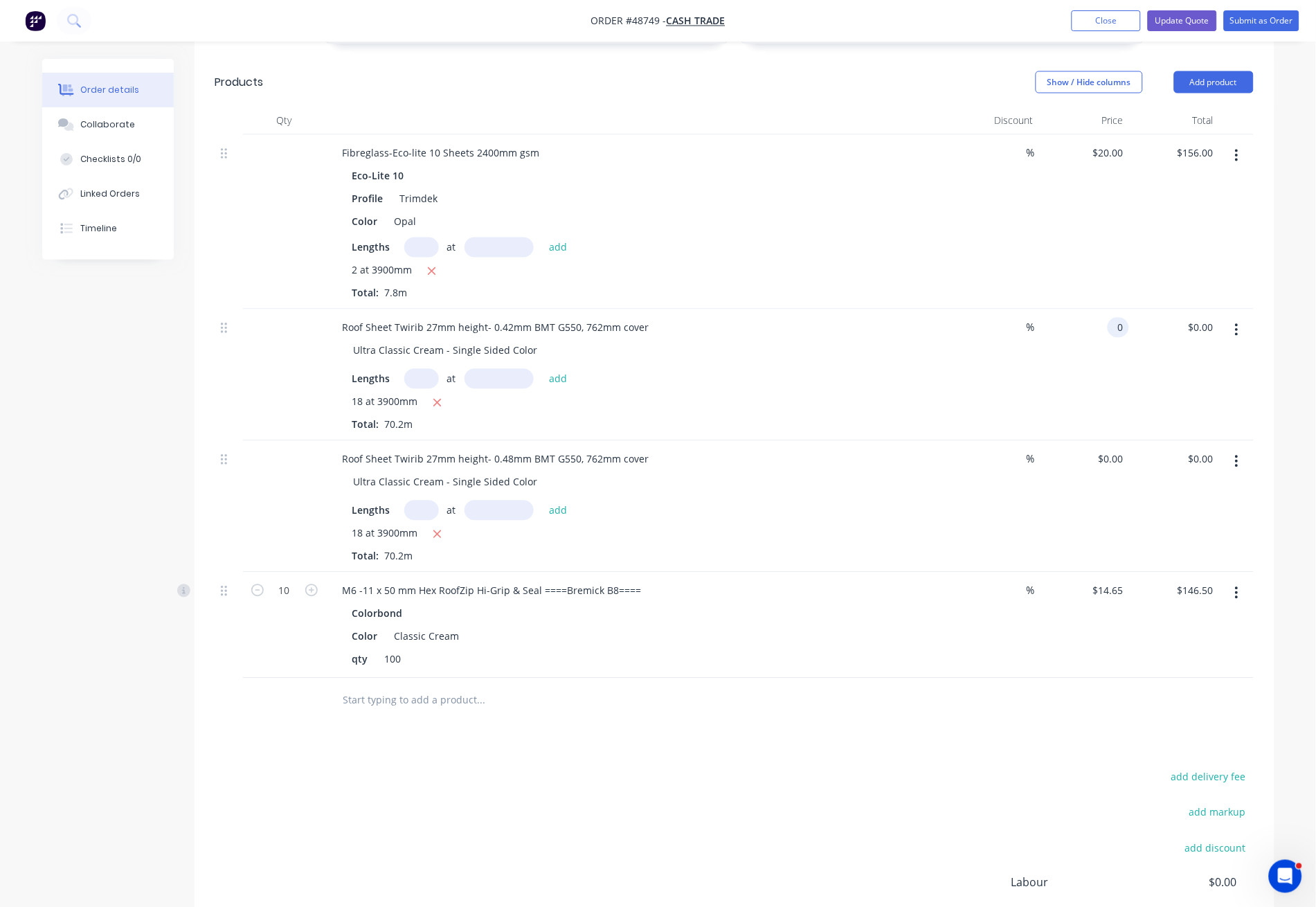
click at [1123, 318] on input "0" at bounding box center [1121, 328] width 16 height 20
click at [1105, 441] on div "$0.00 $0.00" at bounding box center [1084, 506] width 90 height 132
type input "$23.50"
type input "$1,649.70"
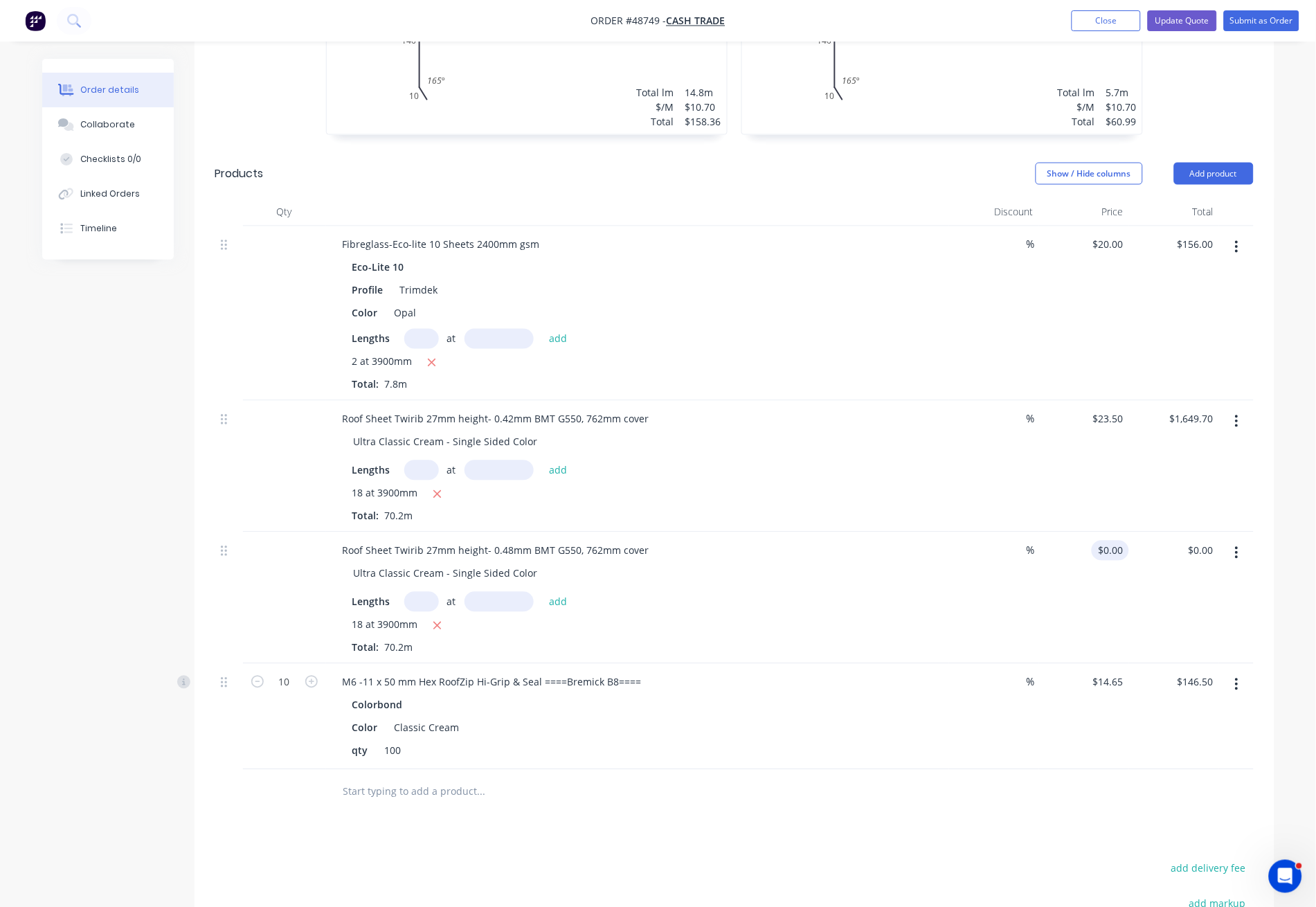
scroll to position [554, 0]
click at [1117, 444] on div "$23.50 $23.50" at bounding box center [1084, 467] width 90 height 132
click at [1116, 542] on input "0" at bounding box center [1112, 551] width 32 height 20
type input "$25.13"
type input "$1,764.13"
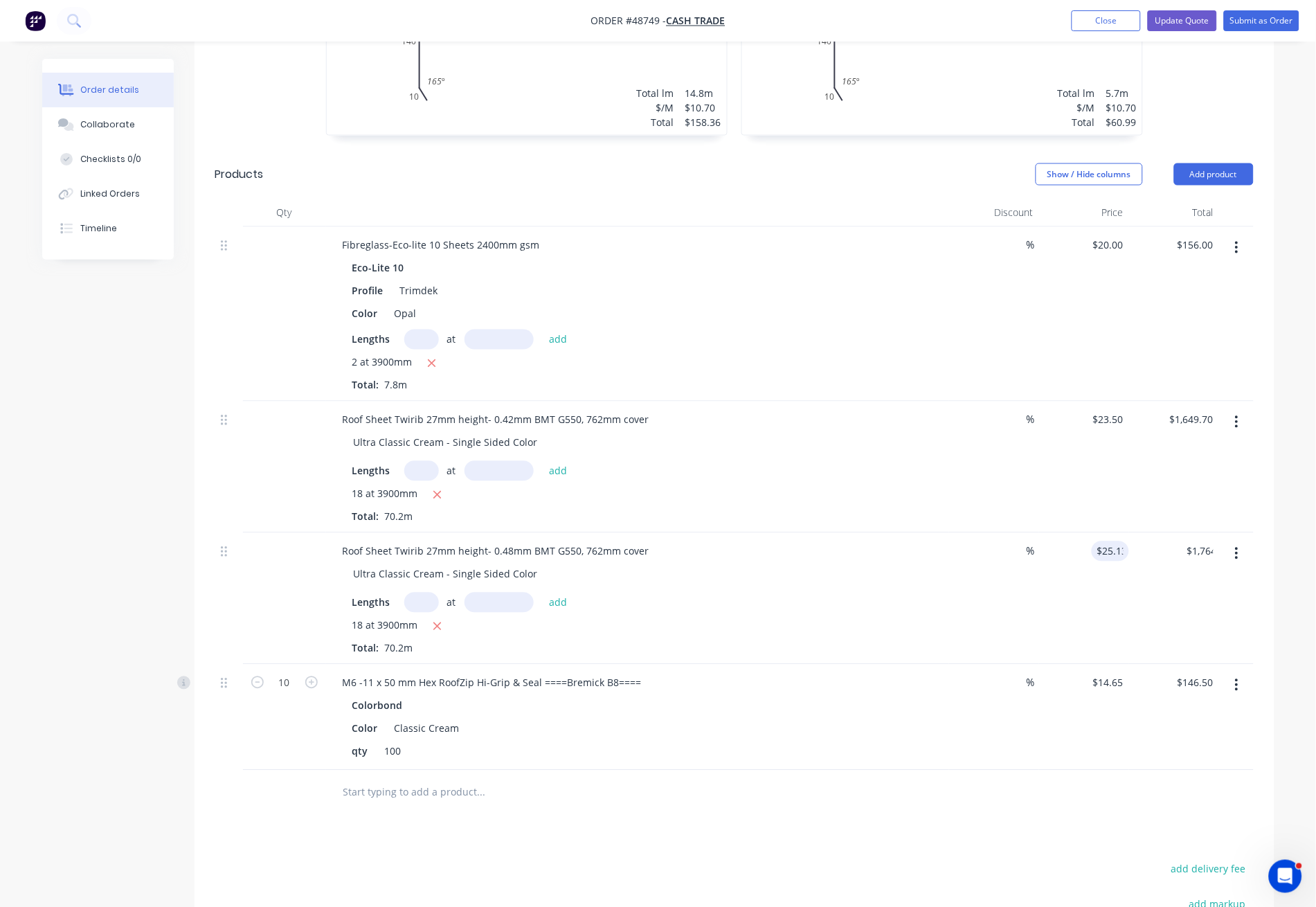
click at [1126, 596] on div "$25.13 25.13" at bounding box center [1084, 598] width 90 height 132
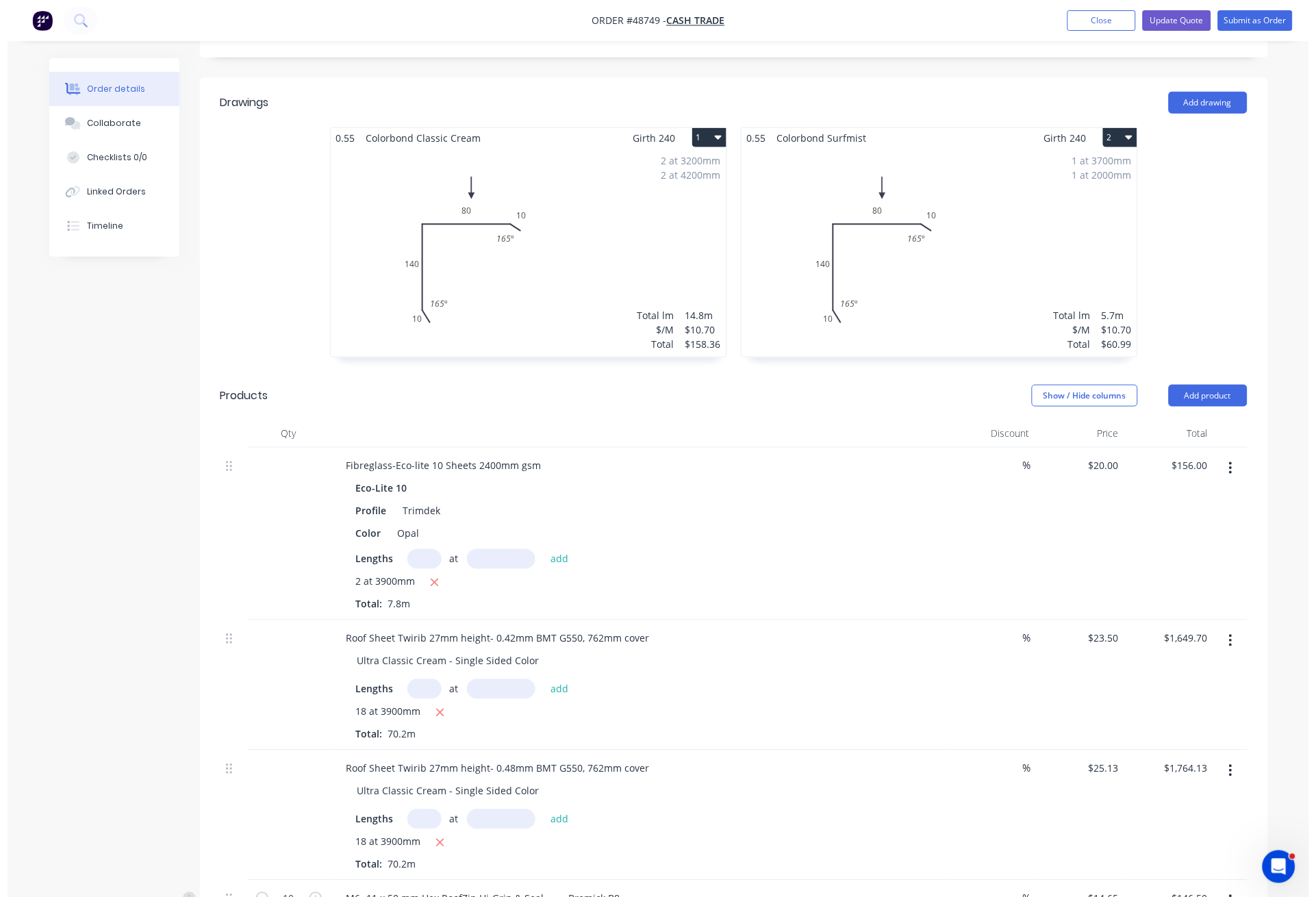
scroll to position [0, 0]
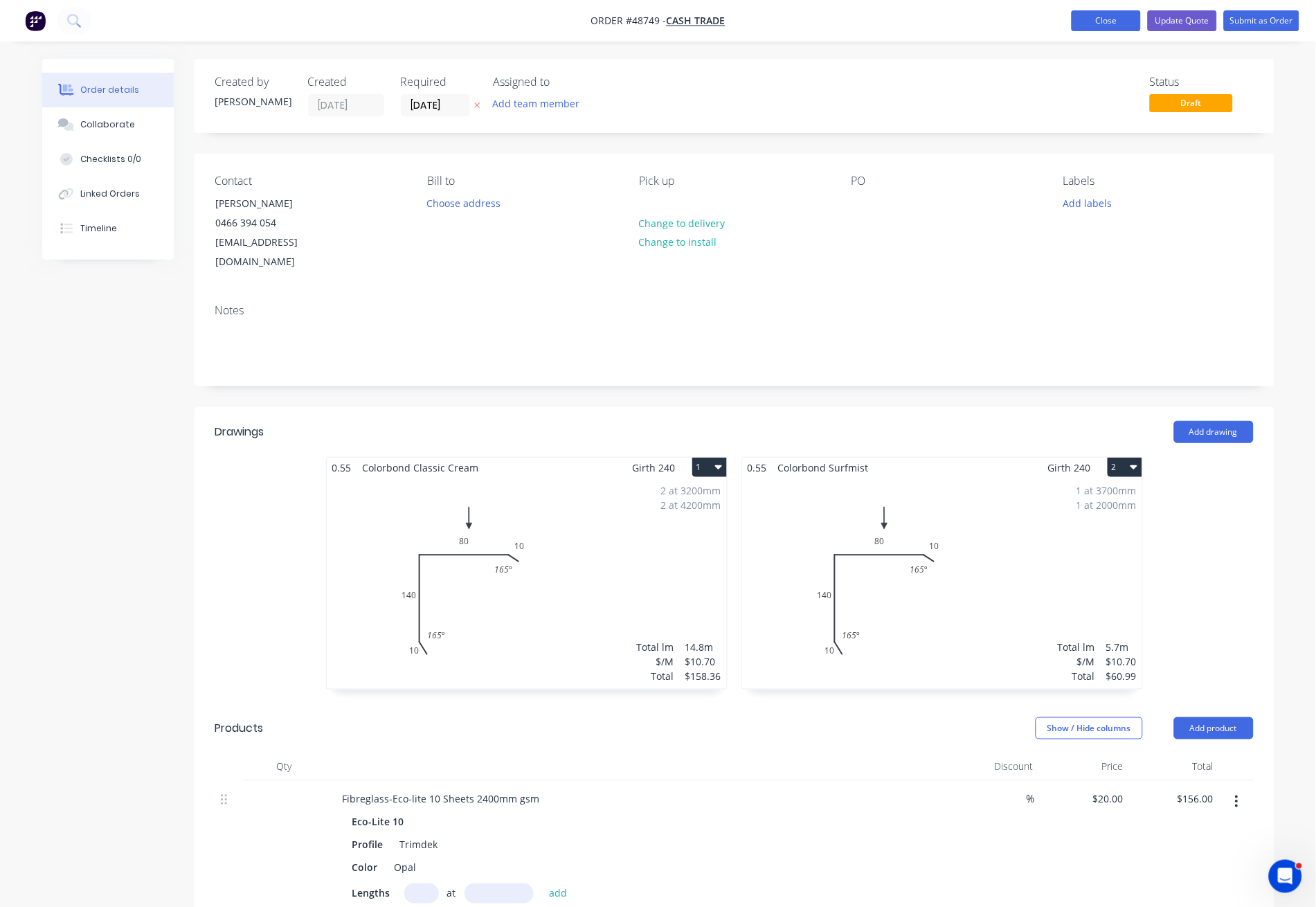
click at [1132, 20] on button "Close" at bounding box center [1106, 21] width 70 height 21
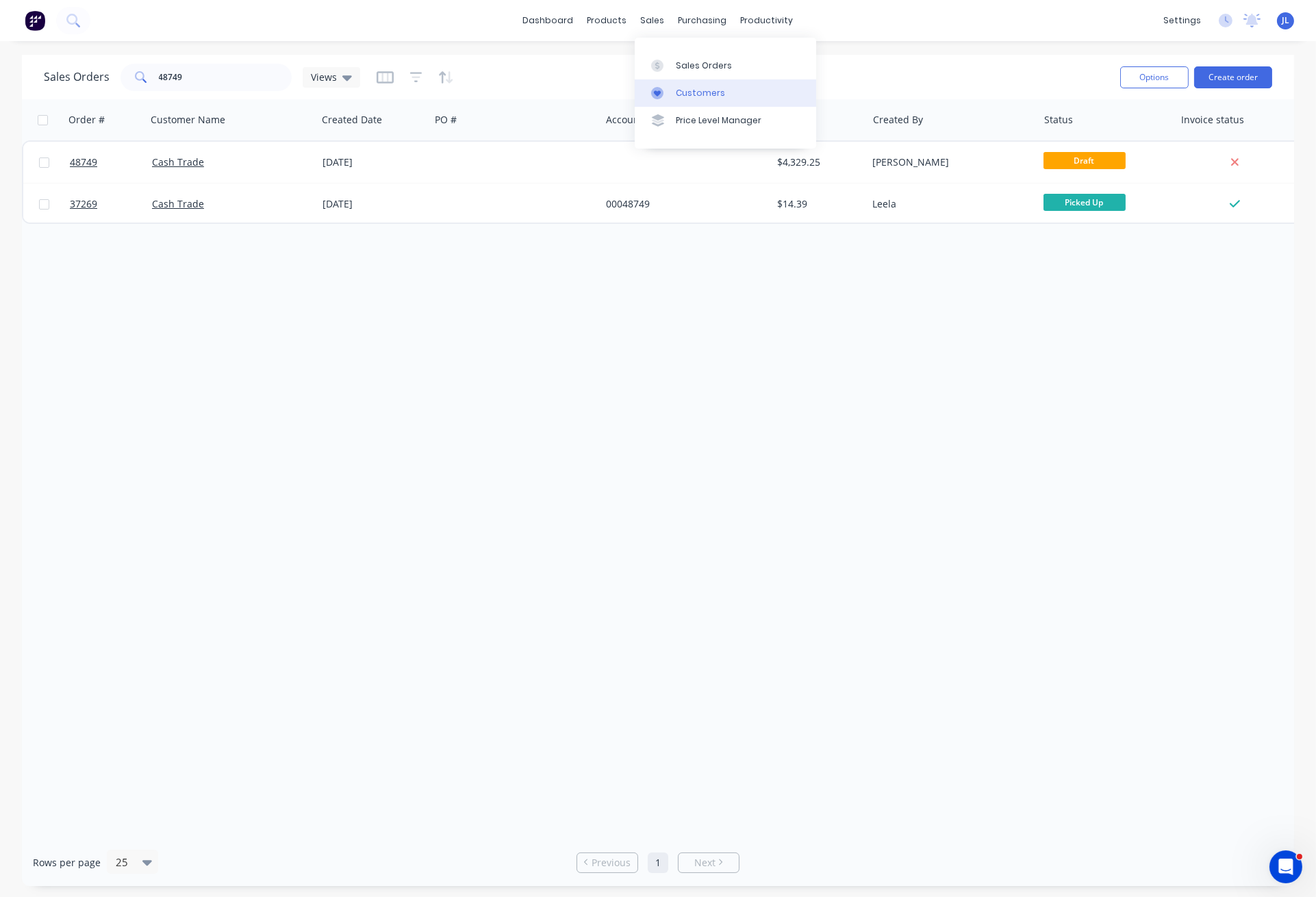
drag, startPoint x: 694, startPoint y: 97, endPoint x: 686, endPoint y: 94, distance: 8.5
click at [693, 97] on div "Customers" at bounding box center [701, 93] width 49 height 12
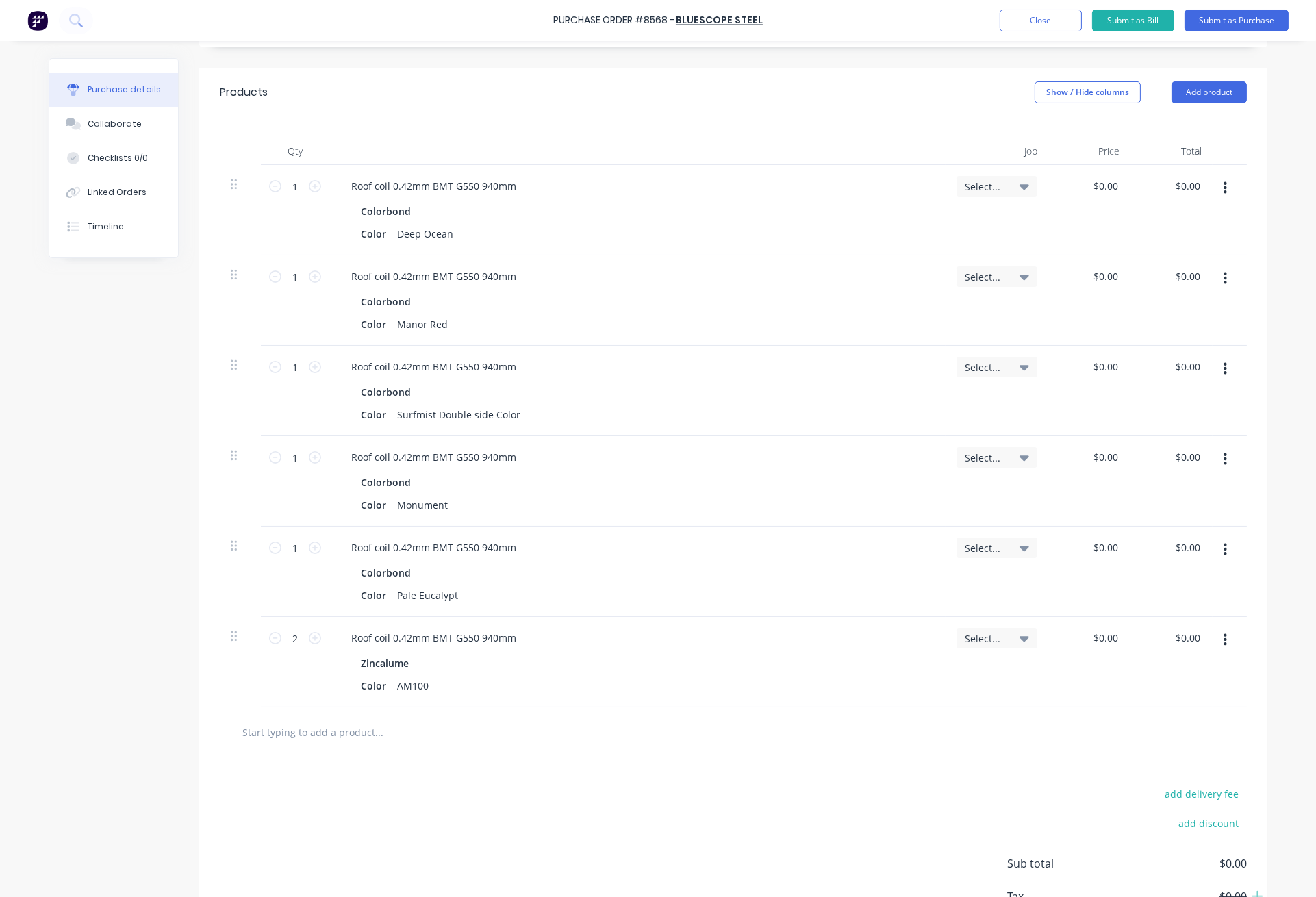
scroll to position [274, 0]
click at [553, 675] on div "Zincalume Color AM100" at bounding box center [637, 673] width 594 height 43
click at [547, 673] on div "Zincalume Color AM100" at bounding box center [637, 673] width 594 height 43
click at [1186, 84] on button "Add product" at bounding box center [1209, 91] width 76 height 22
click at [1192, 130] on div "Product catalogue" at bounding box center [1182, 126] width 105 height 20
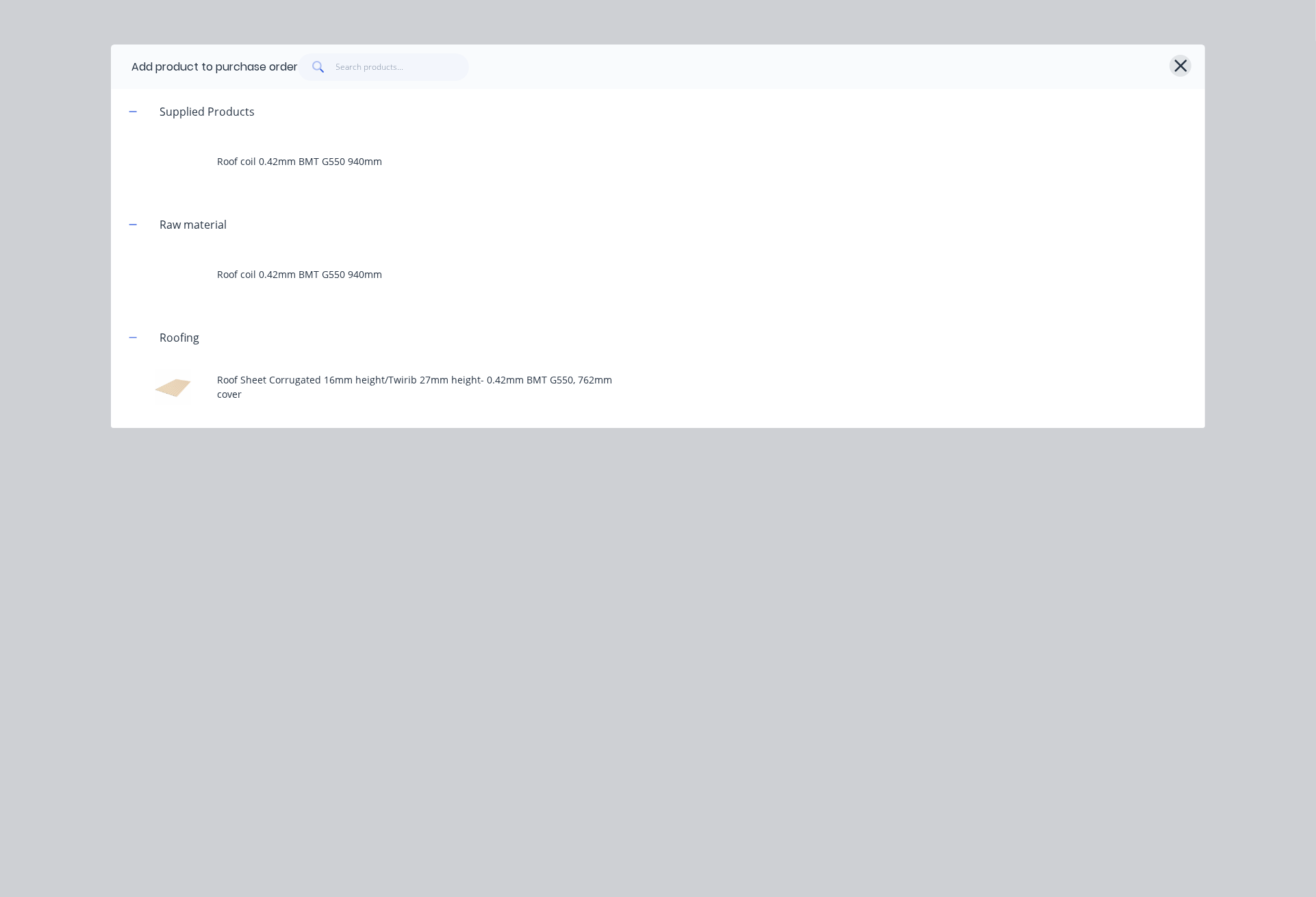
click at [1177, 65] on icon "button" at bounding box center [1180, 65] width 14 height 20
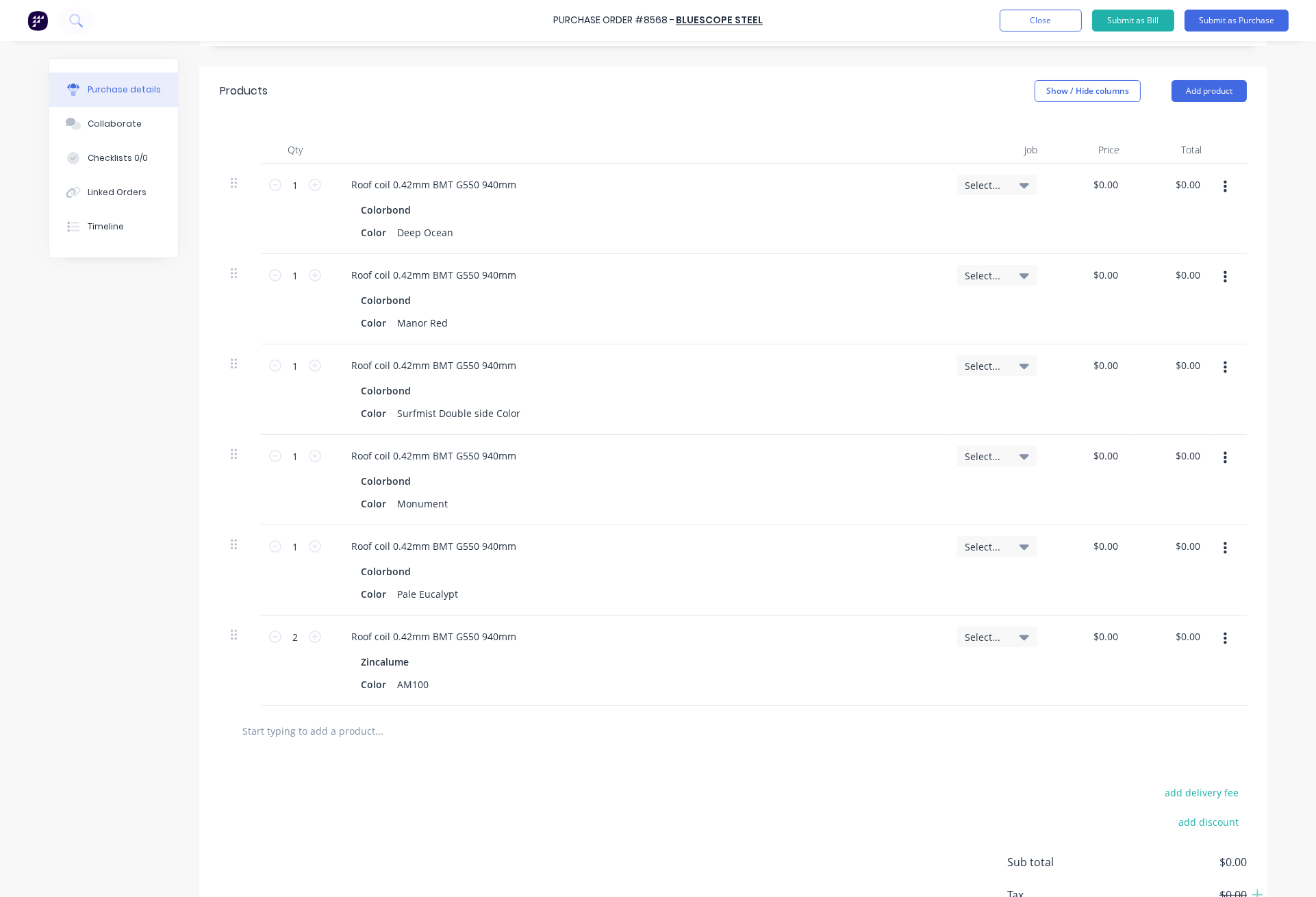
click at [786, 641] on div "Roof coil 0.42mm BMT G550 940mm" at bounding box center [637, 636] width 594 height 20
click at [1205, 88] on button "Add product" at bounding box center [1209, 91] width 76 height 22
click at [1195, 132] on div "Product catalogue" at bounding box center [1182, 126] width 105 height 20
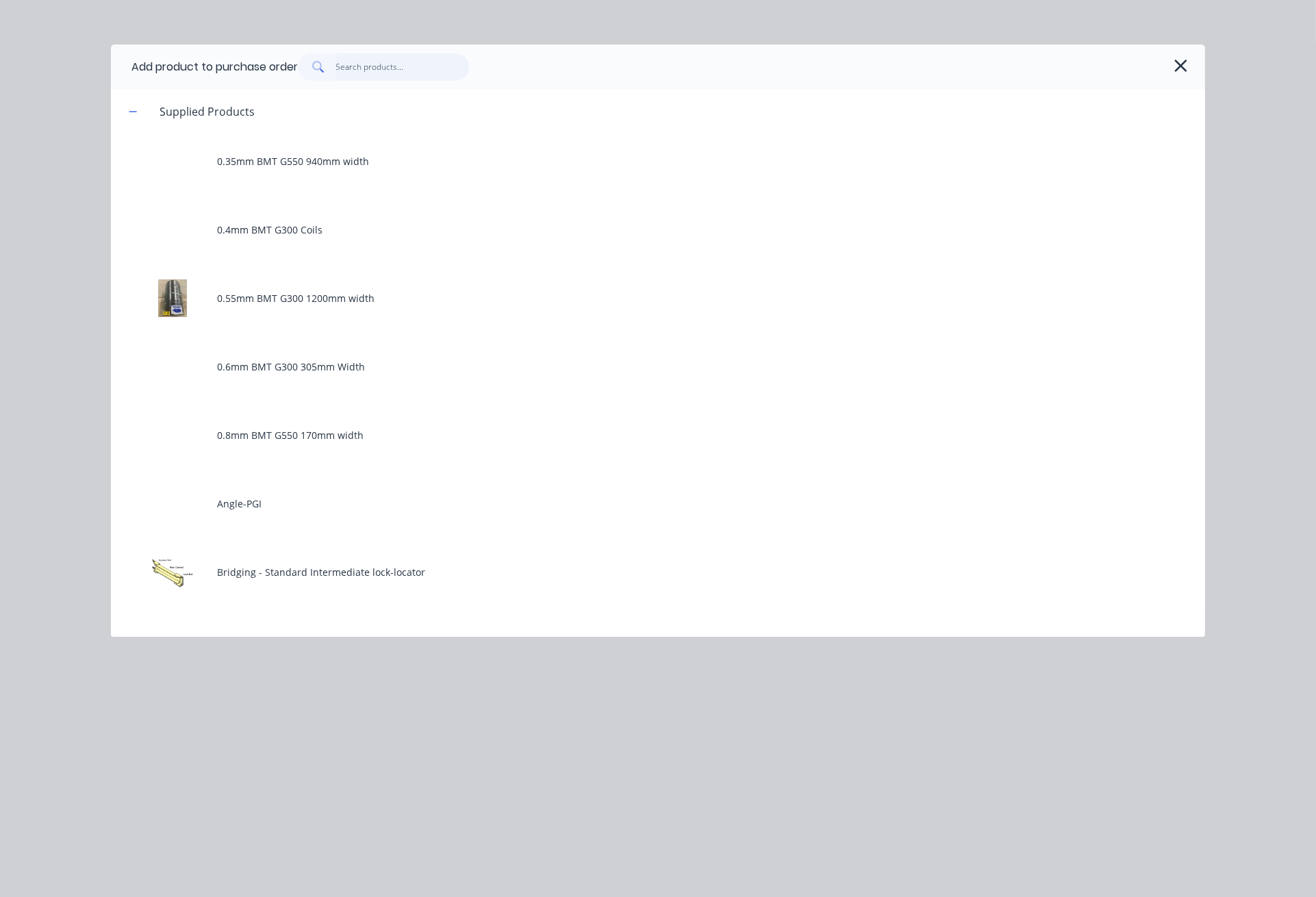
click at [440, 69] on input "text" at bounding box center [402, 67] width 133 height 27
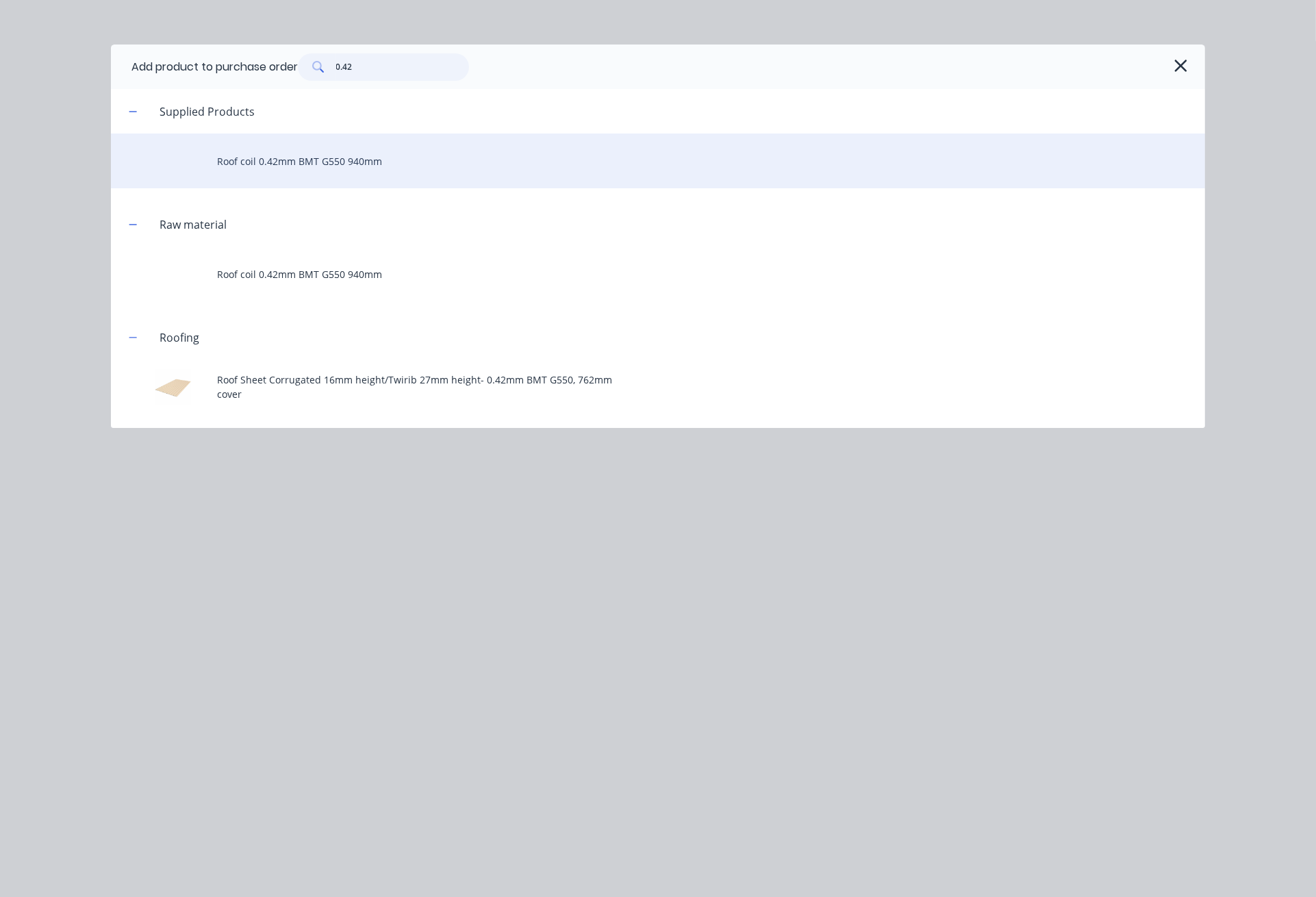
type input "0.42"
click at [376, 175] on div "Roof coil 0.42mm BMT G550 940mm" at bounding box center [657, 161] width 1094 height 54
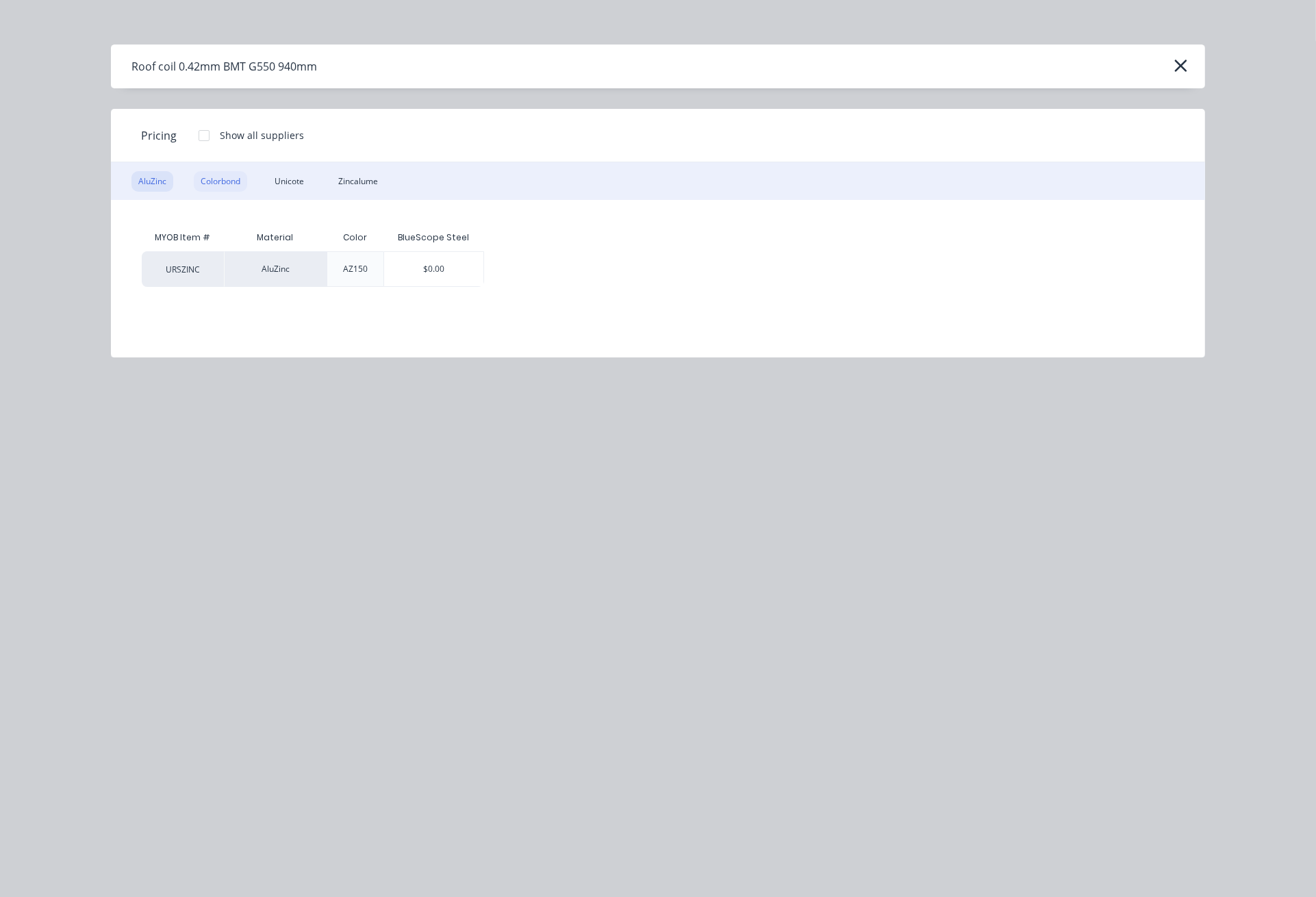
click at [229, 179] on div "Colorbond" at bounding box center [220, 181] width 54 height 20
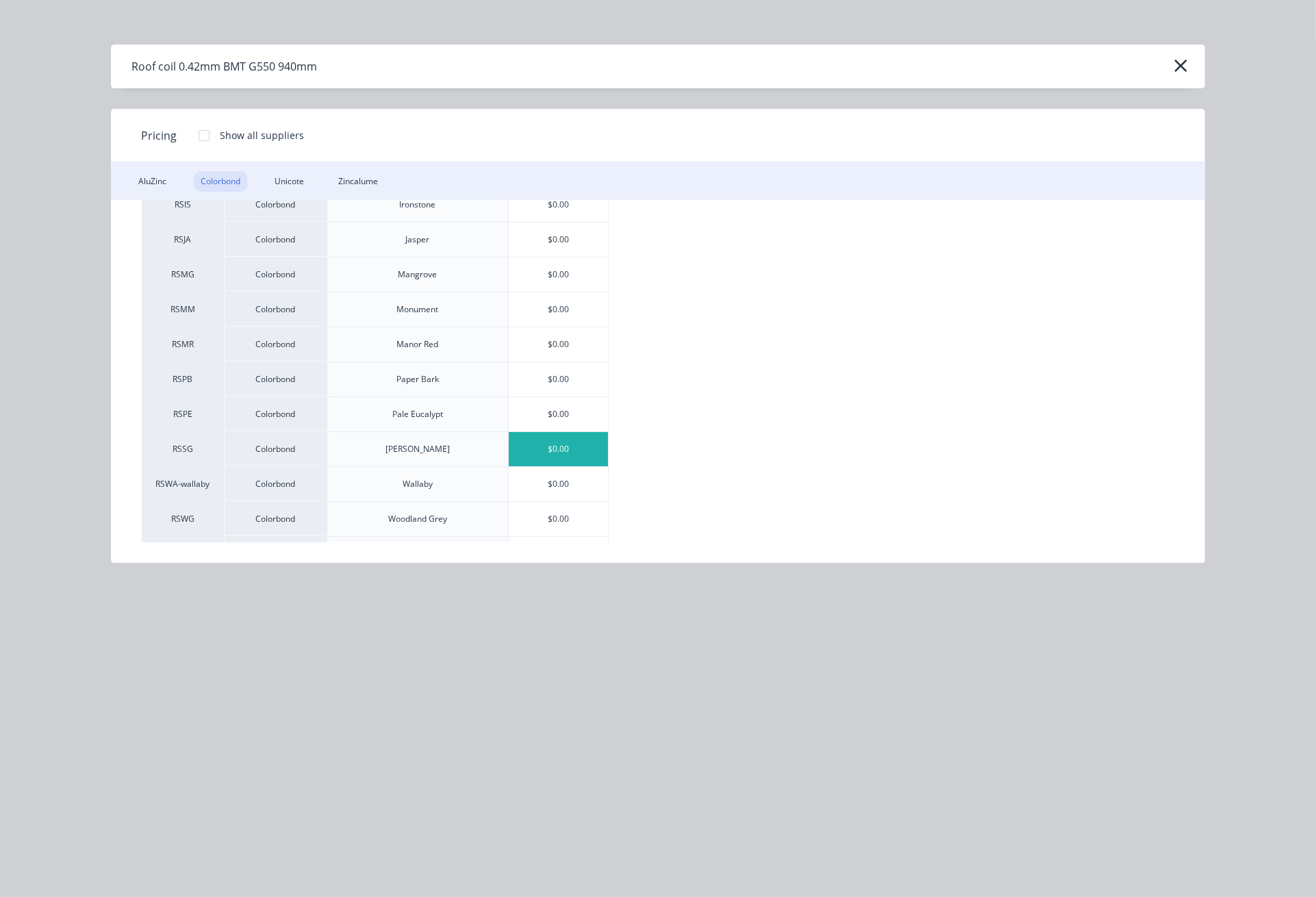
click at [564, 455] on div "$0.00" at bounding box center [559, 449] width 100 height 34
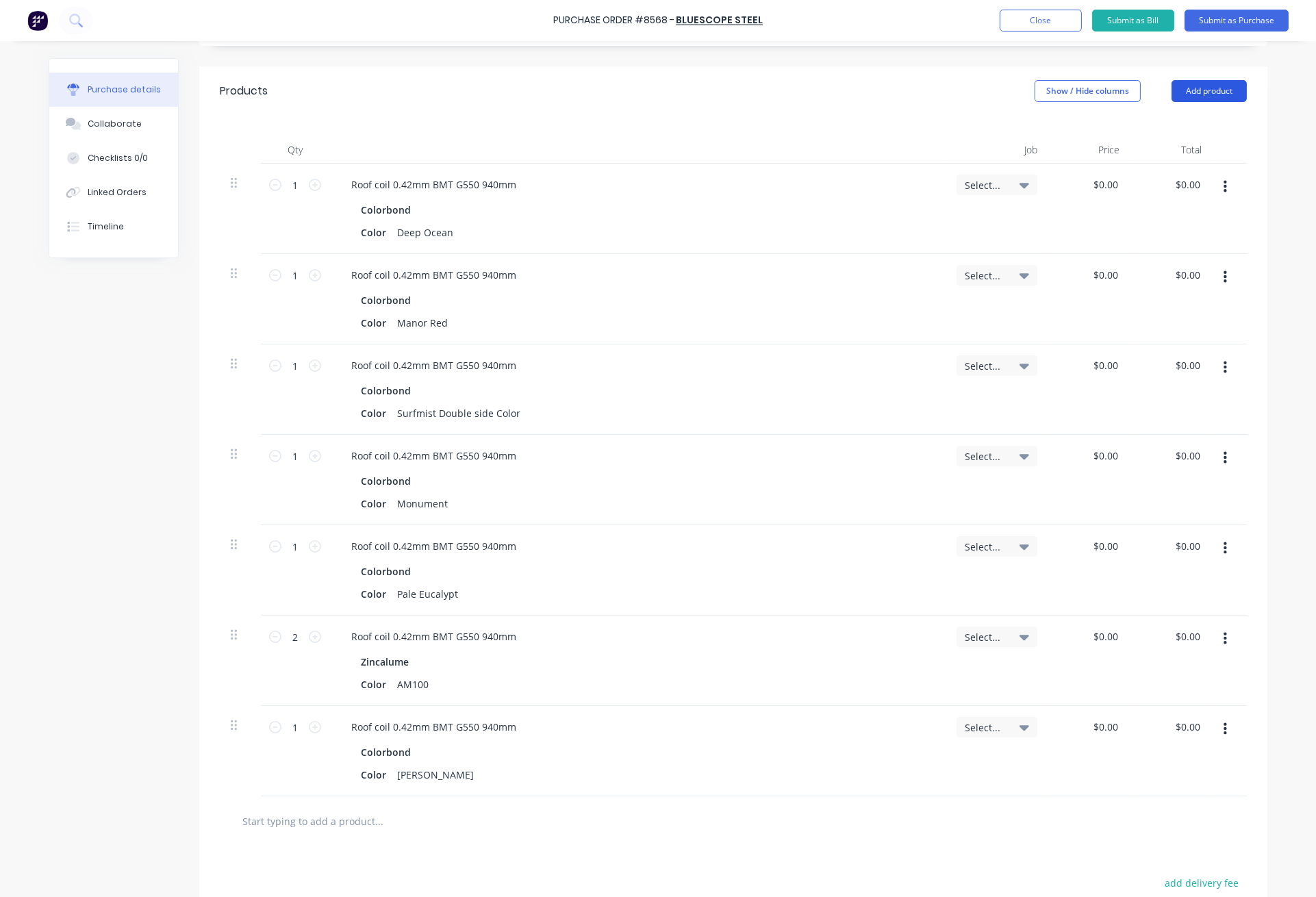
click at [1202, 88] on button "Add product" at bounding box center [1209, 91] width 76 height 22
click at [1199, 122] on div "Product catalogue" at bounding box center [1182, 126] width 105 height 20
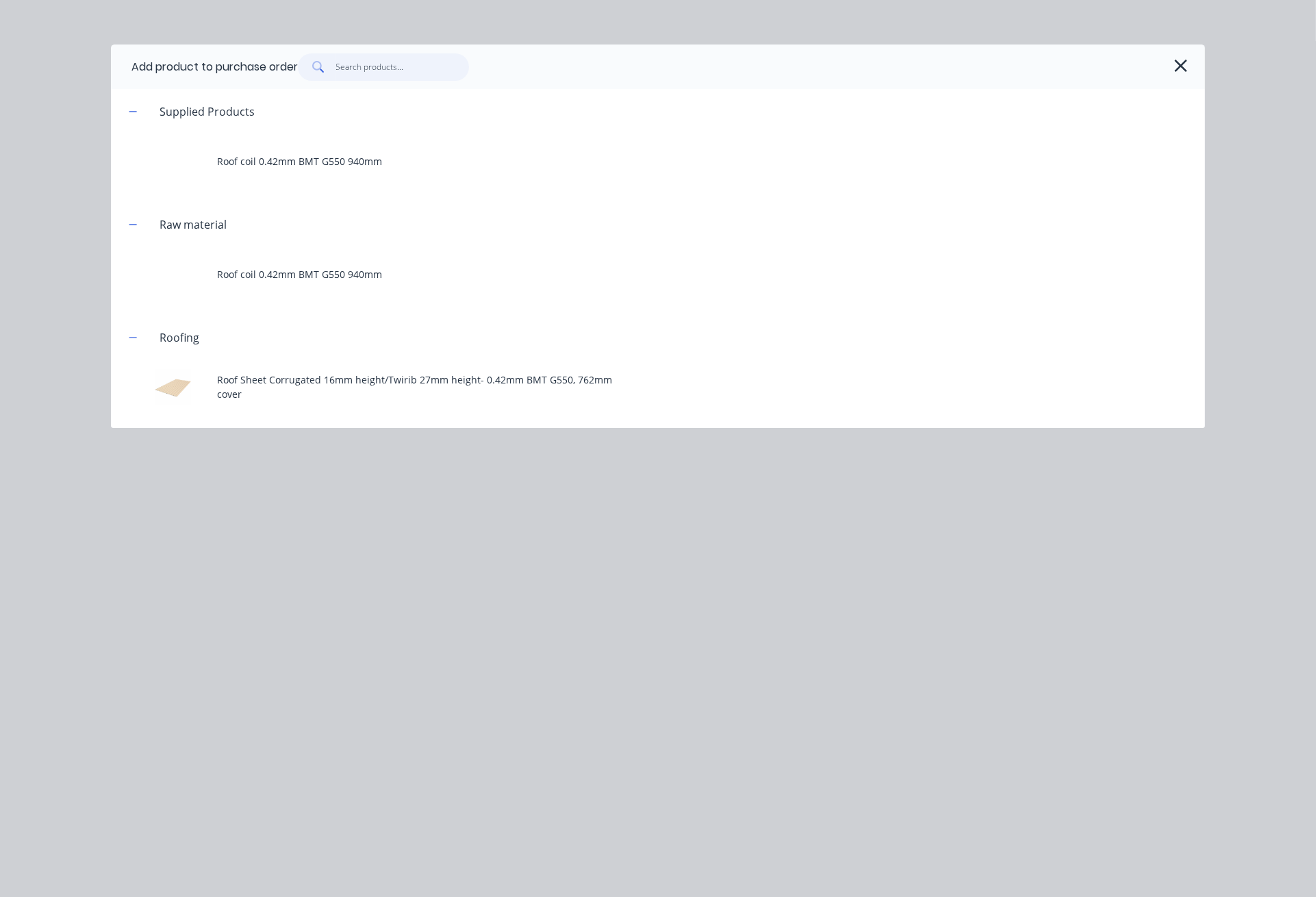
click at [399, 70] on input "text" at bounding box center [402, 67] width 133 height 27
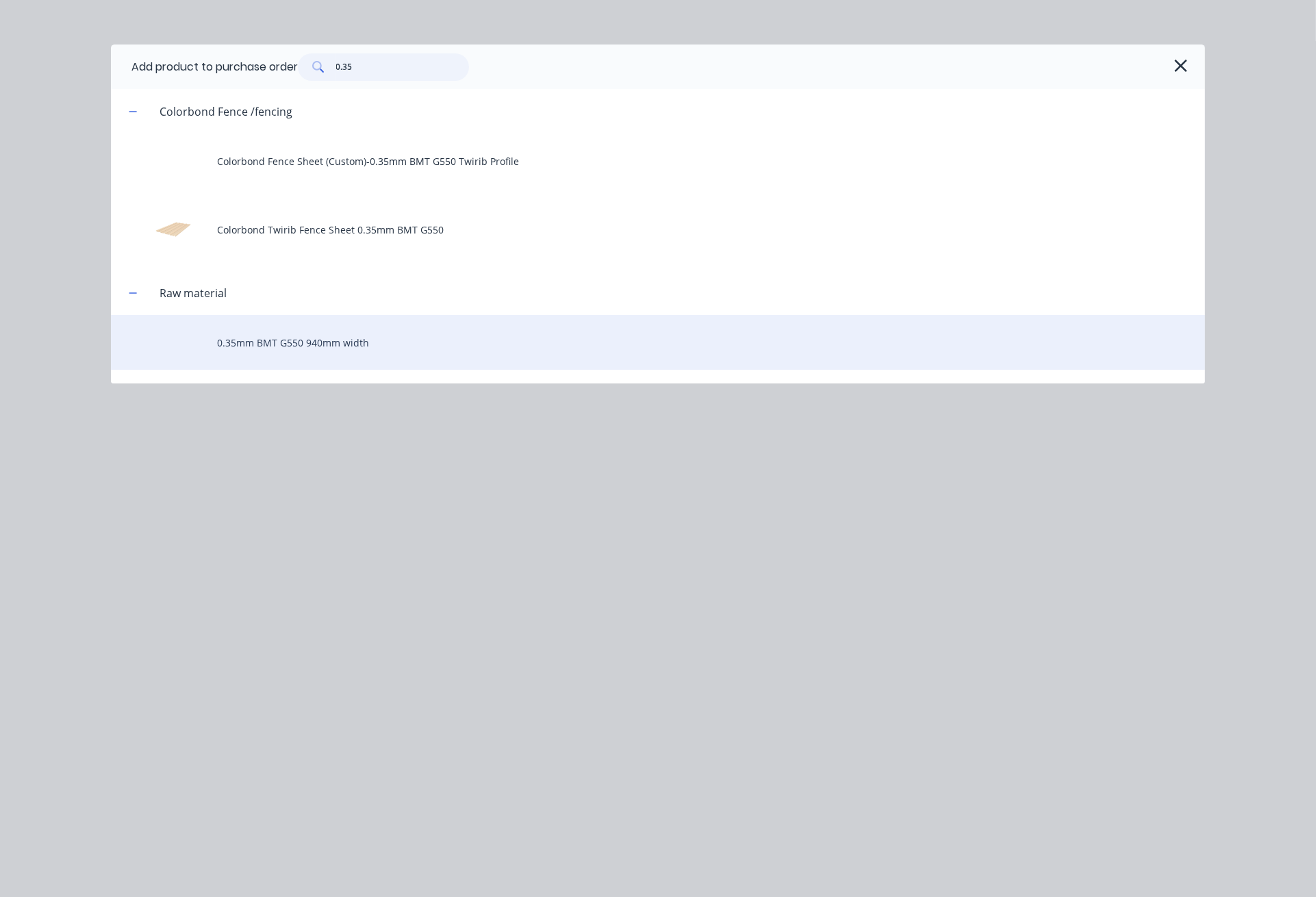
type input "0.35"
click at [311, 348] on div "0.35mm BMT G550 940mm width" at bounding box center [657, 342] width 1094 height 54
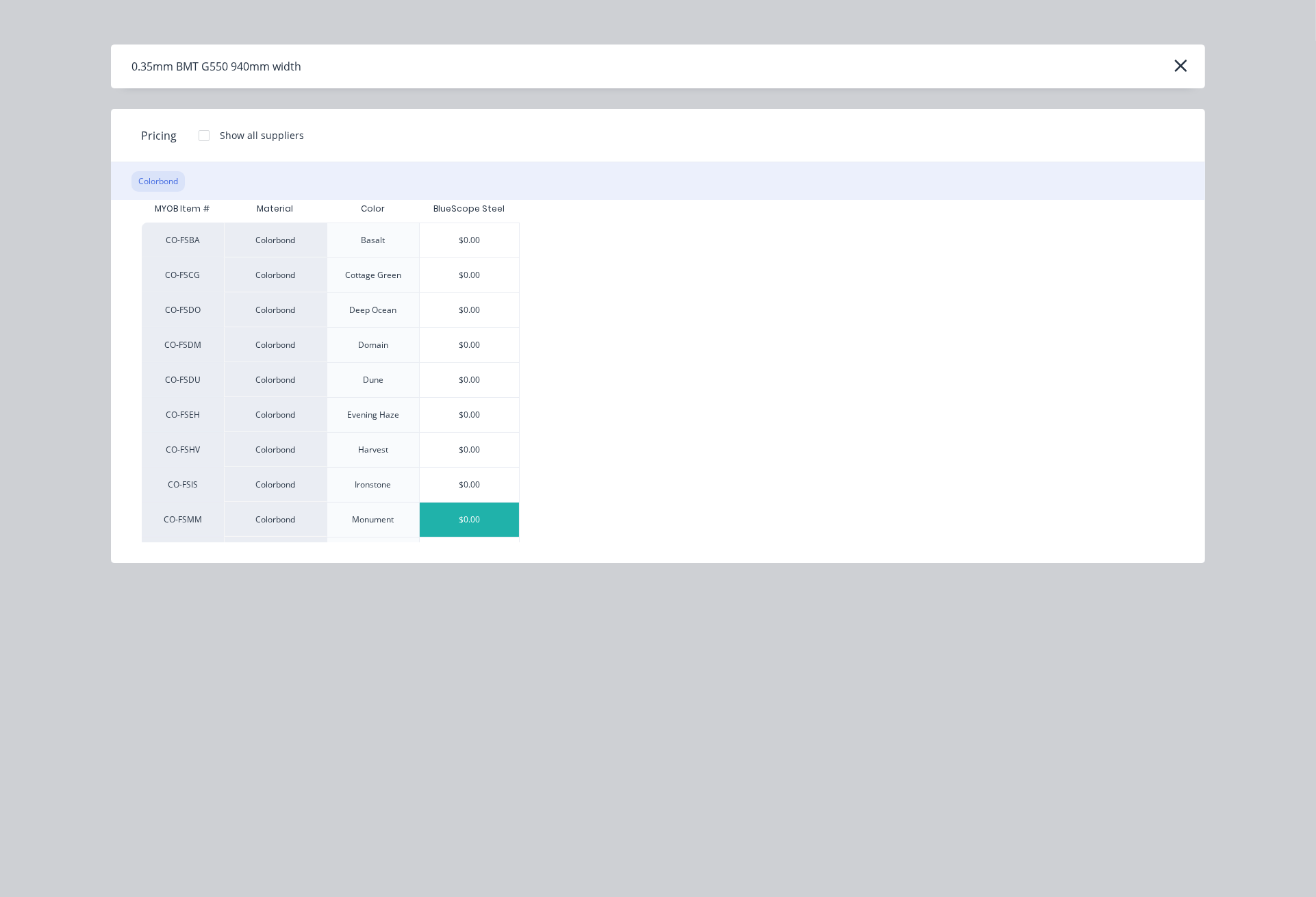
scroll to position [91, 0]
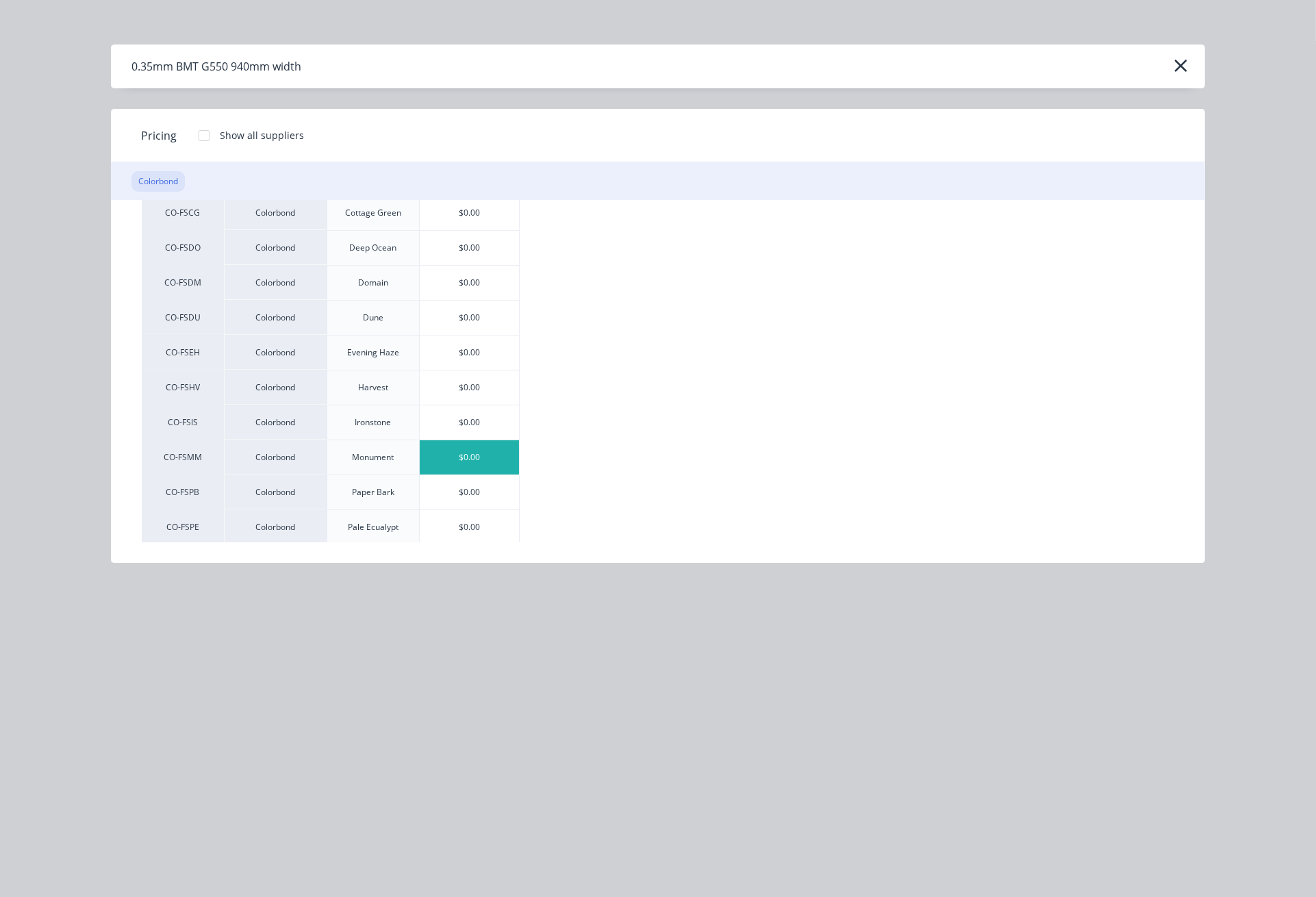
click at [473, 457] on div "$0.00" at bounding box center [470, 457] width 100 height 34
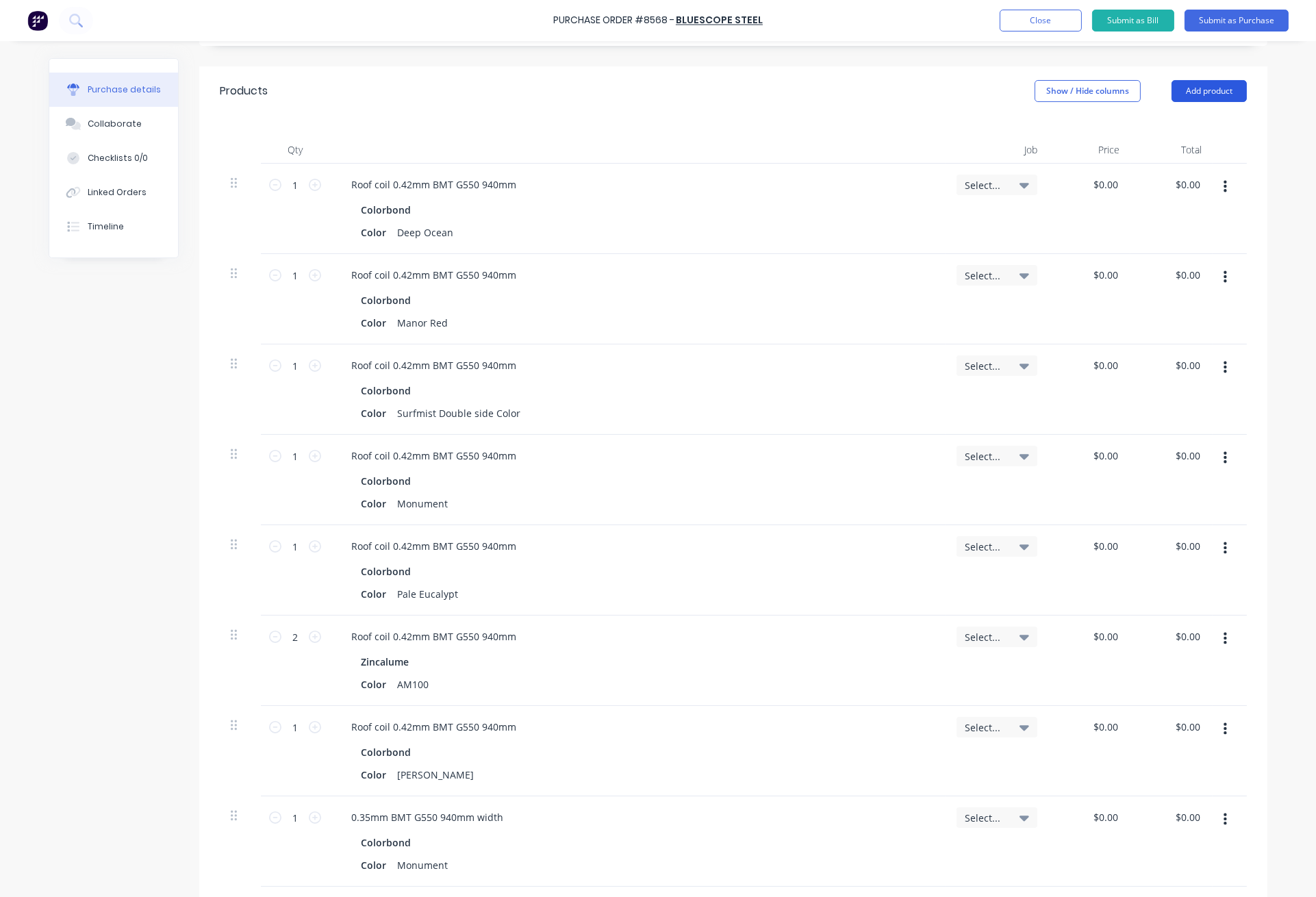
click at [1210, 92] on button "Add product" at bounding box center [1209, 91] width 76 height 22
click at [1202, 97] on button "Add product" at bounding box center [1209, 91] width 76 height 22
click at [1203, 97] on button "Add product" at bounding box center [1209, 91] width 76 height 22
click at [1191, 131] on div "Product catalogue" at bounding box center [1182, 126] width 105 height 20
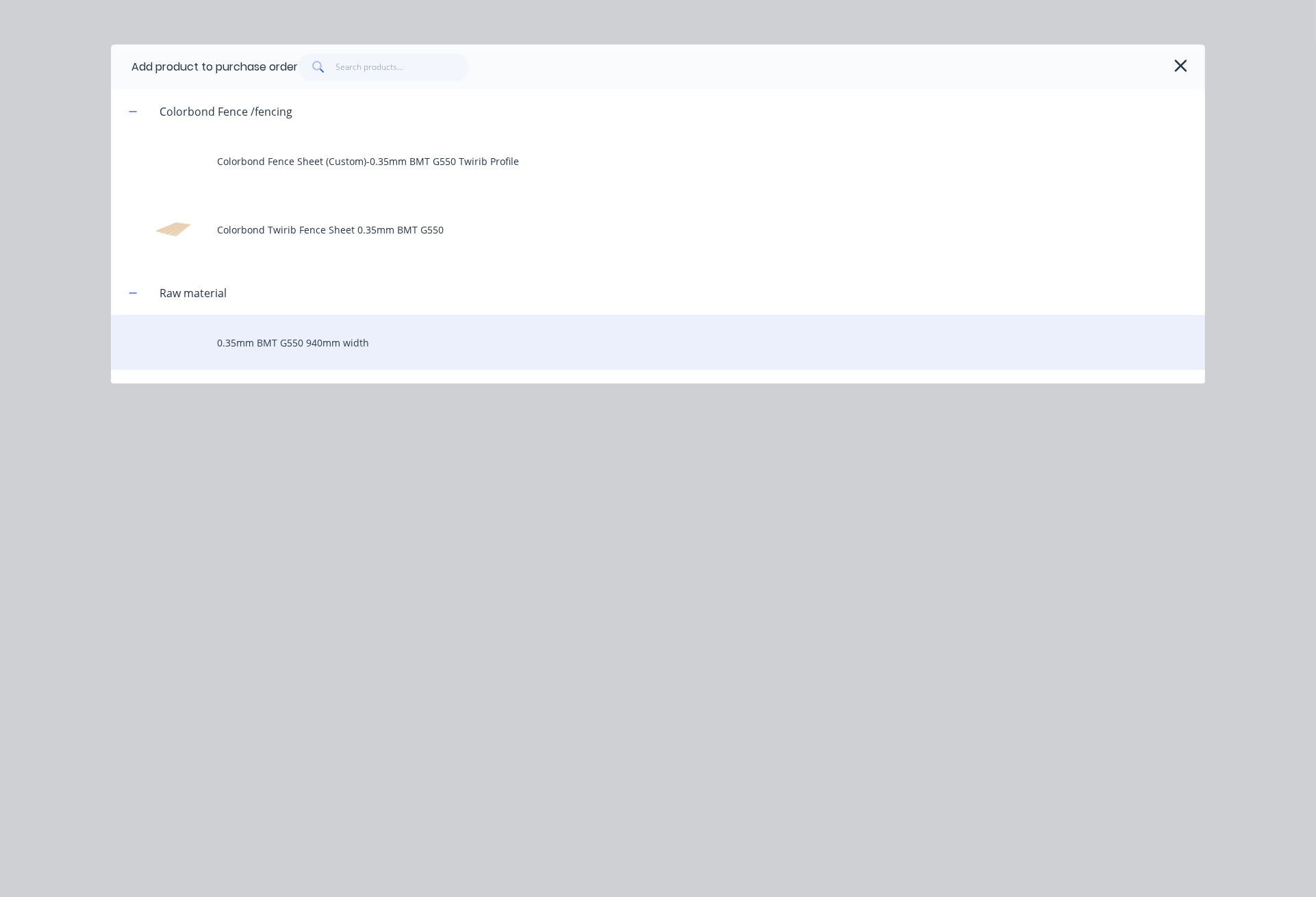
click at [332, 343] on div "0.35mm BMT G550 940mm width" at bounding box center [657, 342] width 1094 height 54
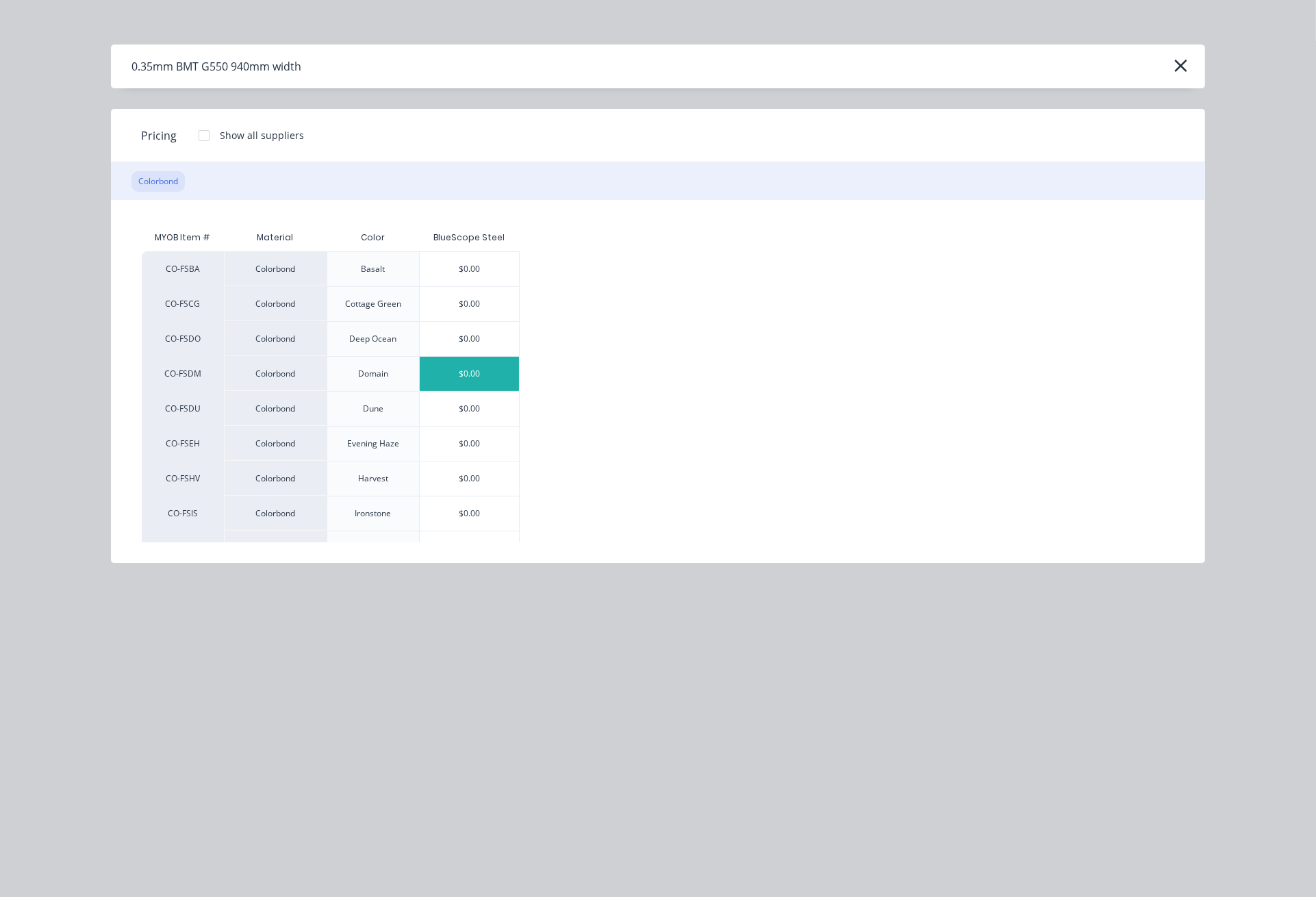
click at [469, 374] on div "$0.00" at bounding box center [470, 374] width 100 height 34
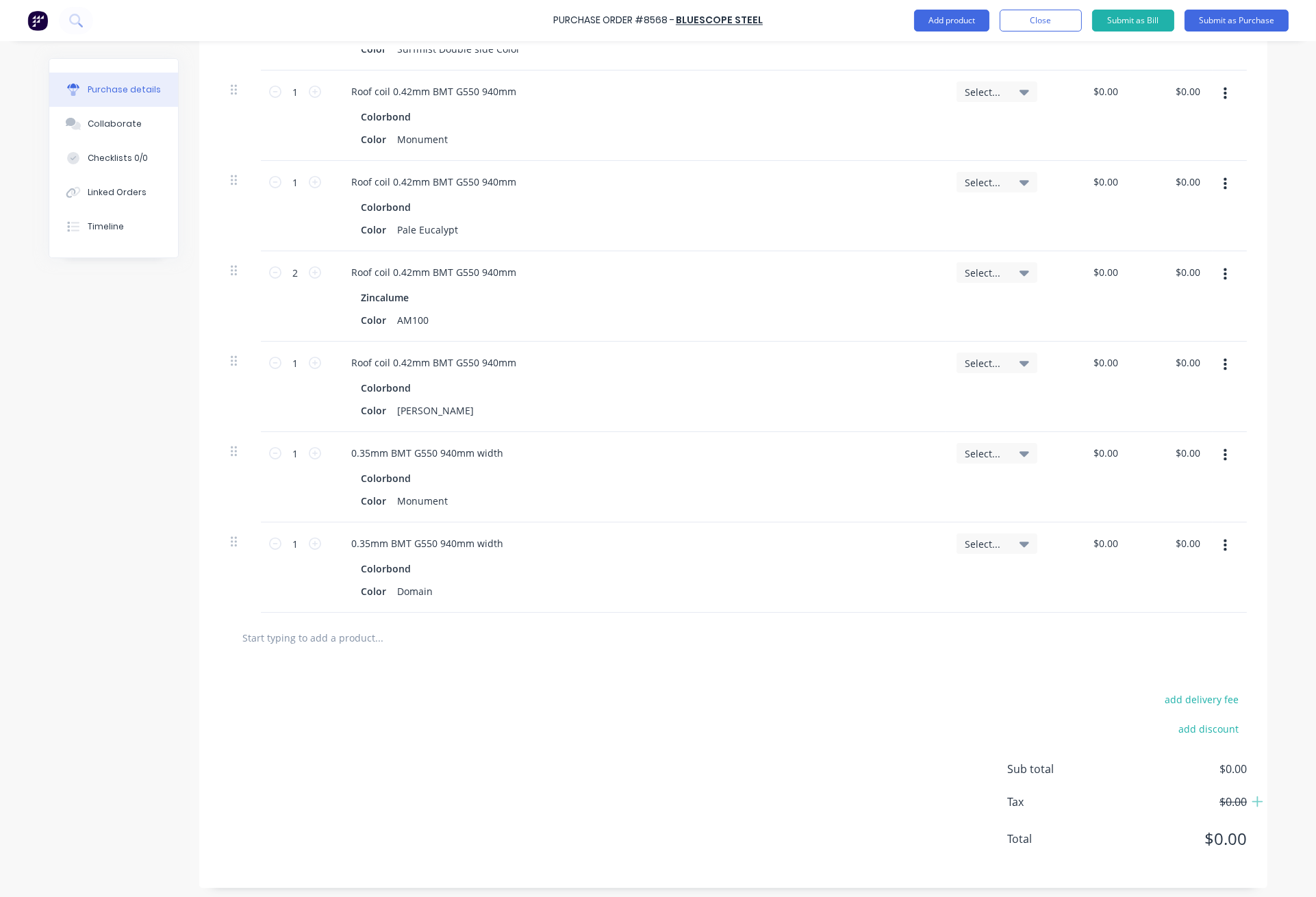
scroll to position [639, 0]
click at [570, 588] on div "Color Domain" at bounding box center [634, 590] width 559 height 20
click at [568, 585] on div "Color Domain" at bounding box center [634, 590] width 559 height 20
click at [794, 580] on div "Colorbond Color Domain" at bounding box center [637, 579] width 594 height 43
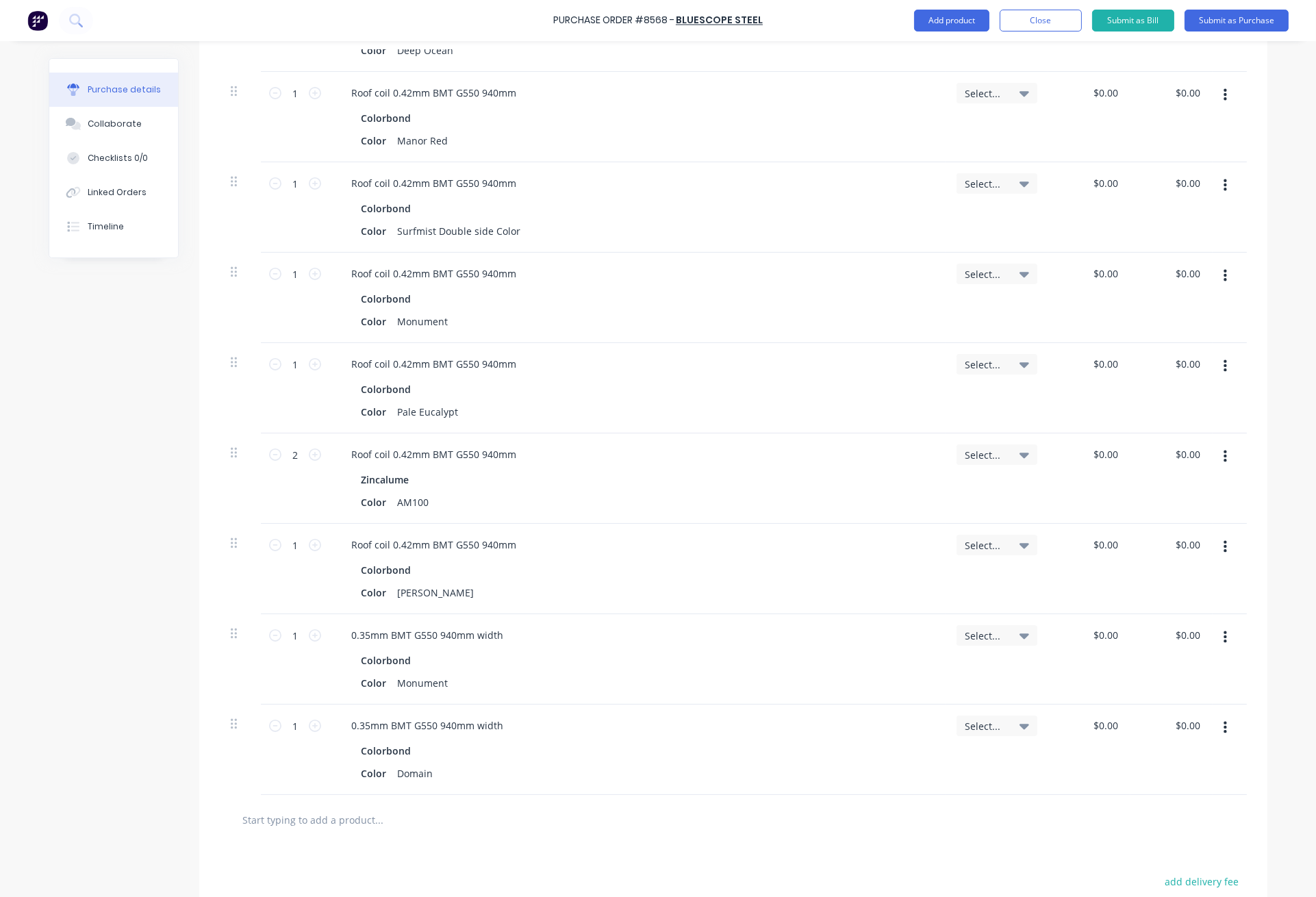
scroll to position [182, 0]
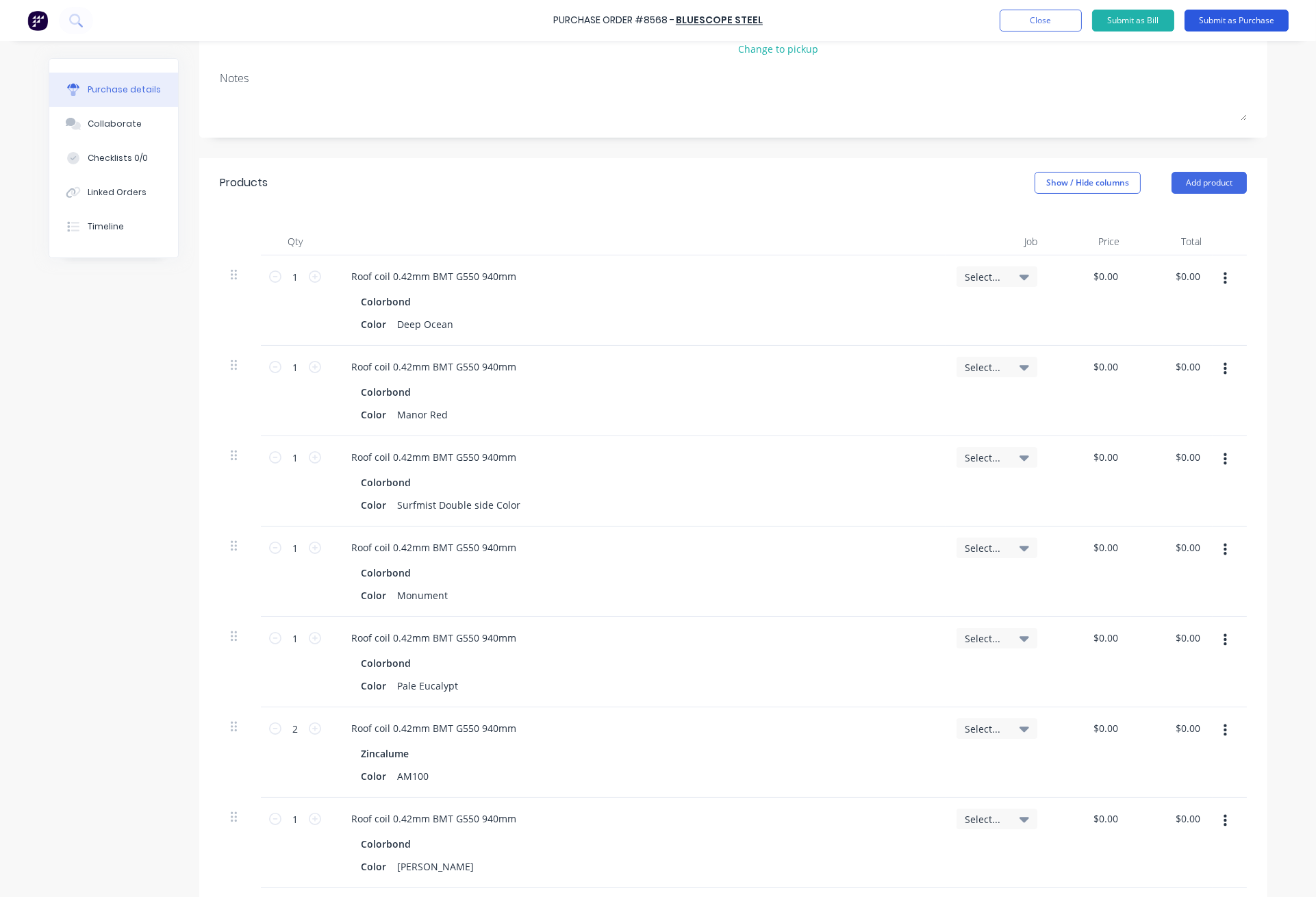
click at [1250, 19] on button "Submit as Purchase" at bounding box center [1236, 20] width 104 height 22
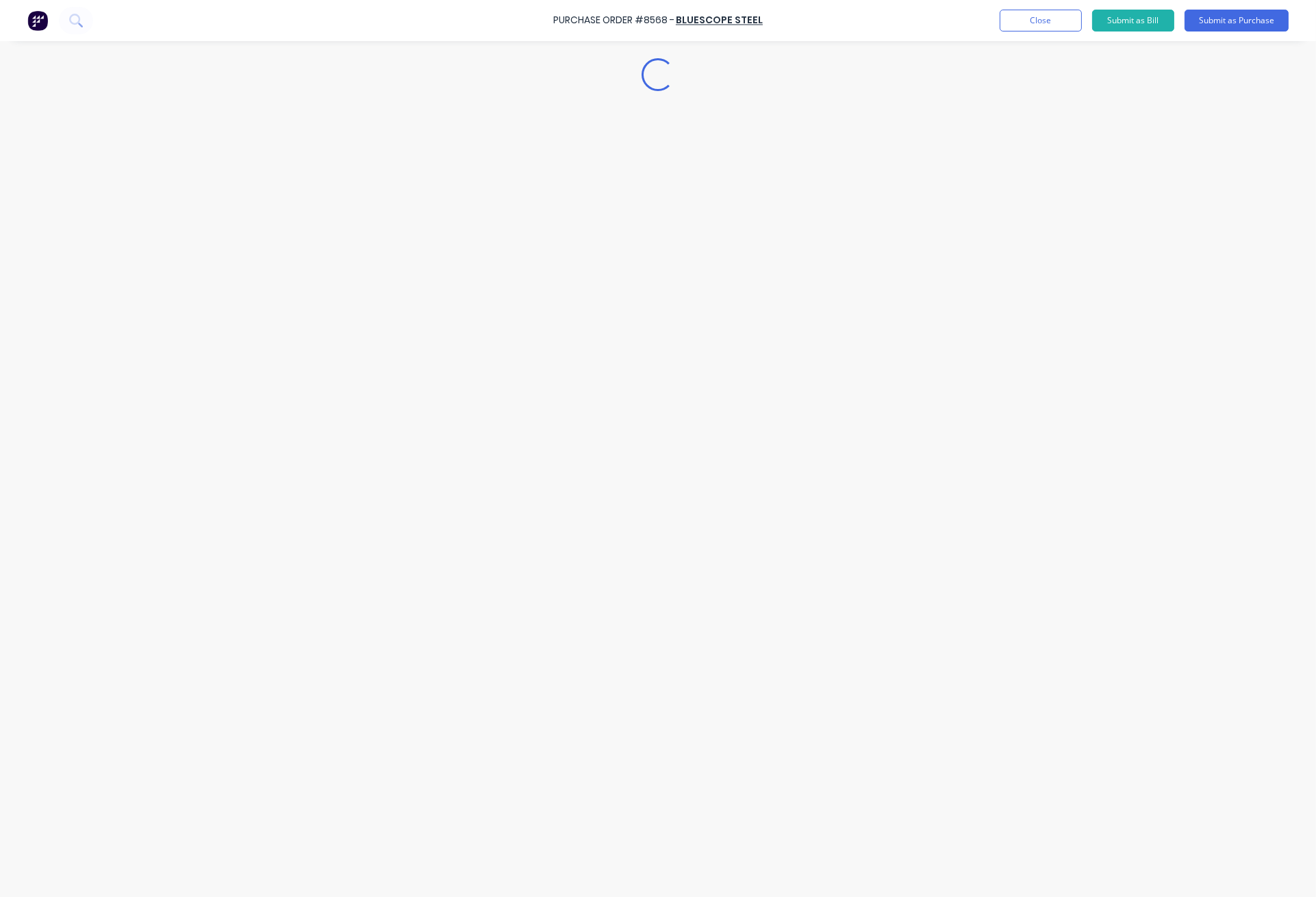
scroll to position [0, 0]
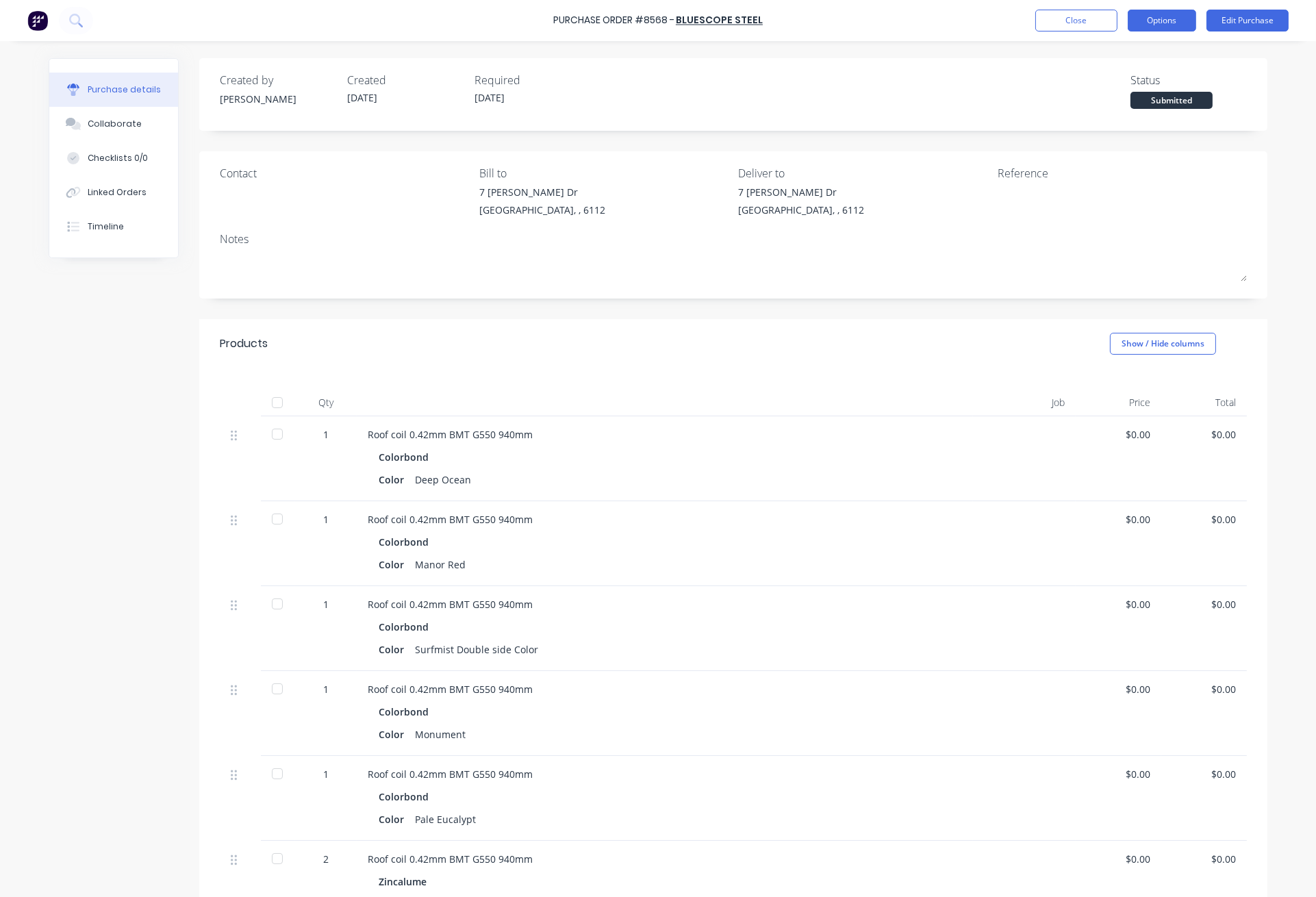
click at [1180, 16] on button "Options" at bounding box center [1161, 20] width 69 height 22
click at [1149, 52] on div "Print / Email" at bounding box center [1131, 55] width 105 height 20
click at [1144, 118] on div "Without pricing" at bounding box center [1131, 110] width 105 height 20
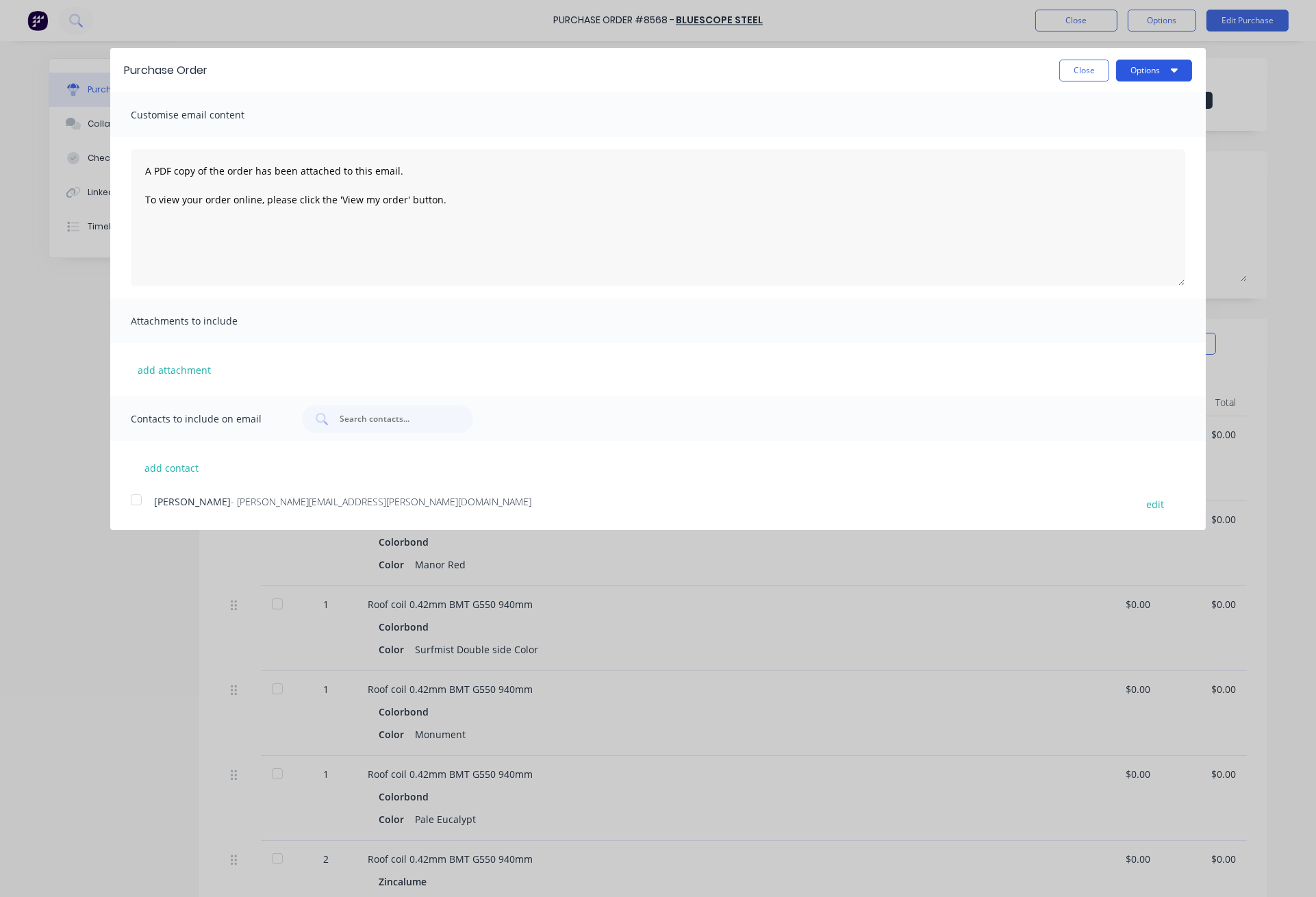
click at [1150, 69] on button "Options" at bounding box center [1154, 71] width 76 height 22
click at [1165, 109] on div "Print" at bounding box center [1126, 105] width 105 height 20
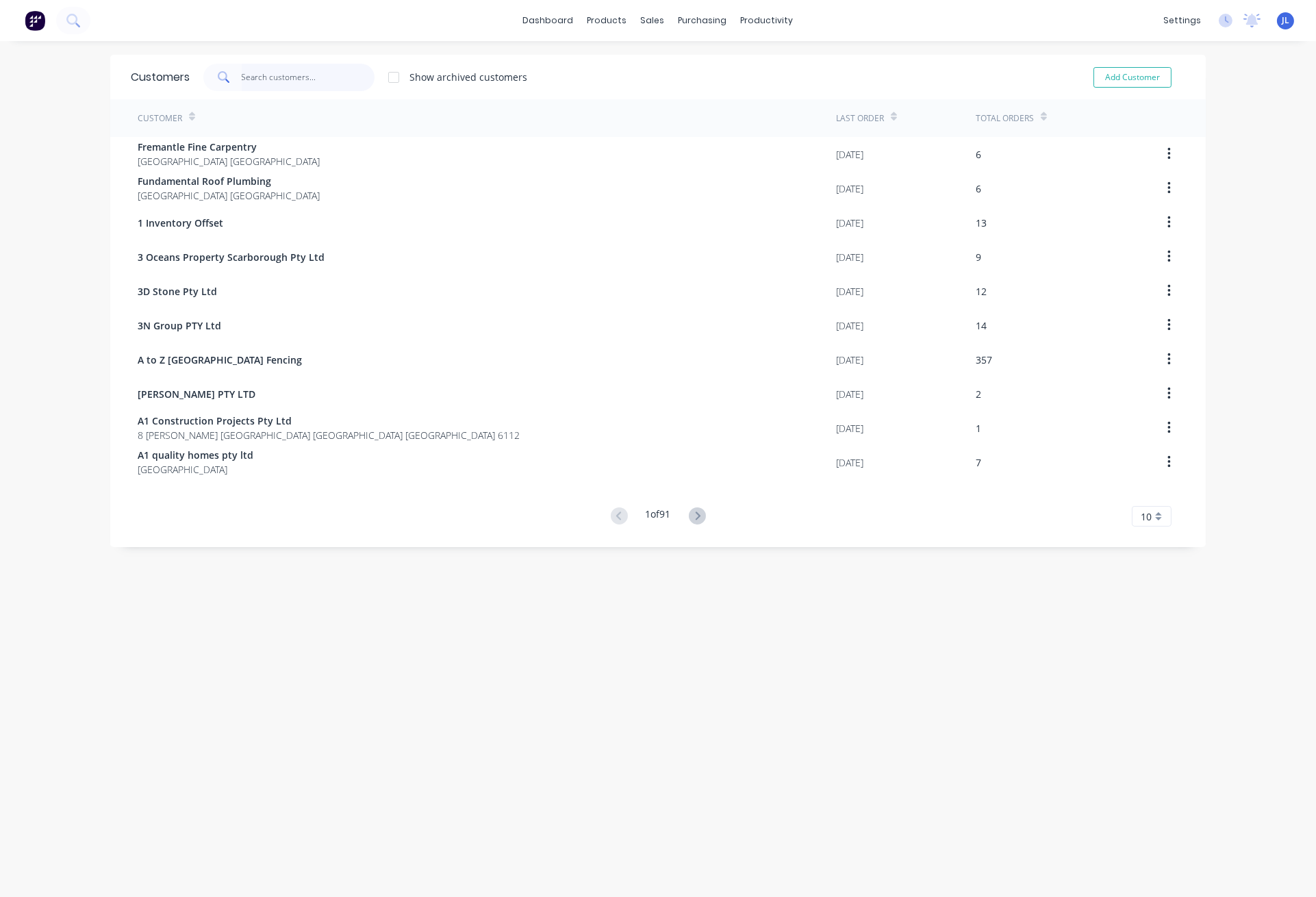
click at [279, 77] on input "text" at bounding box center [308, 77] width 133 height 27
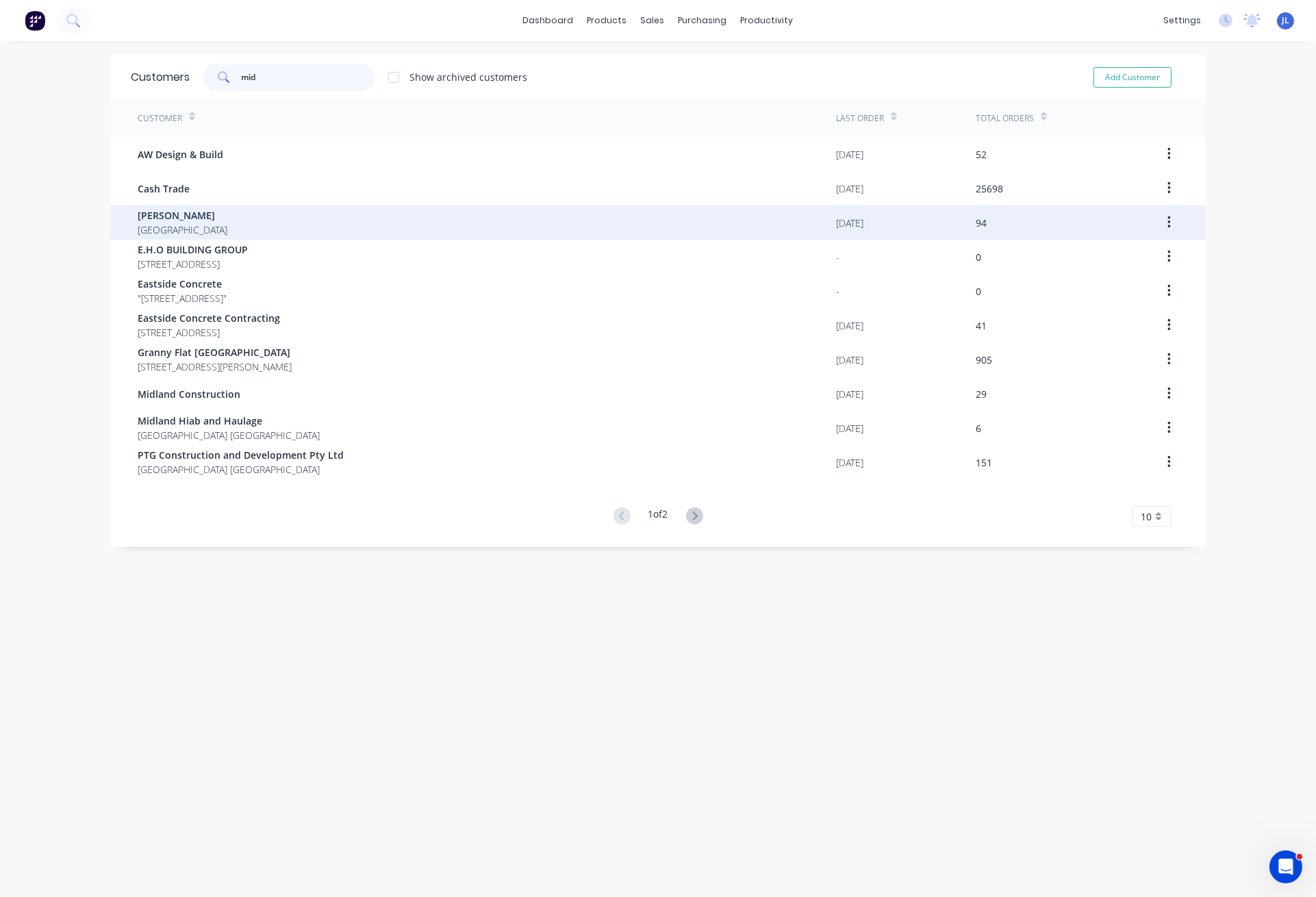
type input "mid"
click at [254, 207] on div "Chris Gu Australia" at bounding box center [486, 223] width 698 height 34
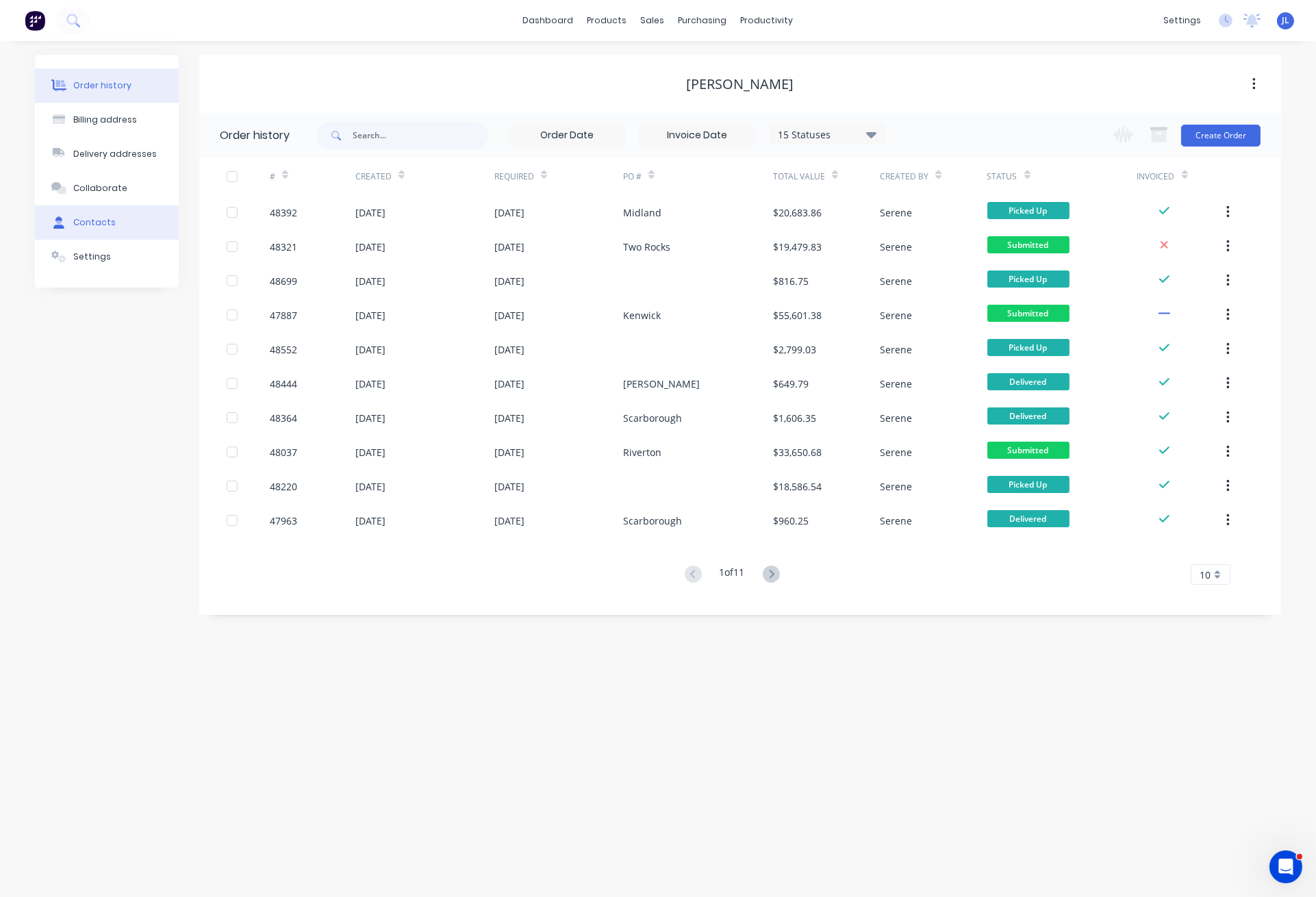
click at [94, 220] on div "Contacts" at bounding box center [94, 222] width 43 height 12
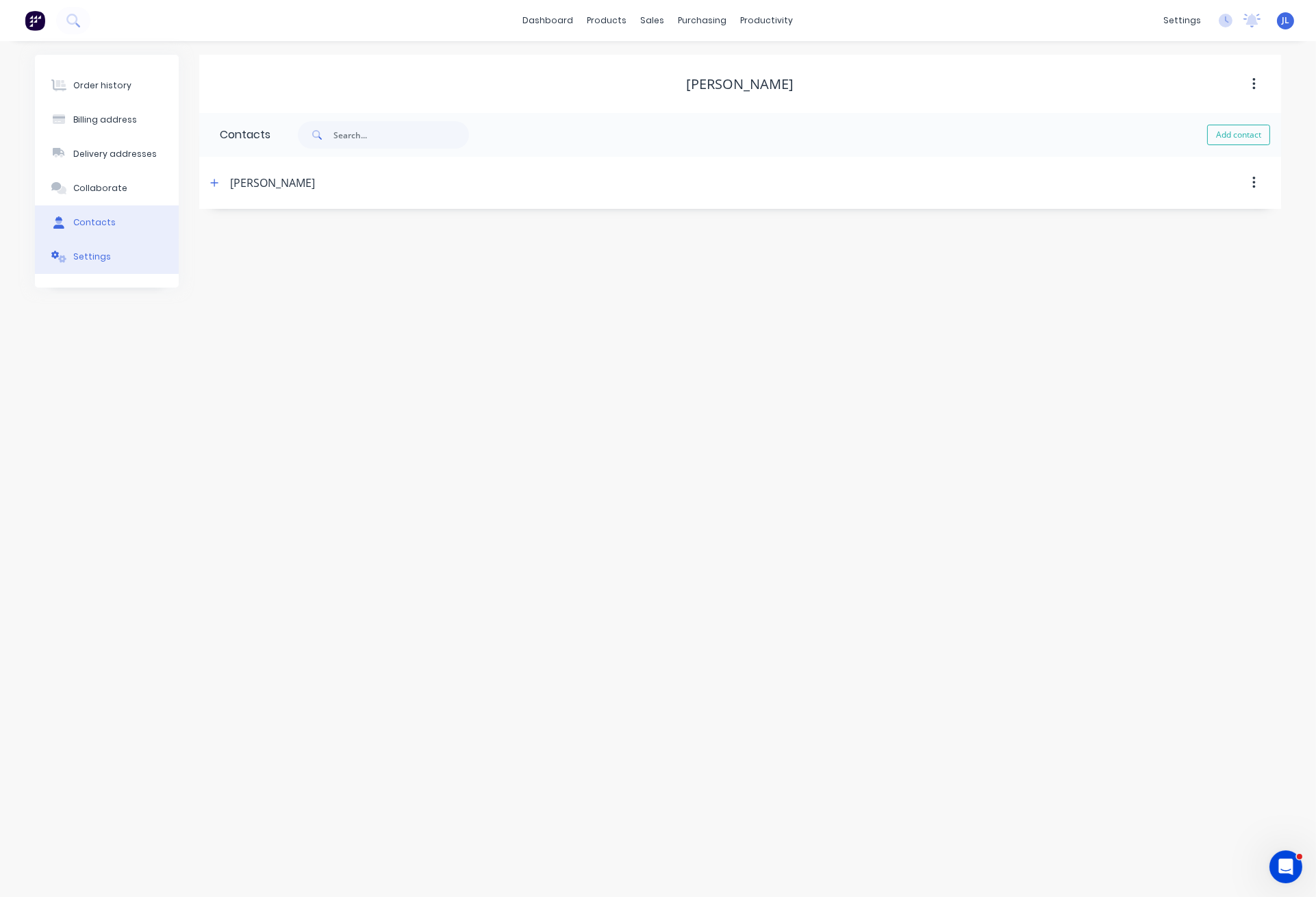
click at [100, 262] on div "Settings" at bounding box center [92, 257] width 37 height 12
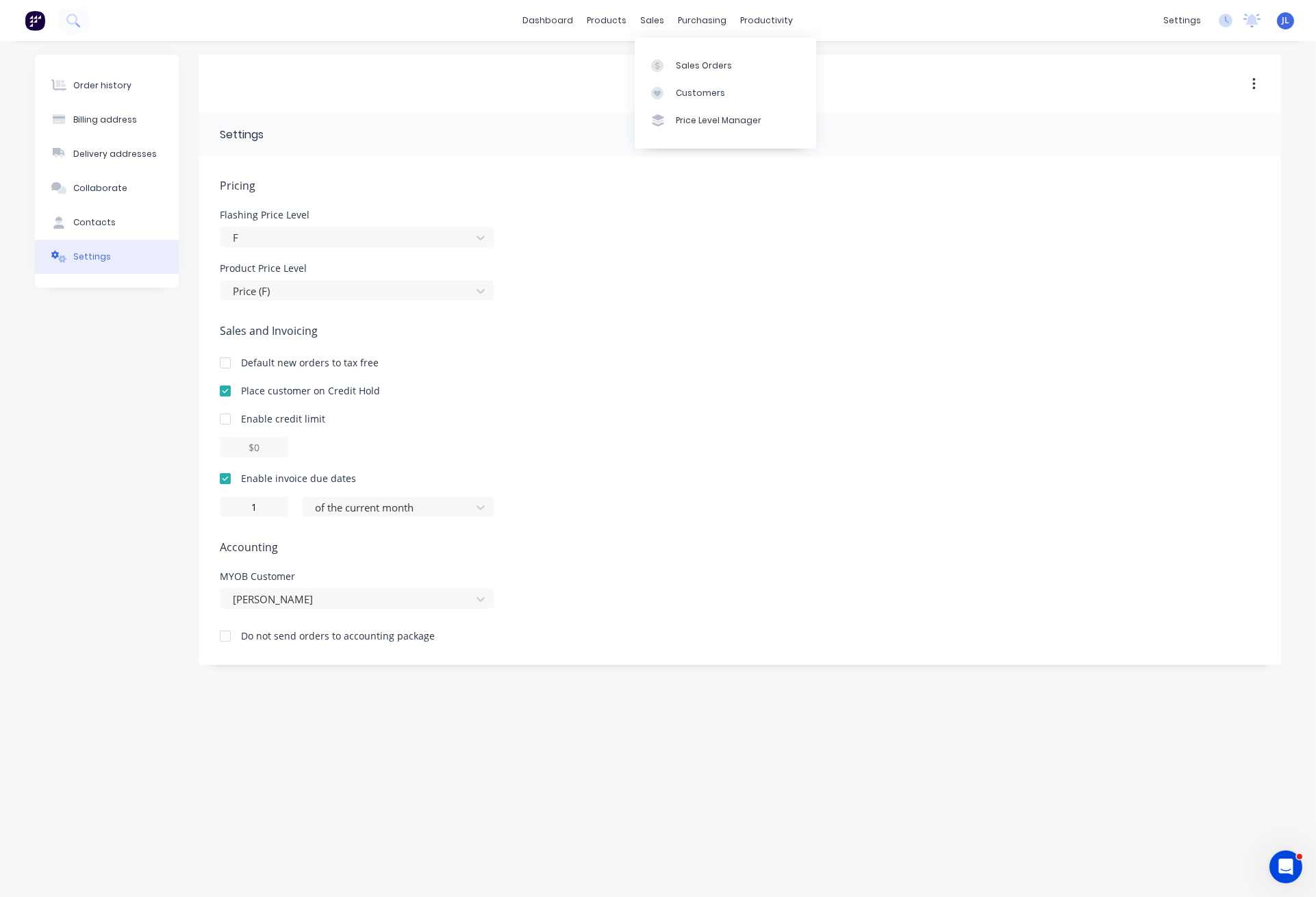
drag, startPoint x: 654, startPoint y: 16, endPoint x: 560, endPoint y: 60, distance: 103.8
click at [652, 17] on div "sales" at bounding box center [653, 20] width 37 height 20
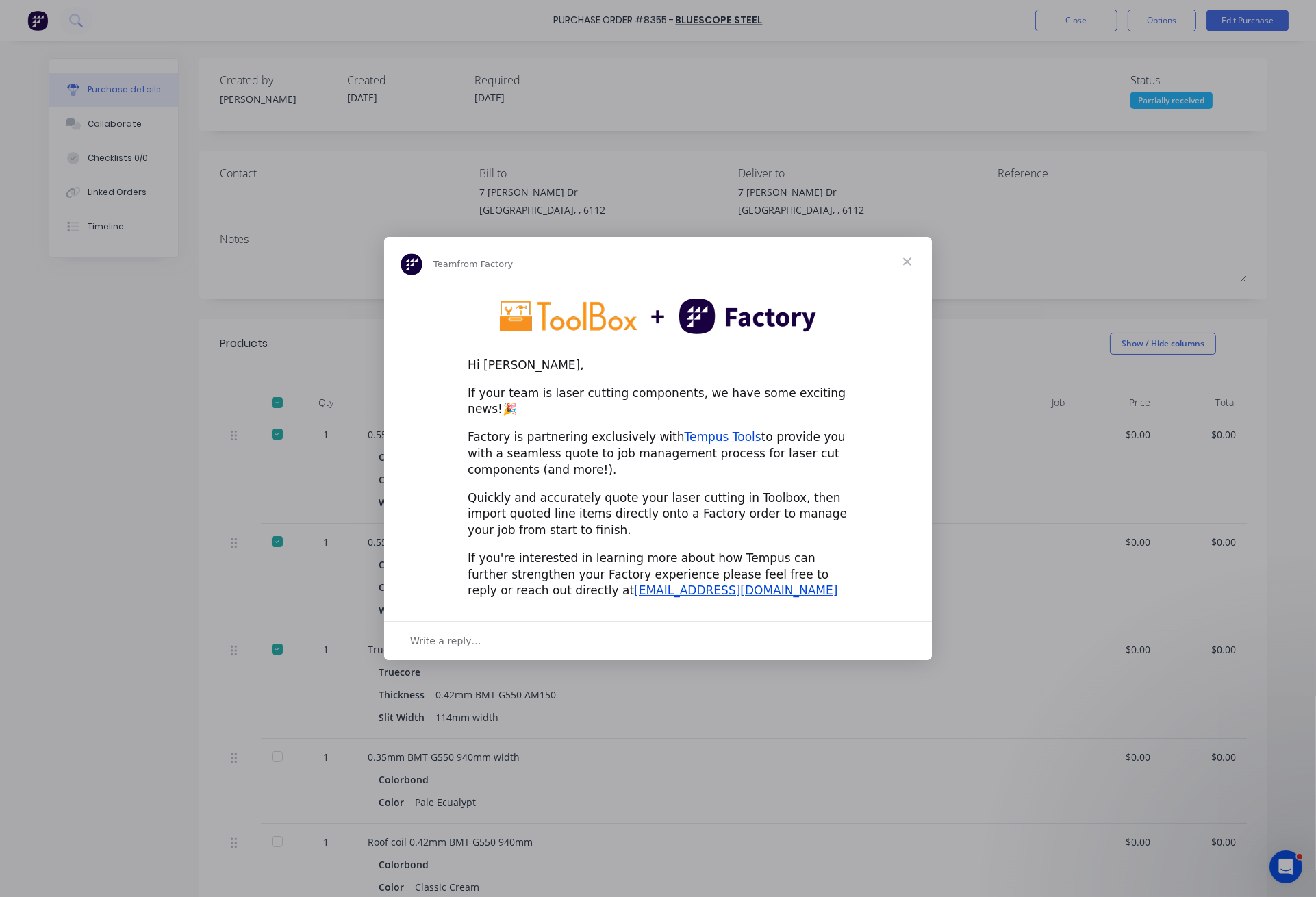
scroll to position [274, 0]
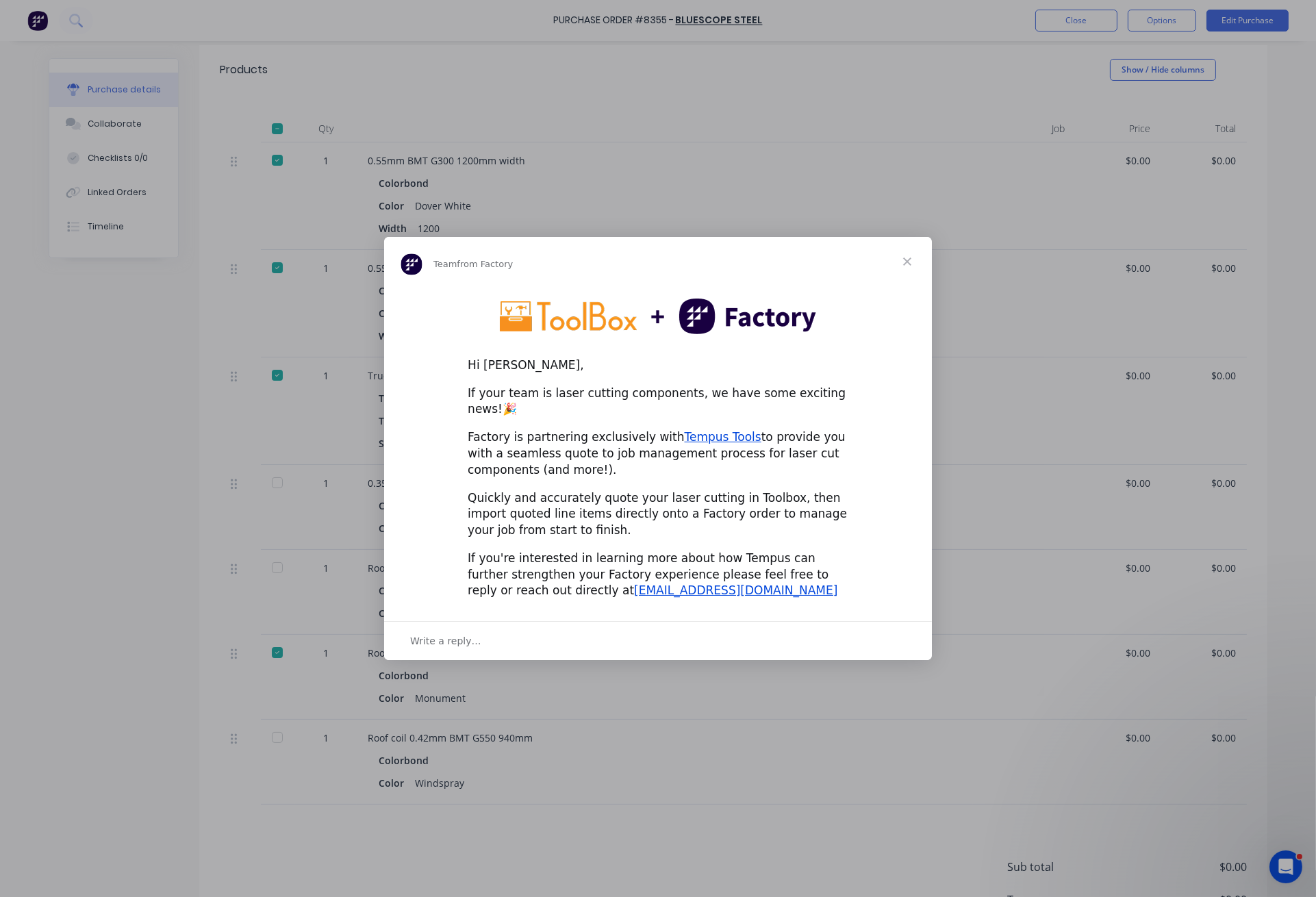
click at [904, 266] on span "Close" at bounding box center [907, 262] width 49 height 49
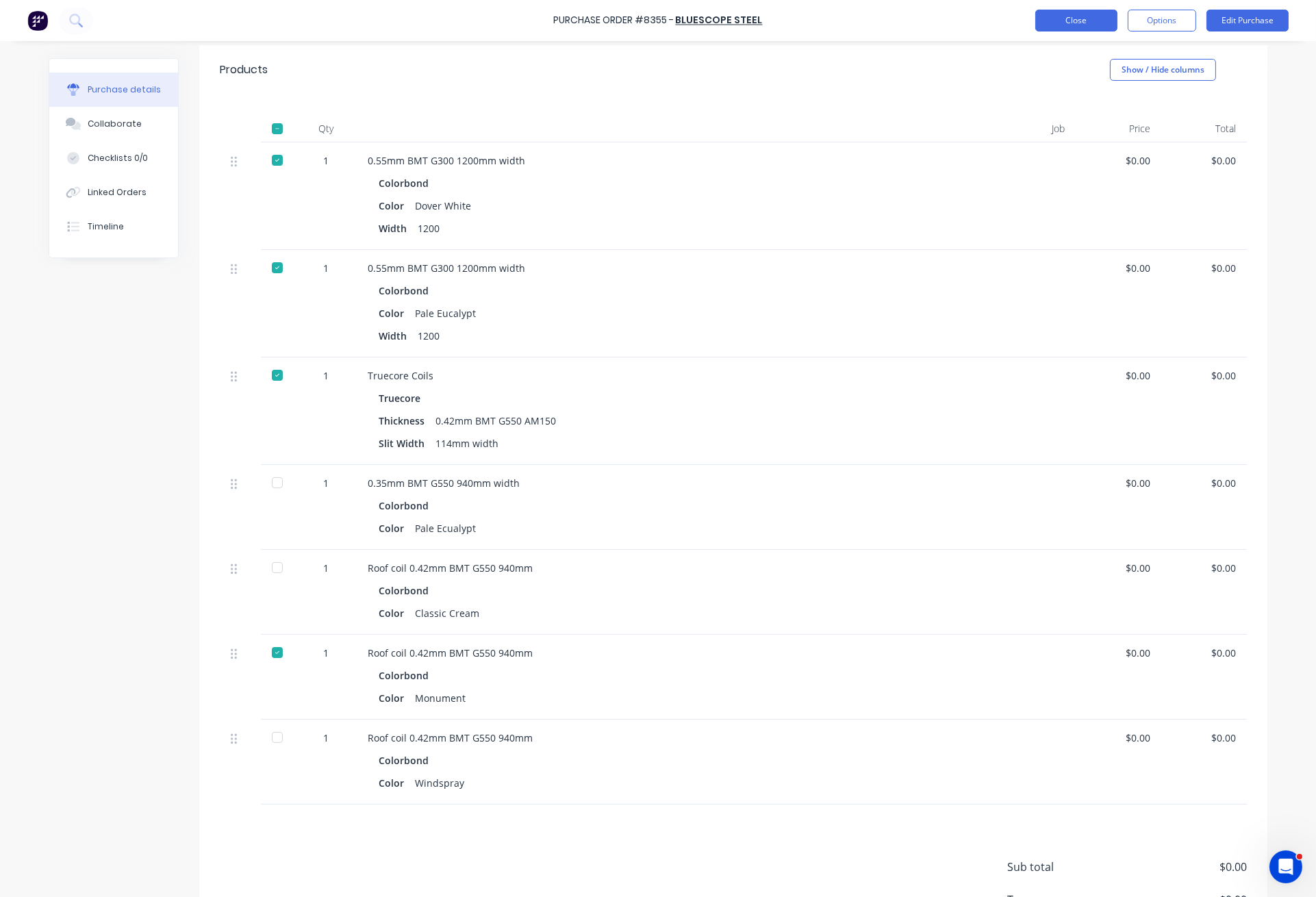
click at [1083, 18] on button "Close" at bounding box center [1076, 20] width 82 height 22
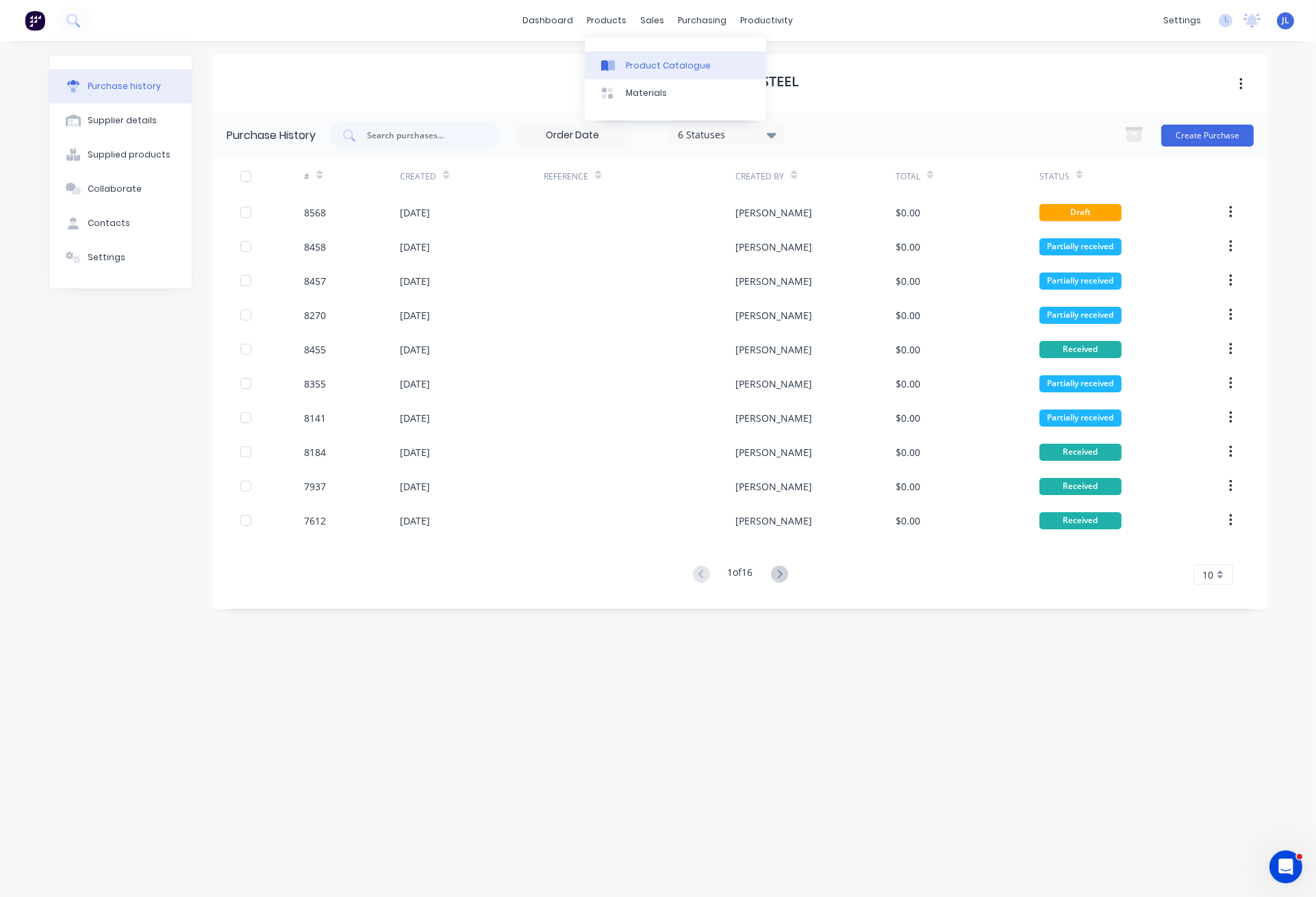
click at [654, 65] on div "Product Catalogue" at bounding box center [668, 65] width 85 height 12
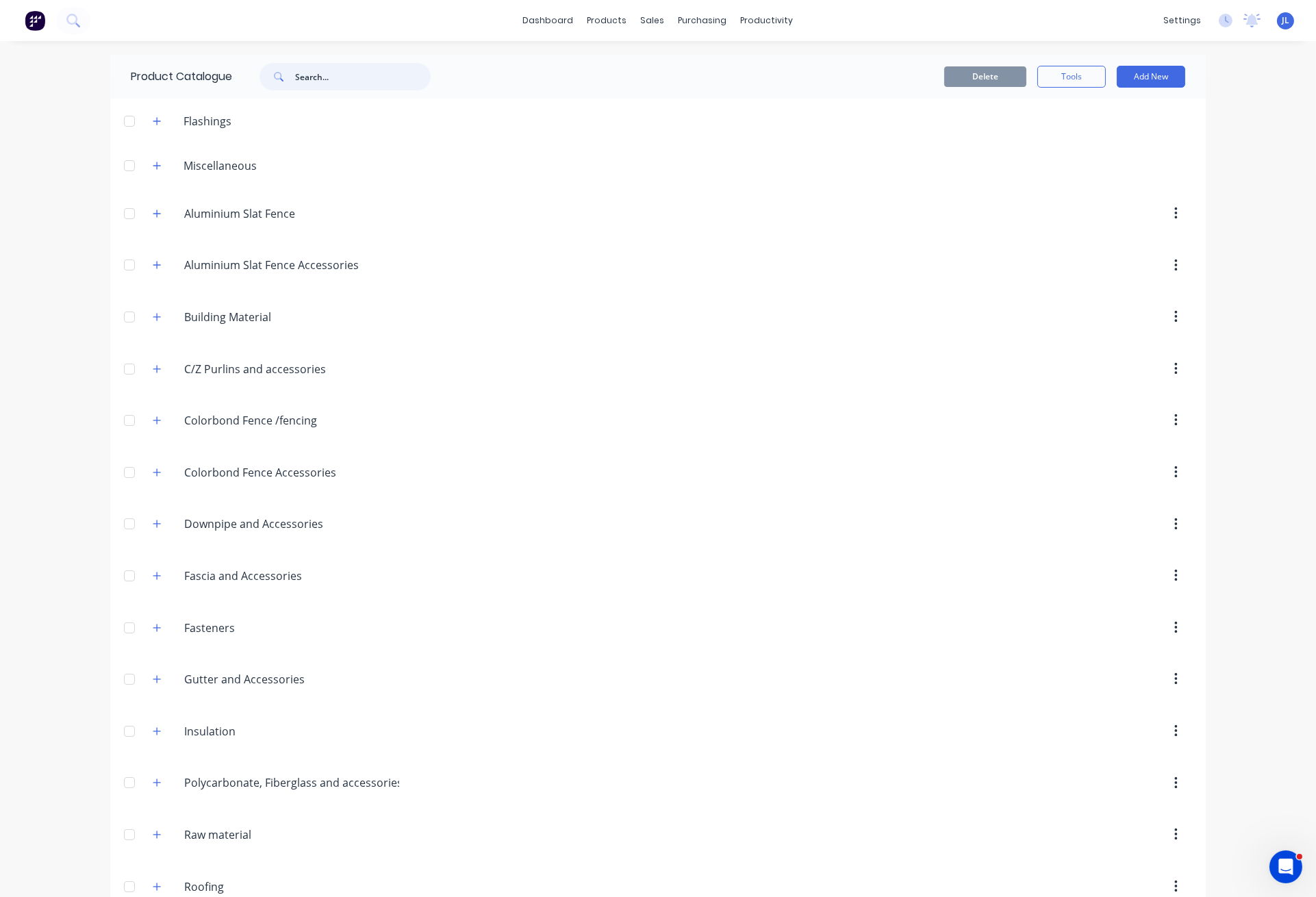
click at [367, 76] on input "text" at bounding box center [362, 77] width 135 height 27
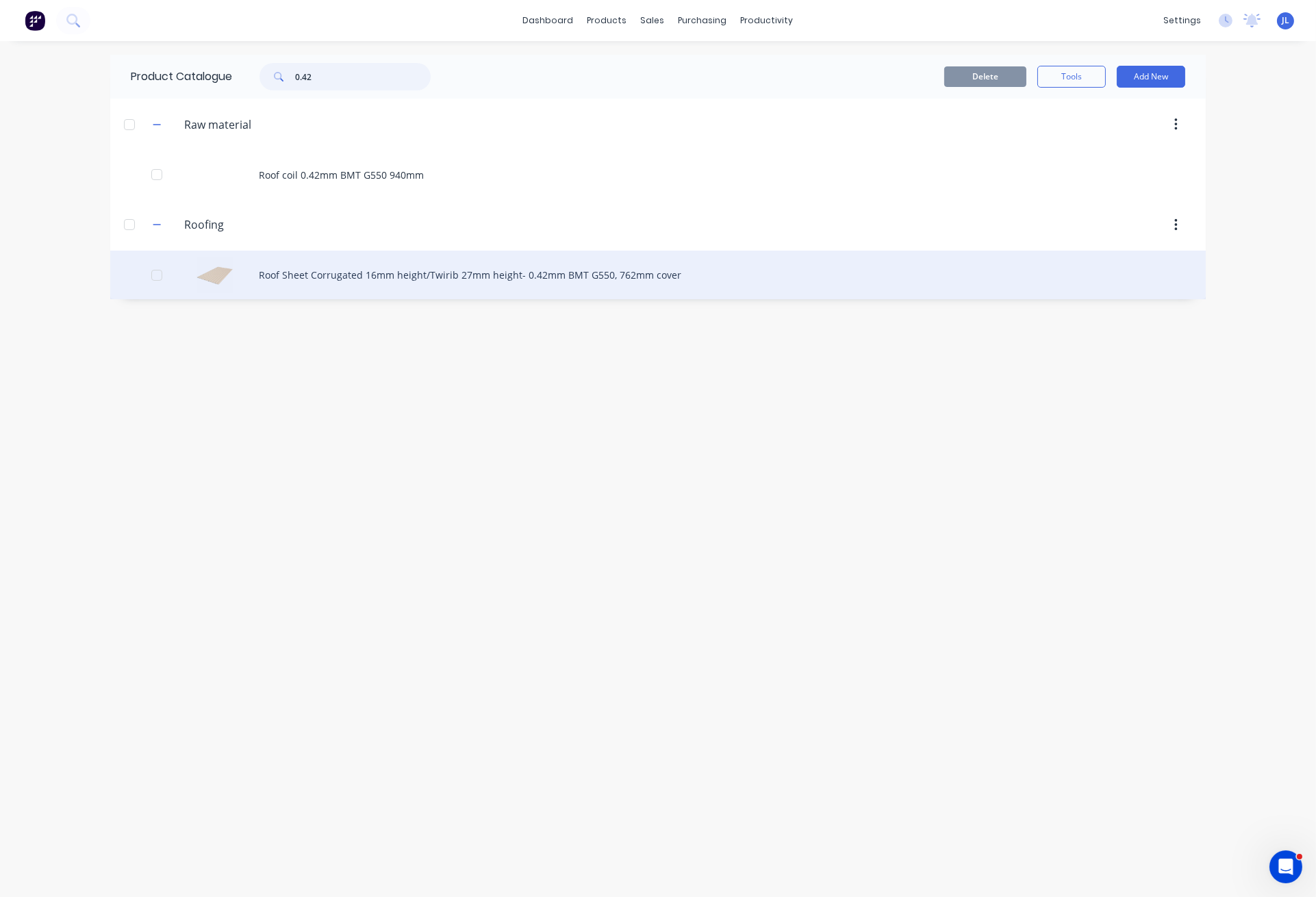
type input "0.42"
click at [323, 281] on div "Roof Sheet Corrugated 16mm height/Twirib 27mm height- 0.42mm BMT G550, 762mm co…" at bounding box center [658, 275] width 1095 height 48
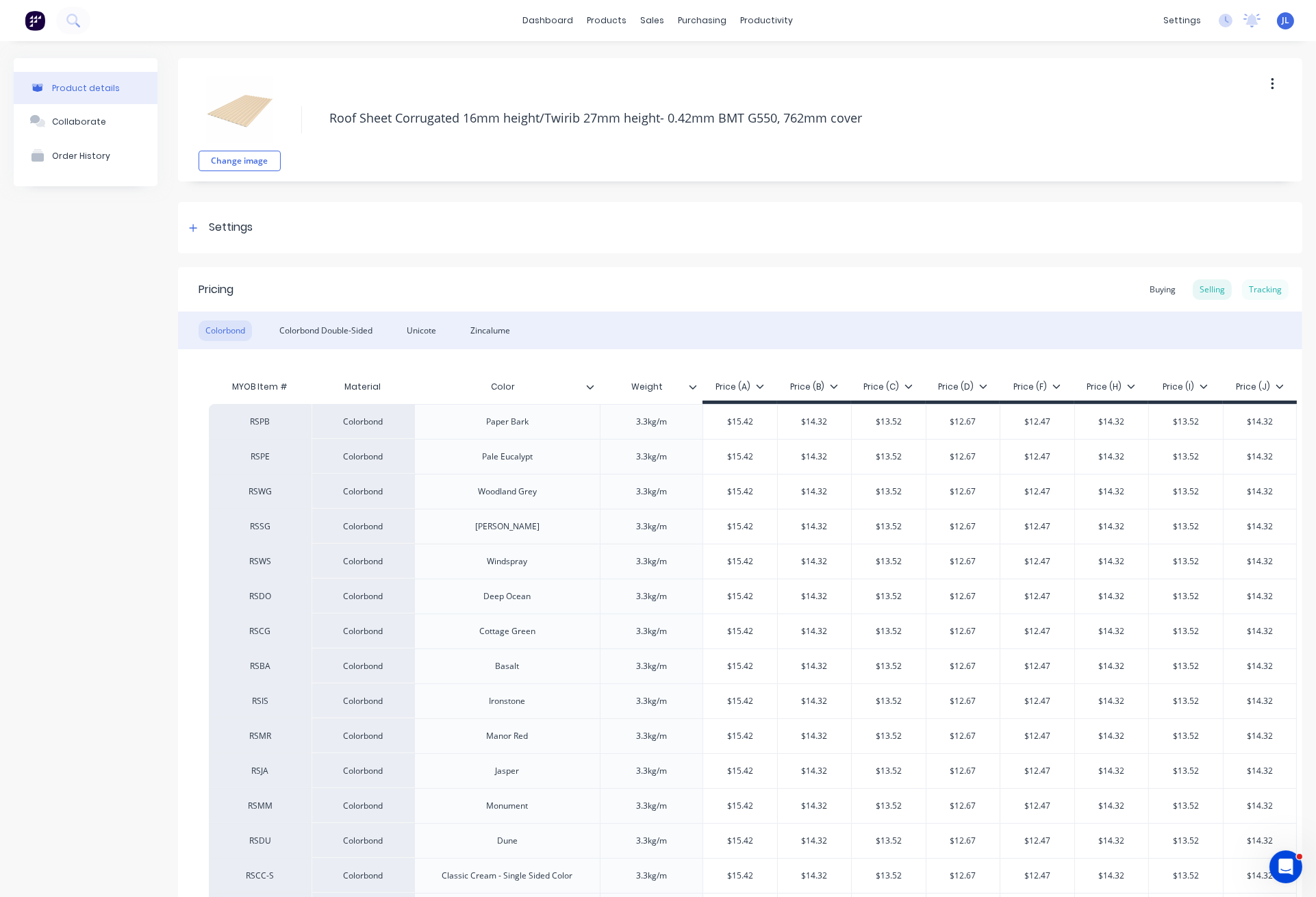
type textarea "x"
click at [1251, 288] on div "Tracking" at bounding box center [1265, 290] width 47 height 20
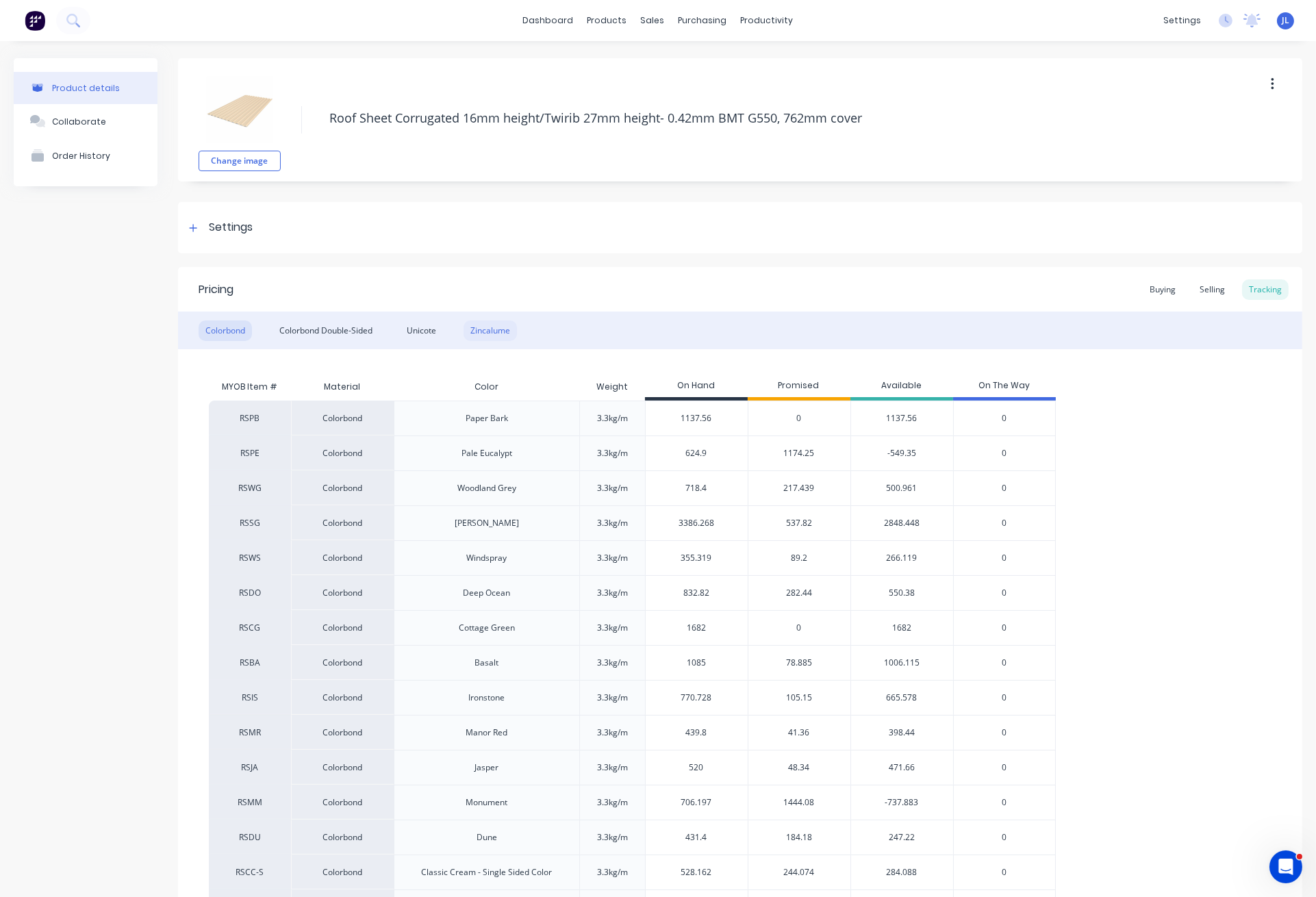
click at [486, 332] on div "Zincalume" at bounding box center [490, 331] width 54 height 20
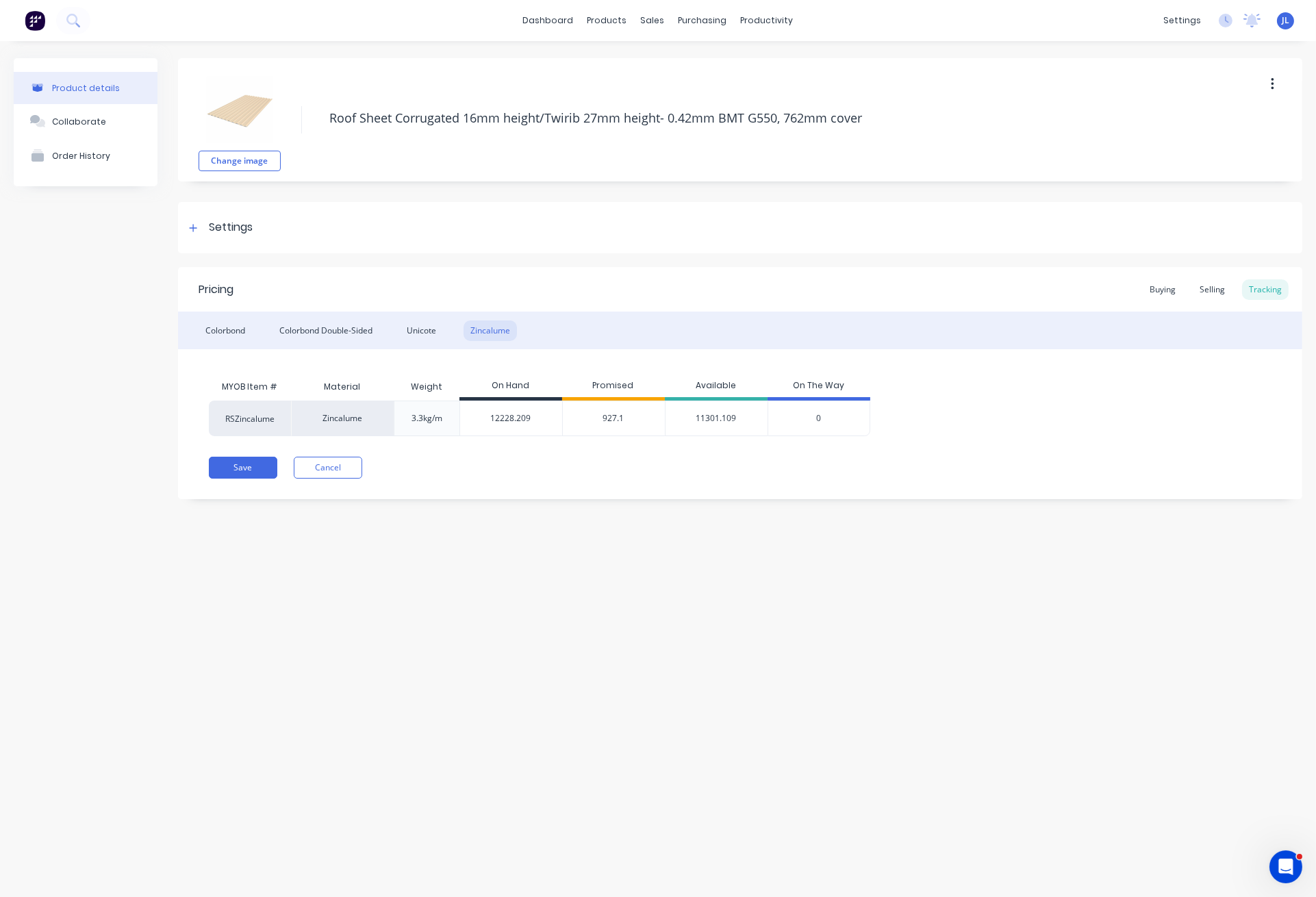
click at [610, 417] on span "927.1" at bounding box center [613, 418] width 21 height 12
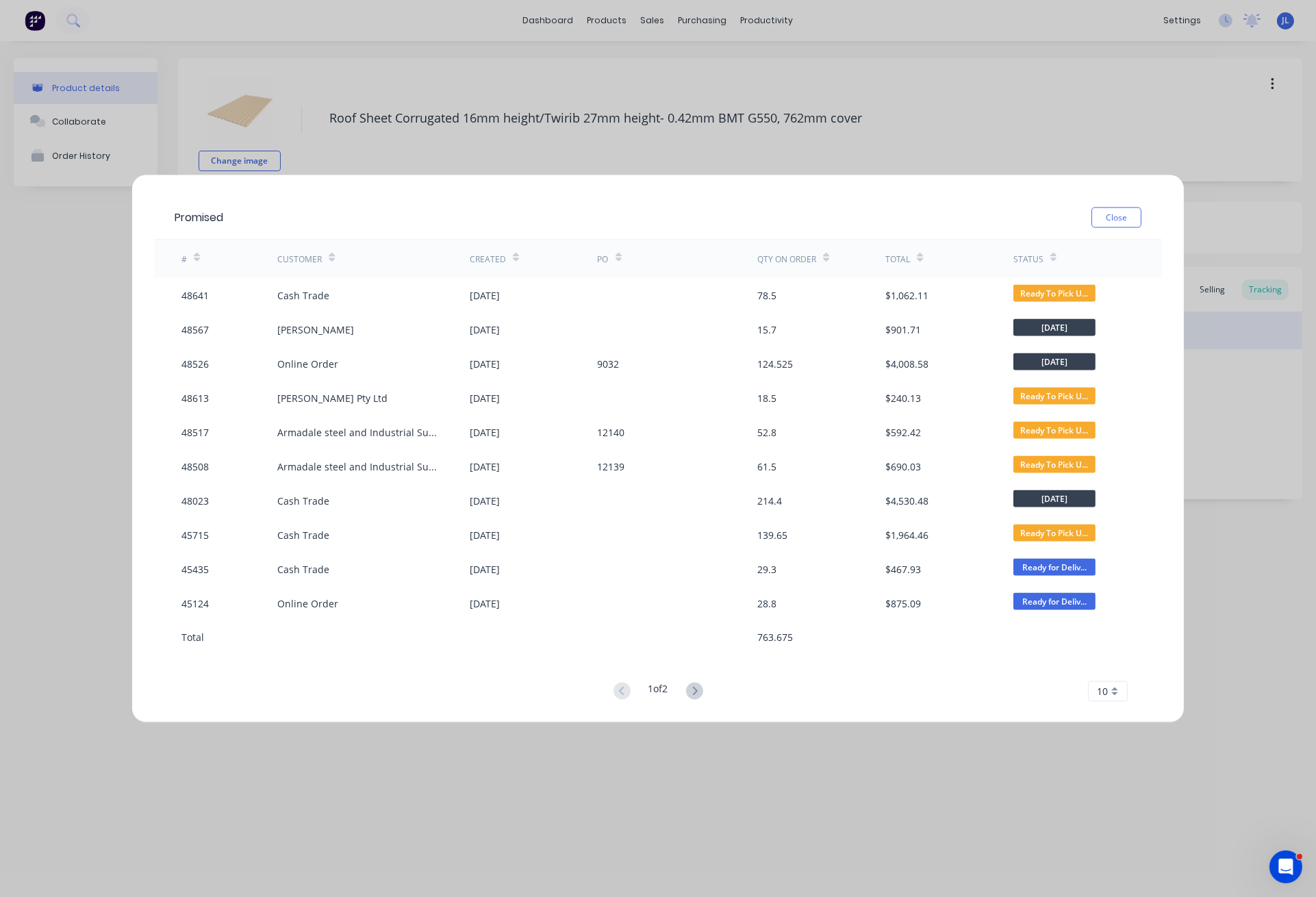
click at [1121, 217] on button "Close" at bounding box center [1116, 218] width 50 height 20
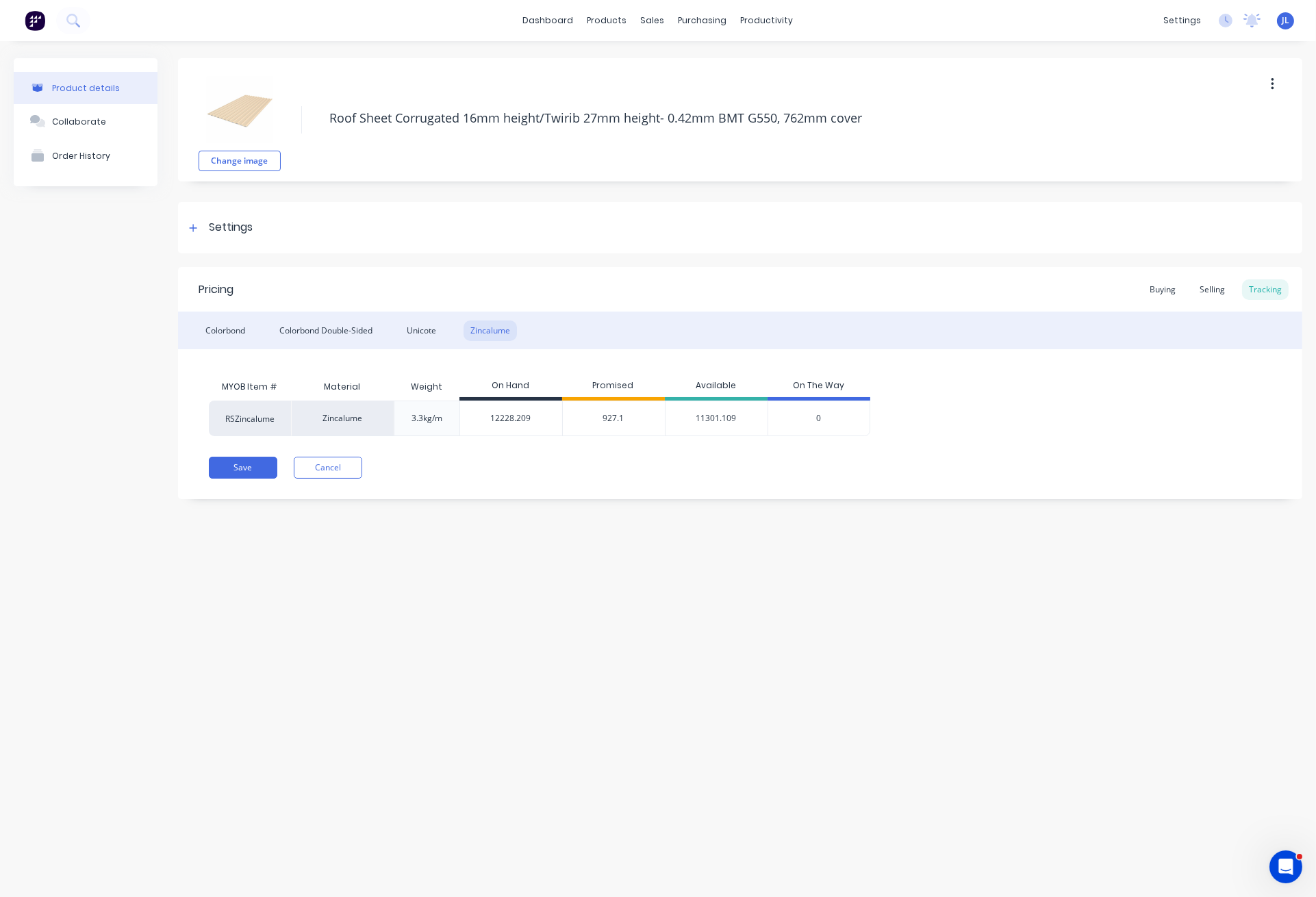
click at [502, 417] on input "12228.209" at bounding box center [511, 418] width 102 height 12
type input "1"
type textarea "x"
type input "1561"
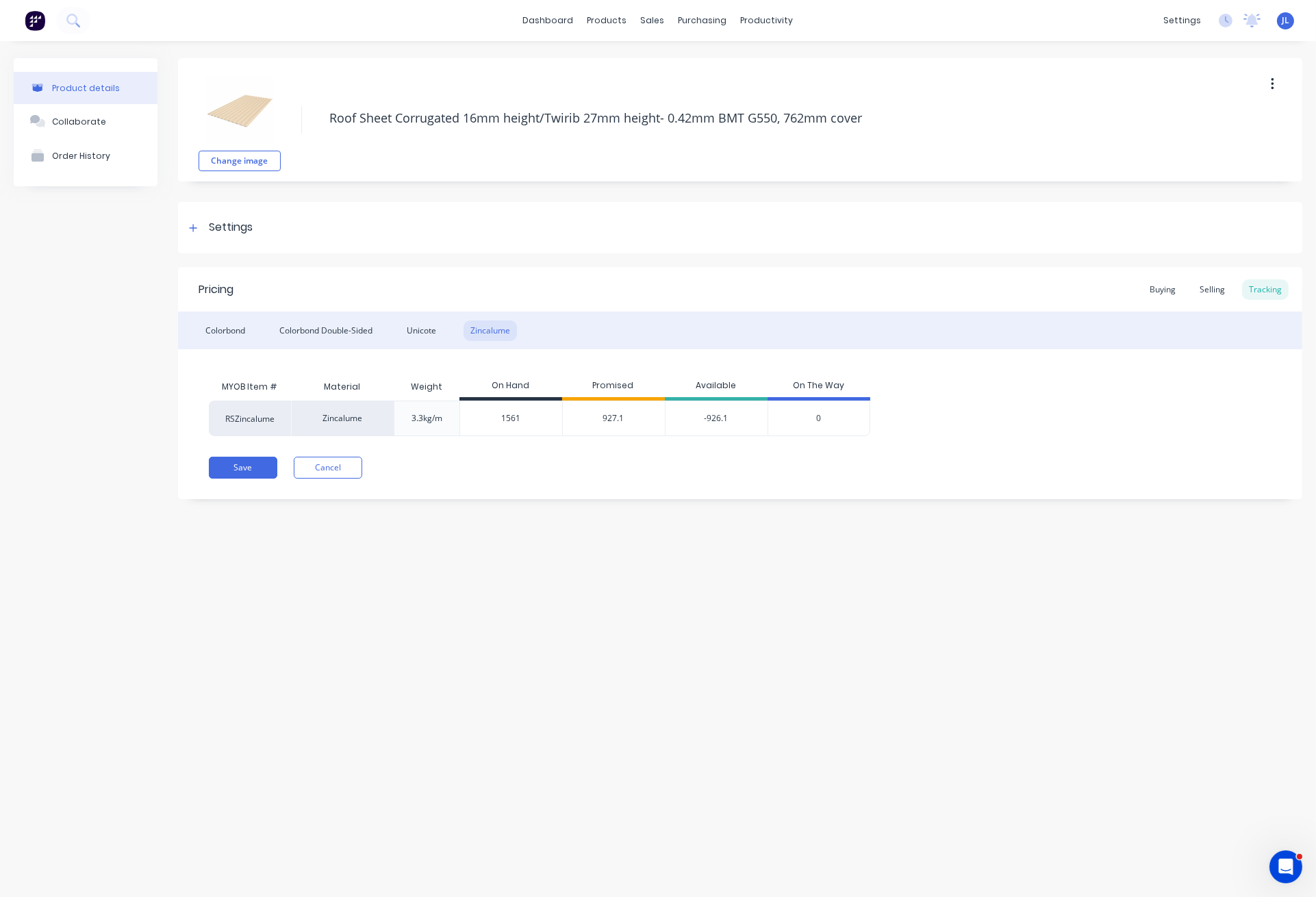
type textarea "x"
type input "1561.1"
type textarea "x"
type input "1561.1"
click at [542, 473] on div "Save Cancel" at bounding box center [756, 468] width 1093 height 22
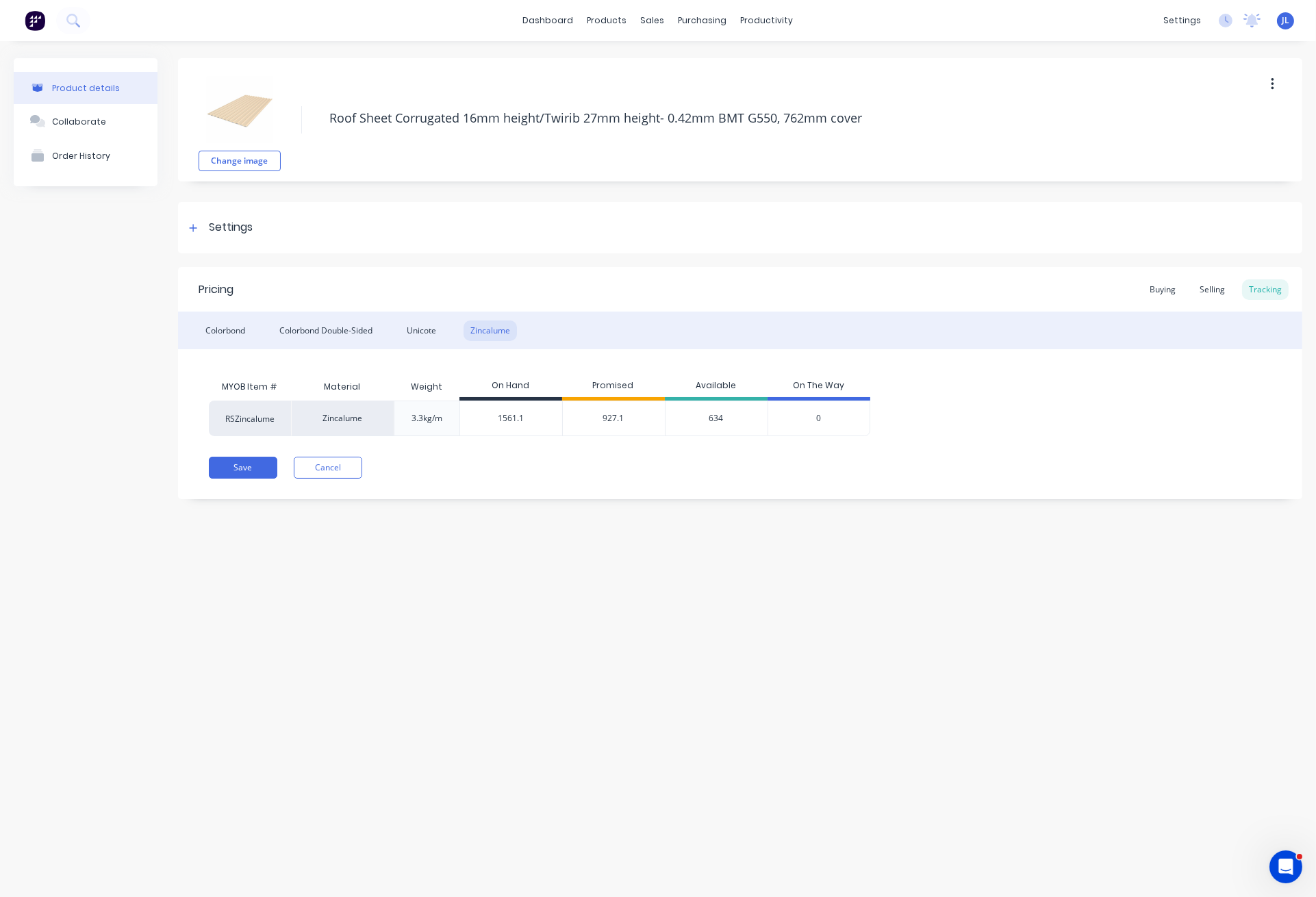
click at [547, 467] on div "Save Cancel" at bounding box center [756, 468] width 1093 height 22
click at [249, 469] on button "Save" at bounding box center [243, 468] width 69 height 22
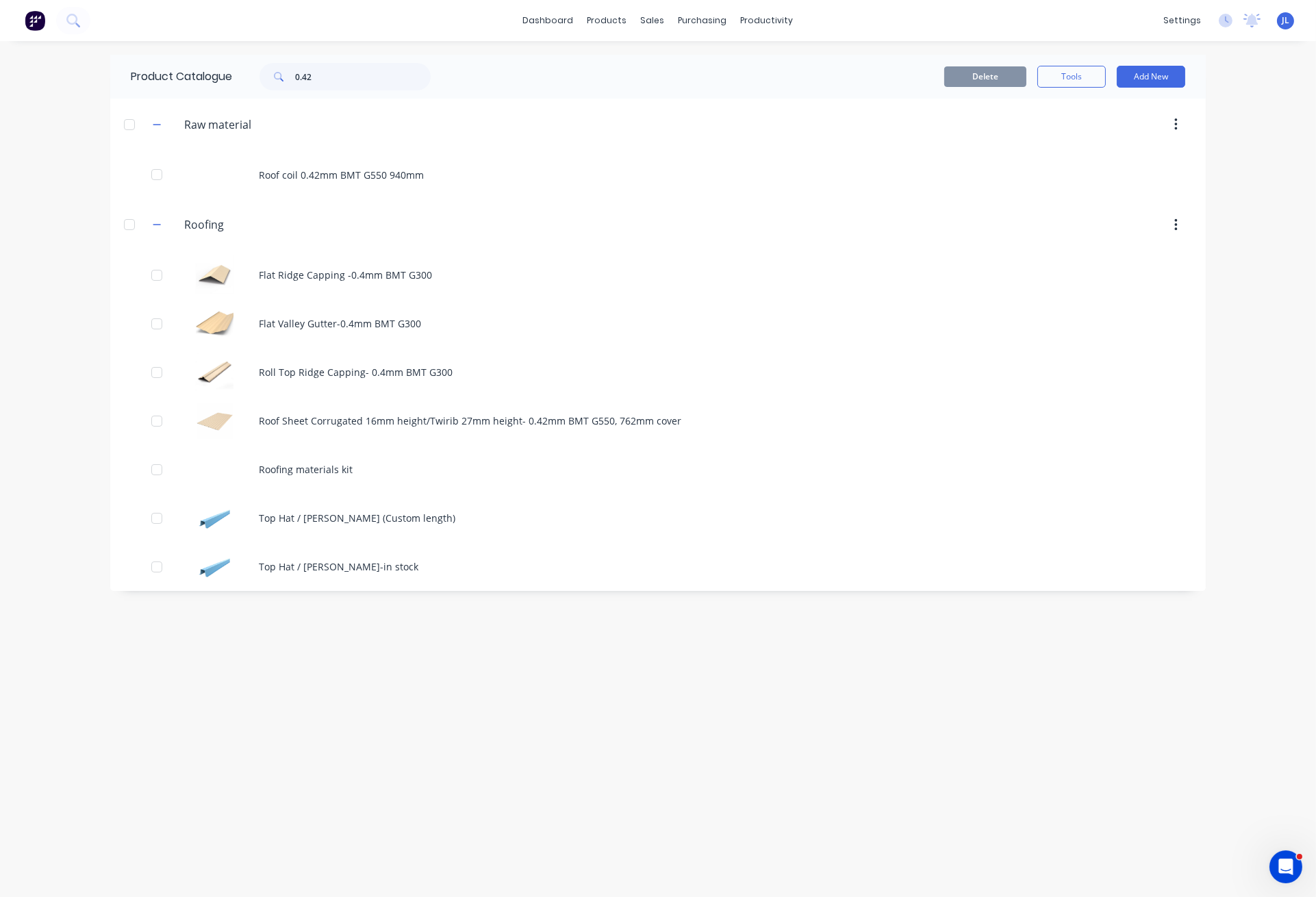
click at [390, 125] on div at bounding box center [774, 124] width 835 height 25
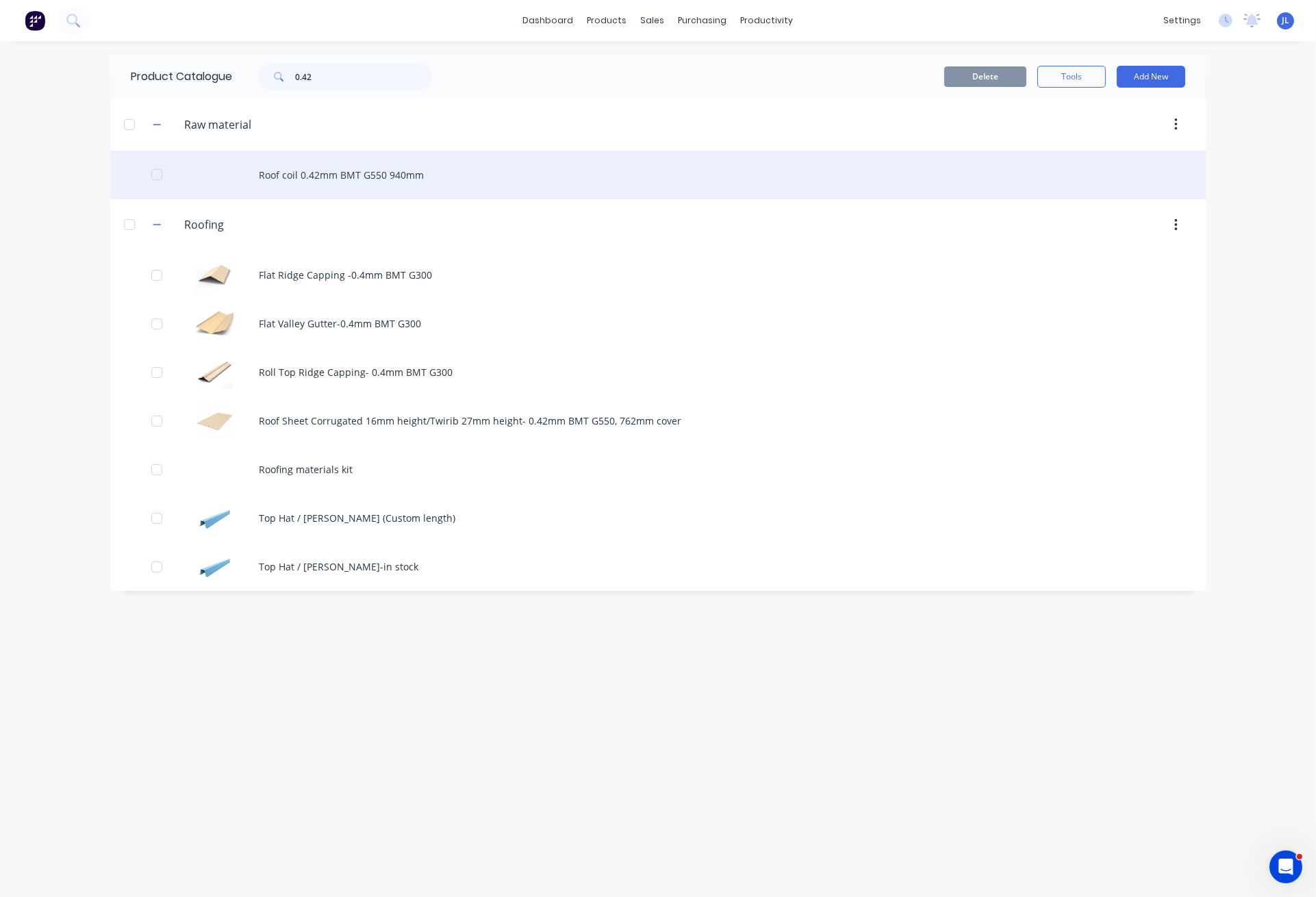
click at [315, 177] on div "Roof coil 0.42mm BMT G550 940mm" at bounding box center [658, 174] width 1095 height 48
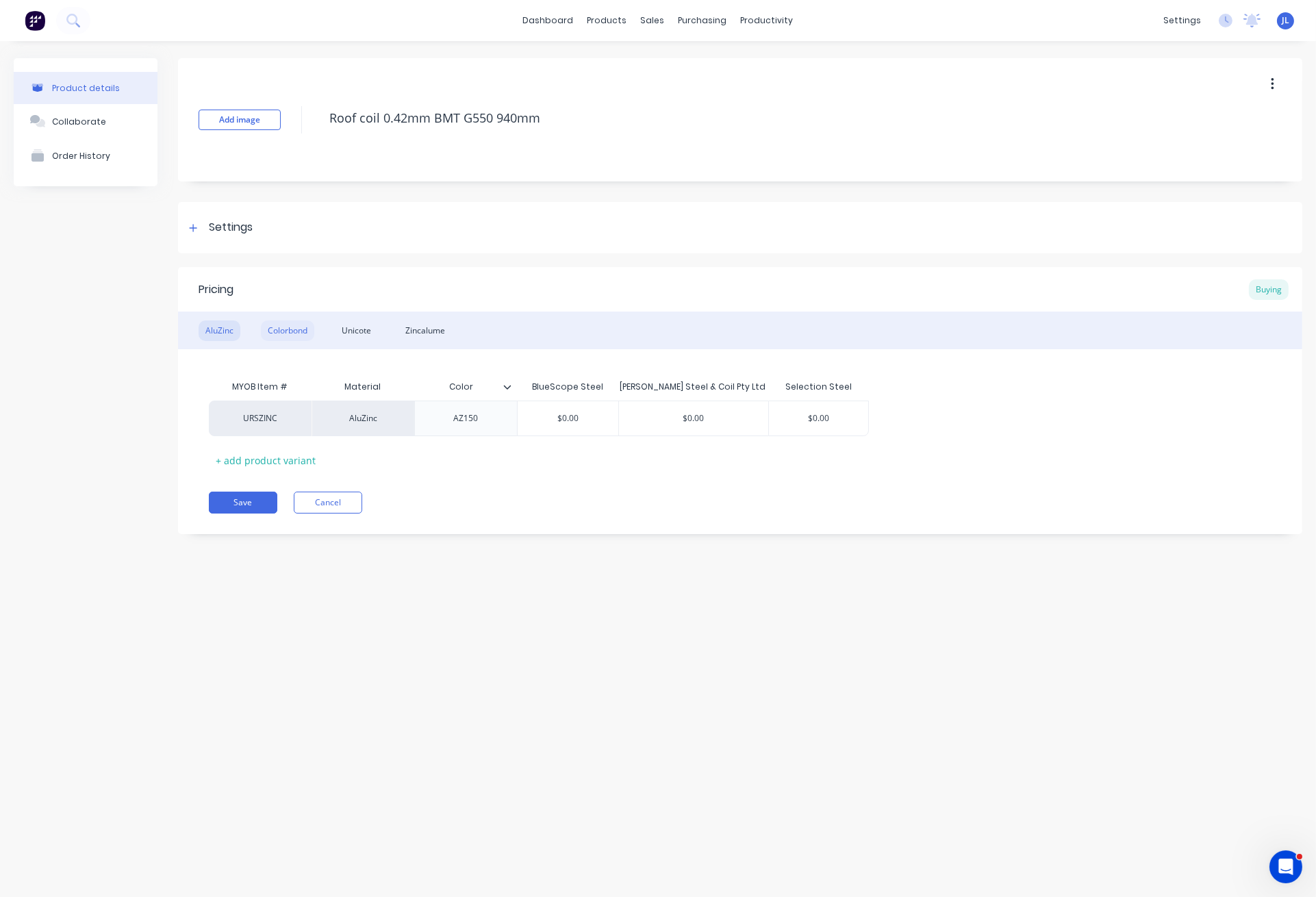
click at [280, 328] on div "Colorbond" at bounding box center [287, 331] width 54 height 20
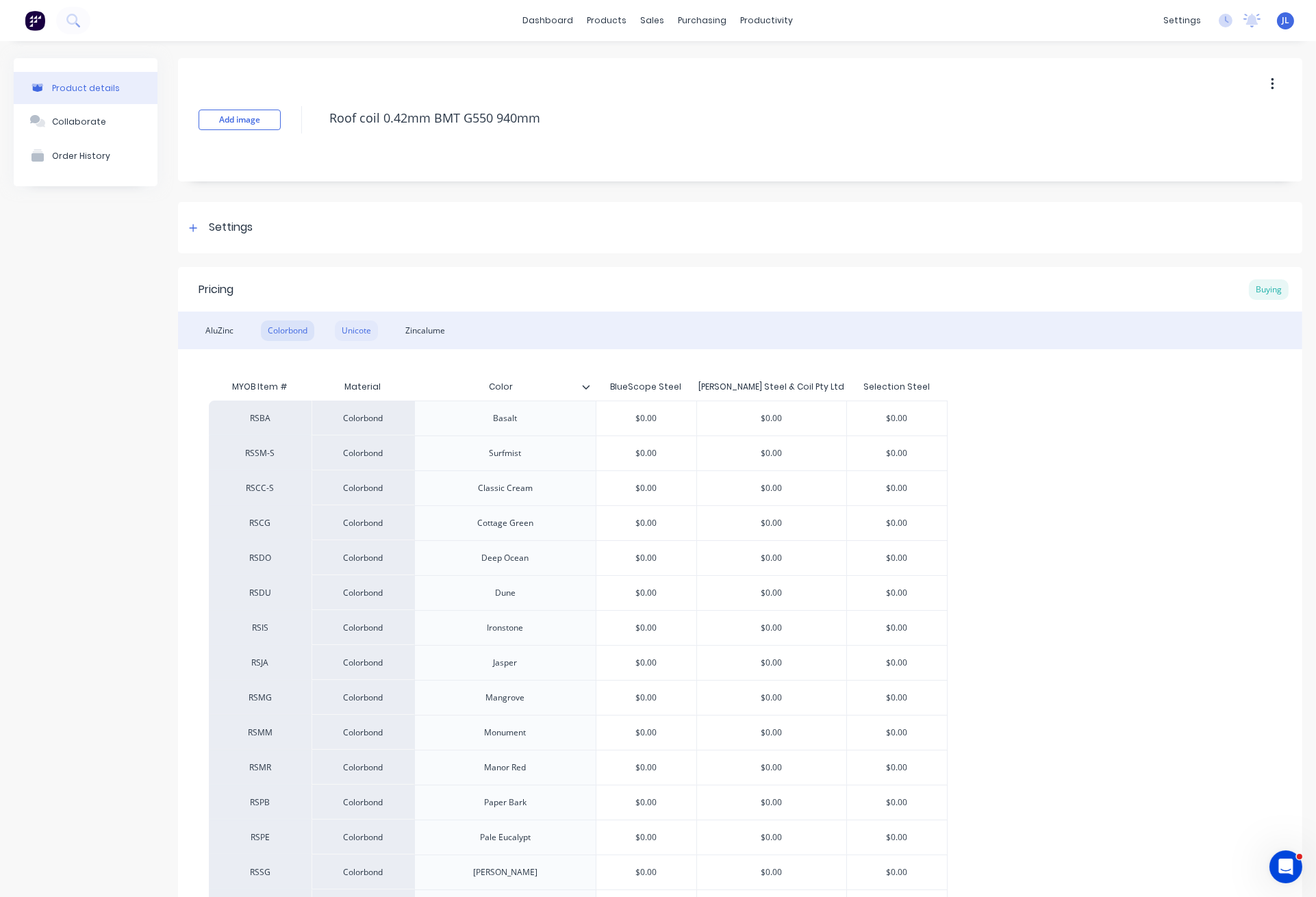
click at [360, 332] on div "Unicote" at bounding box center [356, 331] width 43 height 20
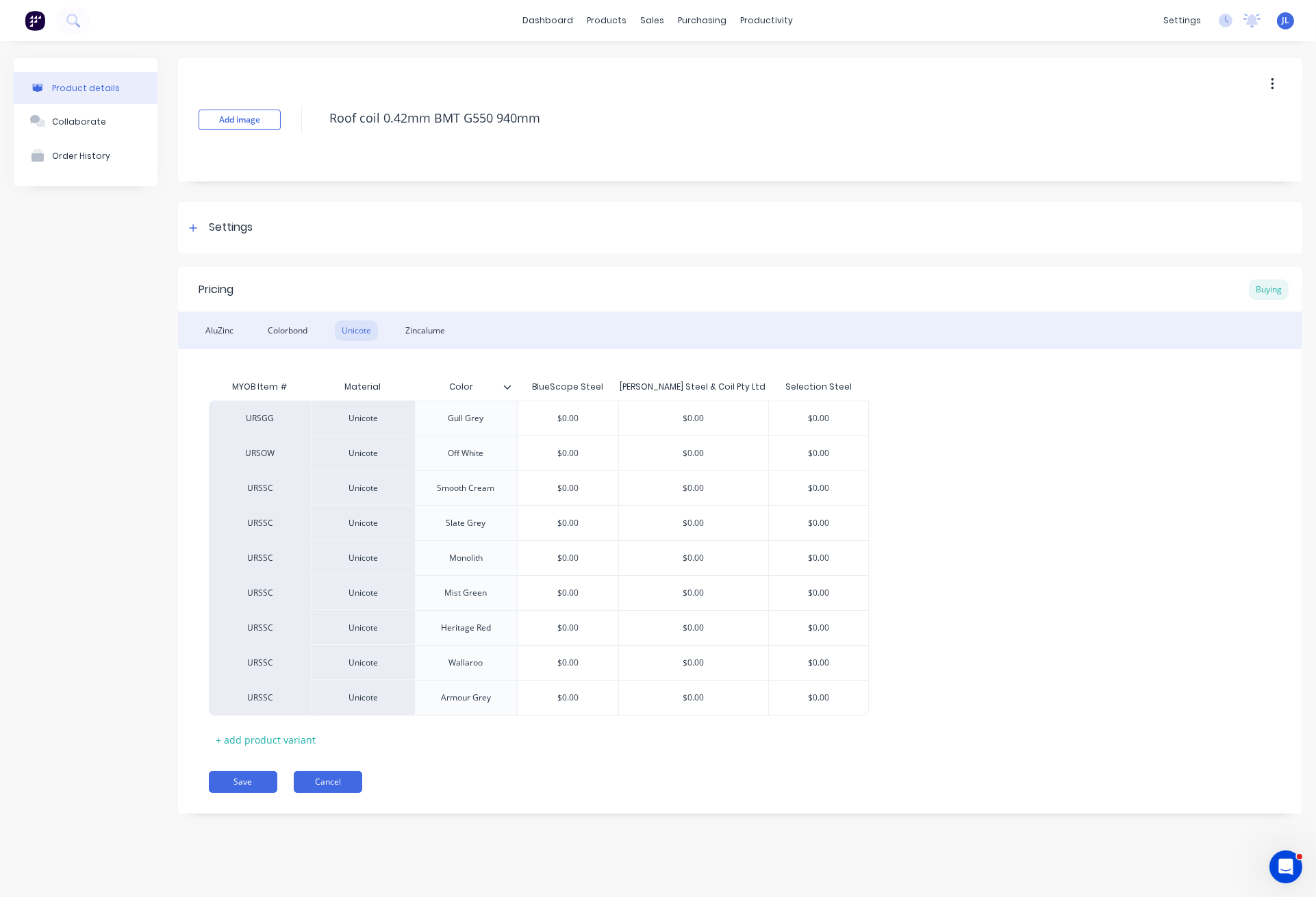
click at [336, 778] on button "Cancel" at bounding box center [327, 782] width 69 height 22
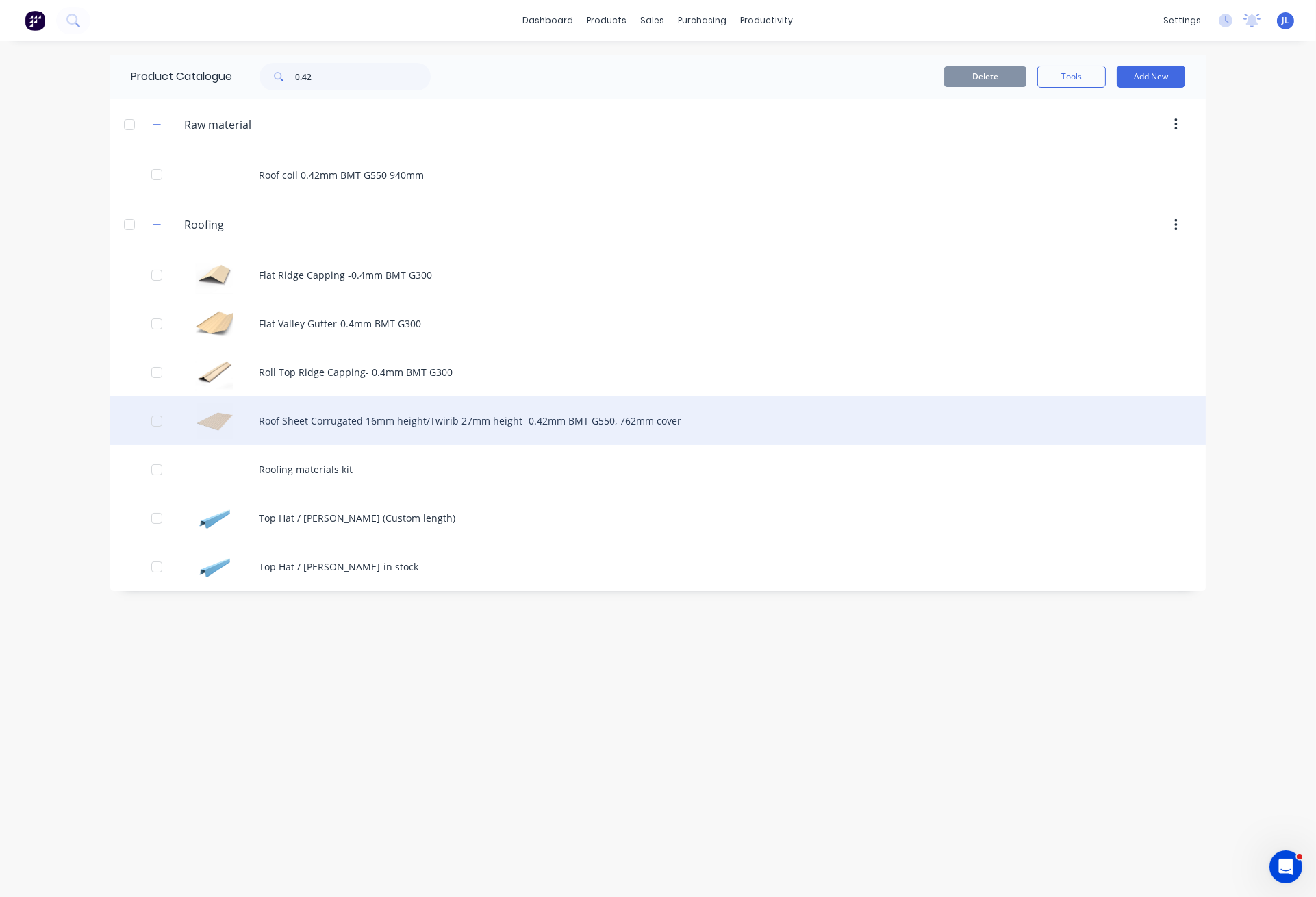
click at [371, 417] on div "Roof Sheet Corrugated 16mm height/Twirib 27mm height- 0.42mm BMT G550, 762mm co…" at bounding box center [658, 420] width 1095 height 48
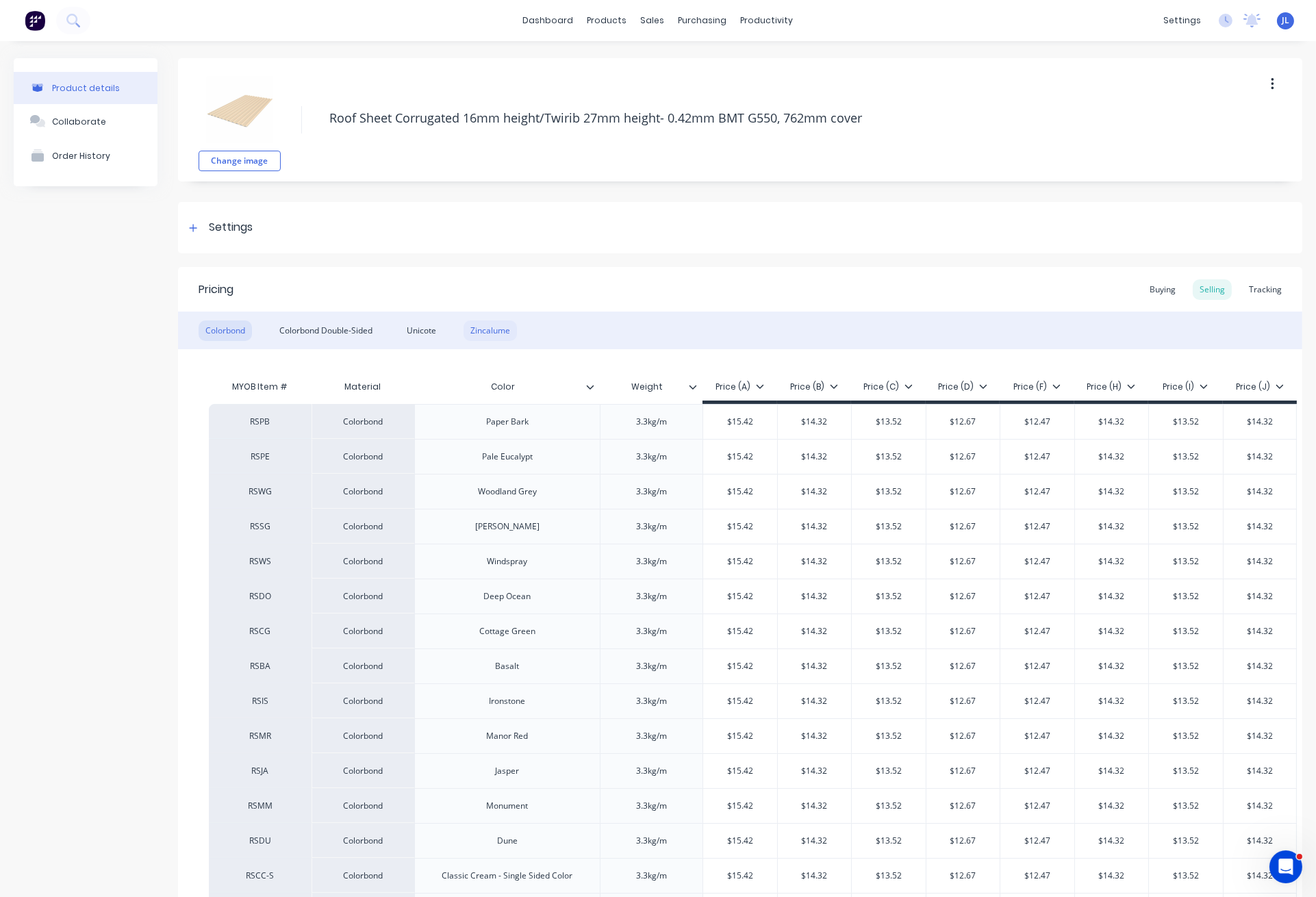
click at [501, 327] on div "Zincalume" at bounding box center [490, 331] width 54 height 20
type textarea "x"
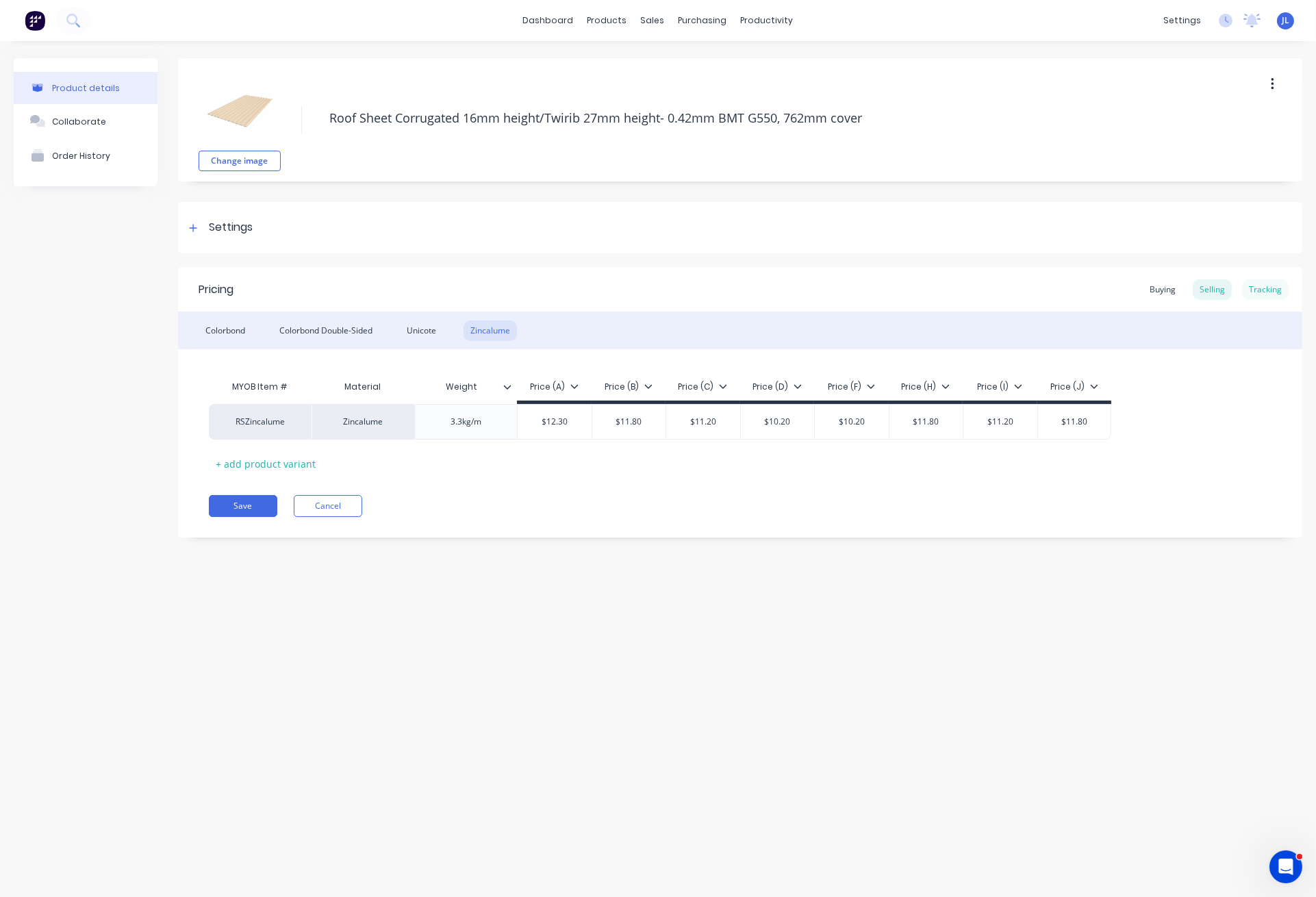
click at [1268, 288] on div "Tracking" at bounding box center [1265, 290] width 47 height 20
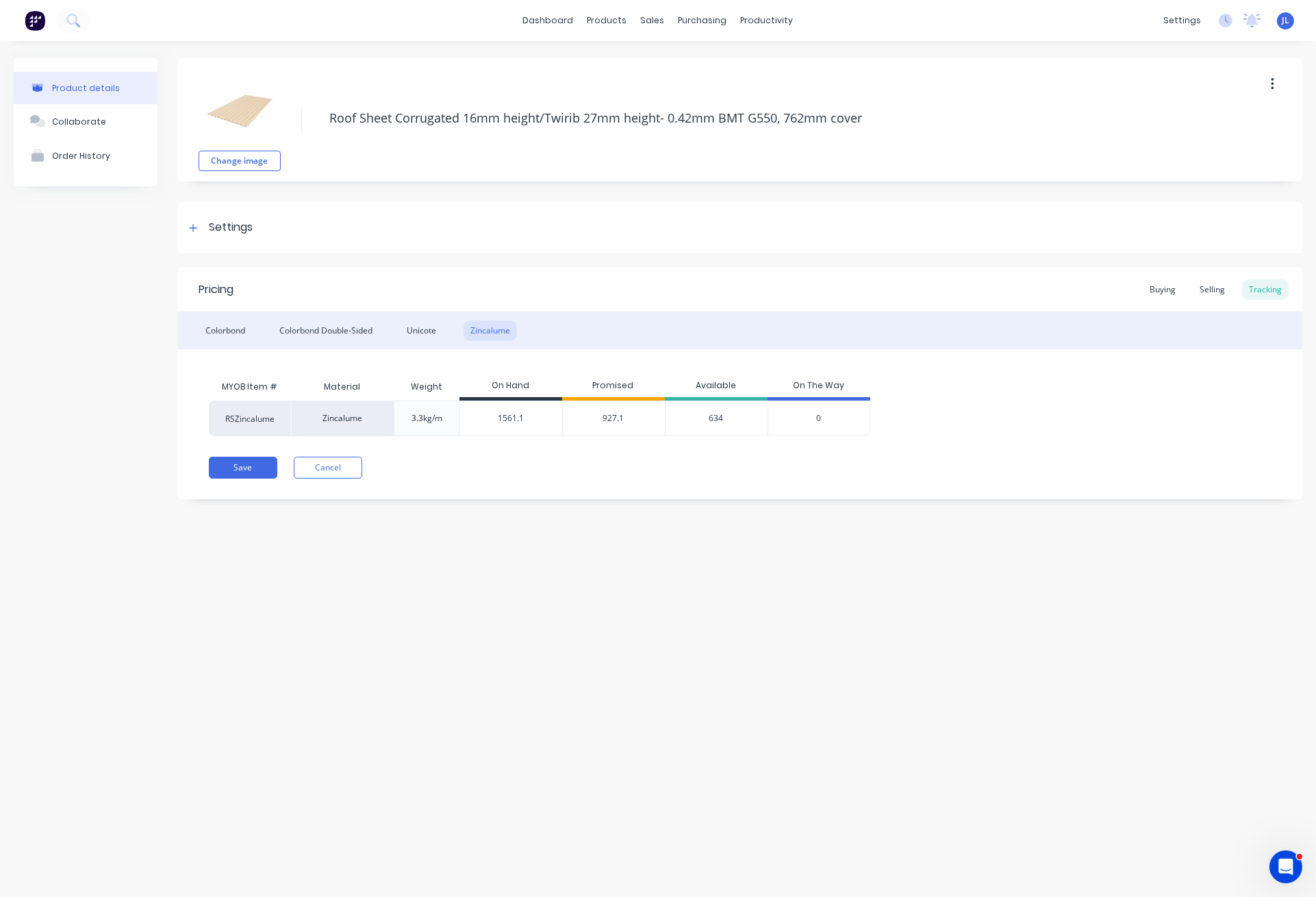
click at [572, 500] on div "Change image Roof Sheet Corrugated 16mm height/Twirib 27mm height- 0.42mm BMT G…" at bounding box center [740, 288] width 1124 height 462
click at [335, 326] on div "Colorbond Double-Sided" at bounding box center [326, 331] width 107 height 20
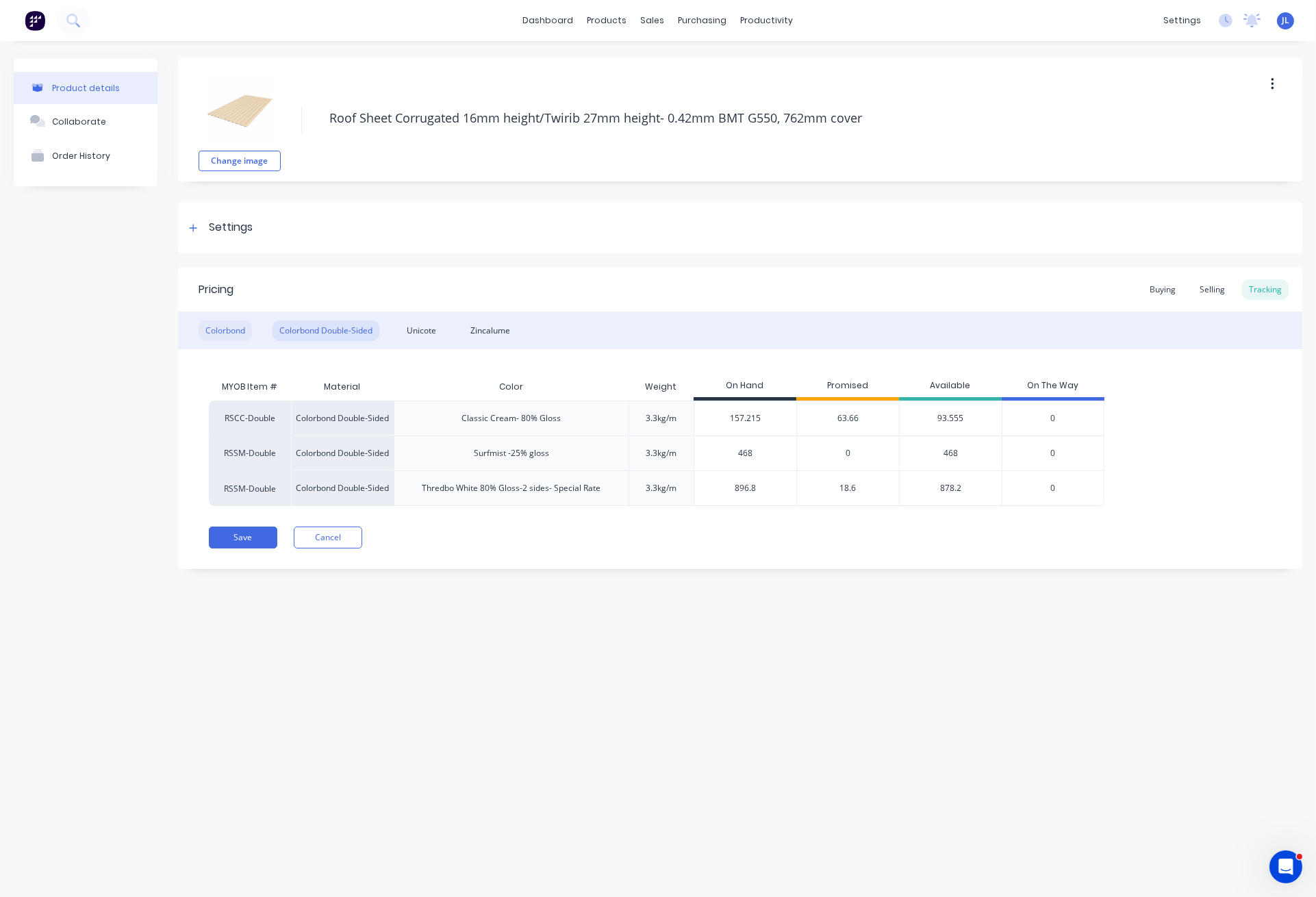
click at [234, 330] on div "Colorbond" at bounding box center [225, 331] width 54 height 20
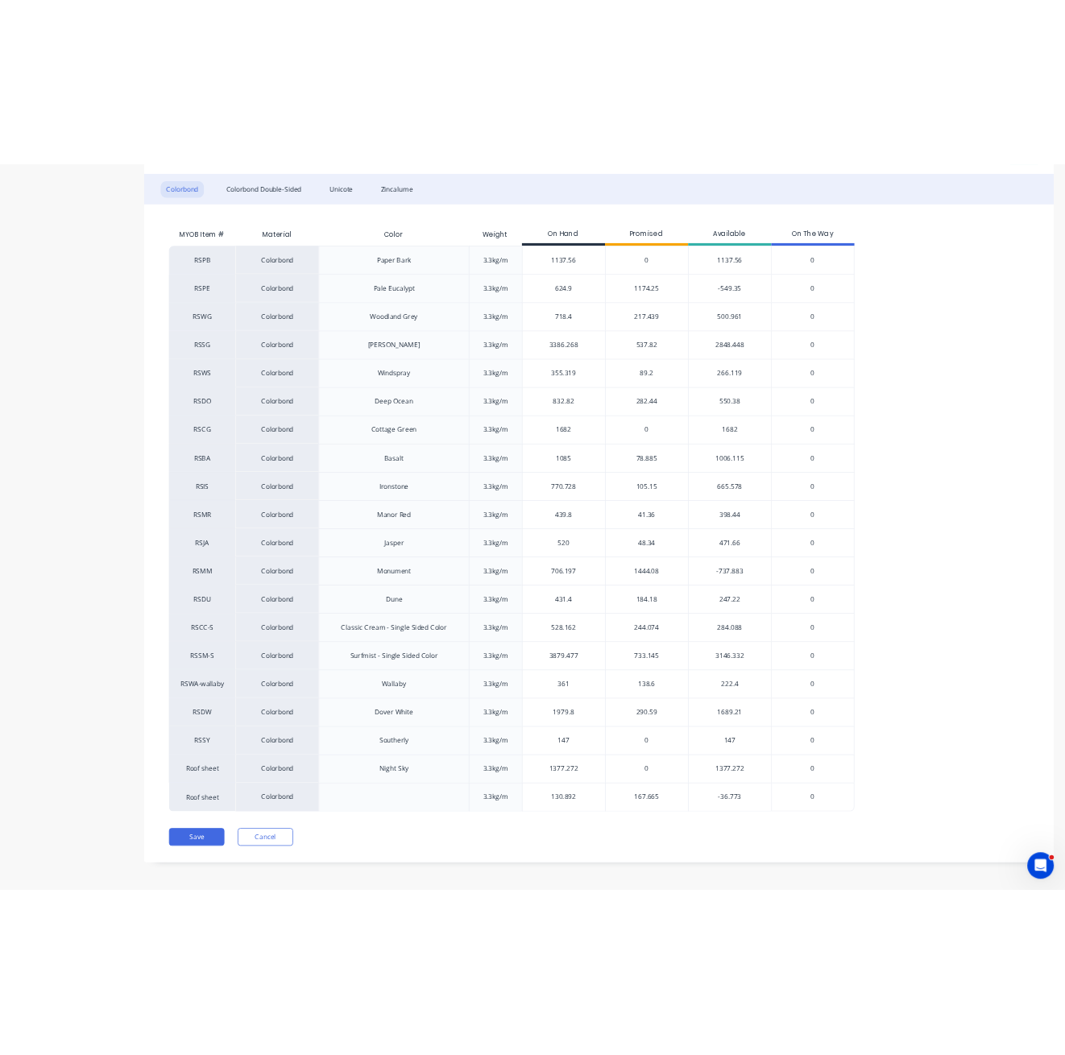
scroll to position [357, 0]
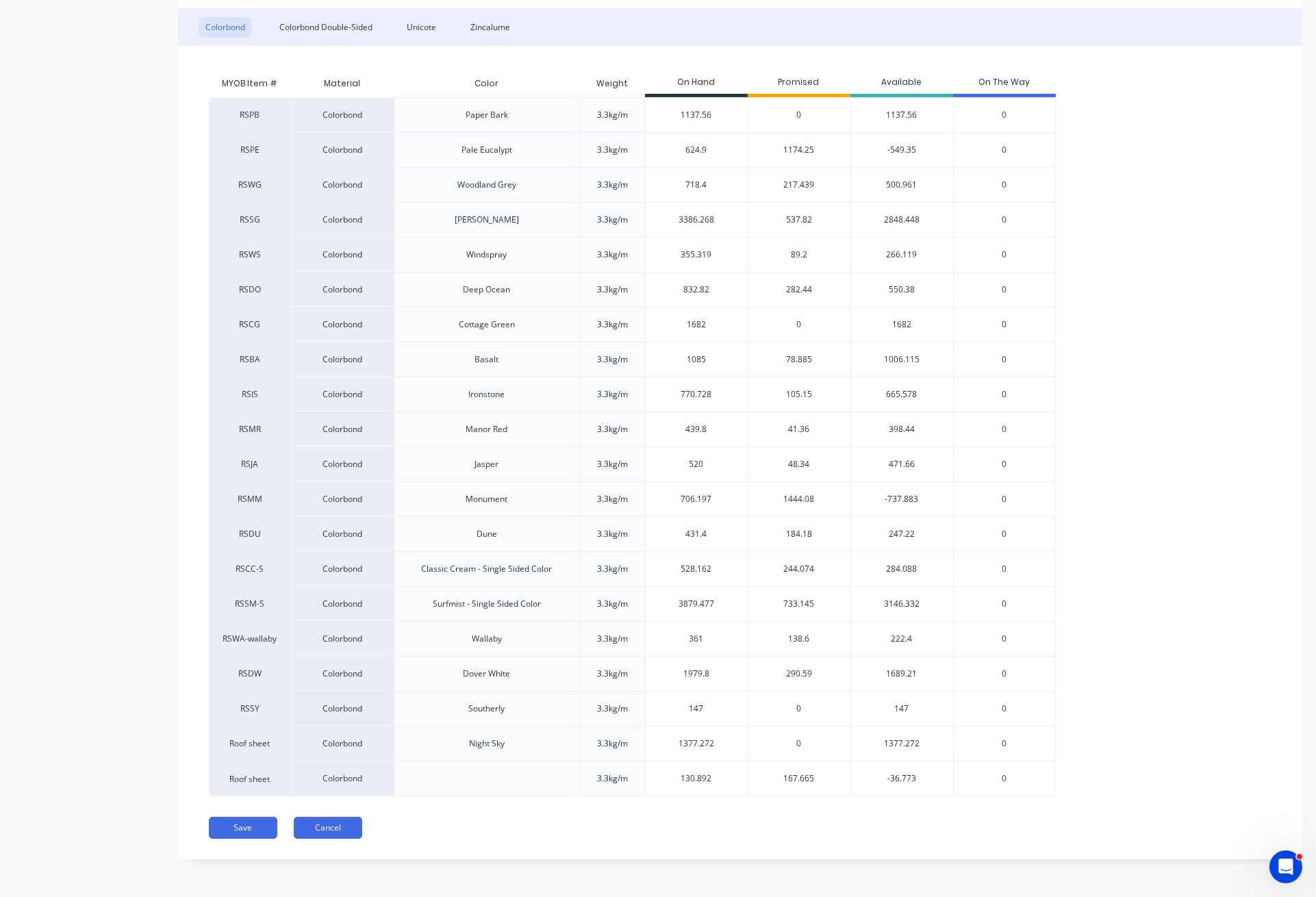
click at [324, 828] on button "Cancel" at bounding box center [327, 828] width 69 height 22
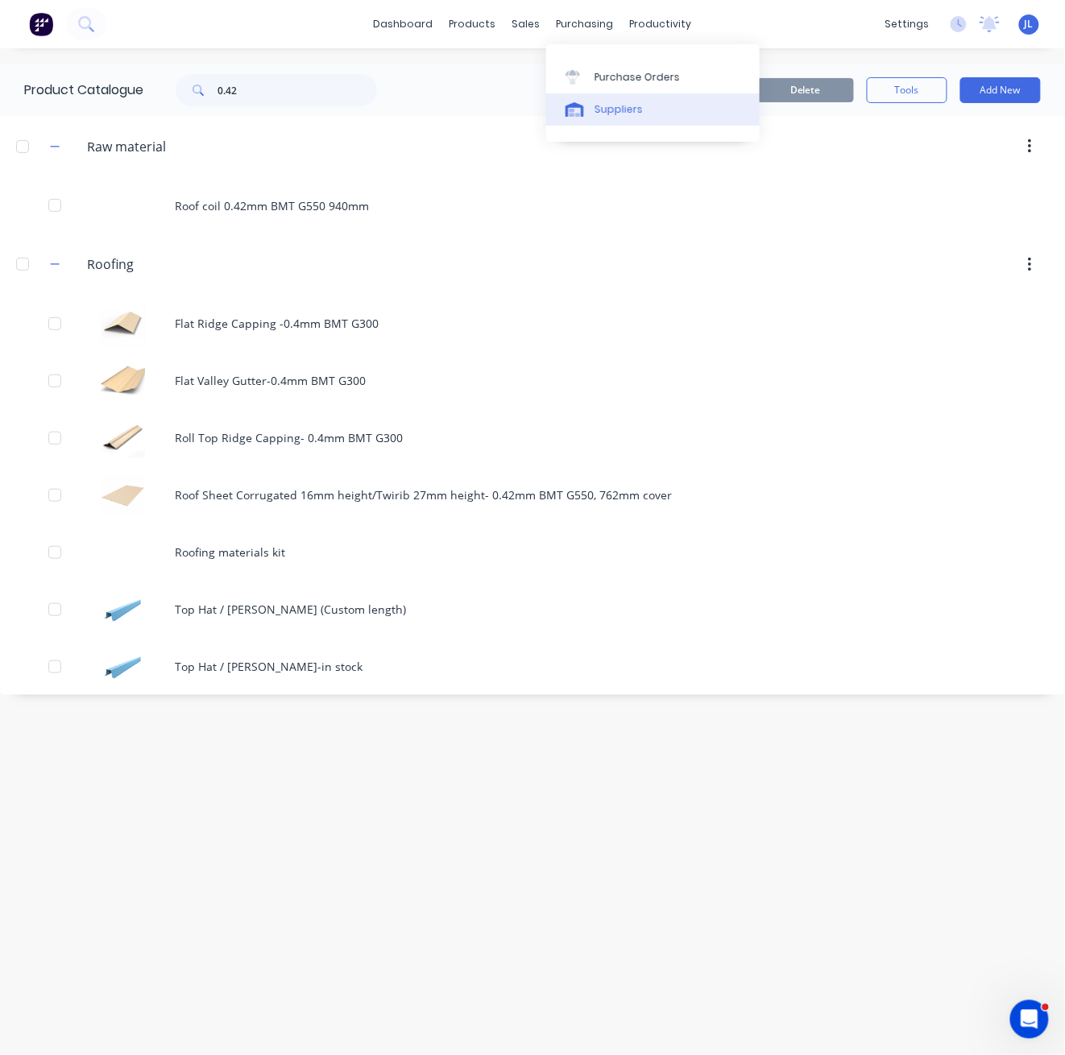
click at [614, 103] on div "Suppliers" at bounding box center [618, 109] width 48 height 14
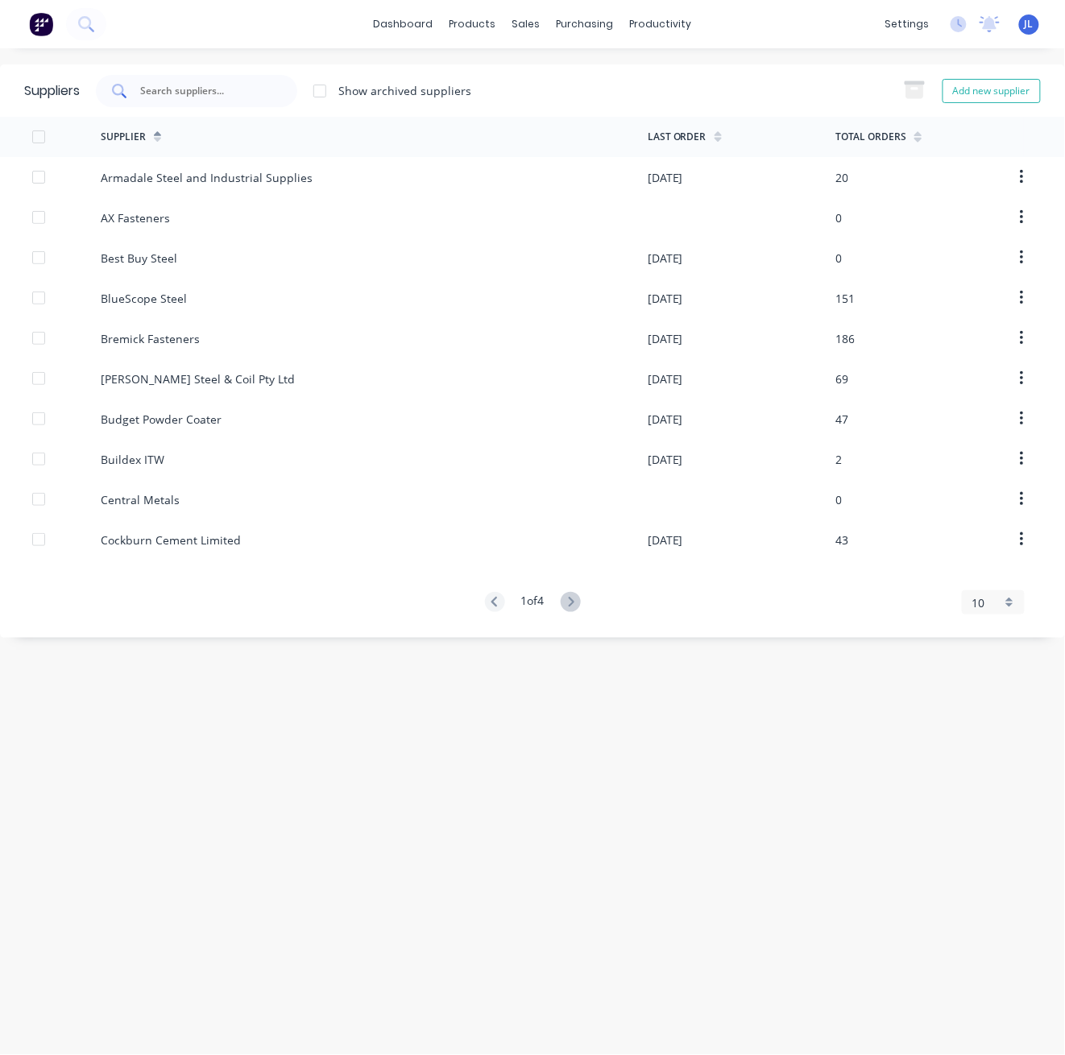
click at [267, 97] on div at bounding box center [196, 91] width 201 height 32
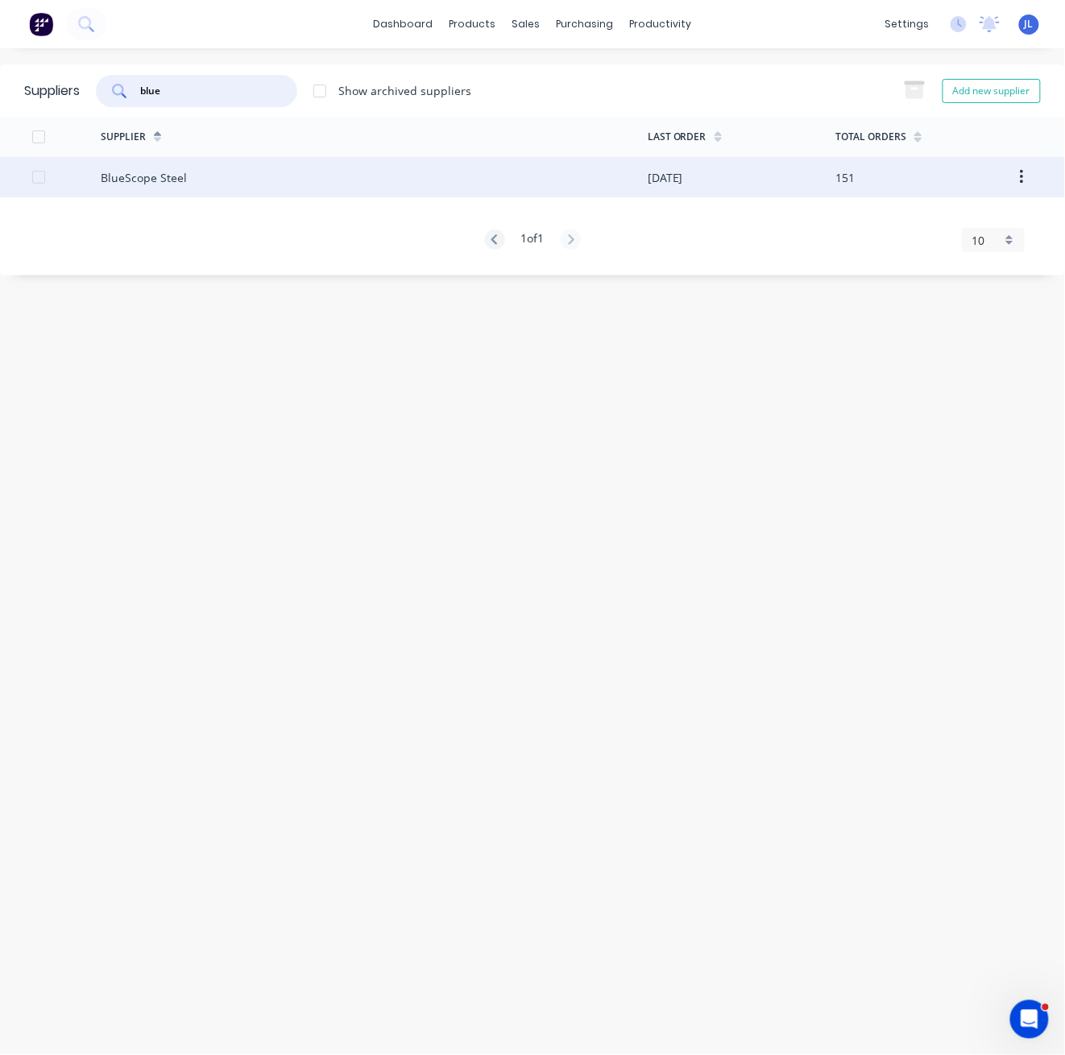
type input "blue"
click at [208, 176] on div "BlueScope Steel" at bounding box center [374, 177] width 547 height 40
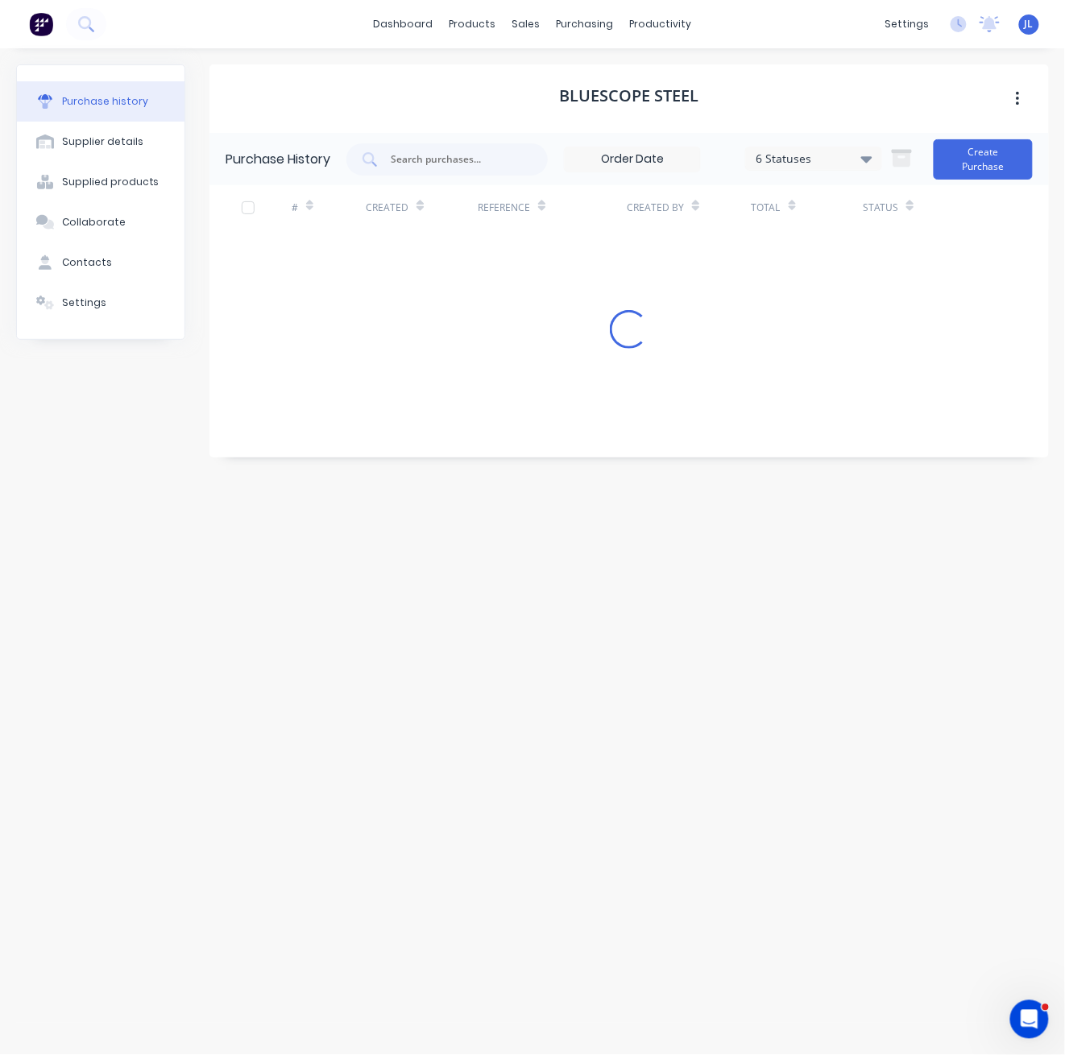
click at [318, 290] on div "# Created Reference Created By Total Status Loading..." at bounding box center [628, 266] width 839 height 163
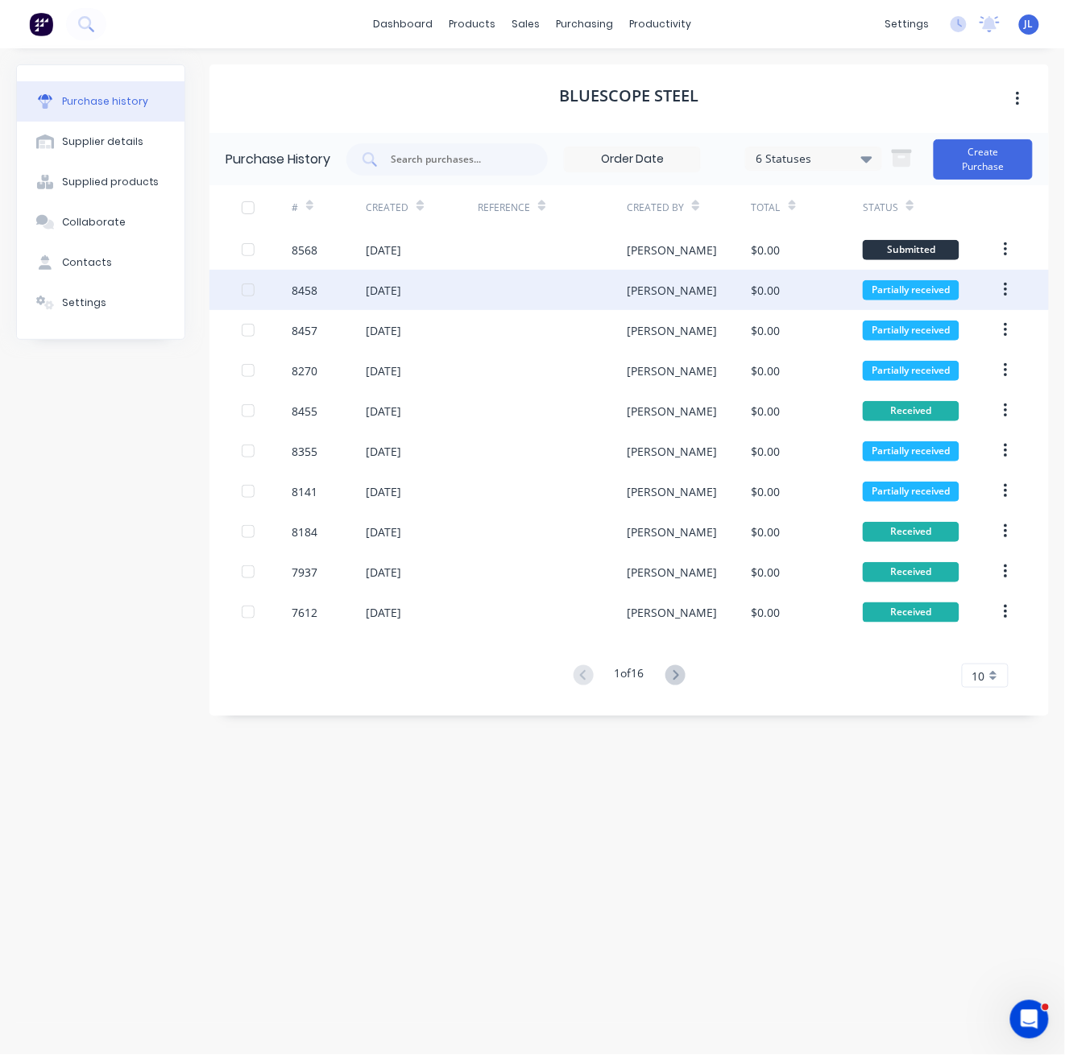
click at [455, 296] on div "[DATE]" at bounding box center [422, 290] width 112 height 40
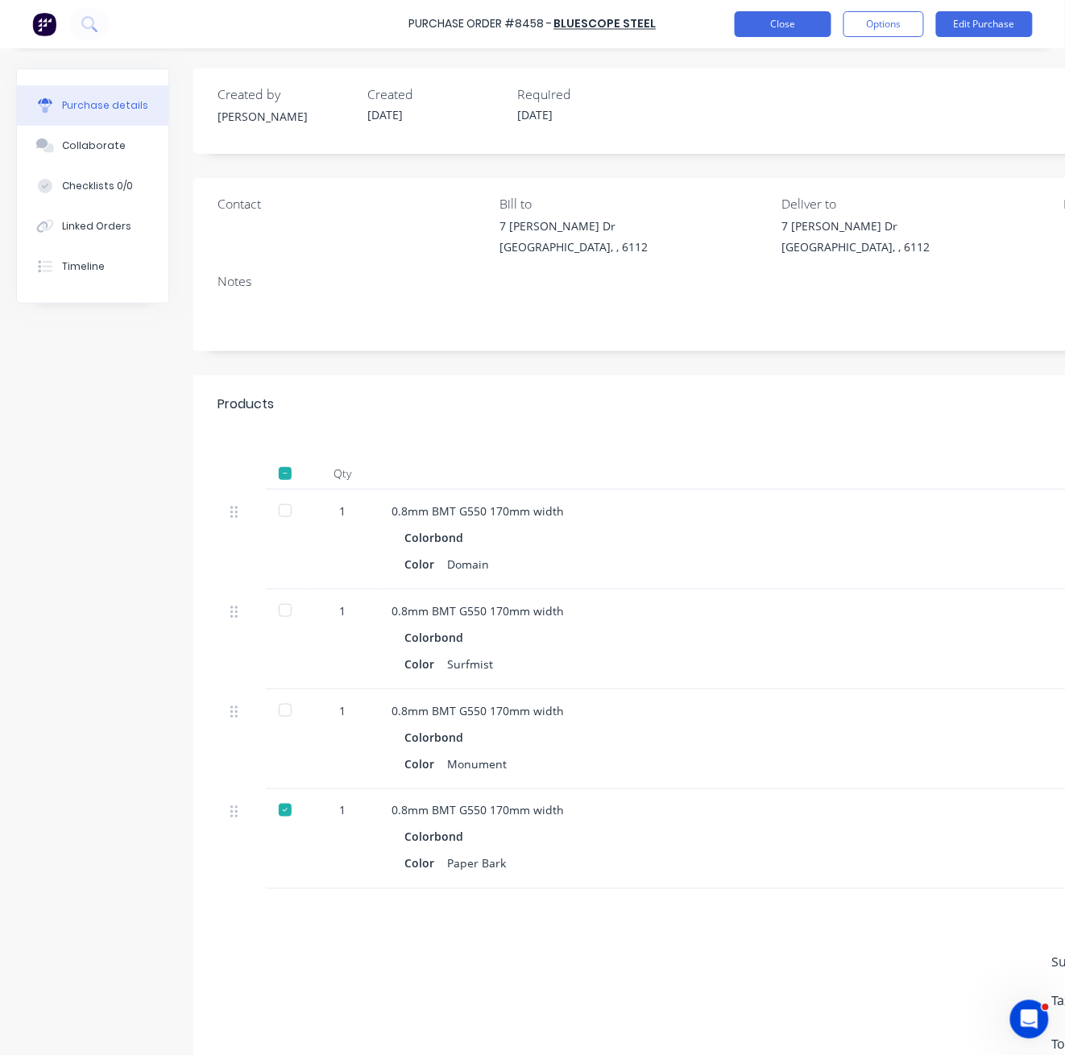
click at [789, 27] on button "Close" at bounding box center [782, 24] width 97 height 26
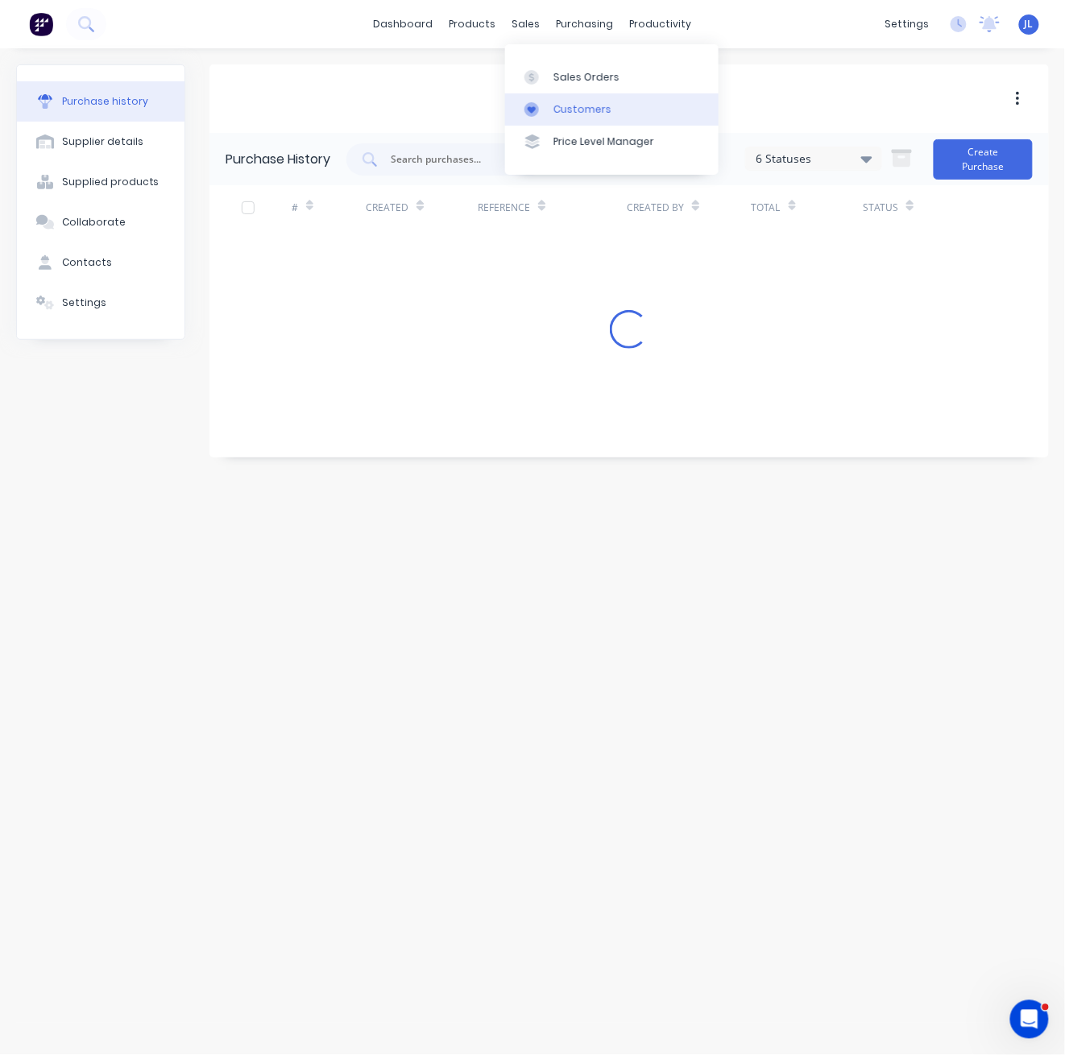
click at [595, 117] on link "Customers" at bounding box center [611, 109] width 213 height 32
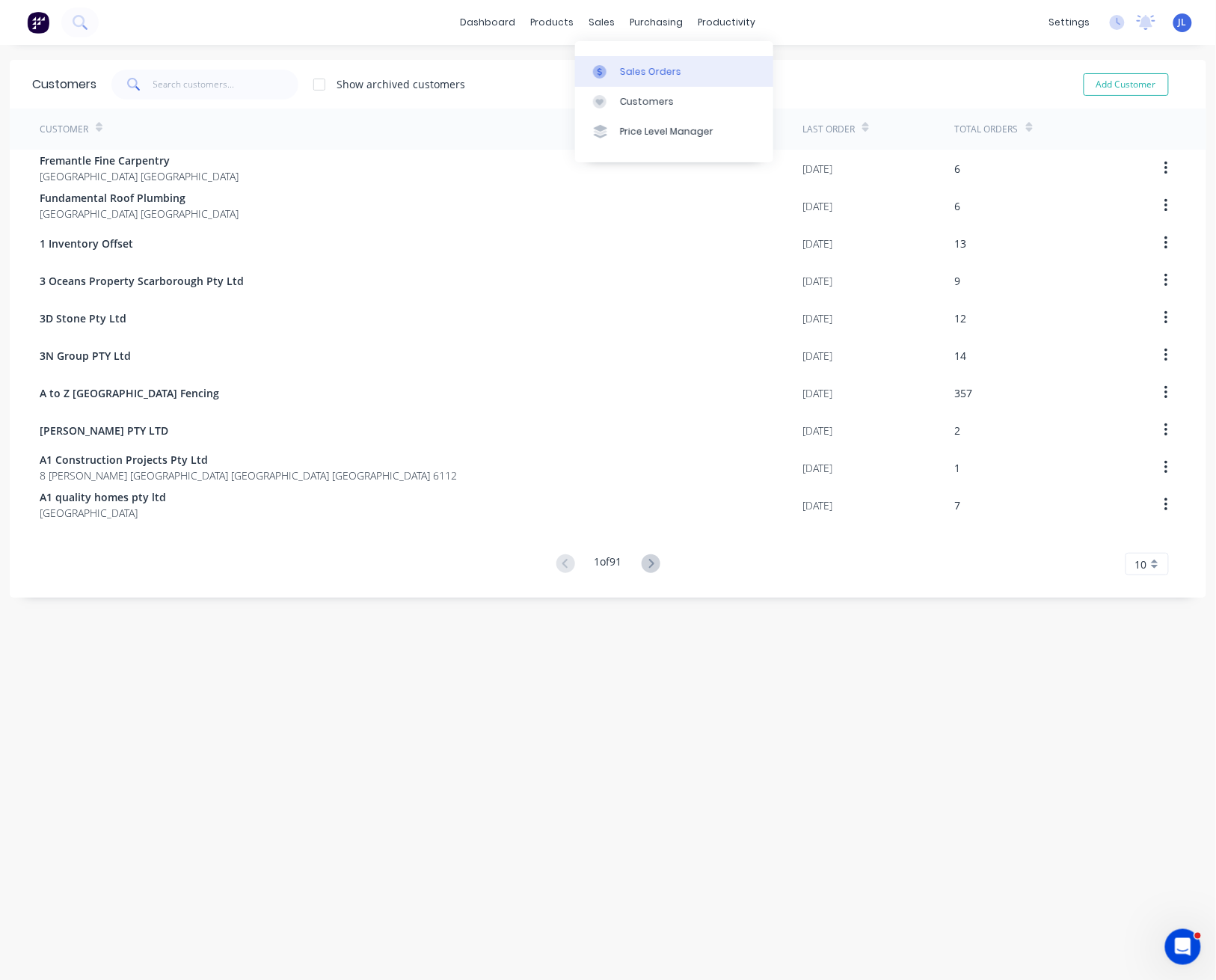
click at [624, 72] on div "Sales Orders" at bounding box center [651, 72] width 61 height 13
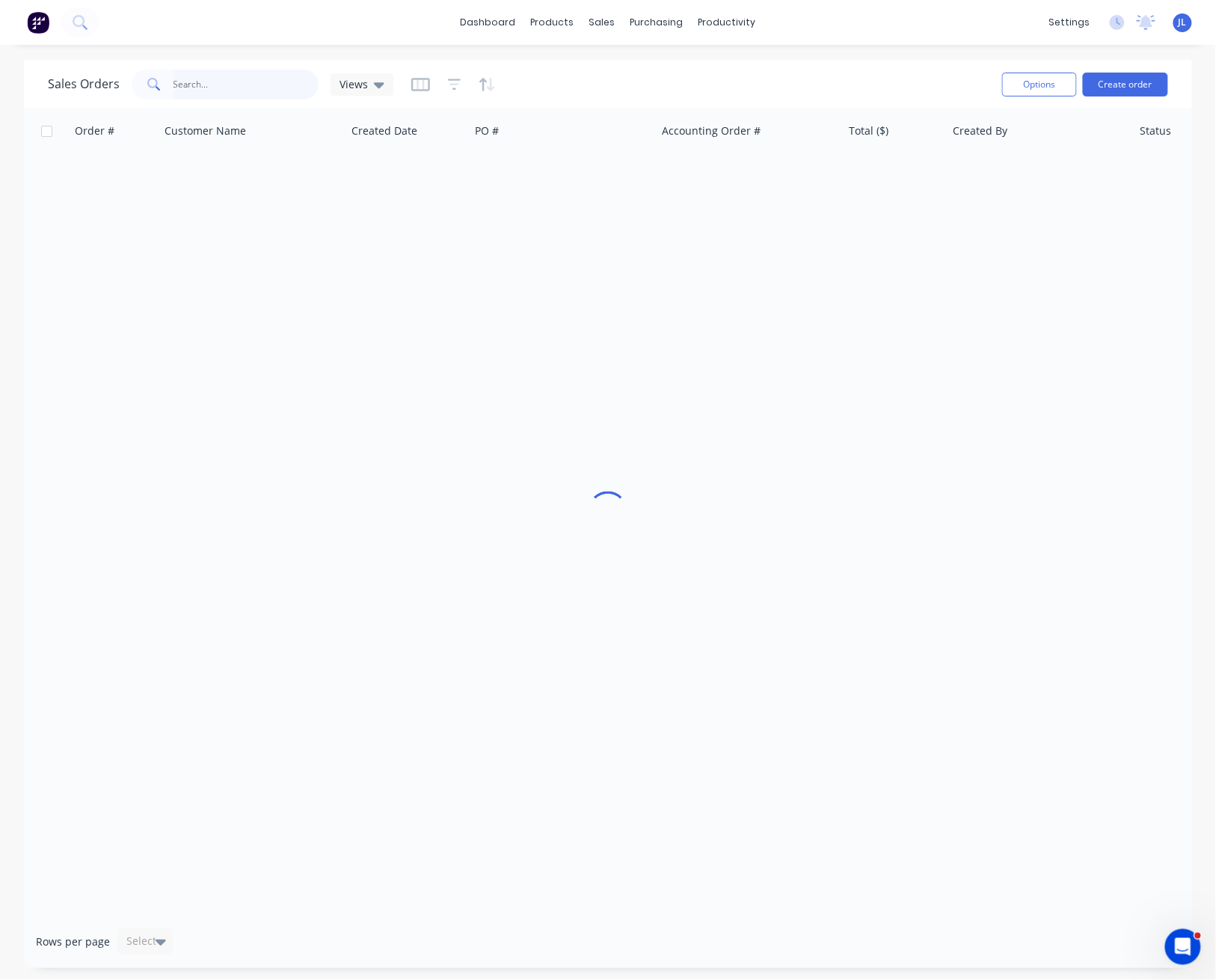
click at [279, 89] on input "text" at bounding box center [246, 85] width 146 height 30
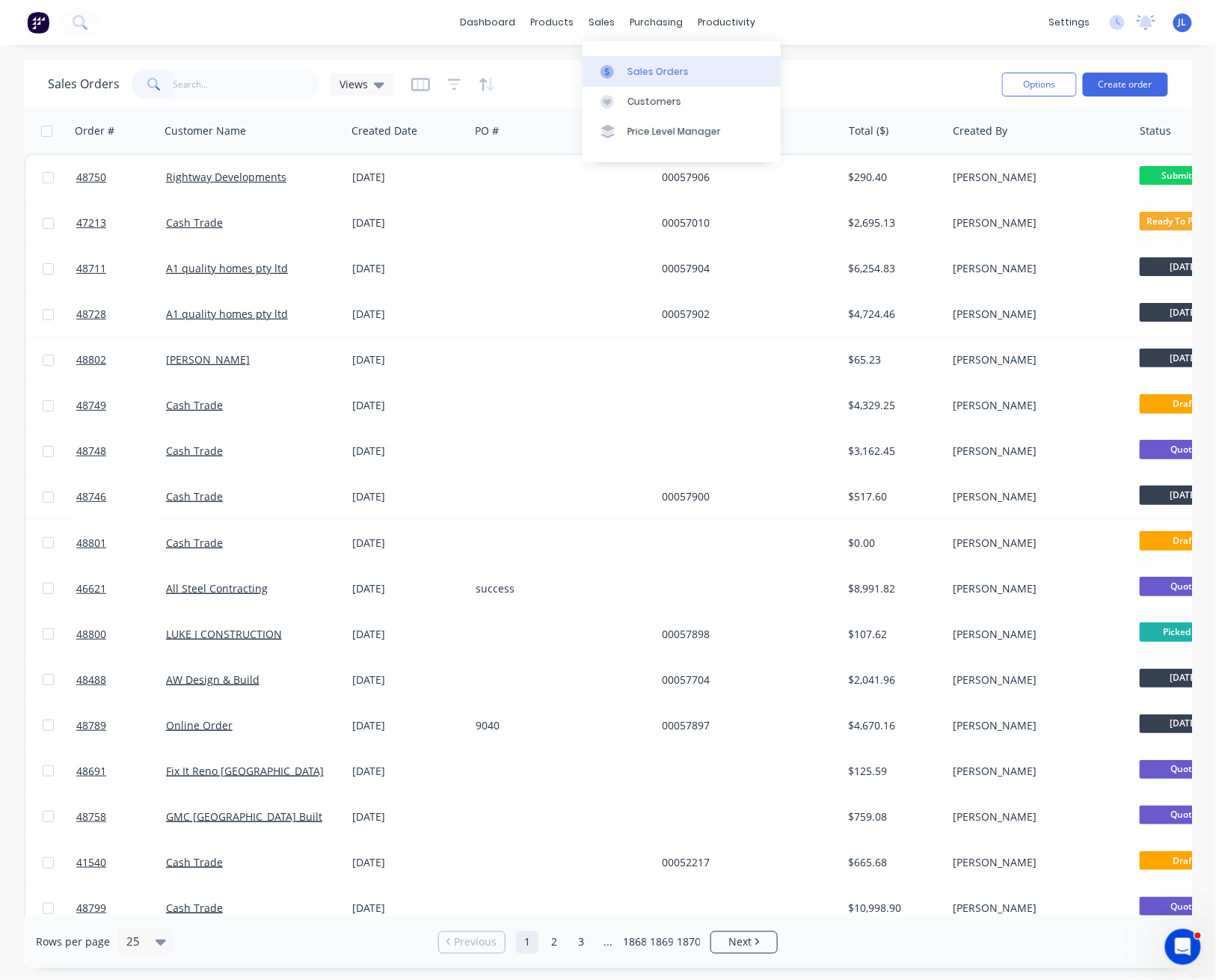
click at [664, 72] on div "Sales Orders" at bounding box center [659, 72] width 61 height 13
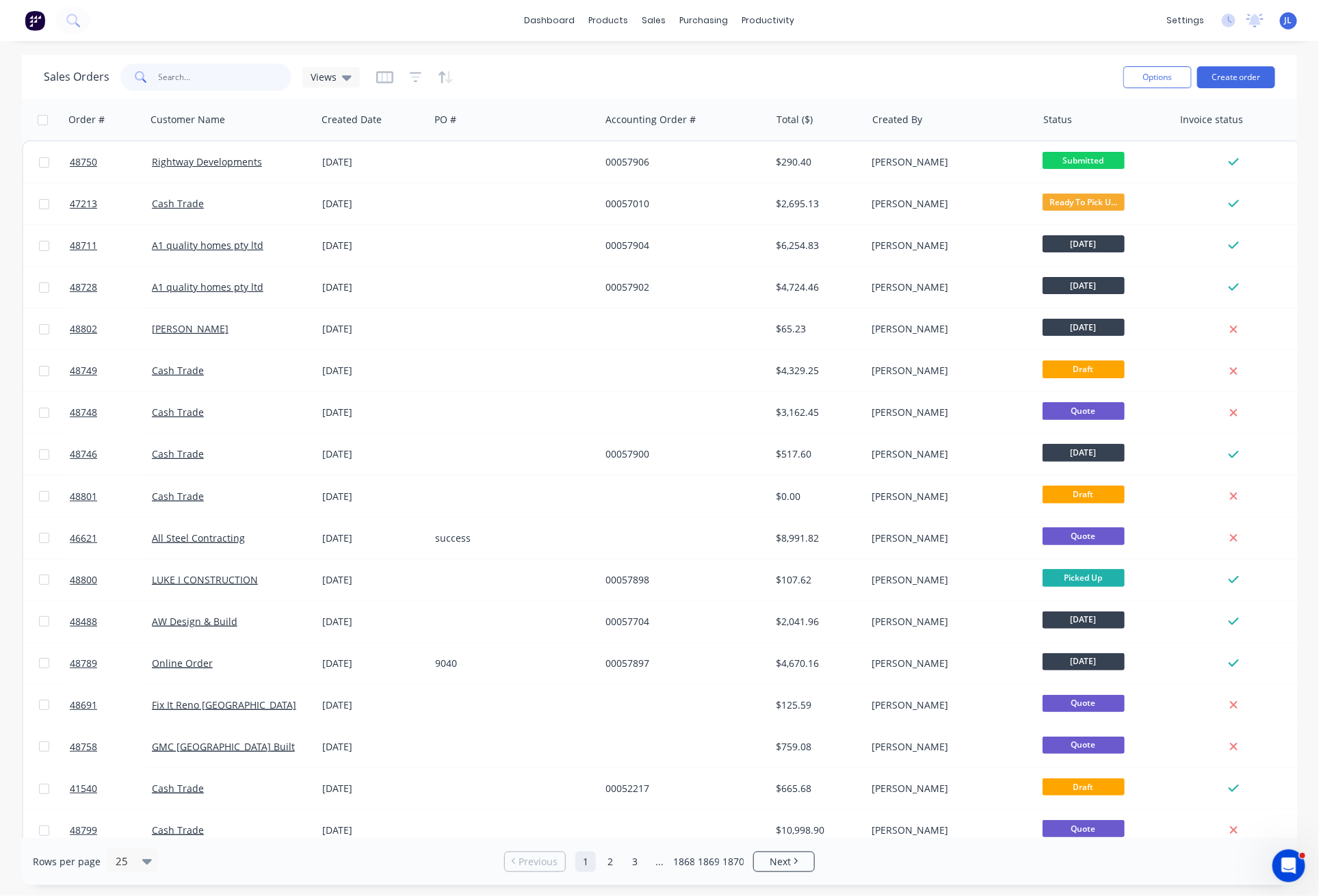
click at [282, 81] on input "text" at bounding box center [225, 77] width 133 height 27
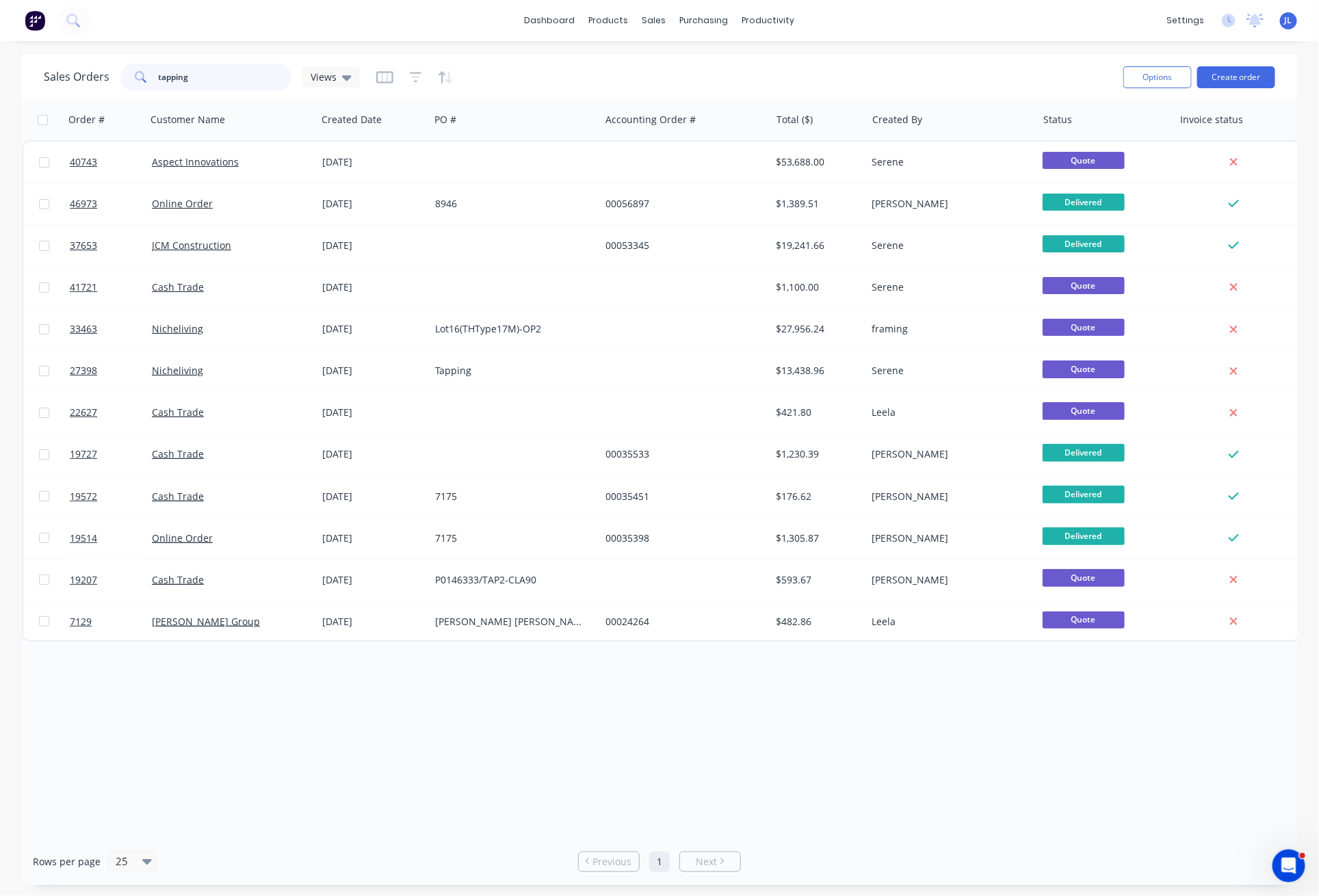
type input "tapping"
click at [413, 17] on div "dashboard products sales purchasing productivity dashboard products Product Cat…" at bounding box center [659, 20] width 1319 height 41
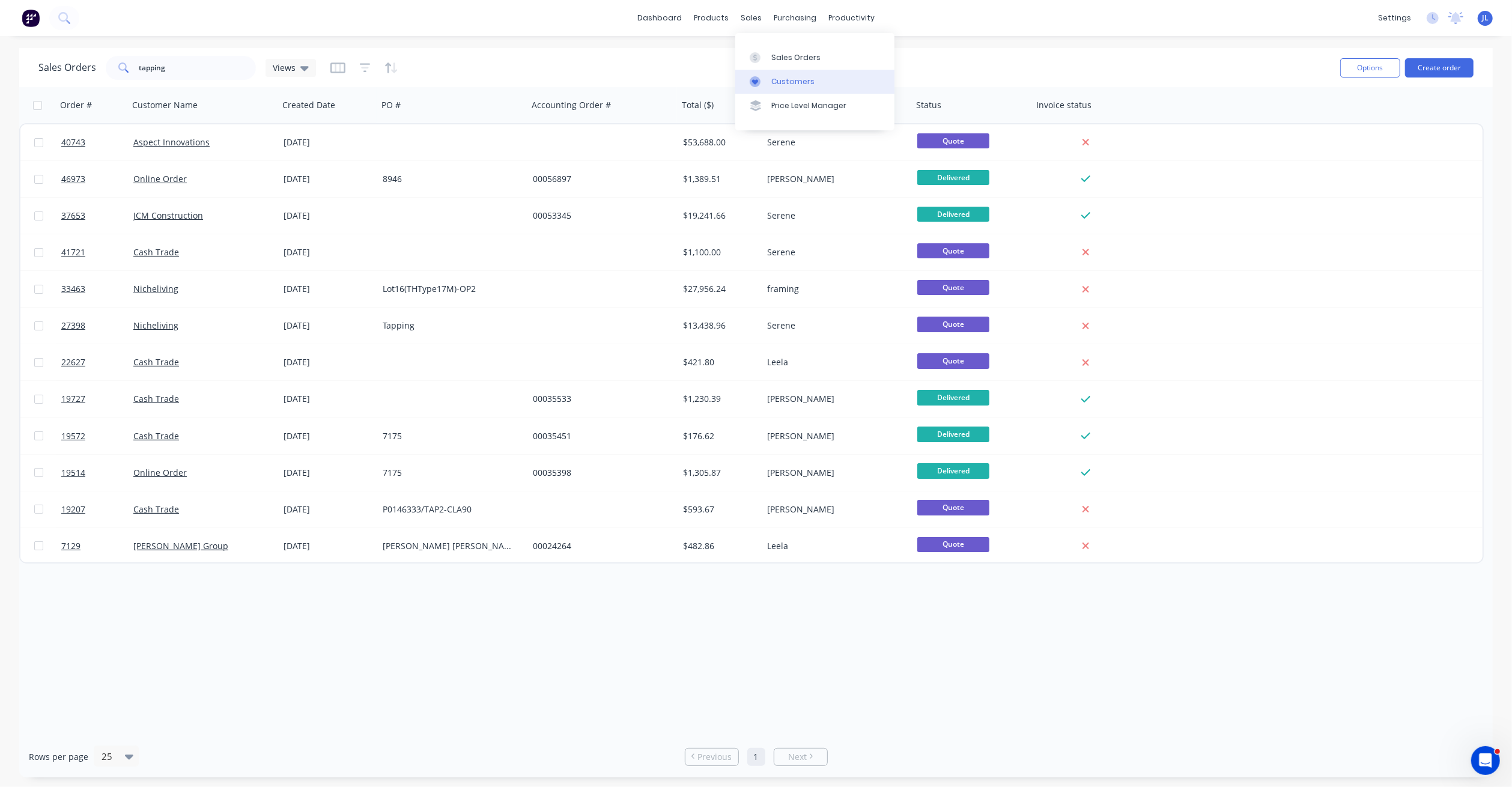
click at [765, 76] on div at bounding box center [759, 81] width 18 height 10
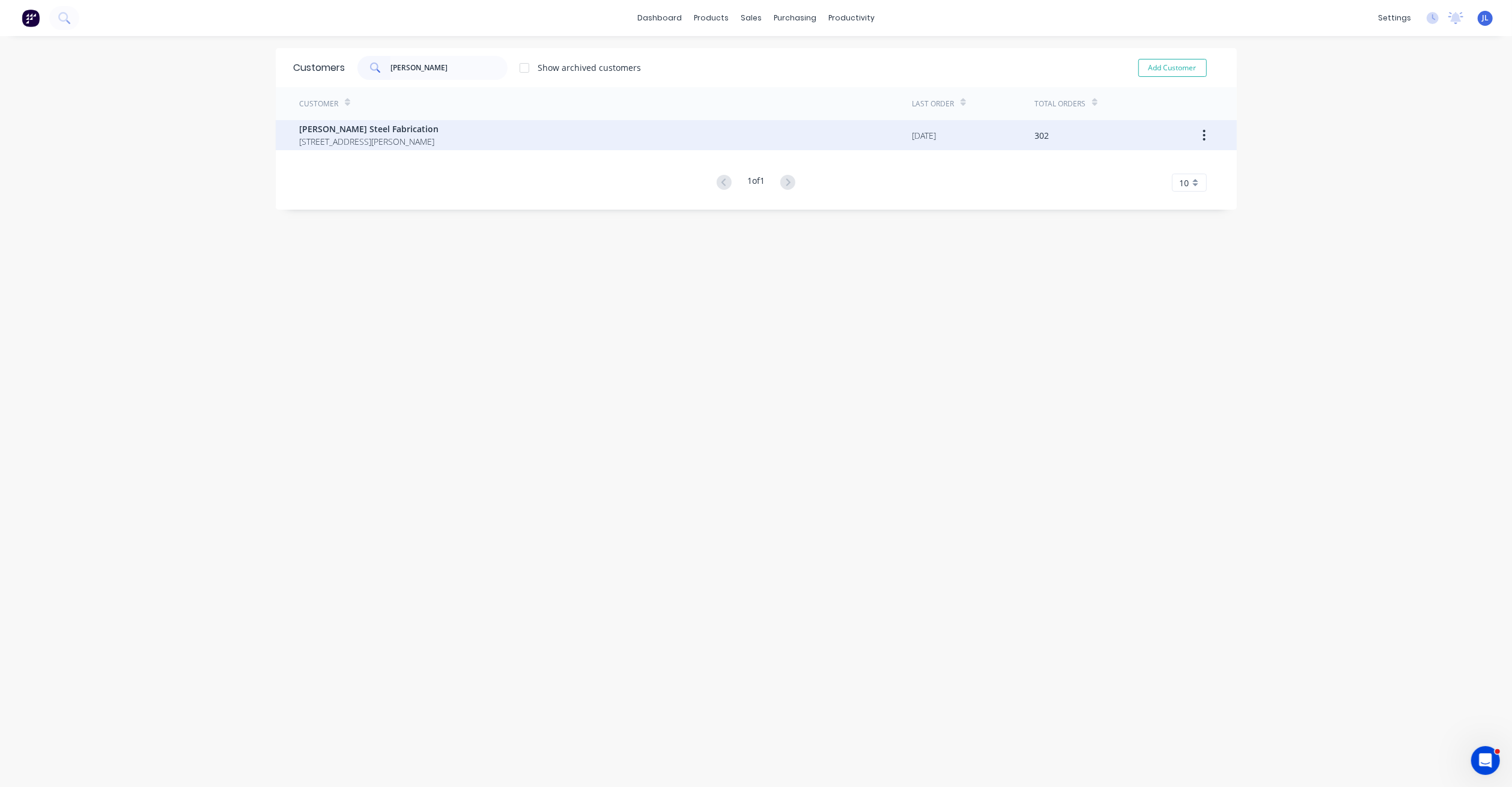
type input "[PERSON_NAME]"
click at [439, 134] on span "[PERSON_NAME] Steel Fabrication" at bounding box center [369, 128] width 139 height 13
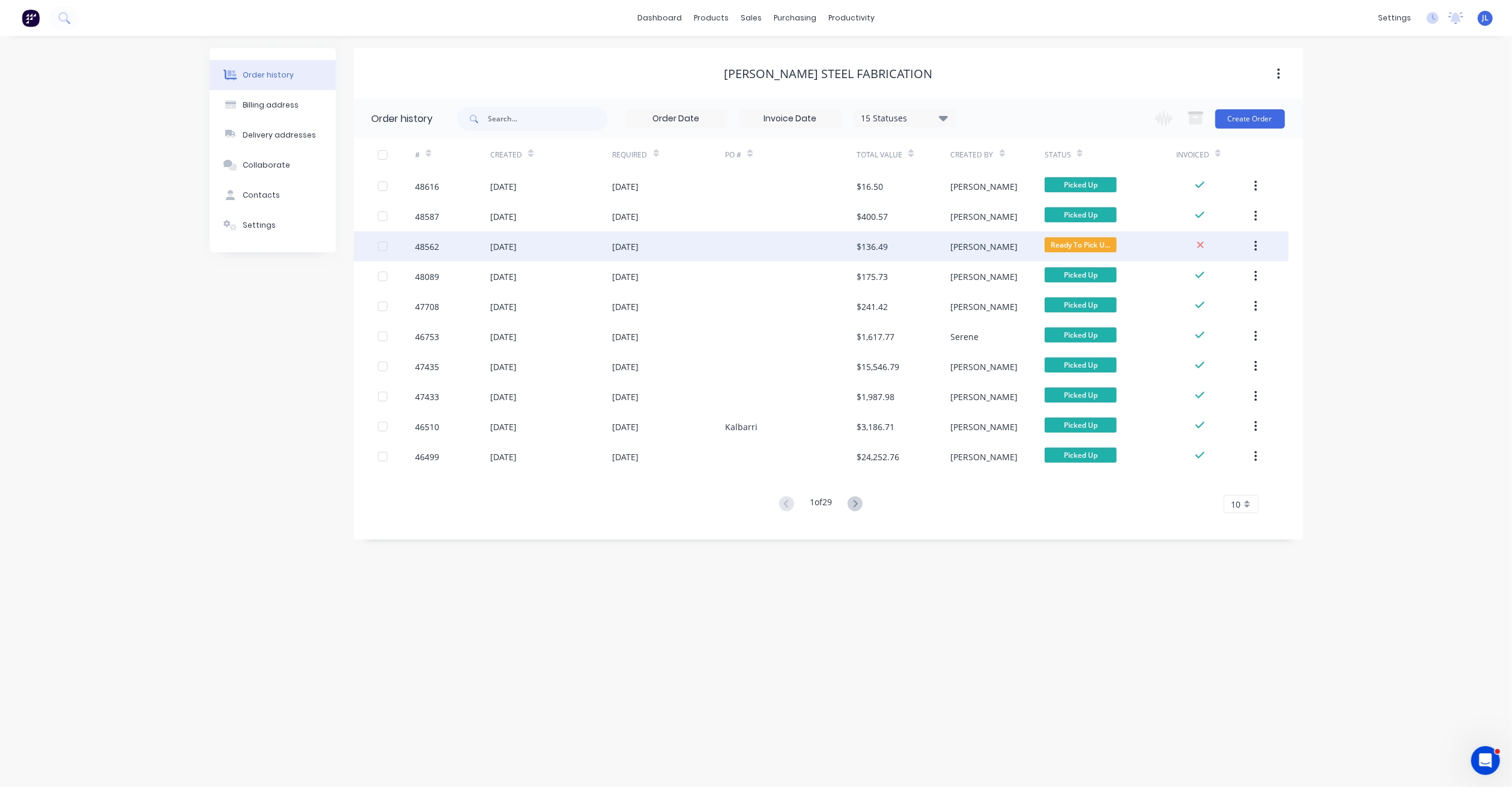
click at [882, 250] on div "$136.49" at bounding box center [872, 246] width 31 height 13
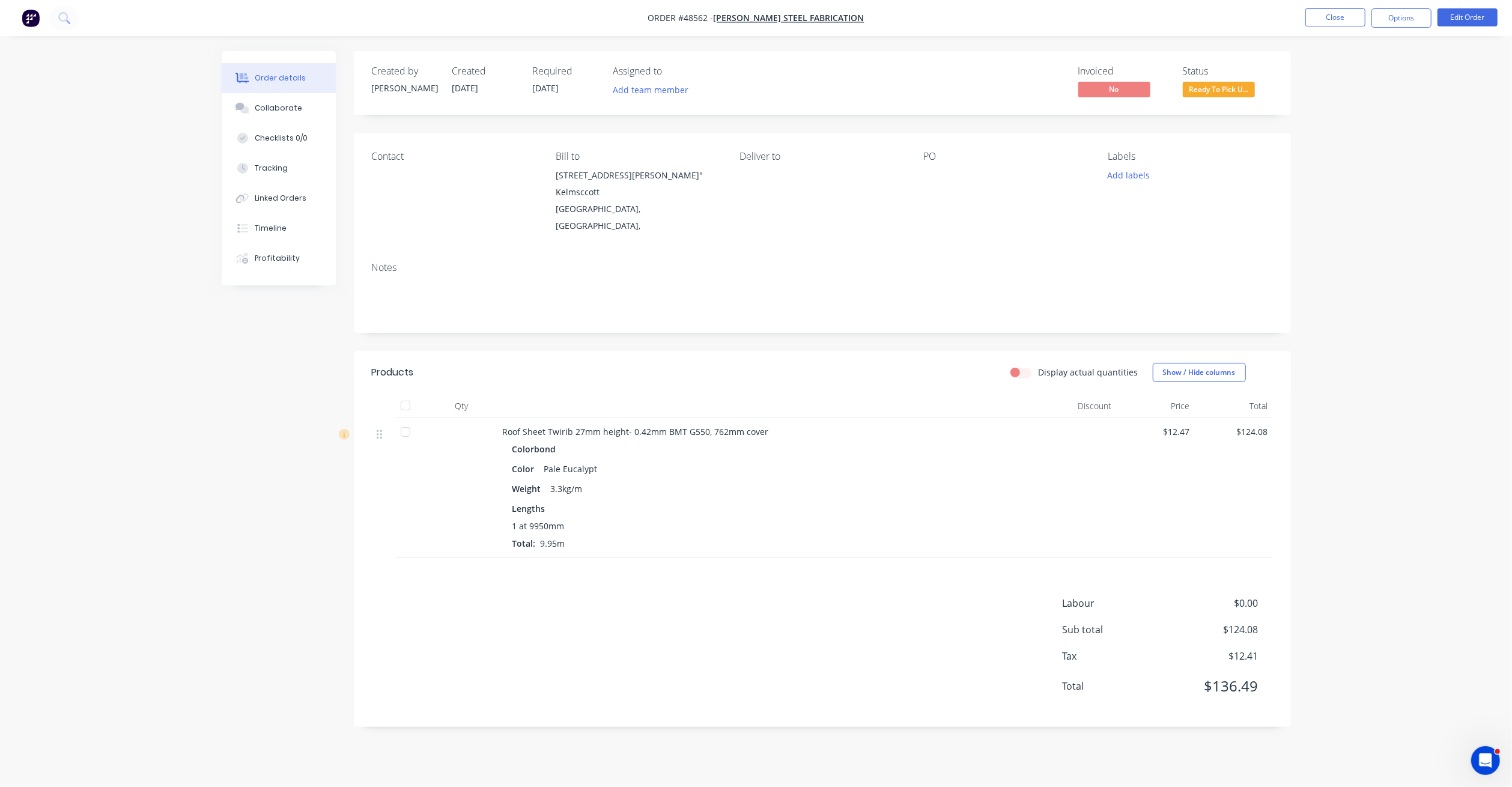
click at [1230, 91] on span "Ready To Pick U..." at bounding box center [1219, 90] width 72 height 15
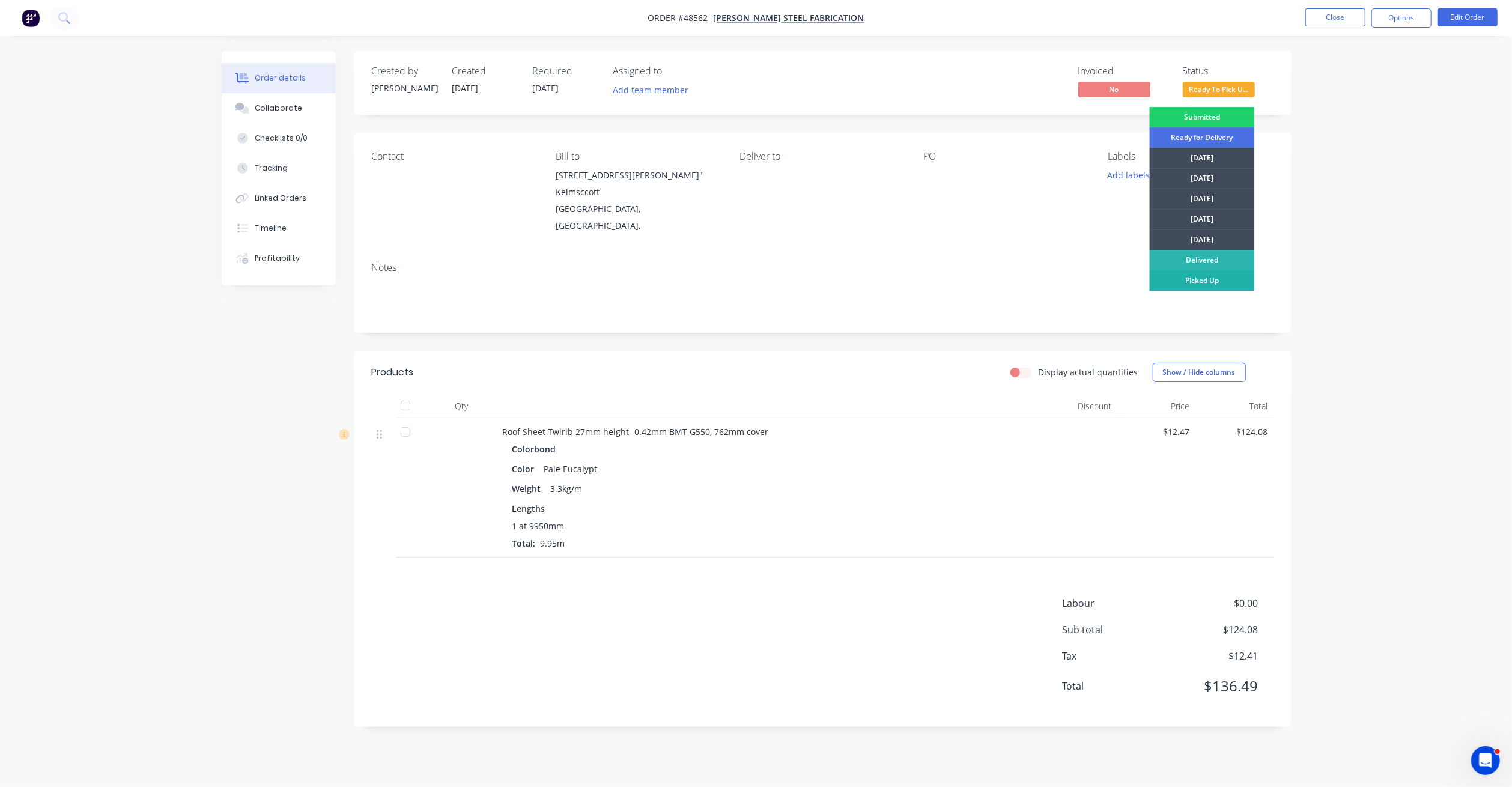
click at [1212, 287] on div "Picked Up" at bounding box center [1202, 280] width 105 height 20
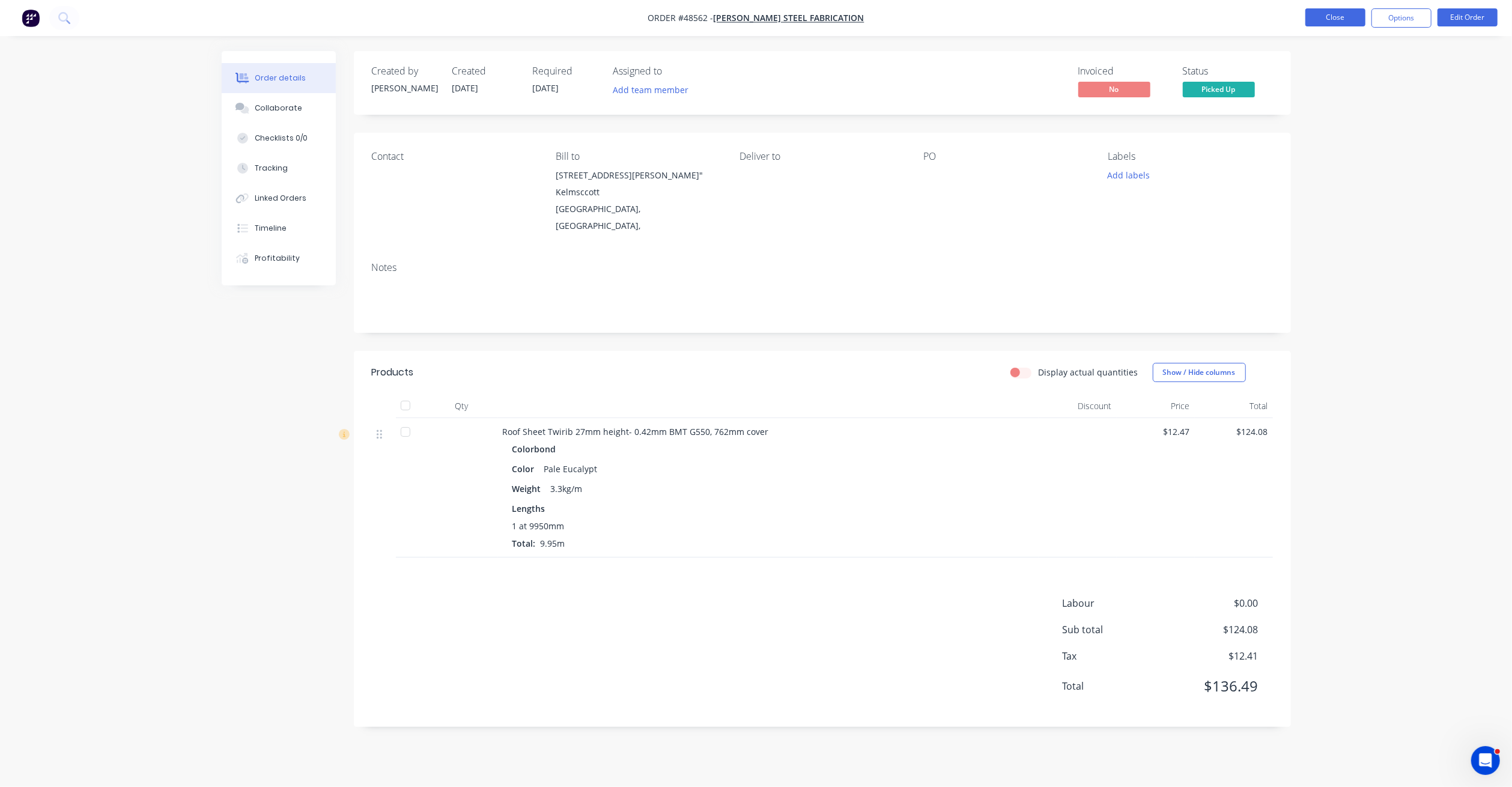
click at [1331, 18] on button "Close" at bounding box center [1335, 17] width 60 height 18
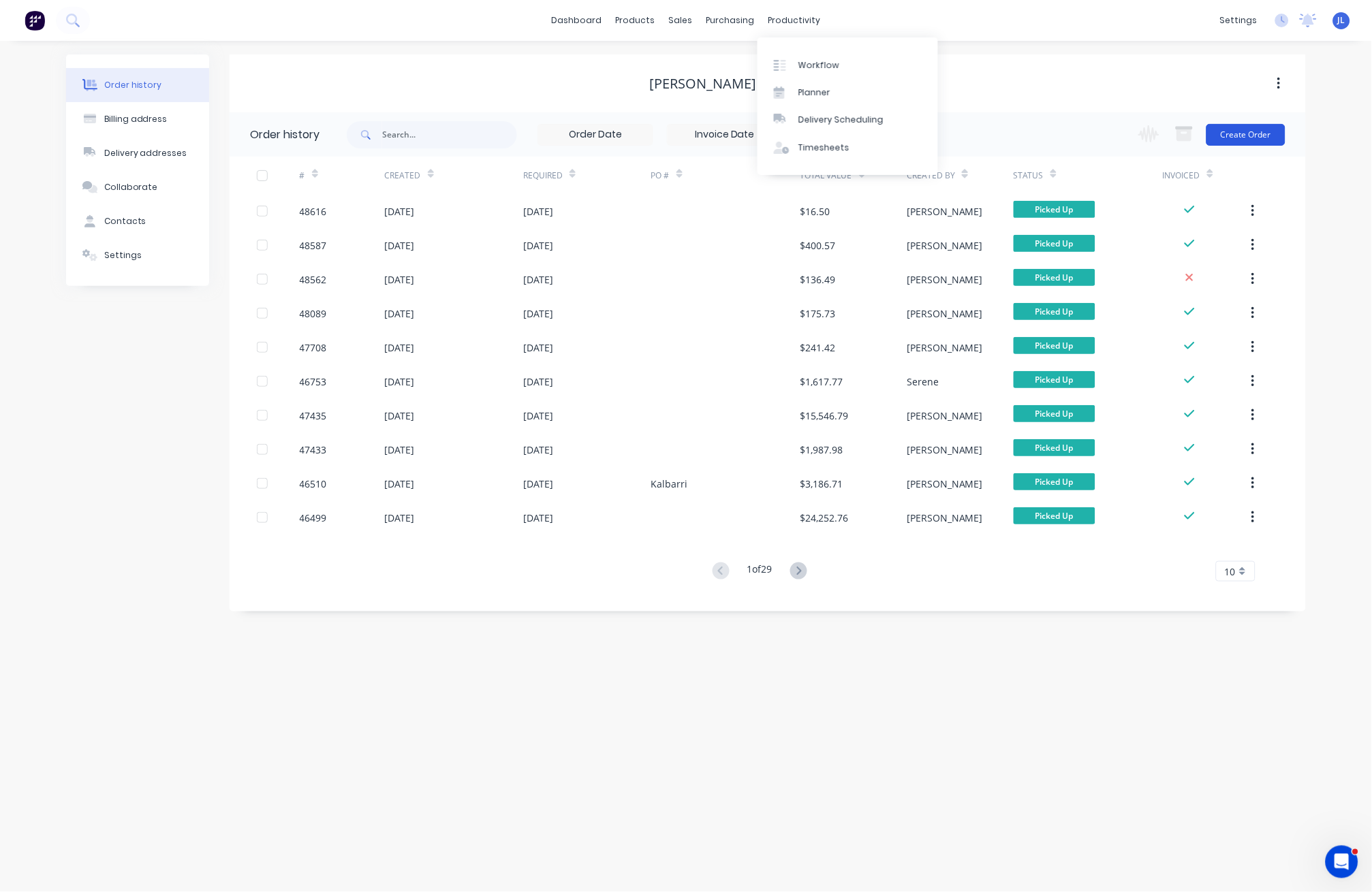
click at [1265, 129] on button "Create Order" at bounding box center [1245, 135] width 79 height 22
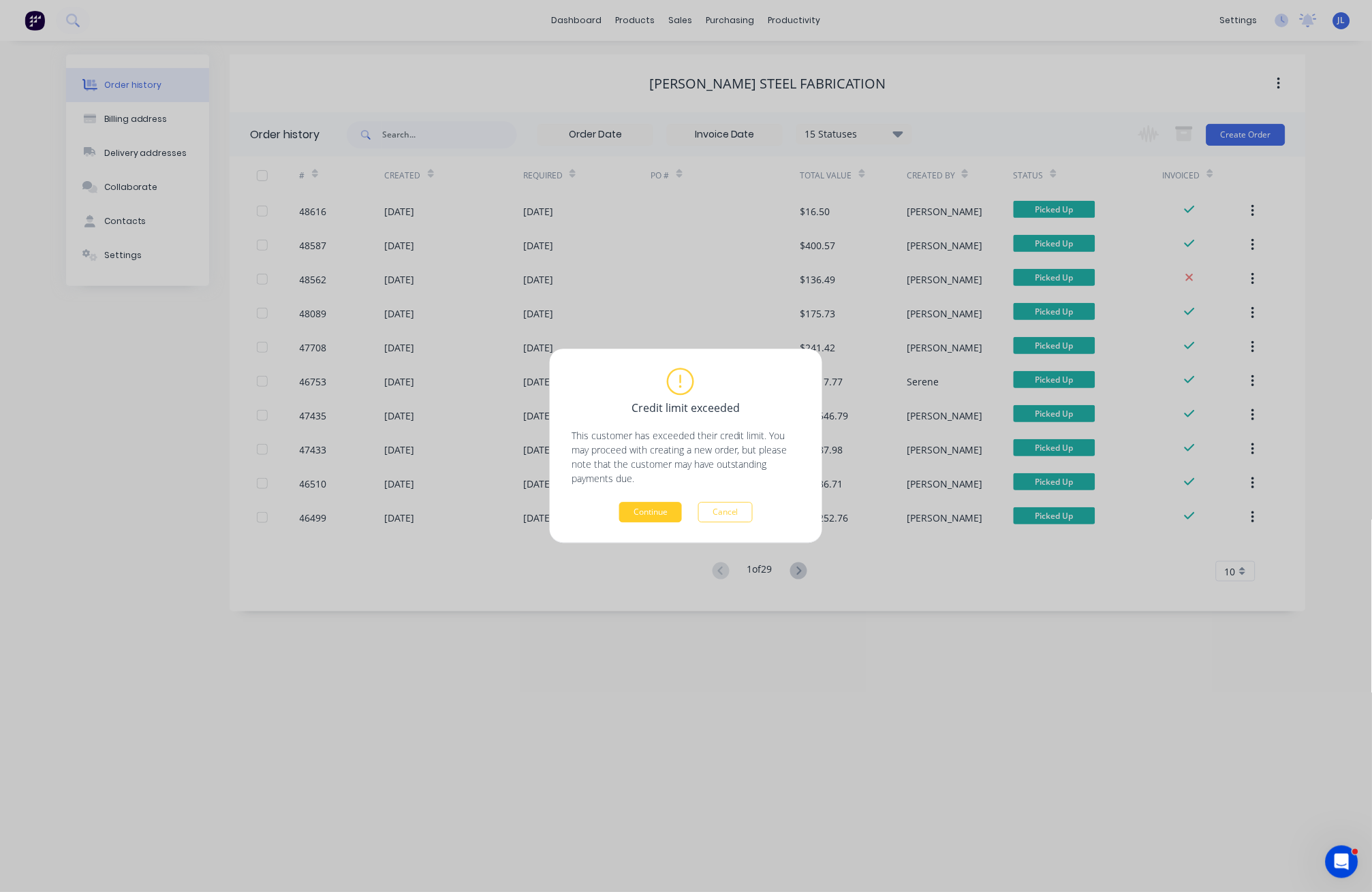
click at [663, 506] on button "Continue" at bounding box center [650, 512] width 63 height 20
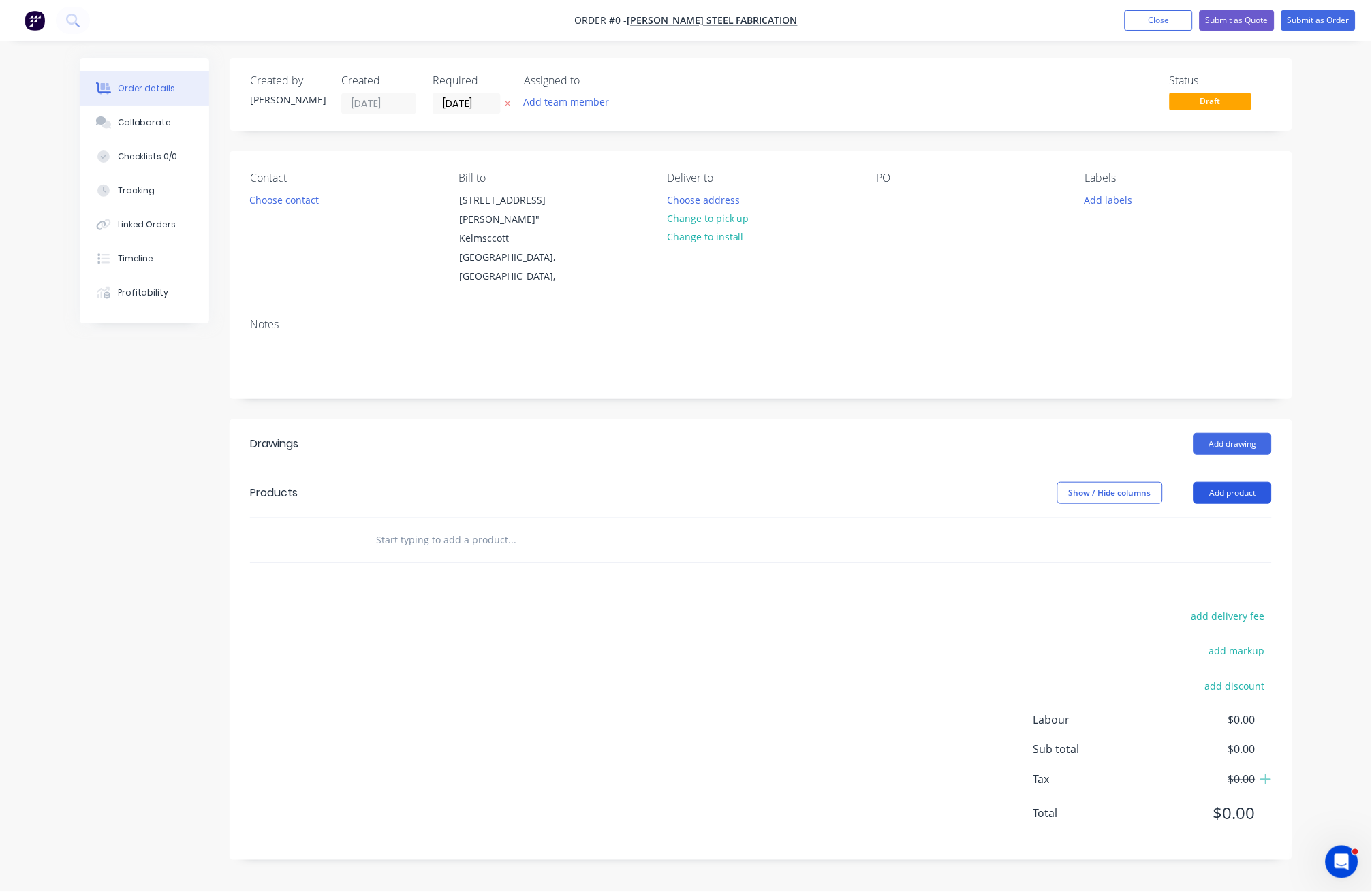
click at [1214, 488] on button "Add product" at bounding box center [1232, 493] width 79 height 22
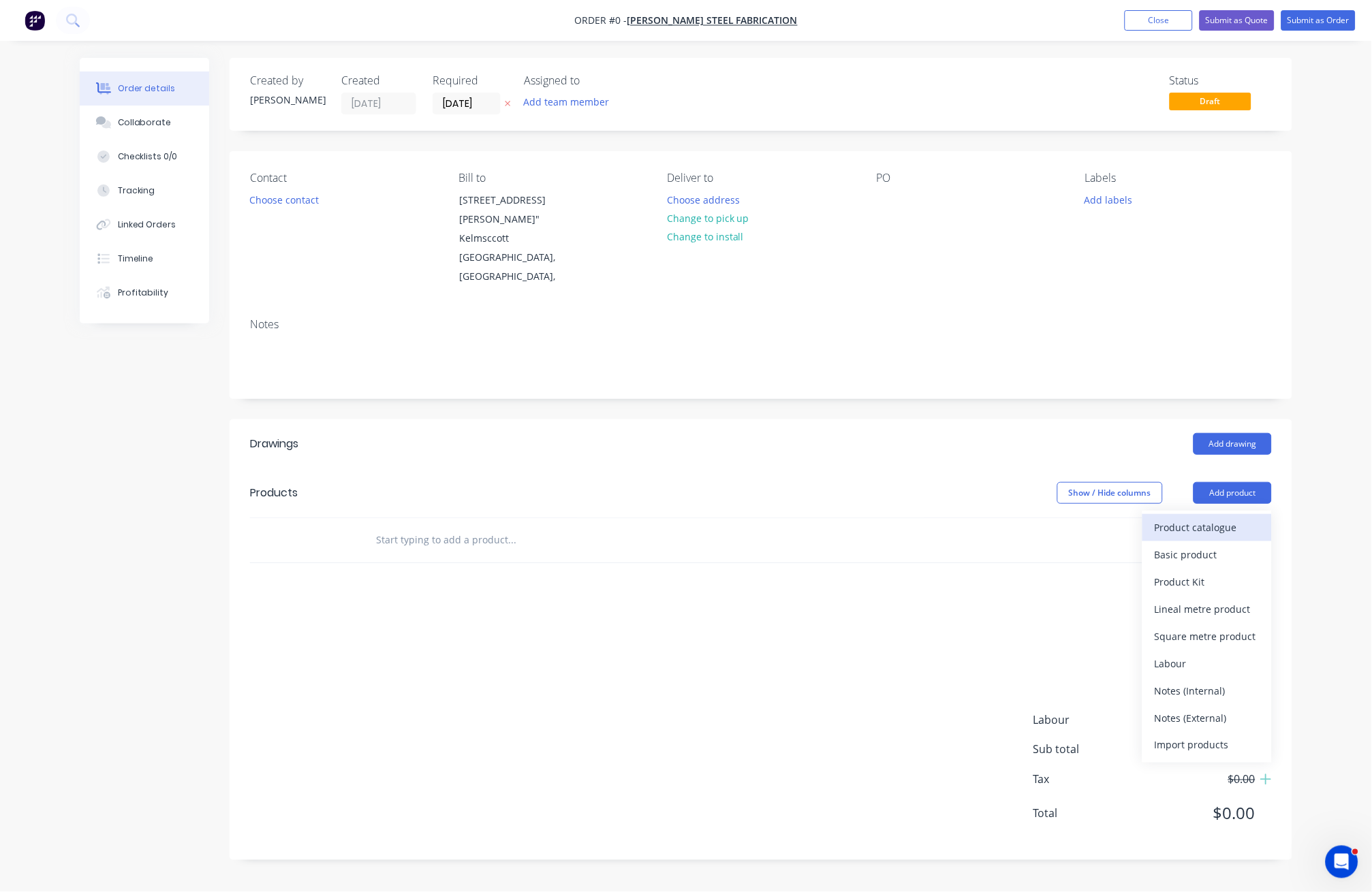
click at [1215, 526] on div "Product catalogue" at bounding box center [1207, 527] width 105 height 19
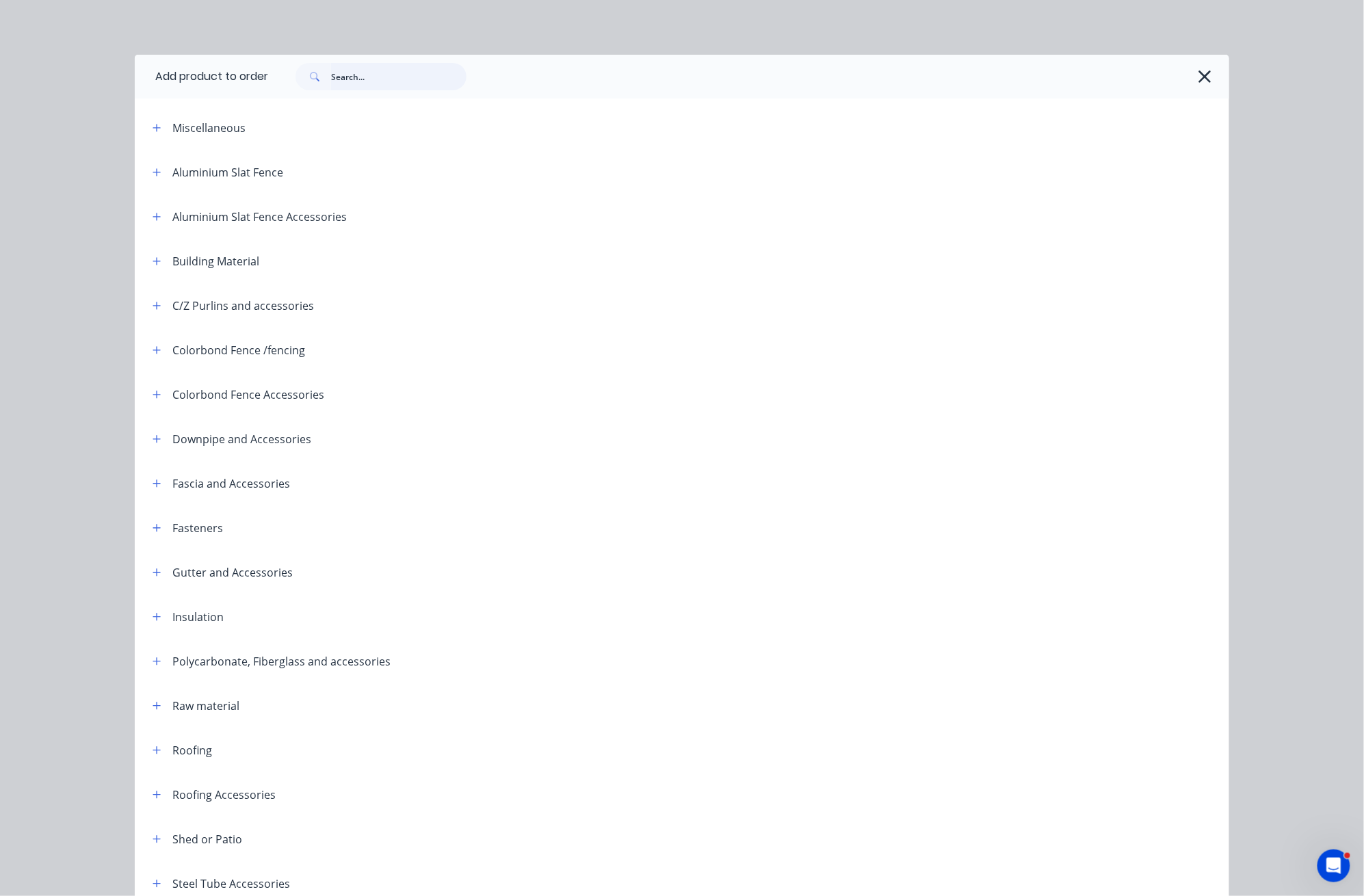
click at [385, 82] on input "text" at bounding box center [398, 76] width 135 height 27
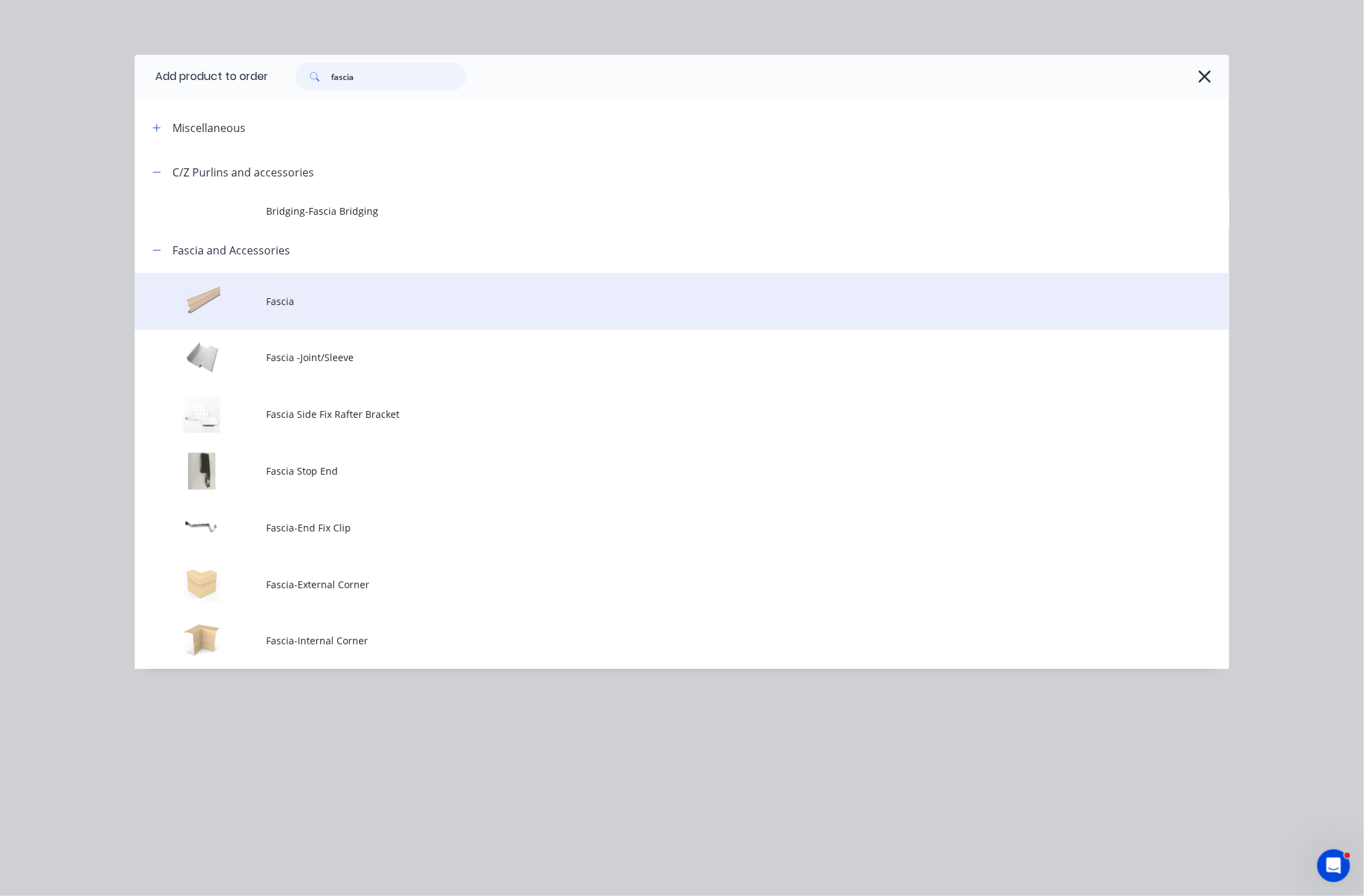
type input "fascia"
click at [357, 318] on td "Fascia" at bounding box center [747, 301] width 963 height 57
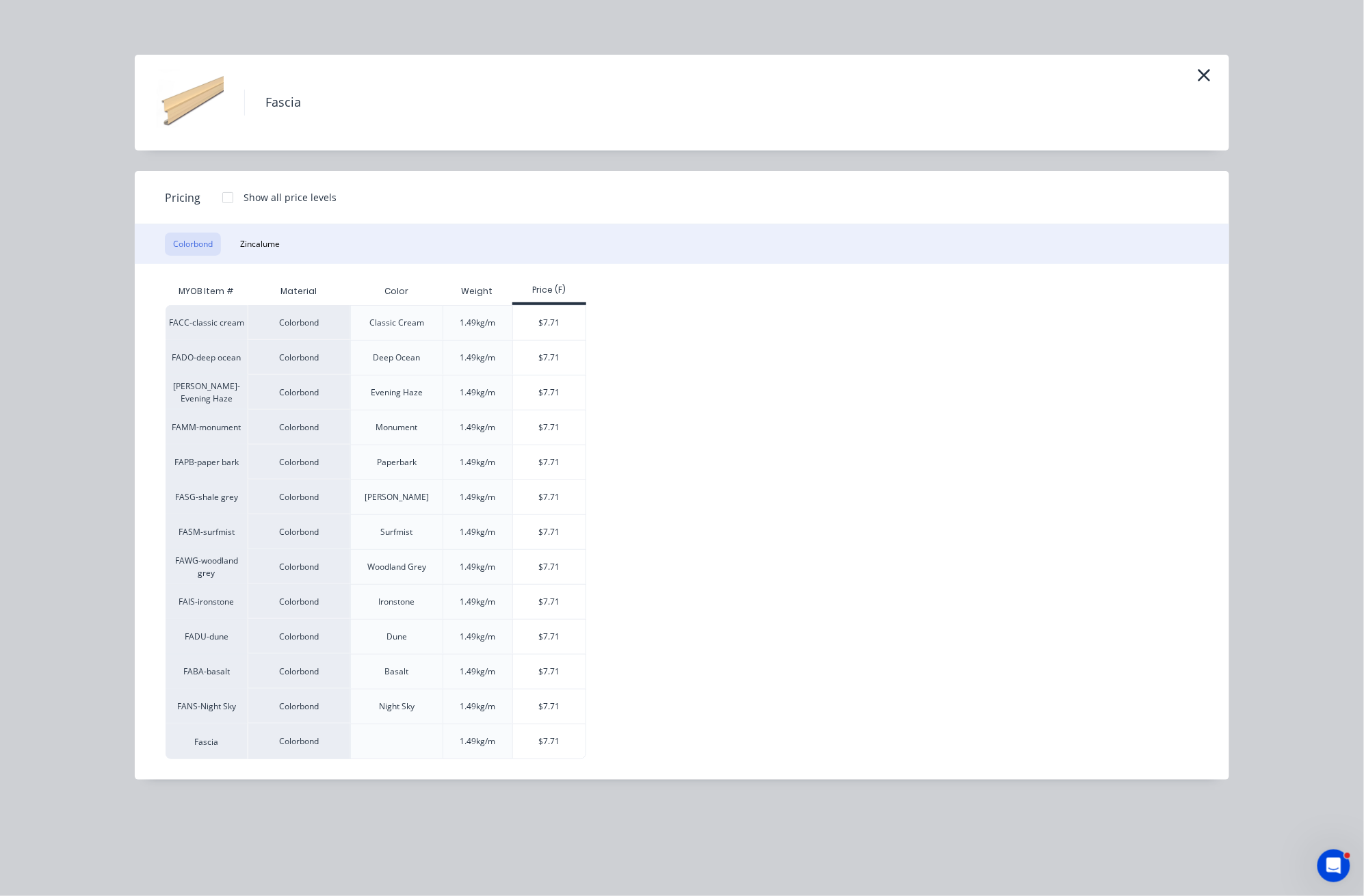
scroll to position [8, 0]
click at [530, 704] on div "$7.71" at bounding box center [550, 707] width 73 height 34
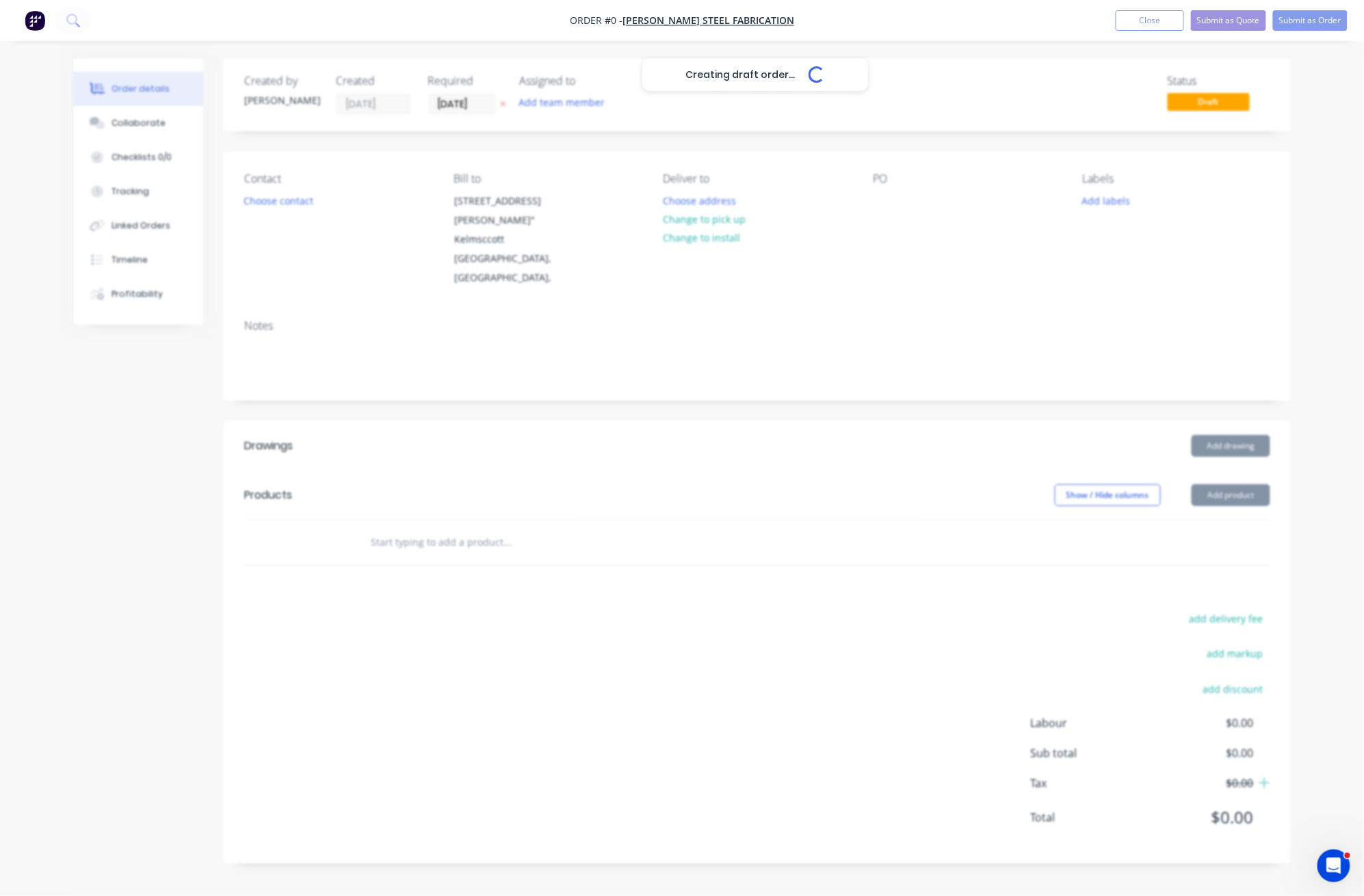
scroll to position [0, 0]
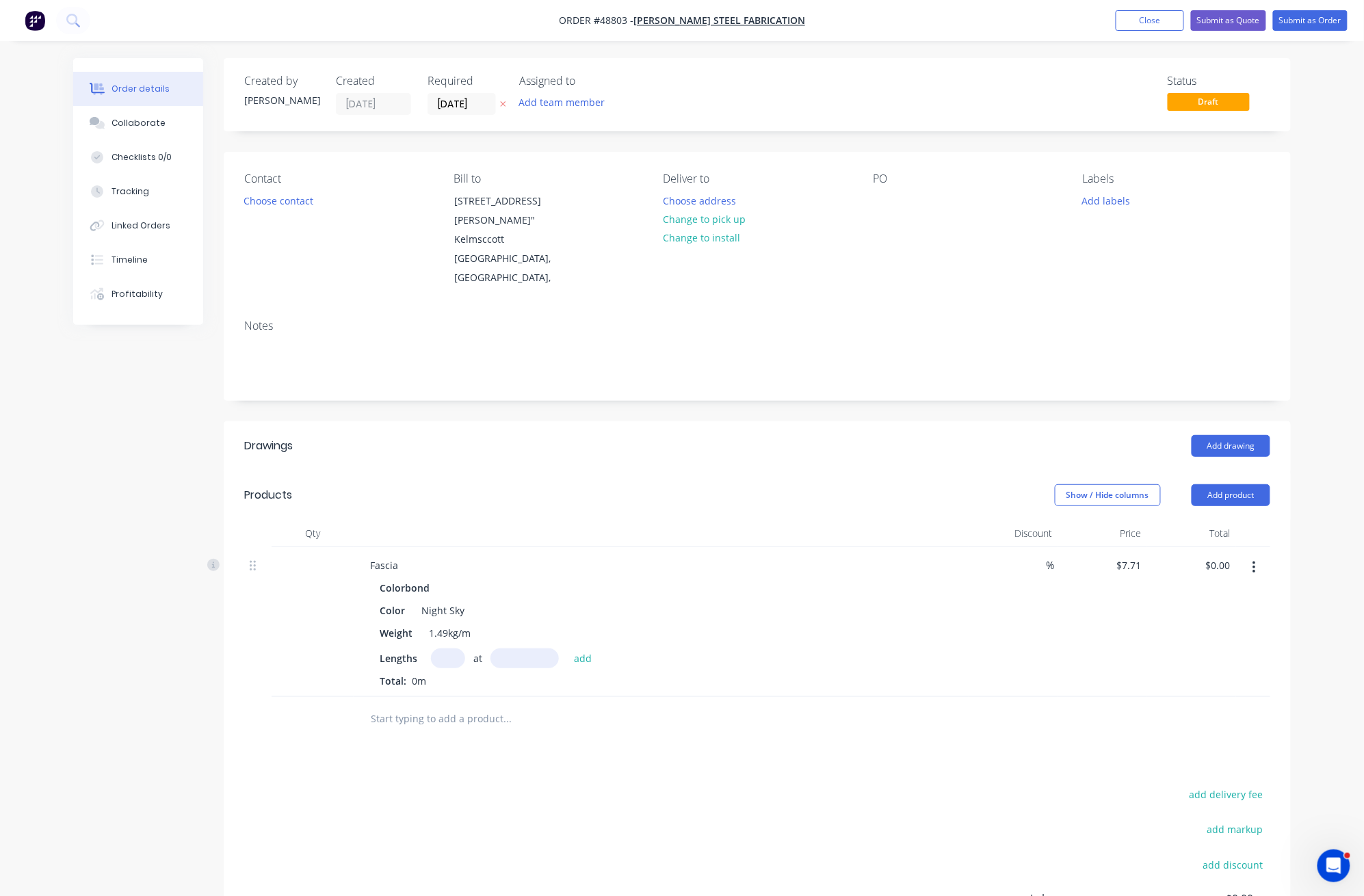
click at [451, 662] on input "text" at bounding box center [448, 657] width 34 height 20
type input "2"
type input "4280"
click at [567, 648] on button "add" at bounding box center [583, 657] width 32 height 19
type input "$66.00"
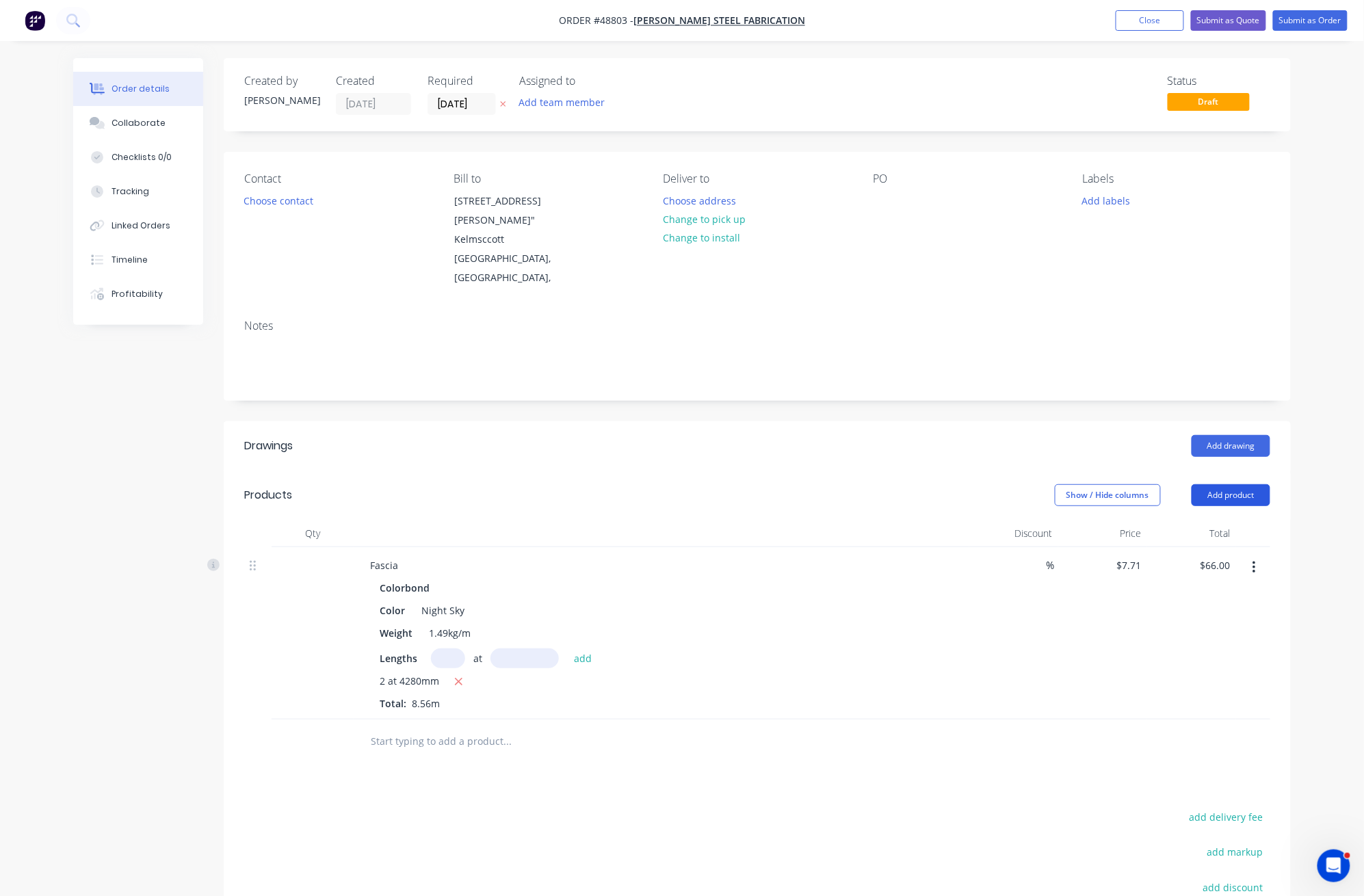
click at [1243, 487] on button "Add product" at bounding box center [1231, 495] width 79 height 22
click at [1234, 525] on div "Product catalogue" at bounding box center [1205, 529] width 105 height 20
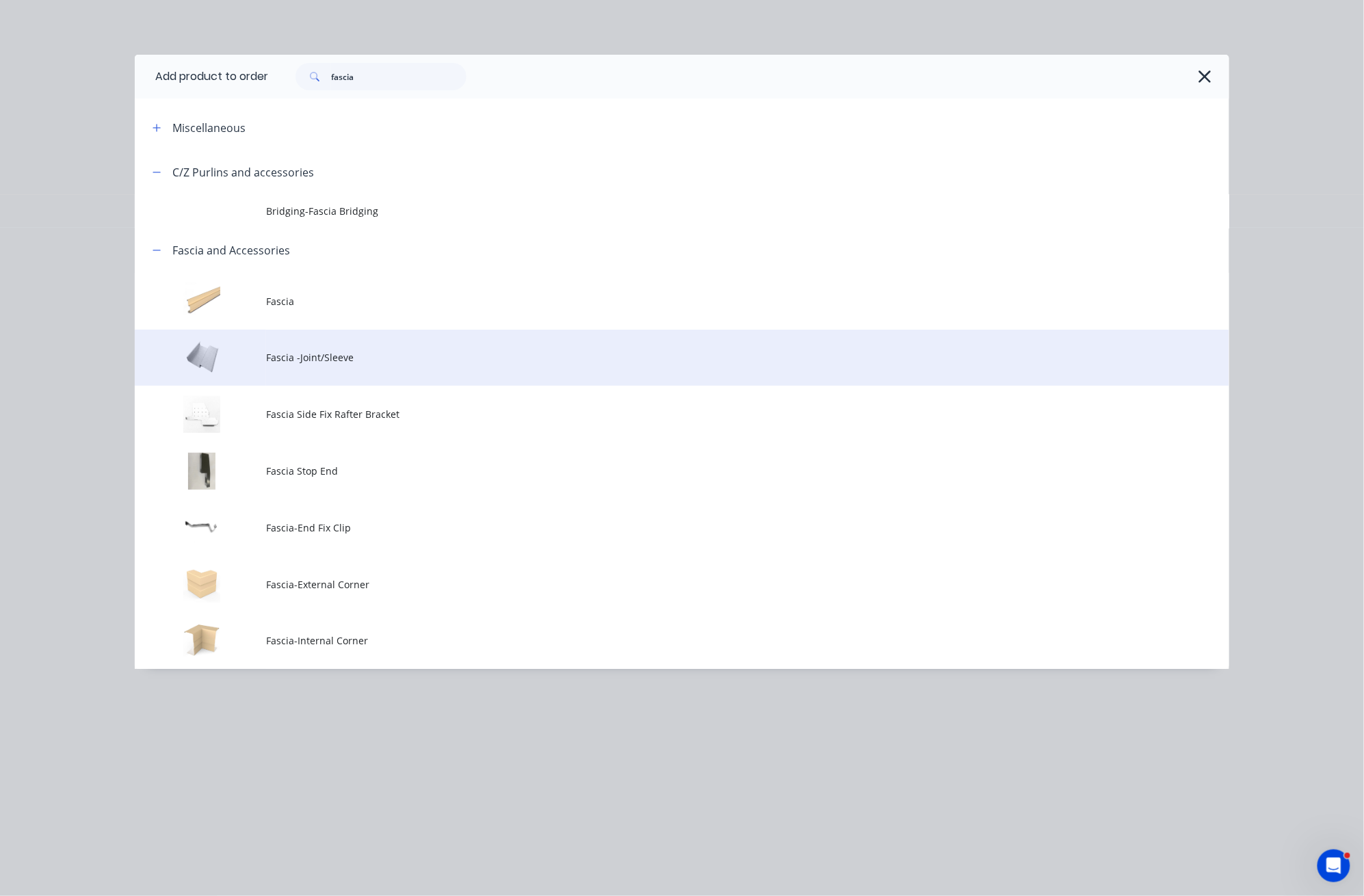
click at [365, 359] on span "Fascia -Joint/Sleeve" at bounding box center [651, 357] width 770 height 14
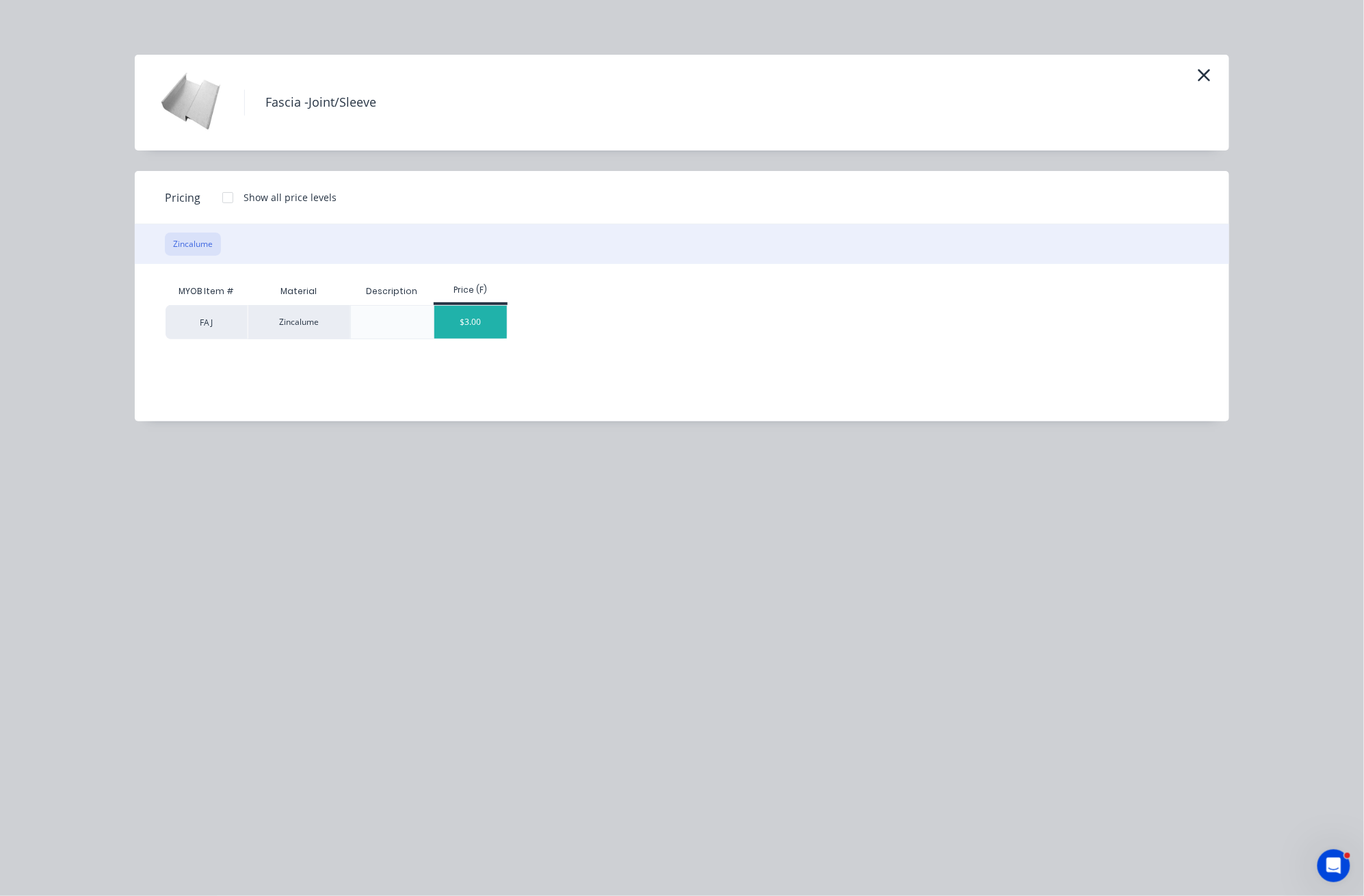
click at [451, 323] on div "$3.00" at bounding box center [471, 322] width 73 height 33
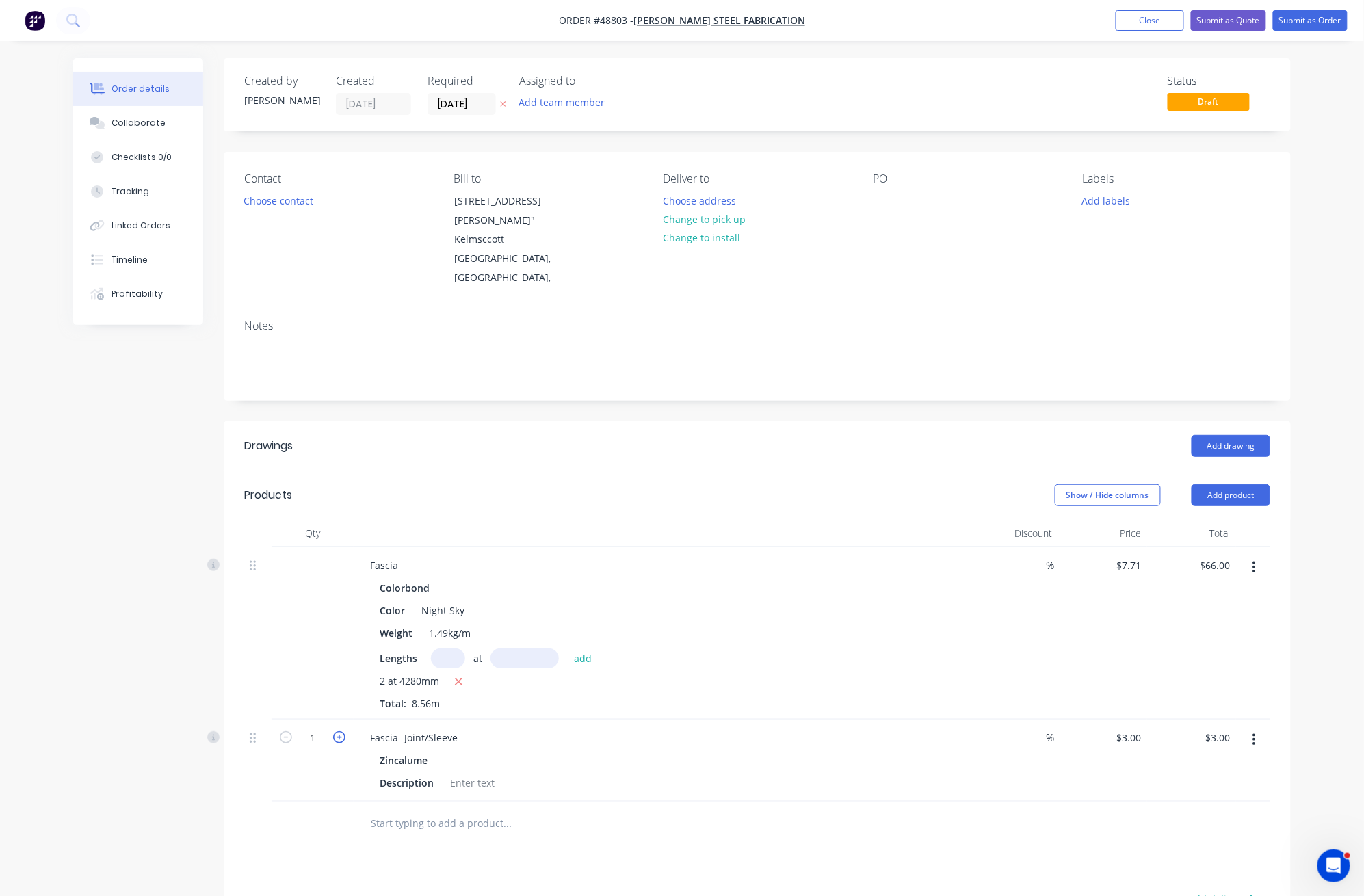
click at [342, 738] on icon "button" at bounding box center [339, 737] width 12 height 12
type input "2"
type input "$6.00"
click at [911, 501] on div "Show / Hide columns Add product" at bounding box center [865, 495] width 808 height 22
click at [1228, 493] on button "Add product" at bounding box center [1231, 495] width 79 height 22
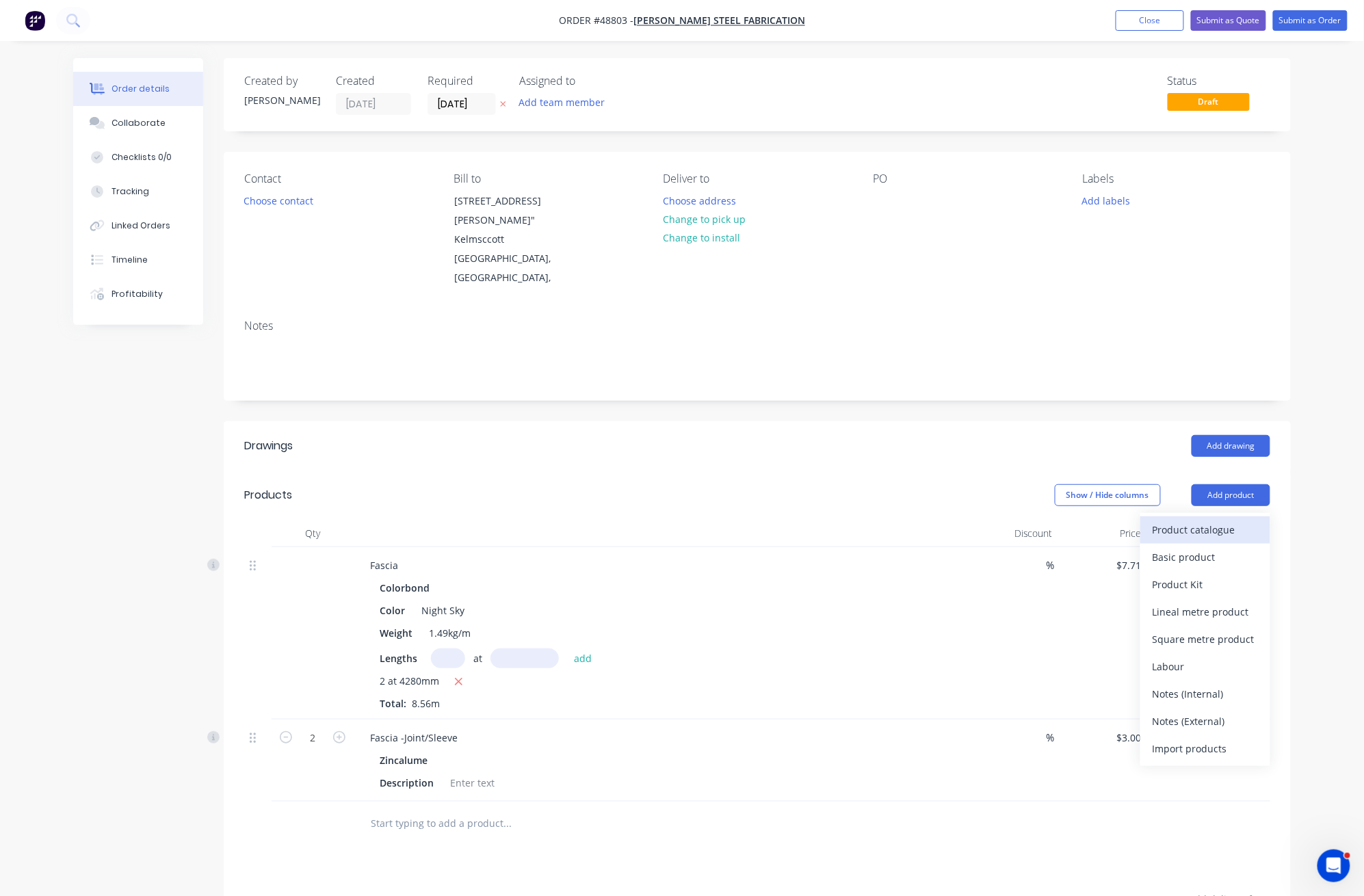
click at [1212, 528] on div "Product catalogue" at bounding box center [1205, 529] width 105 height 20
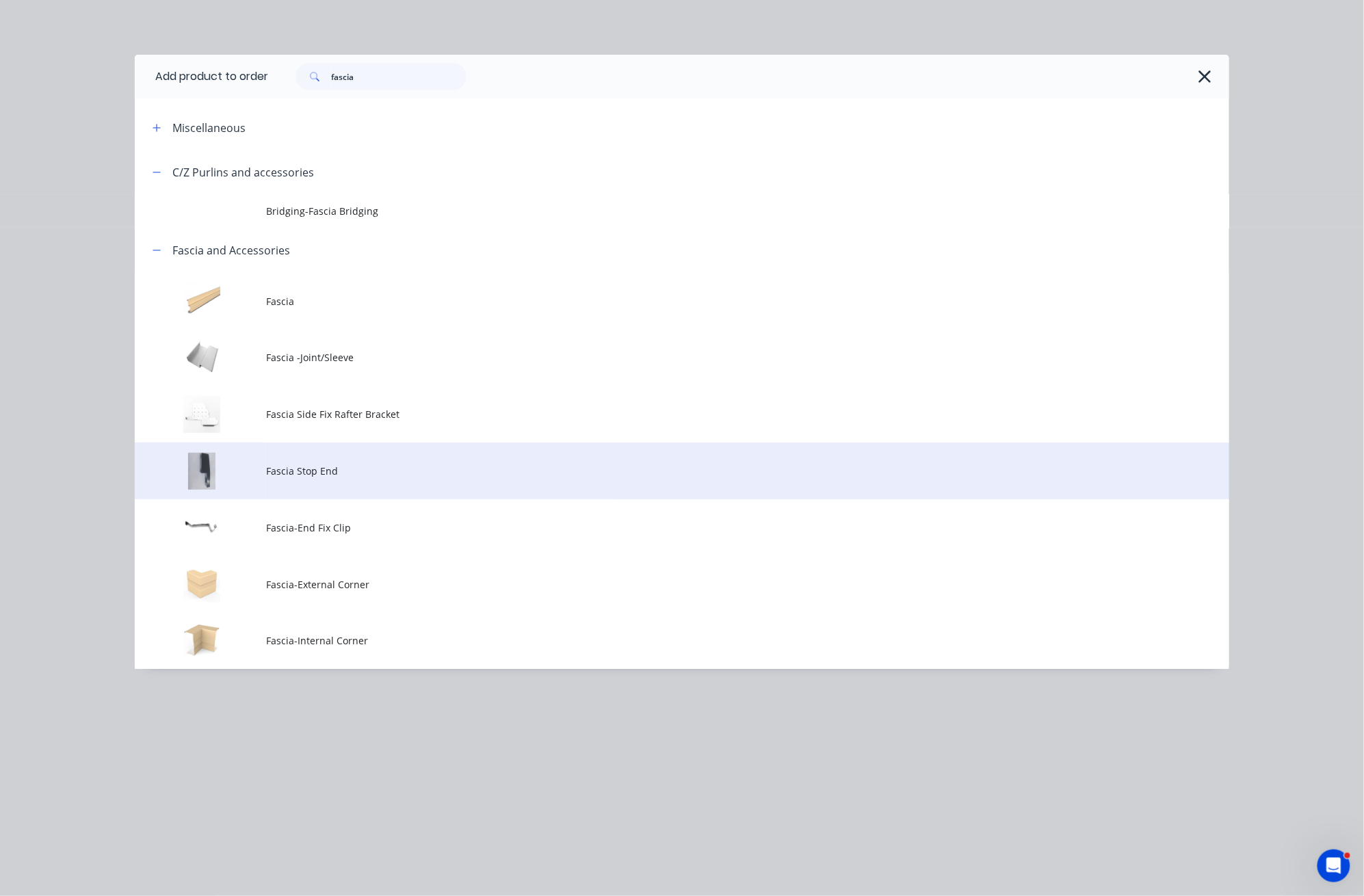
click at [313, 488] on td "Fascia Stop End" at bounding box center [747, 471] width 963 height 57
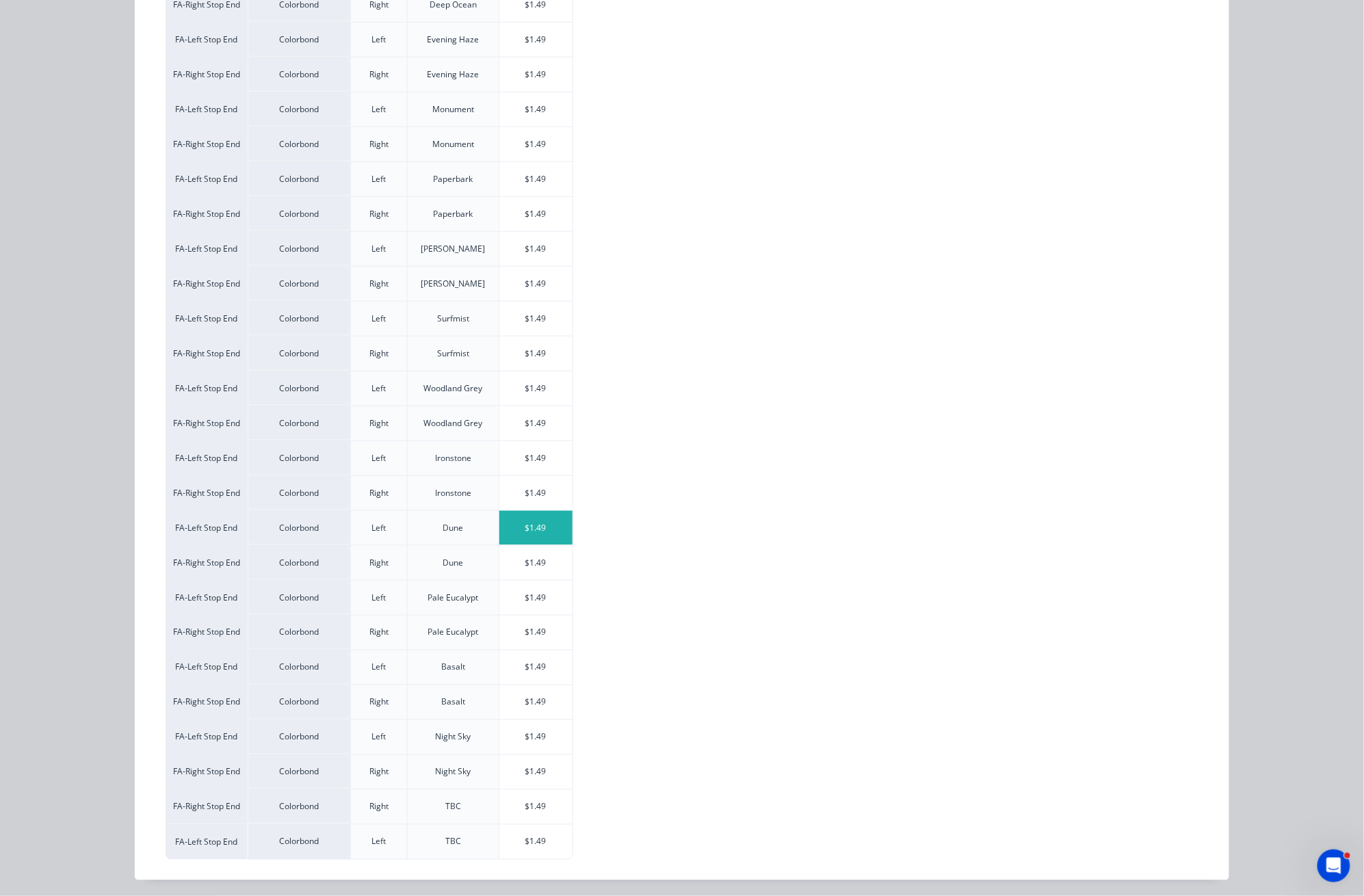
scroll to position [425, 0]
click at [535, 729] on div "$1.49" at bounding box center [536, 735] width 73 height 34
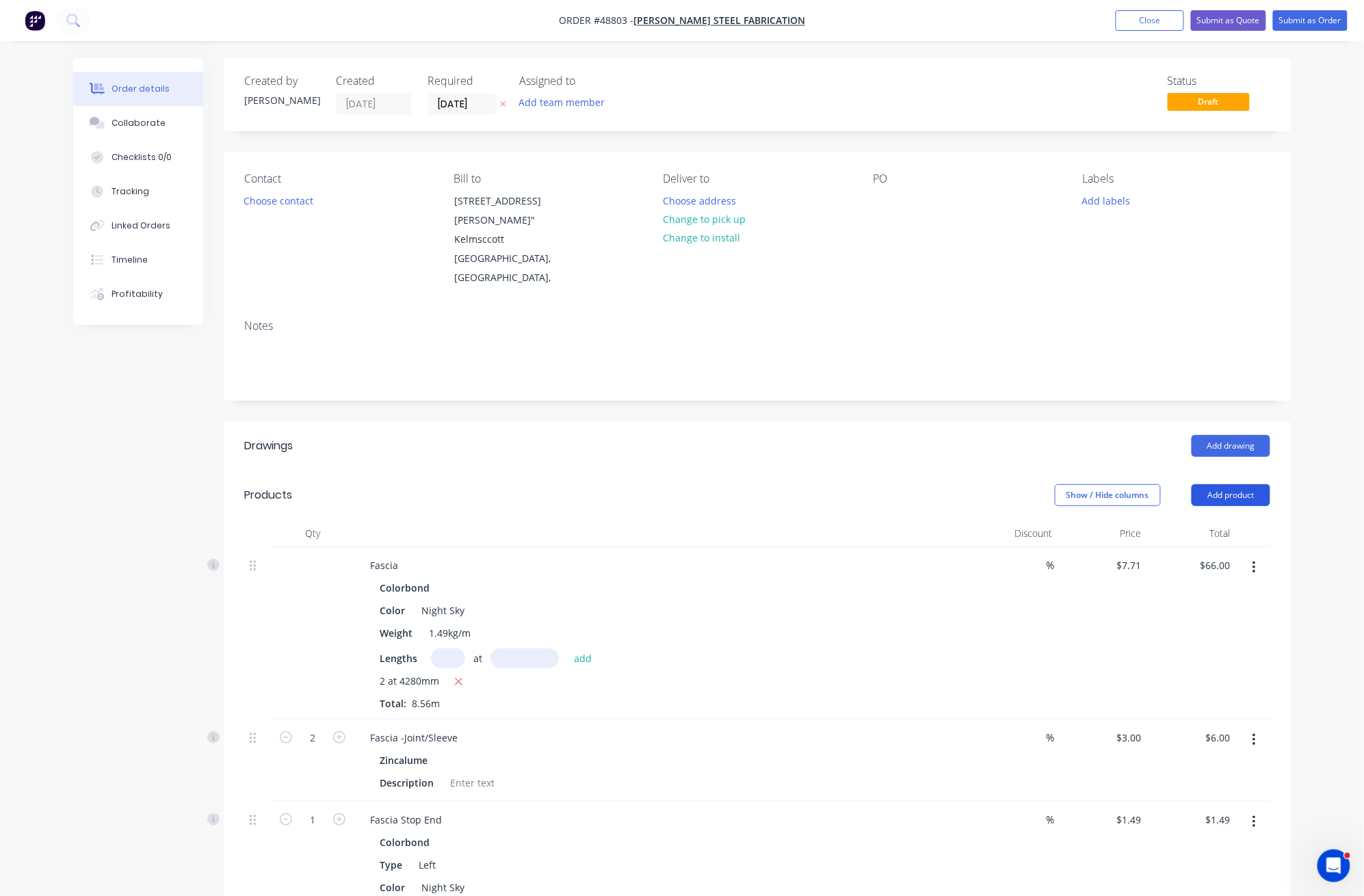
click at [1242, 497] on button "Add product" at bounding box center [1231, 495] width 79 height 22
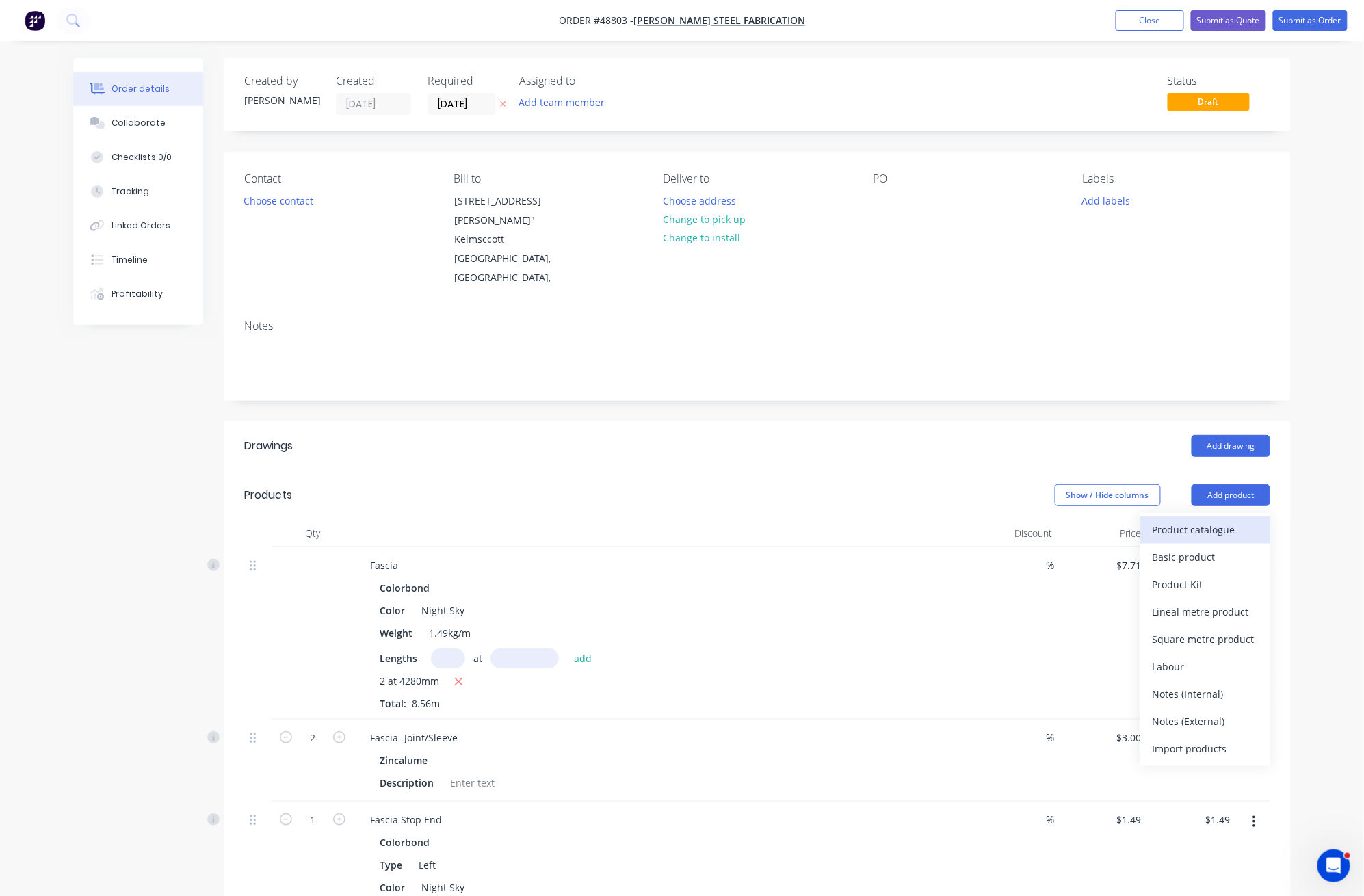
click at [1227, 518] on button "Product catalogue" at bounding box center [1204, 530] width 130 height 27
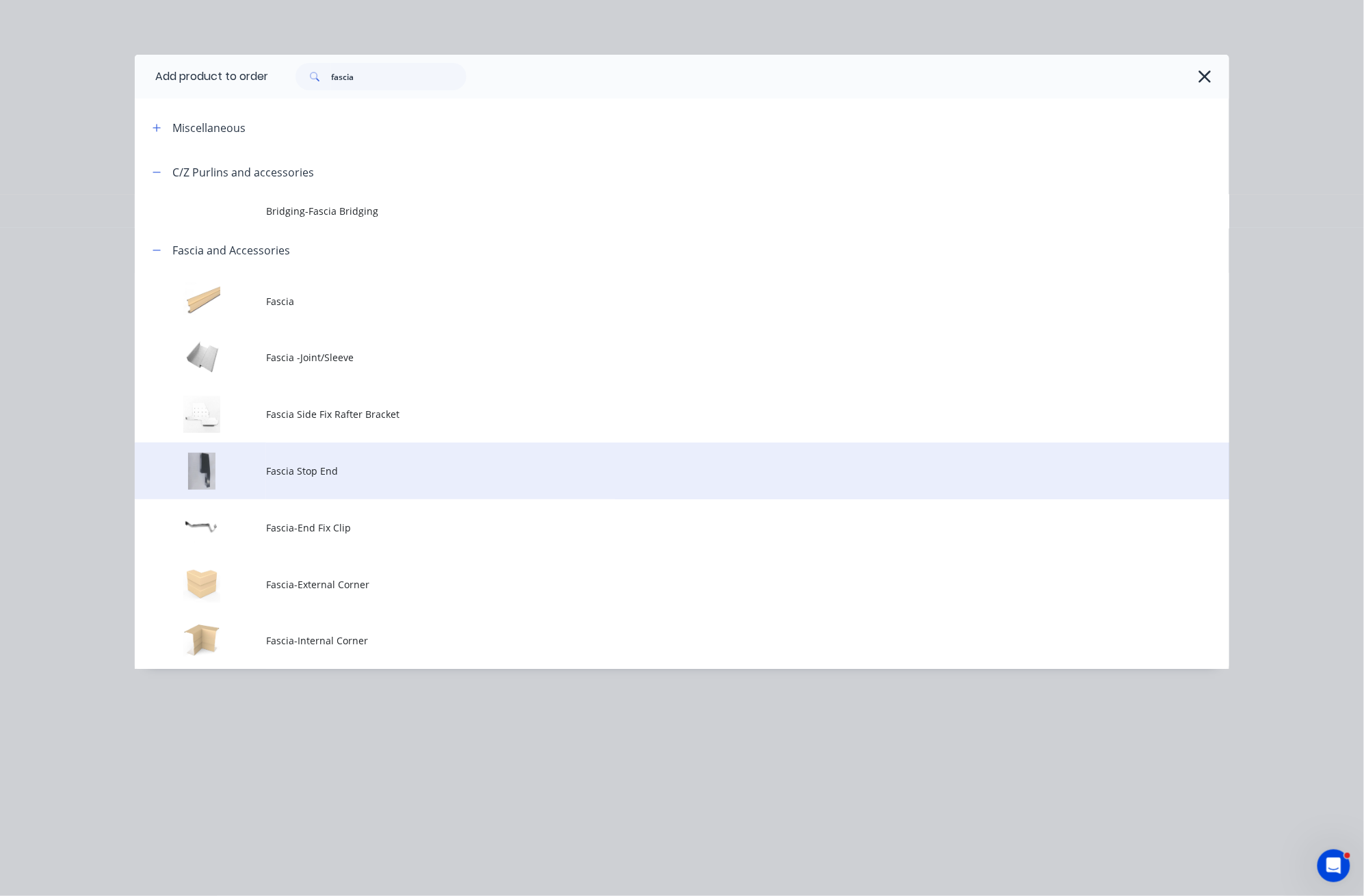
click at [347, 480] on td "Fascia Stop End" at bounding box center [747, 471] width 963 height 57
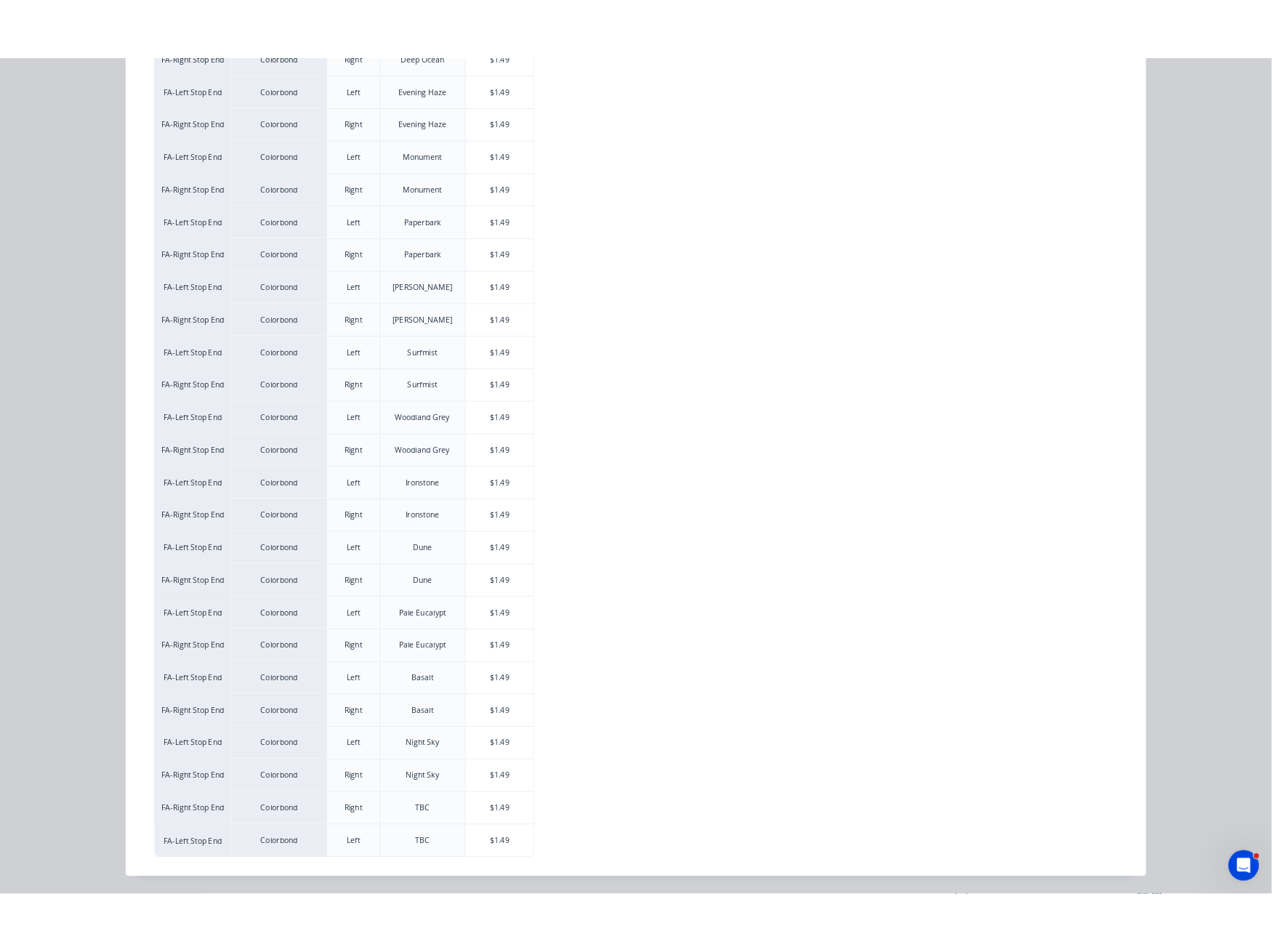
scroll to position [417, 0]
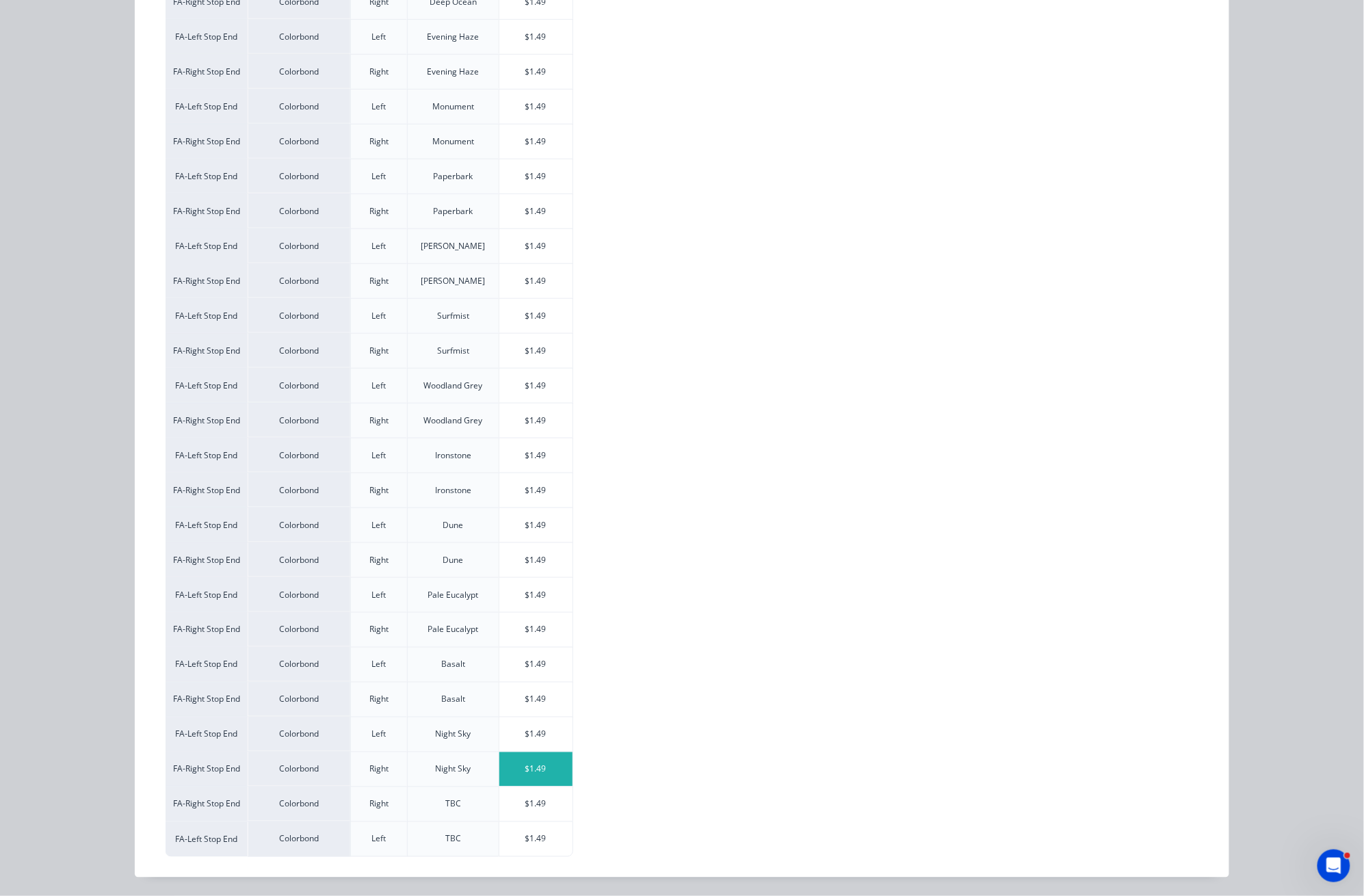
click at [553, 764] on div "$1.49" at bounding box center [536, 769] width 73 height 34
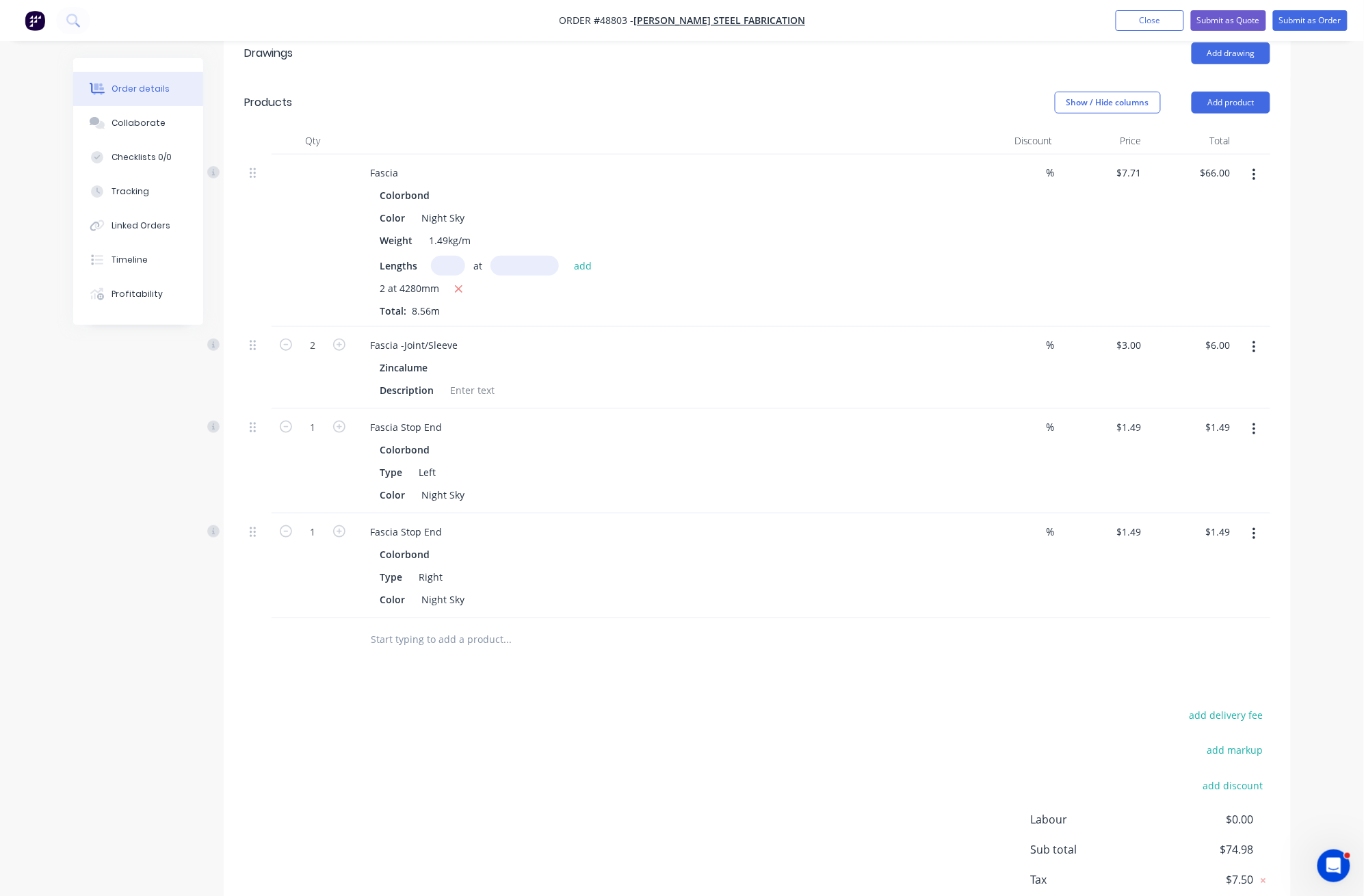
click at [636, 655] on div at bounding box center [600, 640] width 493 height 44
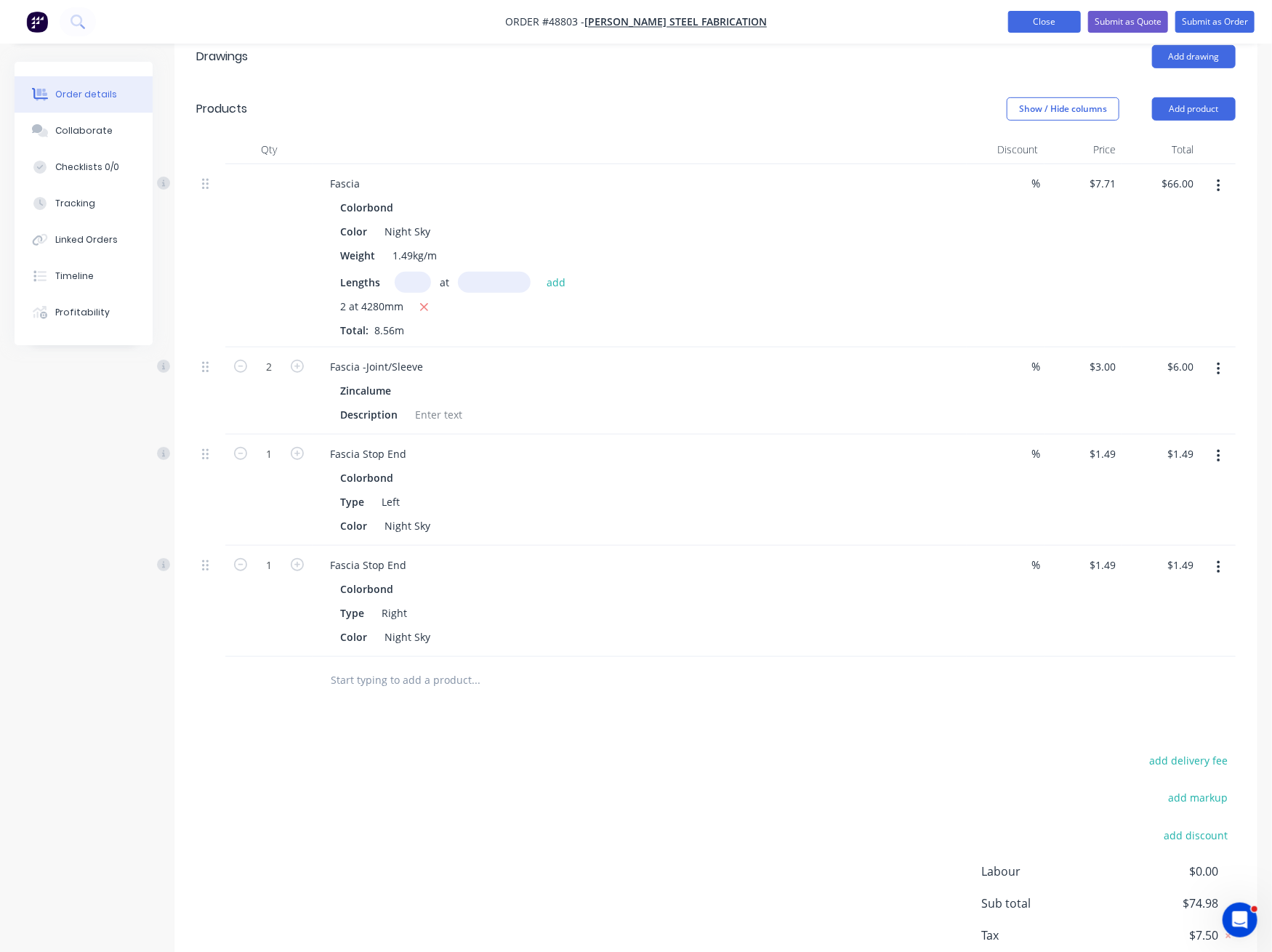
click at [1043, 22] on button "Close" at bounding box center [1045, 22] width 73 height 22
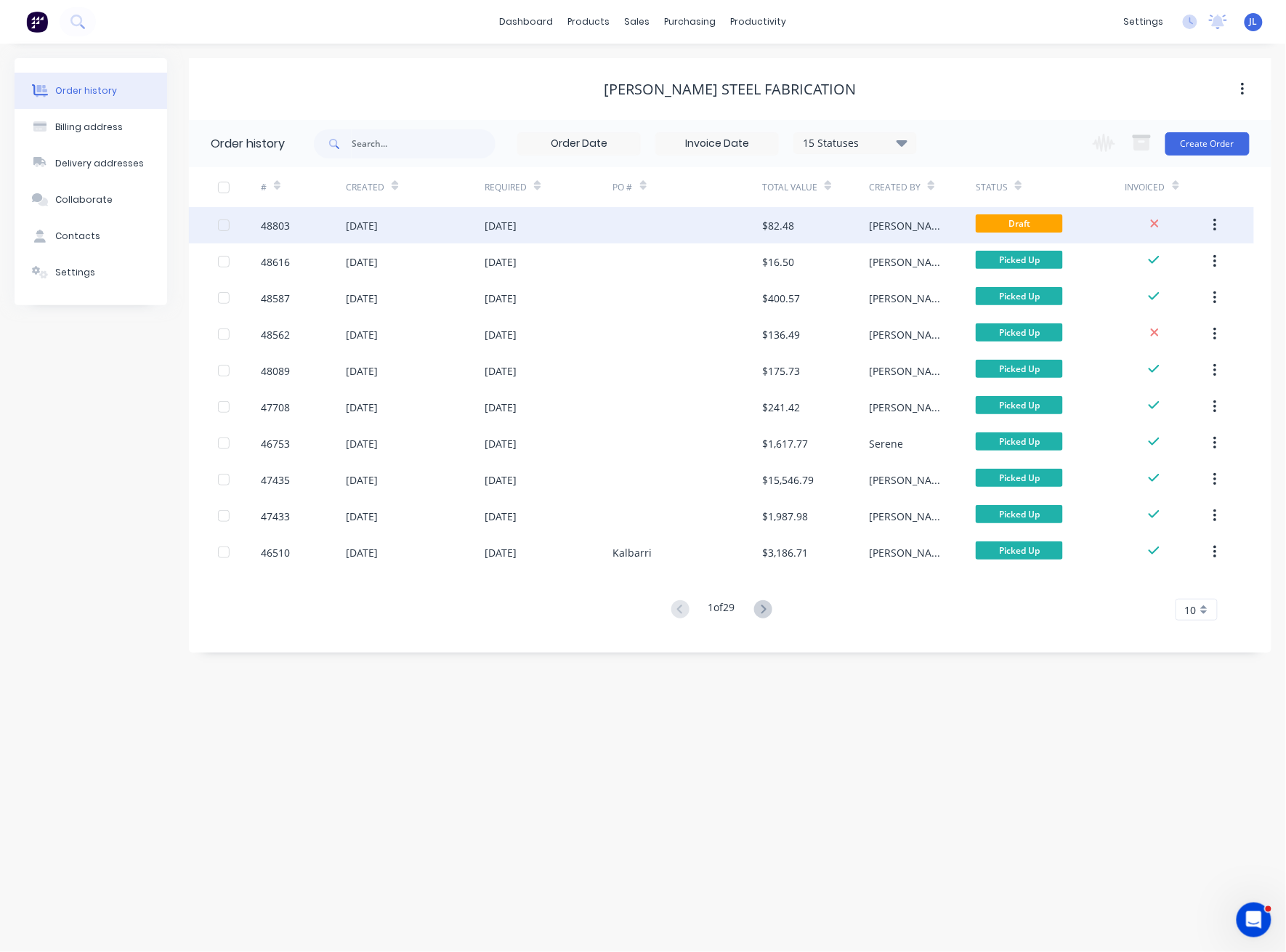
click at [771, 228] on div "$82.48" at bounding box center [778, 226] width 32 height 15
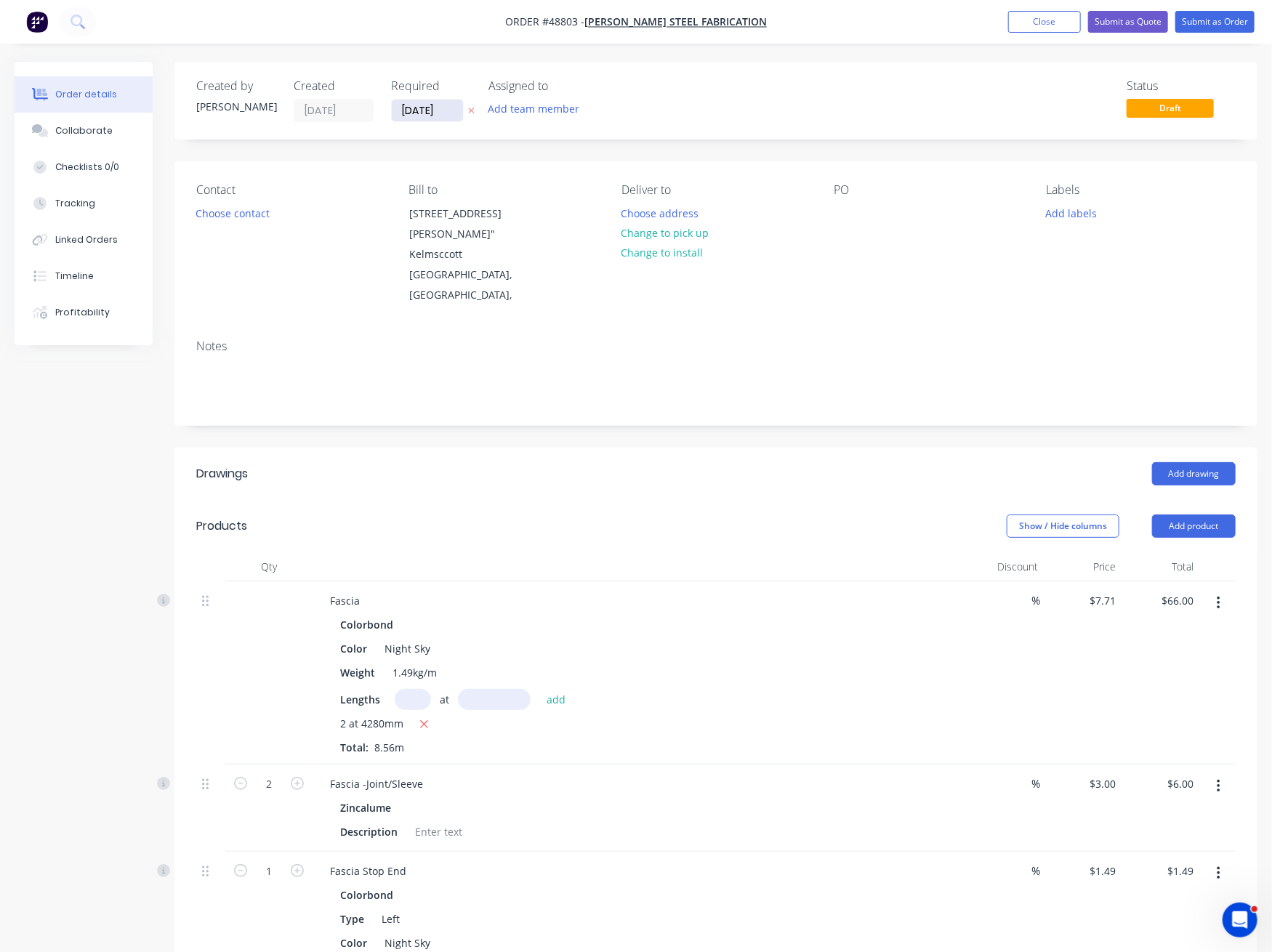
click at [423, 109] on input "02/09/25" at bounding box center [427, 110] width 71 height 22
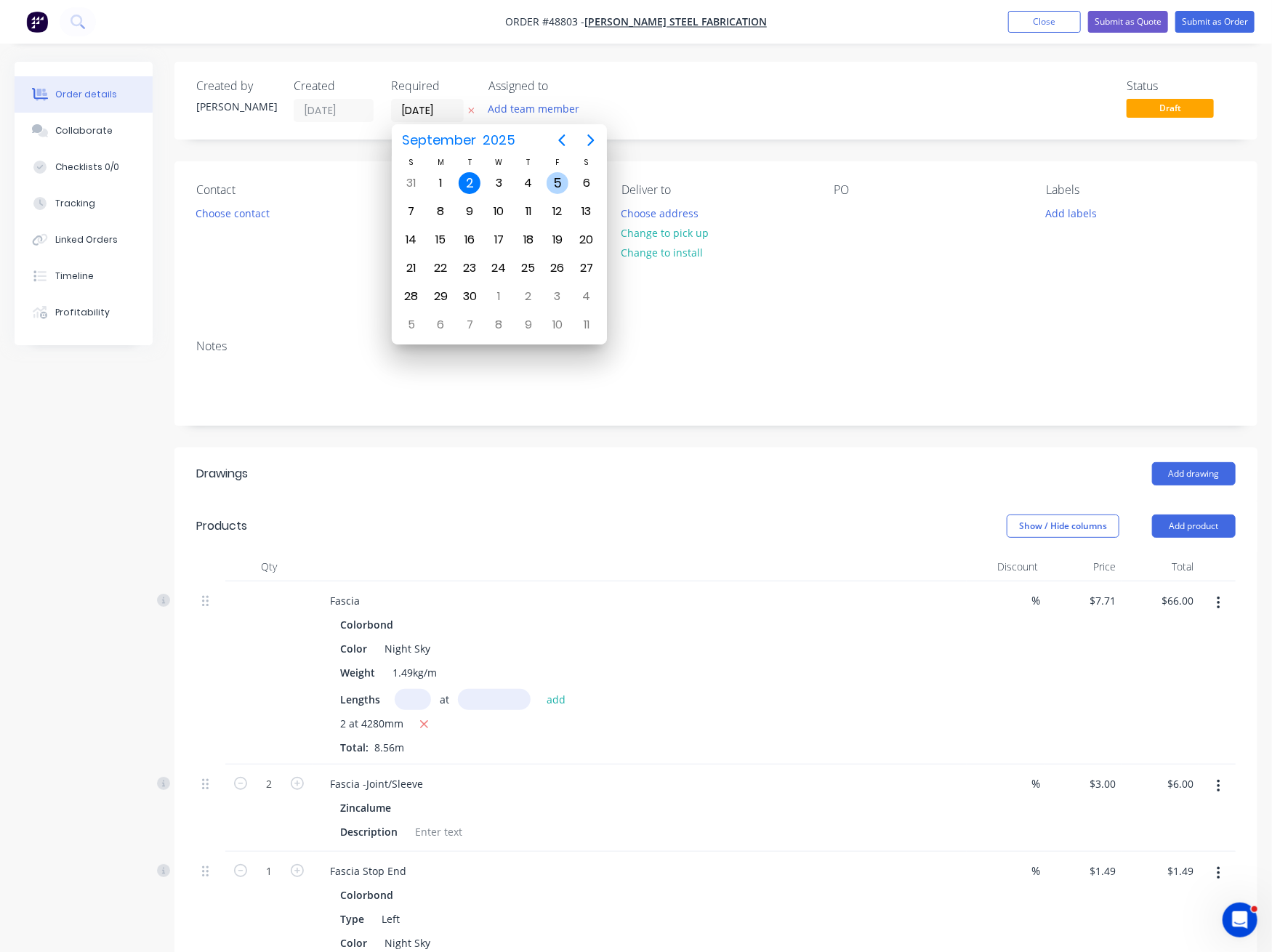
click at [550, 184] on div "5" at bounding box center [558, 183] width 22 height 22
type input "05/09/25"
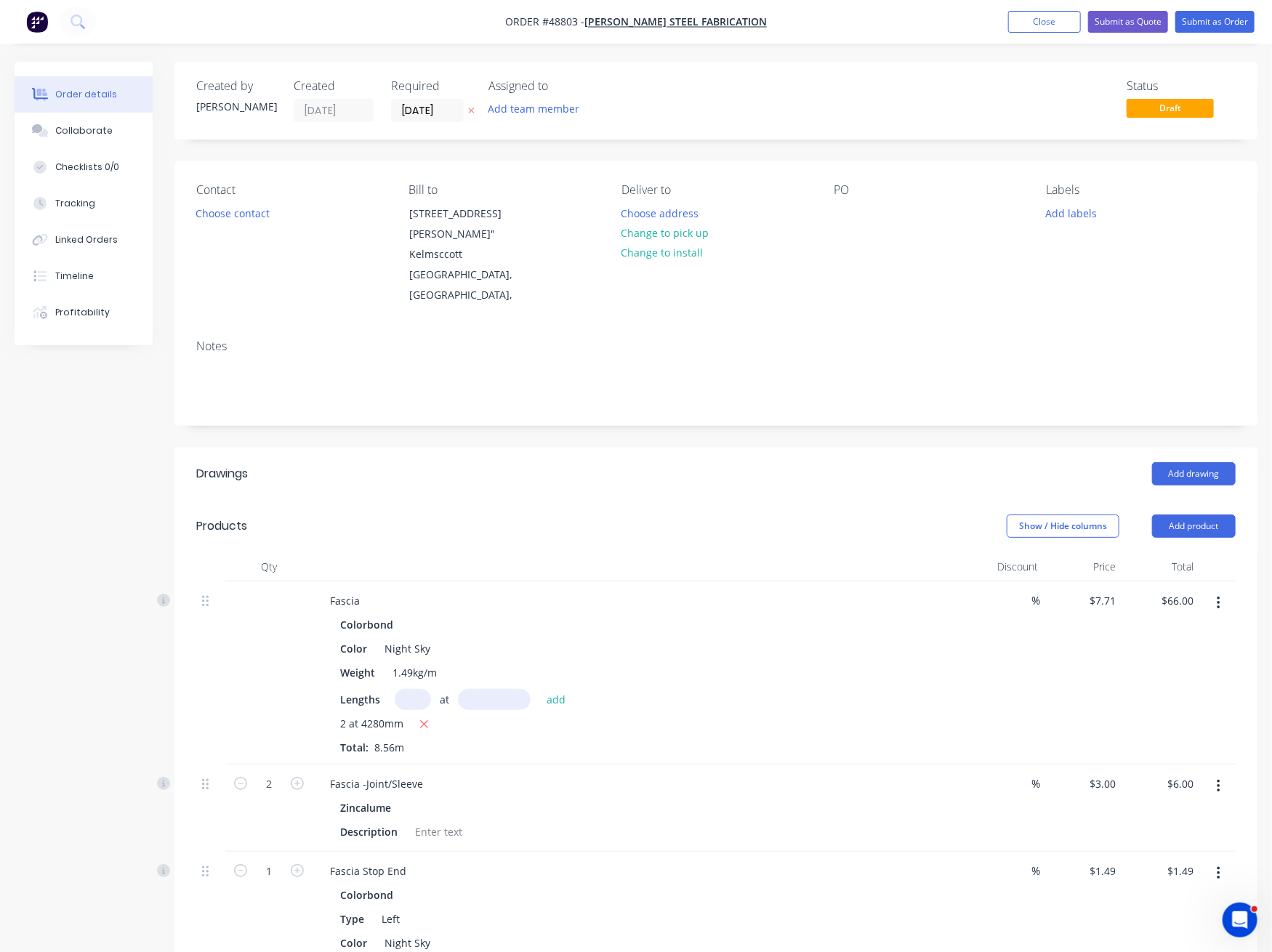
click at [717, 125] on div "Created by Juana Created 02/09/25 Required 05/09/25 Assigned to Add team member…" at bounding box center [716, 100] width 1083 height 78
click at [1219, 23] on button "Submit as Order" at bounding box center [1215, 22] width 79 height 22
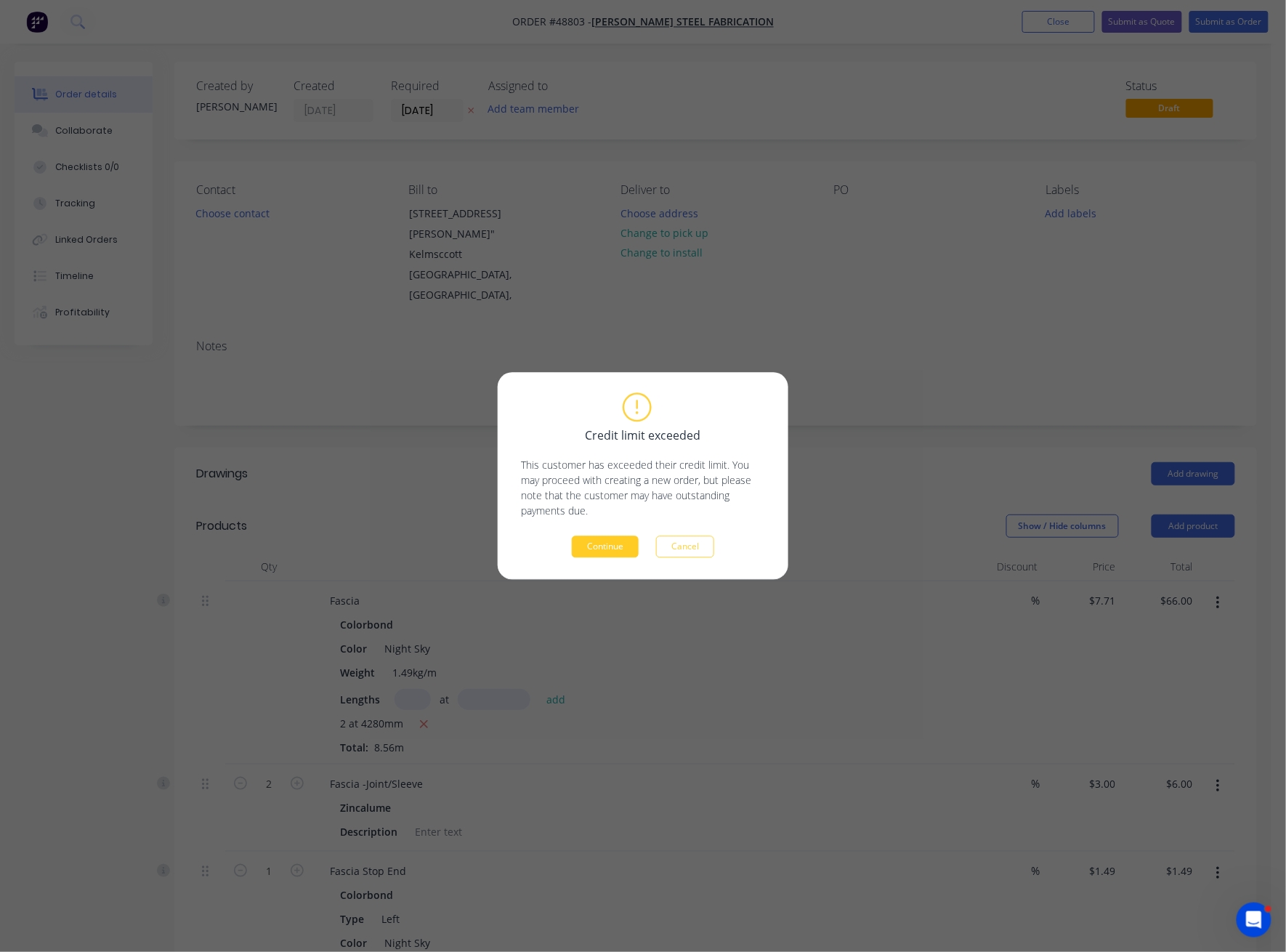
click at [626, 543] on button "Continue" at bounding box center [606, 547] width 67 height 22
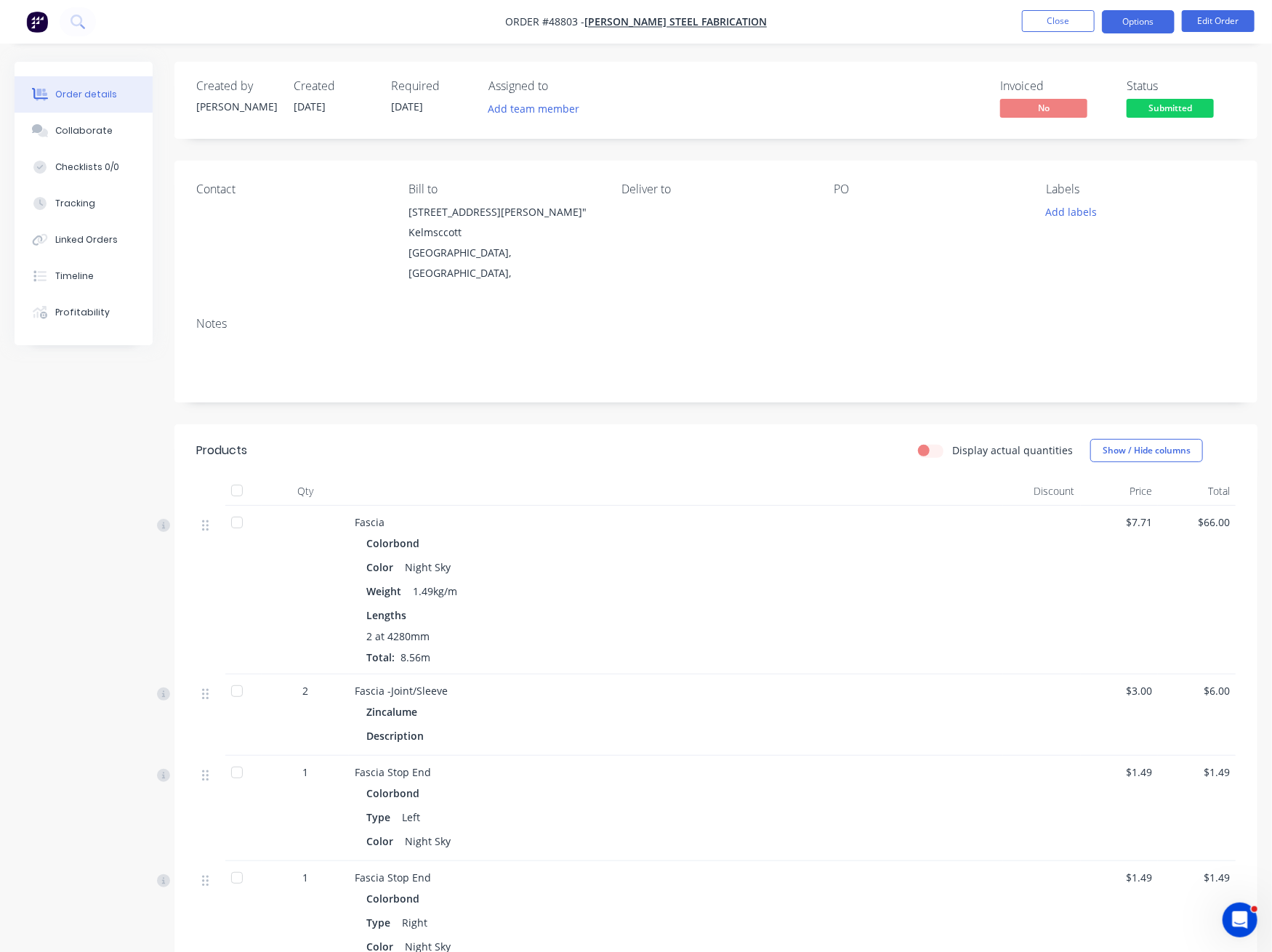
click at [1144, 10] on button "Options" at bounding box center [1138, 22] width 73 height 23
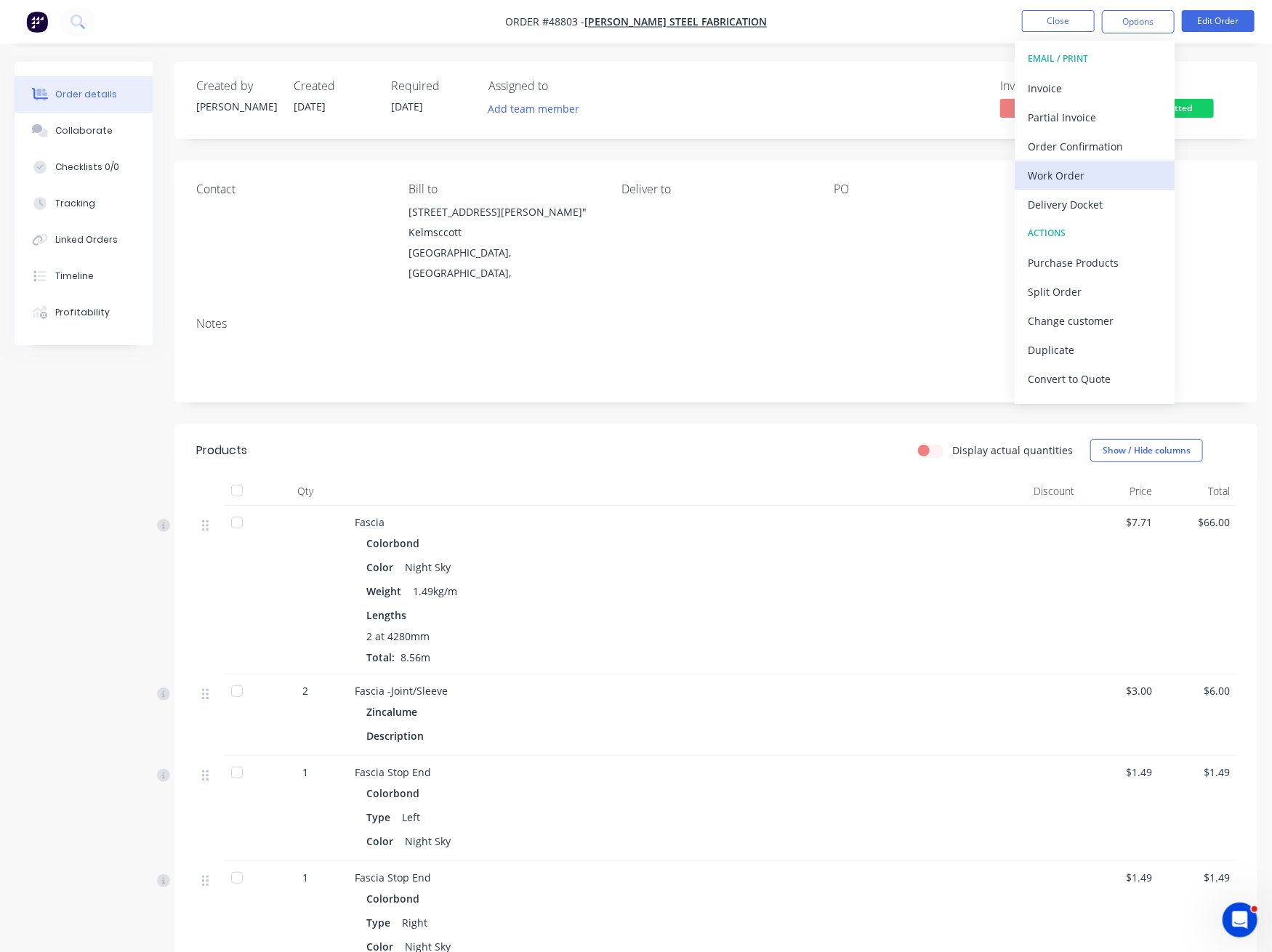
click at [1073, 175] on div "Work Order" at bounding box center [1095, 175] width 134 height 21
click at [1068, 171] on div "Custom" at bounding box center [1095, 175] width 134 height 21
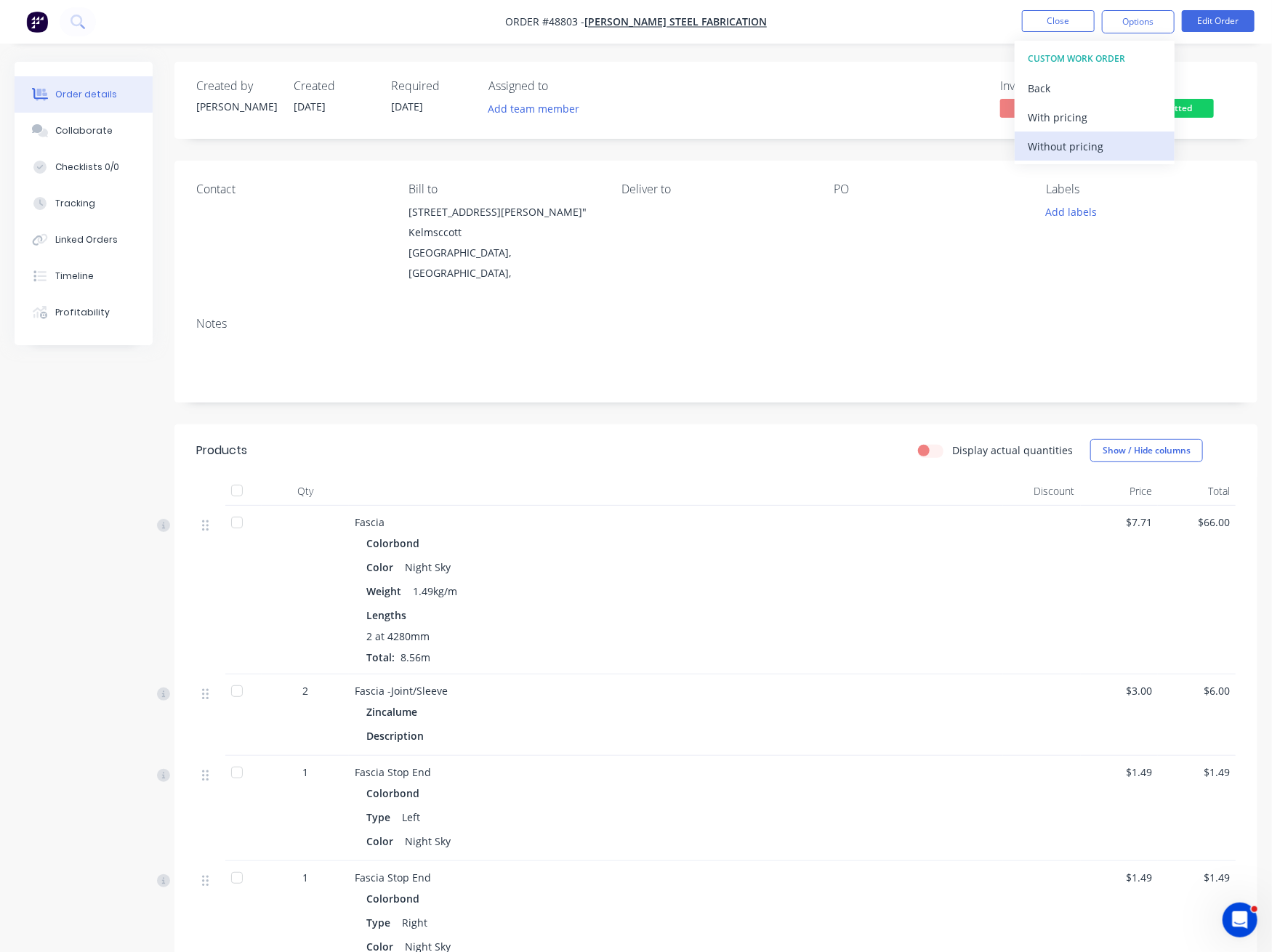
click at [1071, 150] on div "Without pricing" at bounding box center [1095, 146] width 134 height 21
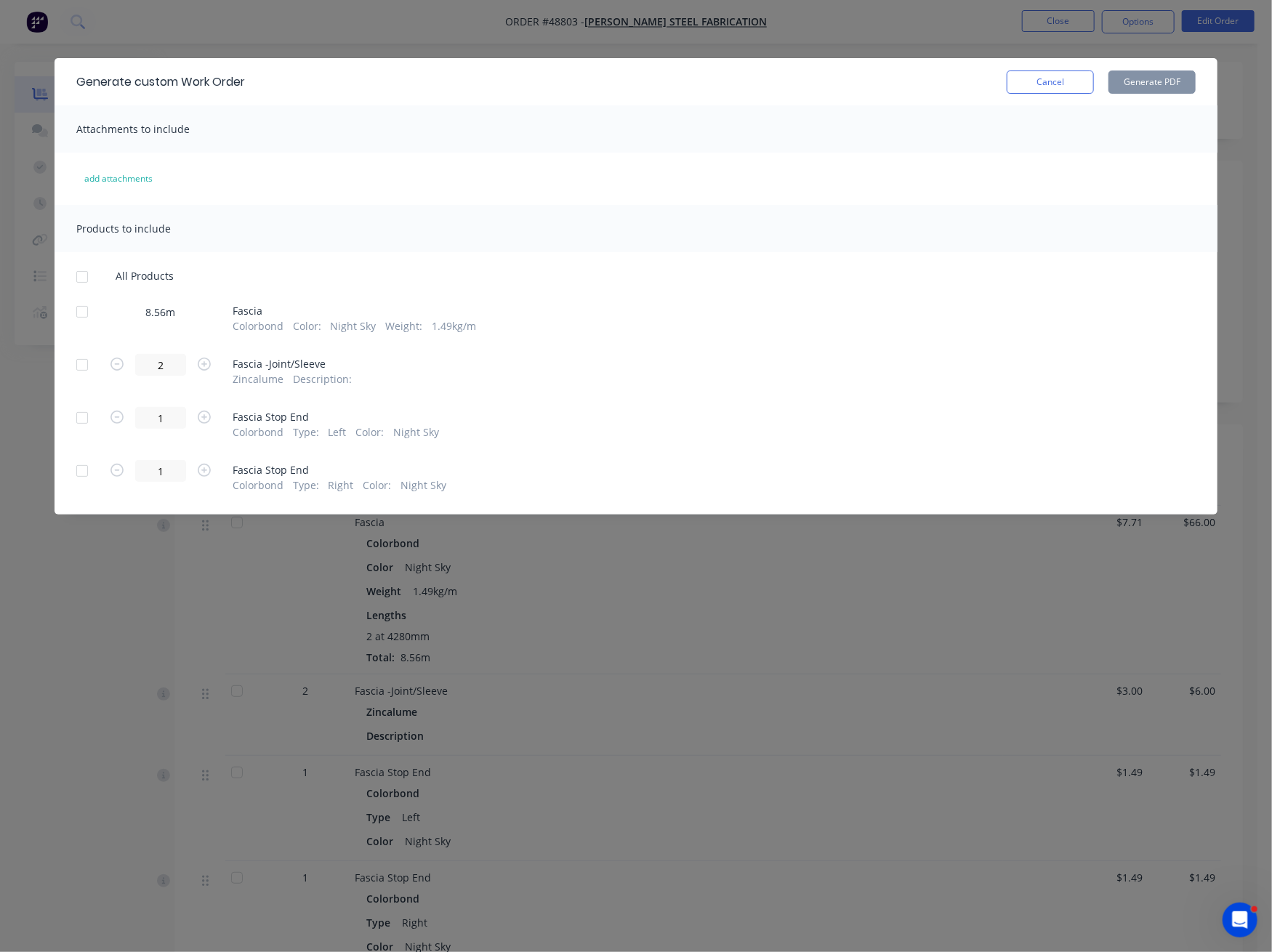
click at [76, 310] on div at bounding box center [82, 311] width 29 height 29
click at [1134, 78] on button "Generate PDF" at bounding box center [1152, 82] width 88 height 23
click at [875, 26] on div "Generate custom Work Order Cancel Generate PDF Attachments to include add attac…" at bounding box center [636, 476] width 1272 height 952
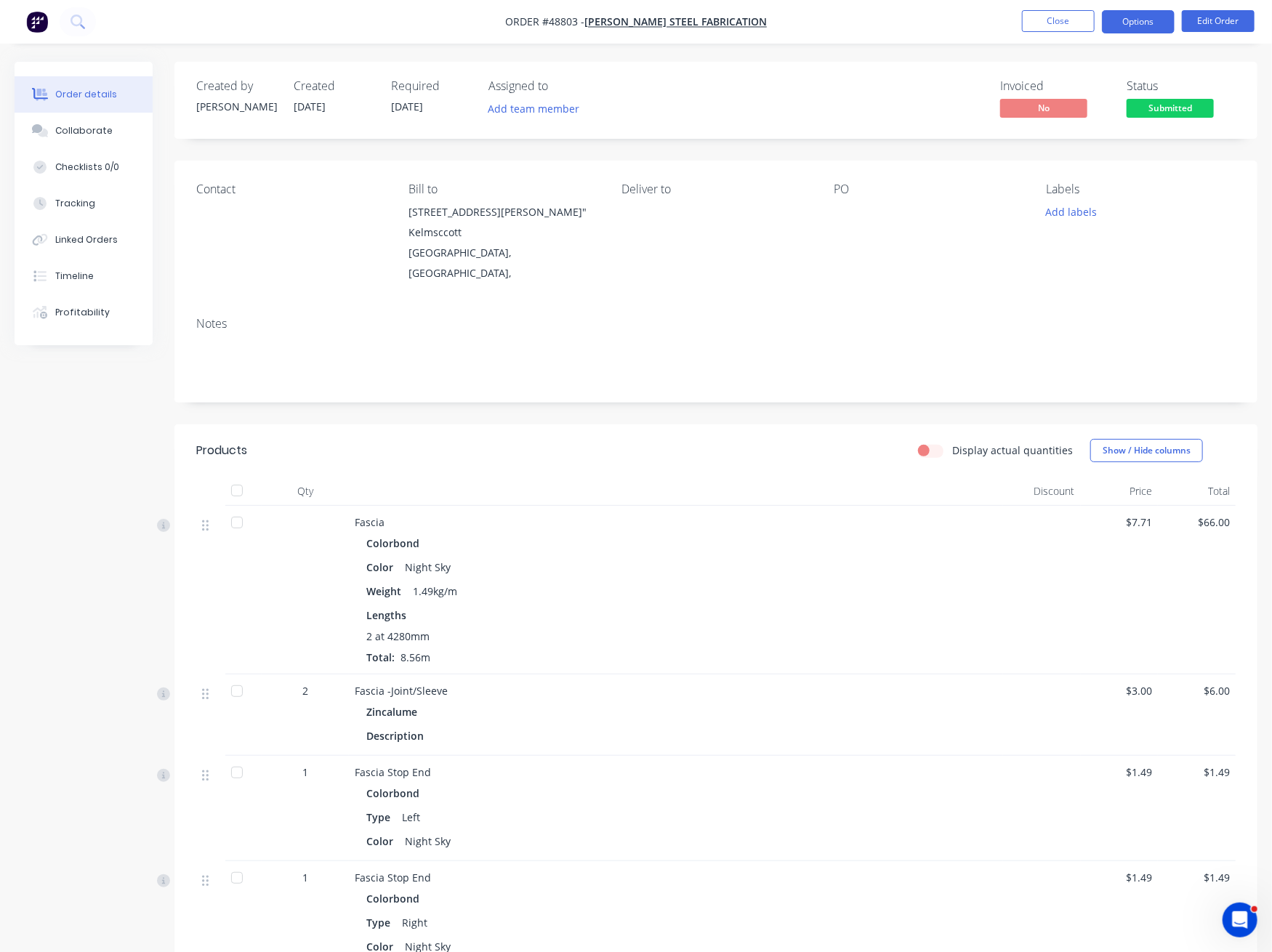
click at [1126, 20] on button "Options" at bounding box center [1138, 22] width 73 height 23
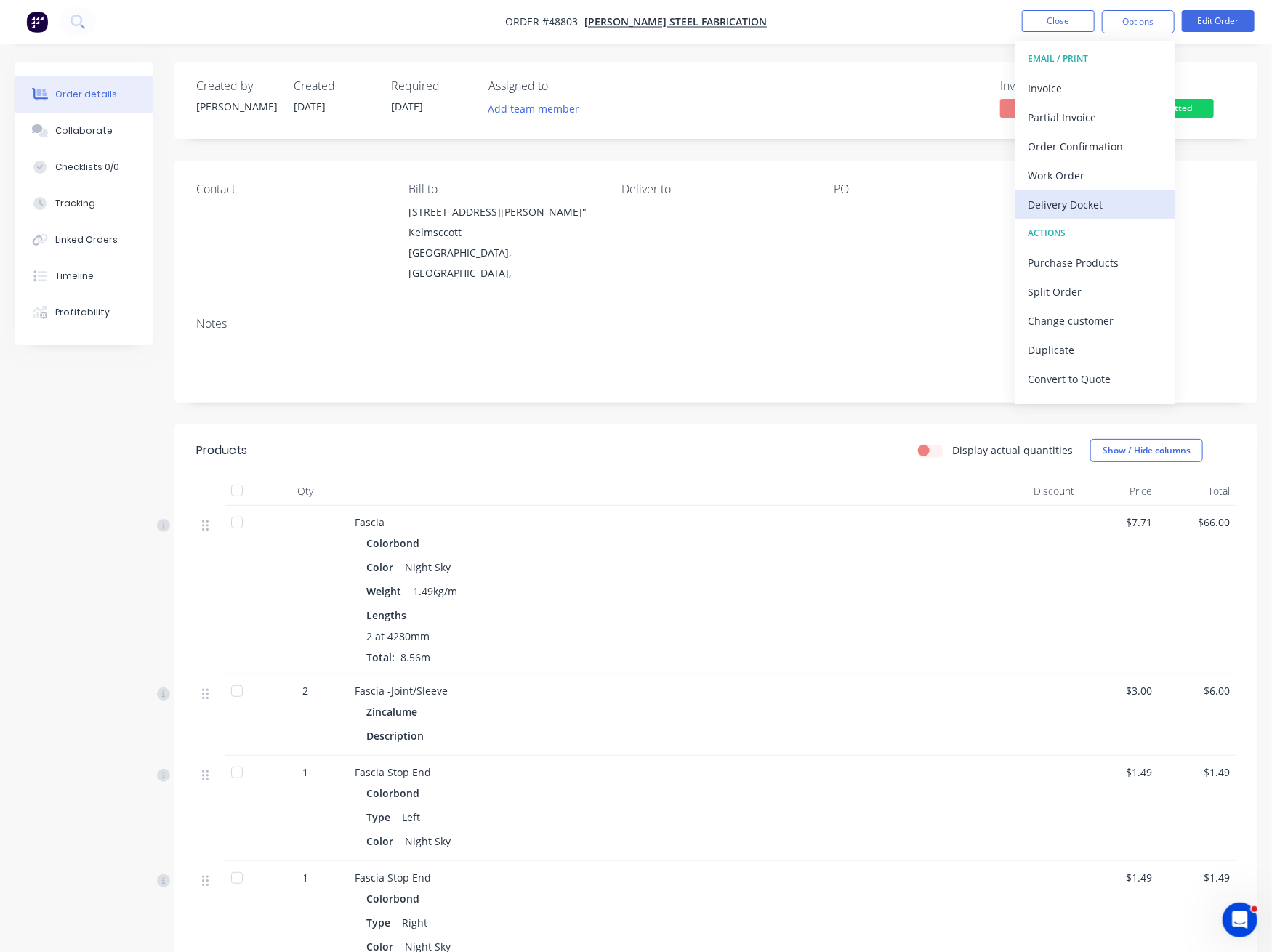
click at [1093, 211] on div "Delivery Docket" at bounding box center [1095, 204] width 134 height 21
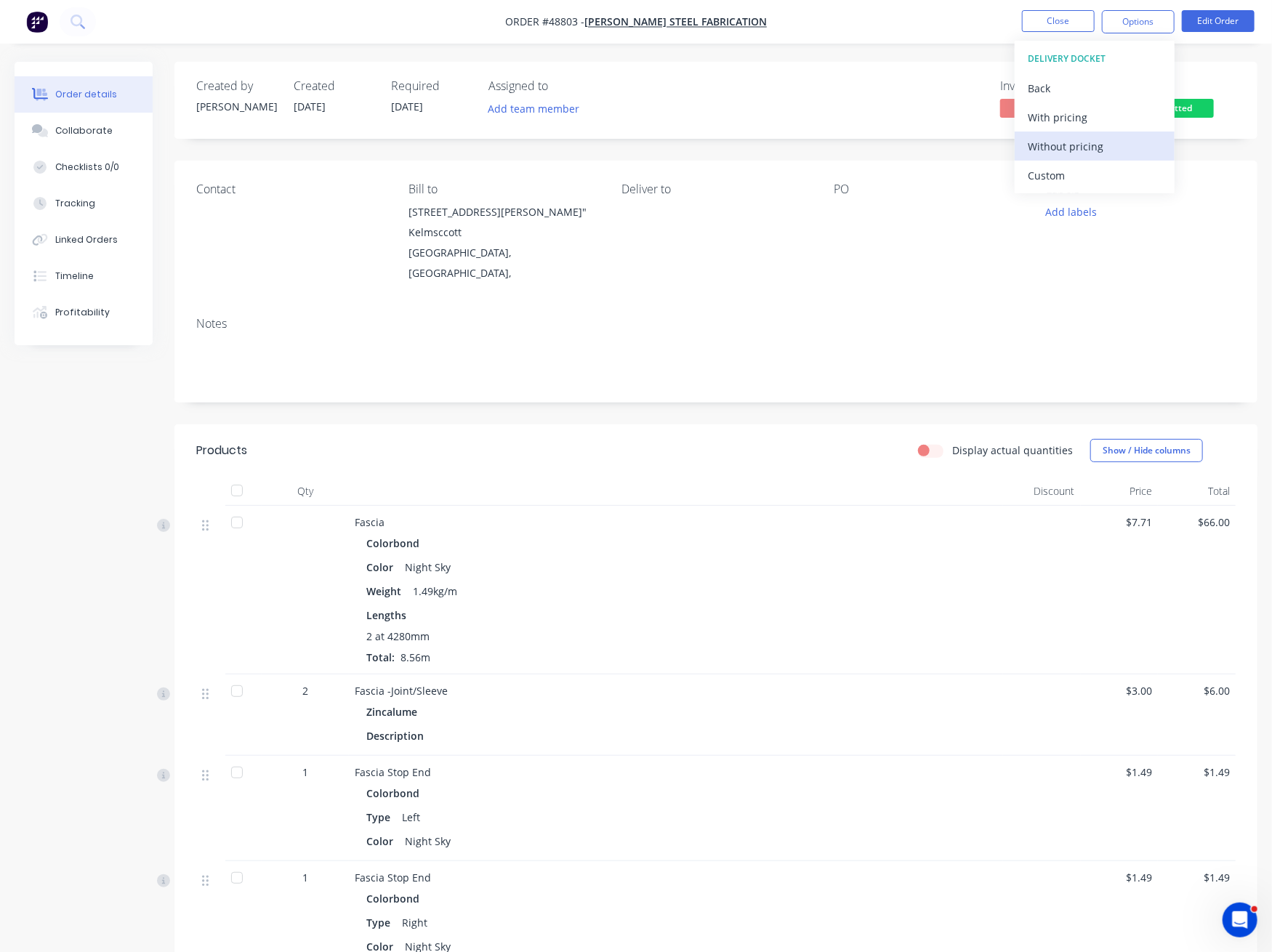
click at [1078, 147] on div "Without pricing" at bounding box center [1095, 146] width 134 height 21
click at [419, 21] on nav "Order #48803 - Lupica Steel Fabrication Close Options Edit Order" at bounding box center [636, 22] width 1272 height 43
click at [1069, 24] on button "Close" at bounding box center [1058, 21] width 73 height 22
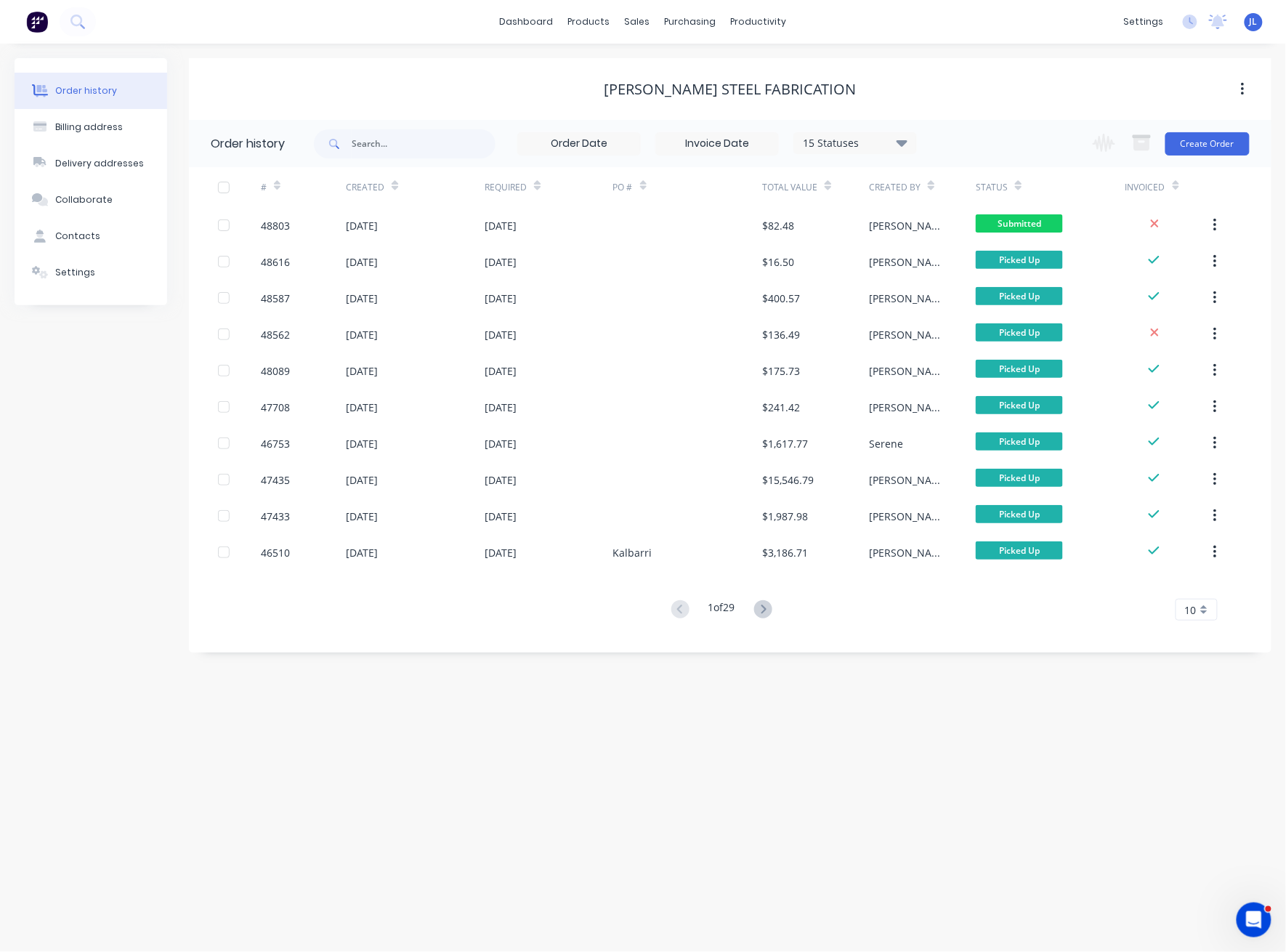
click at [660, 663] on div "Order history Billing address Delivery addresses Collaborate Contacts Settings …" at bounding box center [643, 497] width 1286 height 909
click at [713, 103] on div "Suppliers" at bounding box center [721, 98] width 43 height 13
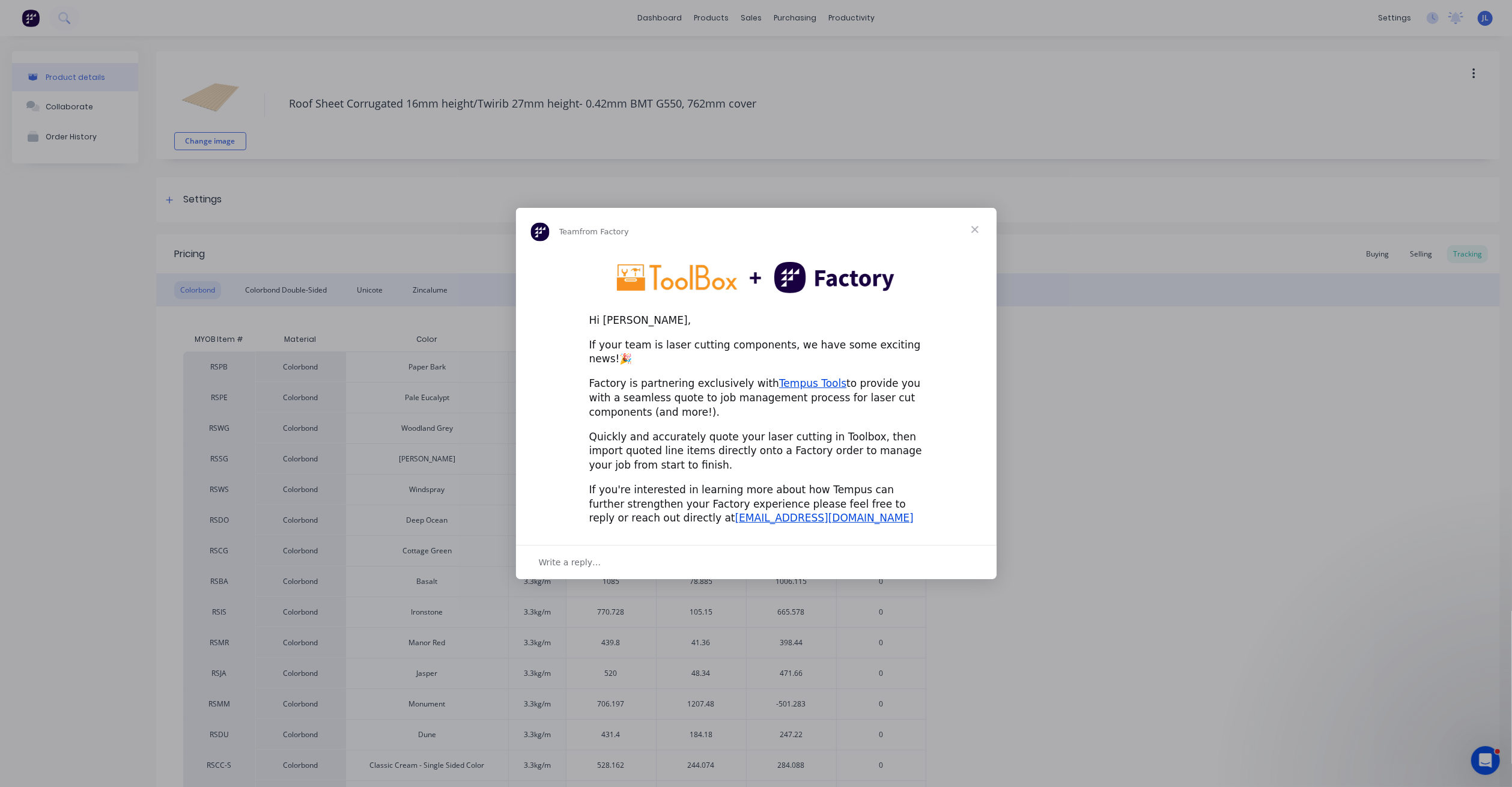
click at [971, 235] on span "Close" at bounding box center [975, 230] width 43 height 43
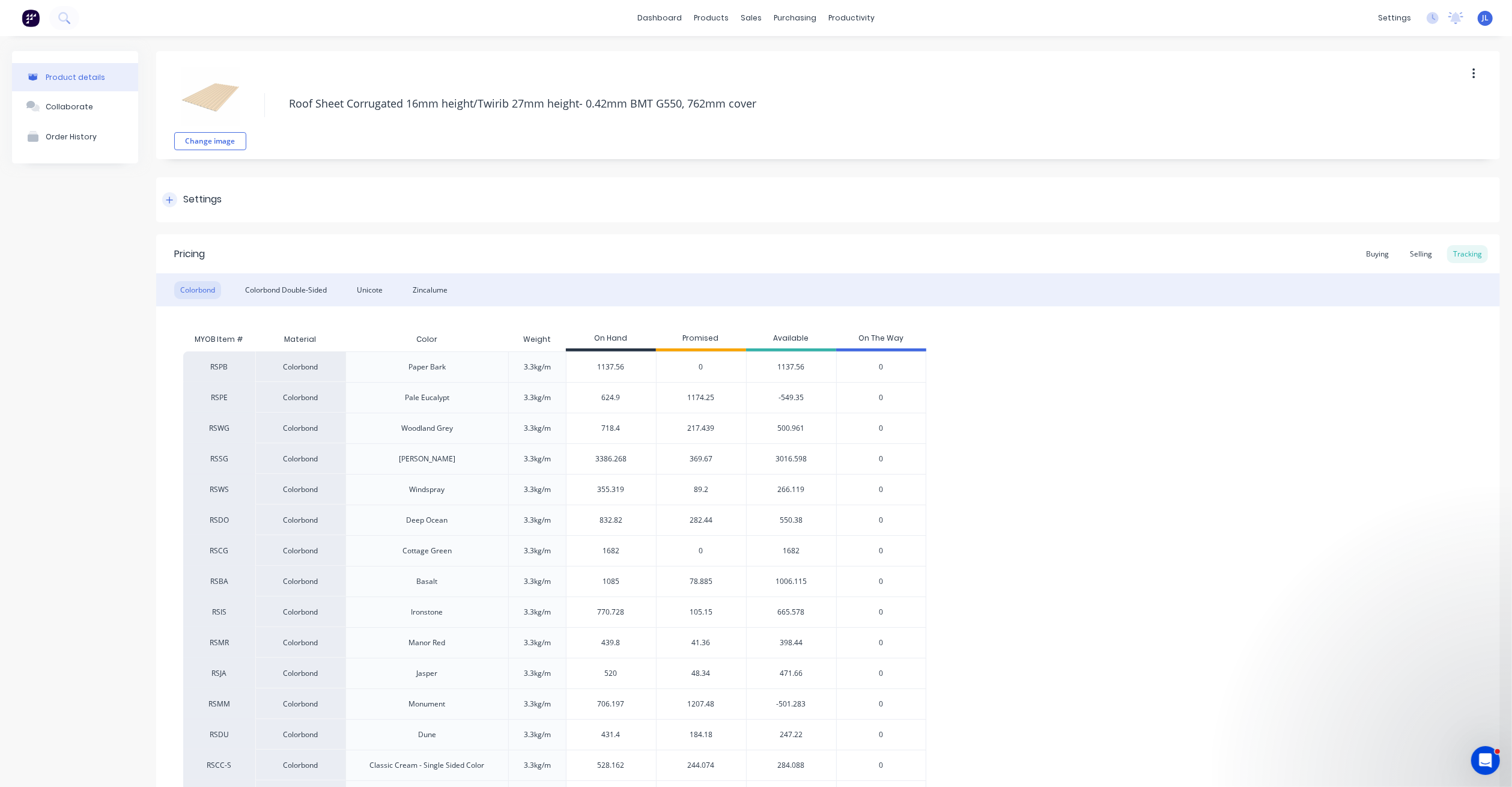
type textarea "x"
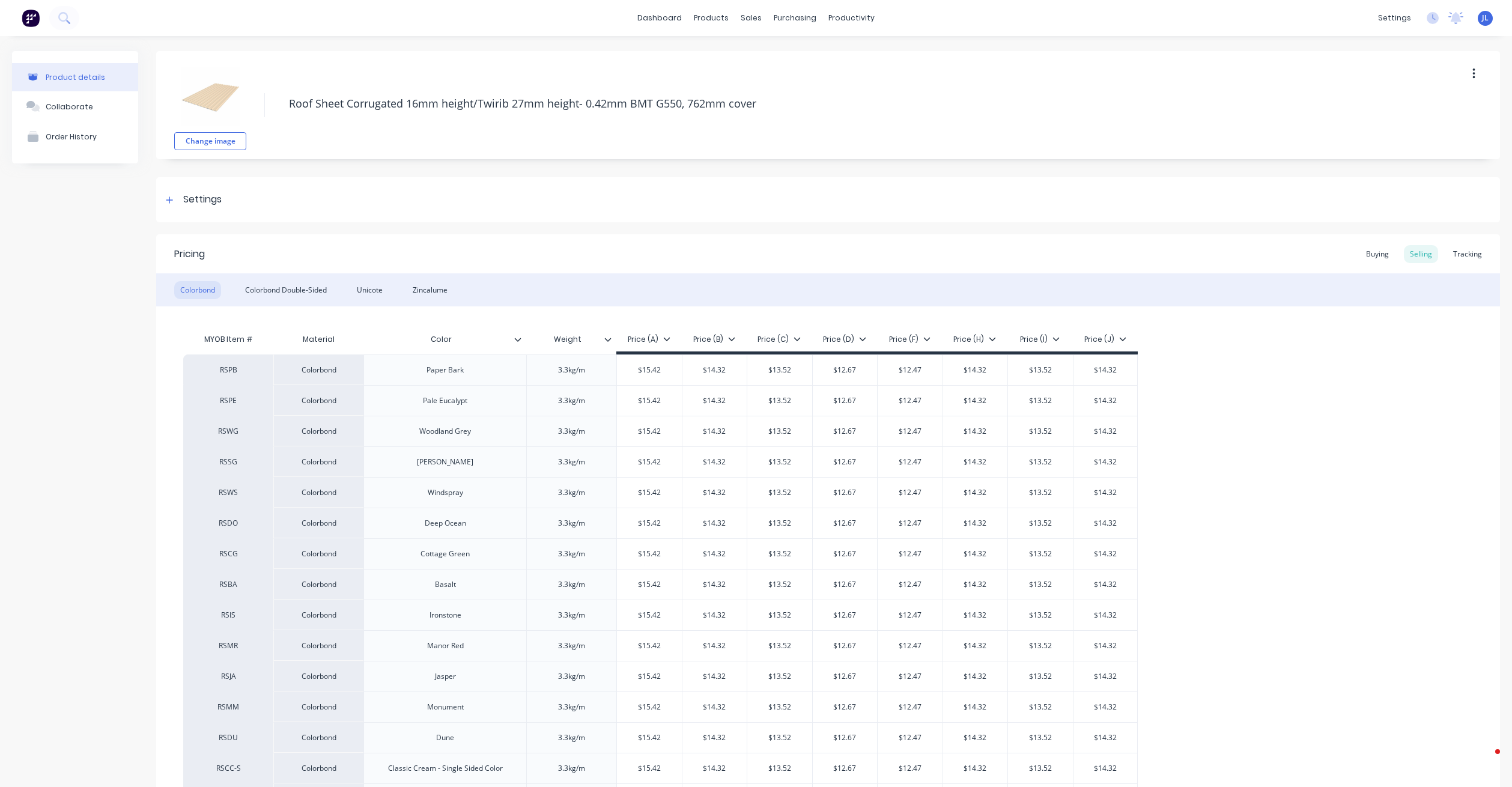
type textarea "x"
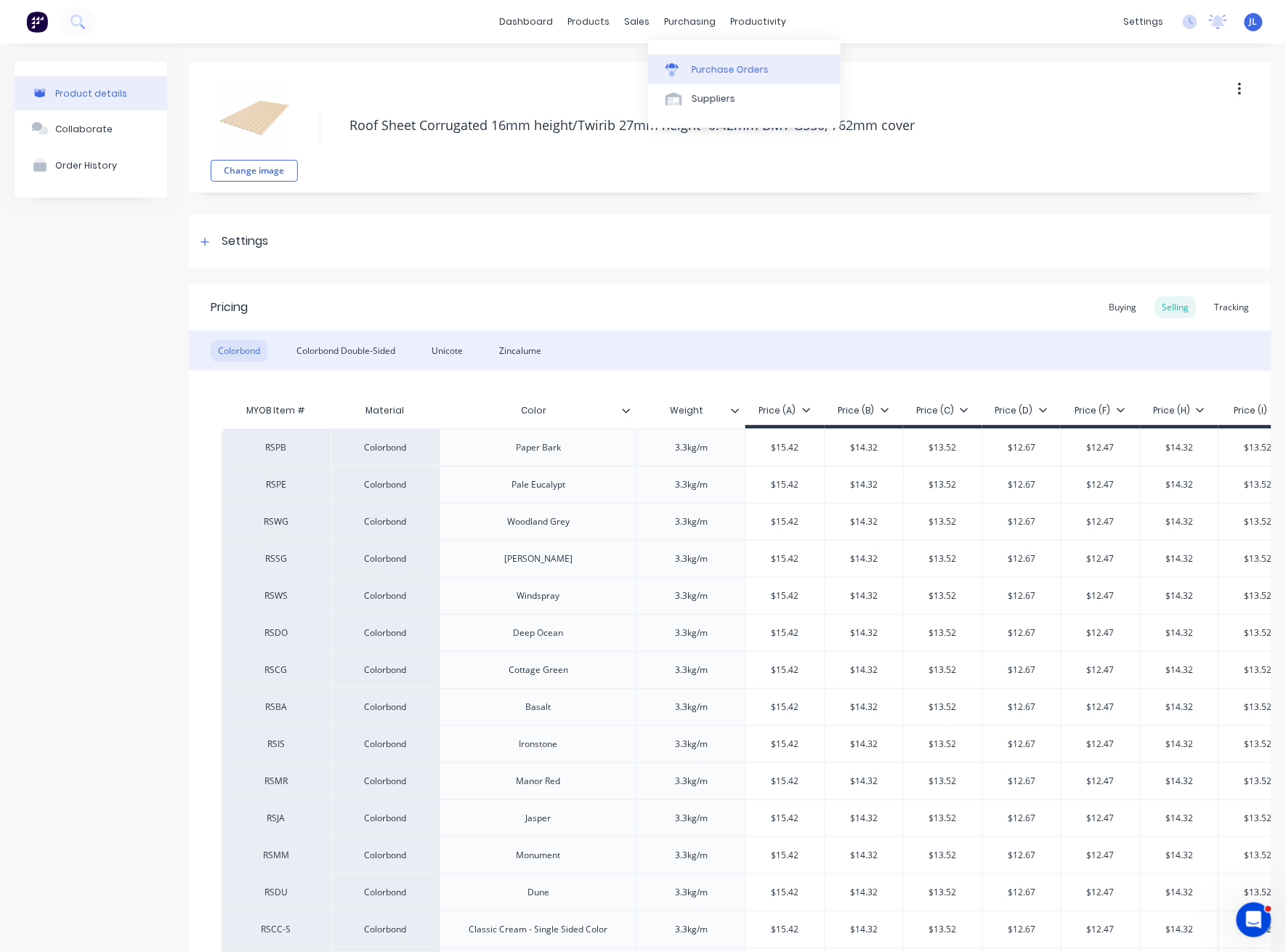
click at [718, 67] on div "Purchase Orders" at bounding box center [730, 69] width 77 height 13
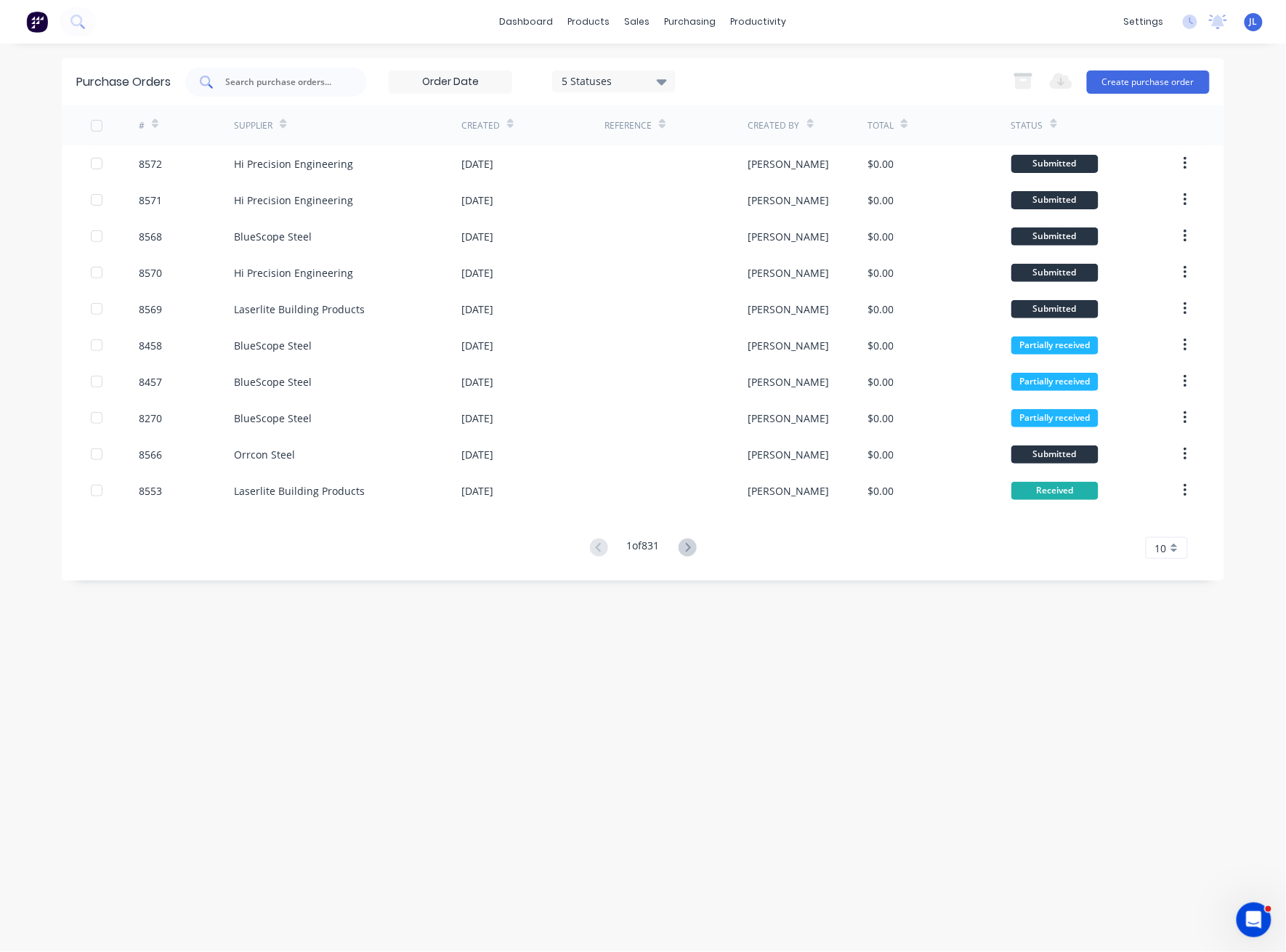
click at [260, 88] on input "text" at bounding box center [284, 82] width 121 height 14
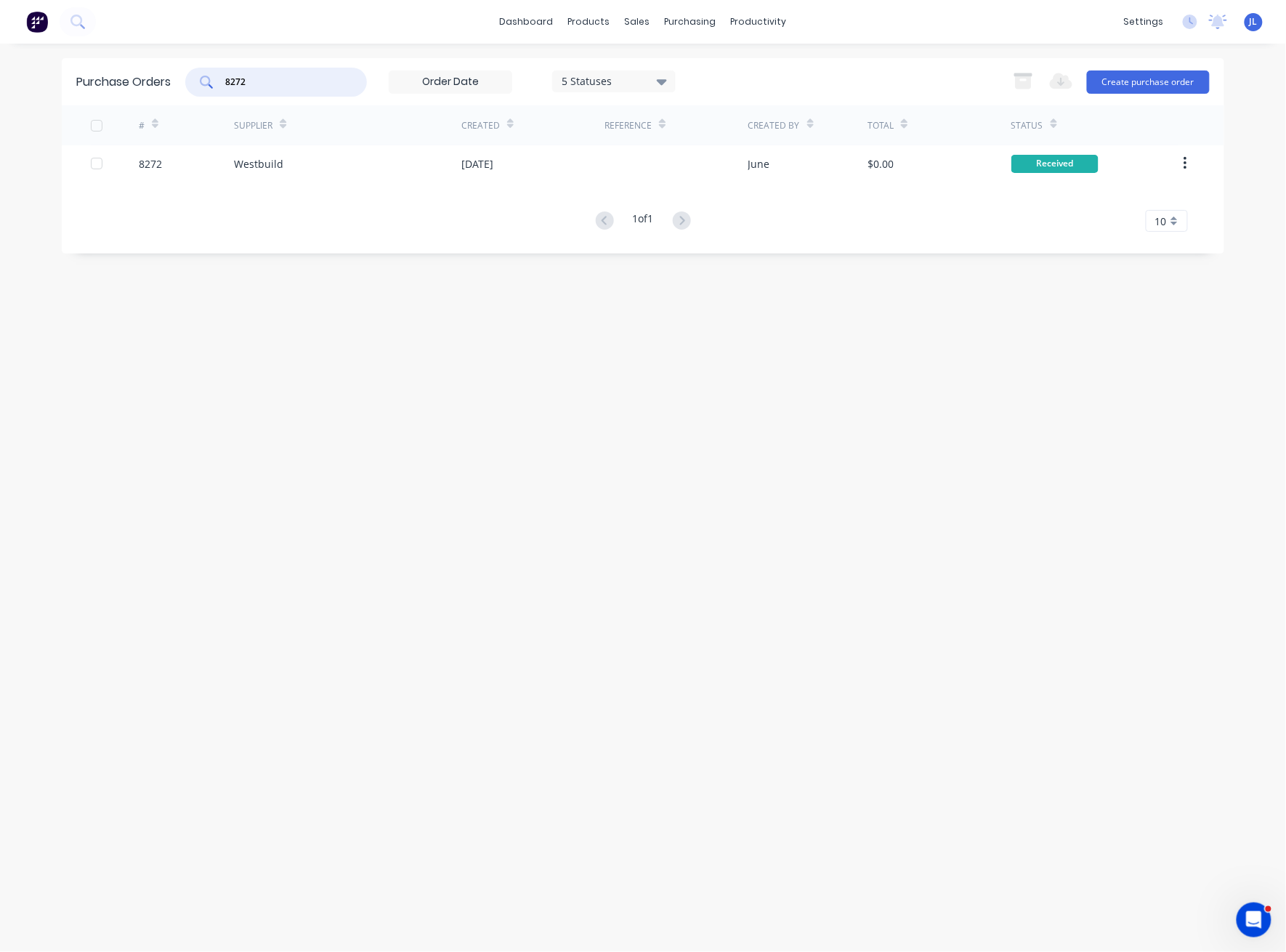
type input "8272"
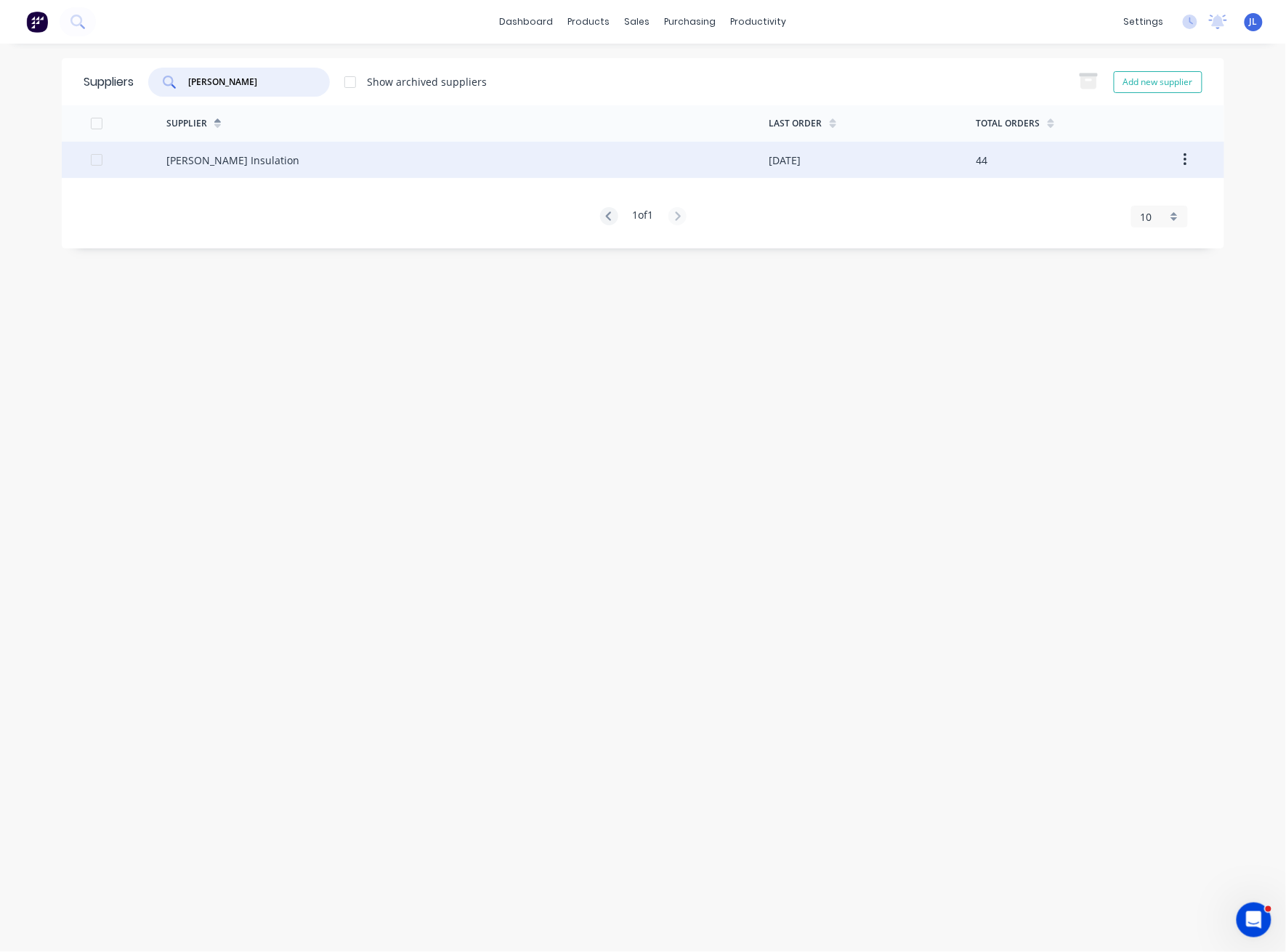
type input "fletcher"
click at [261, 157] on div "Fletcher Insulation" at bounding box center [467, 160] width 603 height 36
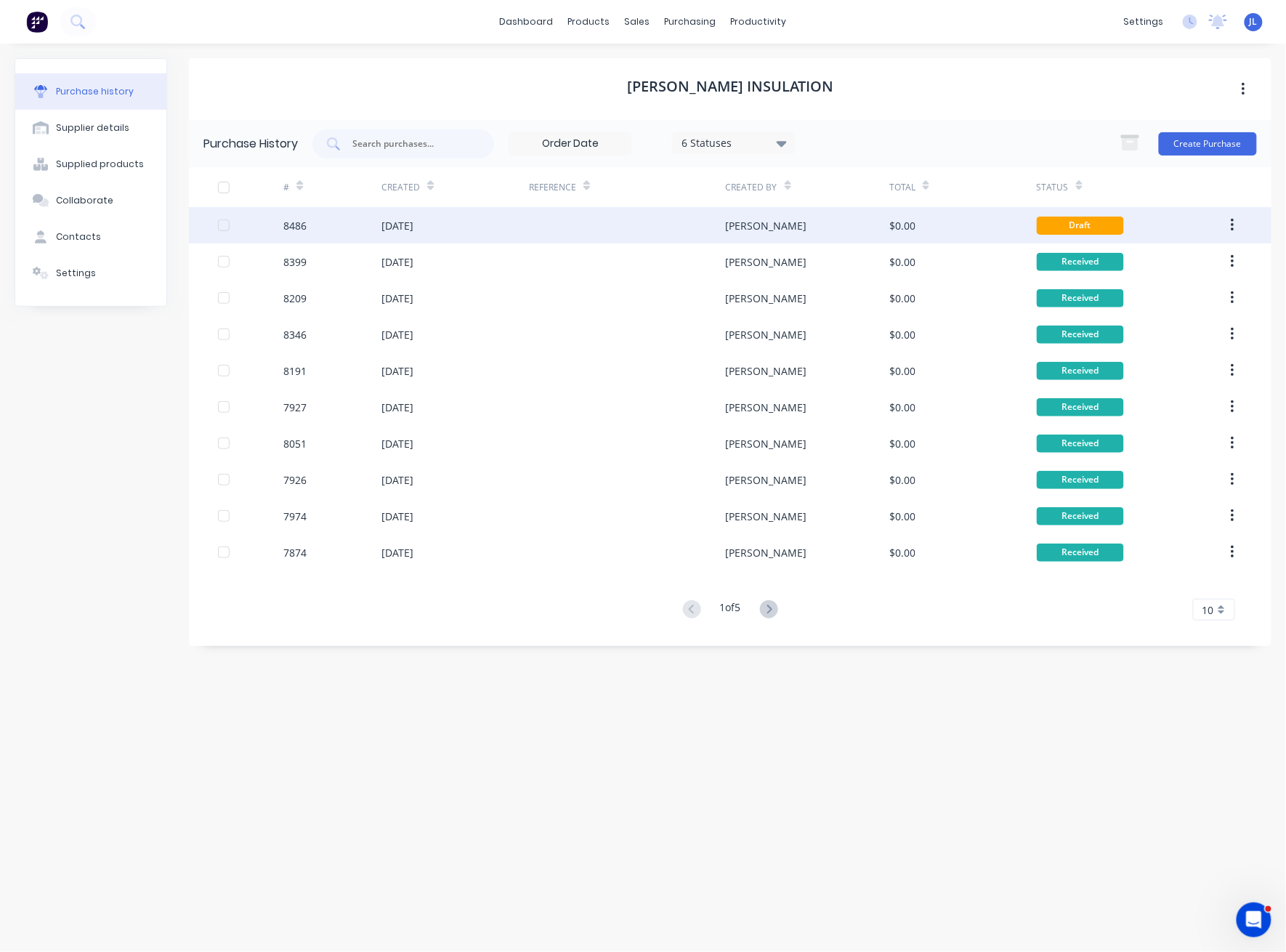
click at [587, 226] on div at bounding box center [626, 226] width 196 height 36
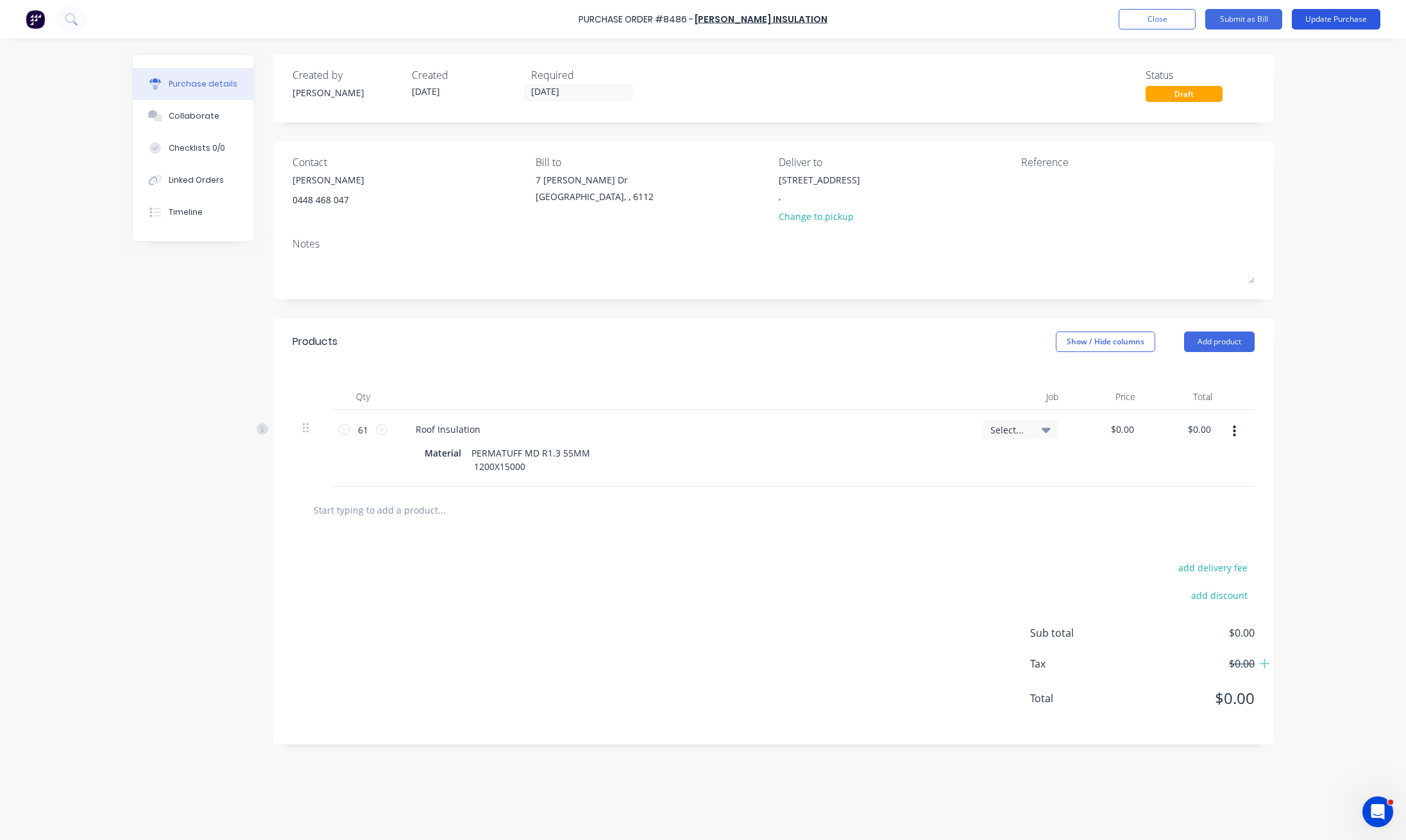
click at [1135, 20] on button "Update Purchase" at bounding box center [1336, 19] width 88 height 21
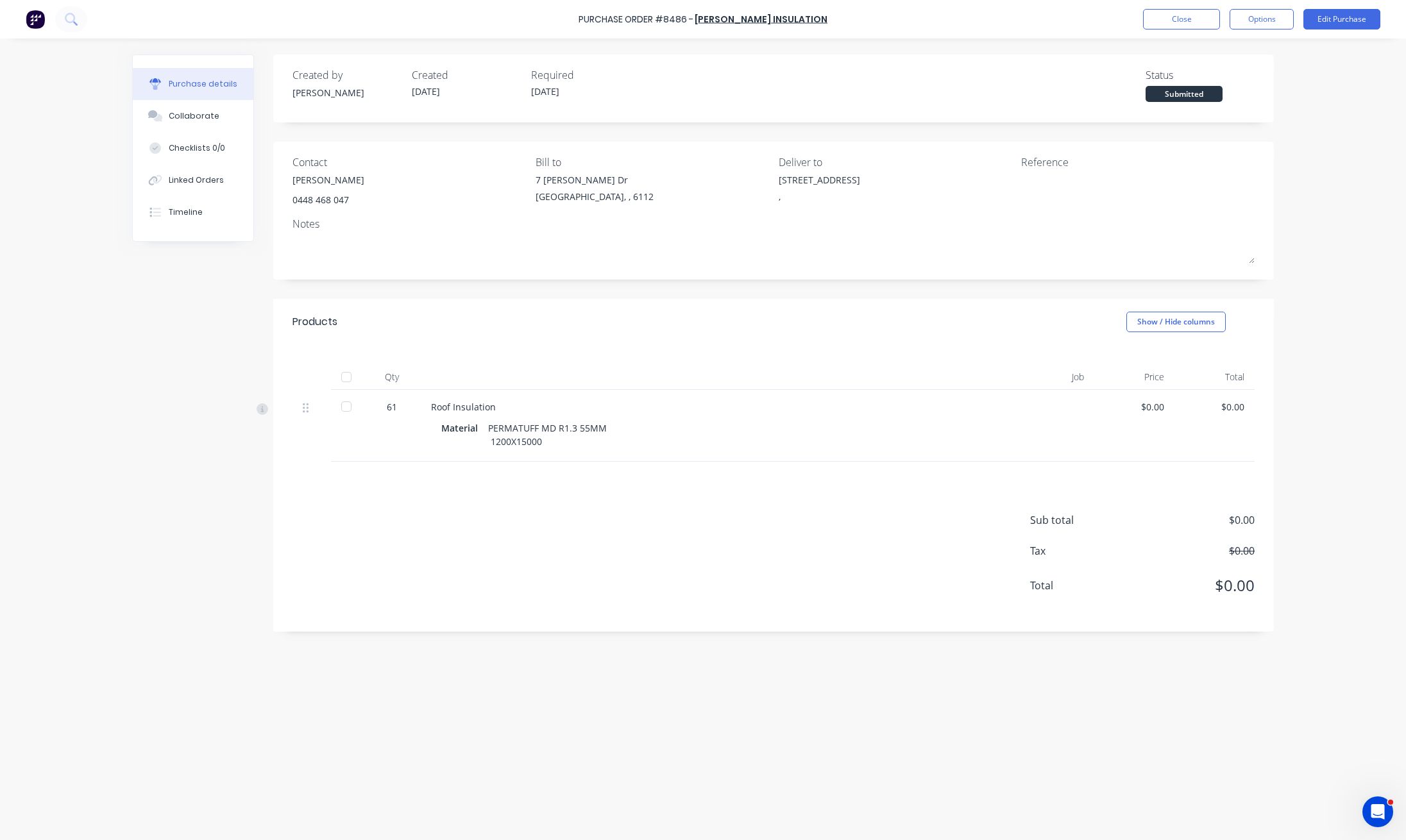
click at [345, 377] on div at bounding box center [347, 377] width 25 height 25
click at [565, 354] on div "Qty Job Price Total 61 Roof Insulation Material PERMATUFF MD R1.3 55MM 1200X150…" at bounding box center [773, 403] width 1001 height 117
click at [1135, 18] on button "Close" at bounding box center [1181, 19] width 77 height 21
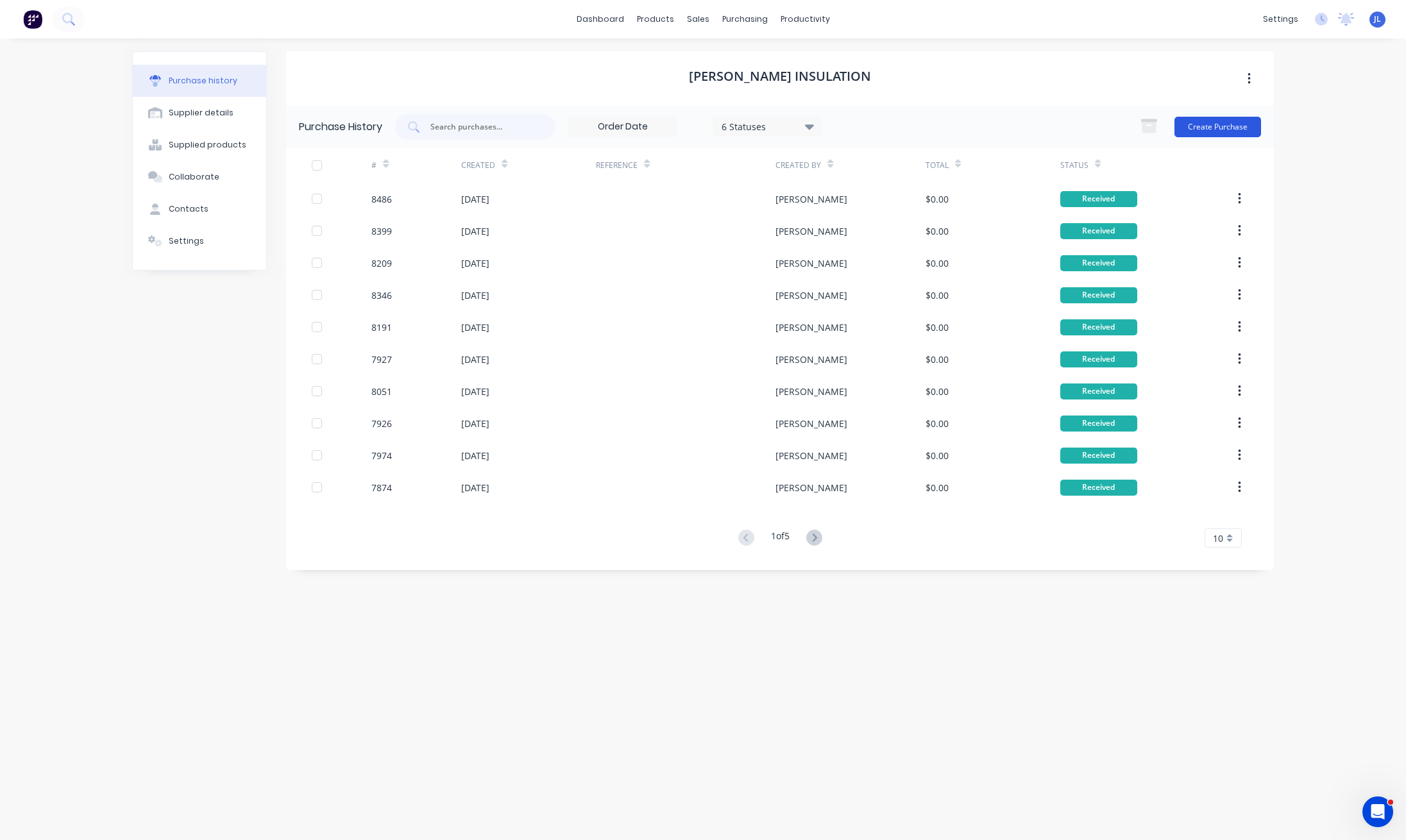
click at [1135, 123] on button "Create Purchase" at bounding box center [1217, 127] width 87 height 21
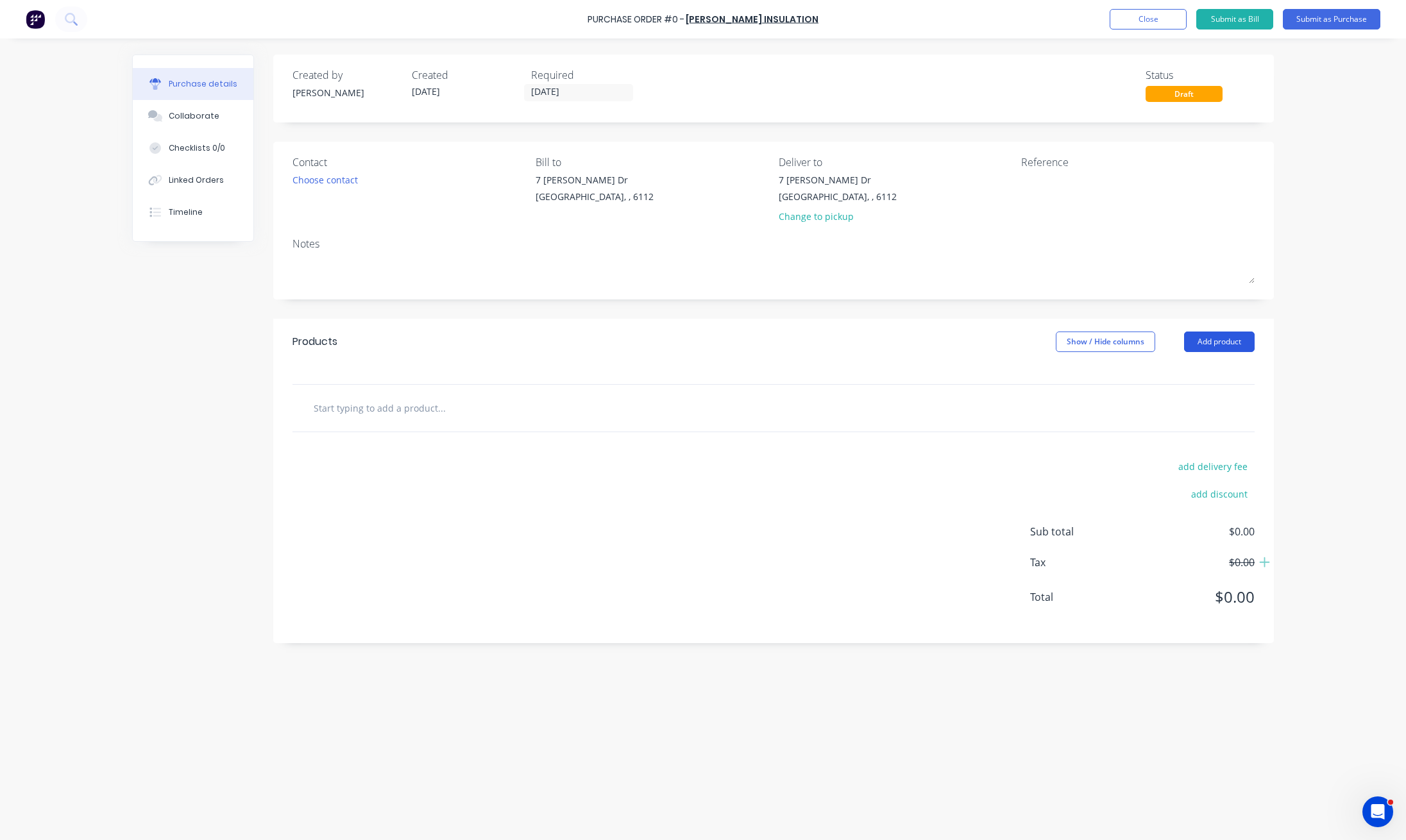
click at [1135, 345] on button "Add product" at bounding box center [1220, 342] width 71 height 21
click at [1135, 373] on div "Product catalogue" at bounding box center [1194, 374] width 99 height 18
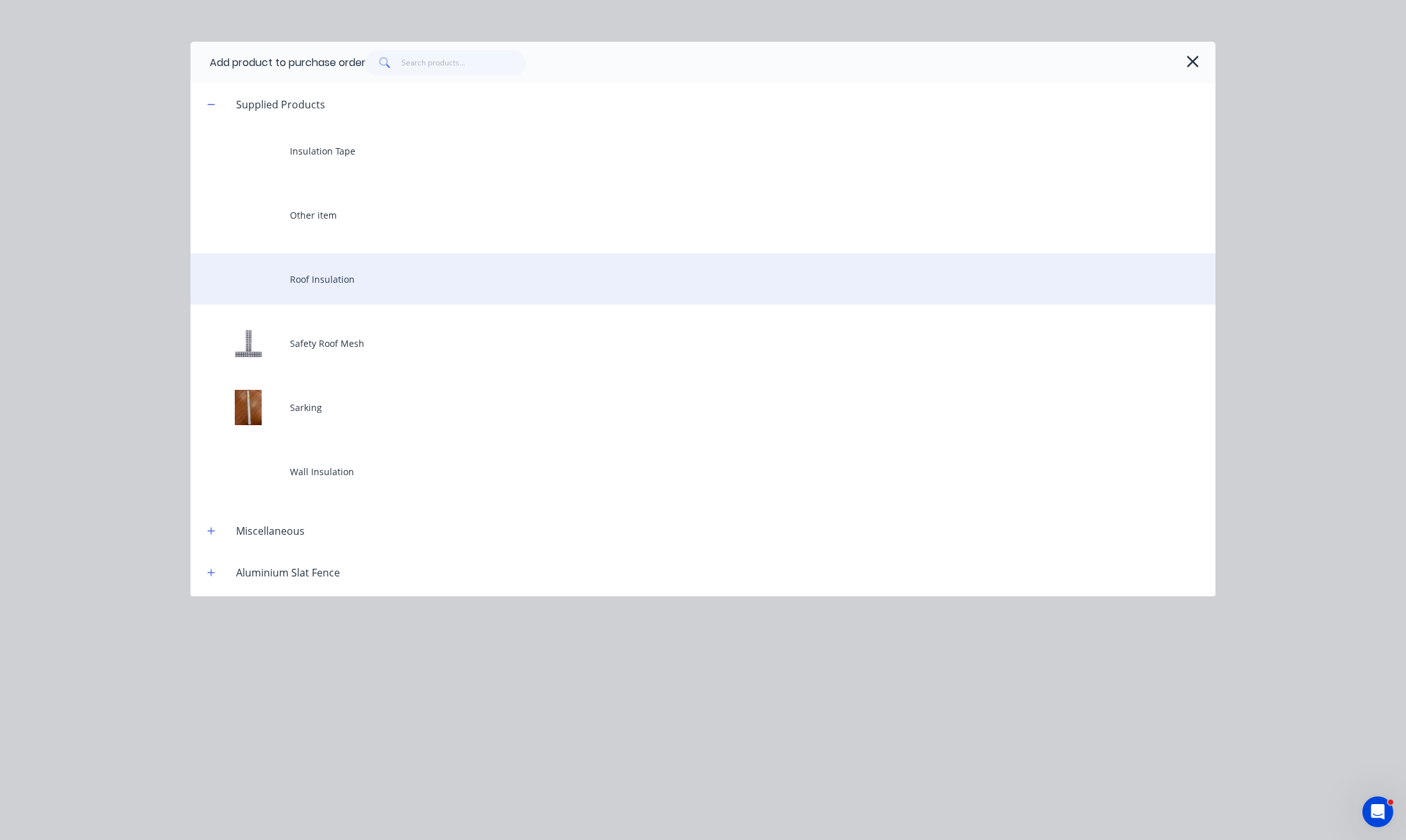
click at [374, 283] on div "Roof Insulation" at bounding box center [703, 279] width 1025 height 51
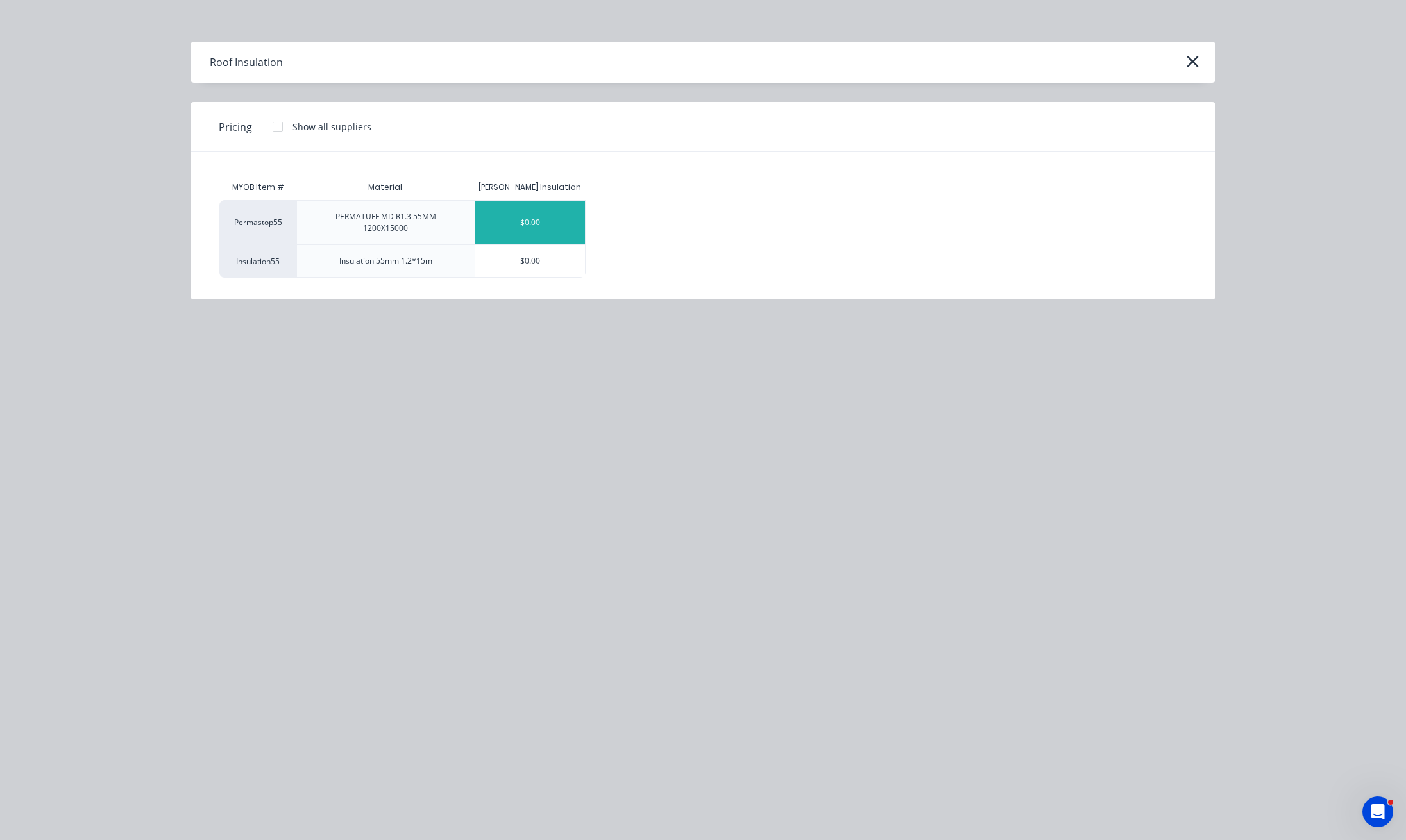
click at [535, 231] on div "$0.00" at bounding box center [531, 222] width 111 height 44
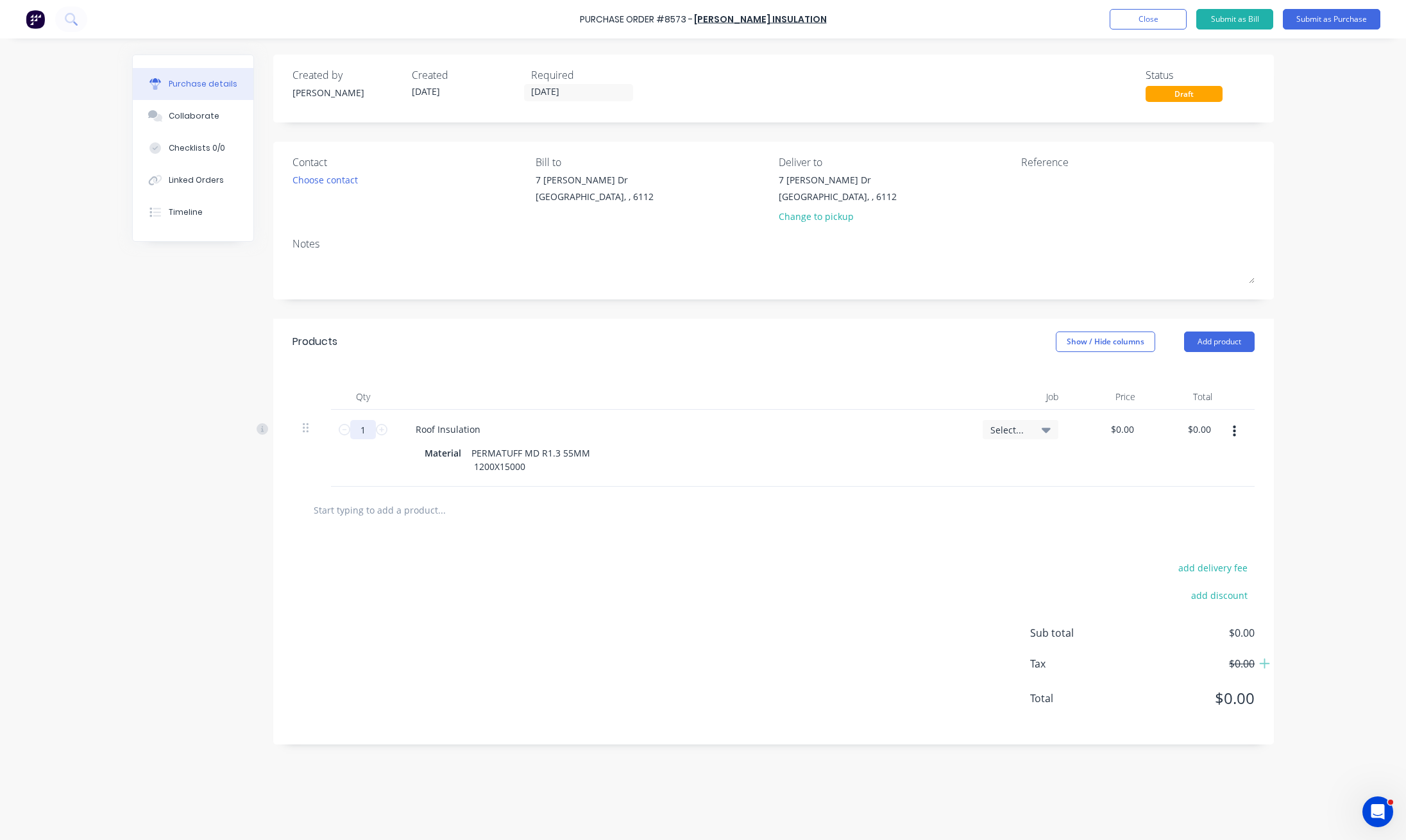
click at [372, 432] on input "1" at bounding box center [363, 429] width 25 height 19
type input "70"
click at [694, 373] on div "Qty Job Price Total 70 70 Roof Insulation Material PERMATUFF MD R1.3 55MM 1200X…" at bounding box center [773, 425] width 1001 height 122
click at [1135, 21] on button "Submit as Purchase" at bounding box center [1332, 19] width 97 height 21
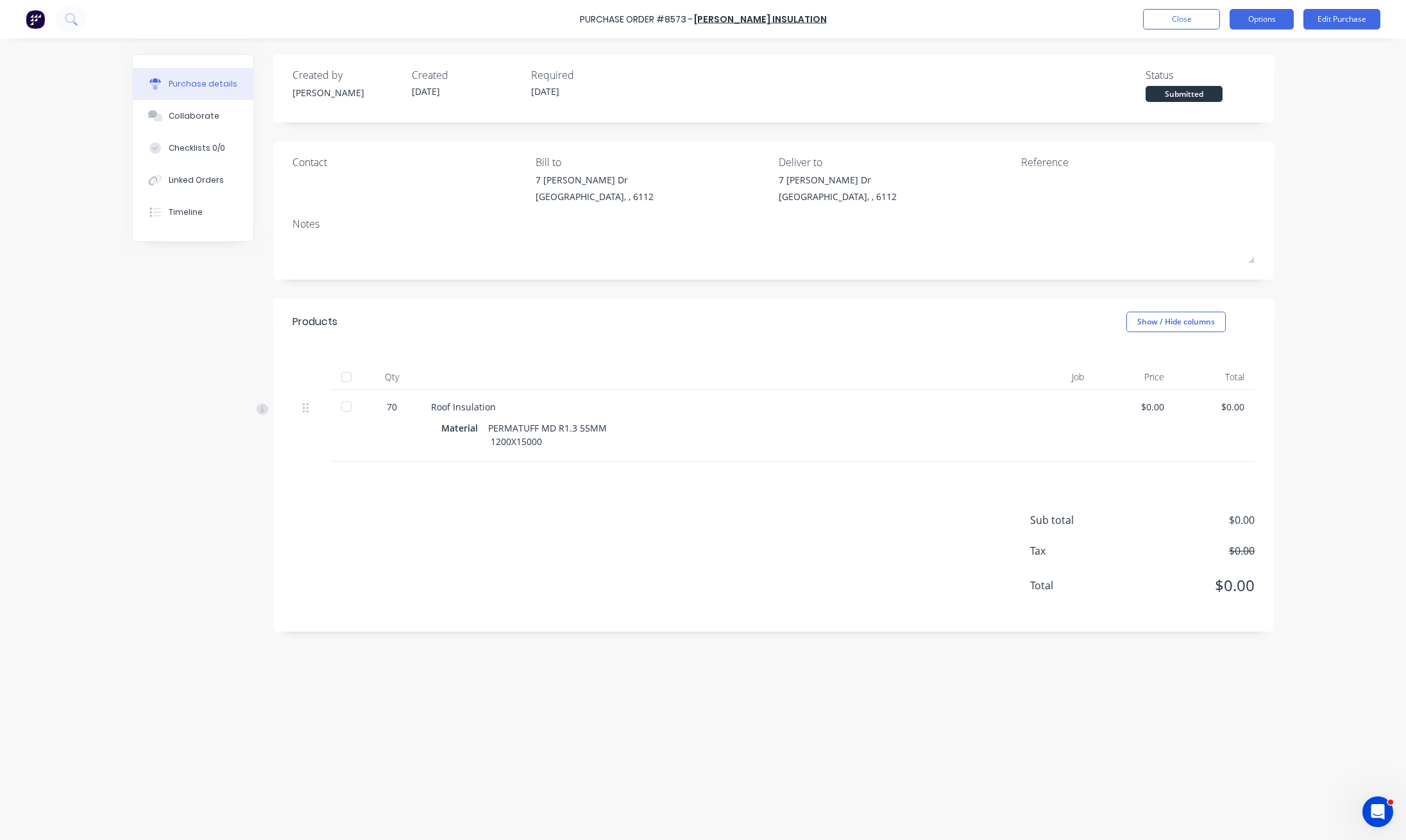
click at [1135, 19] on button "Options" at bounding box center [1262, 19] width 65 height 21
click at [1135, 51] on div "Print / Email" at bounding box center [1233, 52] width 99 height 18
click at [1135, 119] on div "Created by Juana Created 02/09/25 Required 02/09/25 Status Submitted" at bounding box center [773, 88] width 1001 height 68
click at [1135, 19] on button "Options" at bounding box center [1262, 19] width 65 height 21
click at [1135, 99] on div "Without pricing" at bounding box center [1233, 103] width 99 height 18
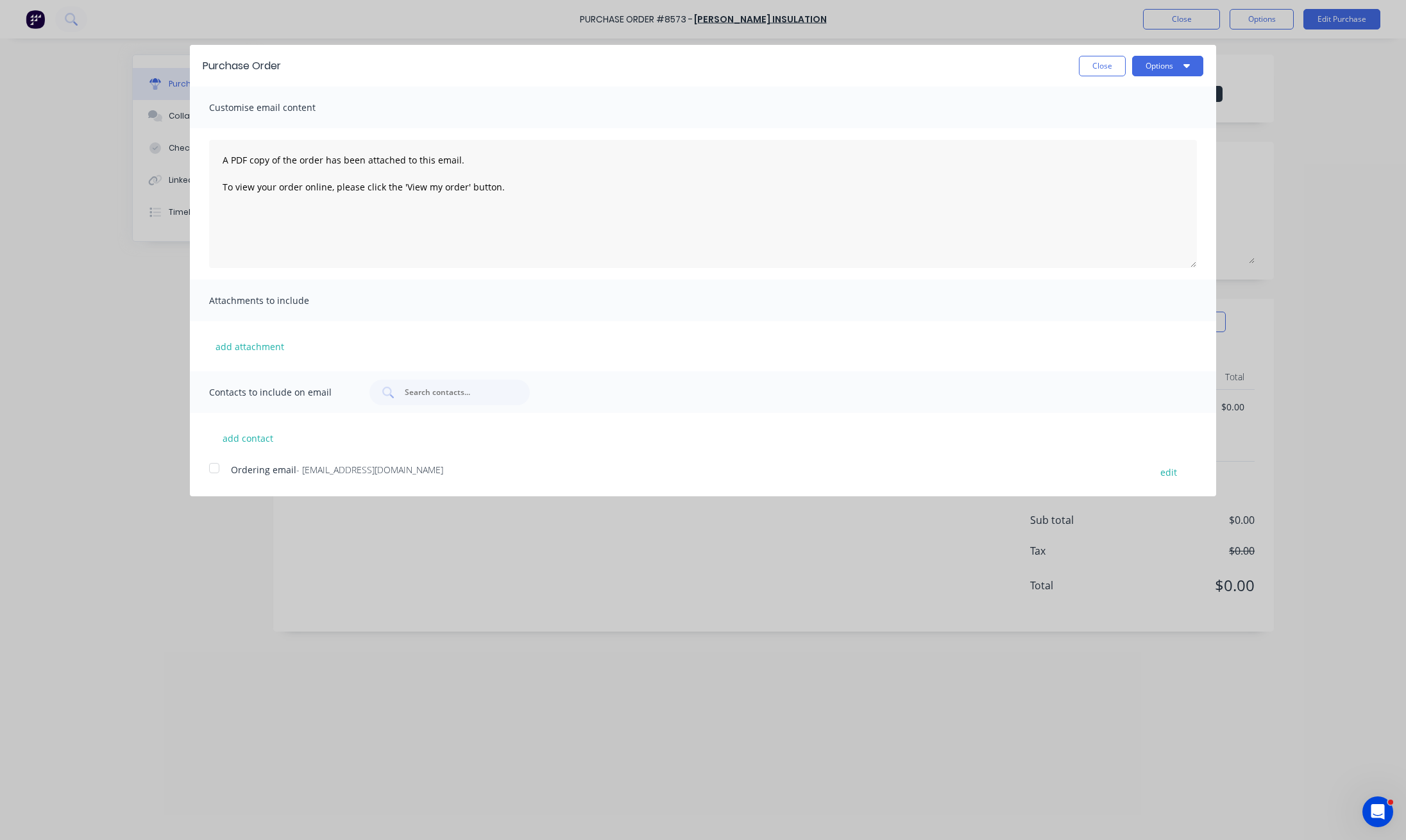
click at [216, 466] on div at bounding box center [214, 468] width 25 height 25
click at [1135, 64] on icon "button" at bounding box center [1187, 66] width 6 height 4
click at [1135, 127] on div "Email" at bounding box center [1142, 123] width 99 height 18
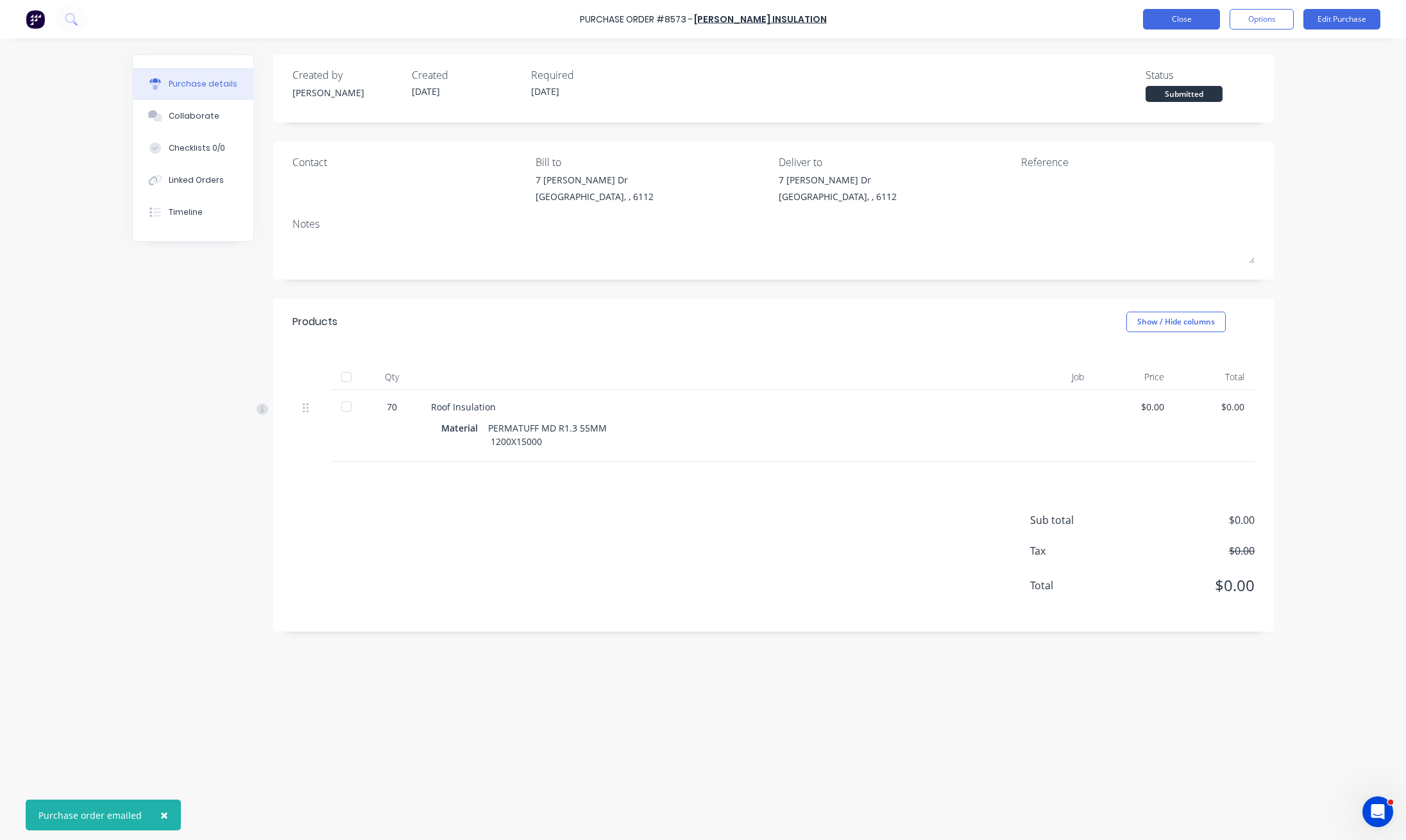
click at [1135, 19] on button "Close" at bounding box center [1181, 19] width 77 height 21
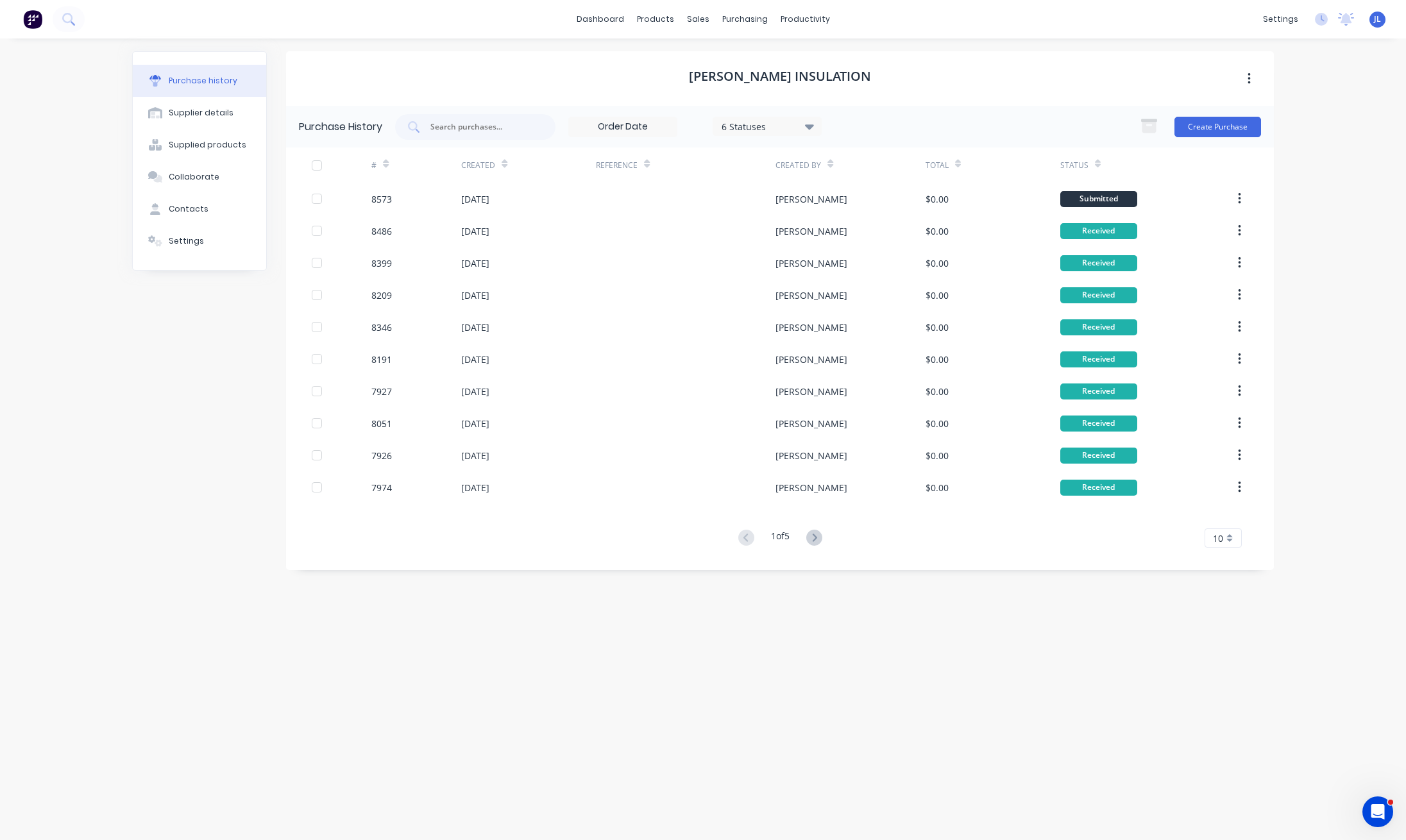
click at [973, 68] on div "Fletcher Insulation" at bounding box center [780, 78] width 988 height 54
click at [1028, 65] on div "Fletcher Insulation" at bounding box center [780, 78] width 988 height 54
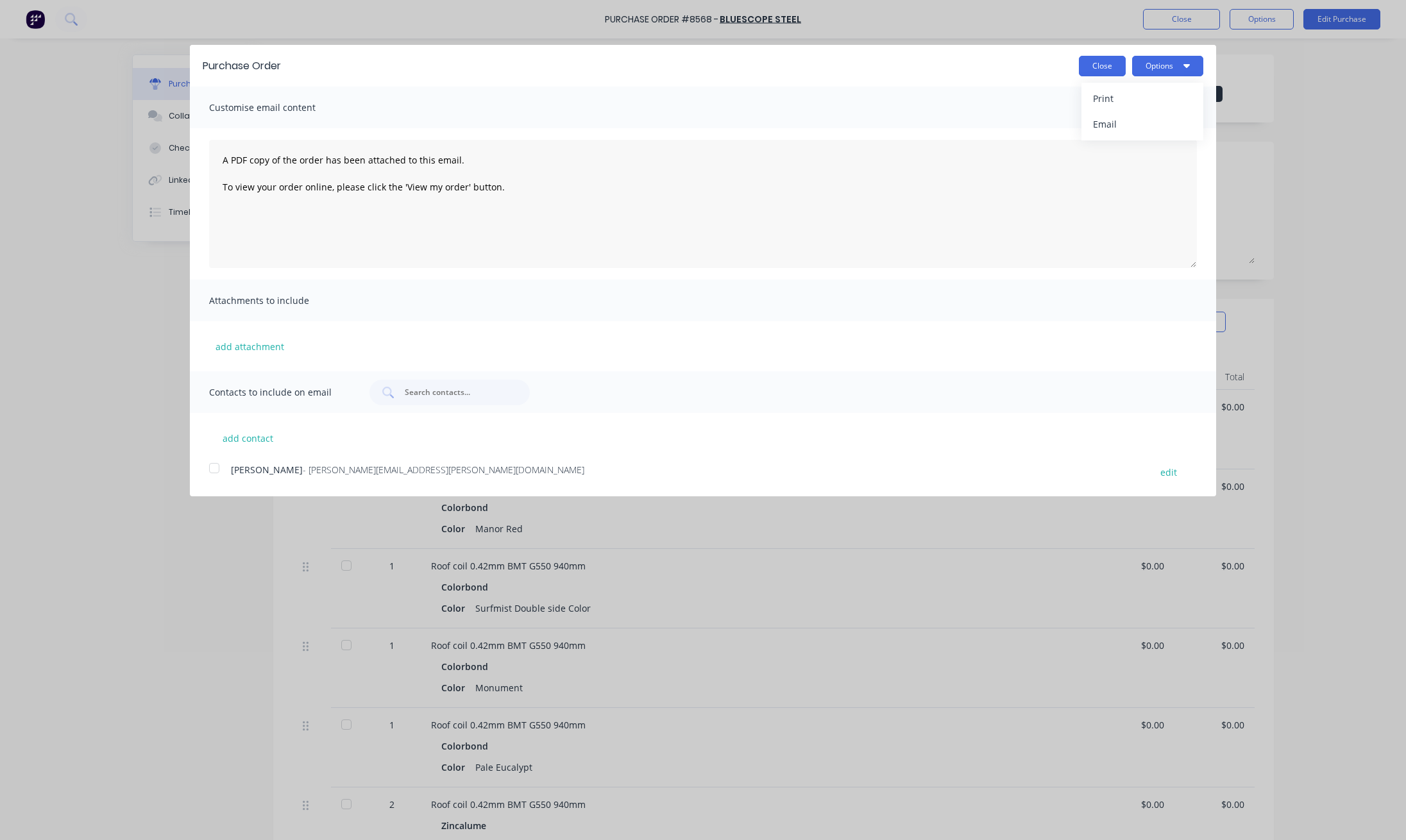
click at [1092, 64] on button "Close" at bounding box center [1102, 66] width 47 height 21
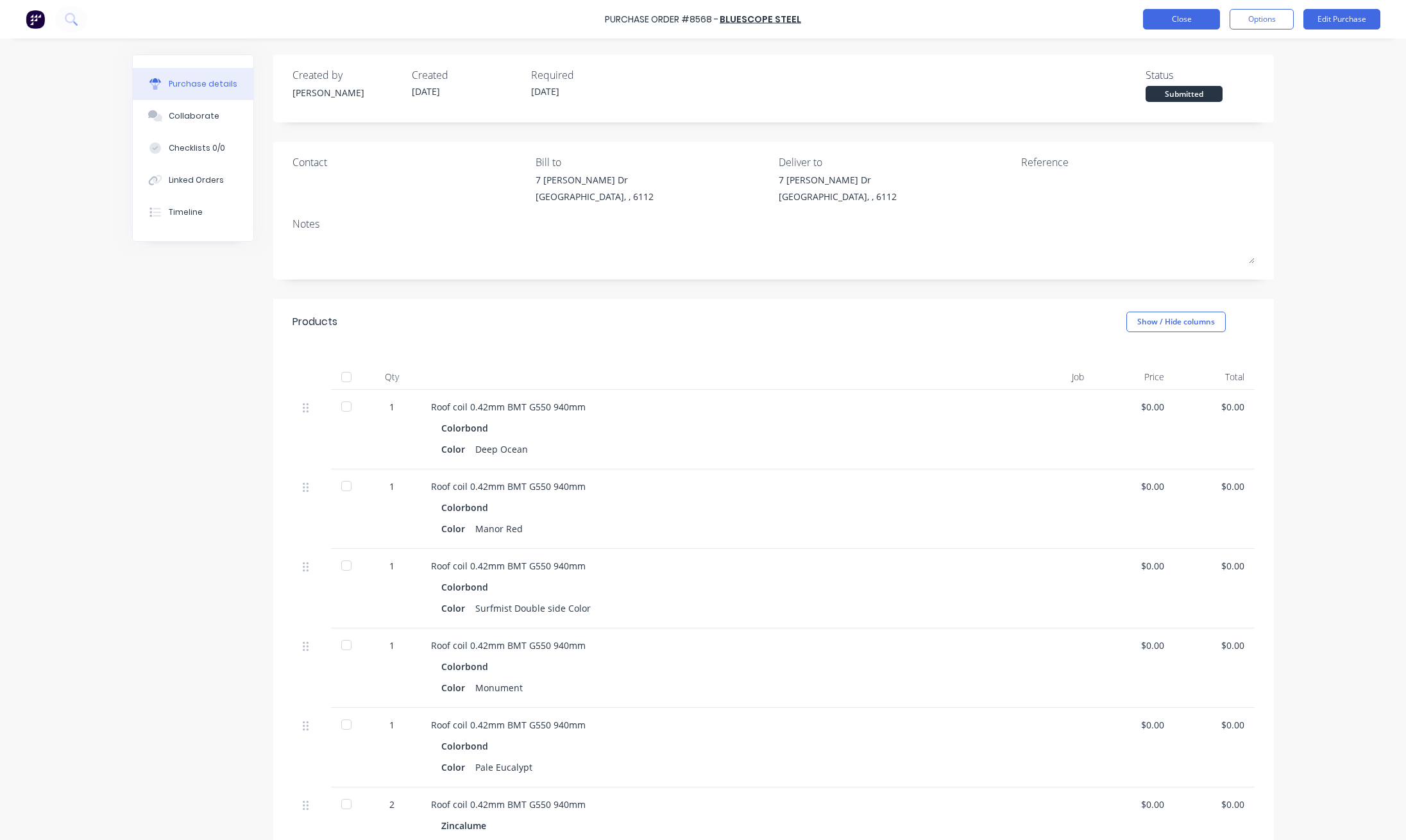
click at [1192, 13] on button "Close" at bounding box center [1181, 19] width 77 height 21
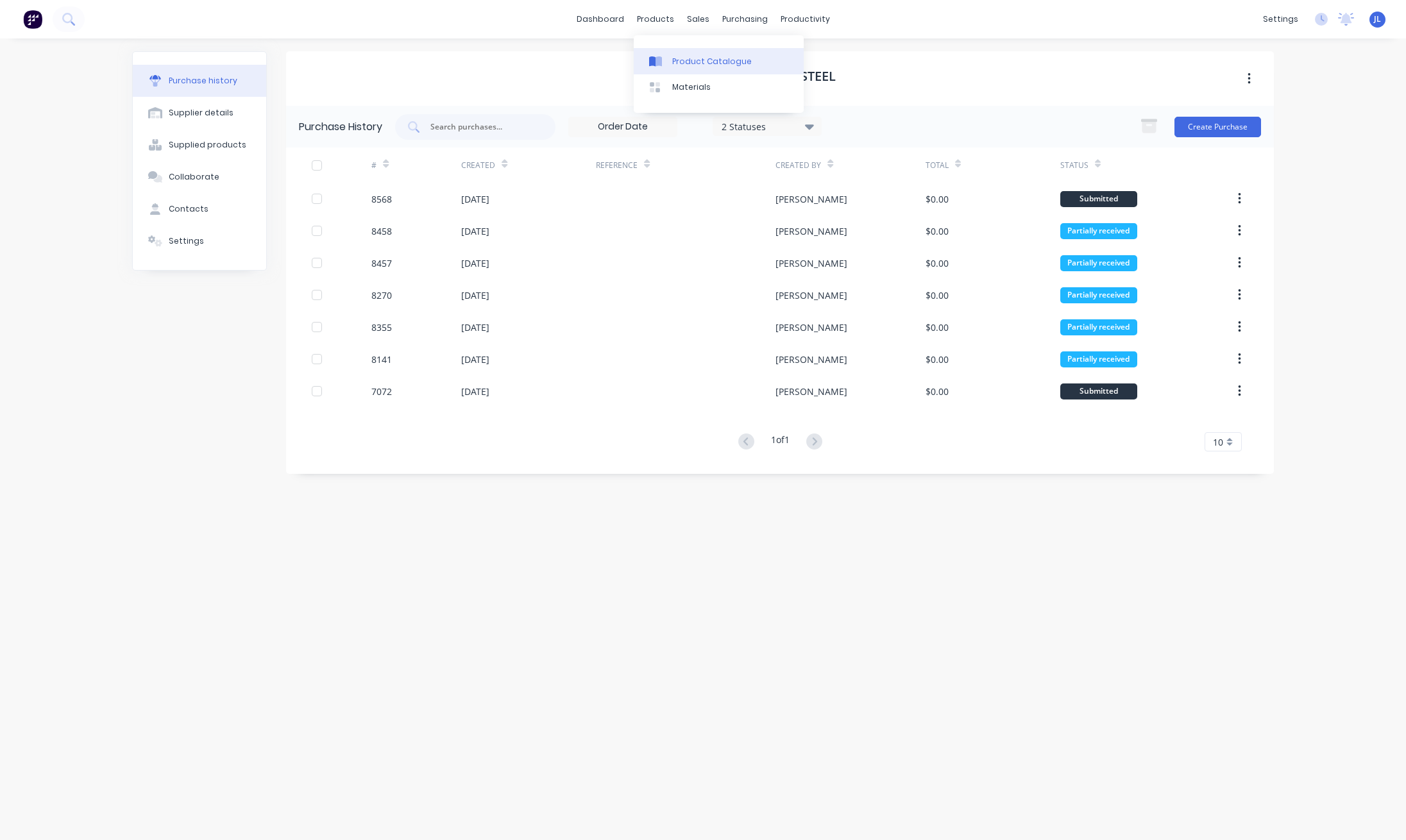
click at [687, 57] on div "Product Catalogue" at bounding box center [712, 61] width 80 height 11
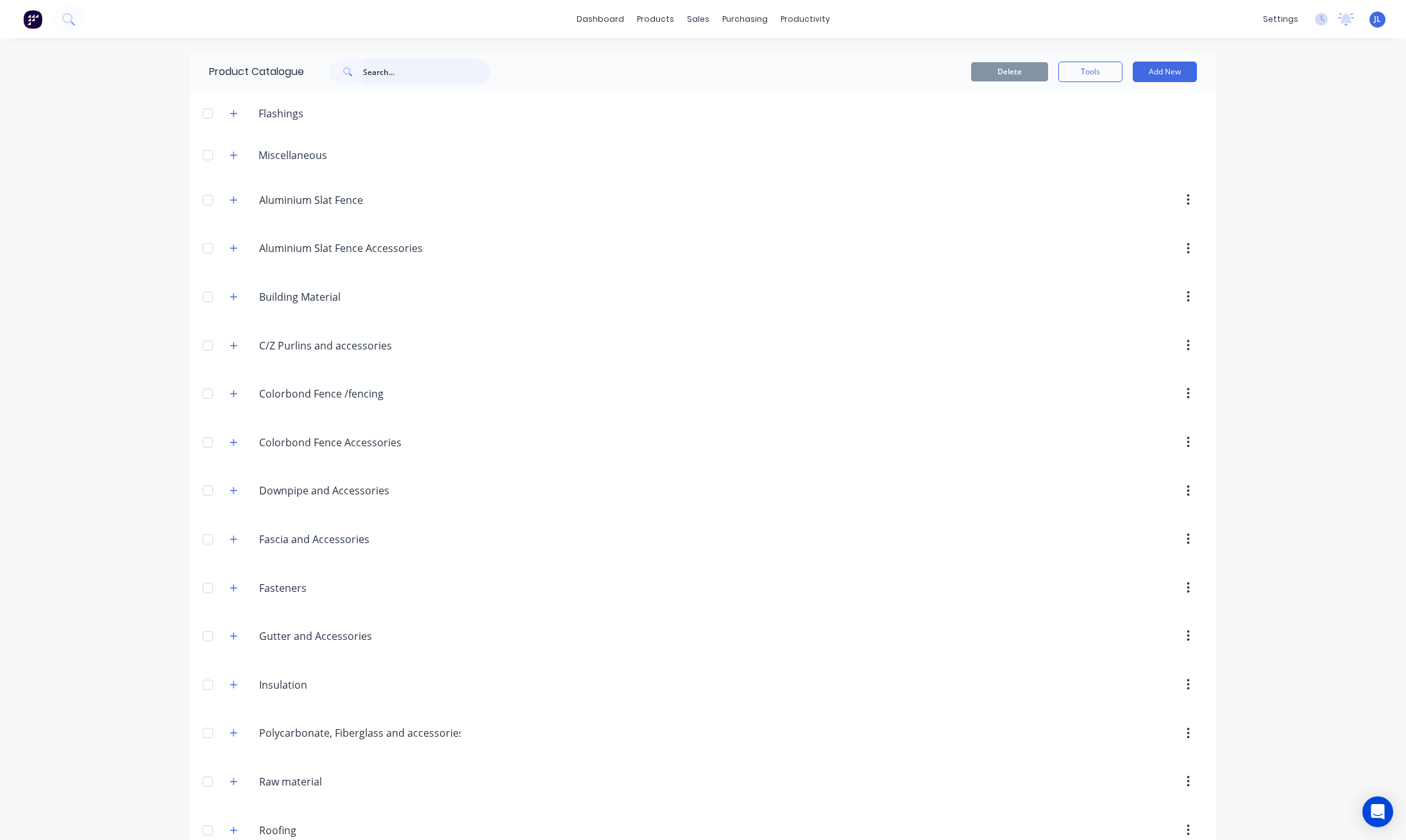
click at [446, 68] on input "text" at bounding box center [426, 72] width 127 height 25
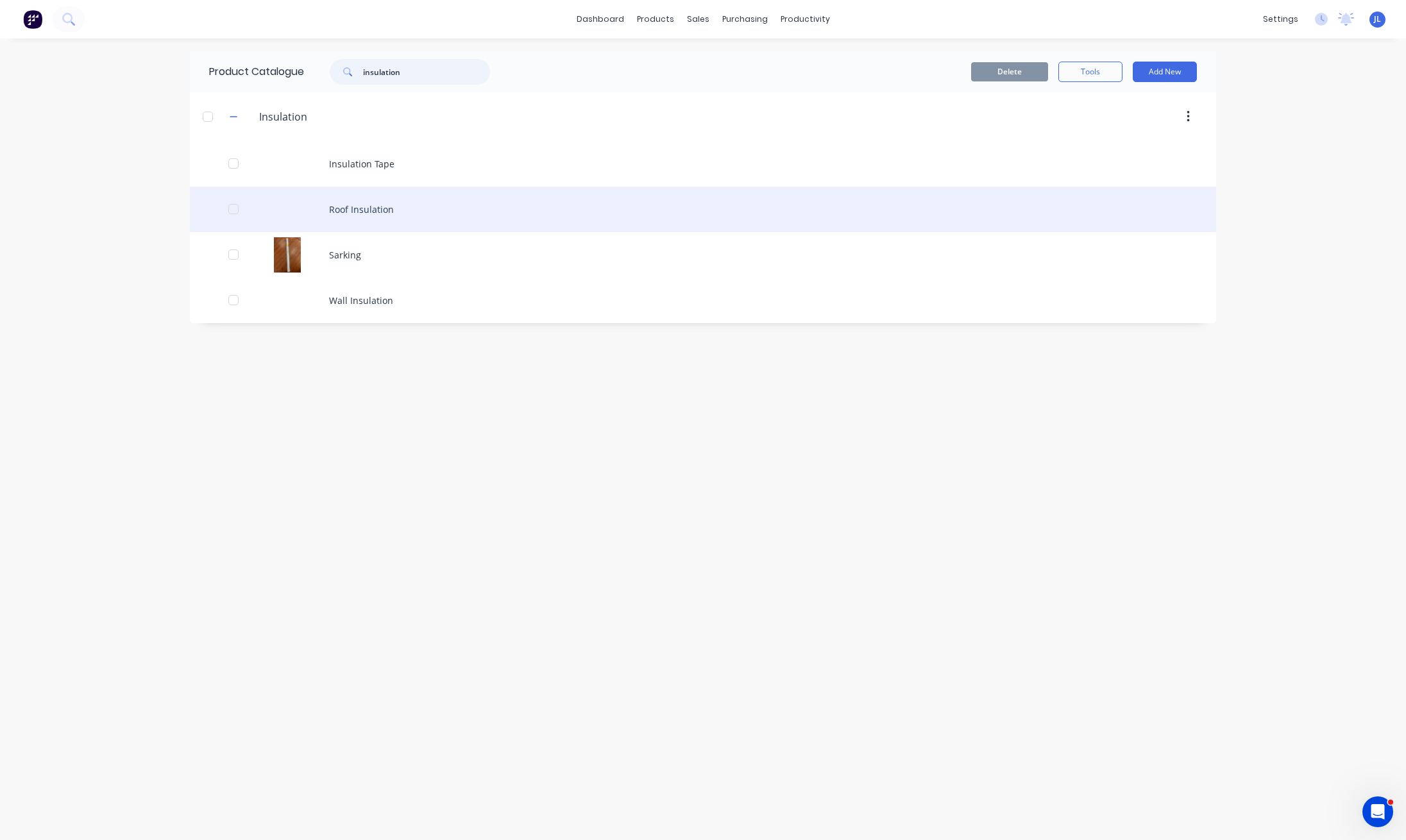
type input "insulation"
click at [383, 213] on div "Roof Insulation" at bounding box center [703, 209] width 1026 height 45
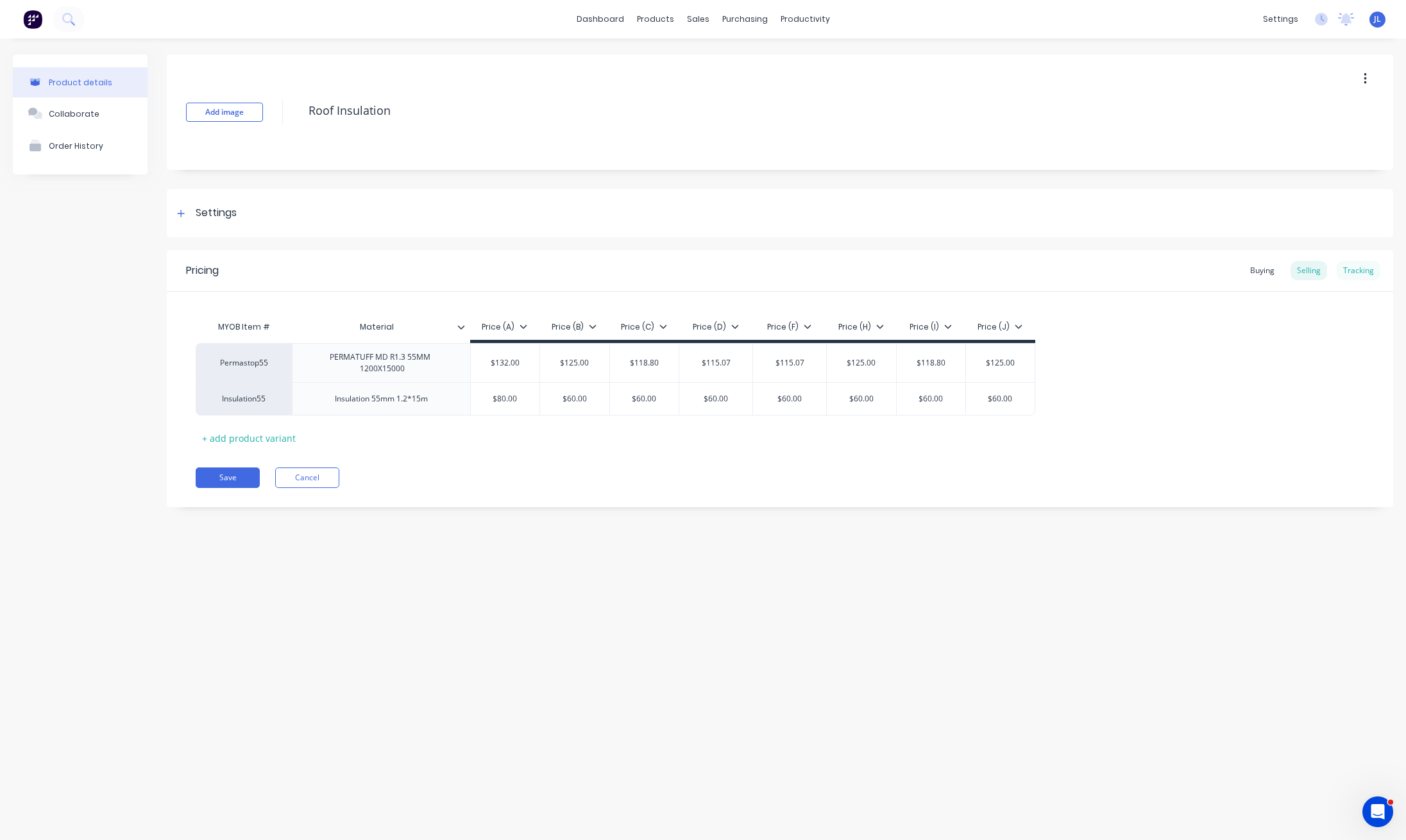
click at [1356, 272] on div "Tracking" at bounding box center [1358, 271] width 44 height 19
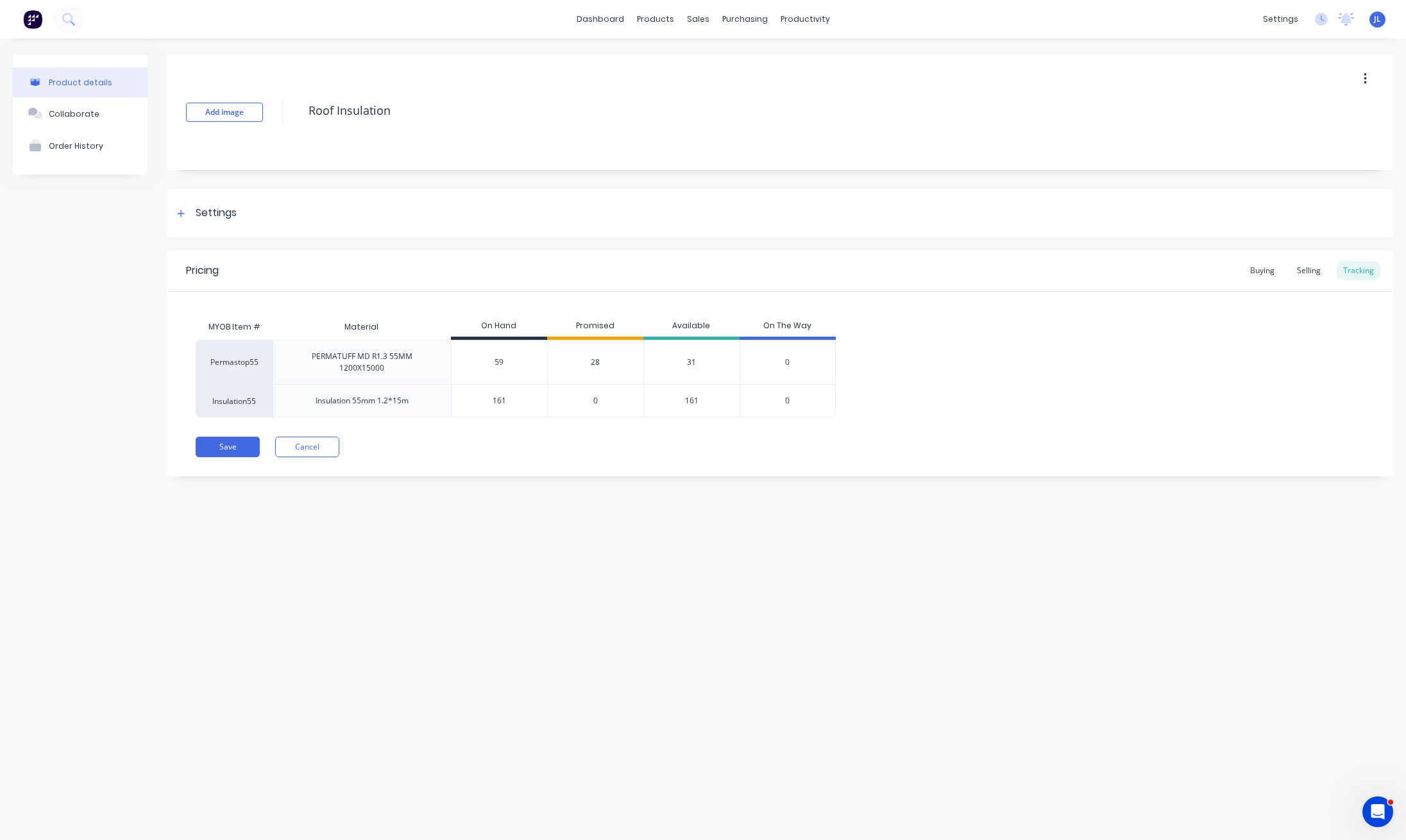
click at [598, 363] on span "28" at bounding box center [595, 362] width 9 height 11
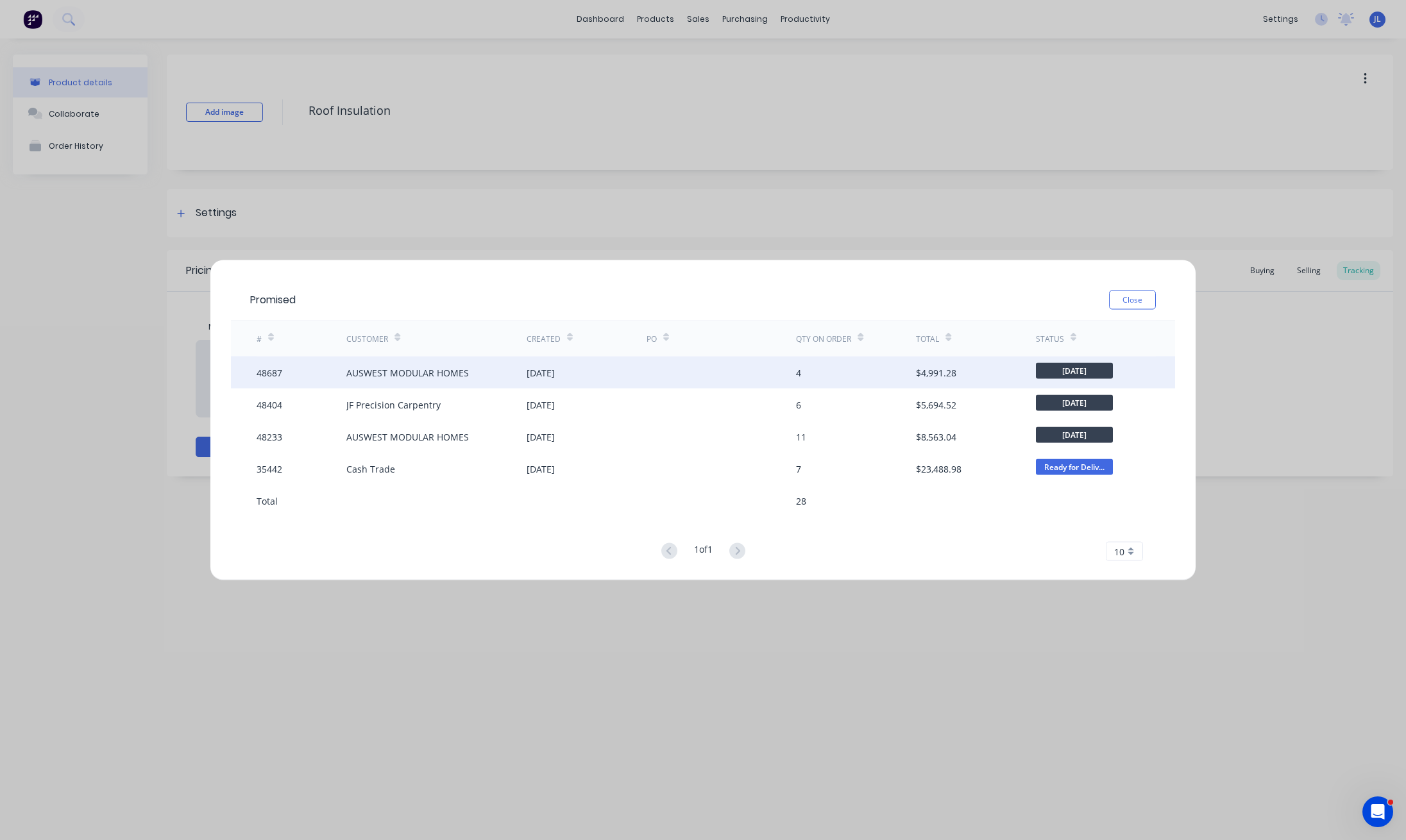
click at [598, 373] on div "[DATE]" at bounding box center [586, 373] width 120 height 32
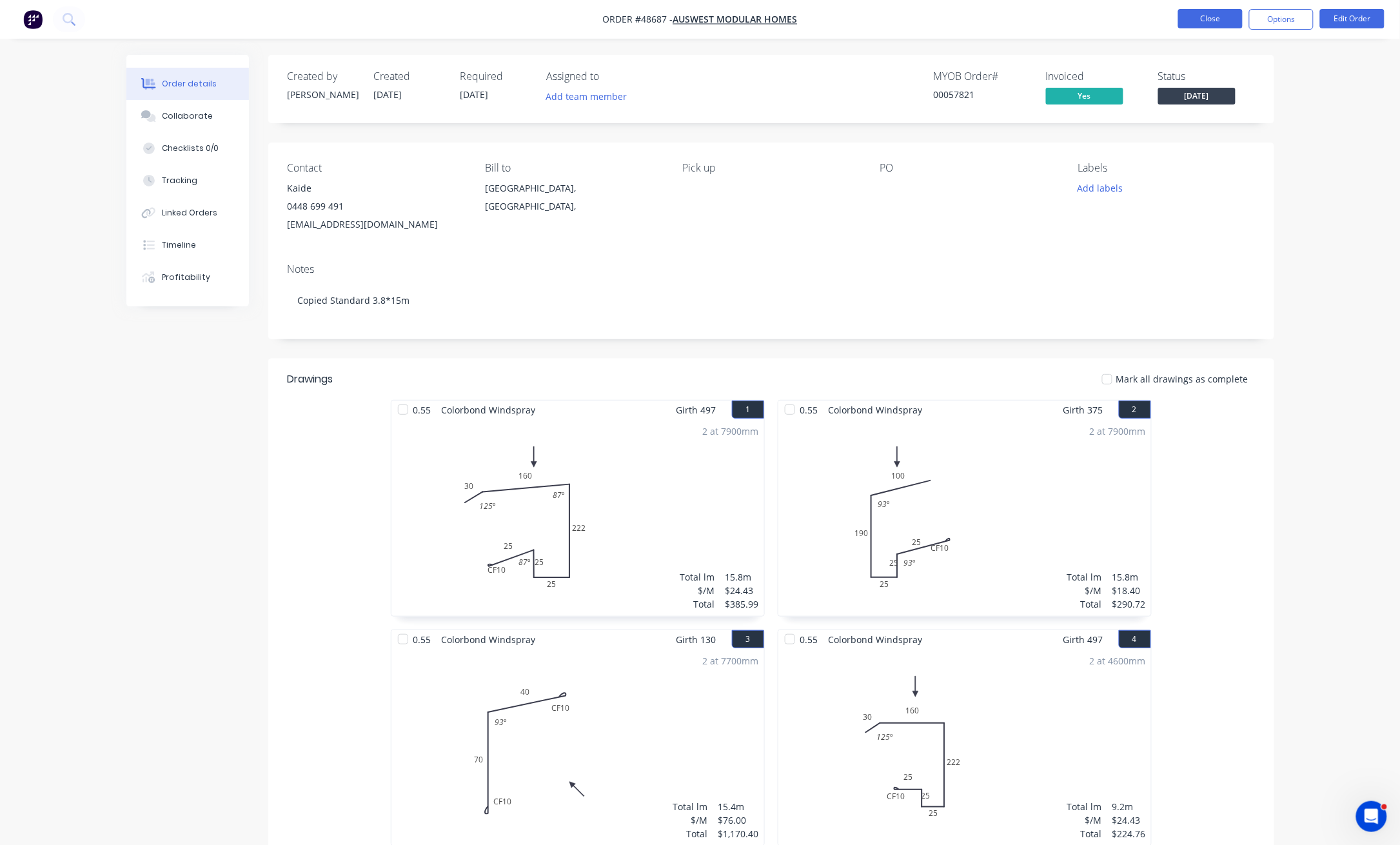
click at [1206, 18] on button "Close" at bounding box center [1210, 18] width 65 height 19
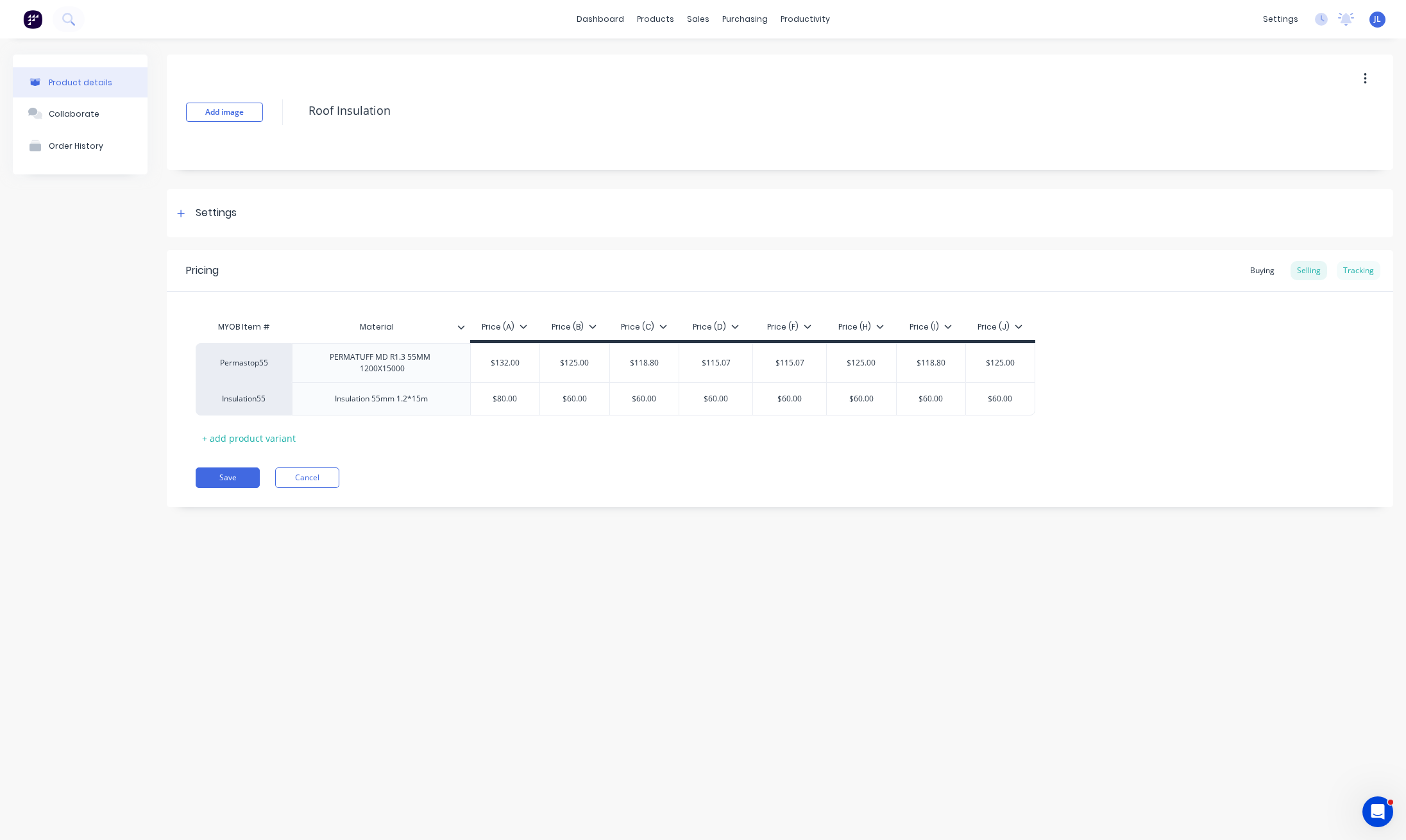
click at [1360, 268] on div "Tracking" at bounding box center [1358, 271] width 44 height 19
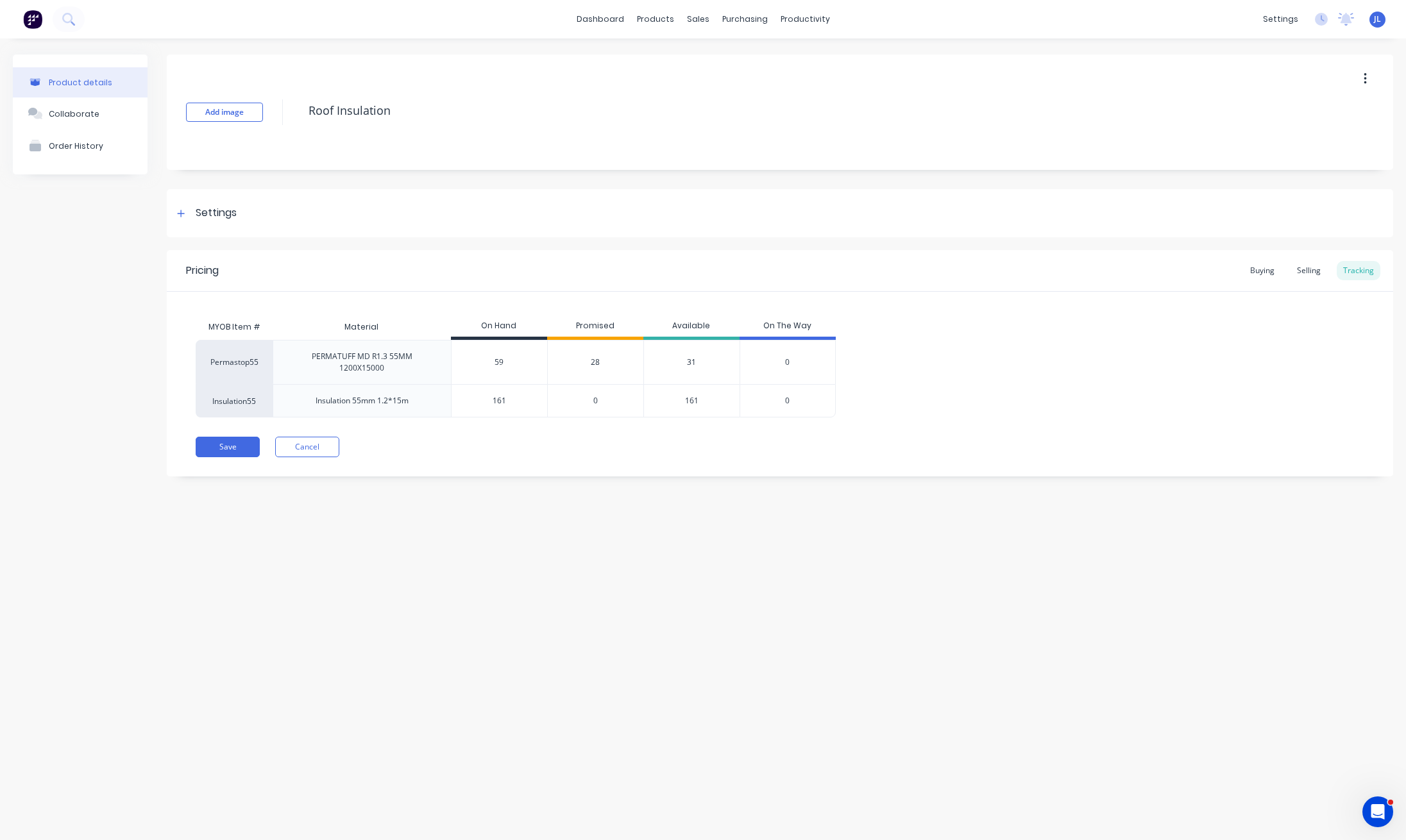
click at [598, 364] on span "28" at bounding box center [595, 362] width 9 height 11
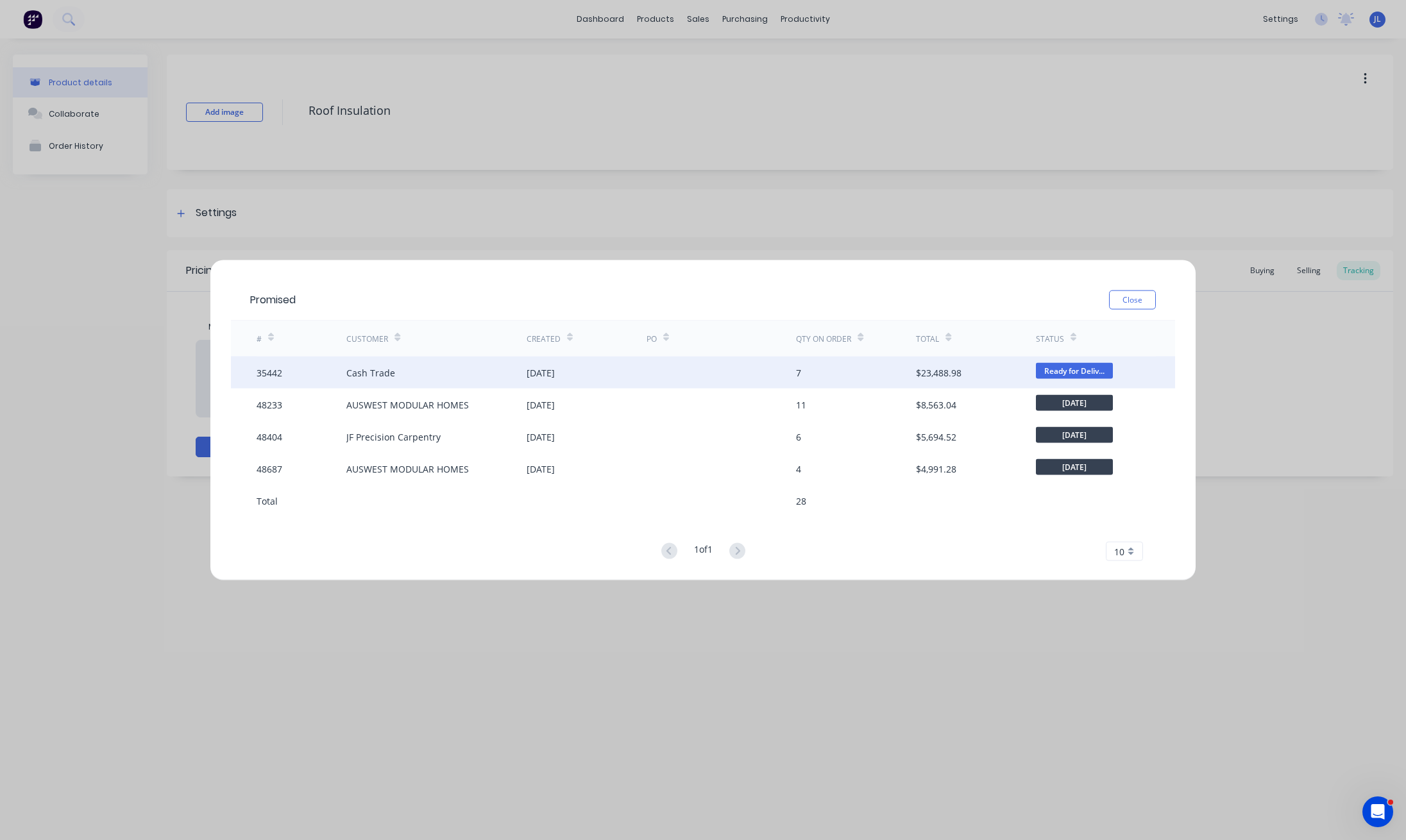
click at [598, 365] on div "[DATE]" at bounding box center [586, 373] width 120 height 32
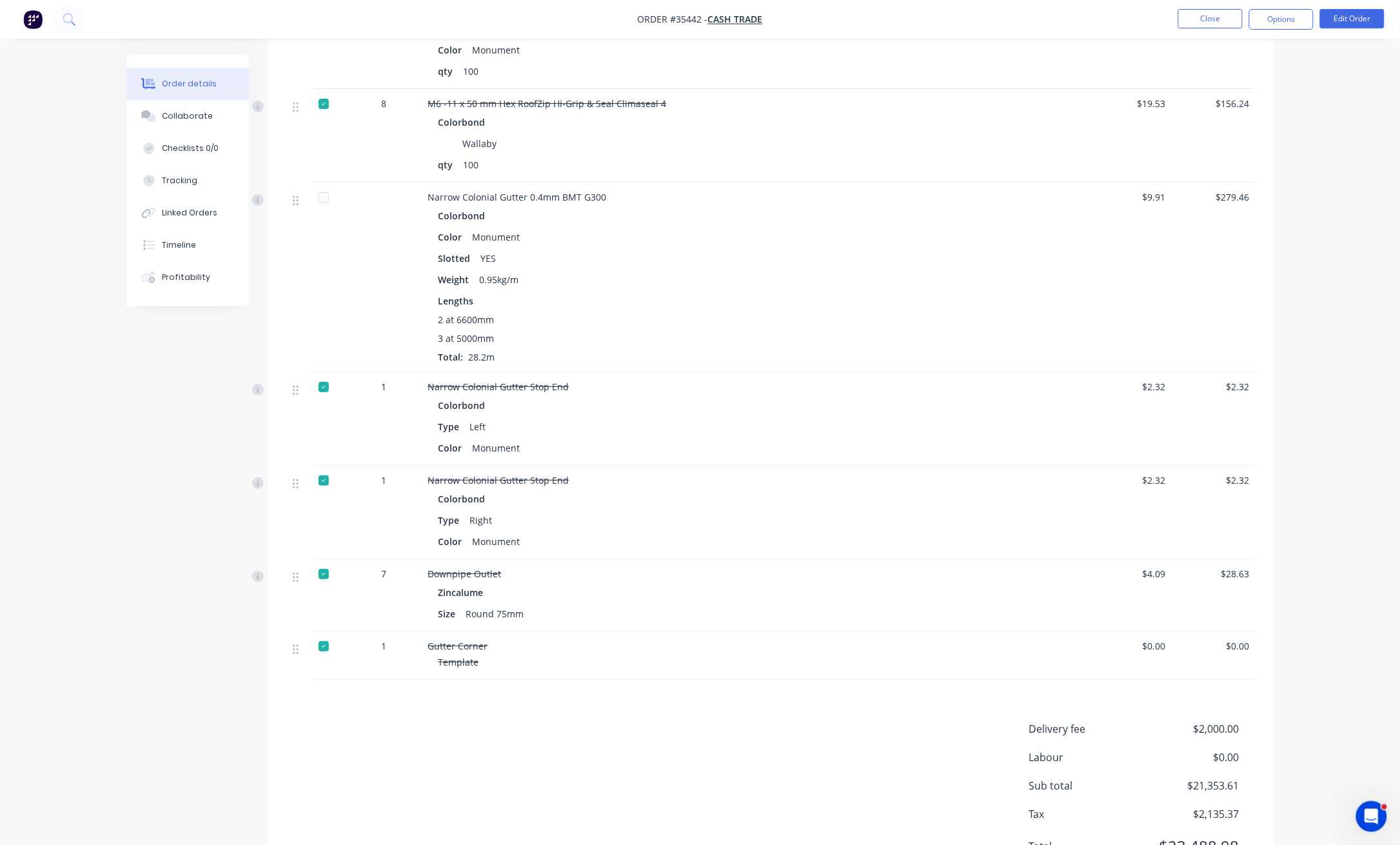
scroll to position [3784, 0]
click at [1224, 15] on button "Close" at bounding box center [1210, 18] width 65 height 19
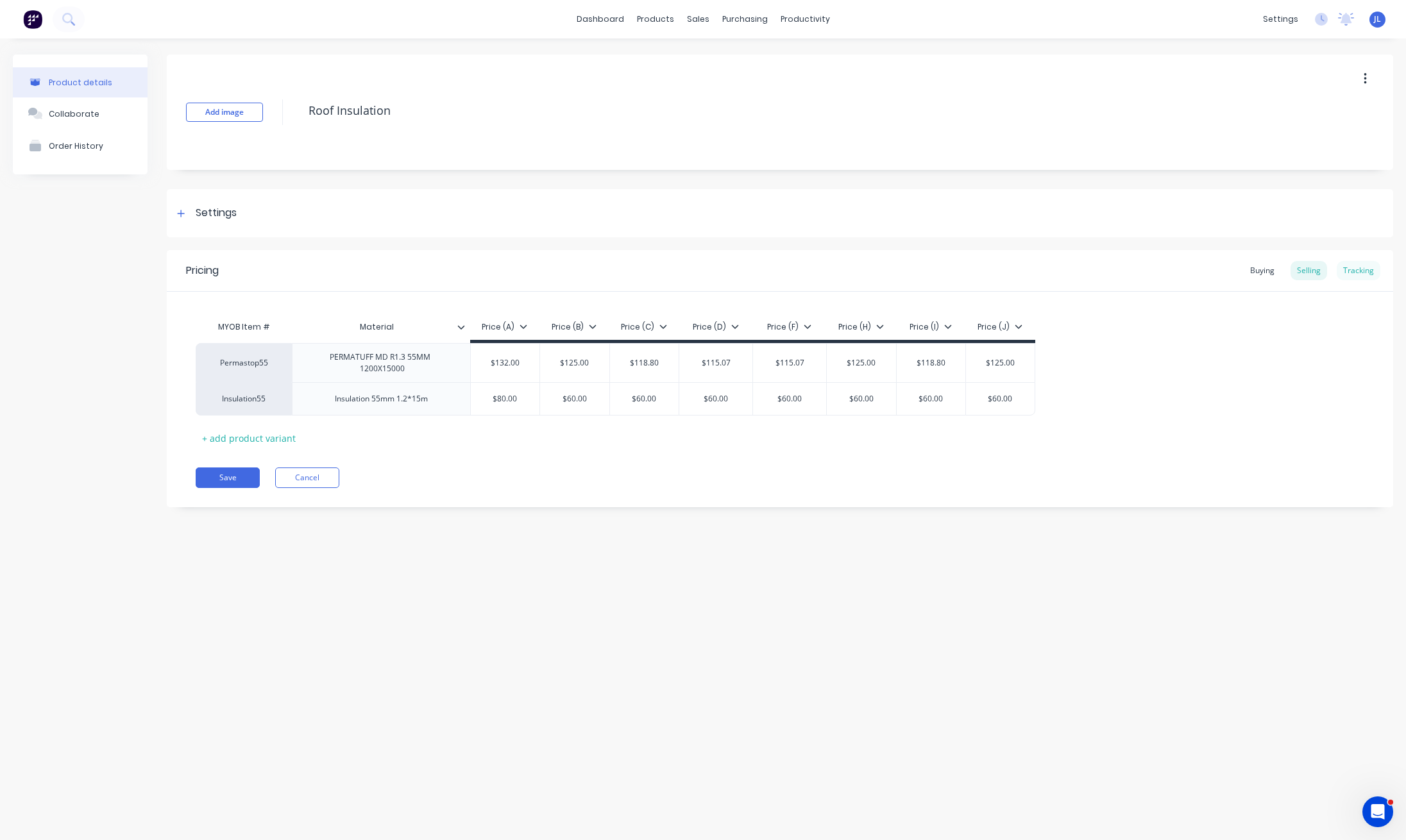
click at [1353, 271] on div "Tracking" at bounding box center [1358, 271] width 44 height 19
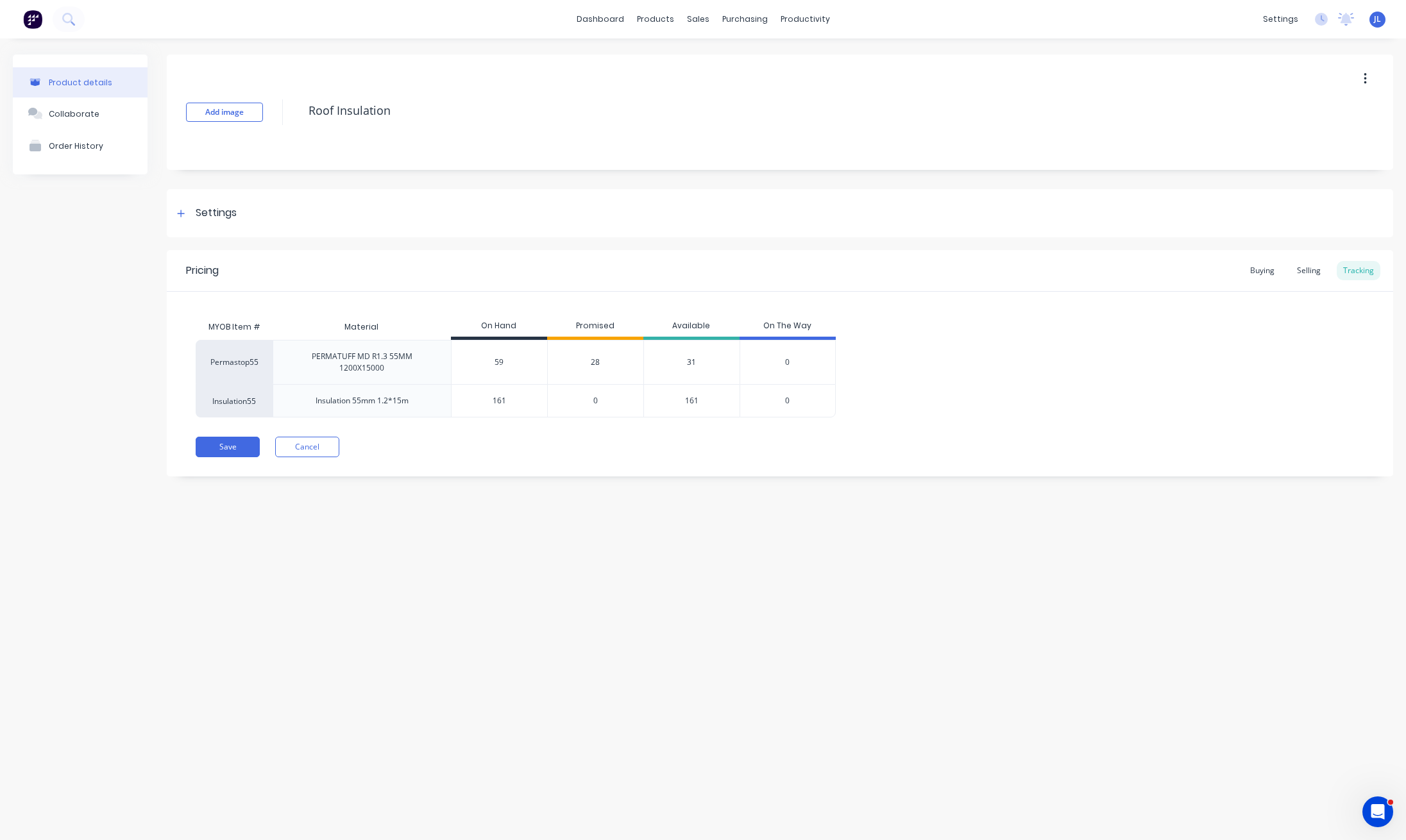
click at [599, 362] on span "28" at bounding box center [595, 362] width 9 height 11
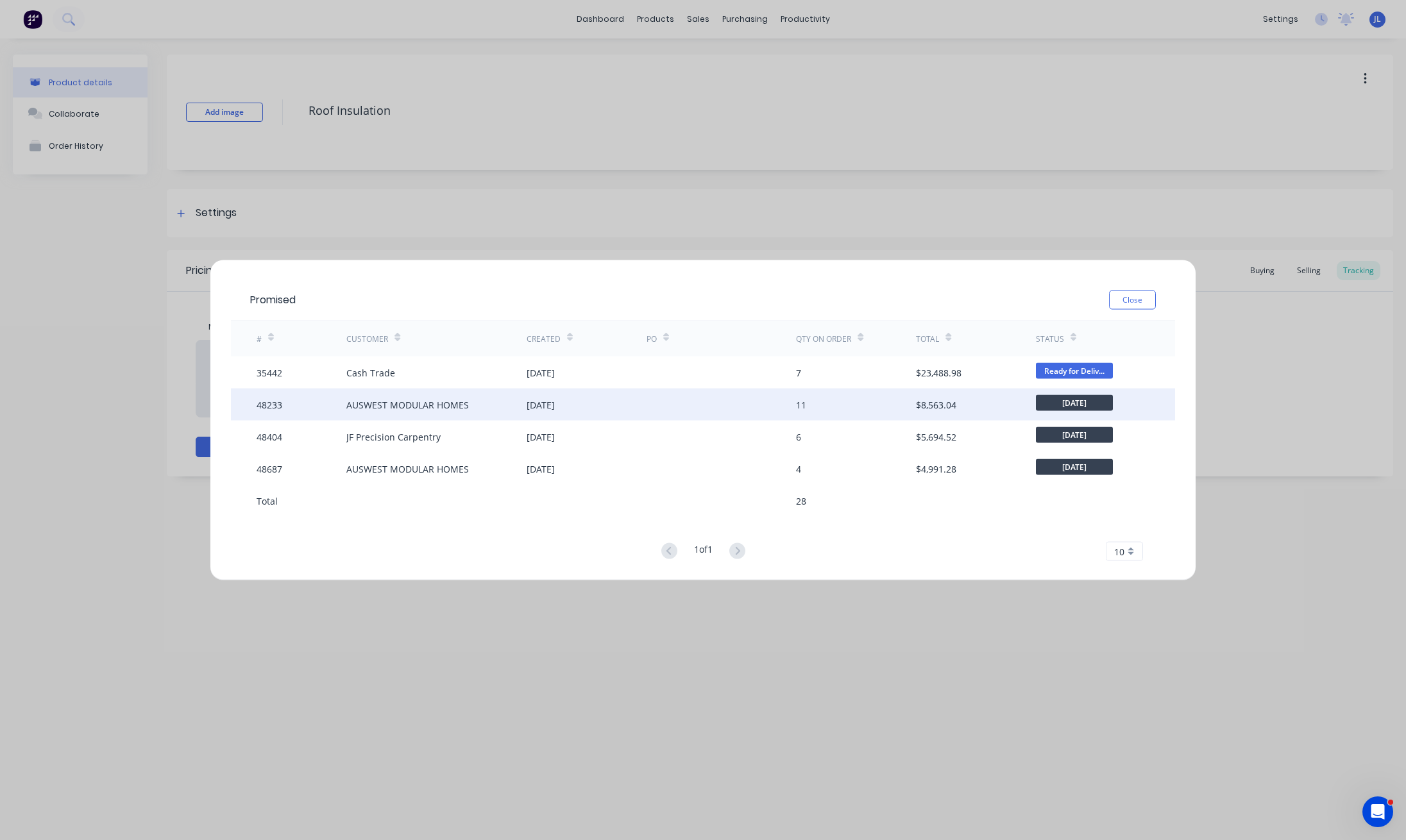
click at [535, 404] on div "[DATE]" at bounding box center [540, 404] width 28 height 14
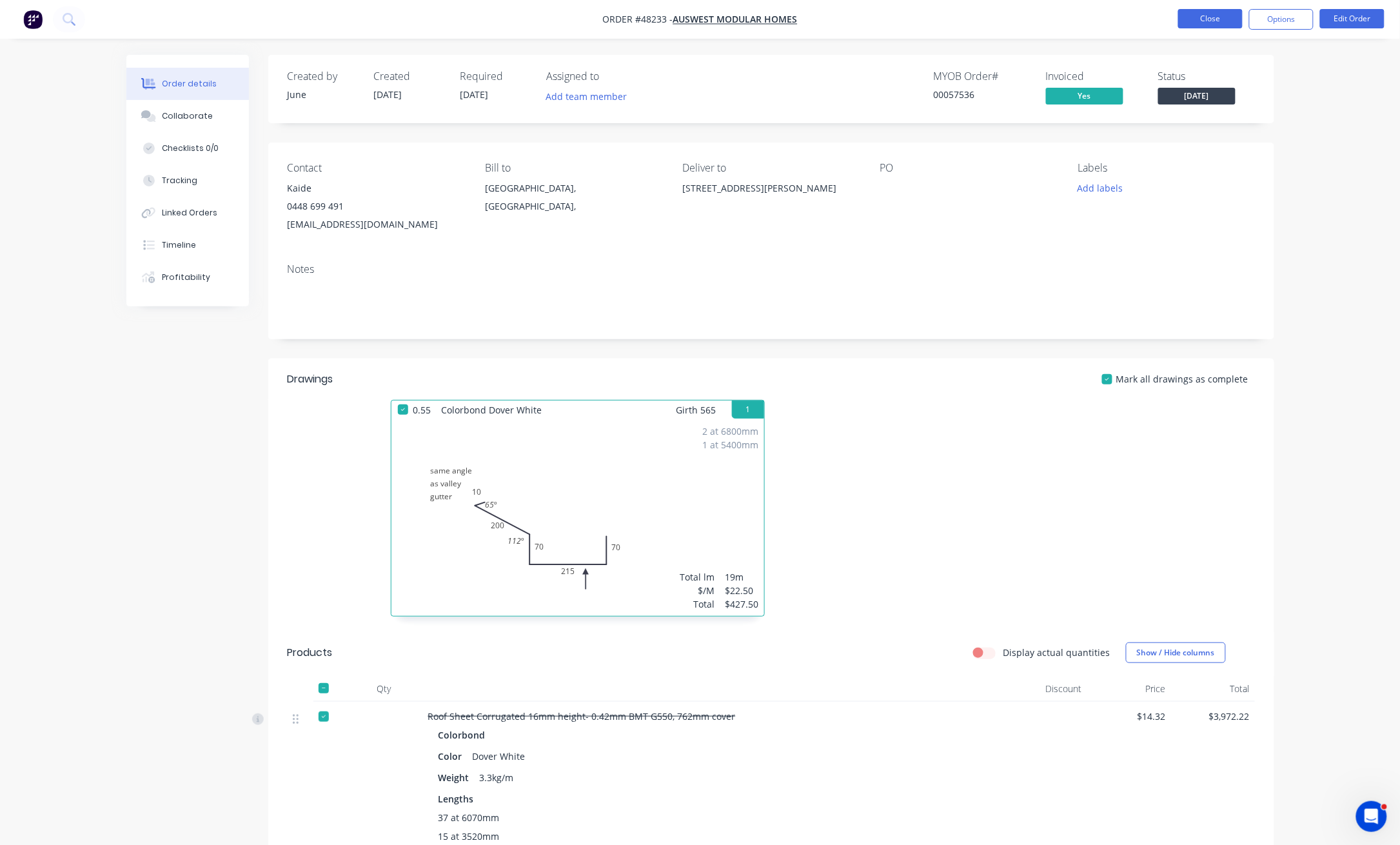
click at [1215, 18] on button "Close" at bounding box center [1210, 18] width 65 height 19
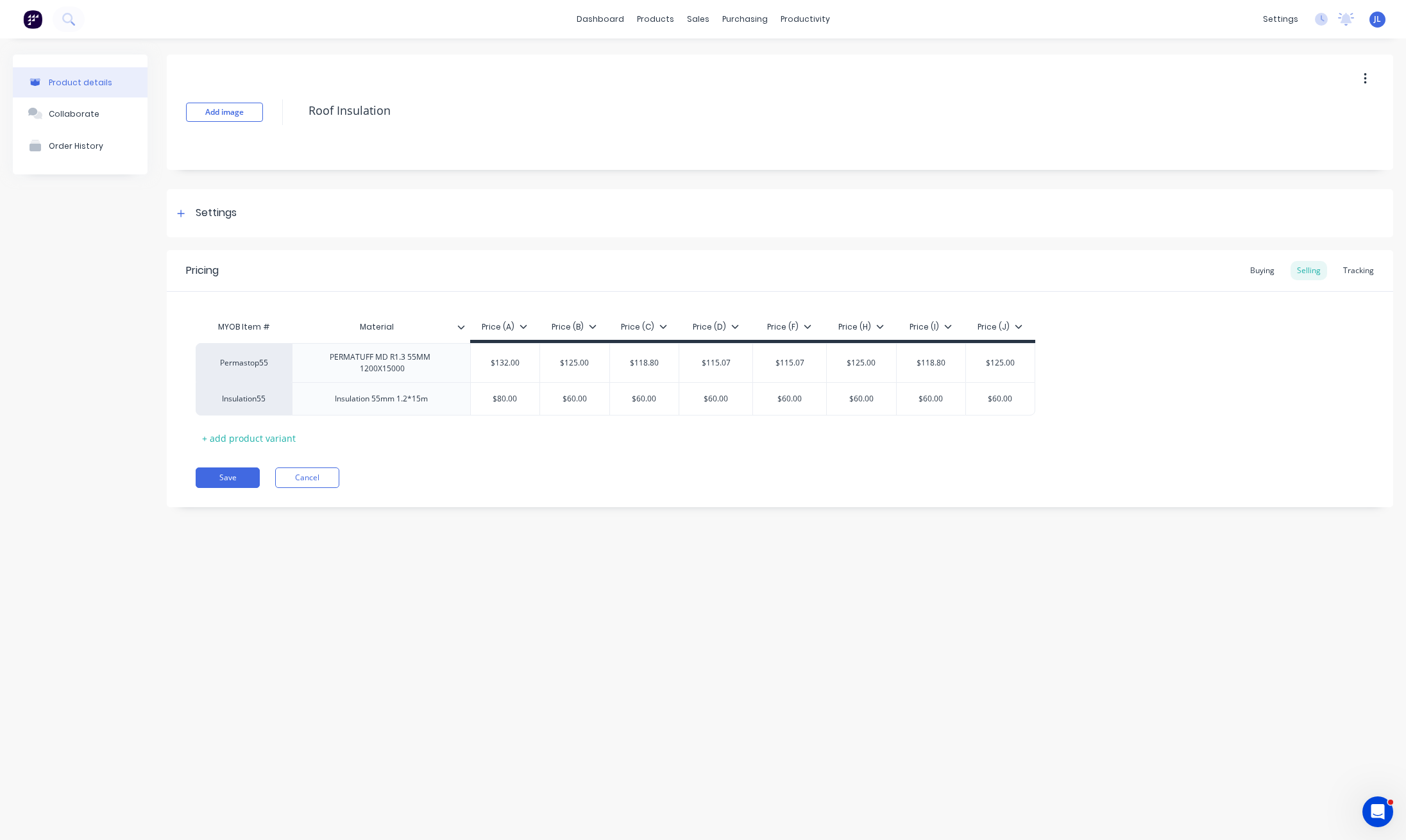
type textarea "x"
click at [1361, 269] on div "Tracking" at bounding box center [1358, 271] width 44 height 19
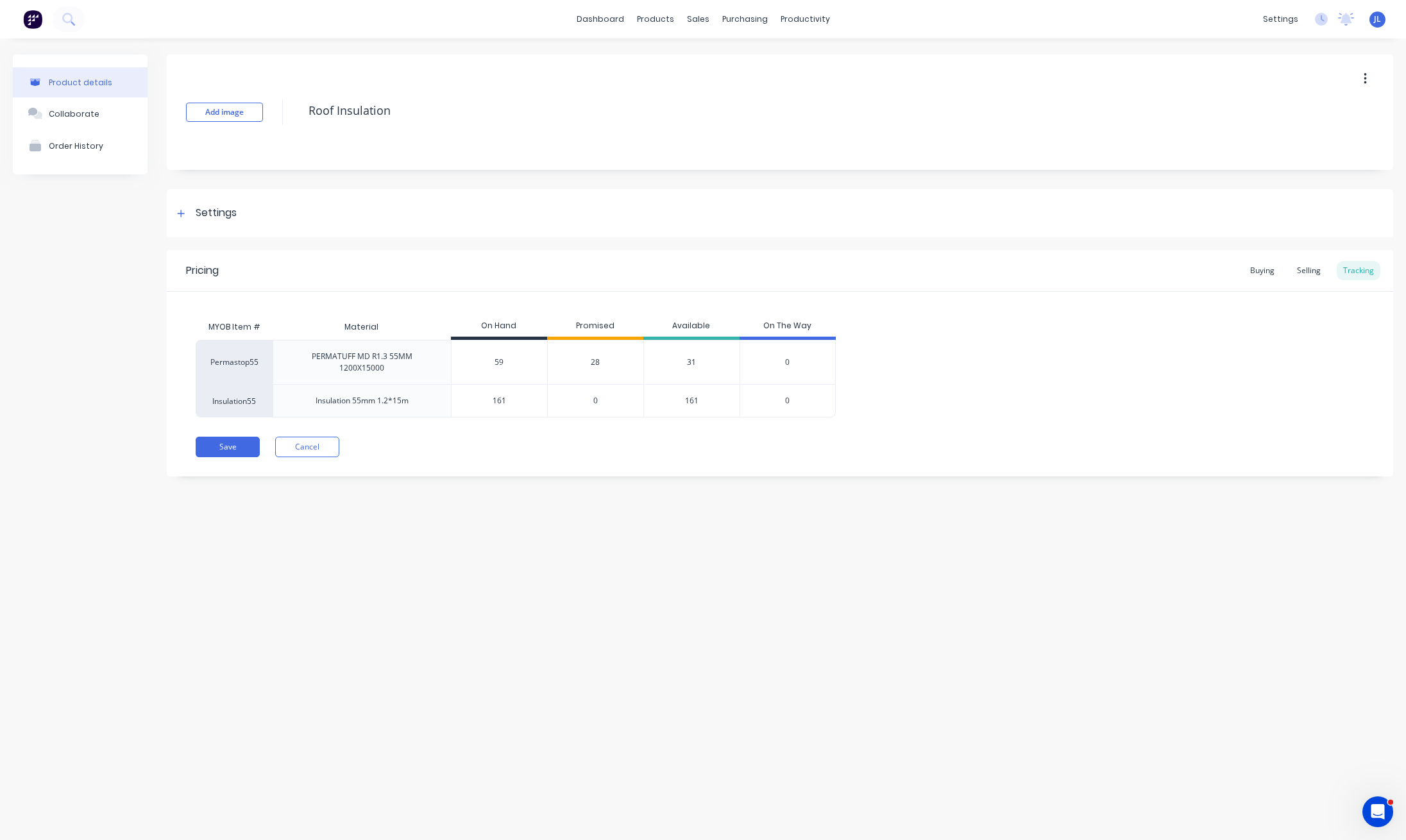
click at [598, 364] on span "28" at bounding box center [595, 362] width 9 height 11
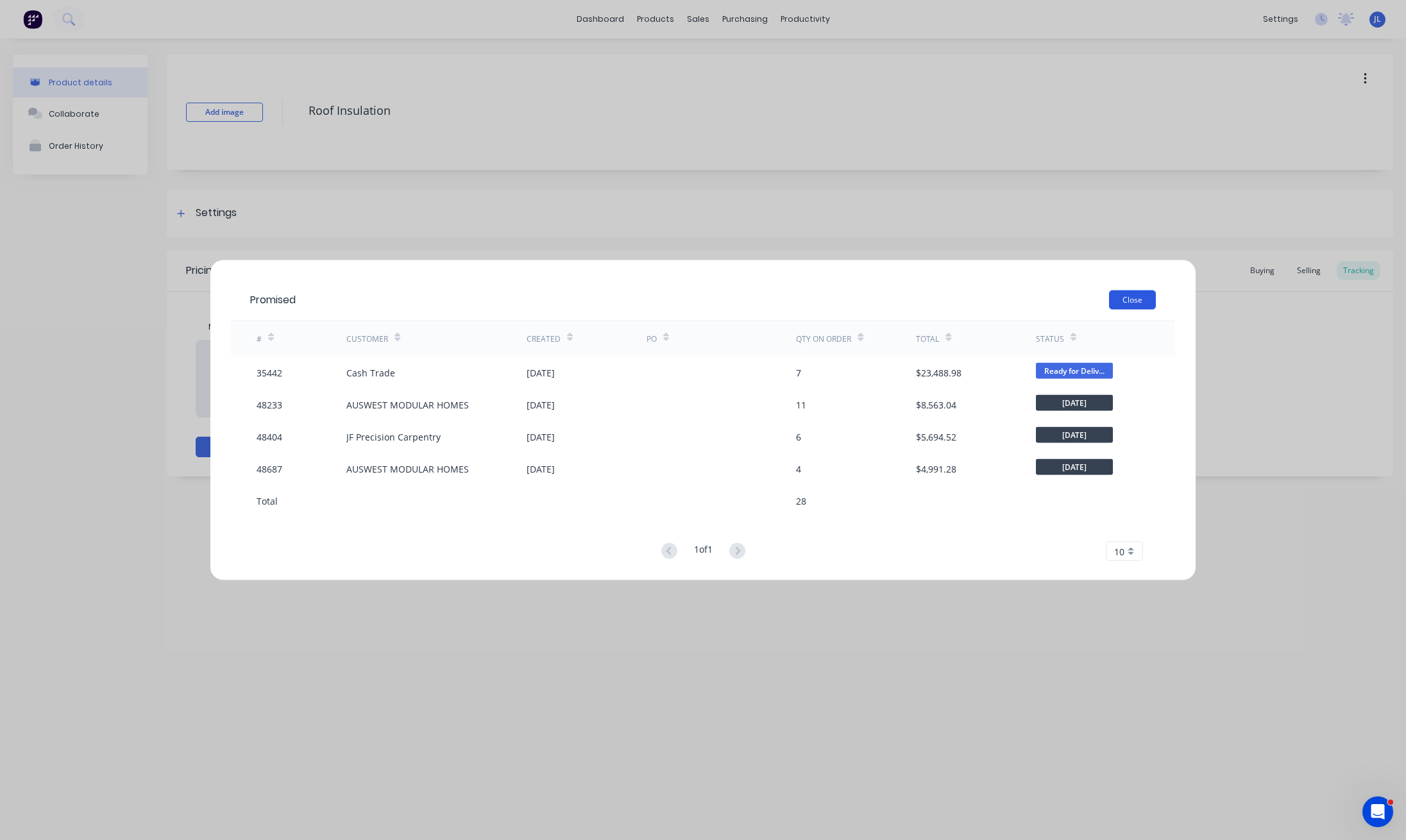
click at [1126, 298] on button "Close" at bounding box center [1132, 300] width 47 height 19
